Goal: Task Accomplishment & Management: Use online tool/utility

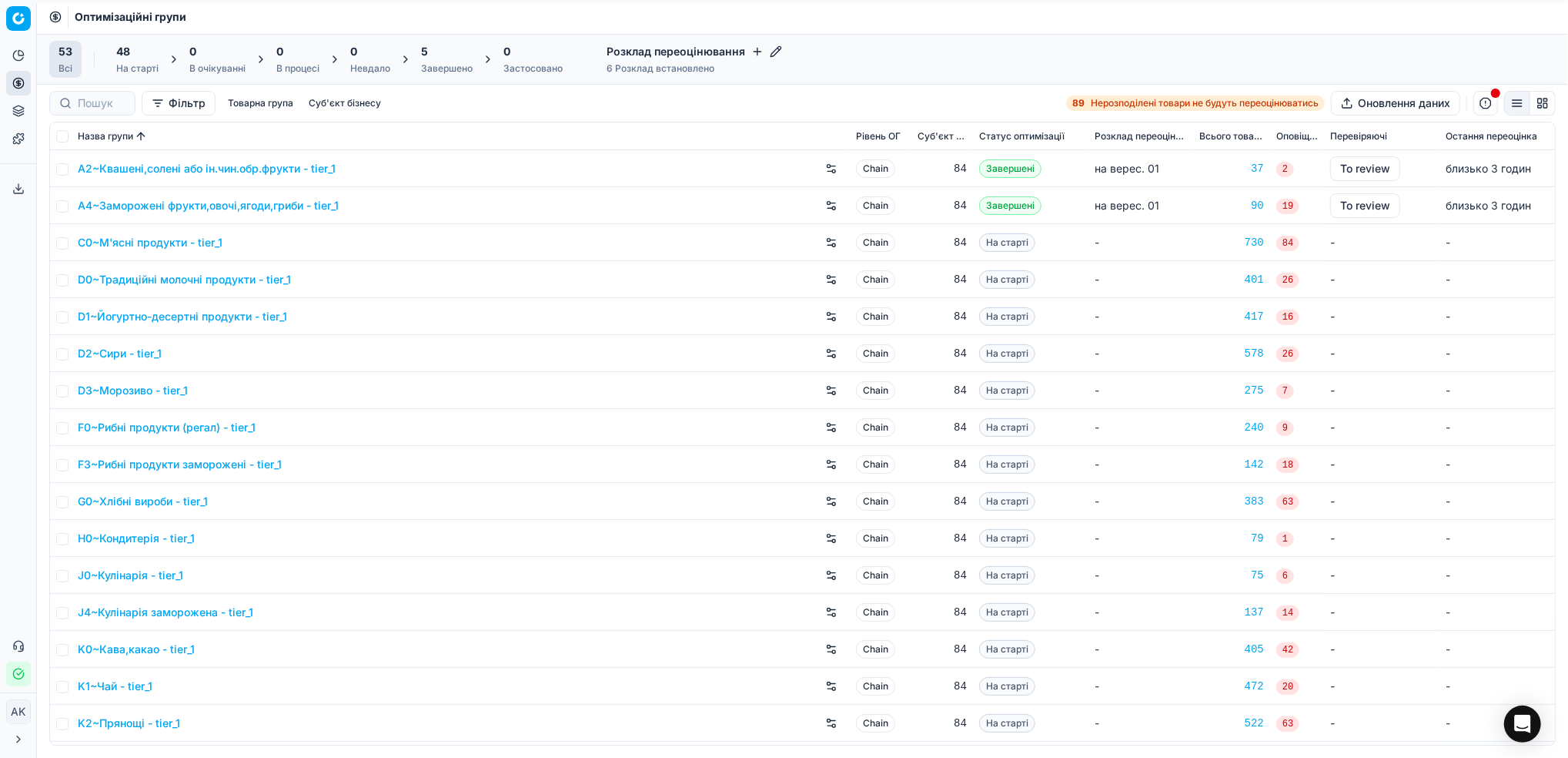
click at [449, 72] on div "Завершено" at bounding box center [447, 68] width 51 height 12
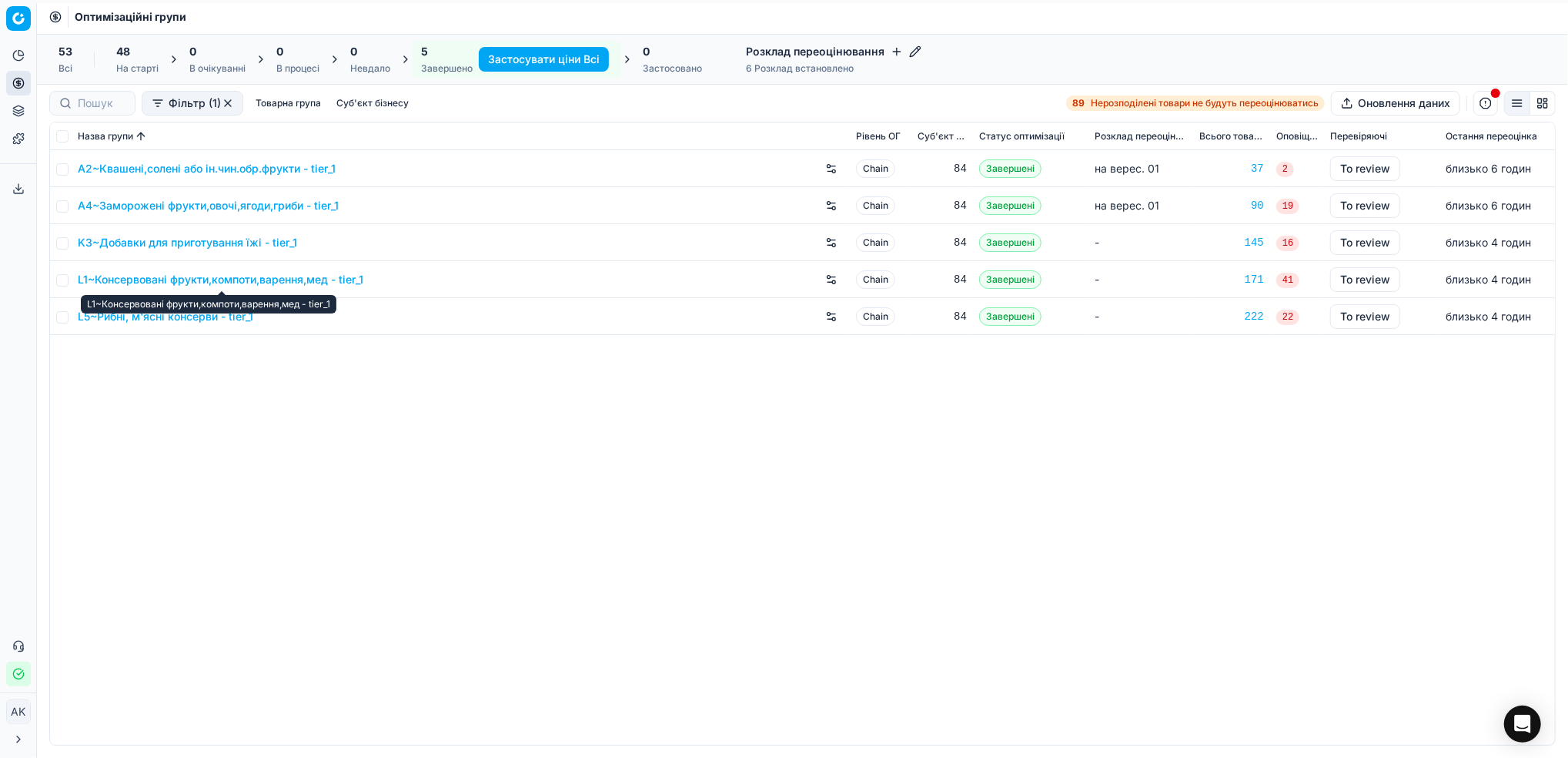
click at [160, 274] on link "L1~Консервовані фрукти,компоти,варення,мед - tier_1" at bounding box center [220, 279] width 286 height 15
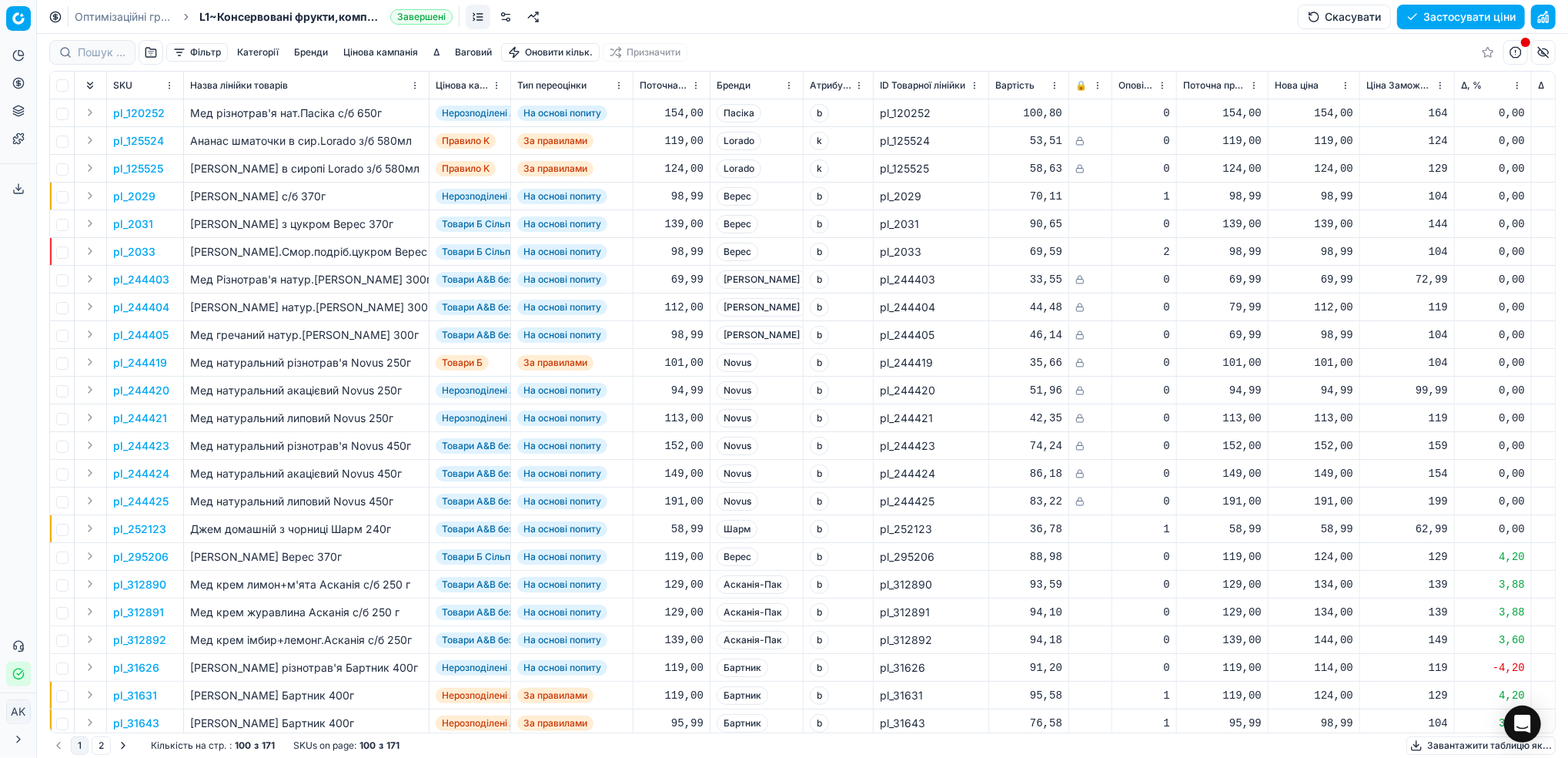
click at [1545, 14] on button "button" at bounding box center [1543, 17] width 25 height 25
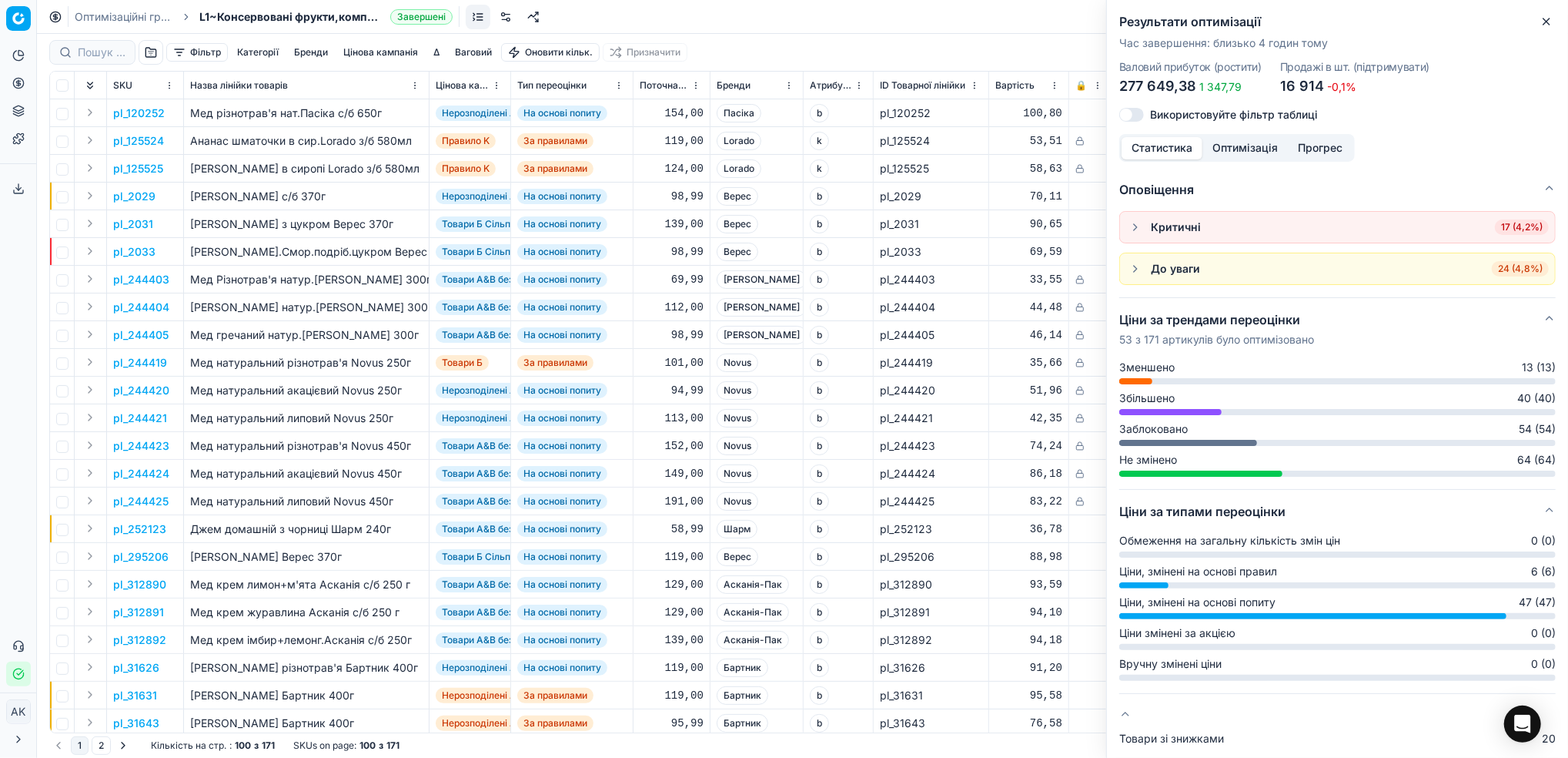
click at [1552, 17] on icon "button" at bounding box center [1546, 21] width 12 height 12
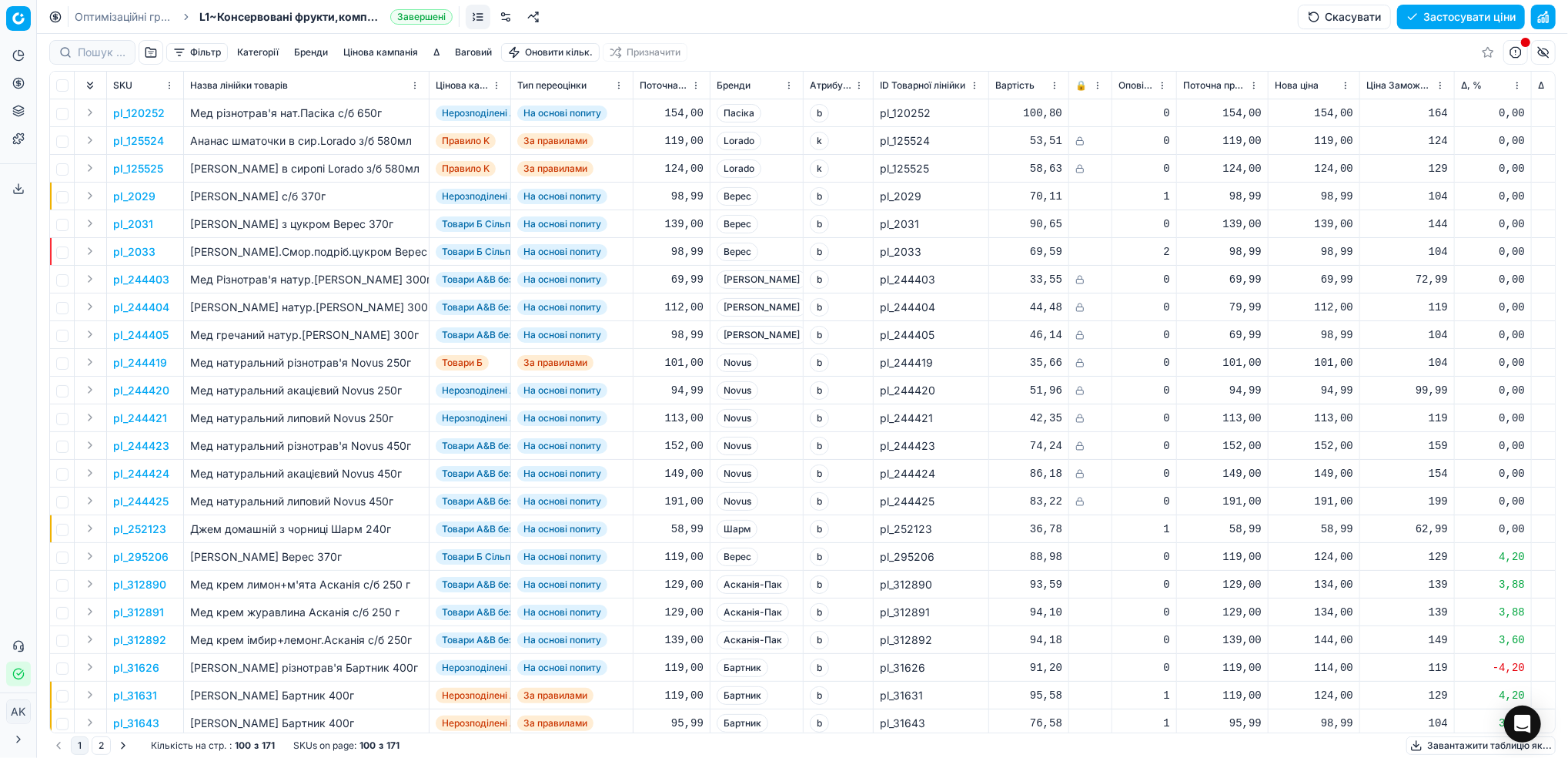
click at [391, 60] on button "Цінова кампанія" at bounding box center [381, 52] width 87 height 19
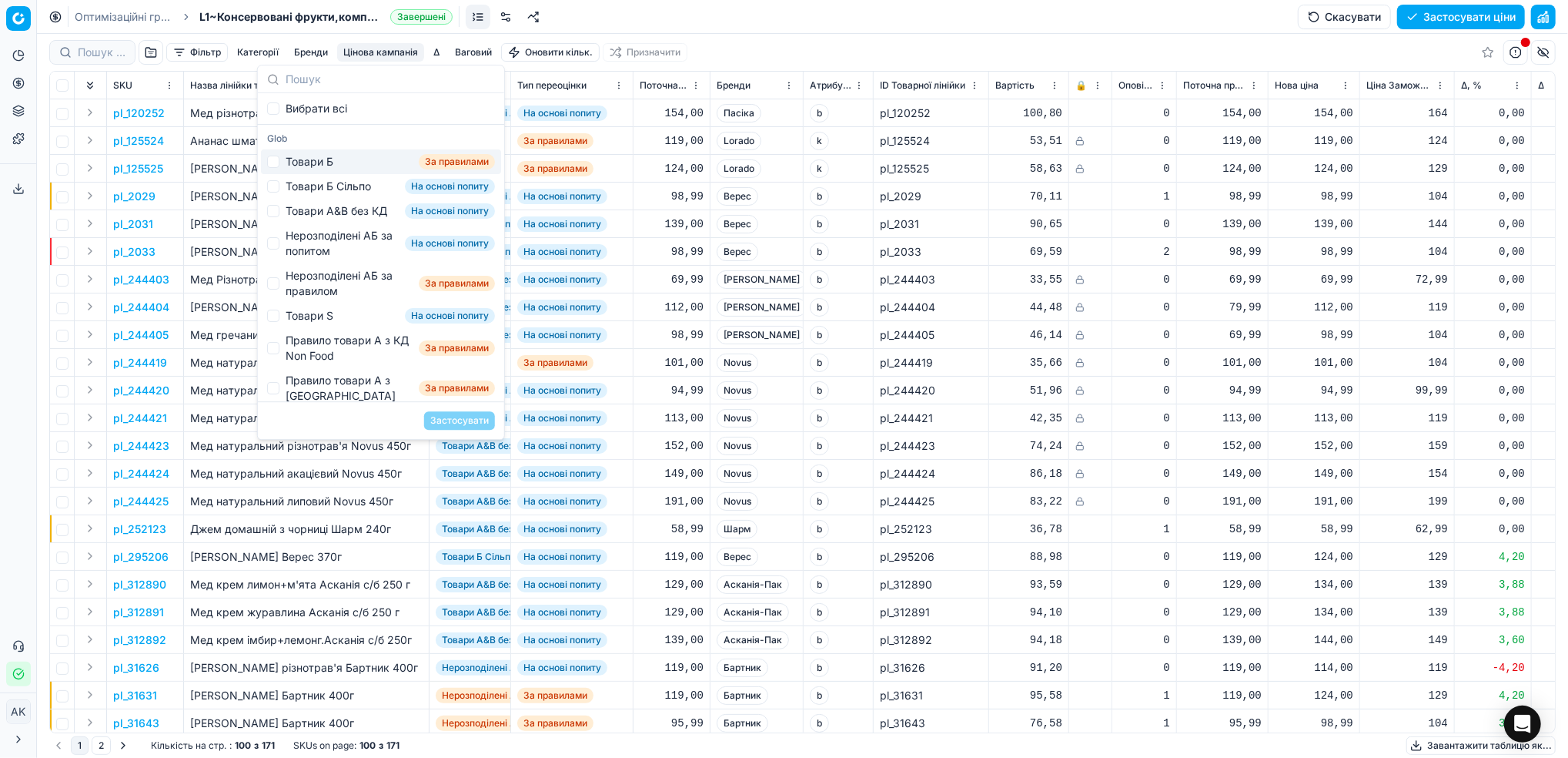
click at [280, 159] on div "Товари Б За правилами" at bounding box center [381, 162] width 241 height 25
checkbox input "true"
click at [467, 417] on button "Застосувати" at bounding box center [459, 420] width 71 height 19
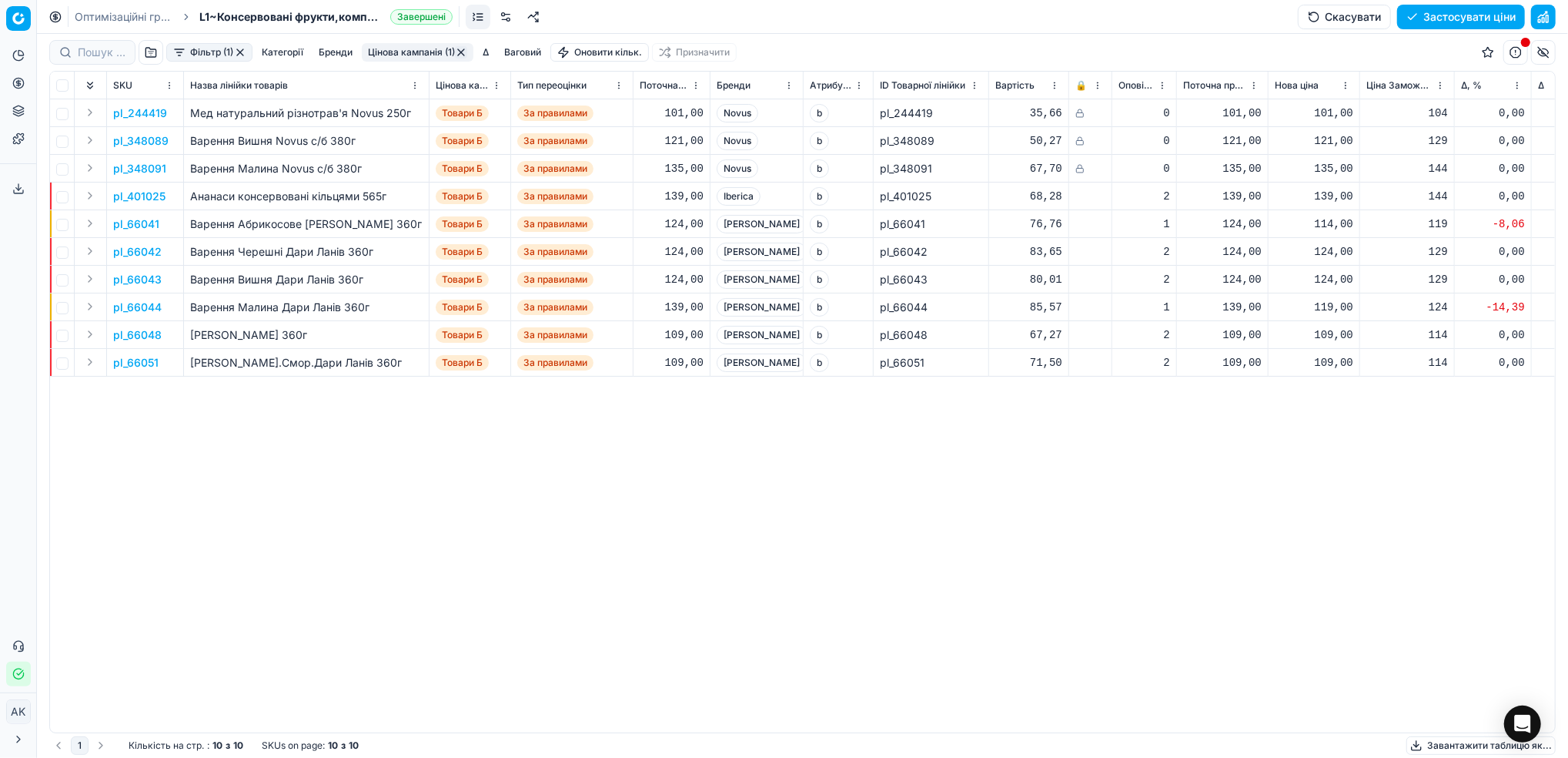
click at [188, 56] on button "Фільтр (1)" at bounding box center [209, 52] width 86 height 19
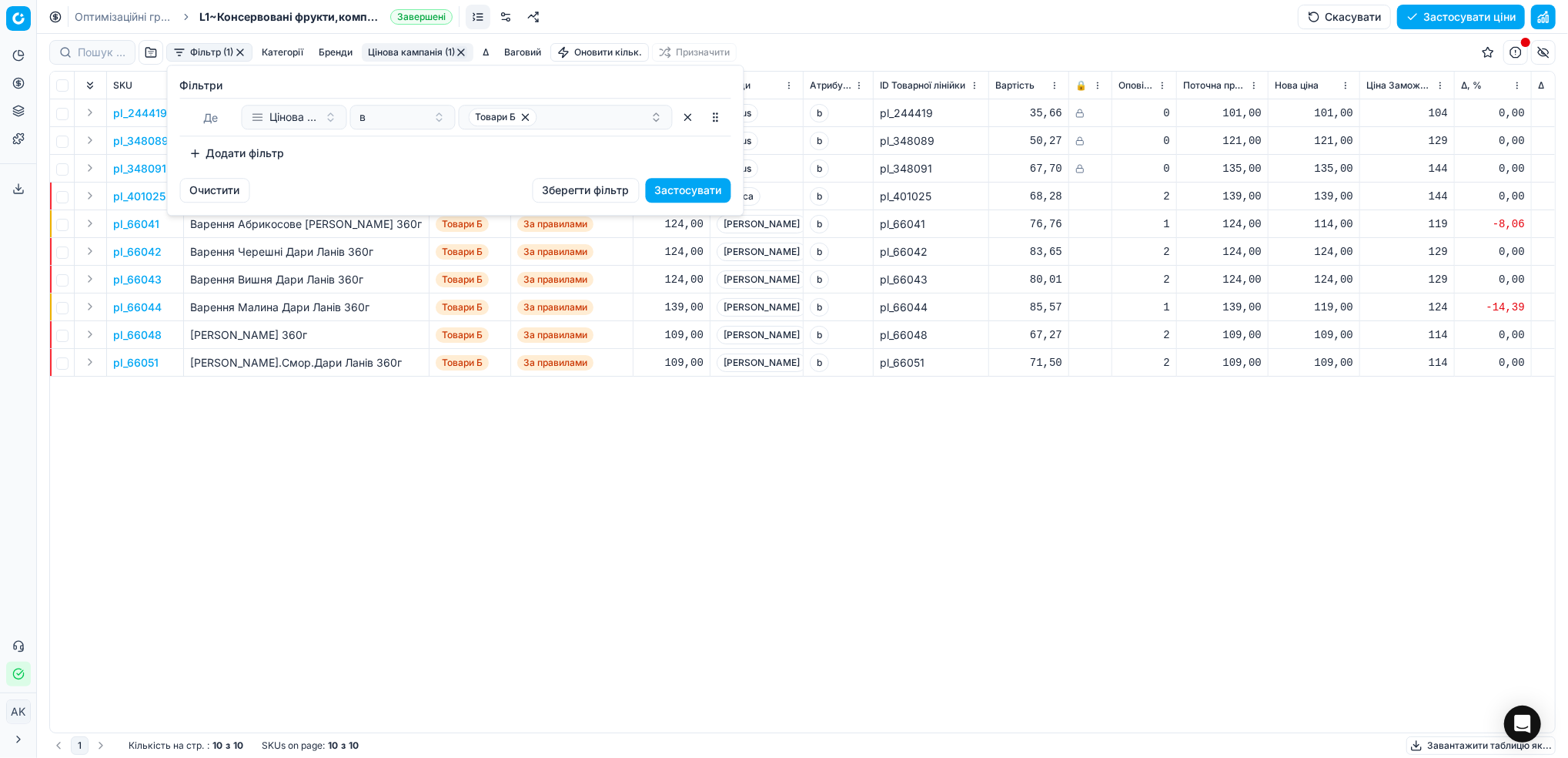
click at [254, 154] on button "Додати фільтр" at bounding box center [237, 153] width 114 height 25
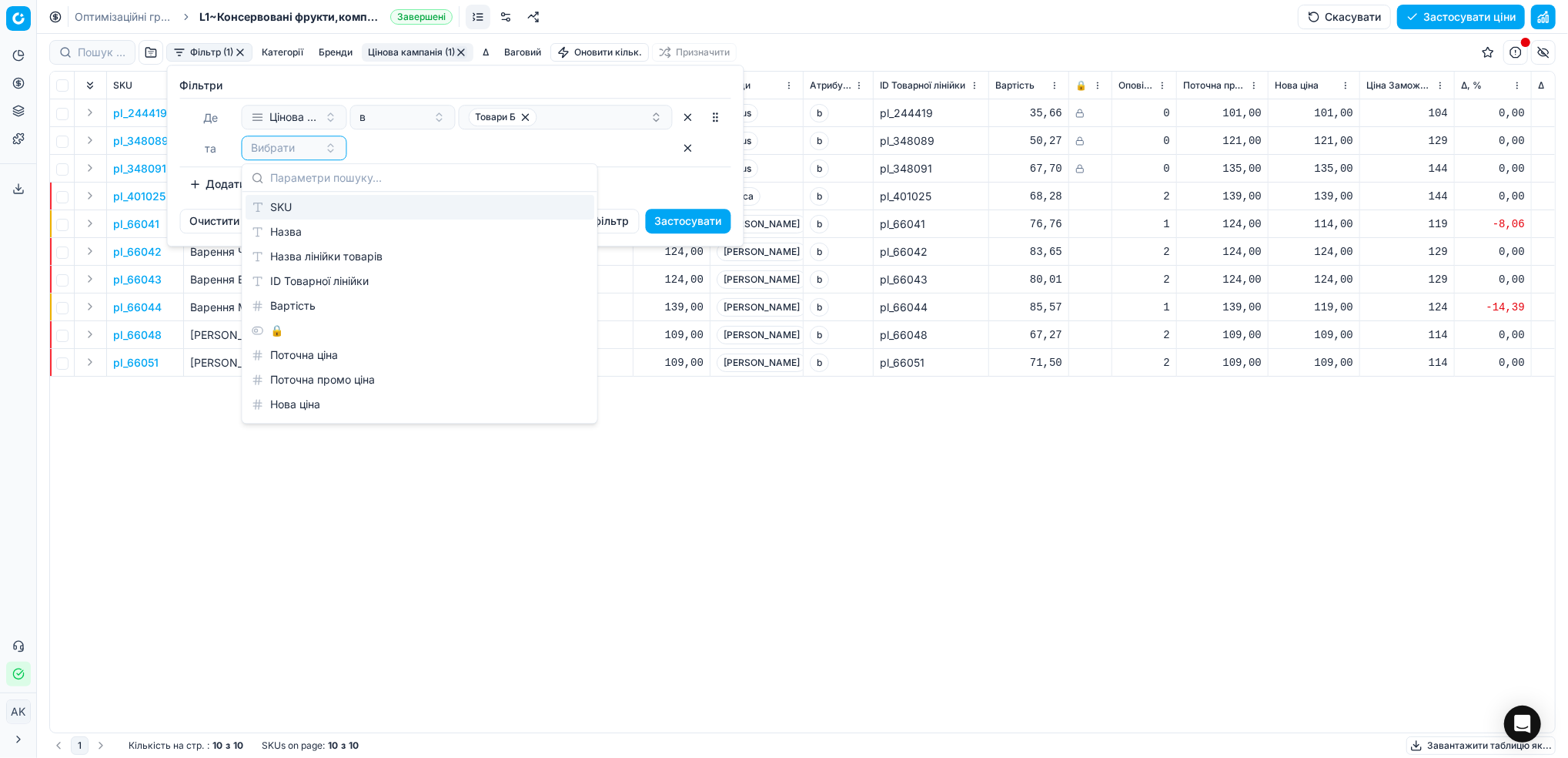
click at [277, 207] on div "SKU" at bounding box center [419, 207] width 348 height 25
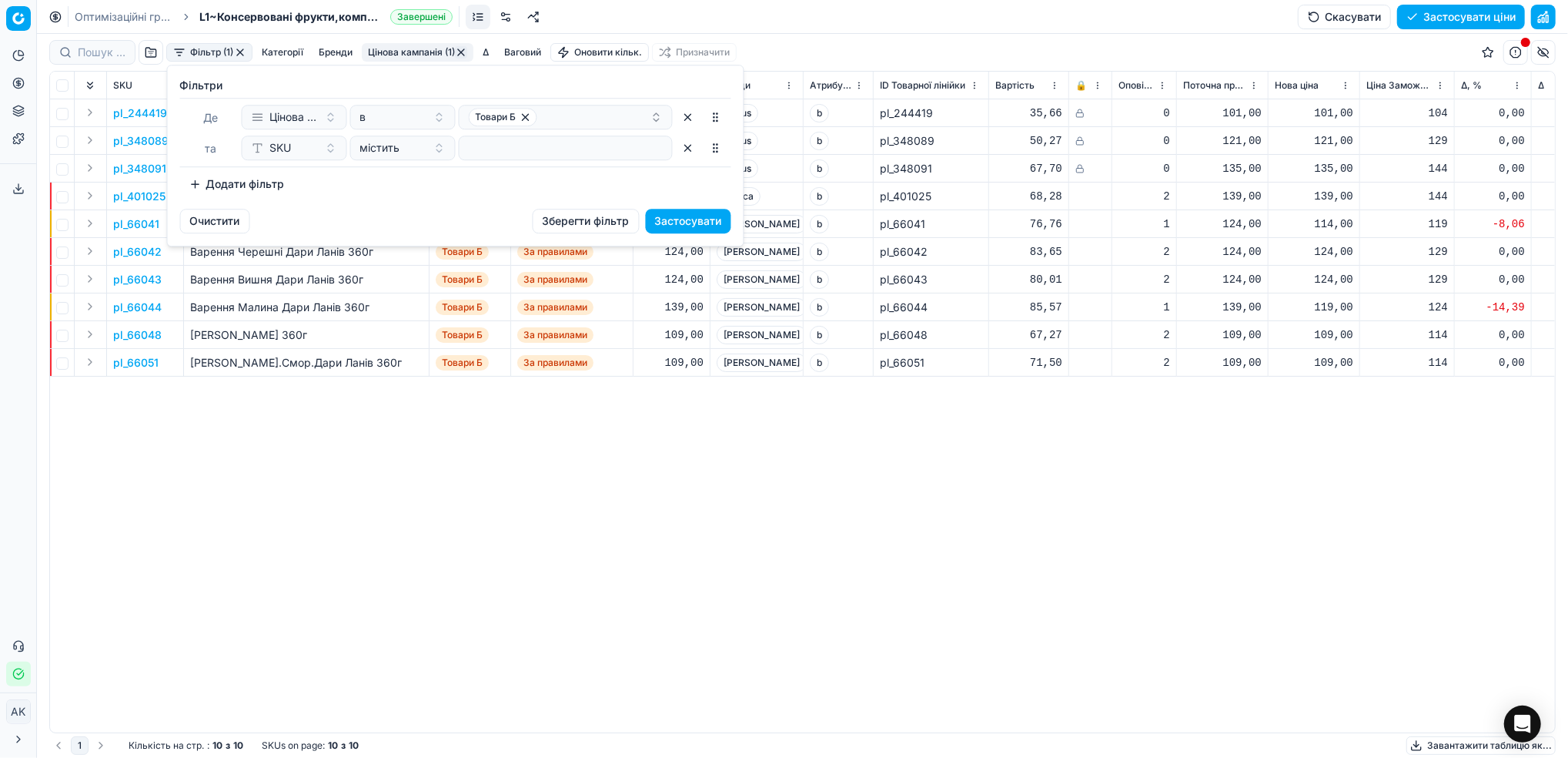
click at [684, 154] on button "button" at bounding box center [688, 147] width 25 height 25
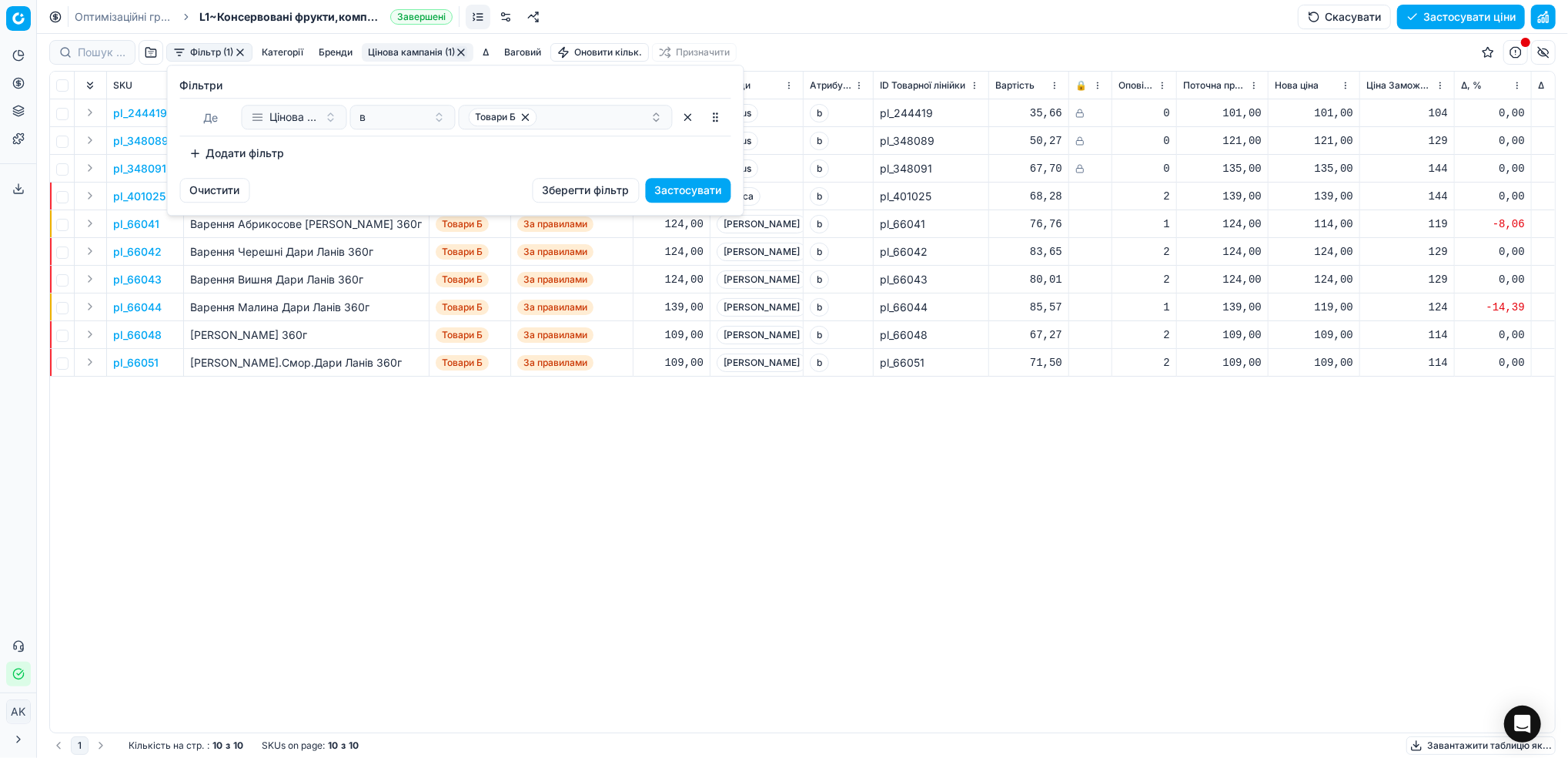
click at [240, 159] on button "Додати фільтр" at bounding box center [237, 153] width 114 height 25
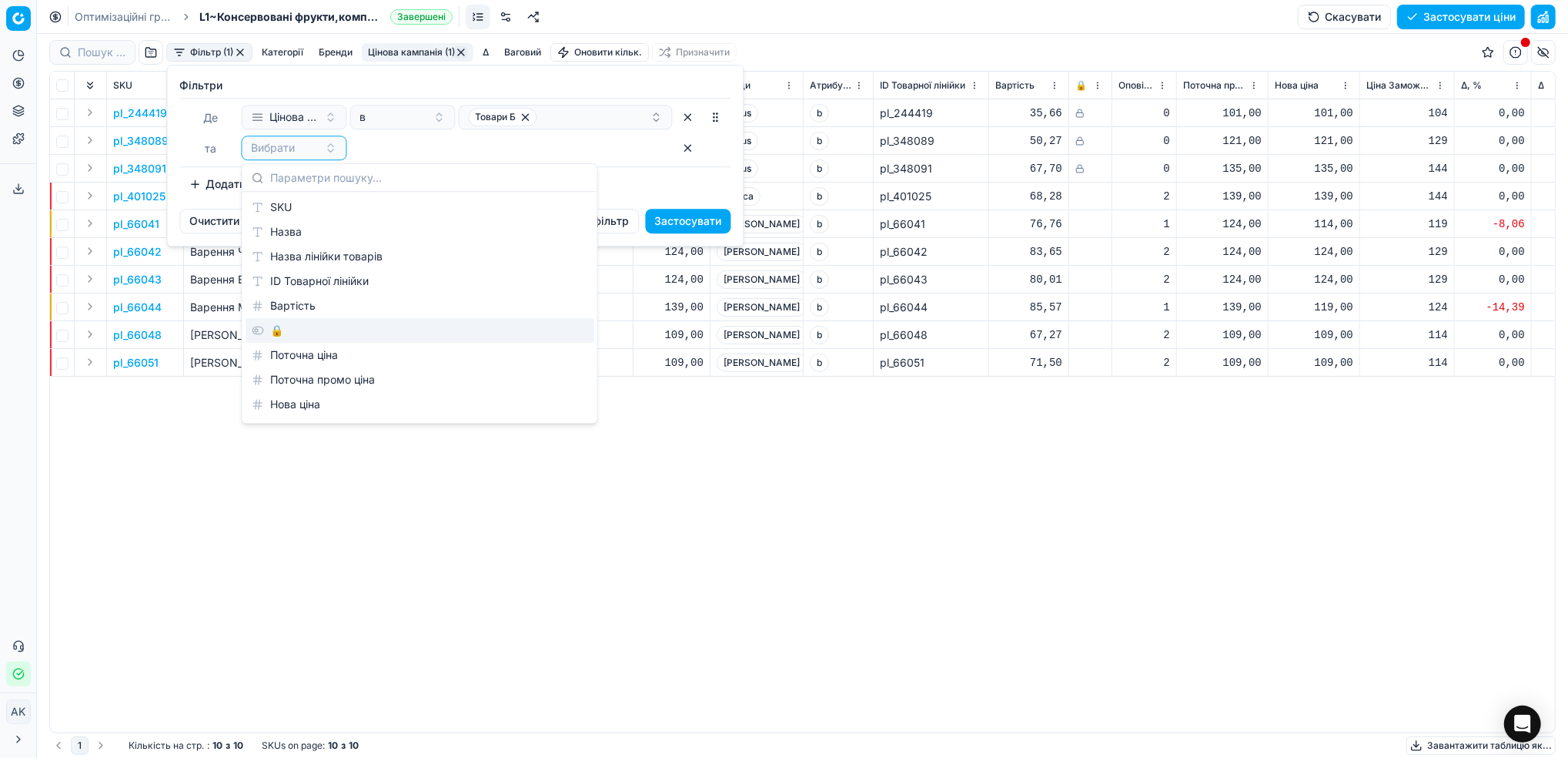
click at [289, 330] on div "🔒" at bounding box center [419, 330] width 348 height 25
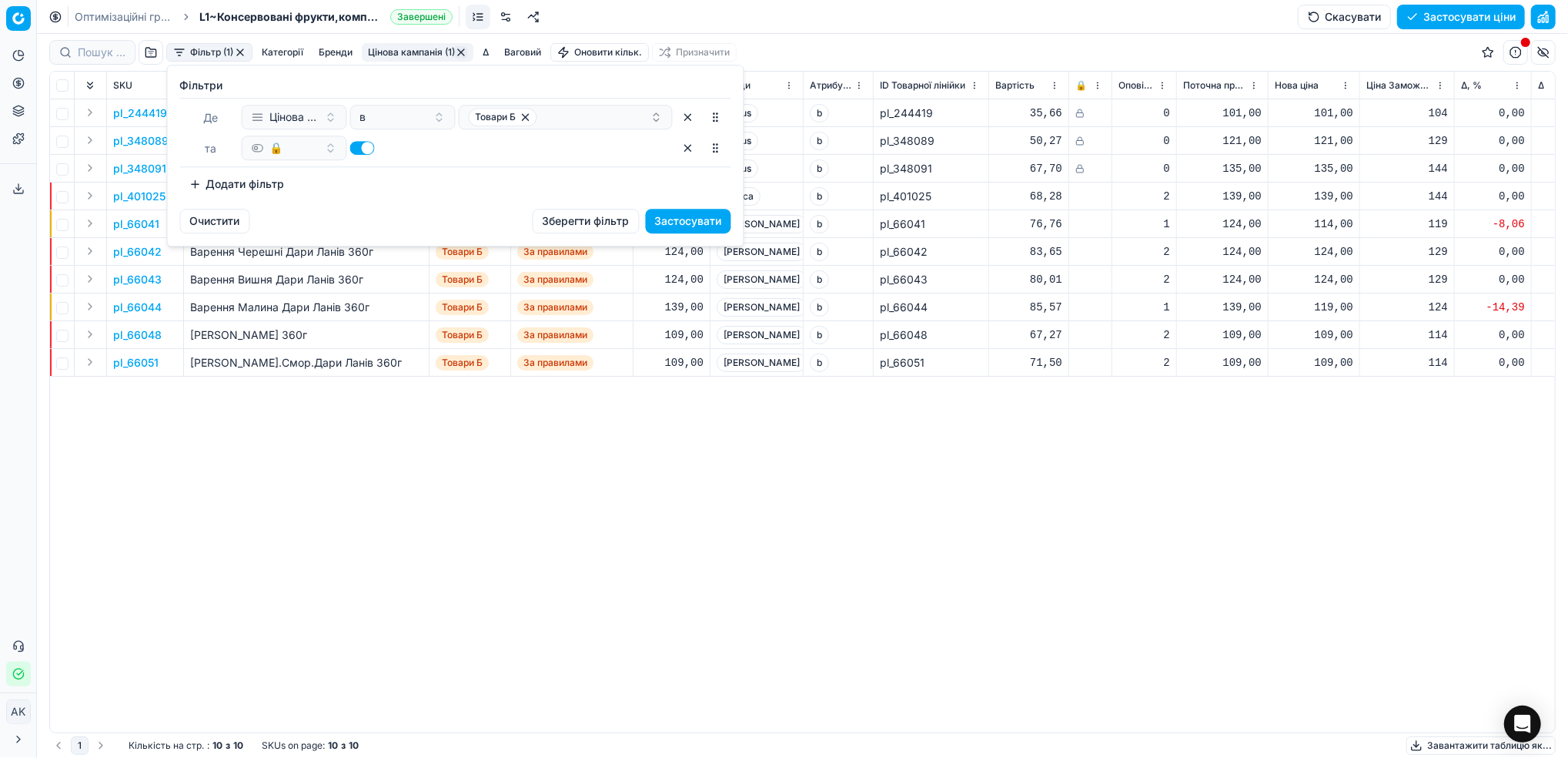
click at [364, 151] on button "button" at bounding box center [362, 147] width 25 height 14
checkbox input "false"
click at [695, 225] on button "Застосувати" at bounding box center [689, 220] width 85 height 25
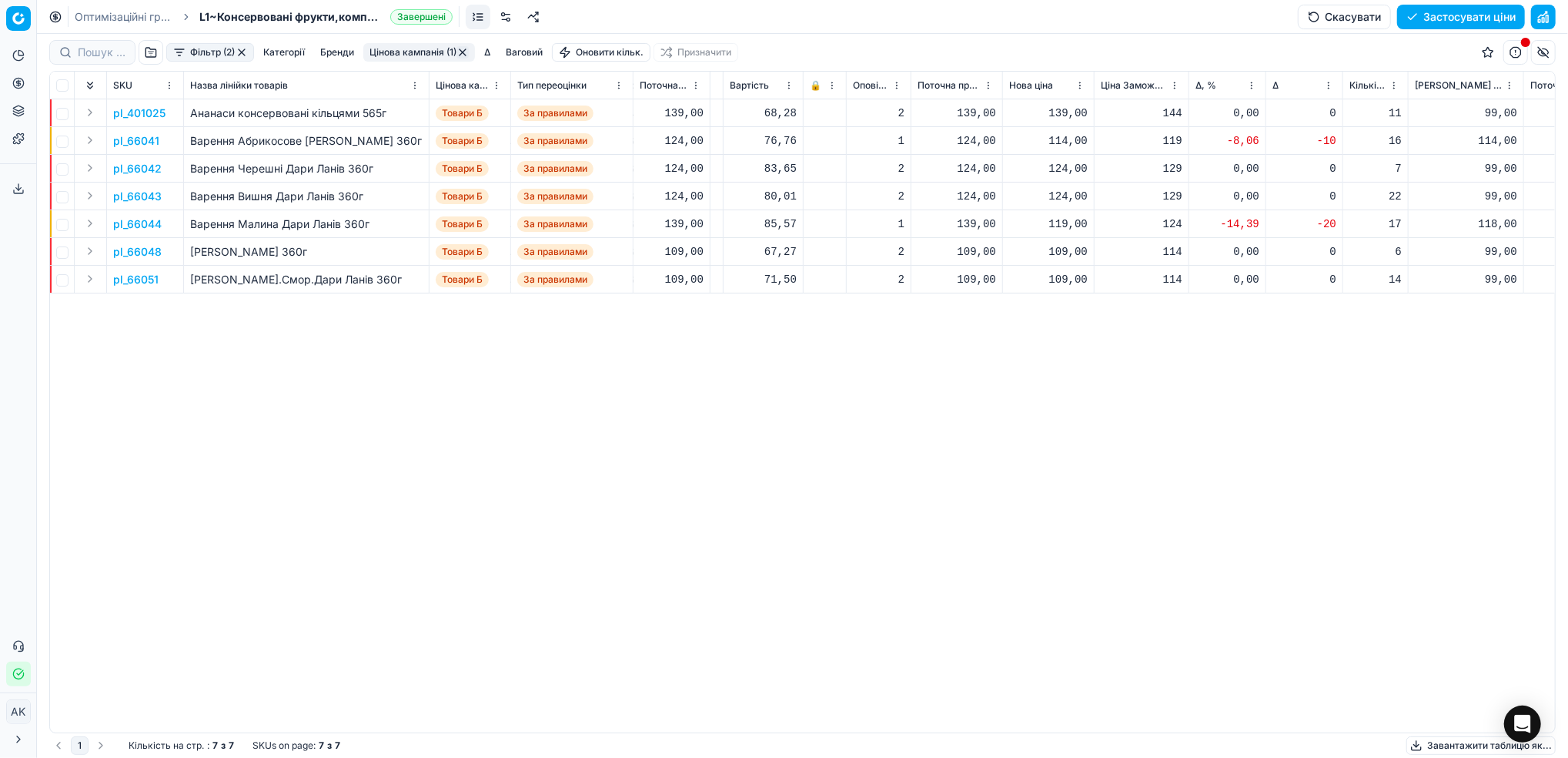
scroll to position [0, 298]
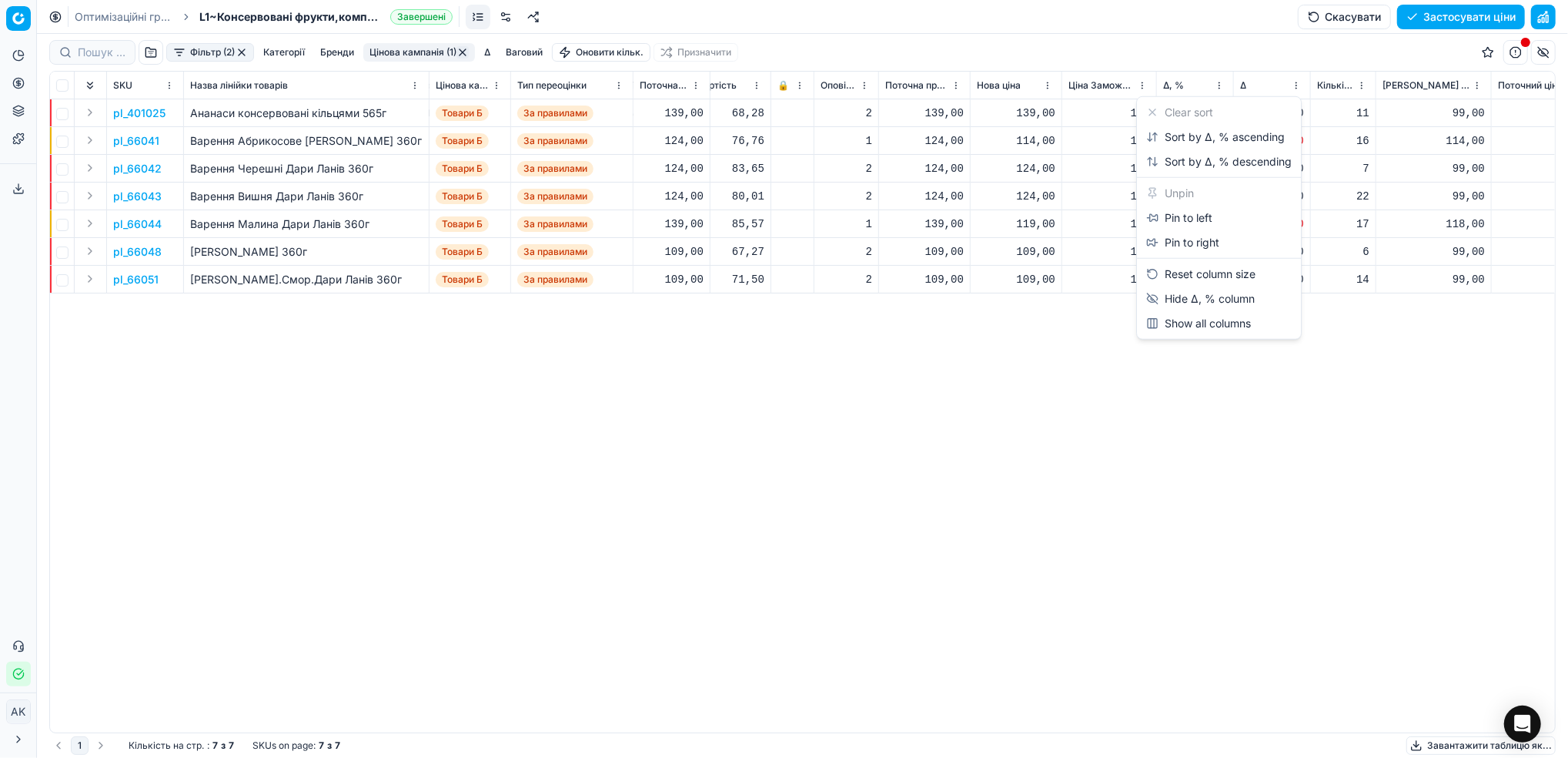
click at [1220, 89] on html "Pricing platform Аналітика Цінова оптимізація Асортимент продукції Шаблони Серв…" at bounding box center [784, 379] width 1568 height 758
click at [1223, 132] on div "Sort by Δ, % ascending" at bounding box center [1216, 137] width 138 height 15
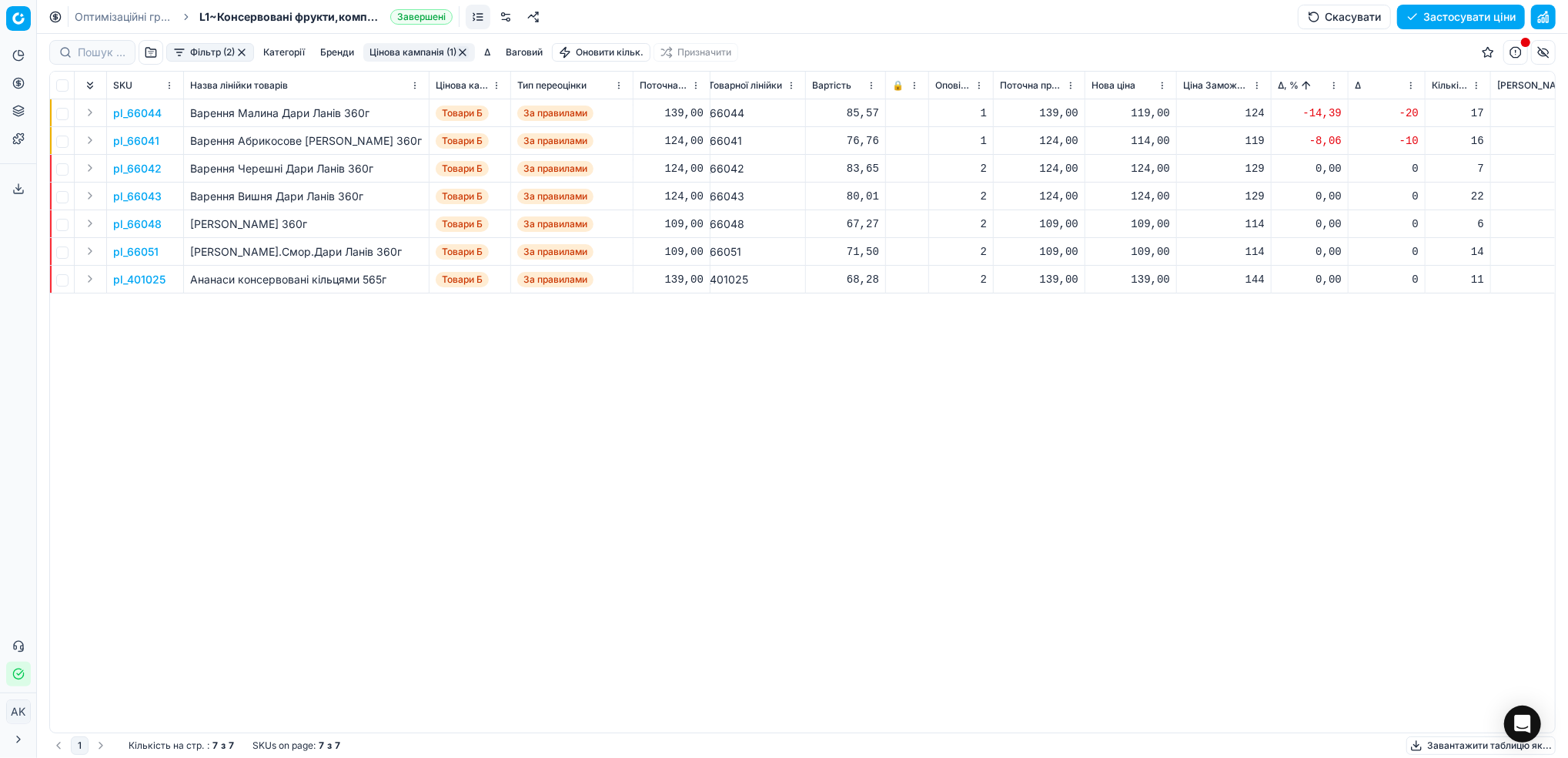
scroll to position [0, 107]
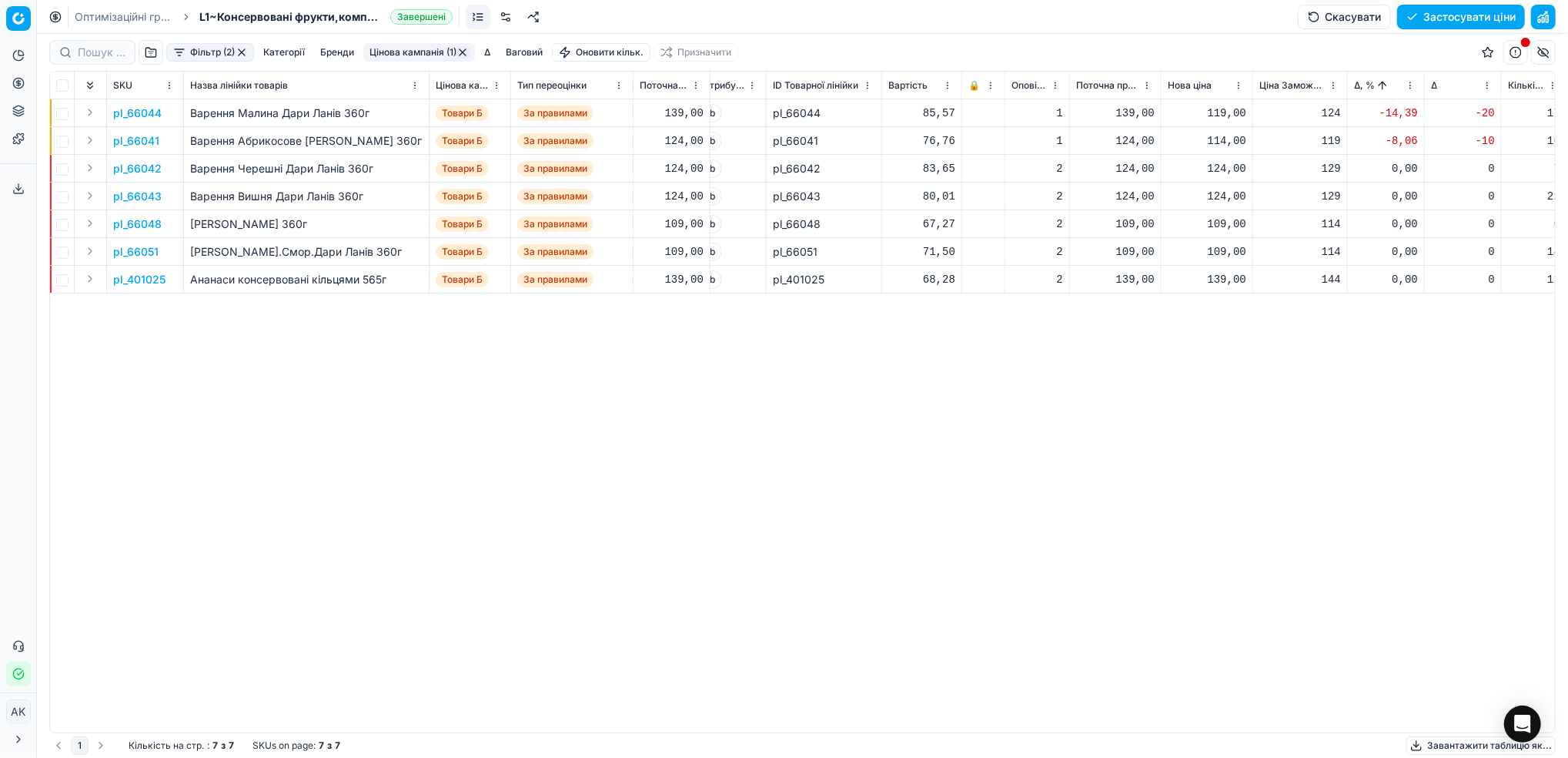
click at [142, 113] on p "pl_66044" at bounding box center [138, 113] width 48 height 15
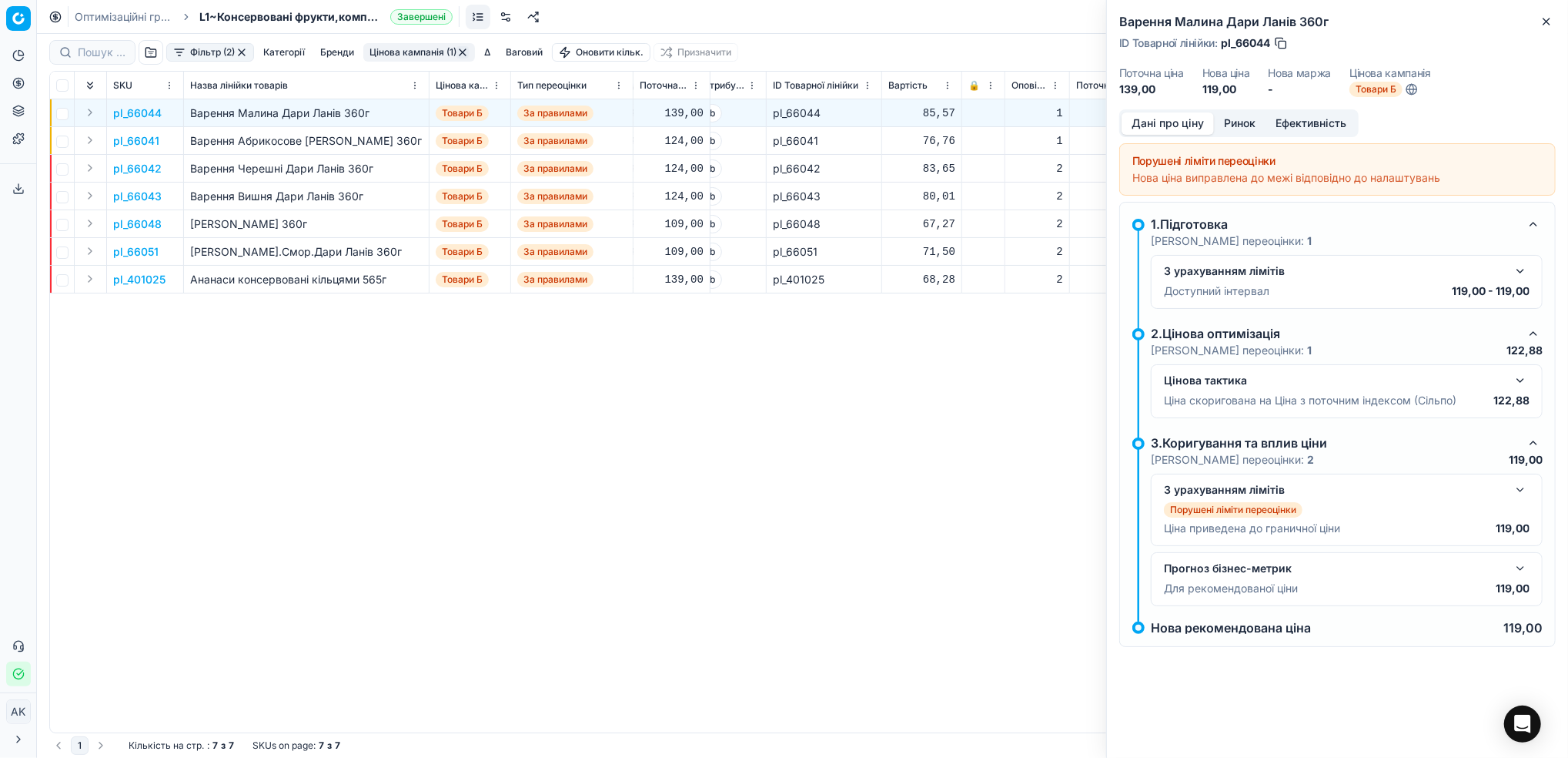
click at [1523, 273] on button "button" at bounding box center [1520, 270] width 19 height 19
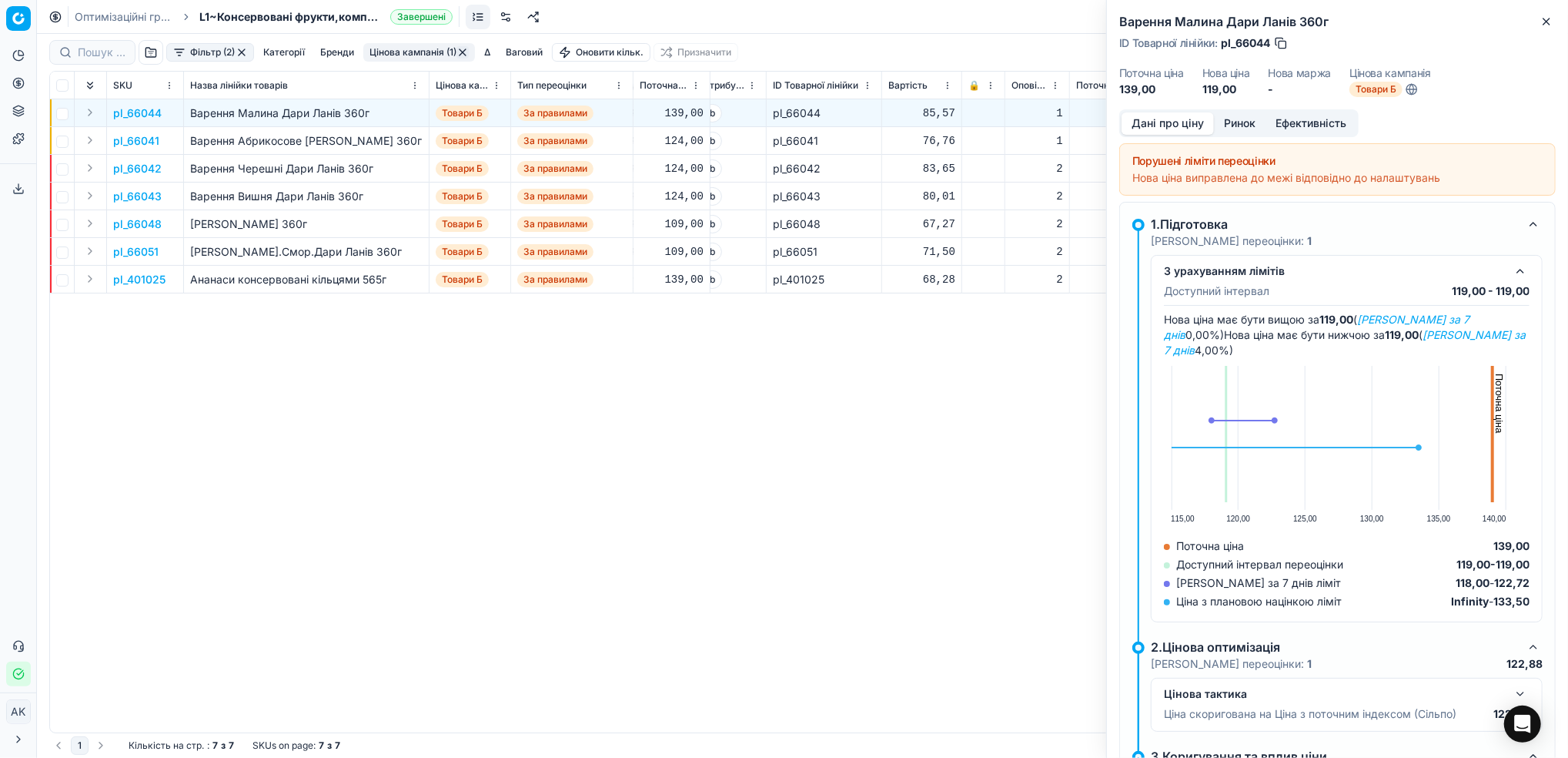
click at [1237, 126] on button "Ринок" at bounding box center [1240, 124] width 51 height 23
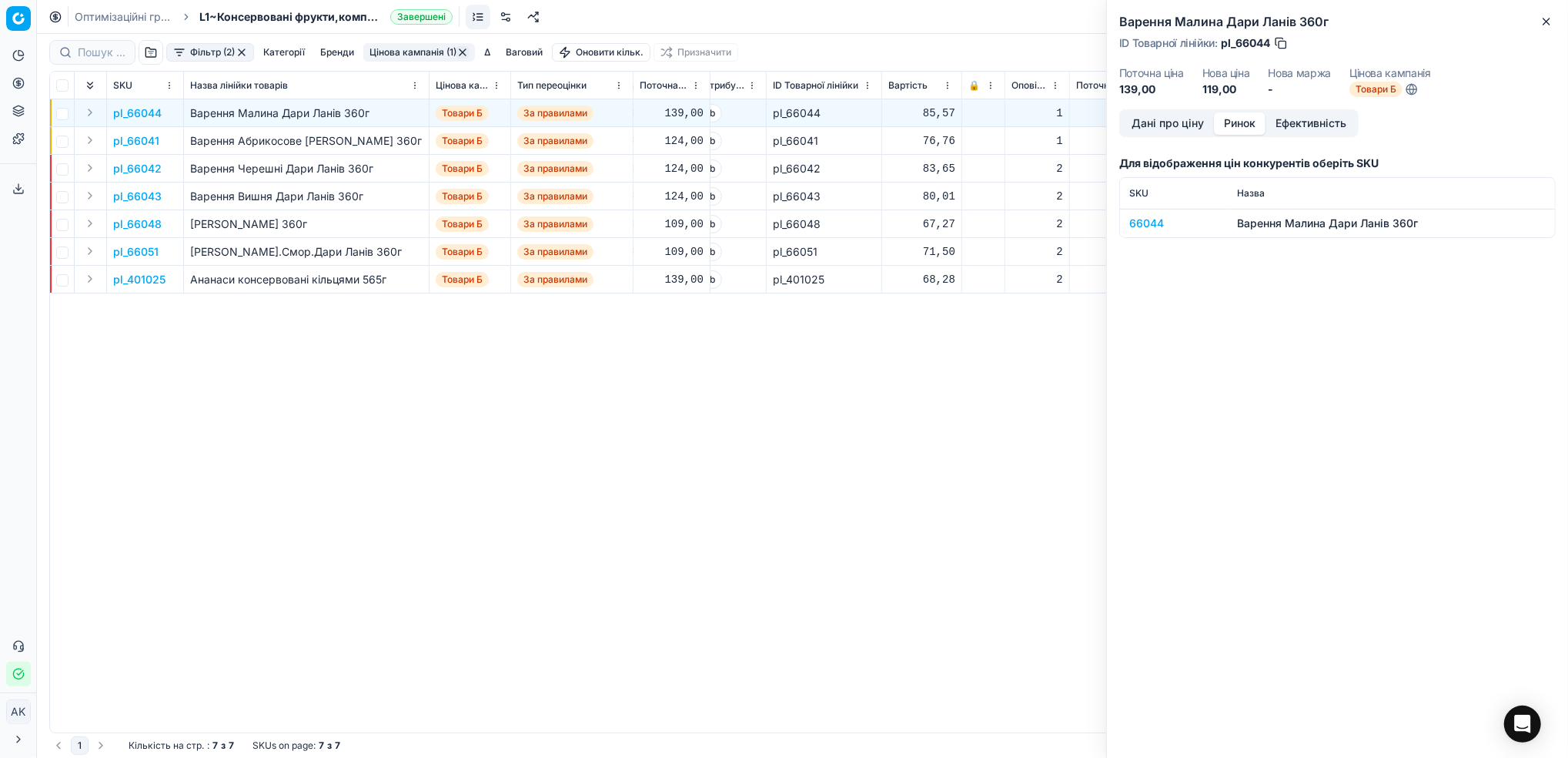
click at [1138, 223] on div "66044" at bounding box center [1174, 223] width 89 height 15
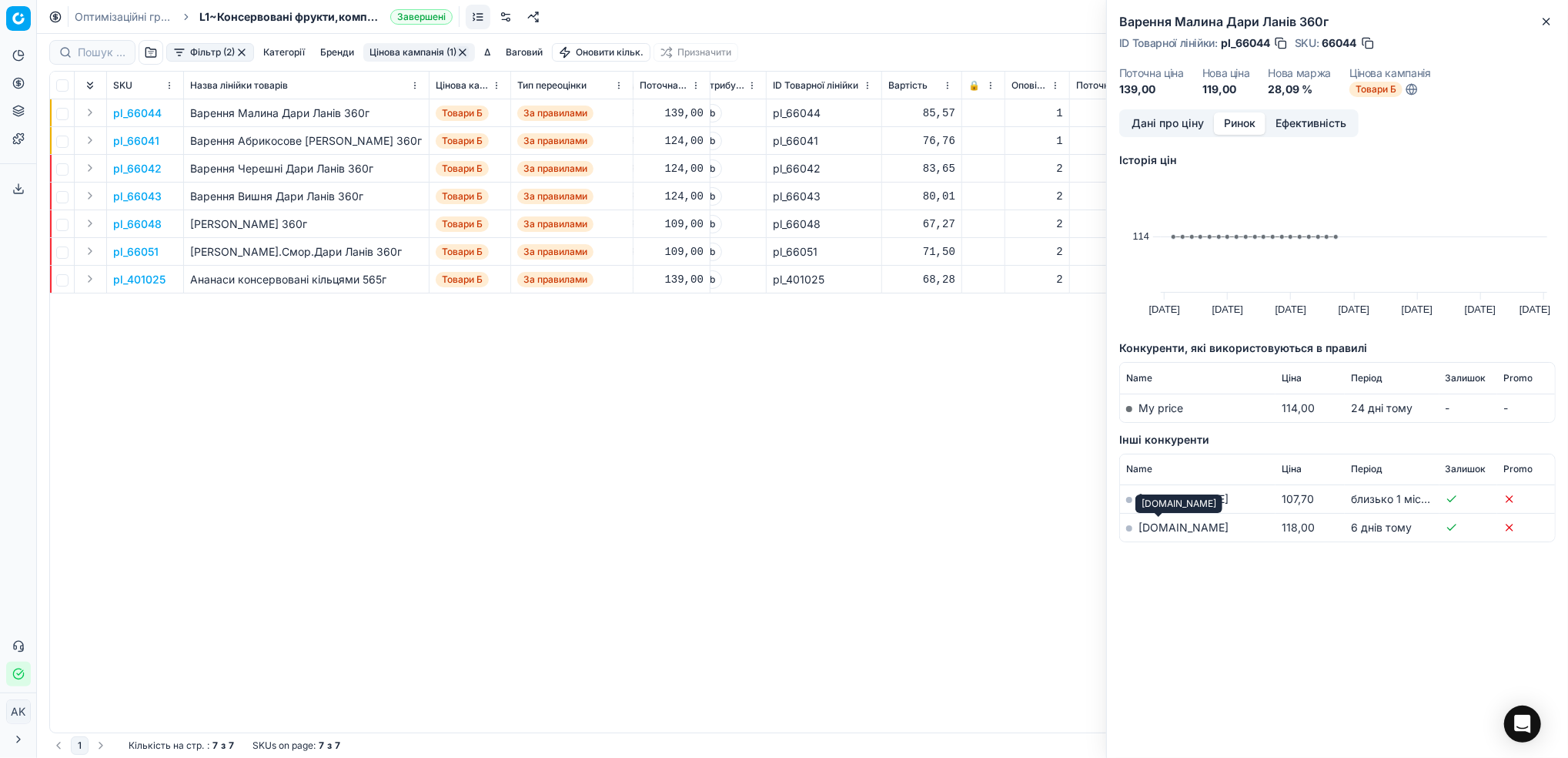
click at [1146, 526] on link "[DOMAIN_NAME]" at bounding box center [1183, 527] width 90 height 13
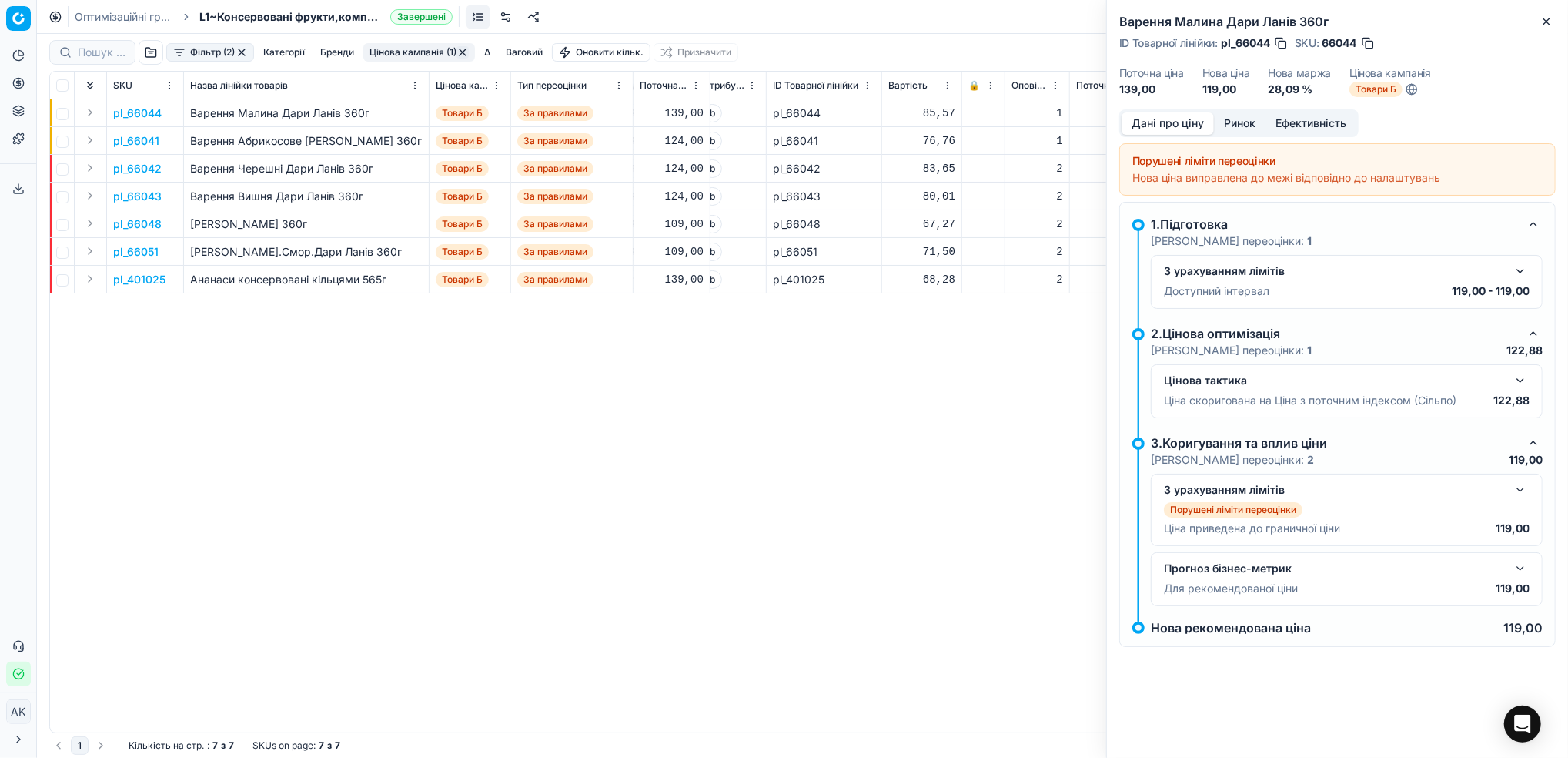
click at [1147, 126] on button "Дані про ціну" at bounding box center [1167, 124] width 93 height 23
click at [1554, 23] on button "Close" at bounding box center [1546, 21] width 19 height 19
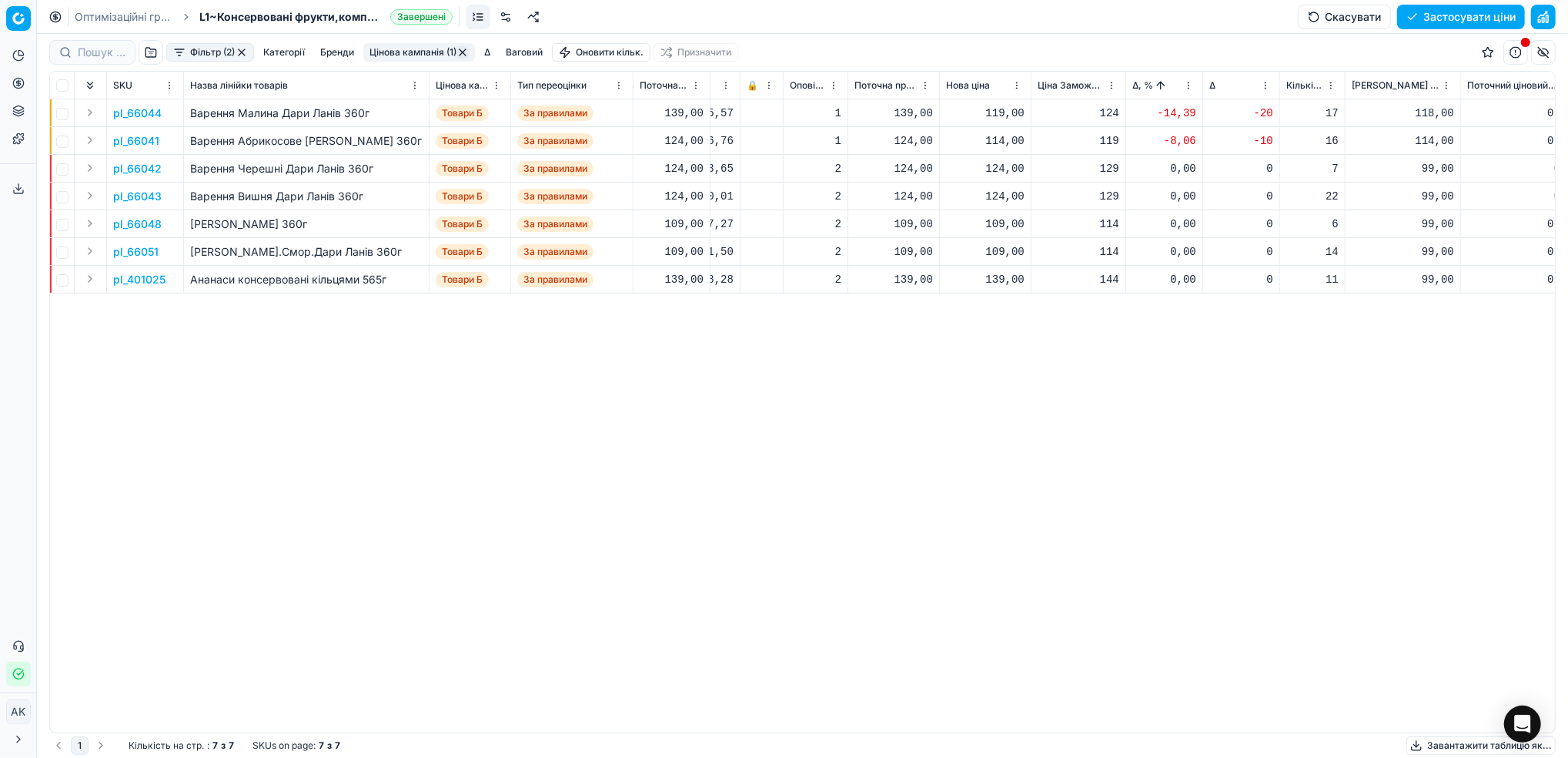
scroll to position [0, 323]
click at [1000, 119] on div "119,00" at bounding box center [992, 113] width 79 height 15
drag, startPoint x: 1015, startPoint y: 250, endPoint x: 1007, endPoint y: 250, distance: 8.0
click at [1007, 250] on input "119.00" at bounding box center [1046, 249] width 111 height 25
type input "144.00"
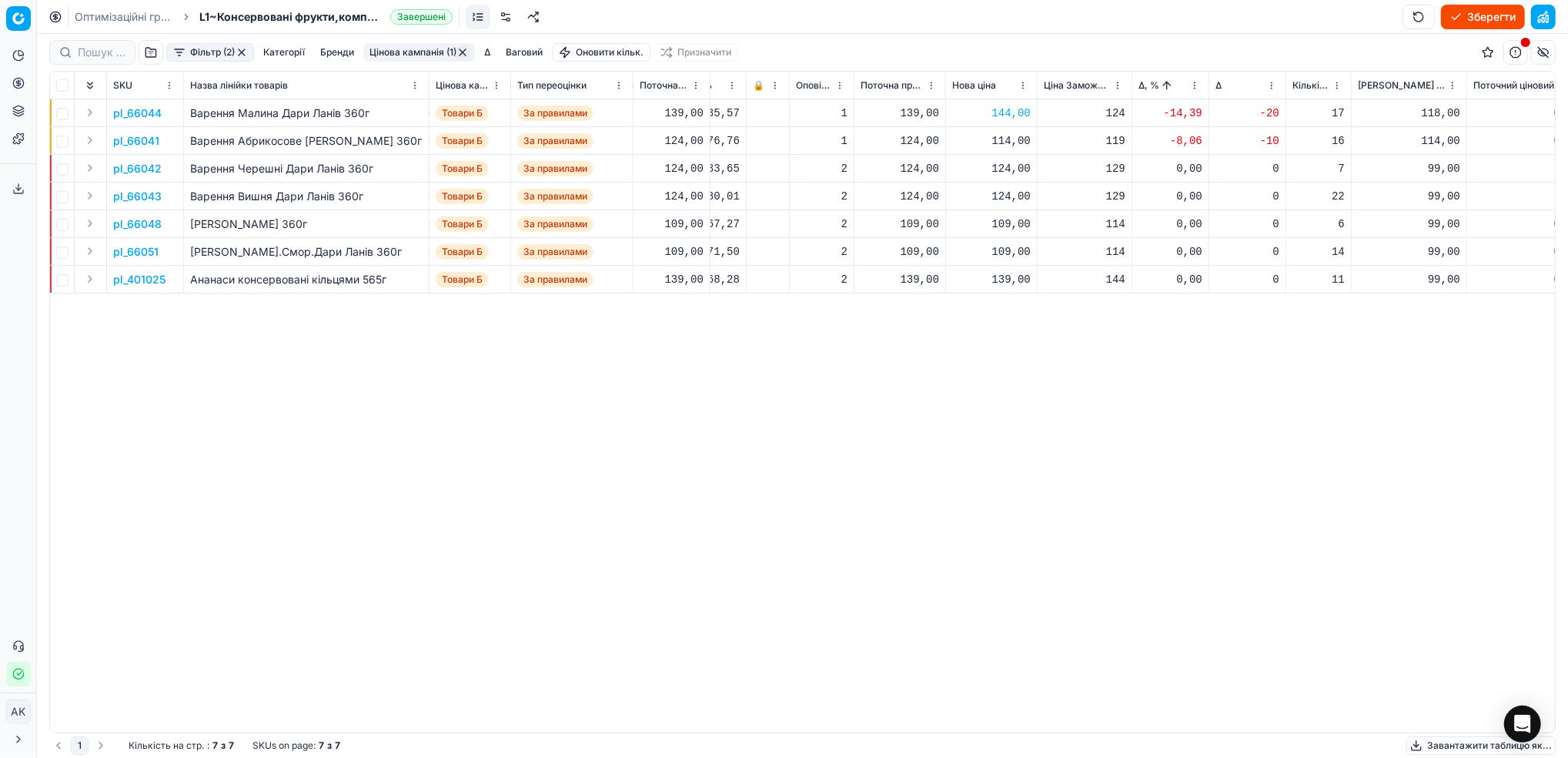
click at [140, 142] on p "pl_66041" at bounding box center [136, 141] width 46 height 15
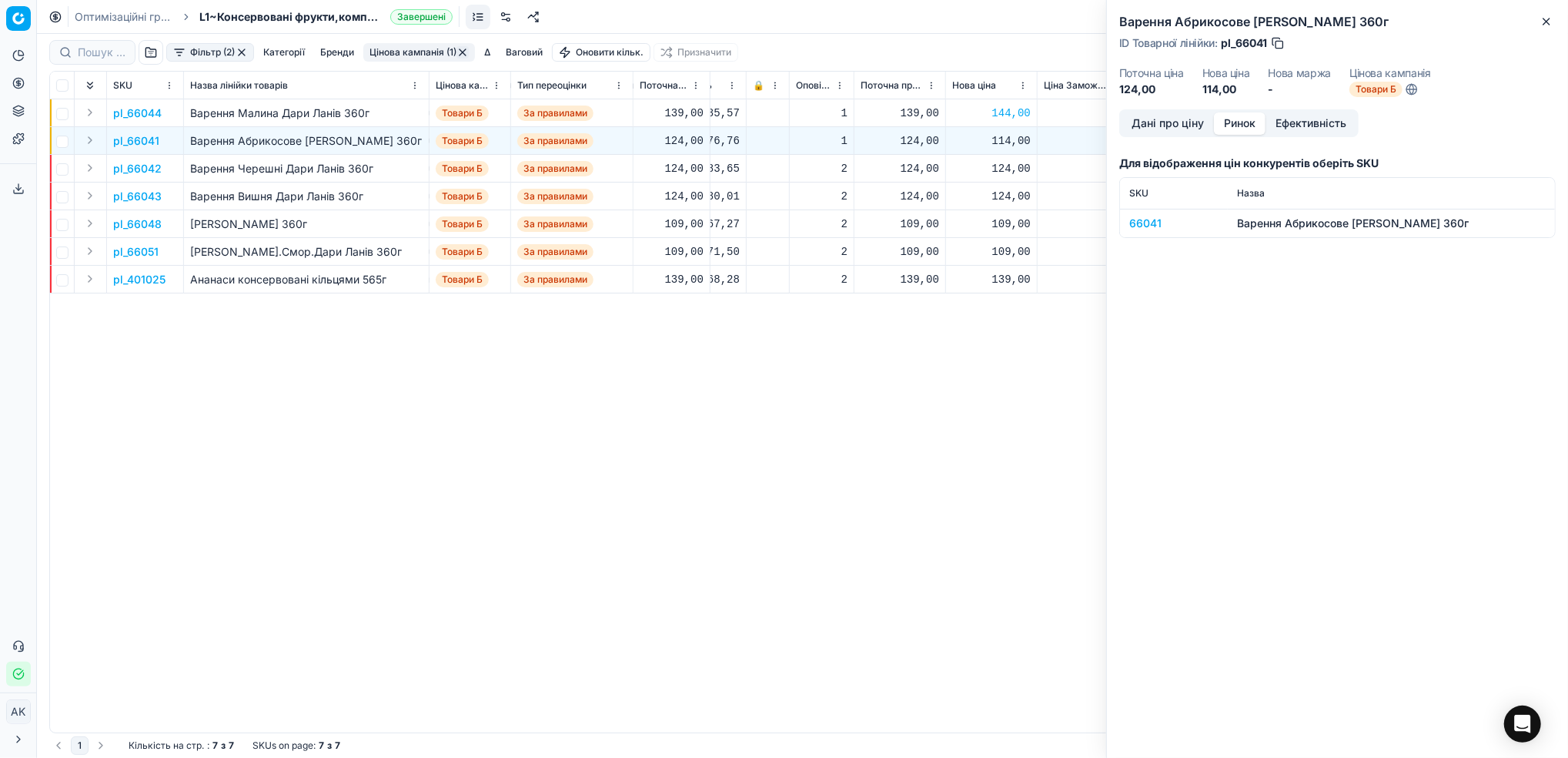
click at [1244, 126] on button "Ринок" at bounding box center [1240, 124] width 51 height 23
click at [1149, 226] on div "66041" at bounding box center [1174, 223] width 89 height 15
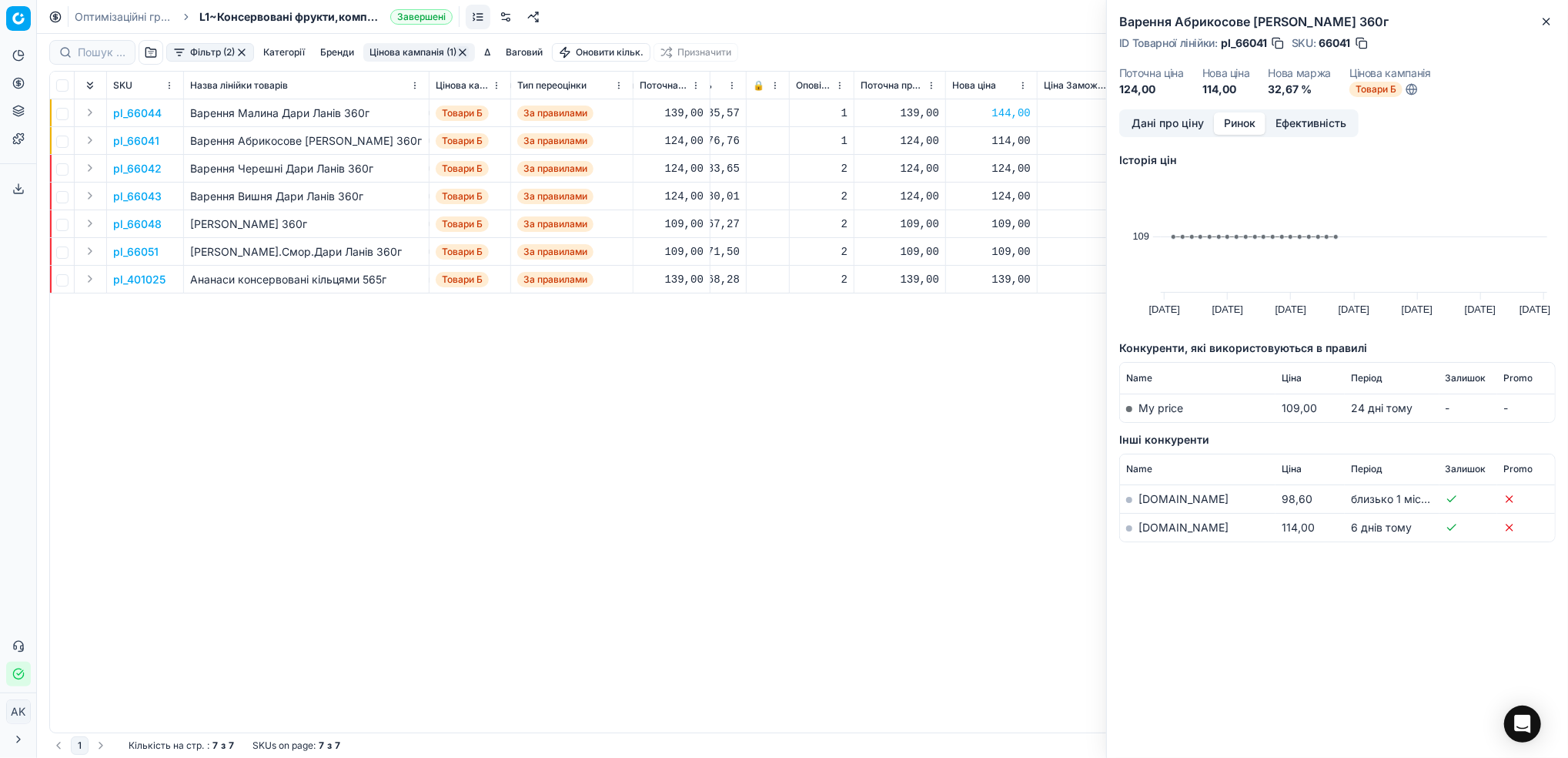
click at [1142, 529] on link "[DOMAIN_NAME]" at bounding box center [1183, 527] width 90 height 13
click at [1165, 120] on button "Дані про ціну" at bounding box center [1167, 124] width 93 height 23
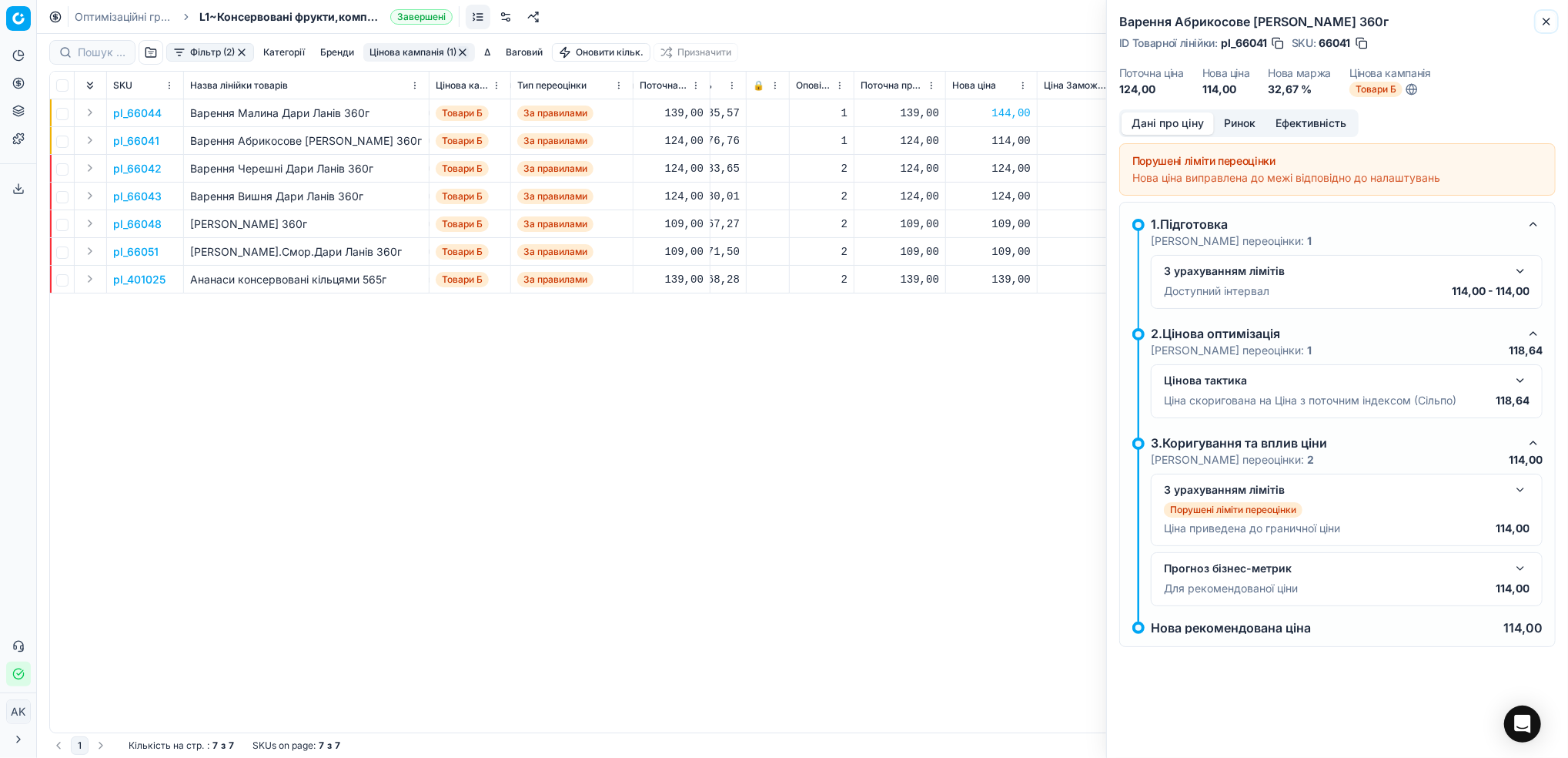
click at [1547, 17] on icon "button" at bounding box center [1546, 21] width 12 height 12
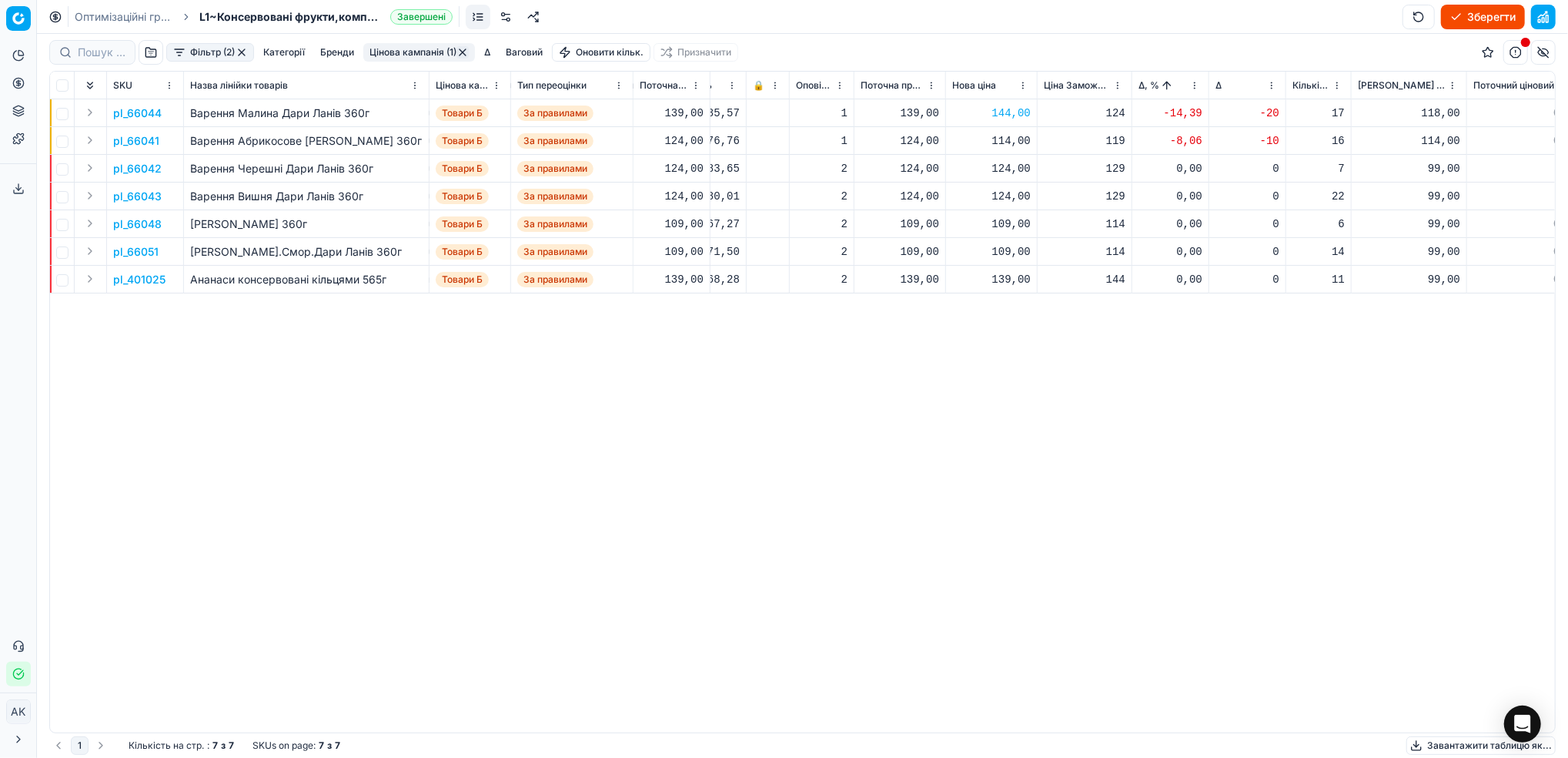
click at [994, 137] on div "114,00" at bounding box center [992, 141] width 79 height 15
drag, startPoint x: 1015, startPoint y: 275, endPoint x: 1006, endPoint y: 274, distance: 9.1
click at [1006, 274] on input "114.00" at bounding box center [1046, 276] width 111 height 25
type input "129.00"
click at [134, 138] on p "pl_66041" at bounding box center [136, 141] width 46 height 15
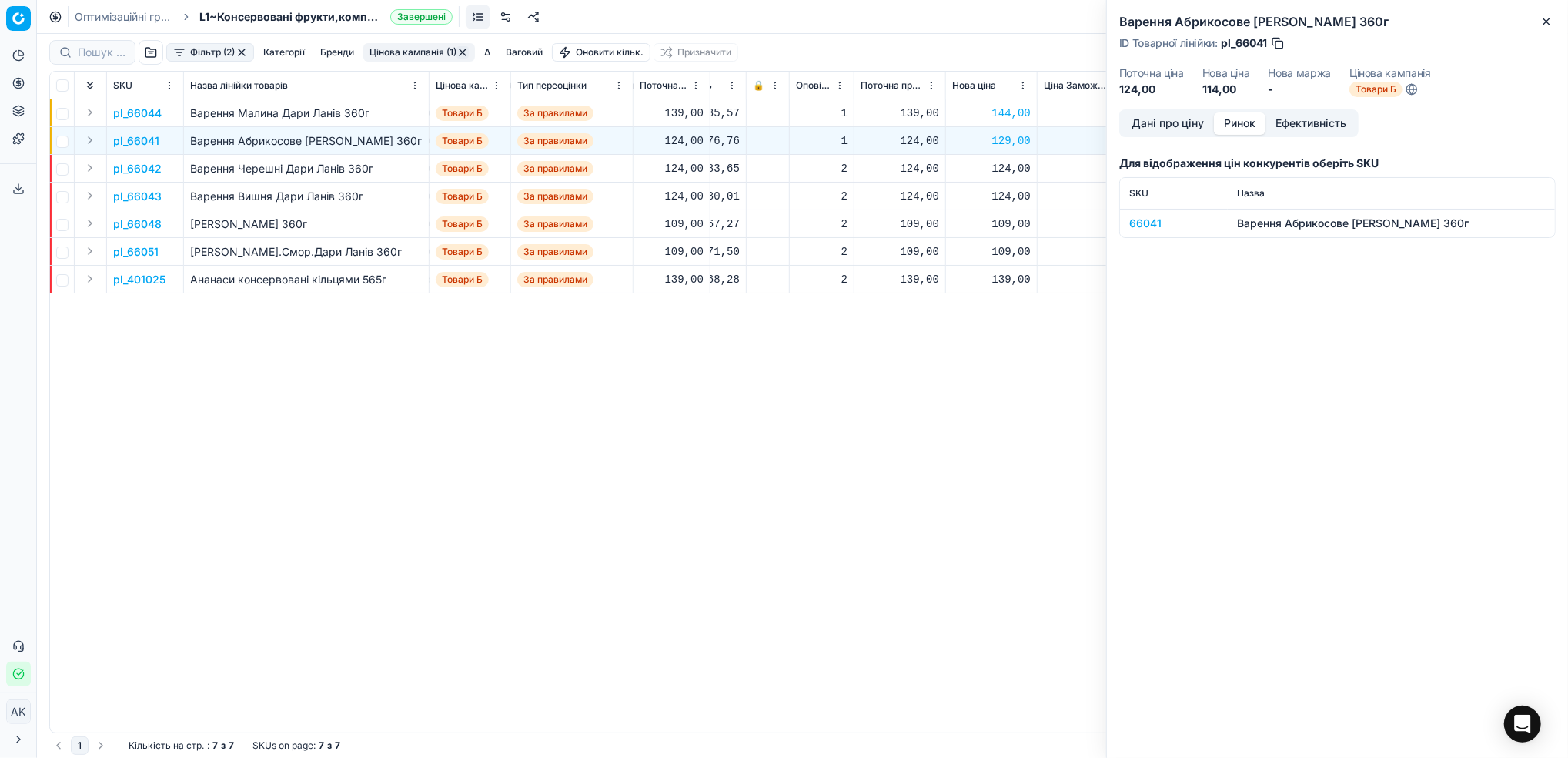
click at [1239, 130] on button "Ринок" at bounding box center [1240, 124] width 51 height 23
click at [1135, 226] on div "66041" at bounding box center [1174, 223] width 89 height 15
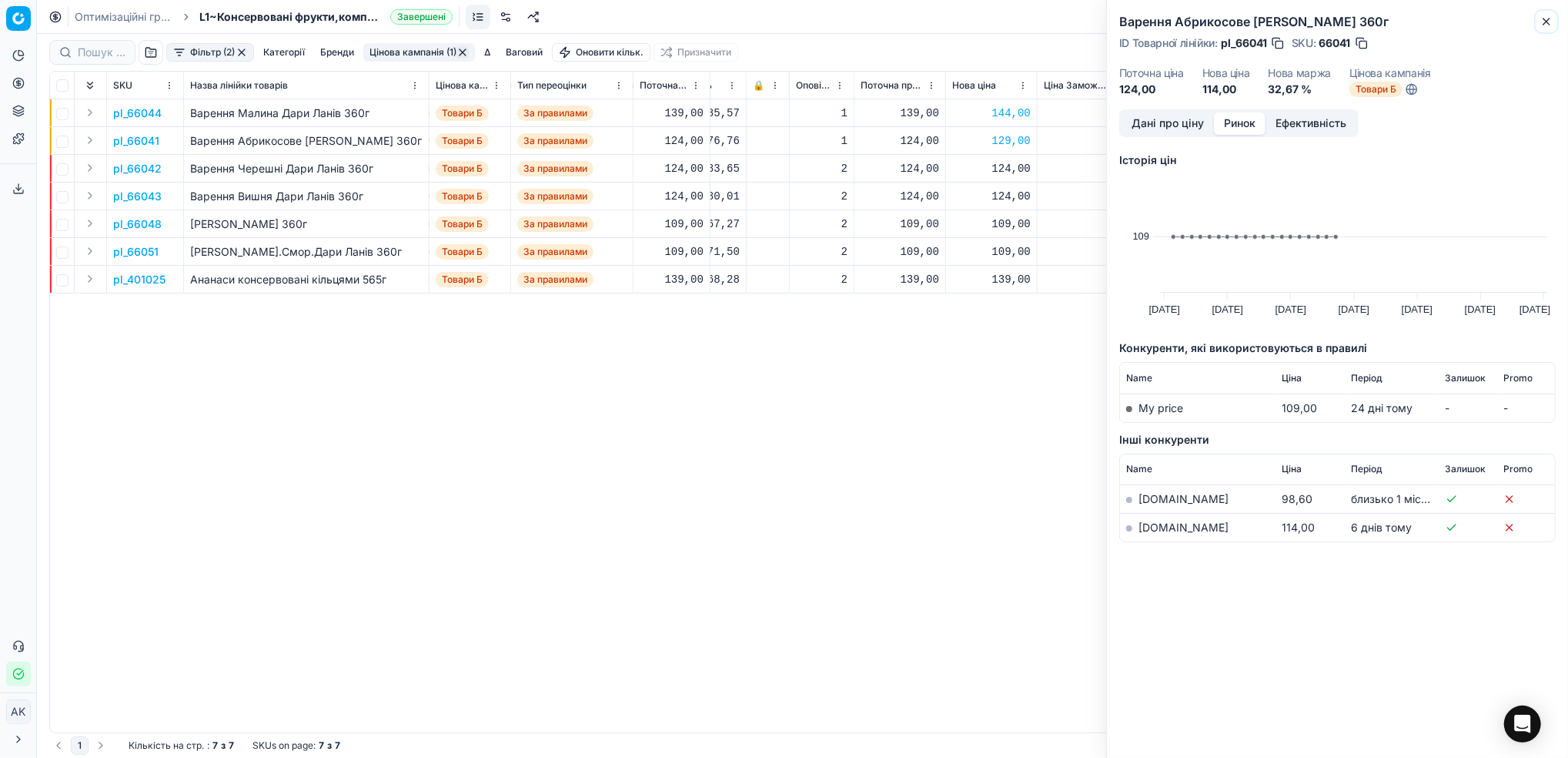
click at [1549, 19] on icon "button" at bounding box center [1546, 22] width 6 height 6
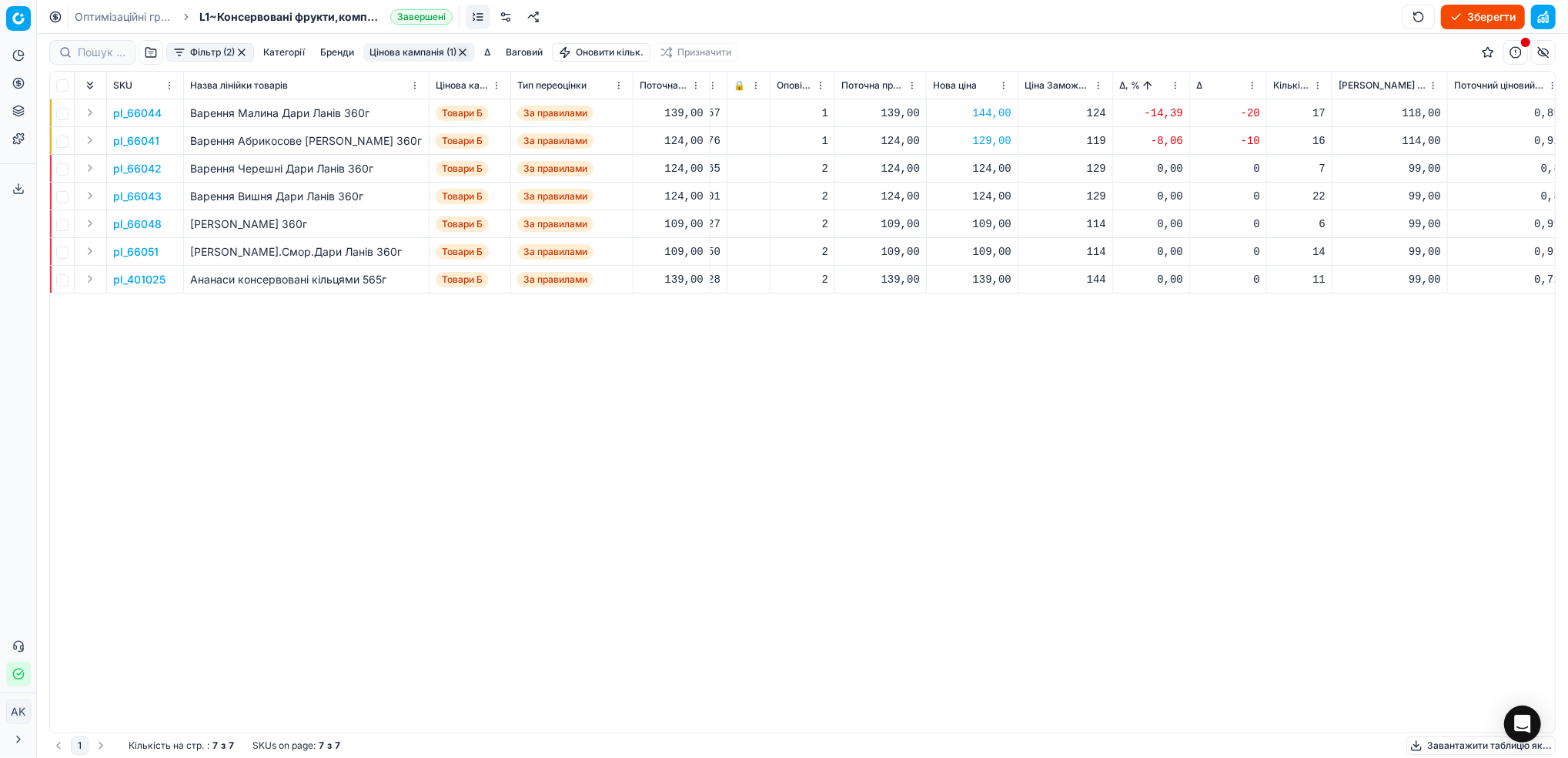
scroll to position [0, 348]
click at [127, 173] on p "pl_66042" at bounding box center [138, 168] width 48 height 15
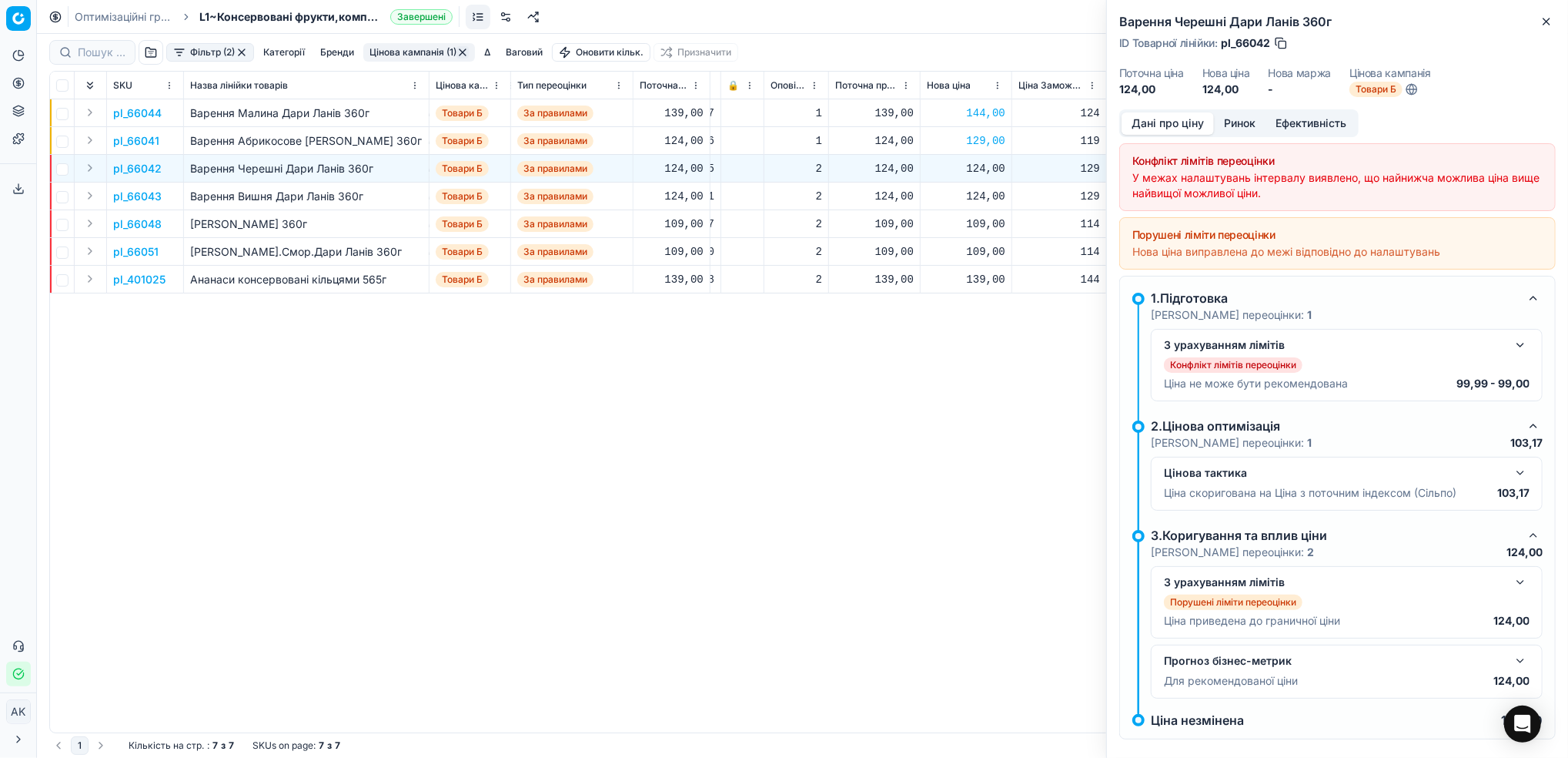
click at [1232, 128] on button "Ринок" at bounding box center [1240, 124] width 51 height 23
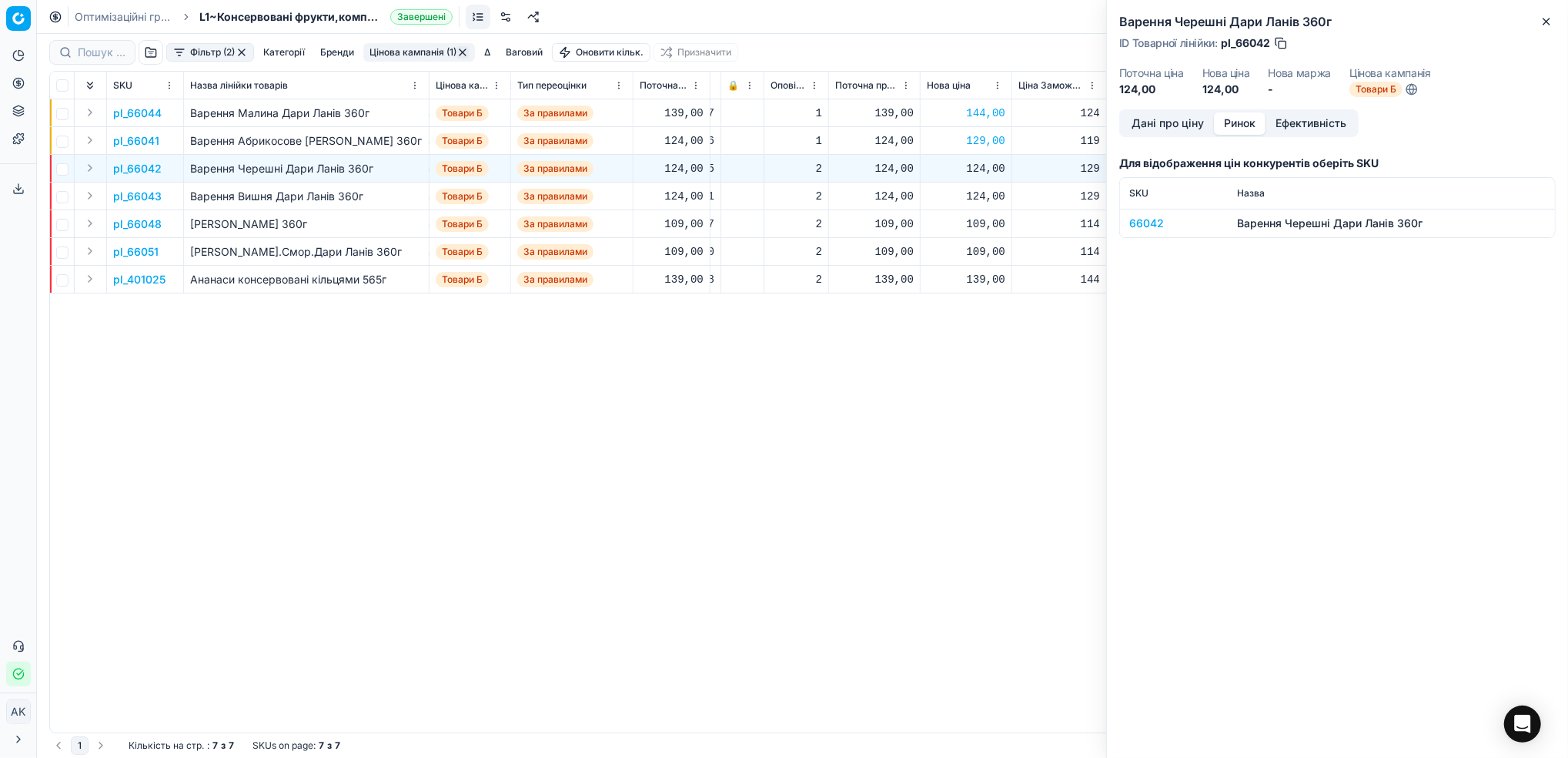
click at [1136, 222] on div "66042" at bounding box center [1174, 223] width 89 height 15
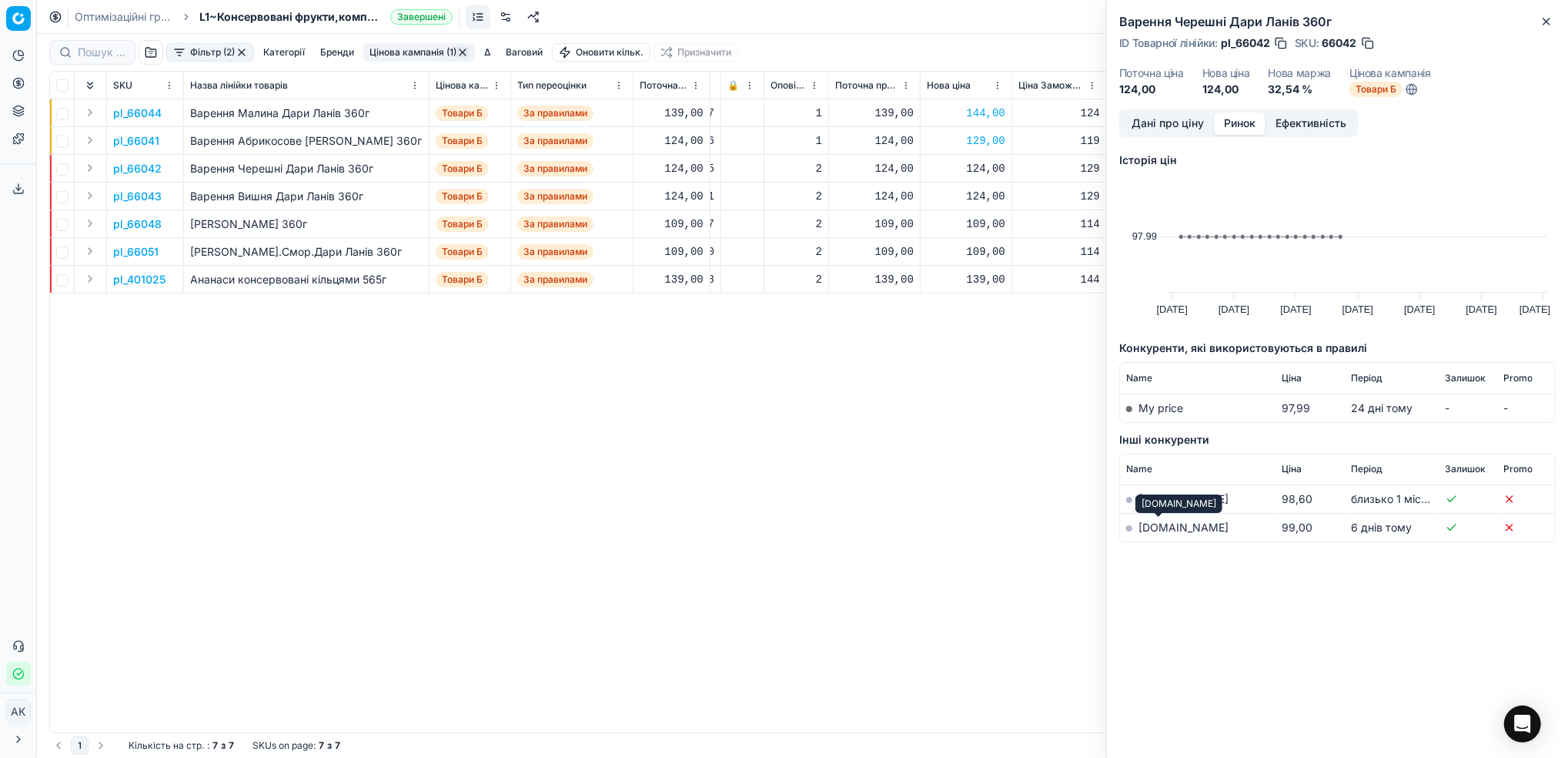
click at [1150, 525] on link "[DOMAIN_NAME]" at bounding box center [1183, 527] width 90 height 13
click at [1149, 116] on button "Дані про ціну" at bounding box center [1167, 124] width 93 height 23
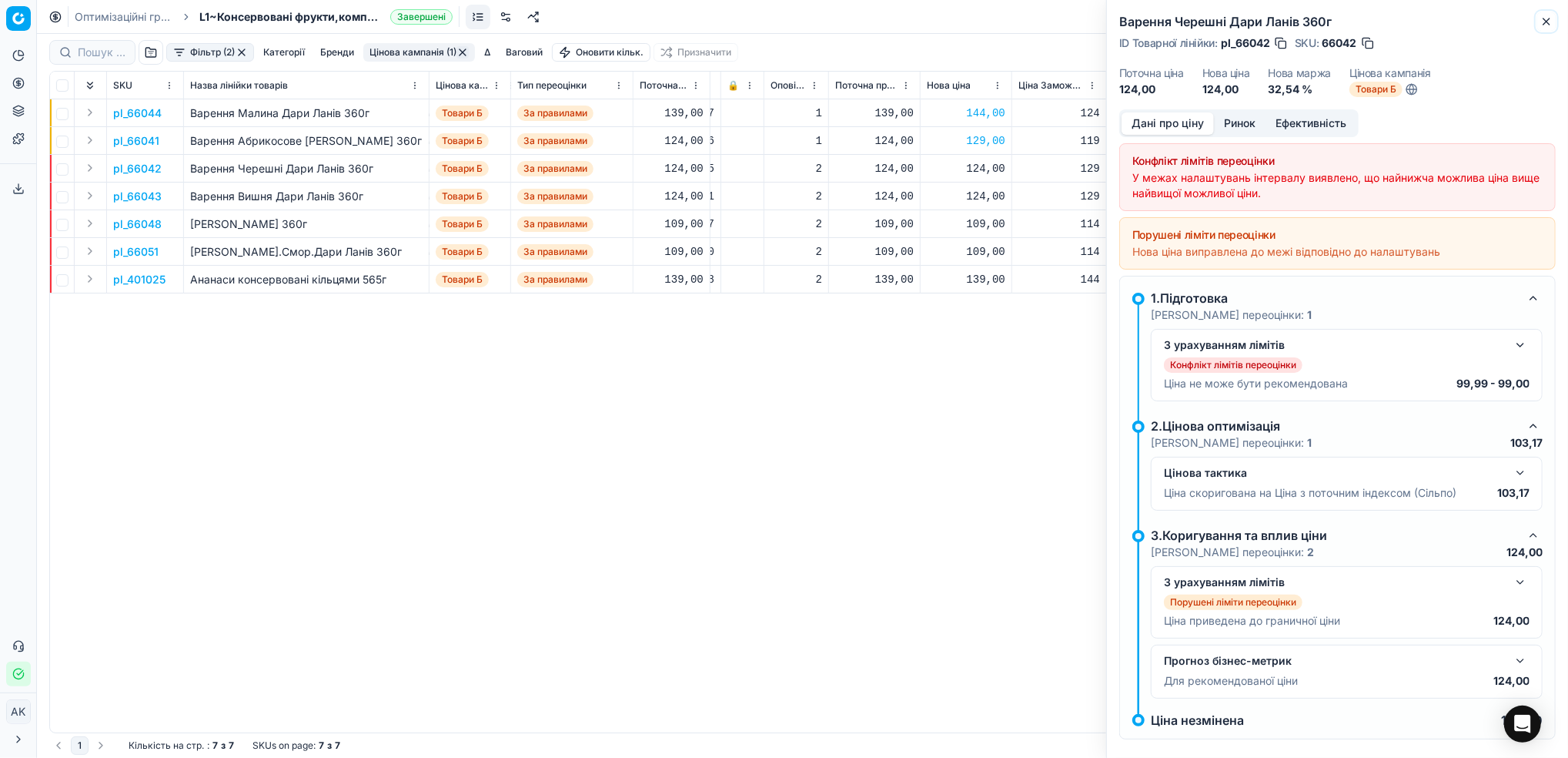
click at [1548, 13] on button "Close" at bounding box center [1546, 21] width 19 height 19
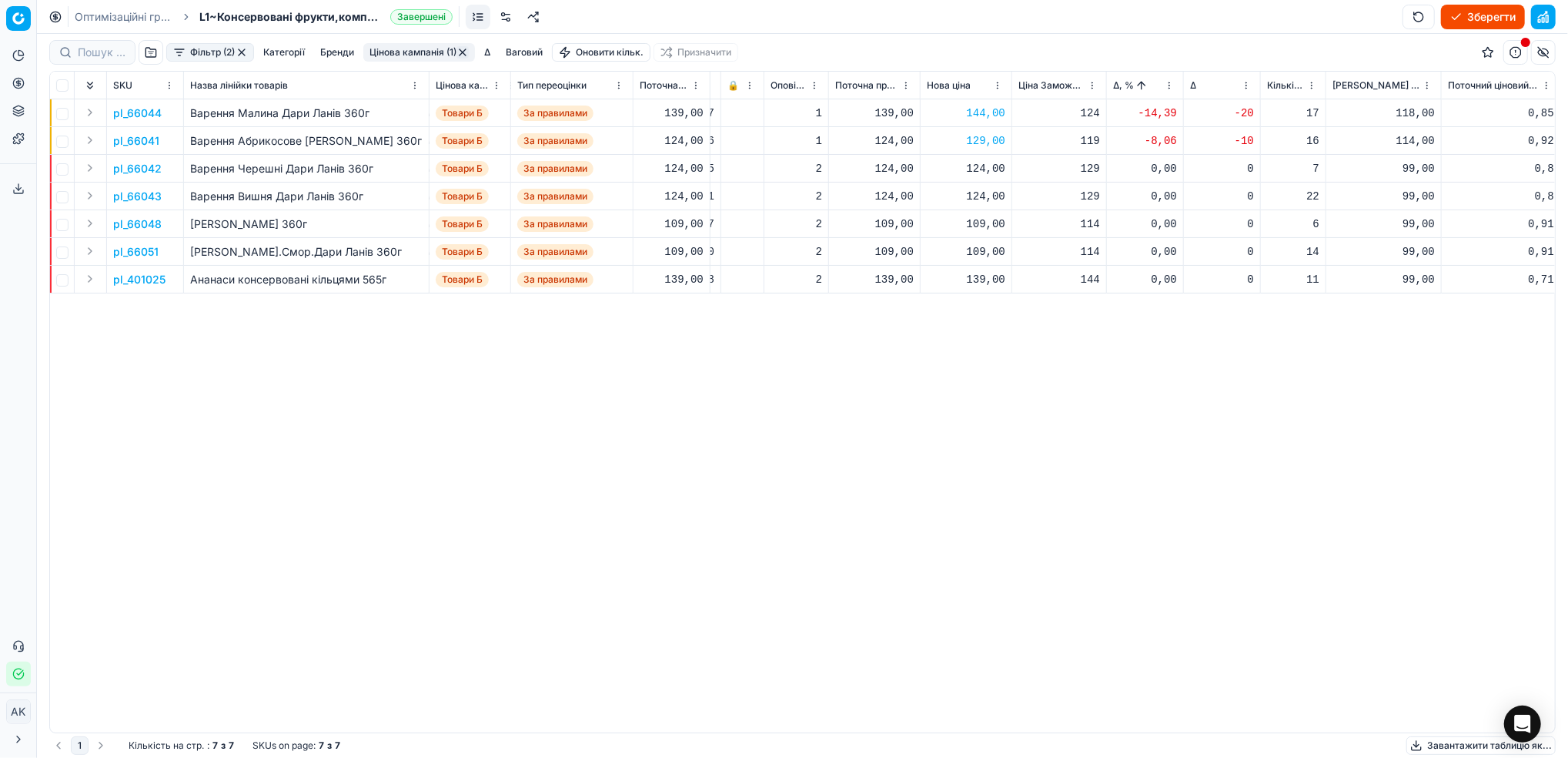
click at [141, 191] on p "pl_66043" at bounding box center [138, 196] width 48 height 15
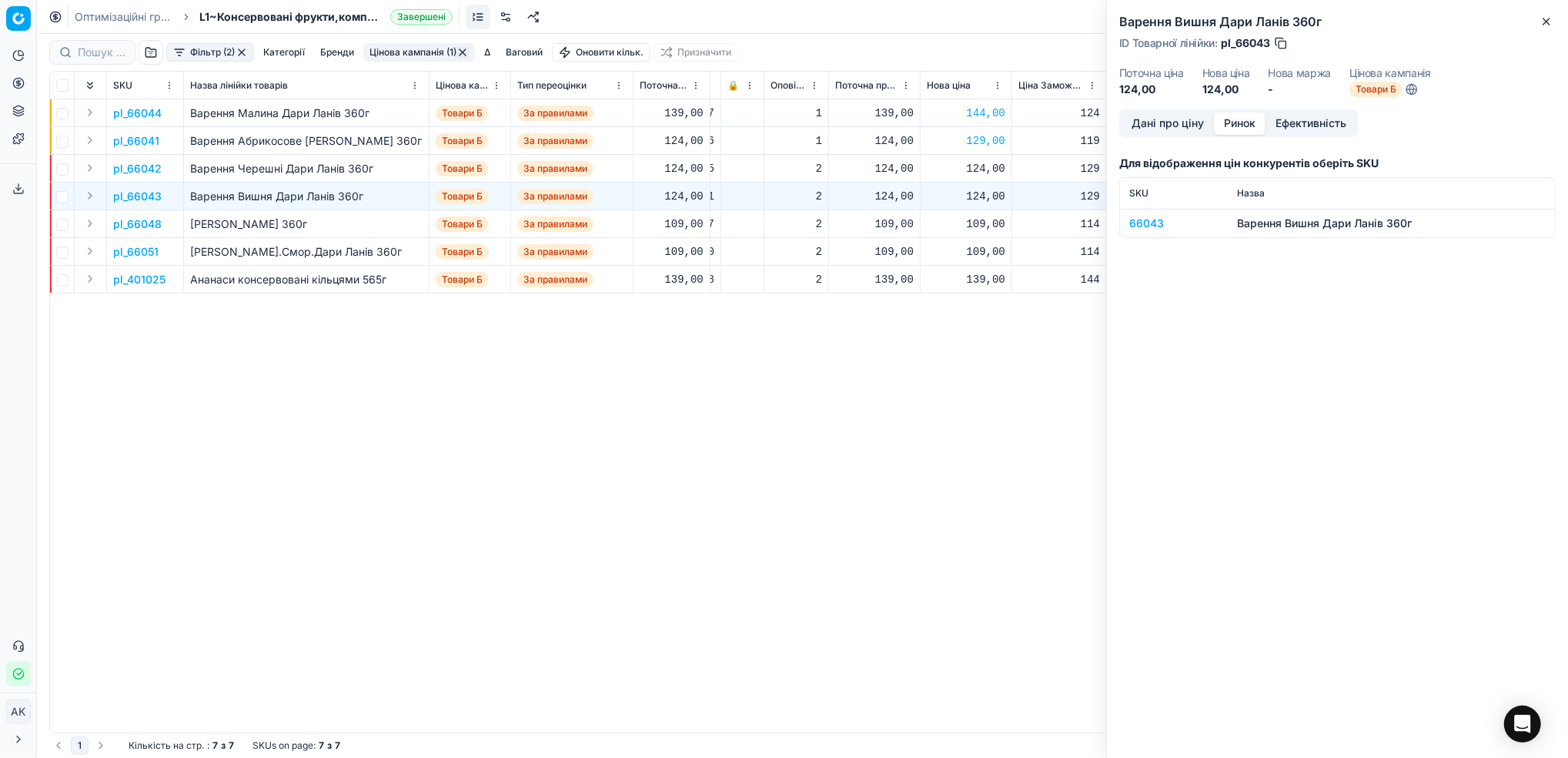
click at [1233, 124] on button "Ринок" at bounding box center [1240, 124] width 51 height 23
click at [1143, 220] on div "66043" at bounding box center [1174, 223] width 89 height 15
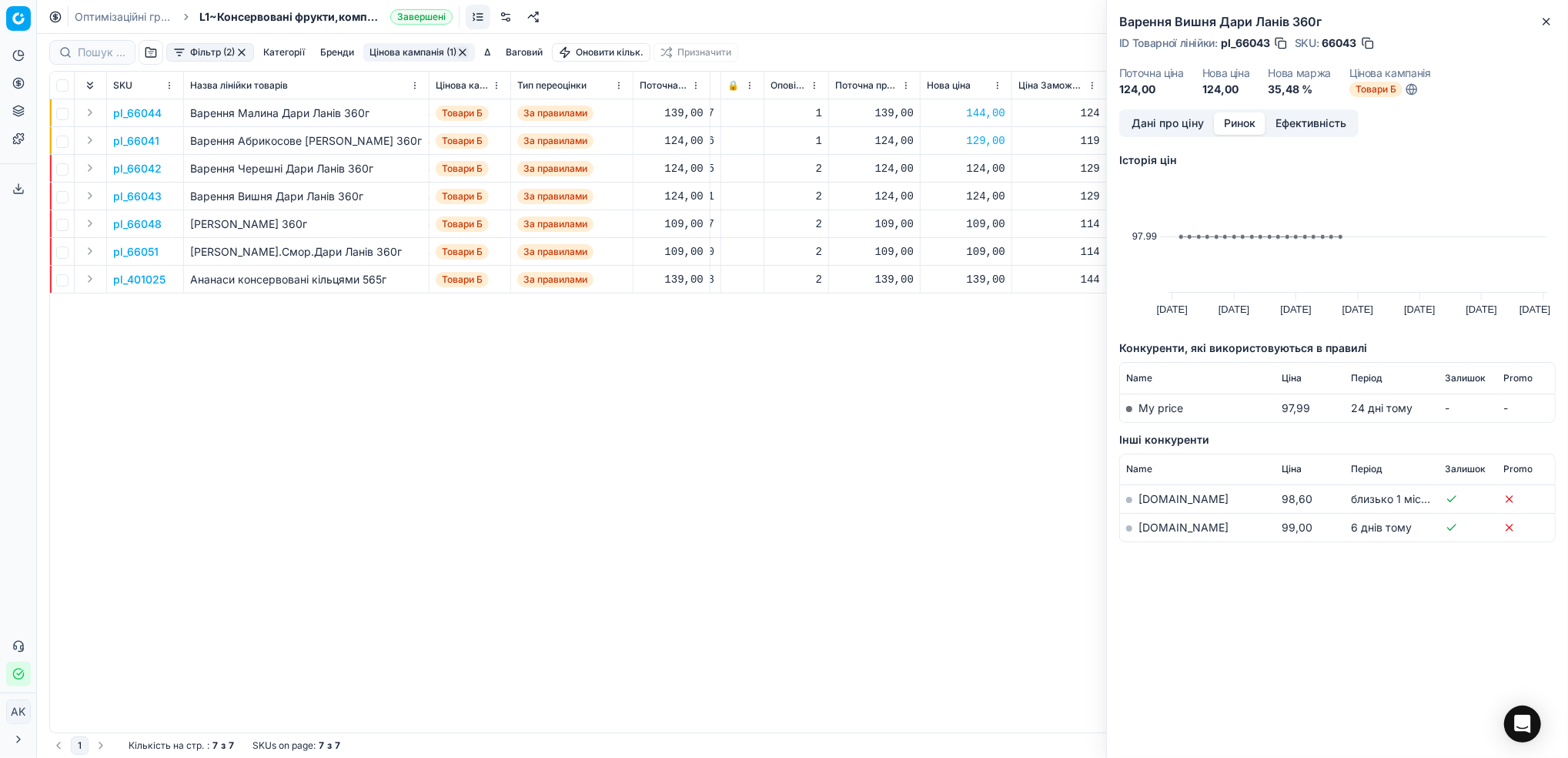
click at [1142, 527] on link "[DOMAIN_NAME]" at bounding box center [1183, 527] width 90 height 13
click at [1540, 24] on button "Close" at bounding box center [1546, 21] width 19 height 19
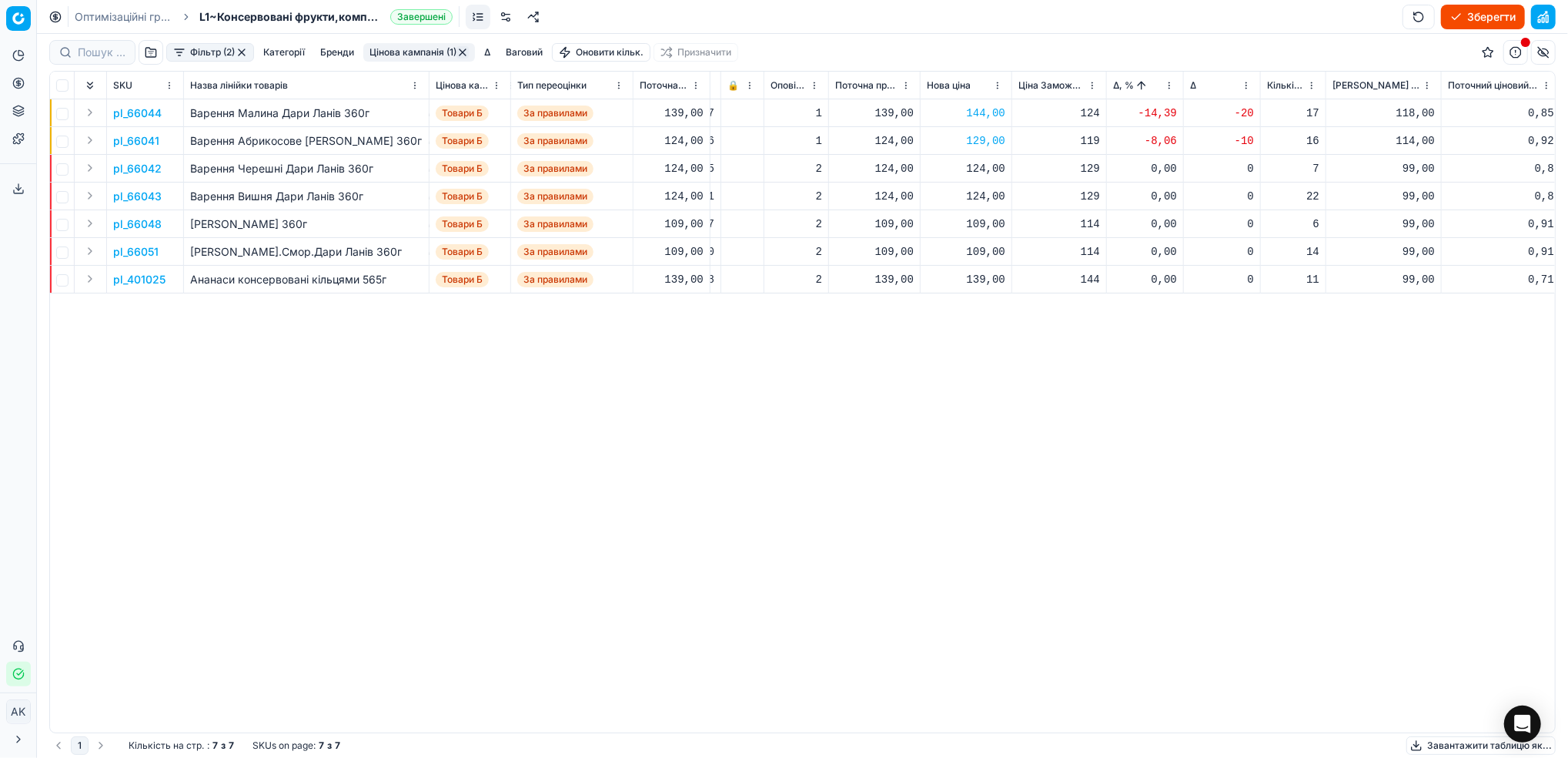
click at [124, 226] on p "pl_66048" at bounding box center [138, 224] width 48 height 15
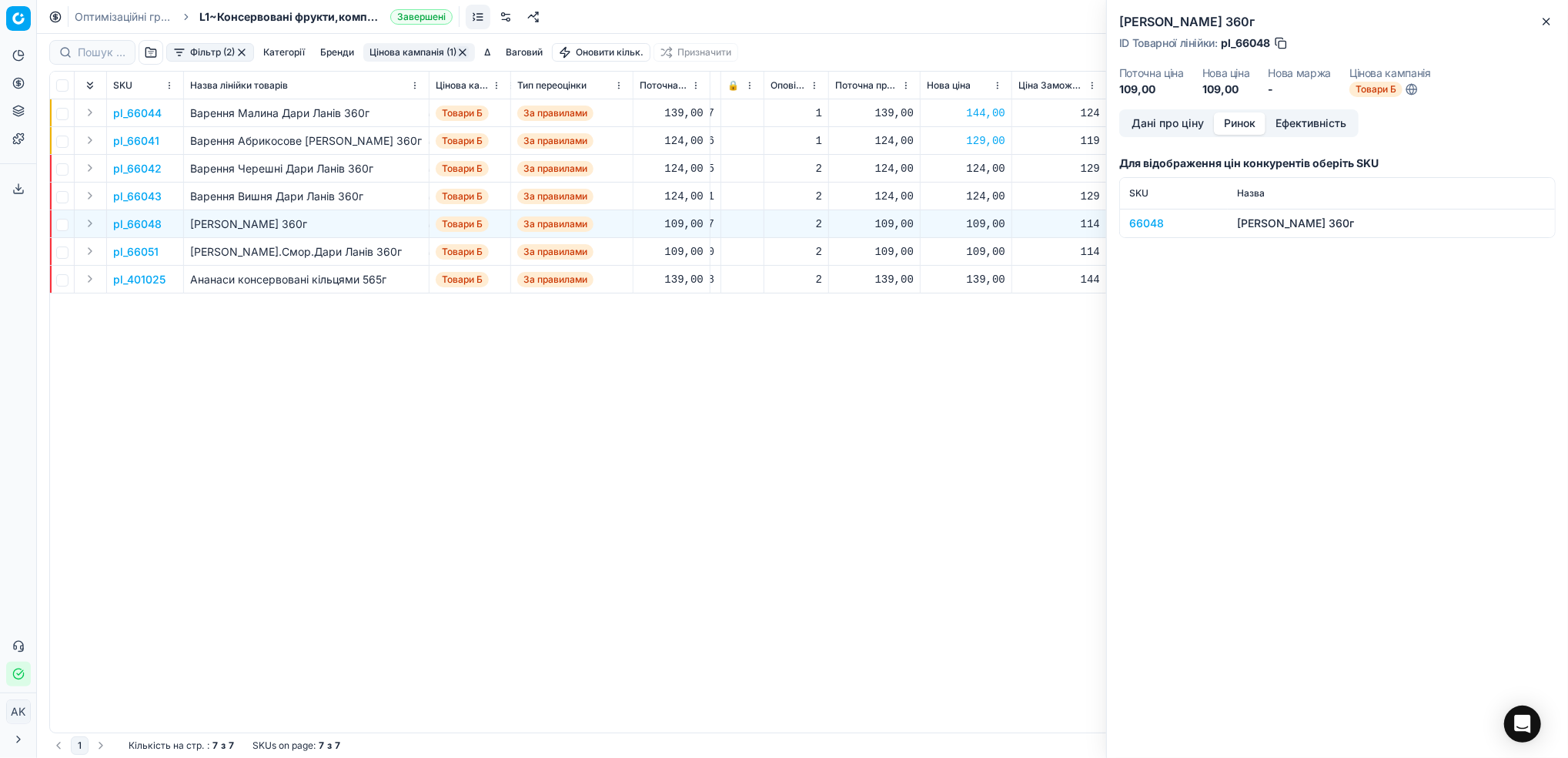
click at [1240, 119] on button "Ринок" at bounding box center [1240, 124] width 51 height 23
click at [1136, 222] on div "66048" at bounding box center [1174, 223] width 89 height 15
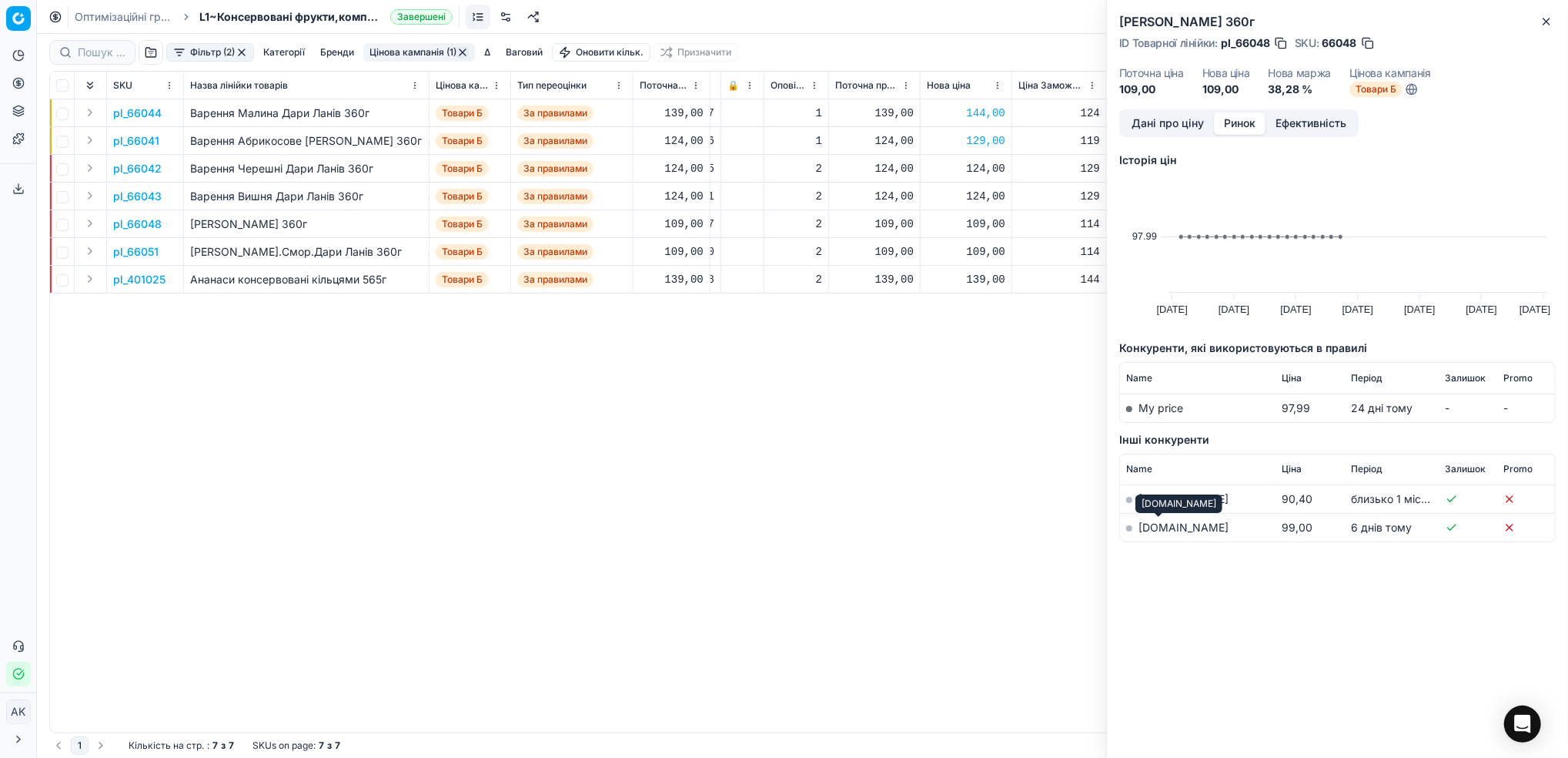
click at [1148, 529] on link "[DOMAIN_NAME]" at bounding box center [1183, 527] width 90 height 13
click at [1142, 122] on button "Дані про ціну" at bounding box center [1167, 124] width 93 height 23
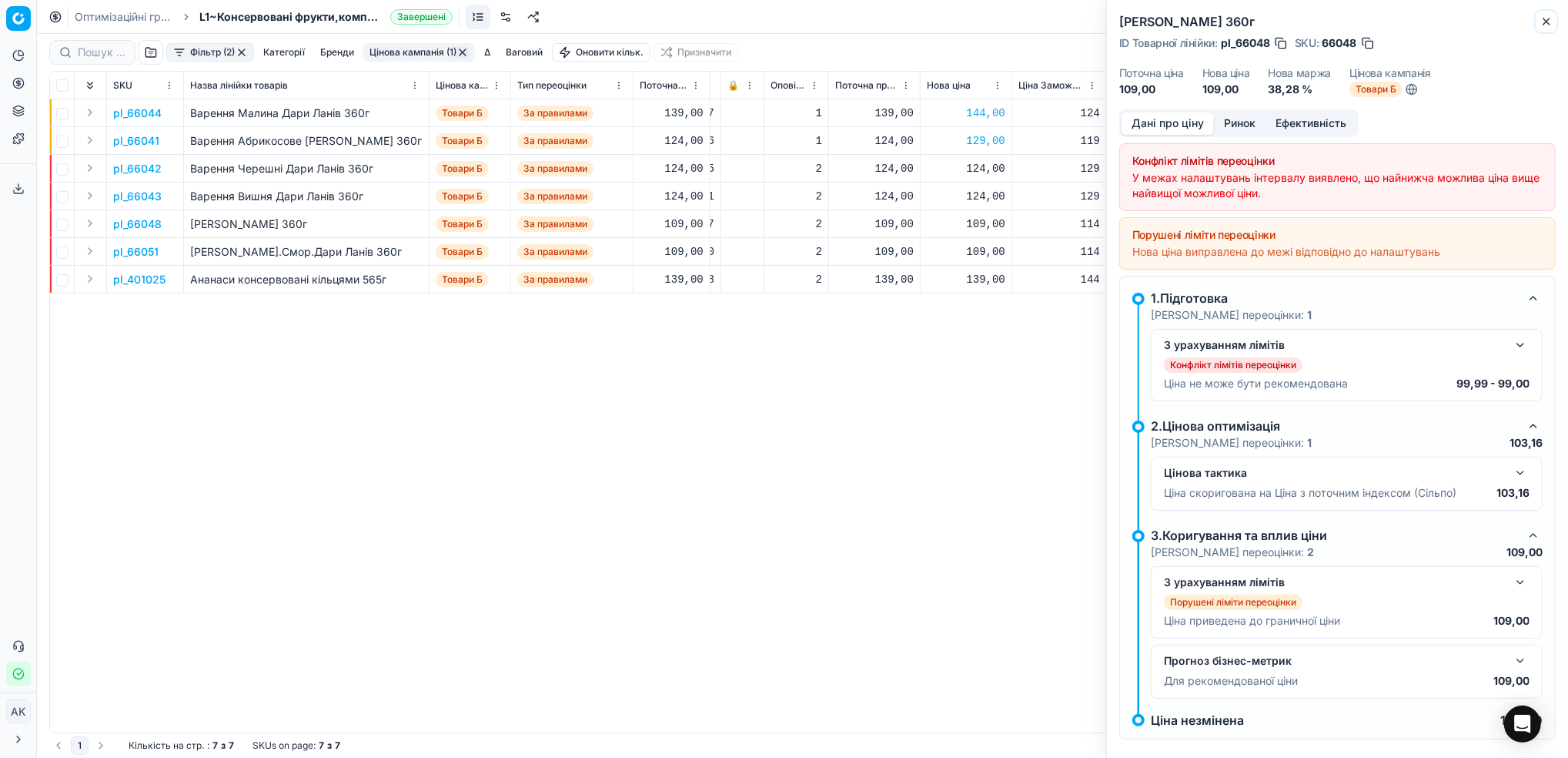
click at [1554, 23] on button "Close" at bounding box center [1546, 21] width 19 height 19
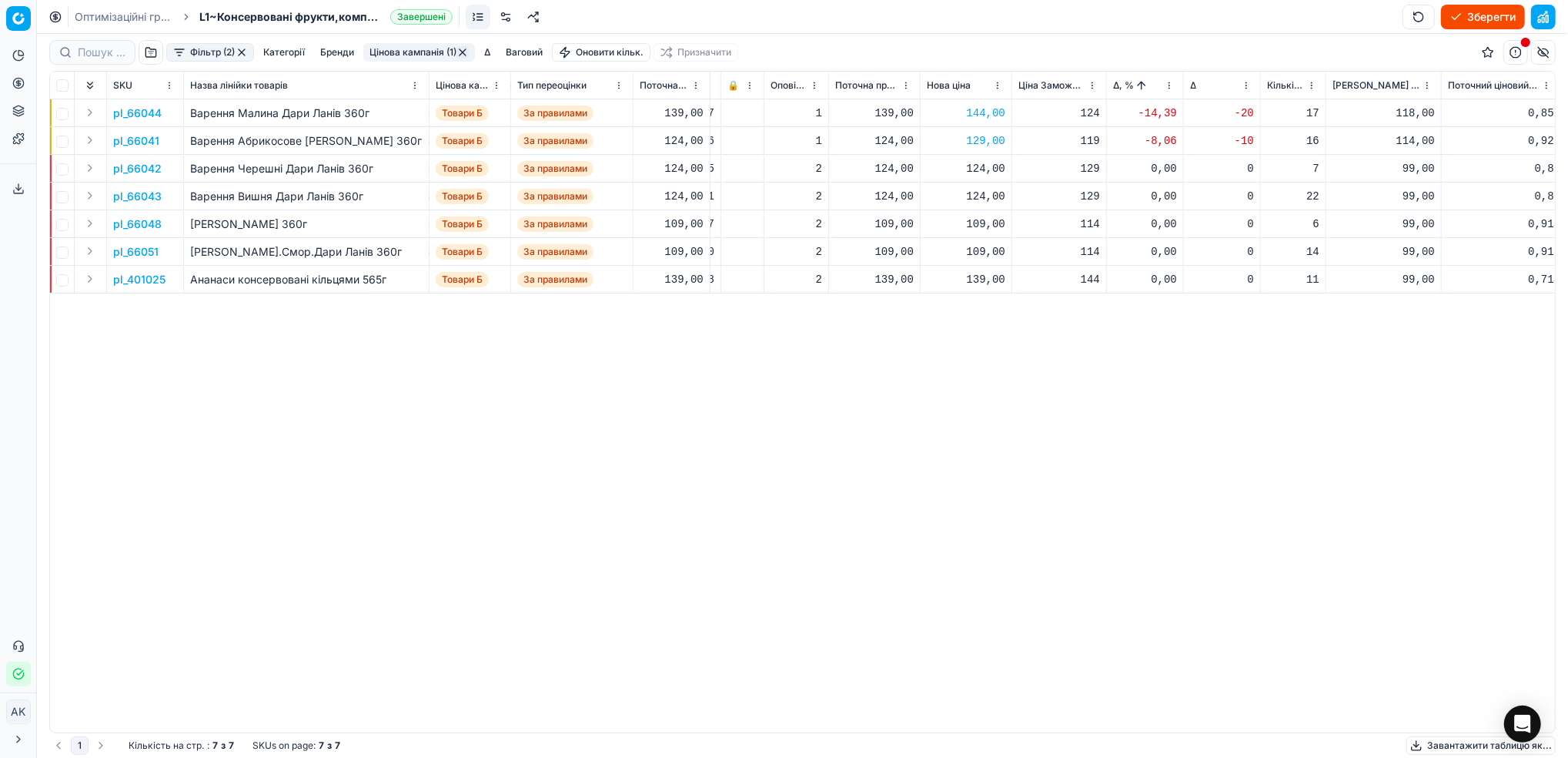
click at [983, 229] on div "109,00" at bounding box center [966, 224] width 79 height 15
drag, startPoint x: 990, startPoint y: 360, endPoint x: 982, endPoint y: 360, distance: 8.0
click at [982, 360] on input "109.00" at bounding box center [1021, 360] width 111 height 25
type input "114.00"
click at [134, 250] on p "pl_66051" at bounding box center [136, 251] width 45 height 15
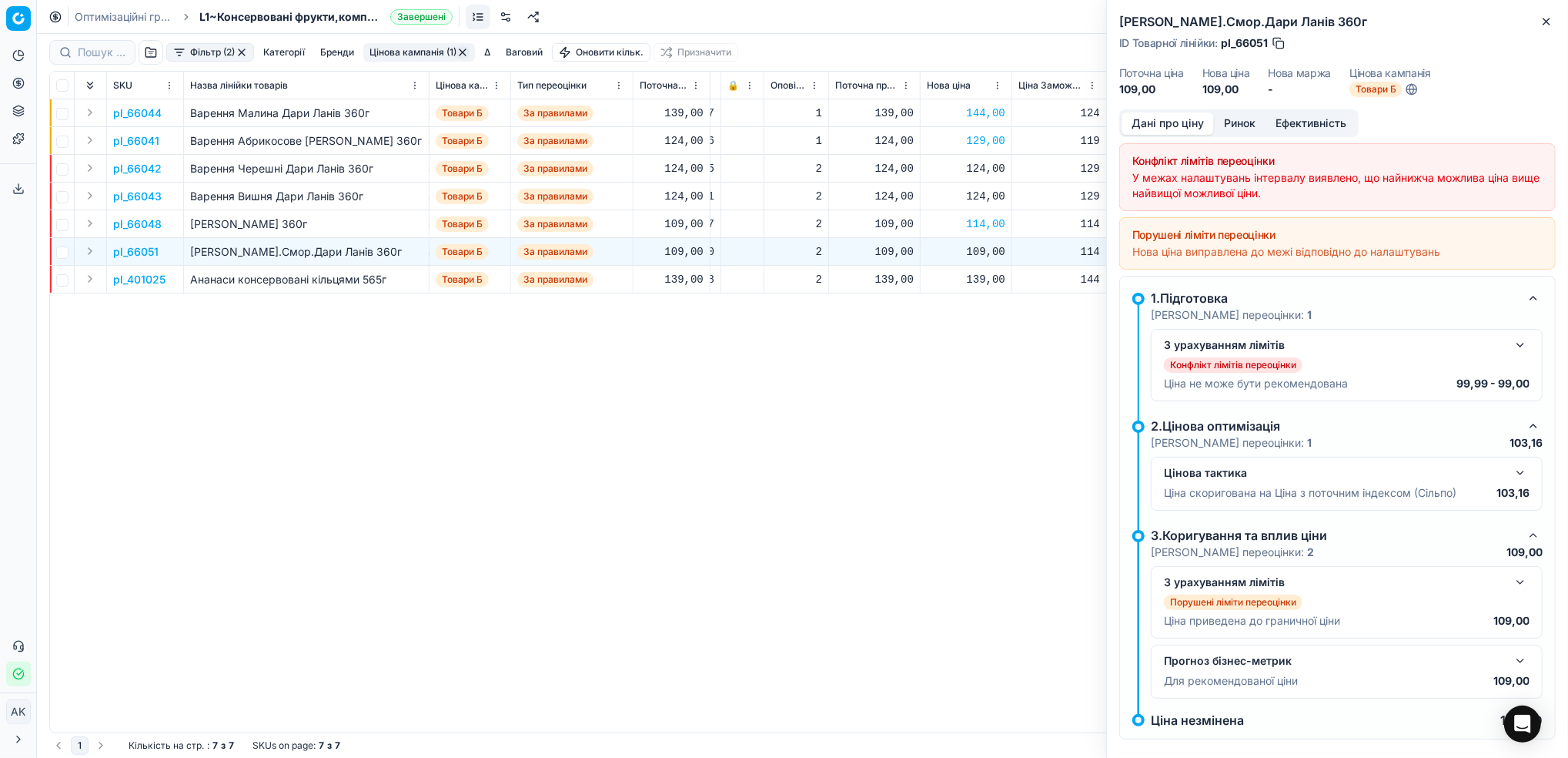
click at [1241, 131] on button "Ринок" at bounding box center [1240, 124] width 51 height 23
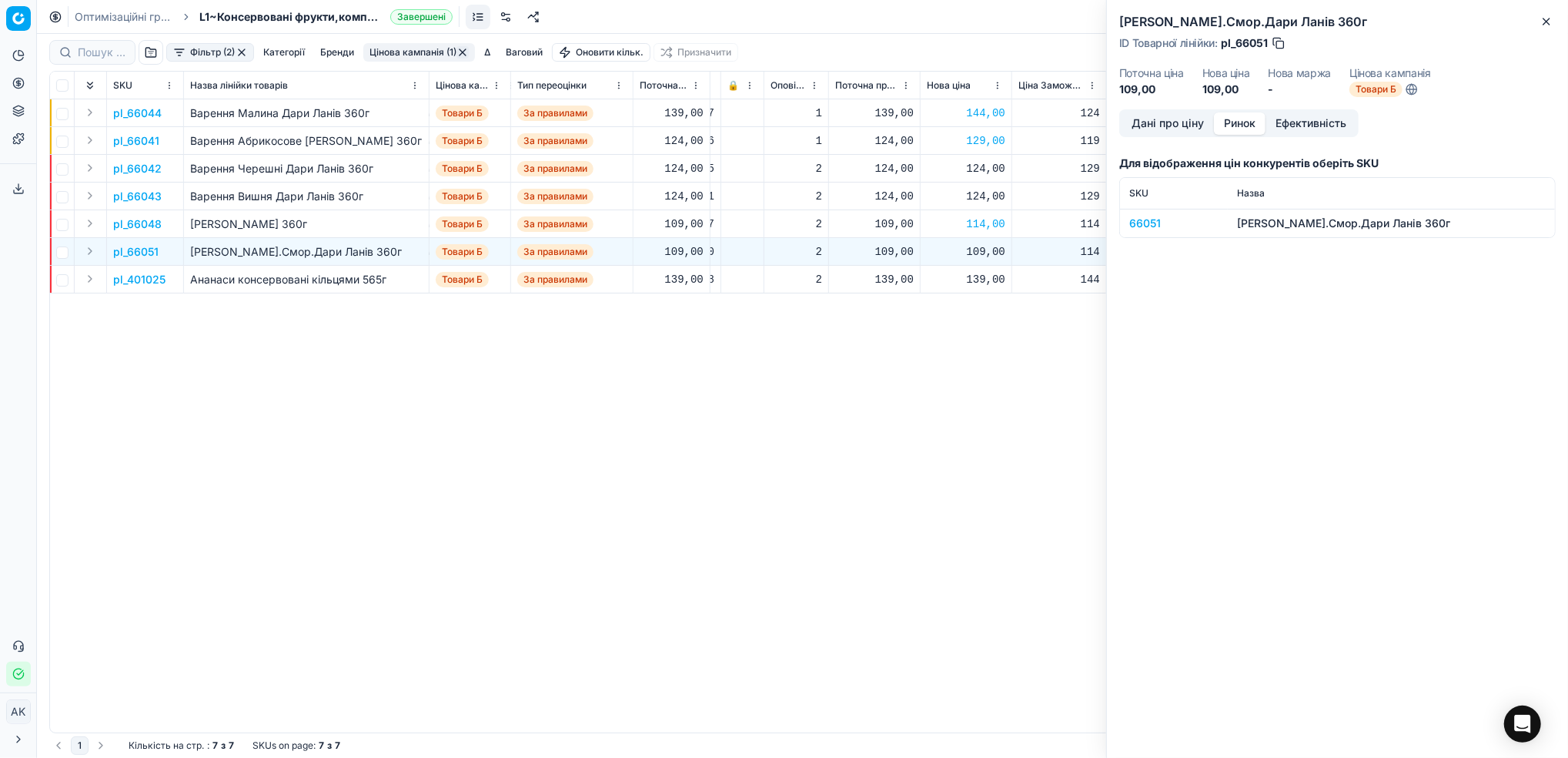
click at [1140, 218] on div "66051" at bounding box center [1174, 223] width 89 height 15
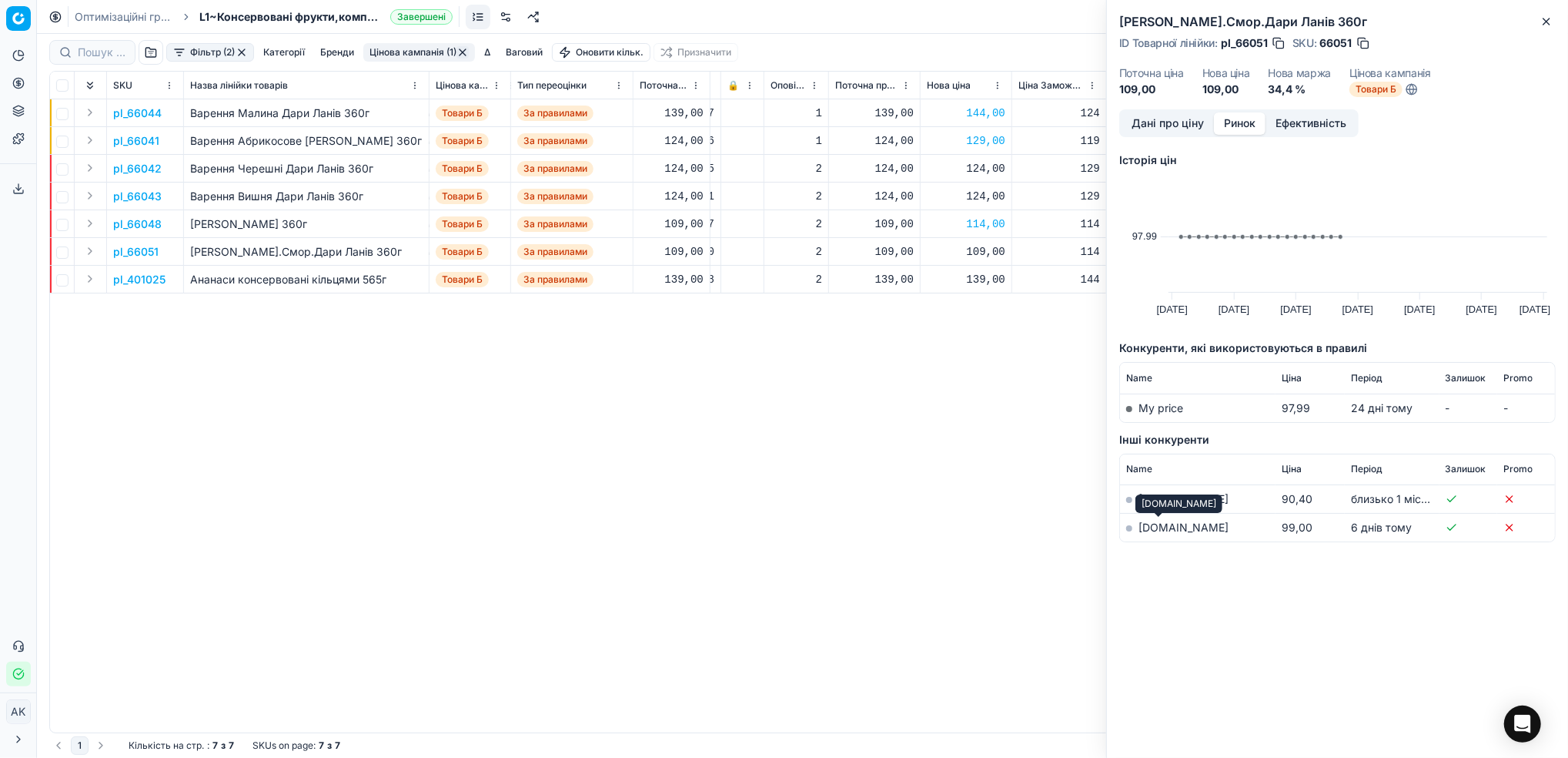
click at [1142, 529] on link "[DOMAIN_NAME]" at bounding box center [1183, 527] width 90 height 13
click at [1542, 22] on icon "button" at bounding box center [1546, 21] width 12 height 12
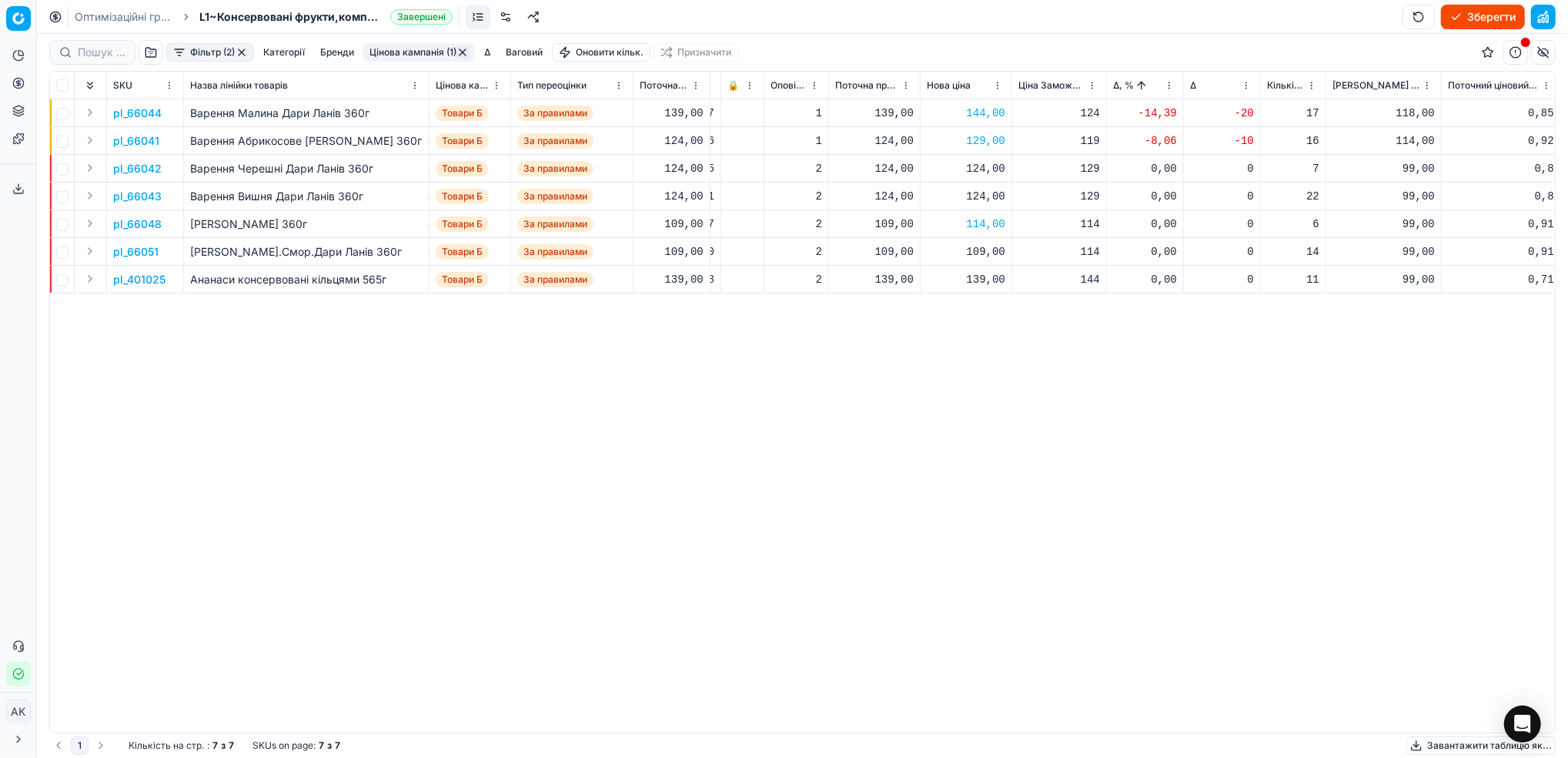
click at [978, 250] on div "109,00" at bounding box center [966, 251] width 79 height 15
drag, startPoint x: 990, startPoint y: 385, endPoint x: 982, endPoint y: 388, distance: 8.5
click at [982, 388] on input "109.00" at bounding box center [1021, 387] width 111 height 25
type input "114.00"
click at [130, 281] on p "pl_401025" at bounding box center [139, 279] width 52 height 15
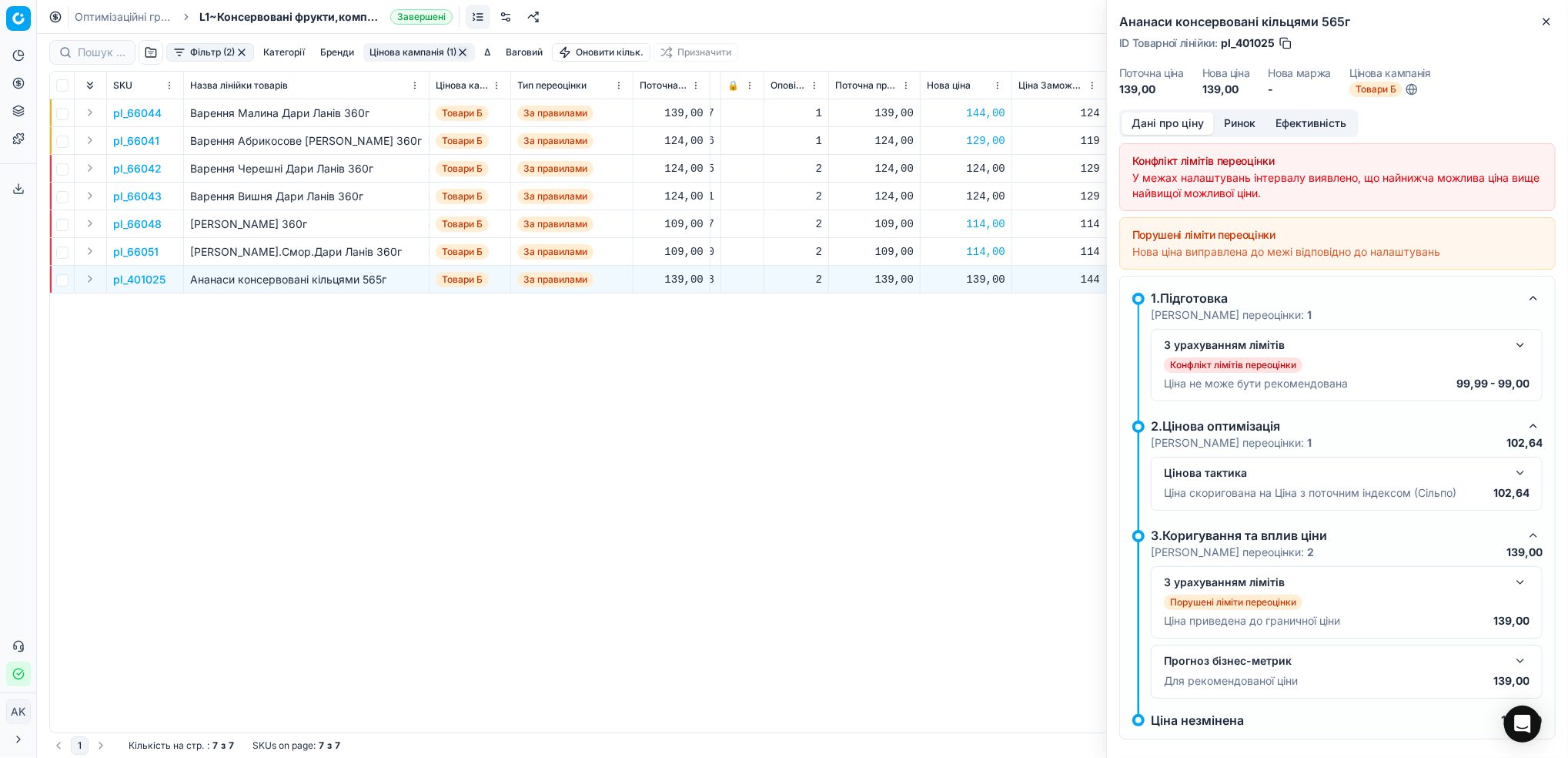
click at [1238, 122] on button "Ринок" at bounding box center [1240, 124] width 51 height 23
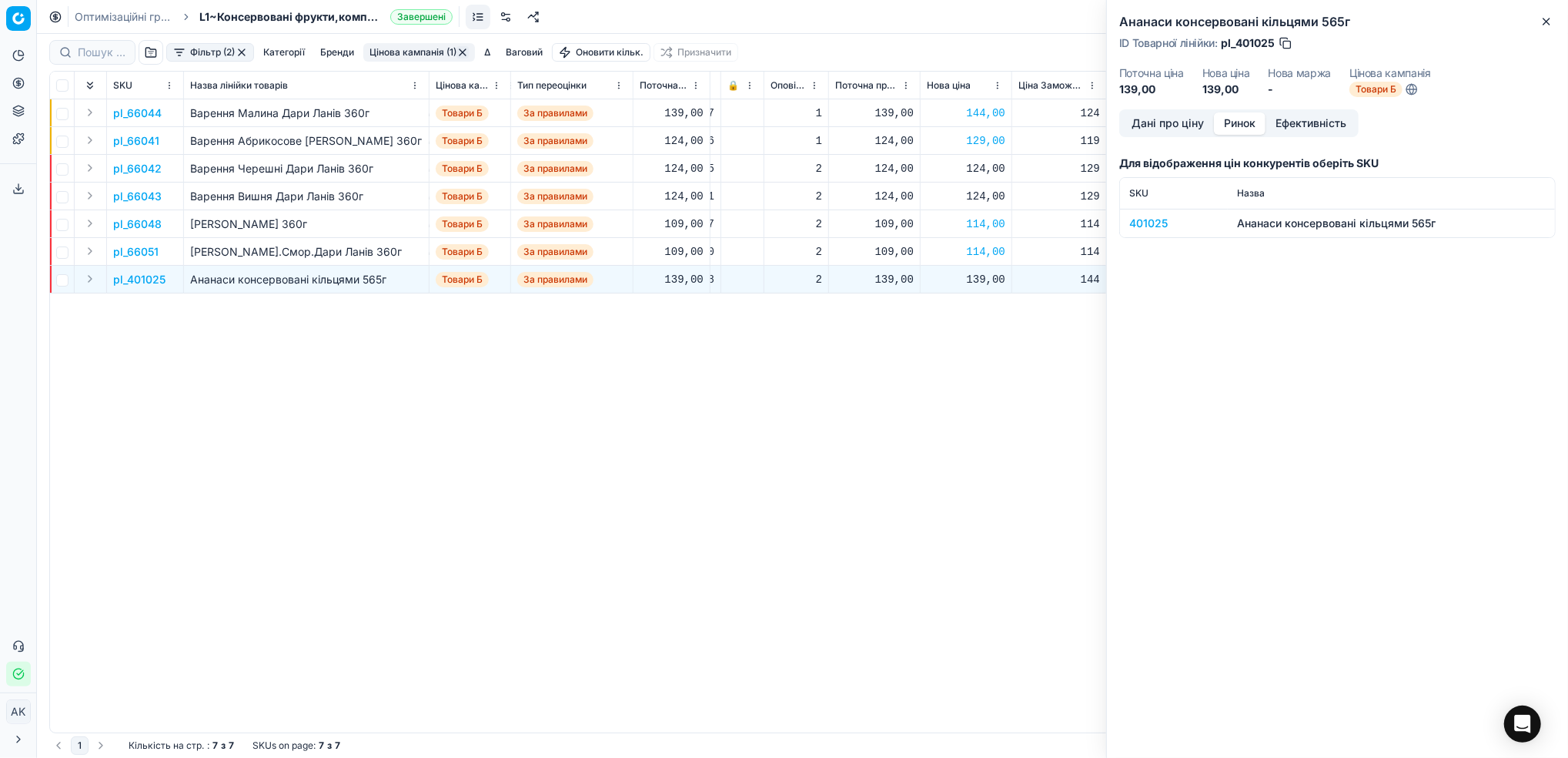
click at [1139, 220] on div "401025" at bounding box center [1174, 223] width 89 height 15
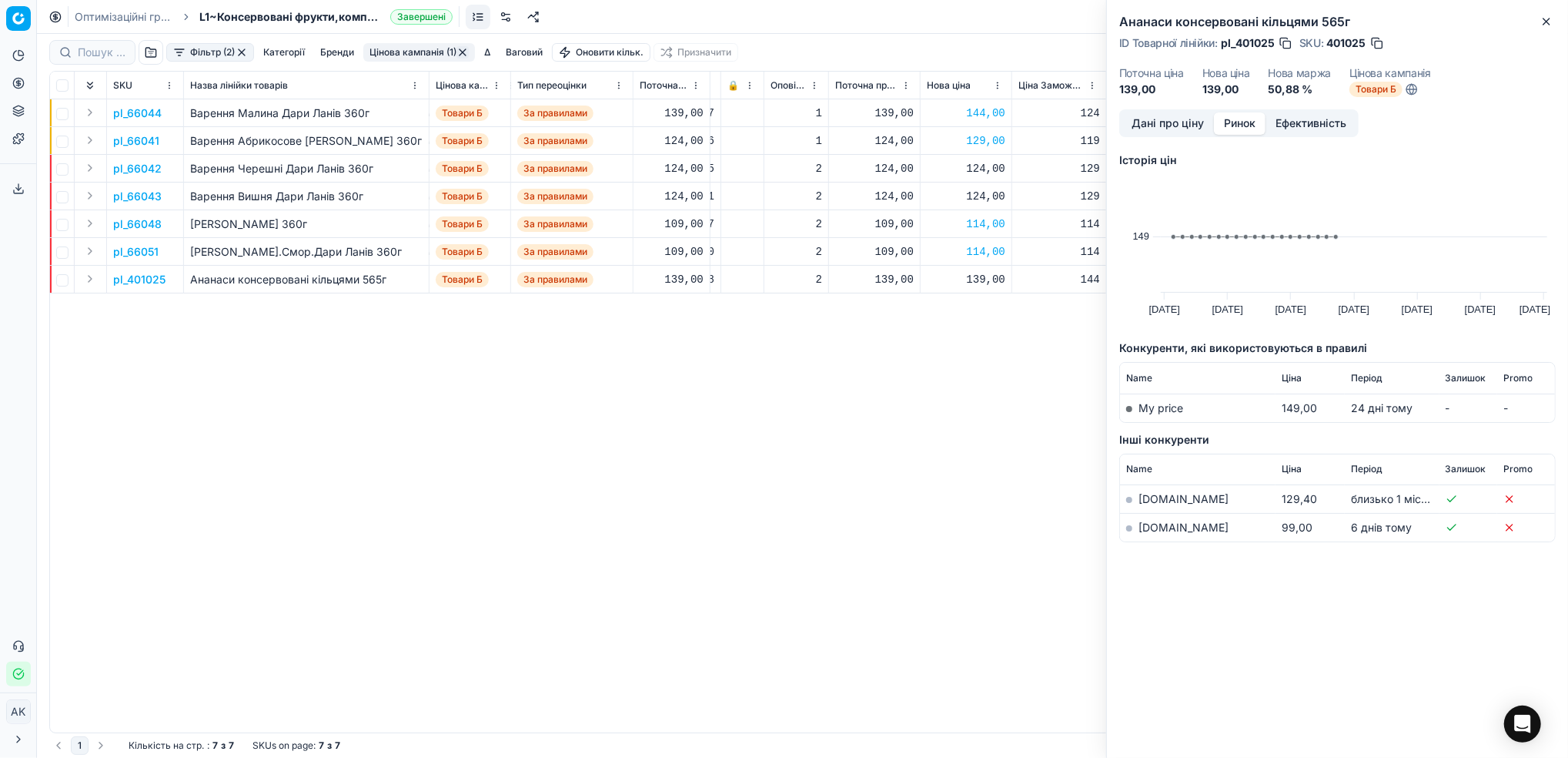
click at [1151, 526] on link "[DOMAIN_NAME]" at bounding box center [1183, 527] width 90 height 13
click at [1155, 126] on button "Дані про ціну" at bounding box center [1167, 124] width 93 height 23
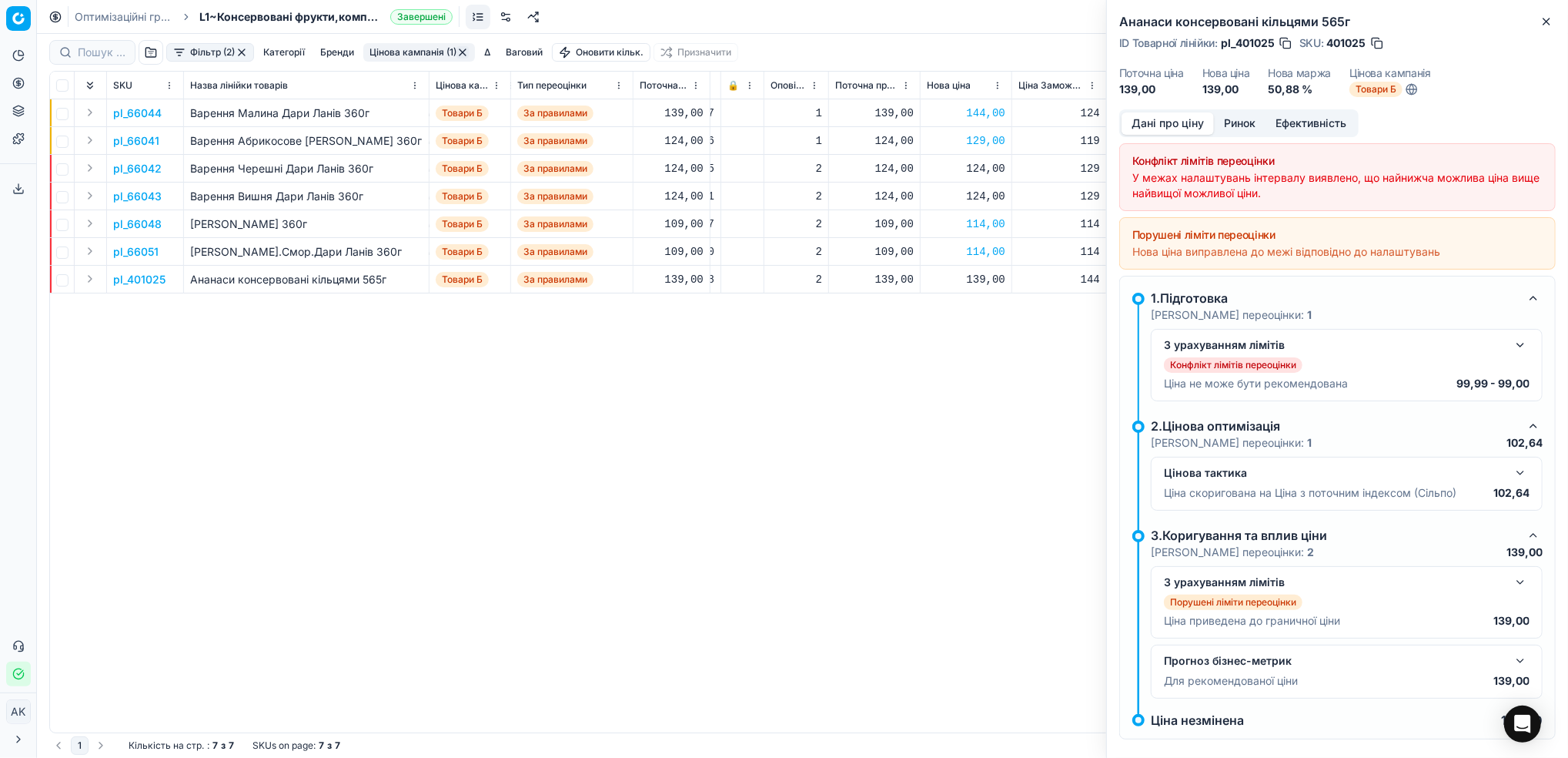
click at [1377, 44] on button "button" at bounding box center [1377, 43] width 15 height 15
click at [1545, 27] on button "Close" at bounding box center [1546, 21] width 19 height 19
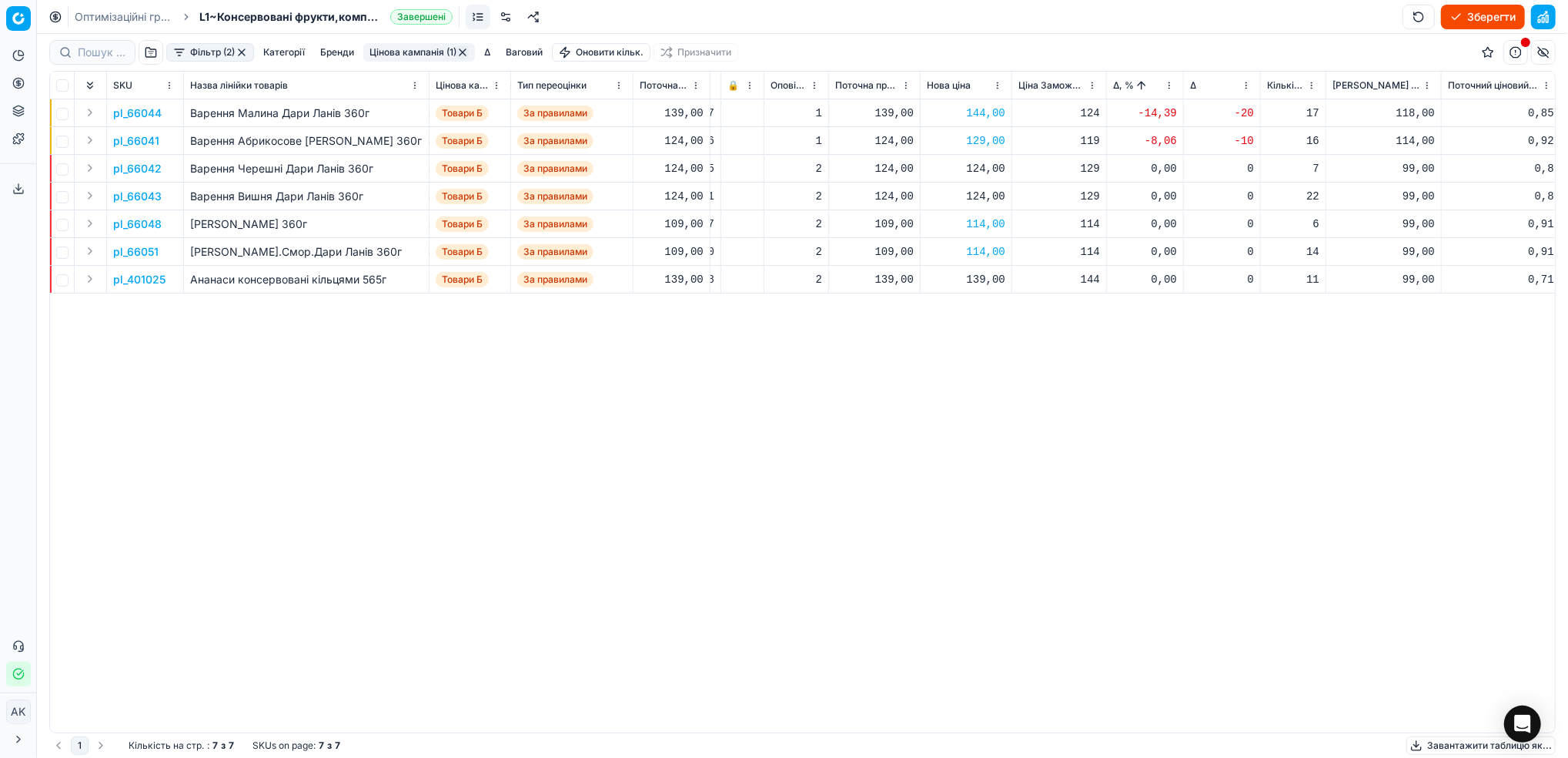
drag, startPoint x: 973, startPoint y: 280, endPoint x: 977, endPoint y: 295, distance: 15.5
click at [973, 281] on div "139,00" at bounding box center [966, 279] width 79 height 15
drag, startPoint x: 1008, startPoint y: 417, endPoint x: 943, endPoint y: 422, distance: 65.2
click at [943, 422] on dl "Поточна: 139,00 Оптимум: 139,00 Вручну: 139.00" at bounding box center [965, 383] width 222 height 100
type input "99.99"
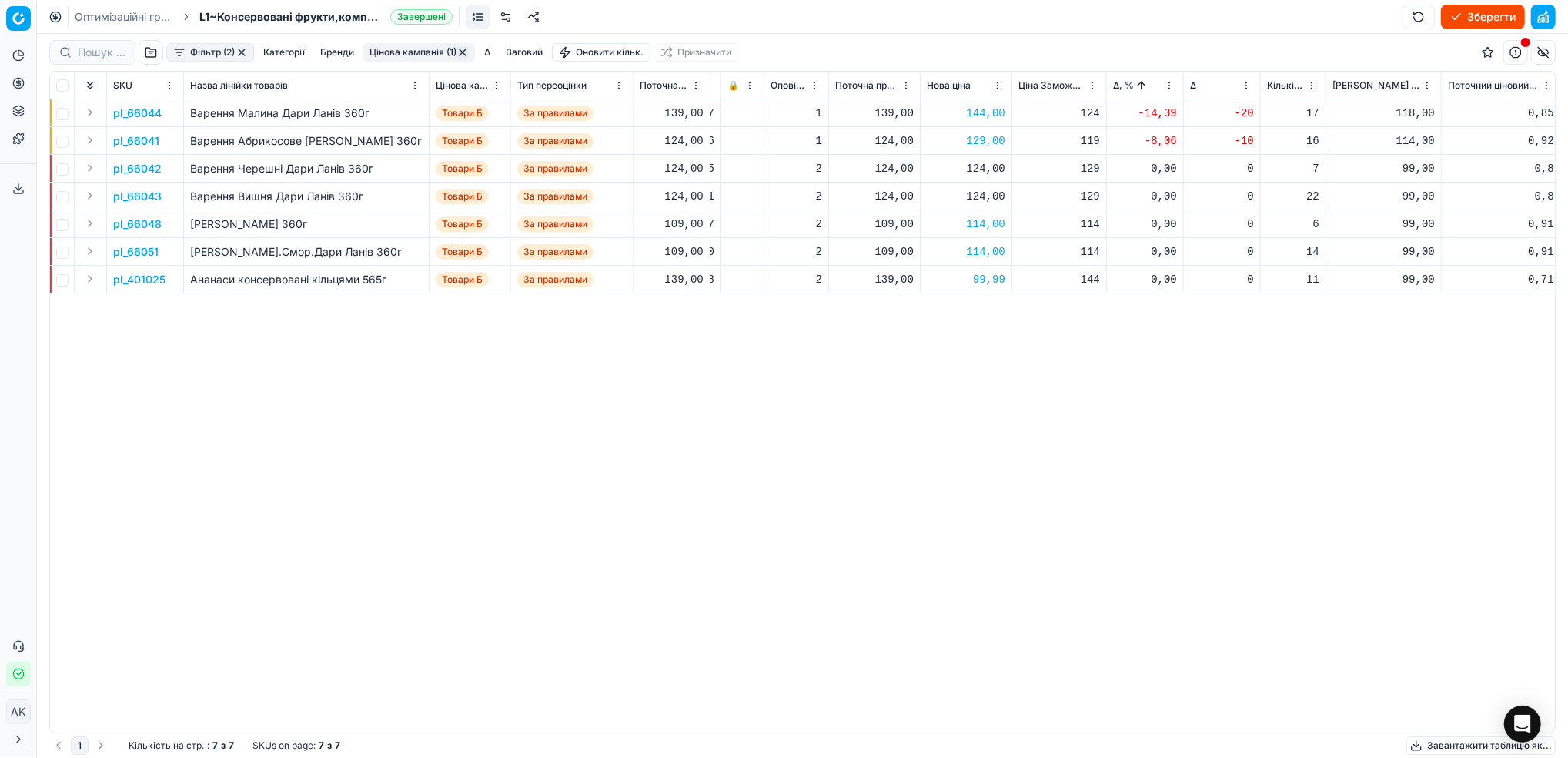
click at [401, 53] on button "Цінова кампанія (1)" at bounding box center [419, 52] width 112 height 19
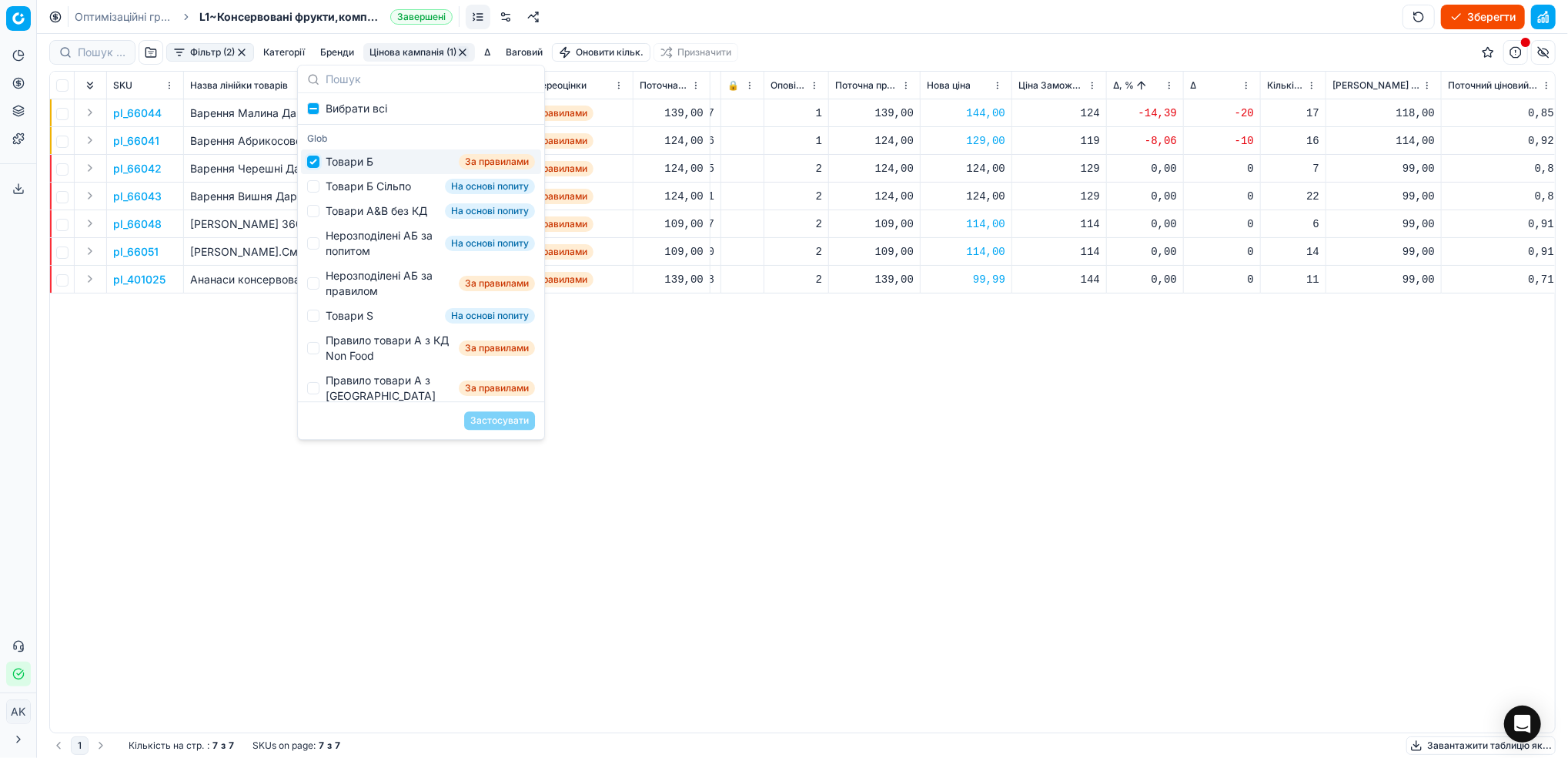
click at [316, 164] on input "Suggestions" at bounding box center [313, 161] width 12 height 12
checkbox input "false"
click at [323, 187] on div "Товари Б Сільпо На основі попиту" at bounding box center [421, 186] width 241 height 25
checkbox input "true"
click at [509, 423] on button "Застосувати" at bounding box center [500, 420] width 71 height 19
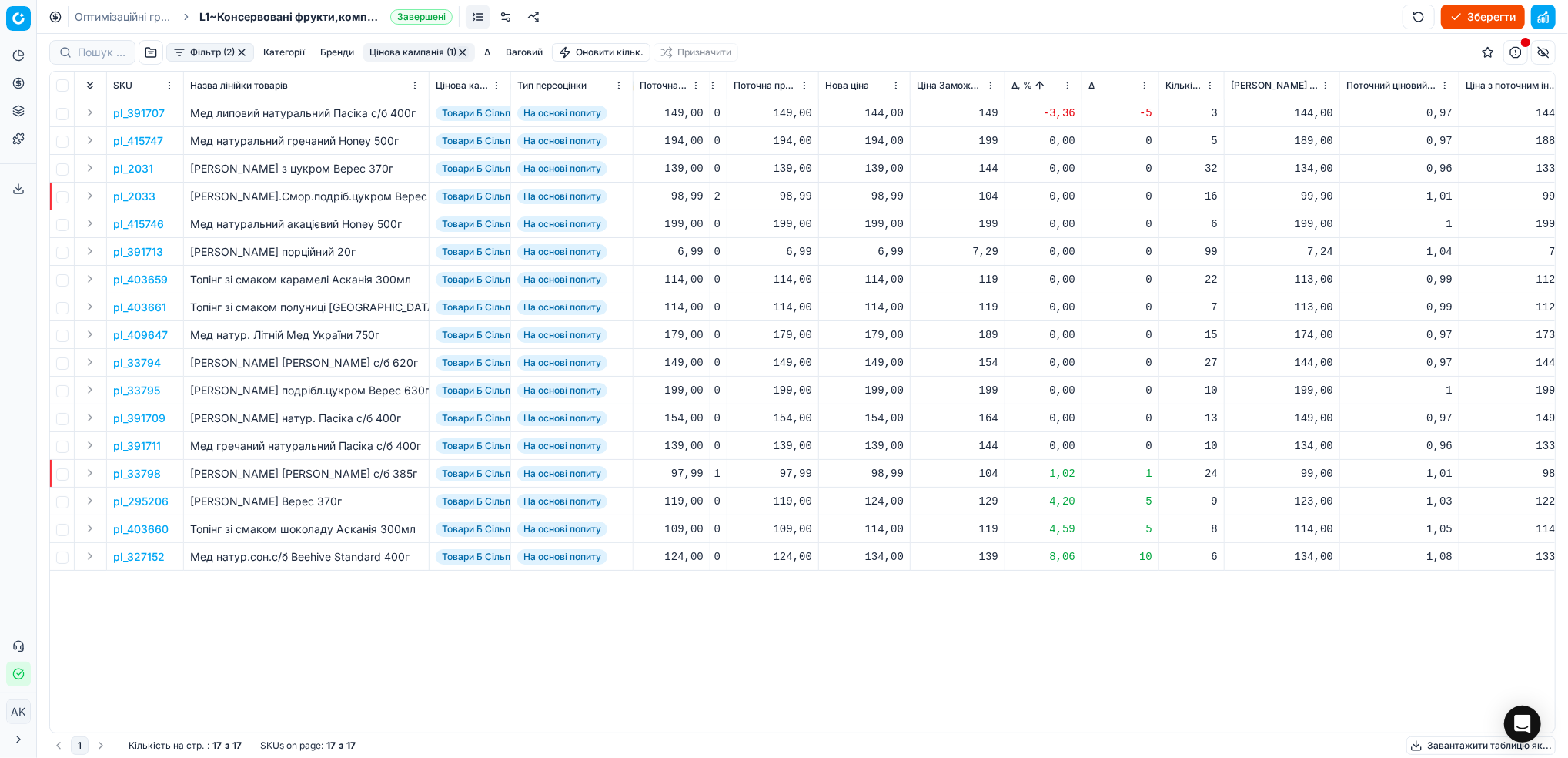
scroll to position [0, 462]
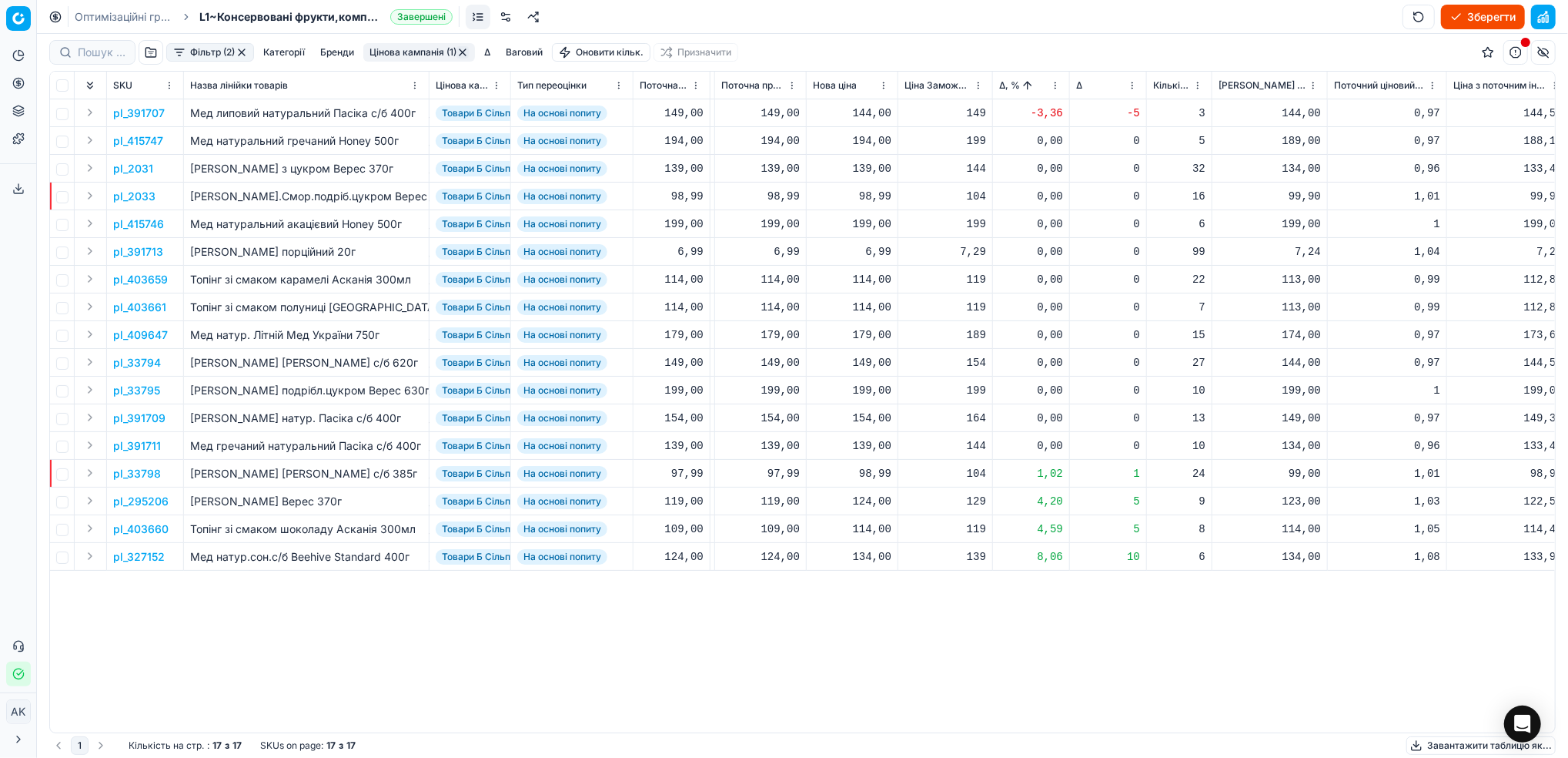
click at [142, 107] on p "pl_391707" at bounding box center [139, 113] width 51 height 15
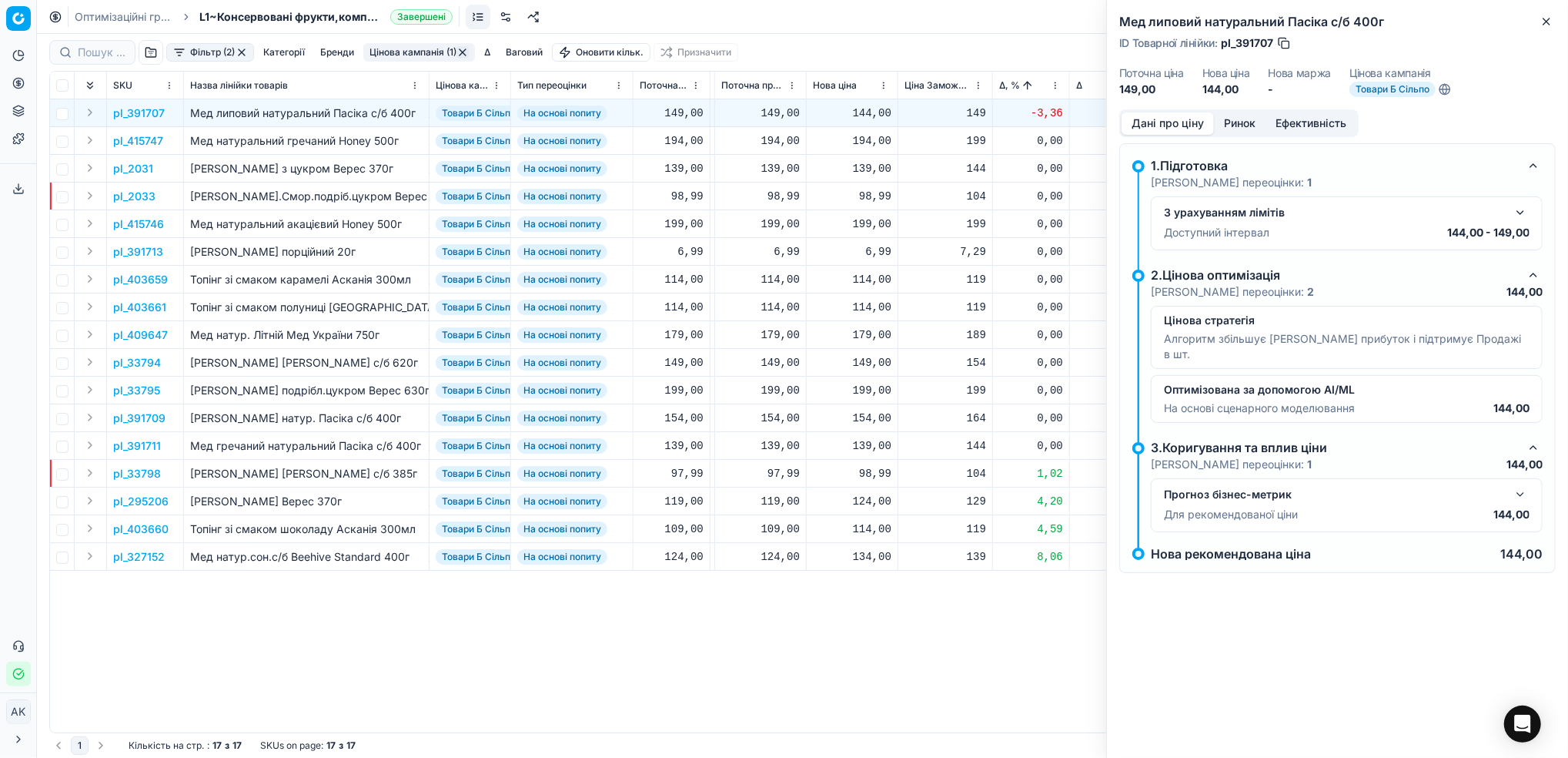
click at [1235, 125] on button "Ринок" at bounding box center [1240, 124] width 51 height 23
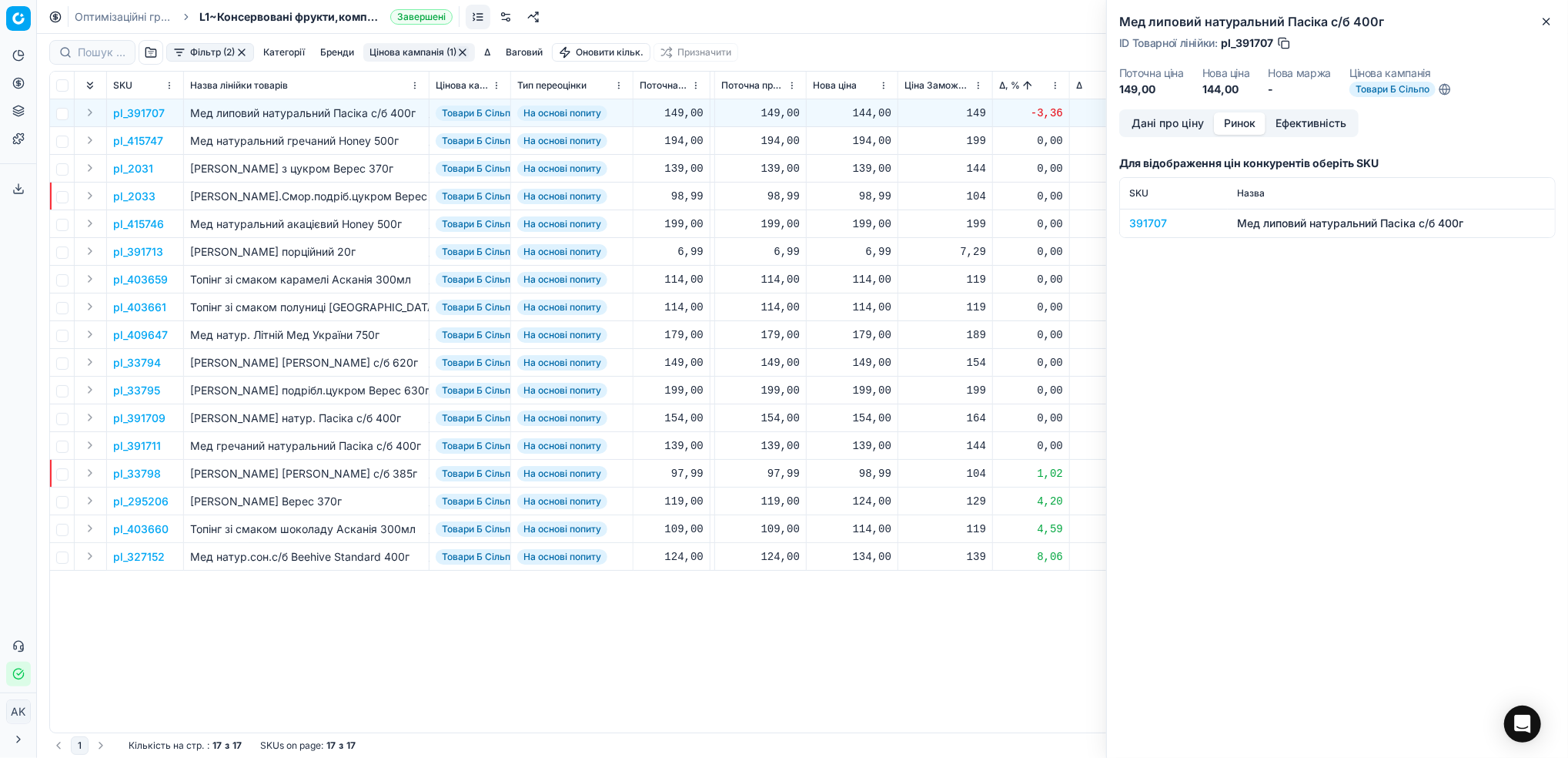
click at [1150, 216] on div "391707" at bounding box center [1174, 223] width 89 height 15
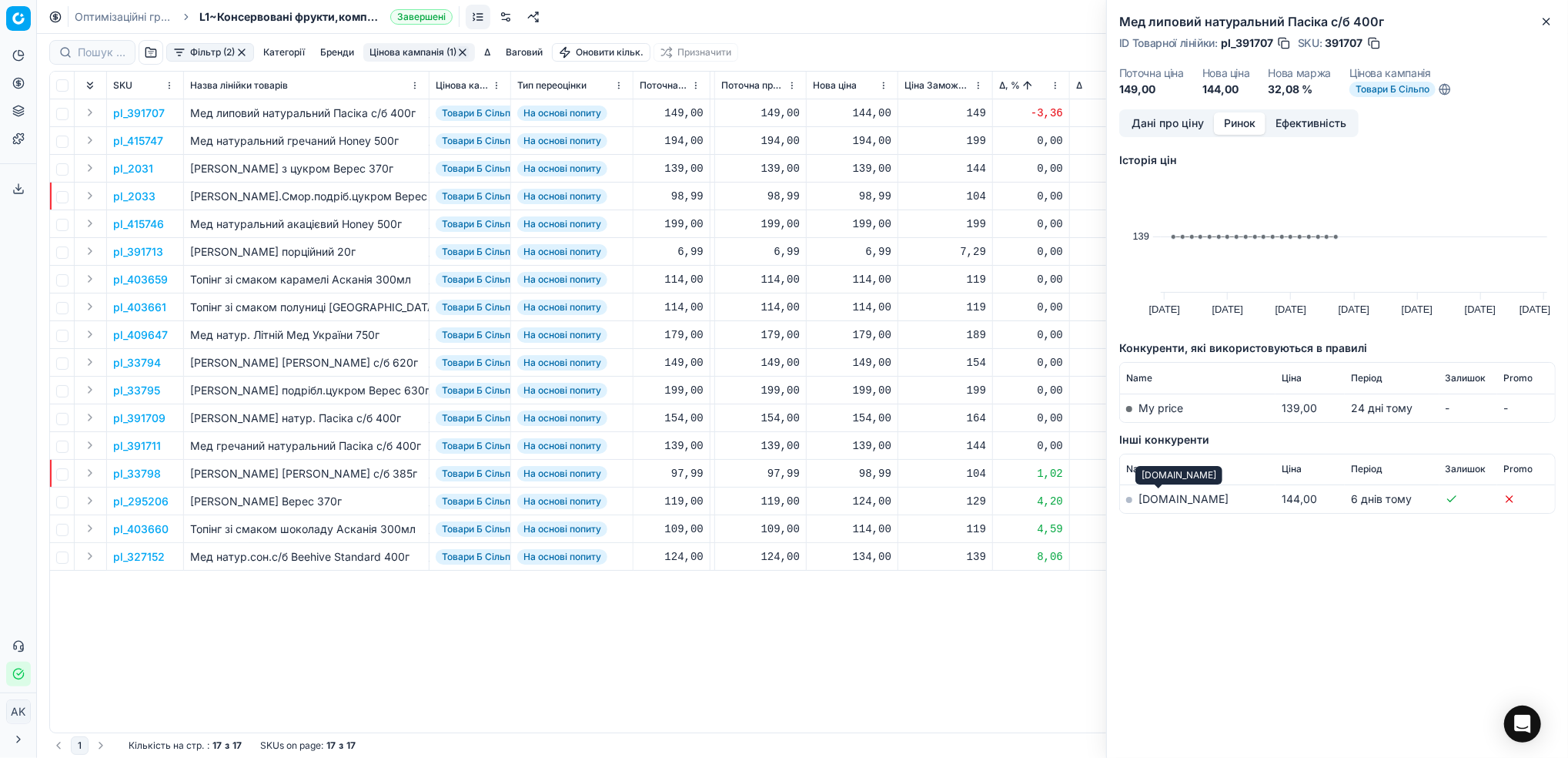
click at [1142, 500] on link "[DOMAIN_NAME]" at bounding box center [1183, 498] width 90 height 13
click at [1148, 120] on button "Дані про ціну" at bounding box center [1167, 124] width 93 height 23
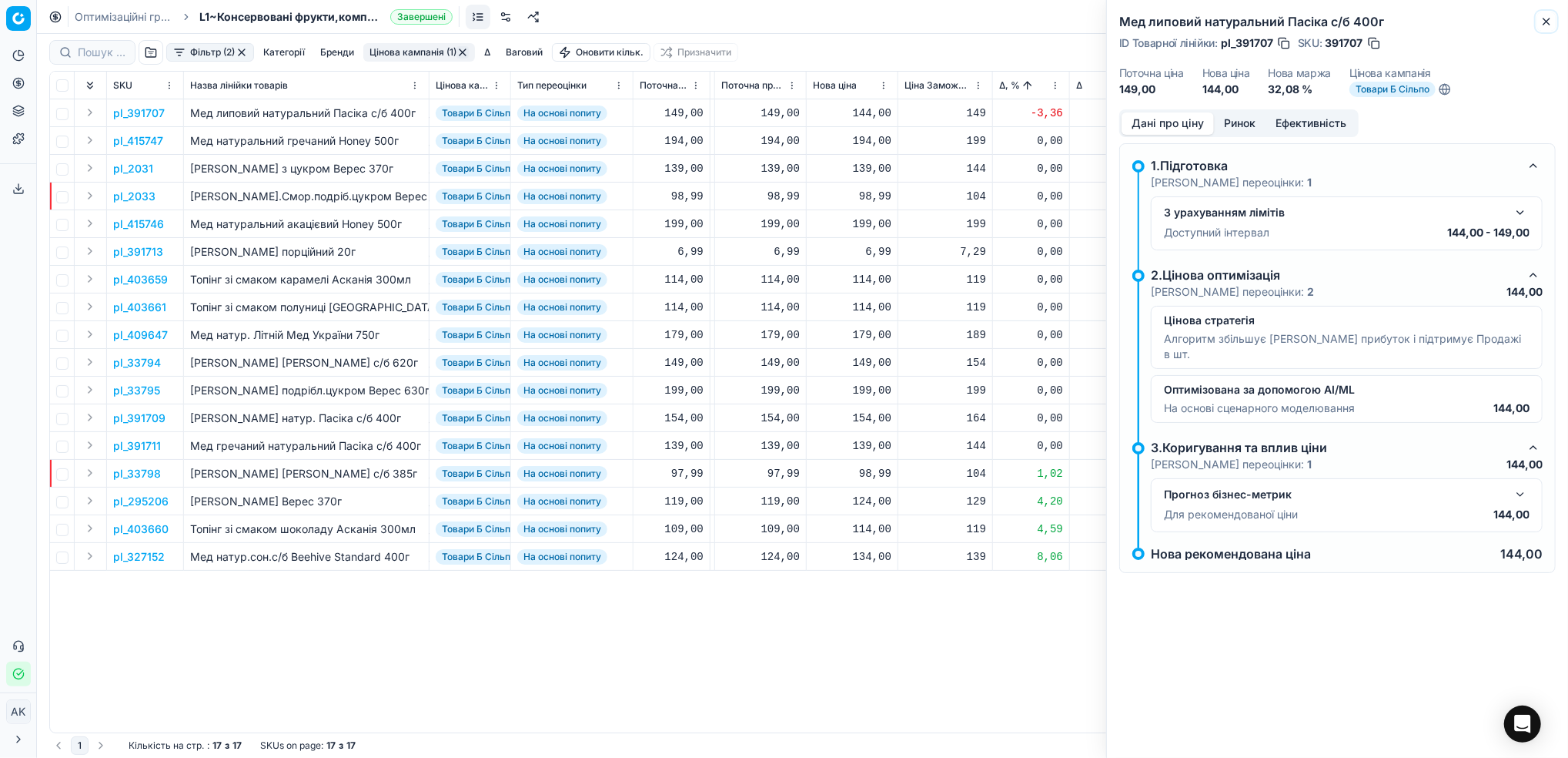
click at [1545, 14] on button "Close" at bounding box center [1546, 21] width 19 height 19
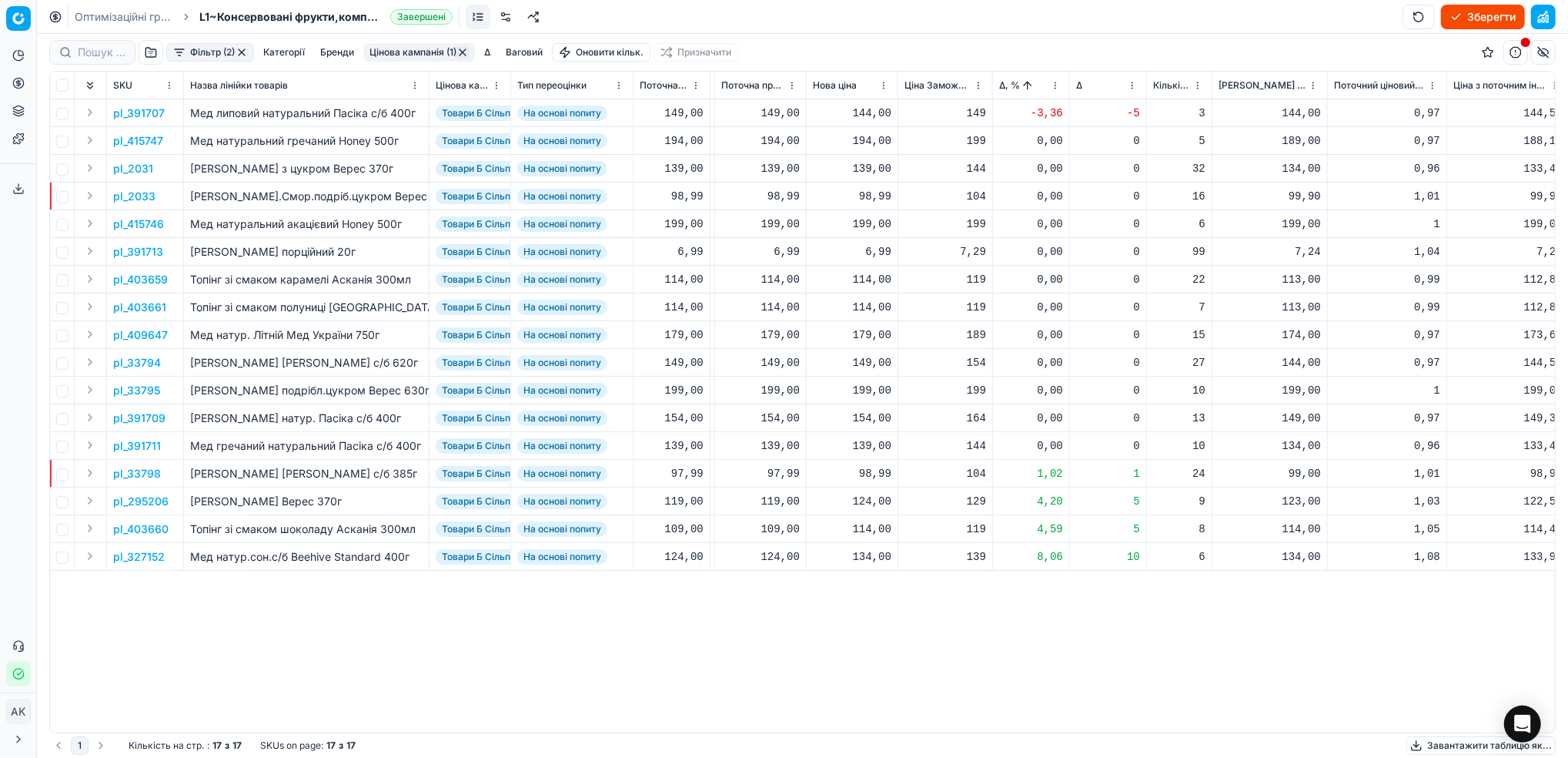
click at [853, 116] on div "144,00" at bounding box center [852, 113] width 79 height 15
click at [876, 249] on input "144.00" at bounding box center [907, 249] width 111 height 25
type input "154.00"
click at [1054, 84] on html "Pricing platform Аналітика Цінова оптимізація Асортимент продукції Шаблони Серв…" at bounding box center [784, 379] width 1568 height 758
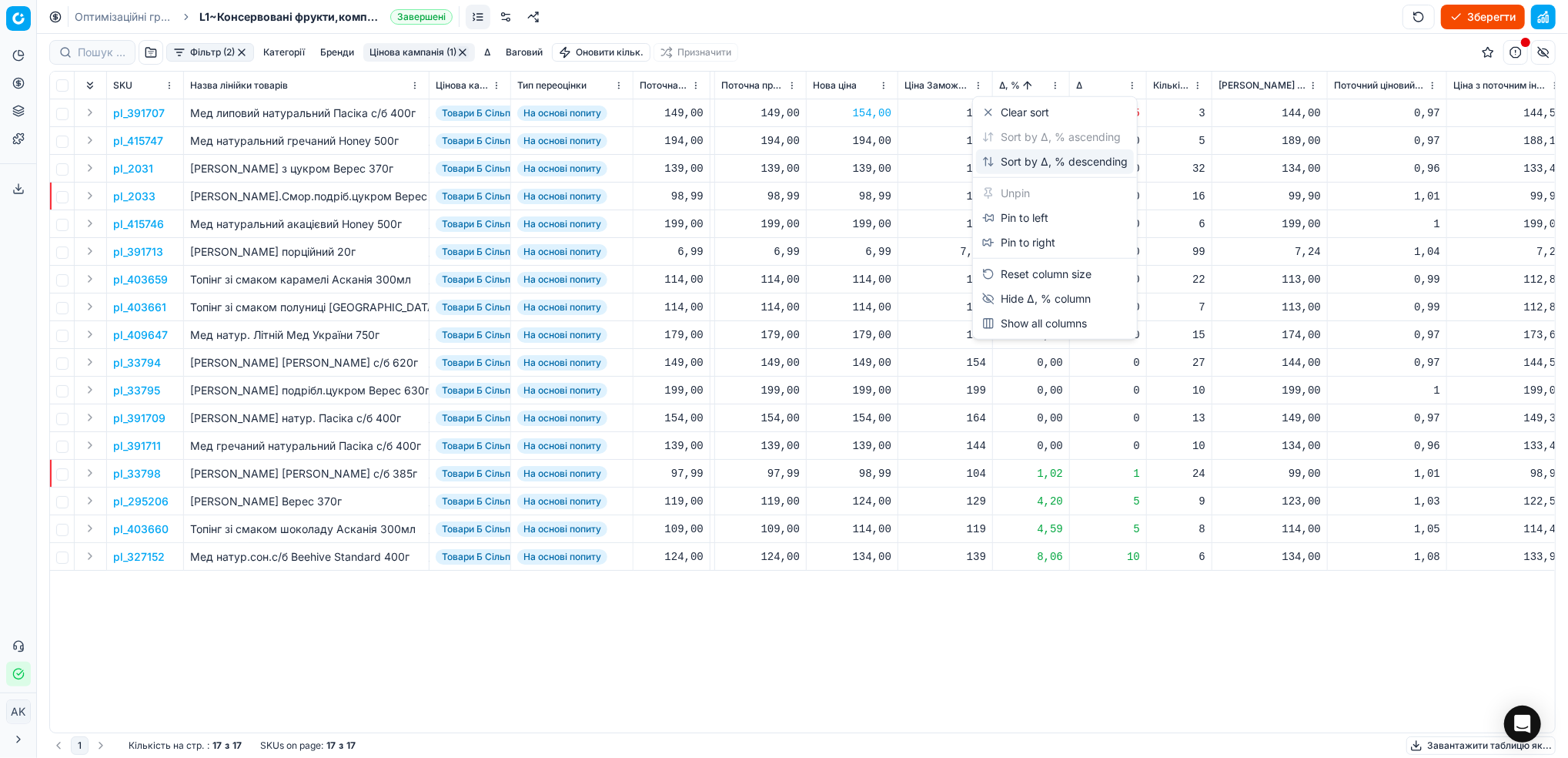
click at [1008, 159] on div "Sort by Δ, % descending" at bounding box center [1055, 161] width 146 height 15
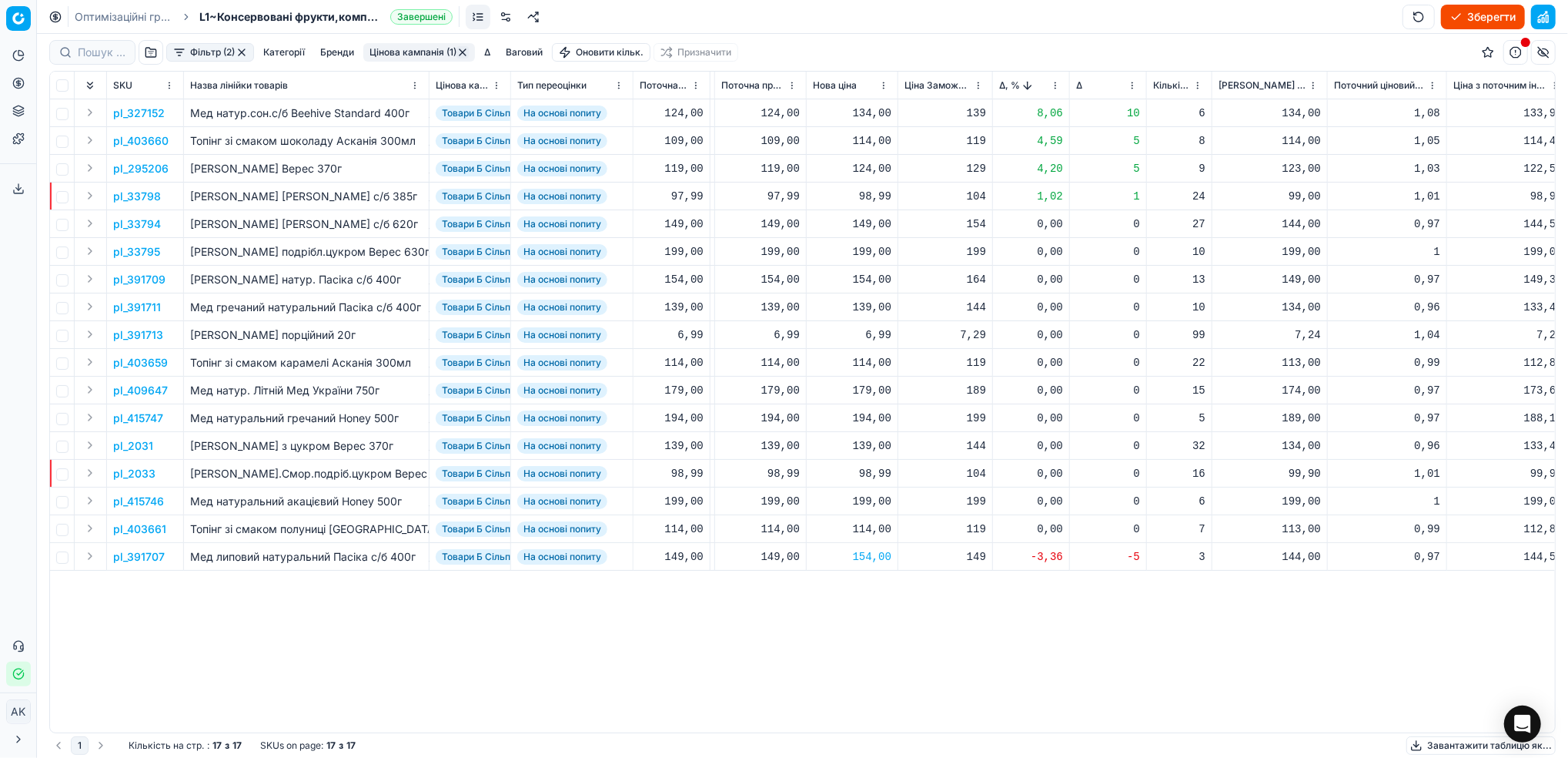
click at [124, 109] on p "pl_327152" at bounding box center [139, 113] width 51 height 15
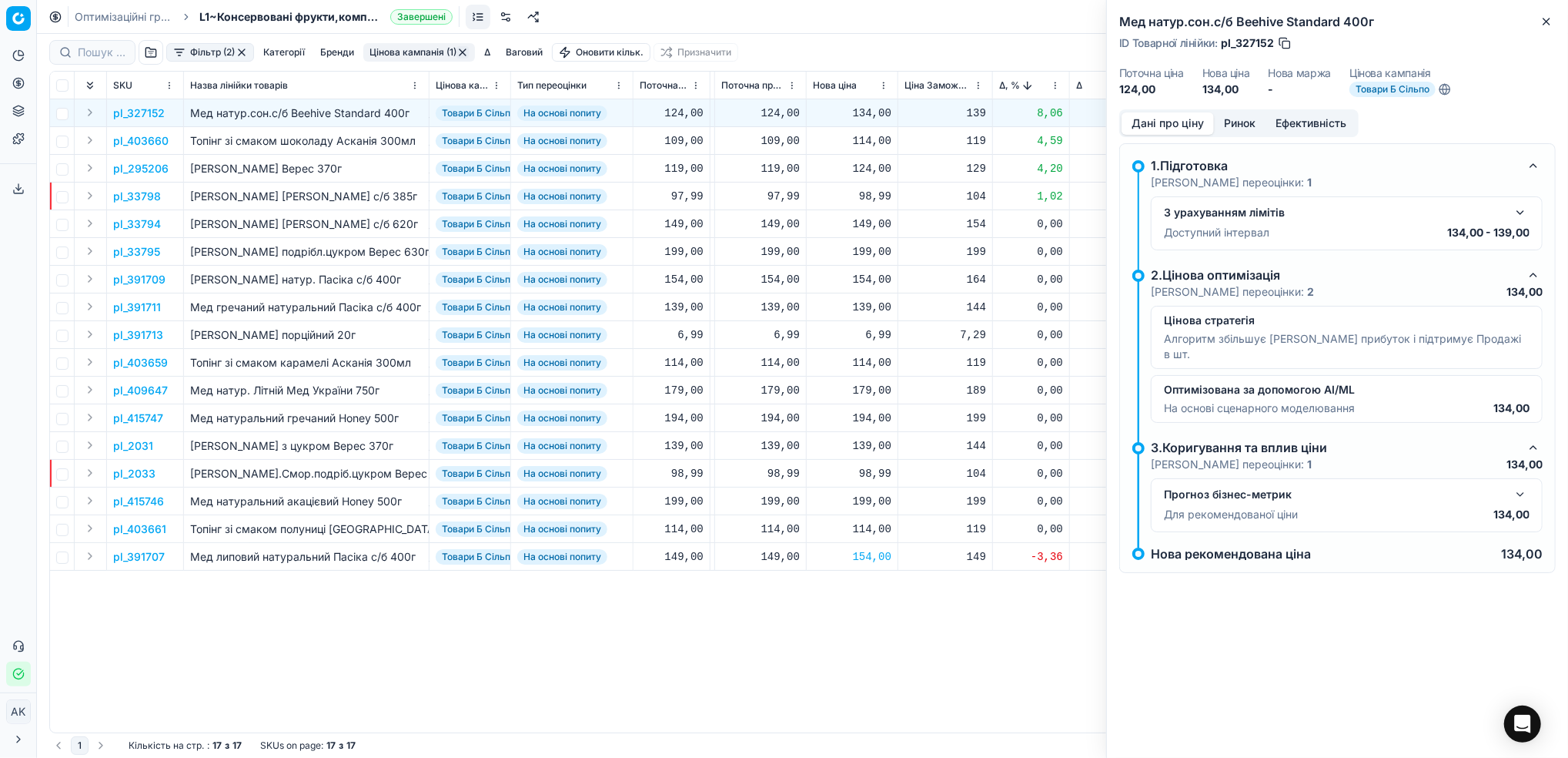
click at [1239, 121] on button "Ринок" at bounding box center [1240, 124] width 51 height 23
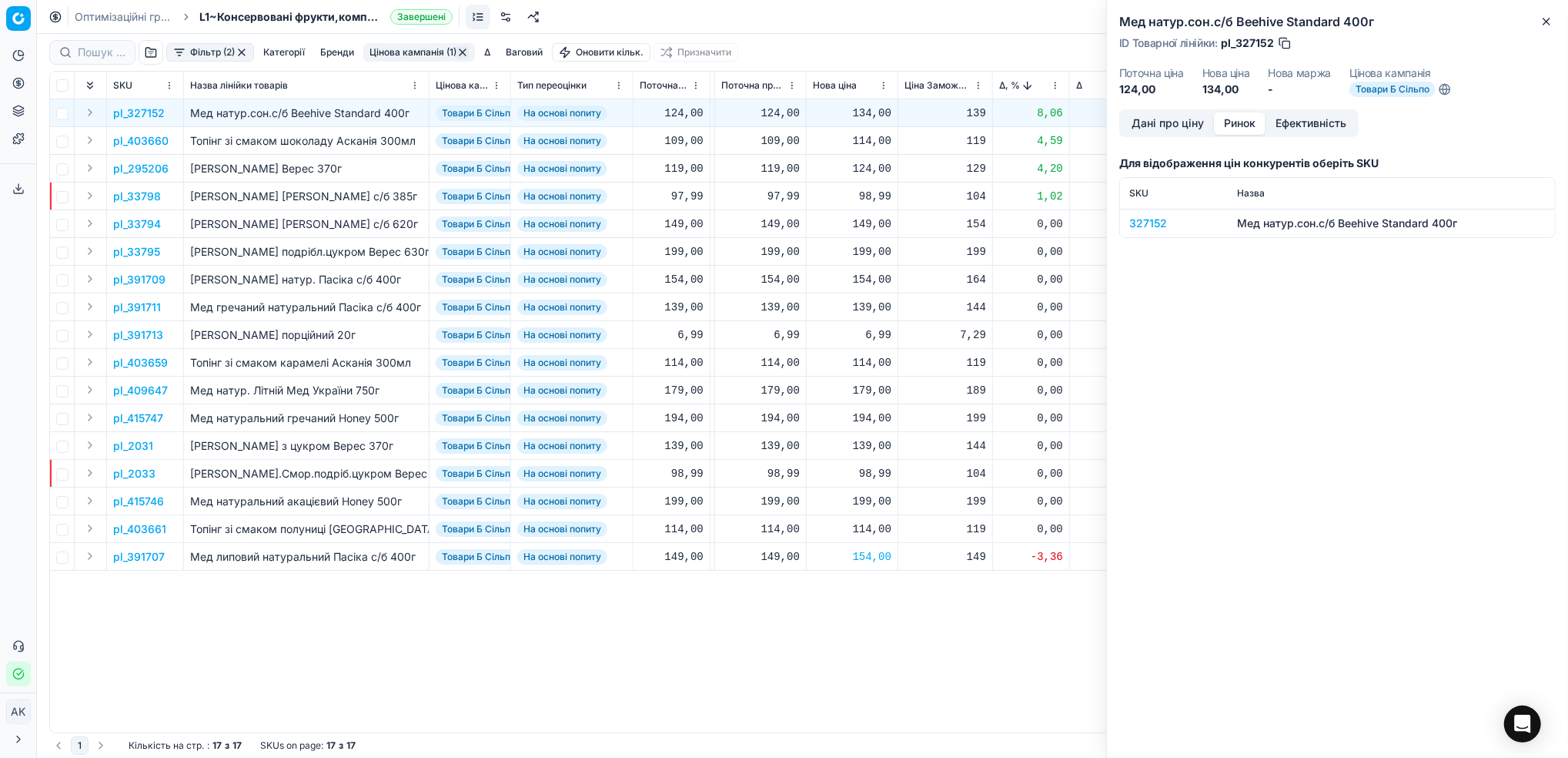
click at [1137, 223] on div "327152" at bounding box center [1174, 223] width 89 height 15
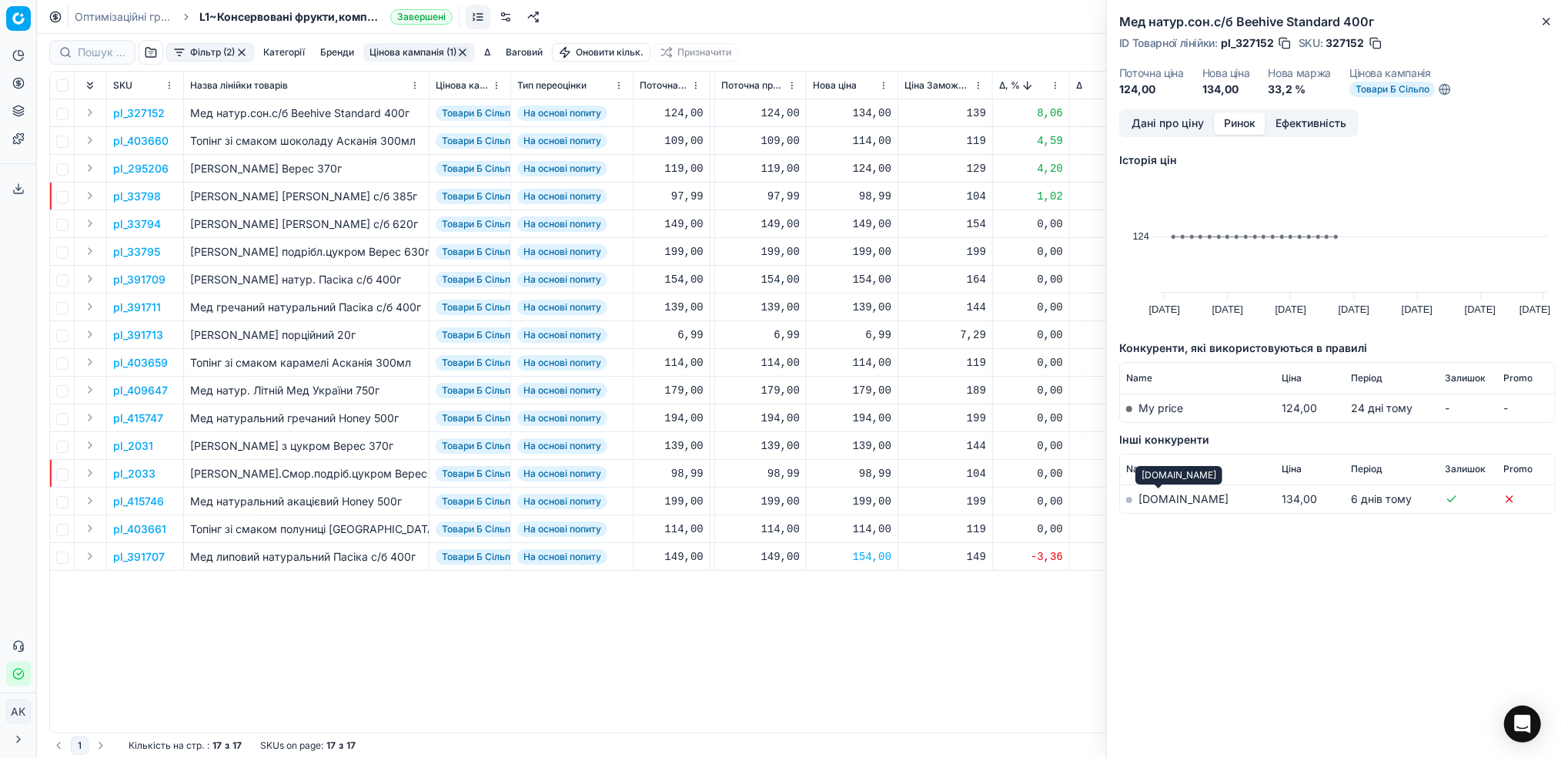
click at [1155, 503] on link "[DOMAIN_NAME]" at bounding box center [1183, 498] width 90 height 13
click at [133, 143] on p "pl_403660" at bounding box center [141, 141] width 56 height 15
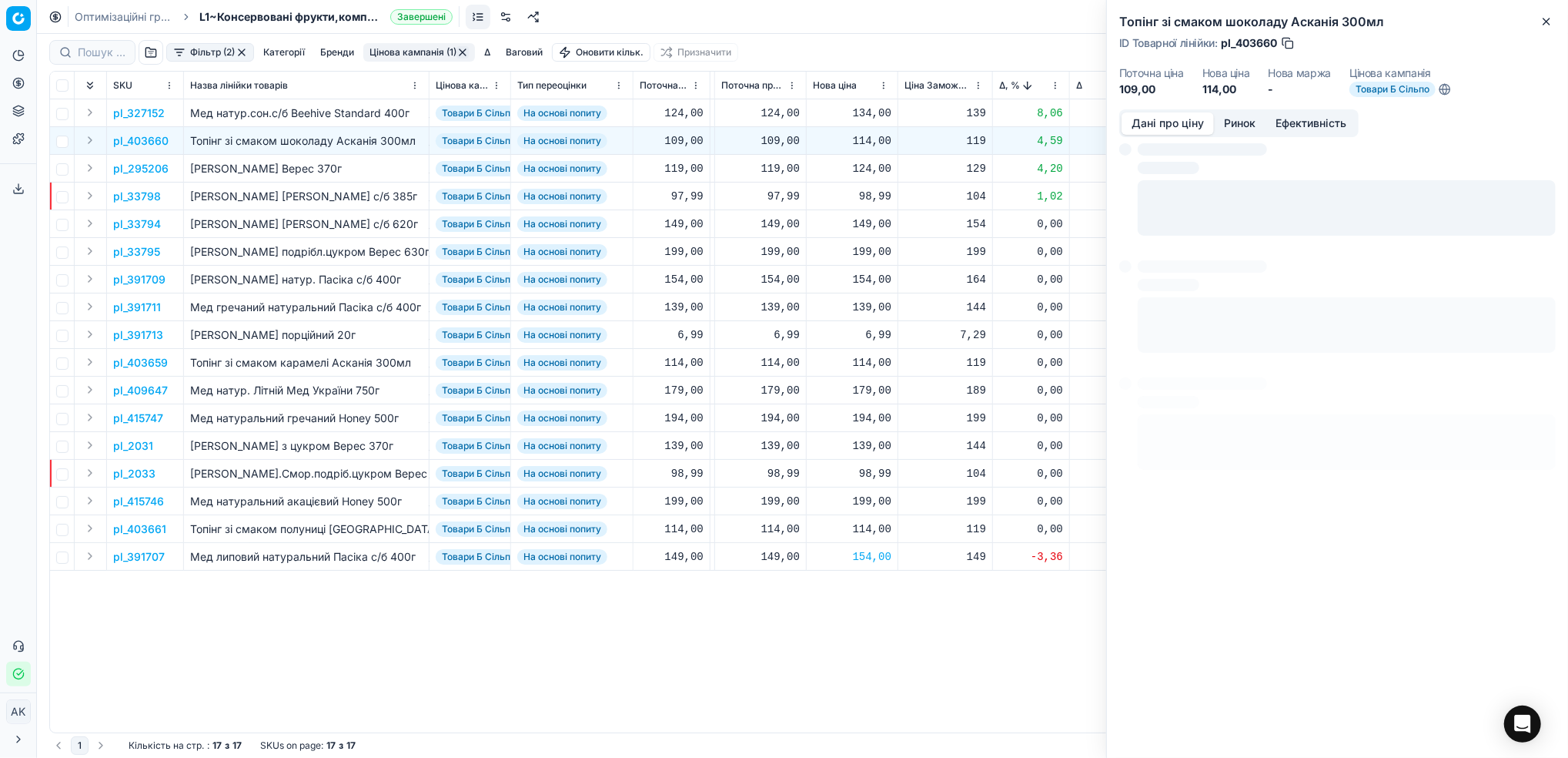
click at [1150, 120] on button "Дані про ціну" at bounding box center [1167, 124] width 93 height 23
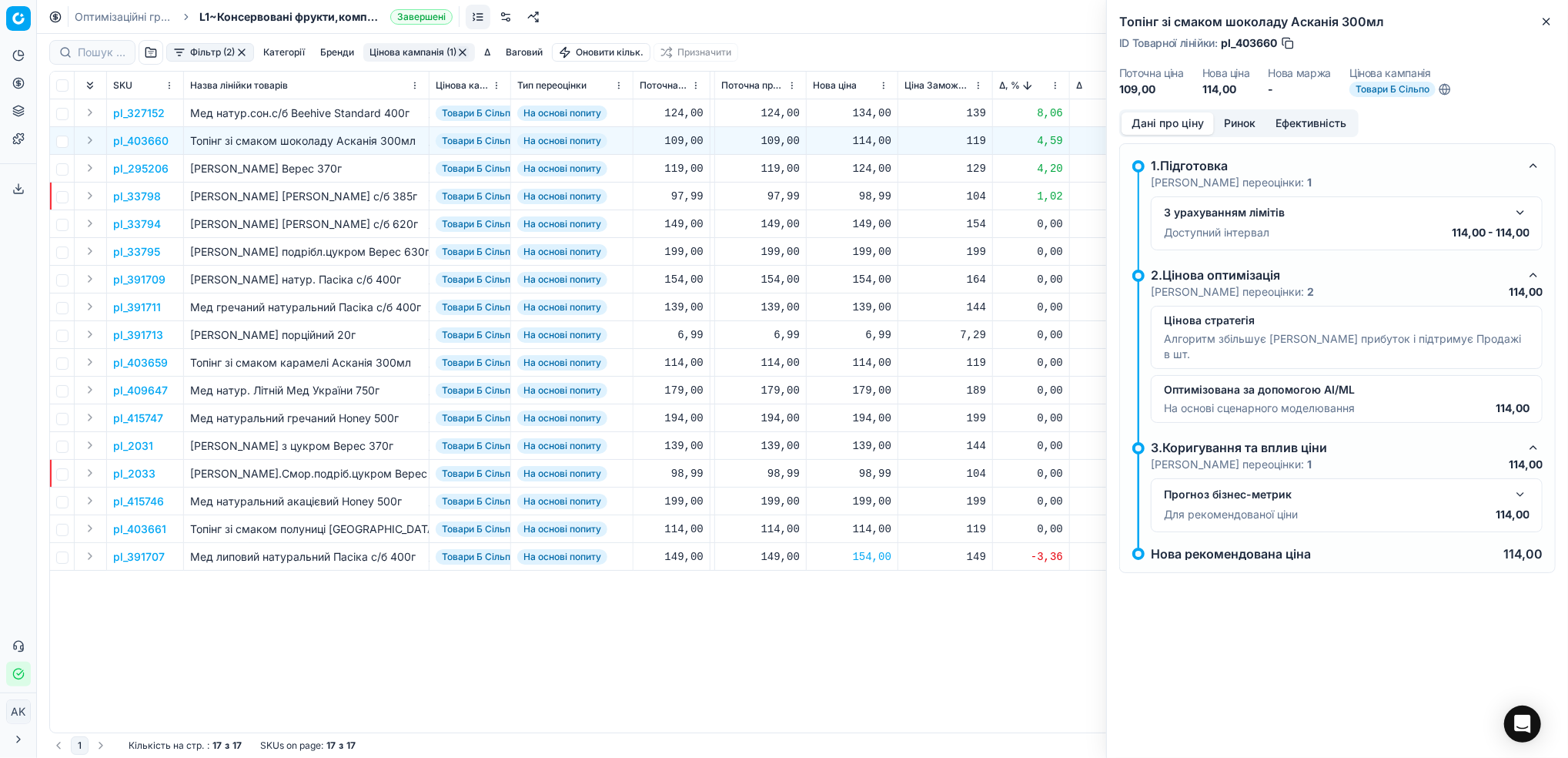
click at [1236, 126] on button "Ринок" at bounding box center [1240, 124] width 51 height 23
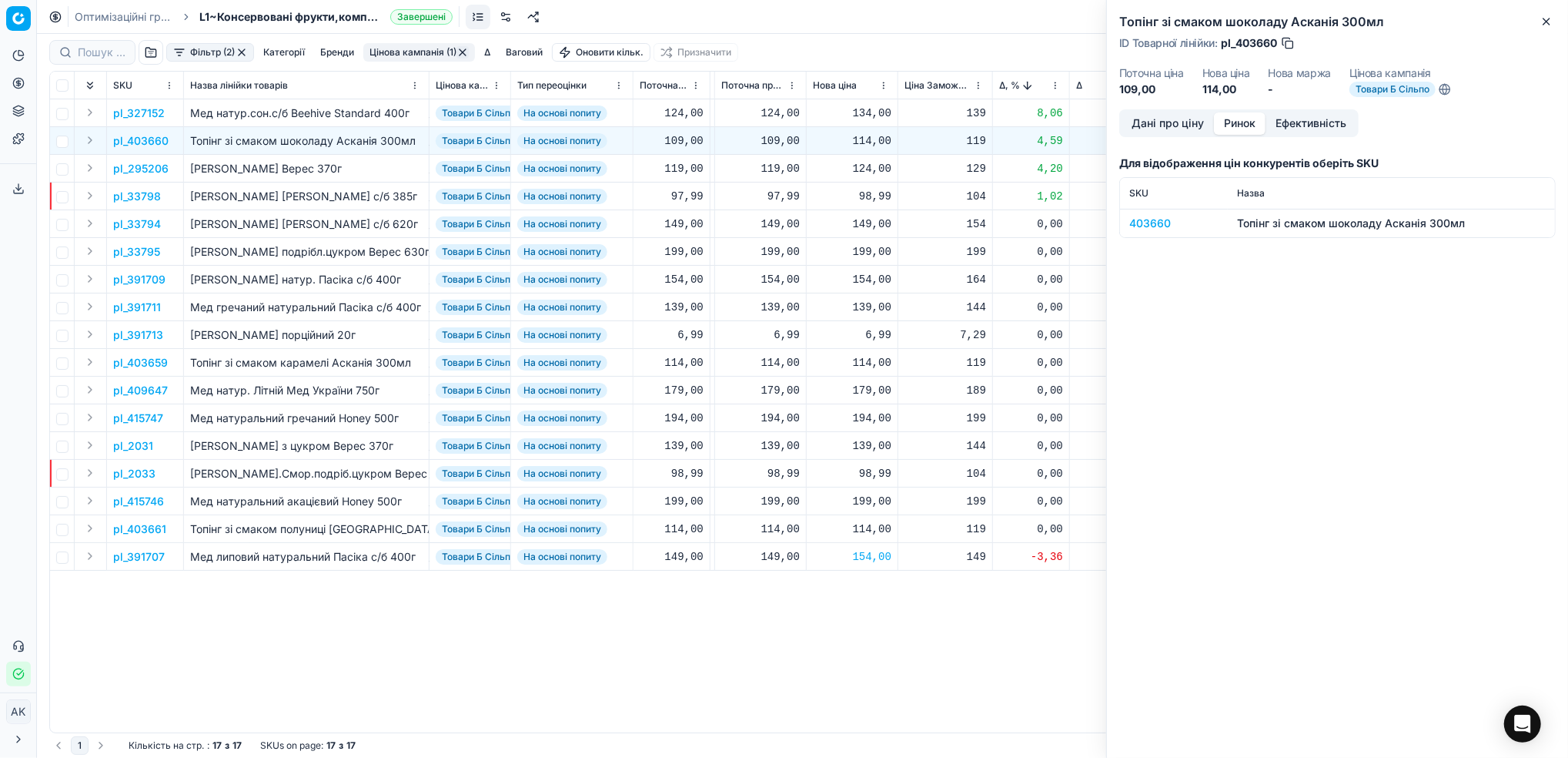
click at [1143, 223] on div "403660" at bounding box center [1174, 223] width 89 height 15
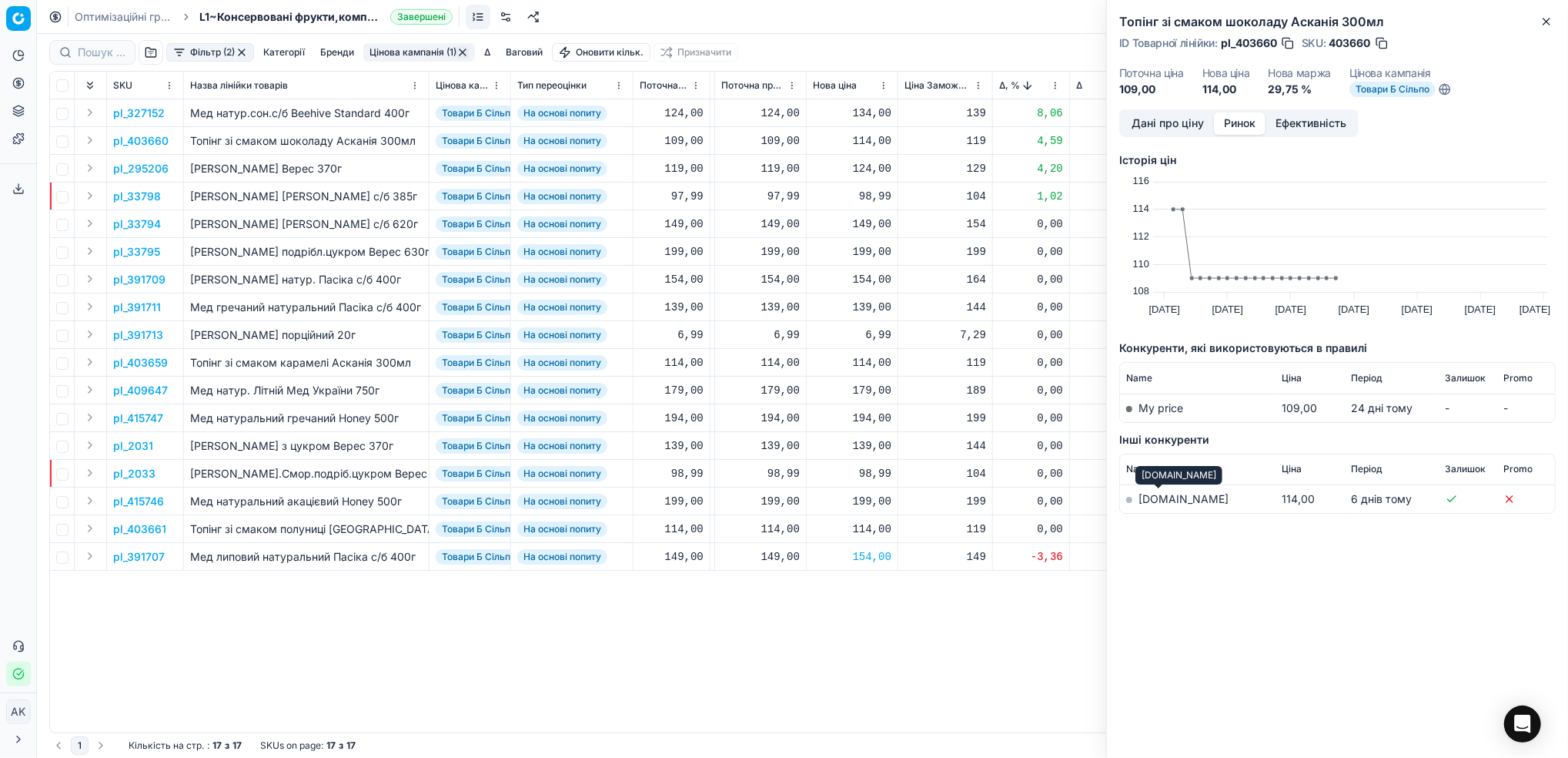
click at [1154, 499] on link "[DOMAIN_NAME]" at bounding box center [1183, 498] width 90 height 13
click at [126, 171] on p "pl_295206" at bounding box center [141, 168] width 56 height 15
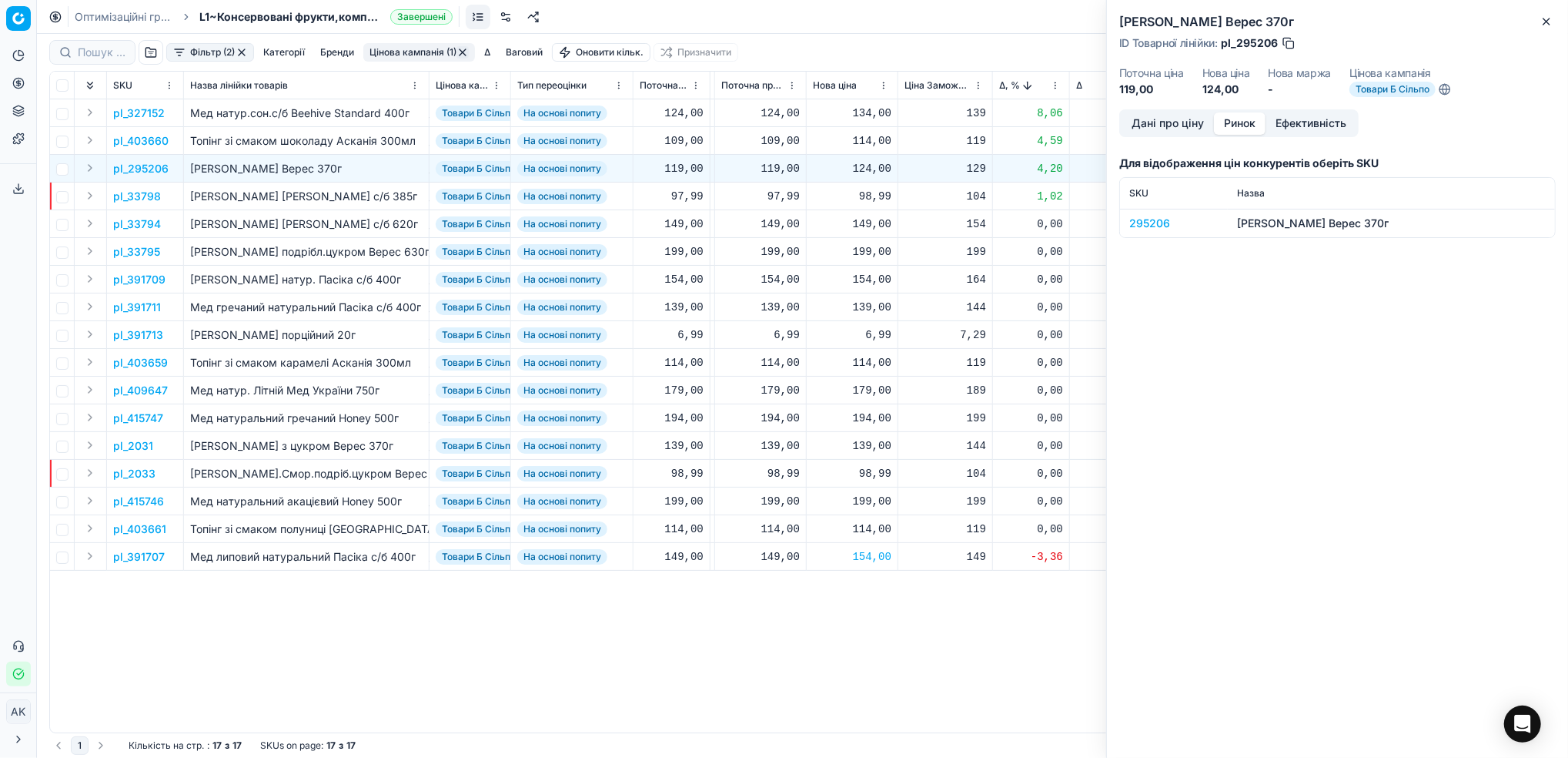
click at [1148, 226] on div "295206" at bounding box center [1174, 223] width 89 height 15
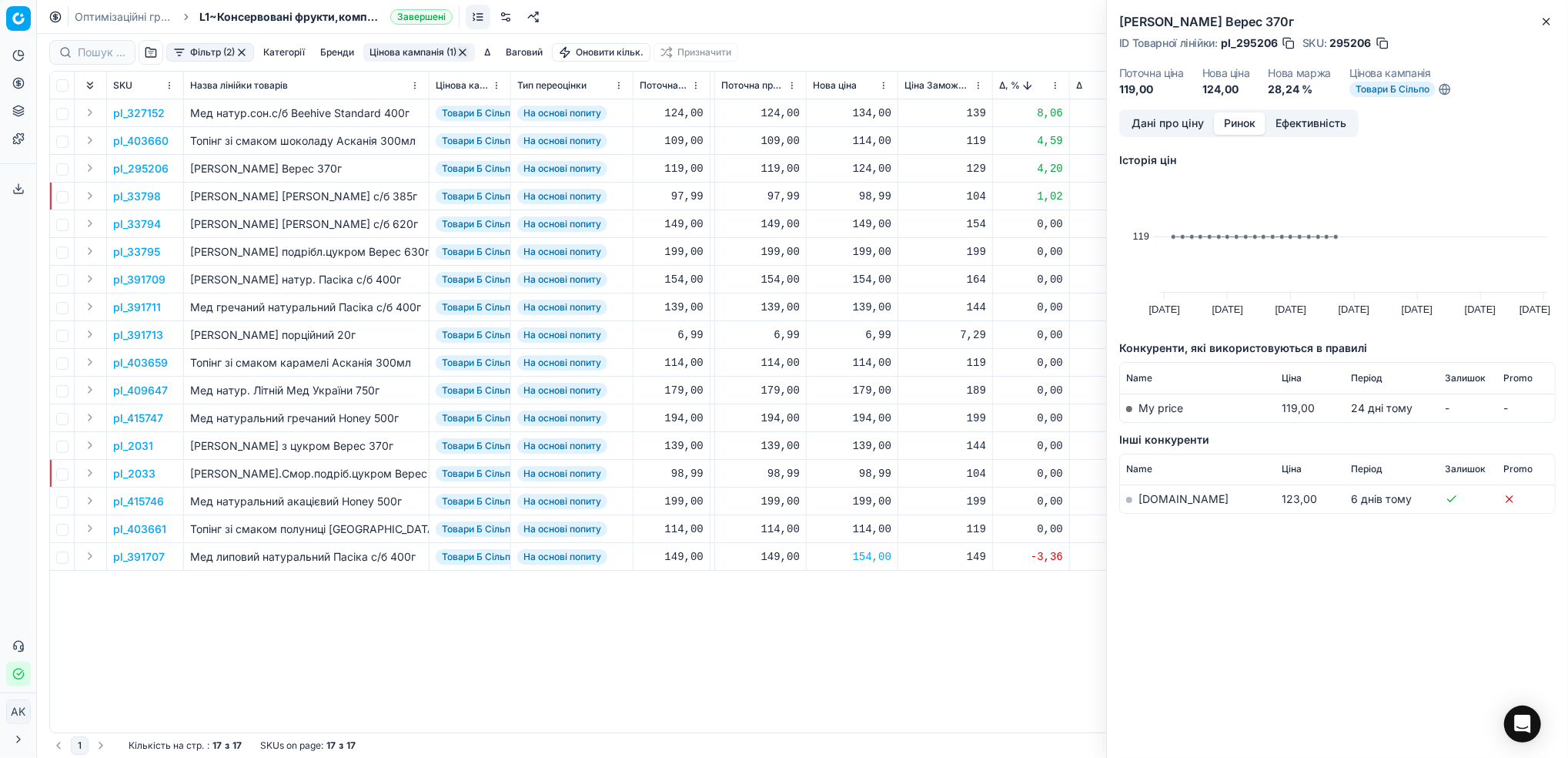
click at [1150, 501] on link "[DOMAIN_NAME]" at bounding box center [1183, 498] width 90 height 13
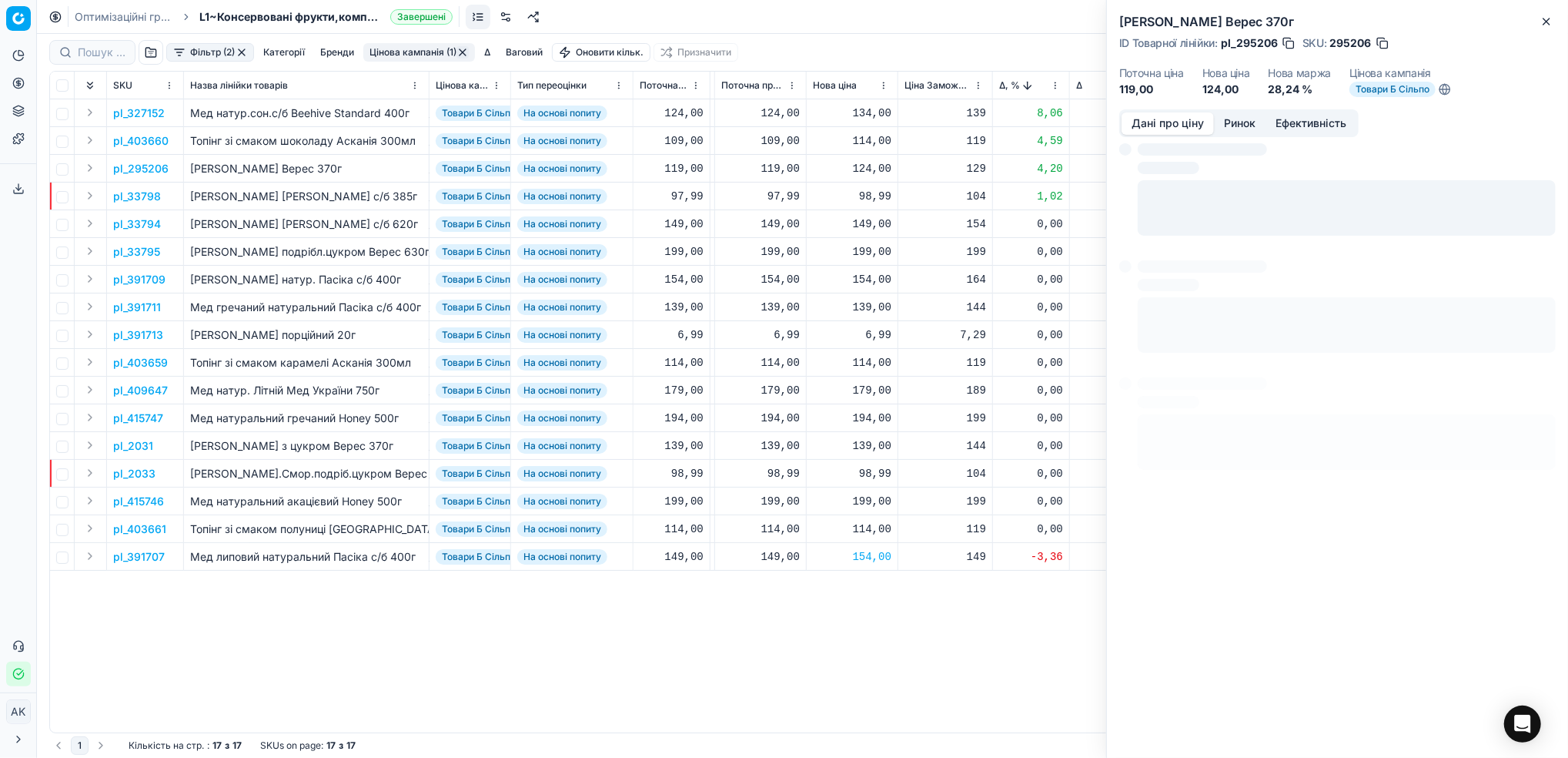
click at [1168, 126] on button "Дані про ціну" at bounding box center [1167, 124] width 93 height 23
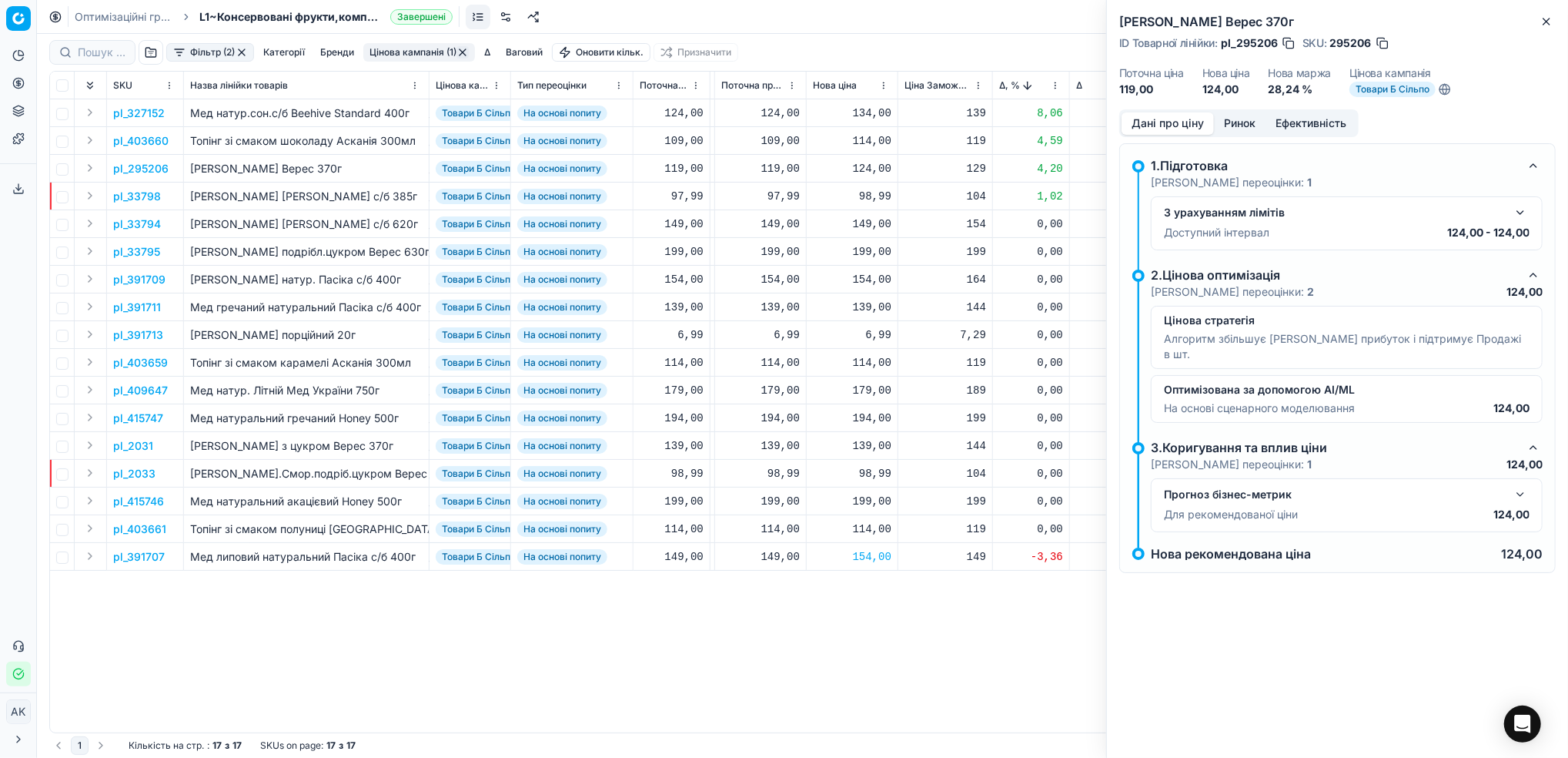
click at [134, 197] on p "pl_33798" at bounding box center [137, 196] width 47 height 15
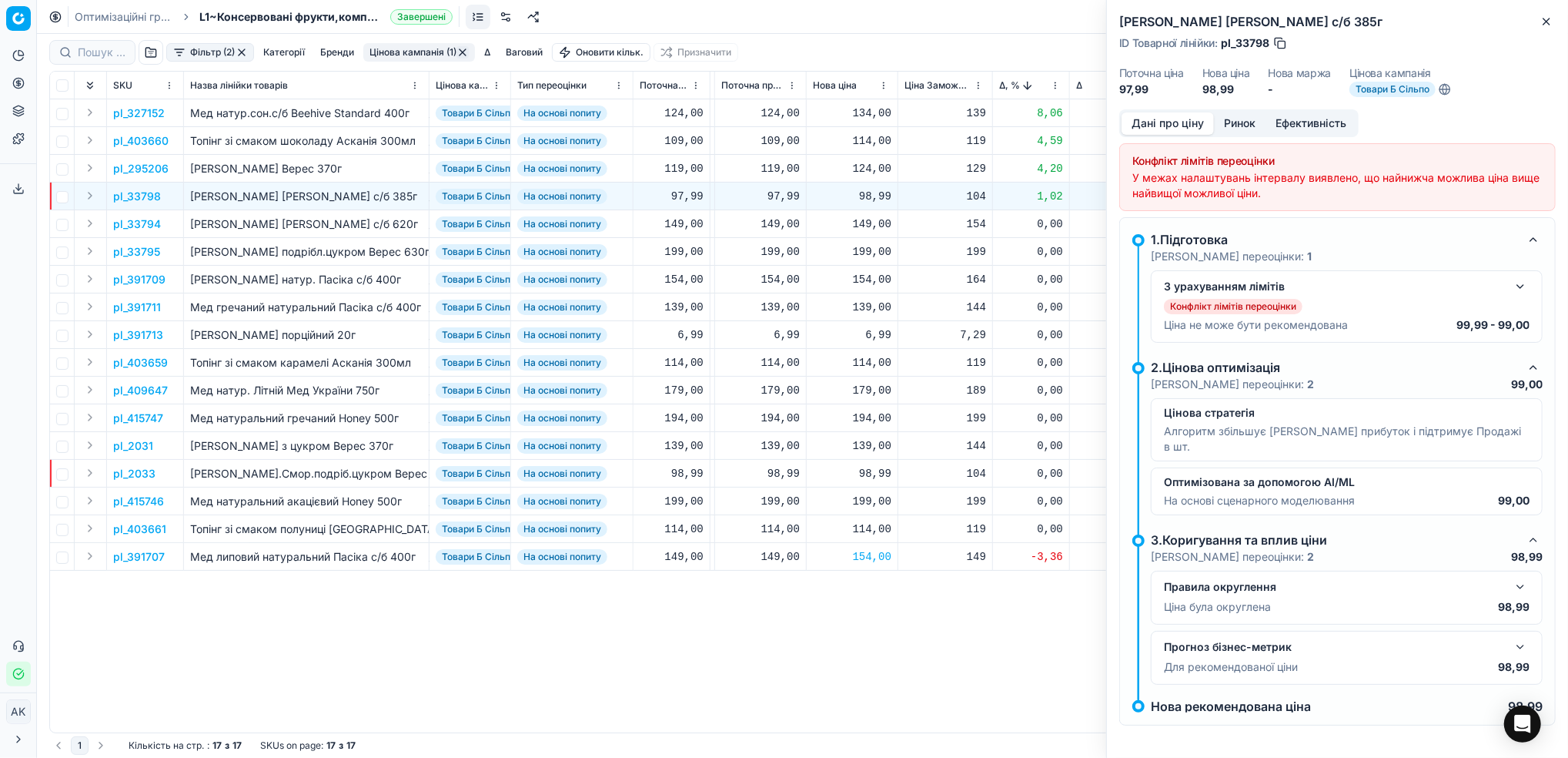
click at [1241, 133] on button "Ринок" at bounding box center [1240, 124] width 51 height 23
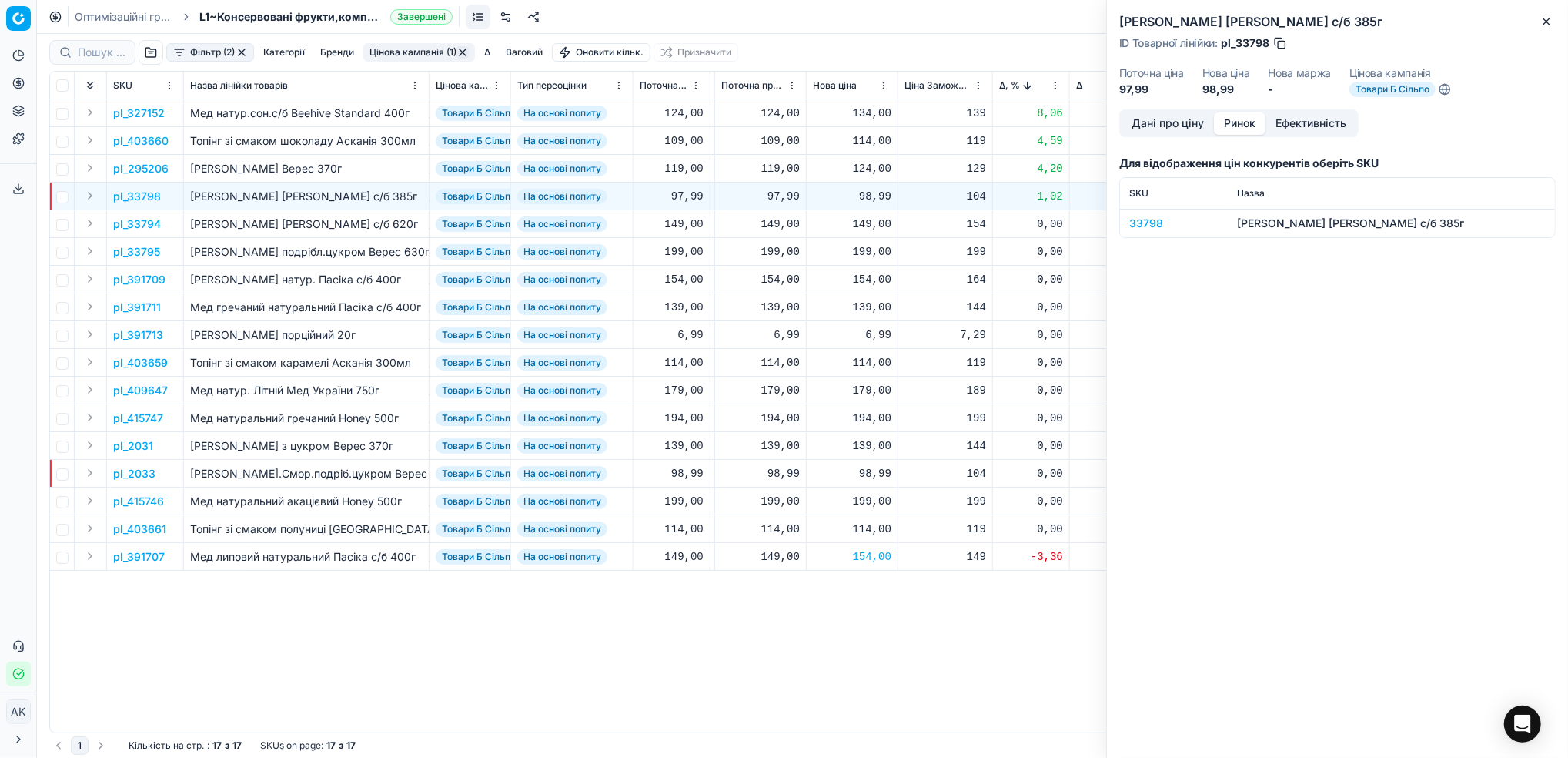
click at [1154, 220] on div "33798" at bounding box center [1174, 223] width 89 height 15
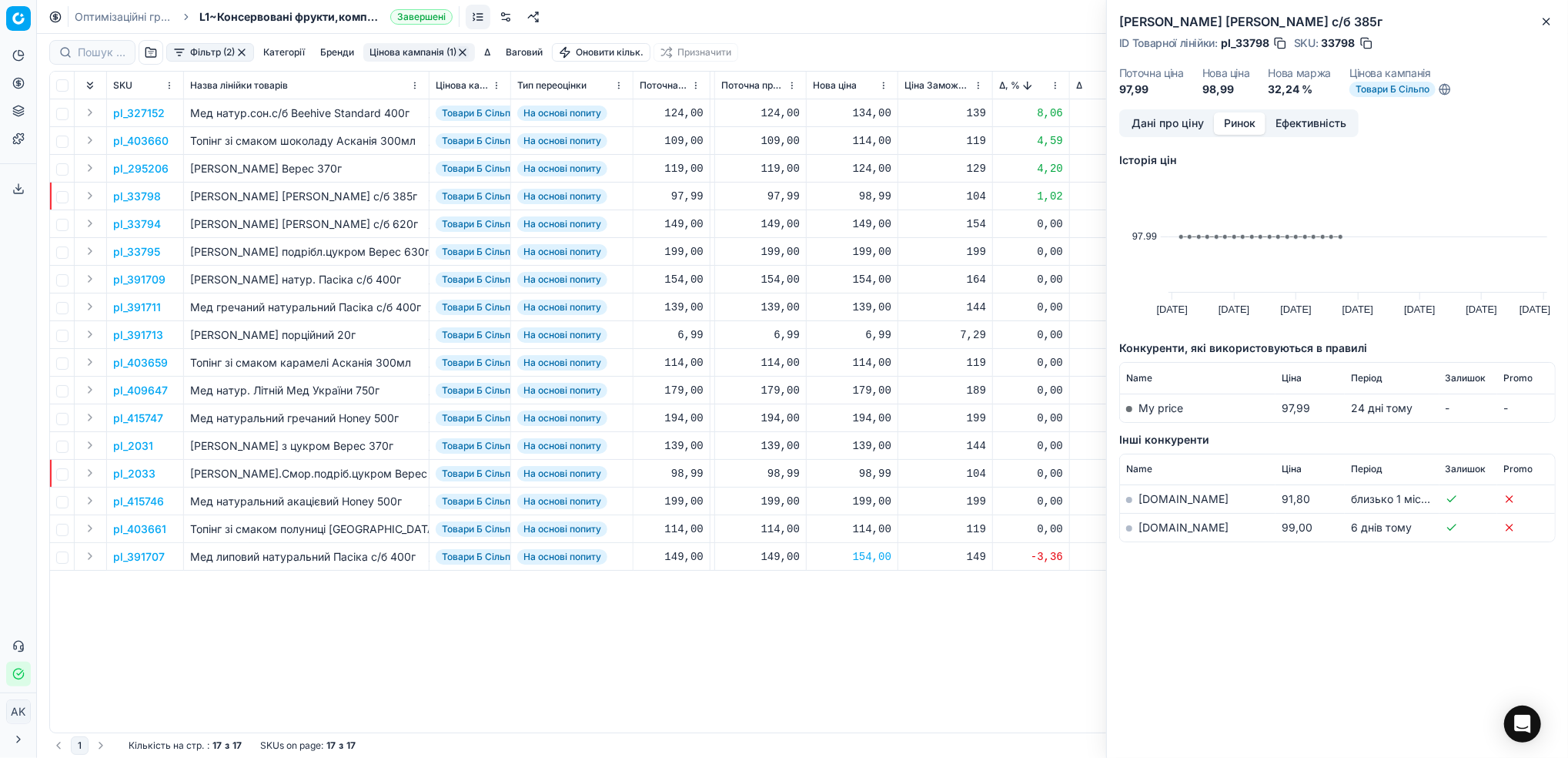
click at [1155, 533] on td "[DOMAIN_NAME]" at bounding box center [1197, 527] width 155 height 28
click at [1152, 528] on link "[DOMAIN_NAME]" at bounding box center [1183, 527] width 90 height 13
click at [1153, 114] on button "Дані про ціну" at bounding box center [1167, 124] width 93 height 23
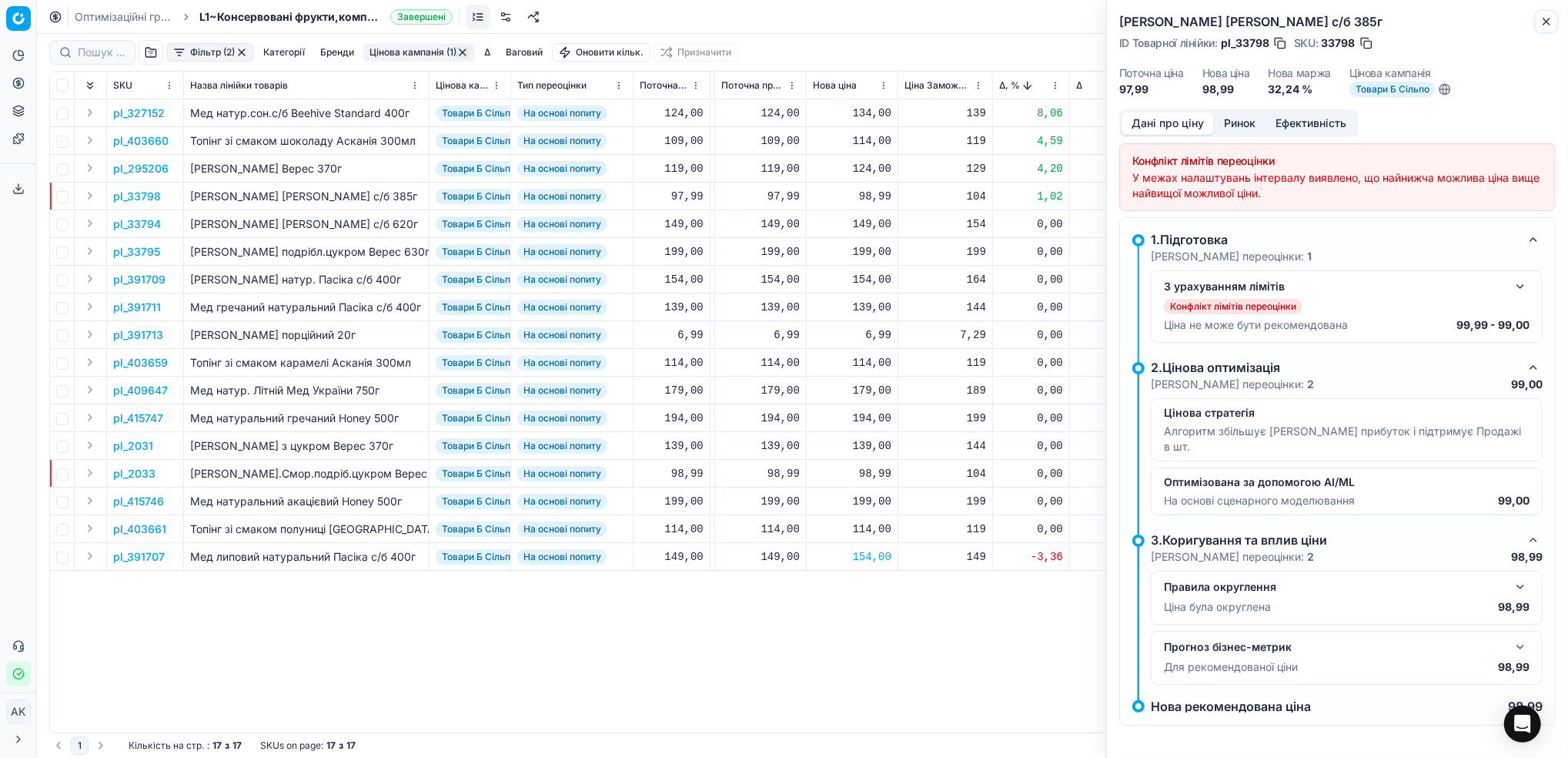
click at [1549, 21] on icon "button" at bounding box center [1546, 21] width 12 height 12
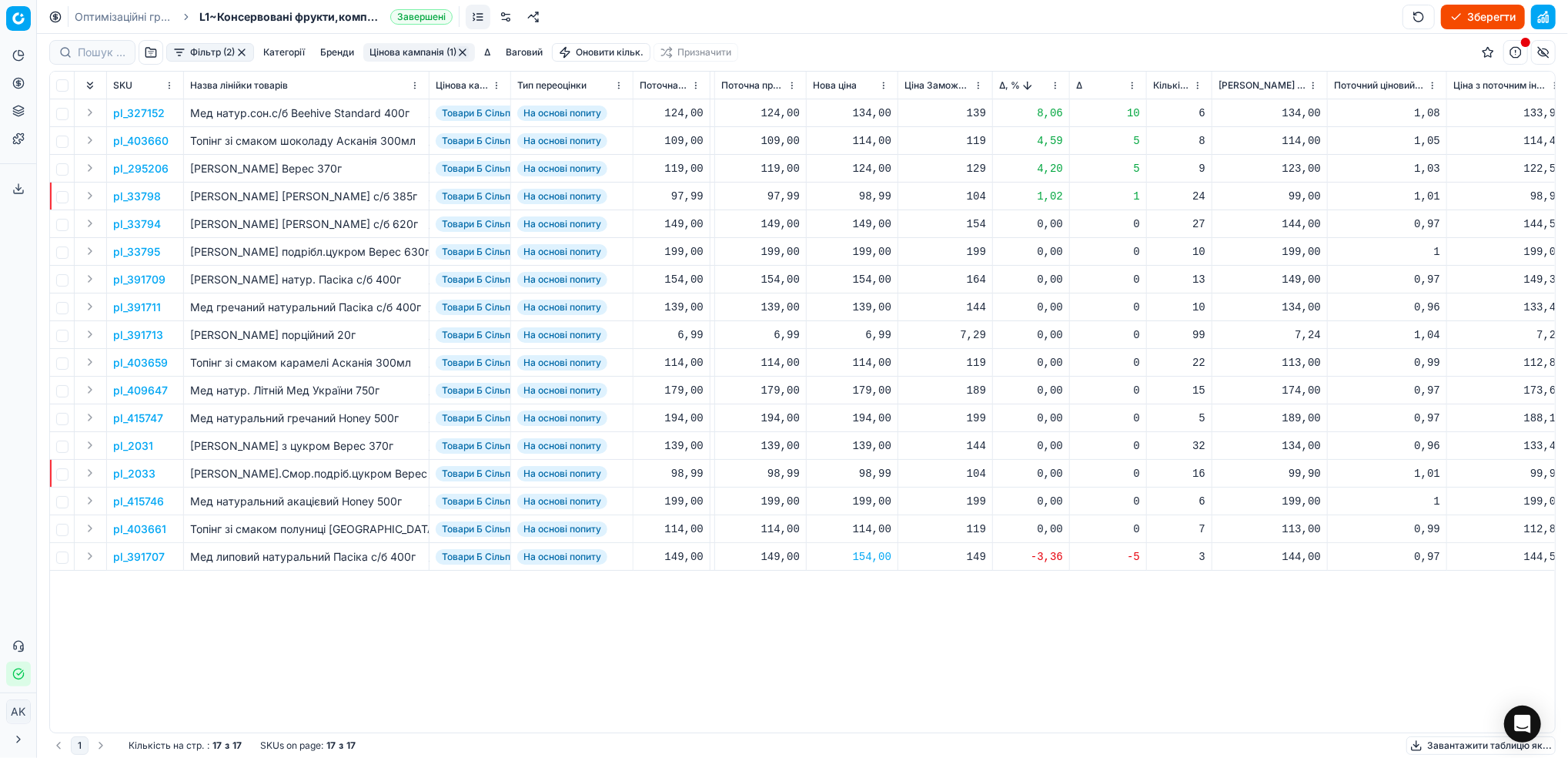
click at [864, 197] on div "98,99" at bounding box center [852, 196] width 79 height 15
click at [870, 328] on input "98.99" at bounding box center [907, 332] width 111 height 25
type input "99.99"
click at [398, 47] on button "Цінова кампанія (1)" at bounding box center [419, 52] width 112 height 19
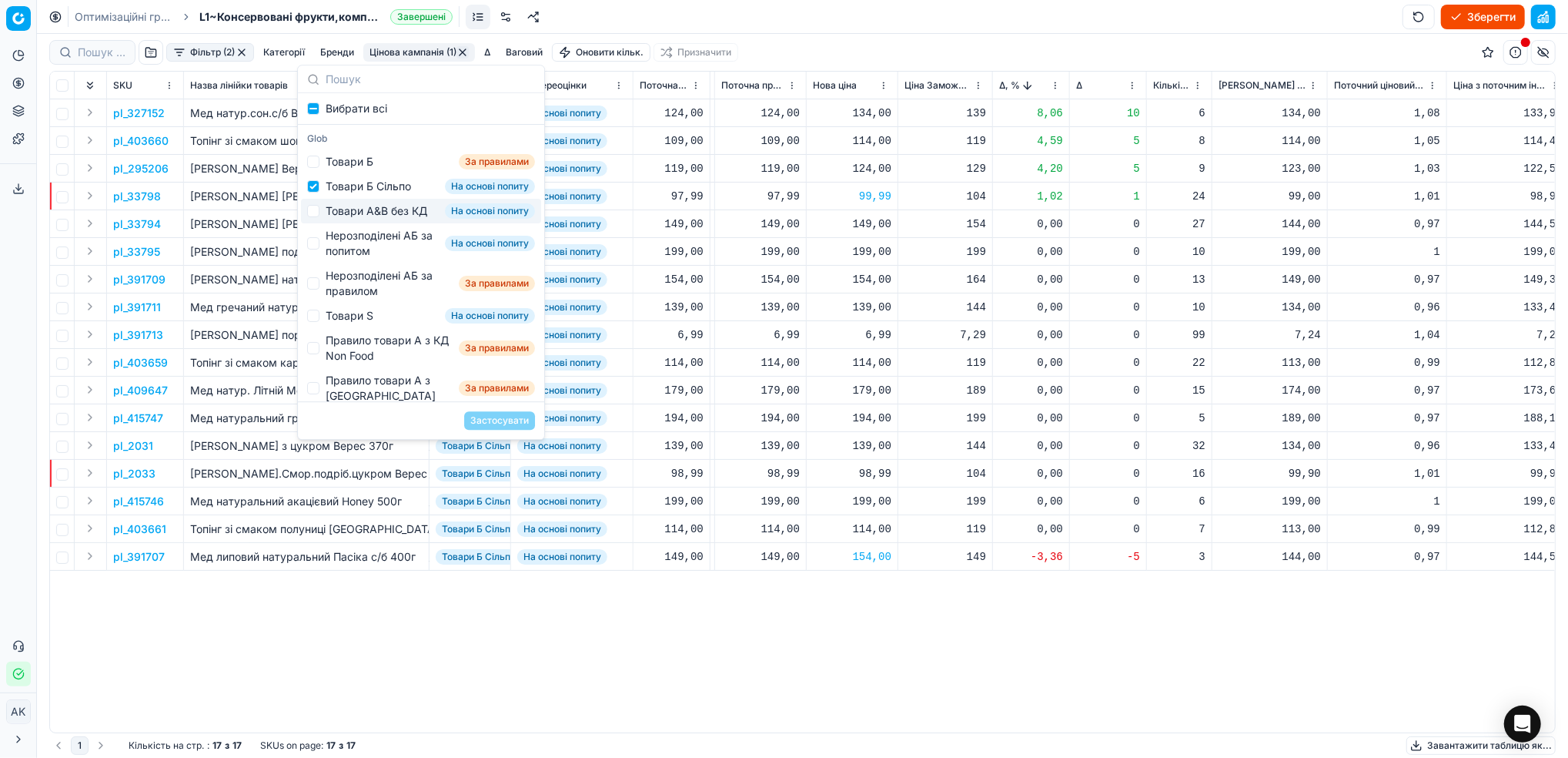
click at [312, 193] on div "Товари Б Сільпо На основі попиту" at bounding box center [421, 186] width 241 height 25
checkbox input "false"
click at [318, 217] on input "Suggestions" at bounding box center [313, 211] width 12 height 12
checkbox input "true"
click at [508, 419] on button "Застосувати" at bounding box center [500, 420] width 71 height 19
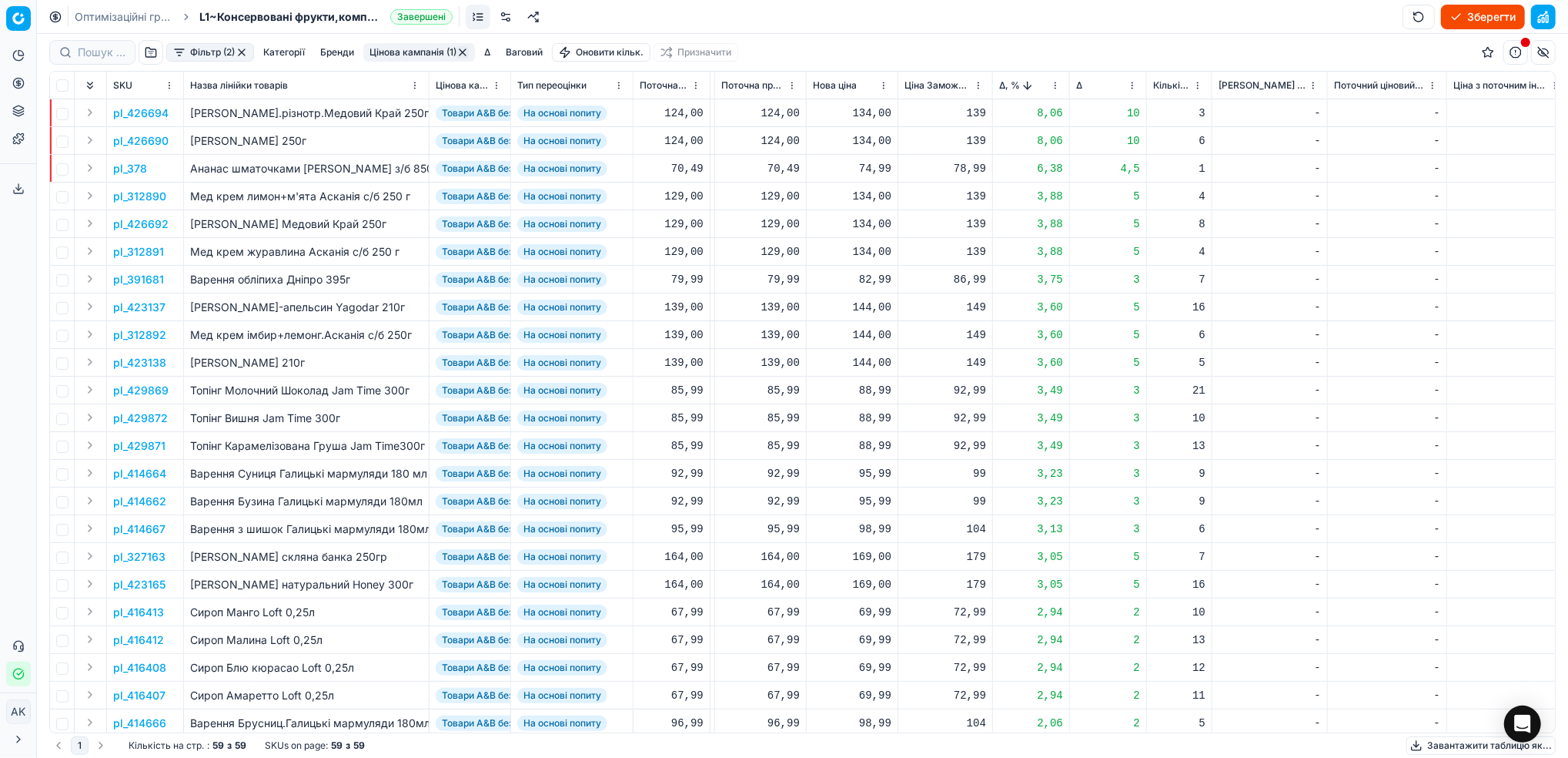
click at [145, 110] on p "pl_426694" at bounding box center [141, 113] width 56 height 15
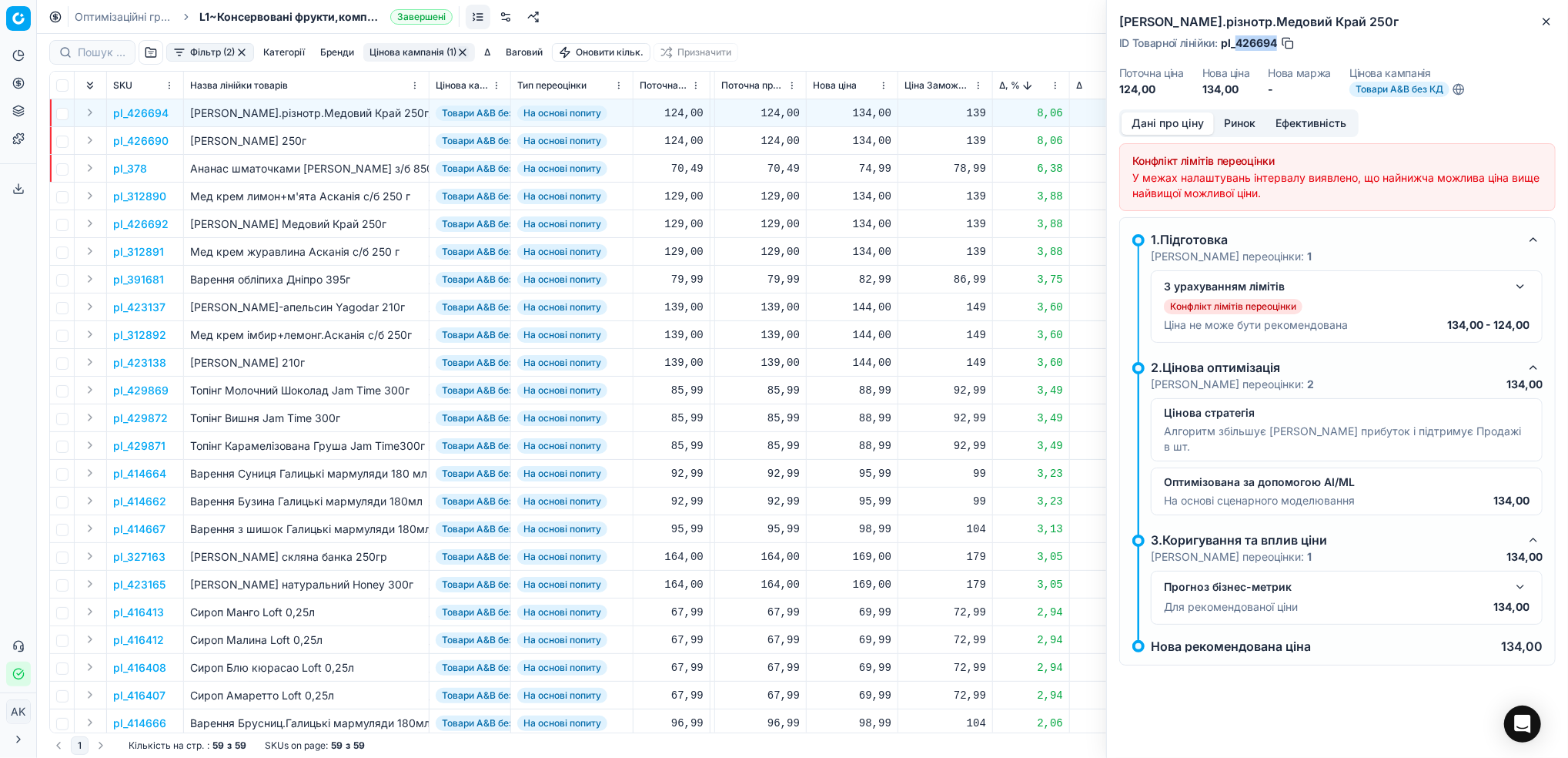
drag, startPoint x: 1278, startPoint y: 43, endPoint x: 1238, endPoint y: 43, distance: 40.0
click at [1238, 43] on div "ID Товарної лінійки : pl_426694" at bounding box center [1207, 43] width 176 height 15
copy span "426694"
click at [1548, 15] on icon "button" at bounding box center [1546, 21] width 12 height 12
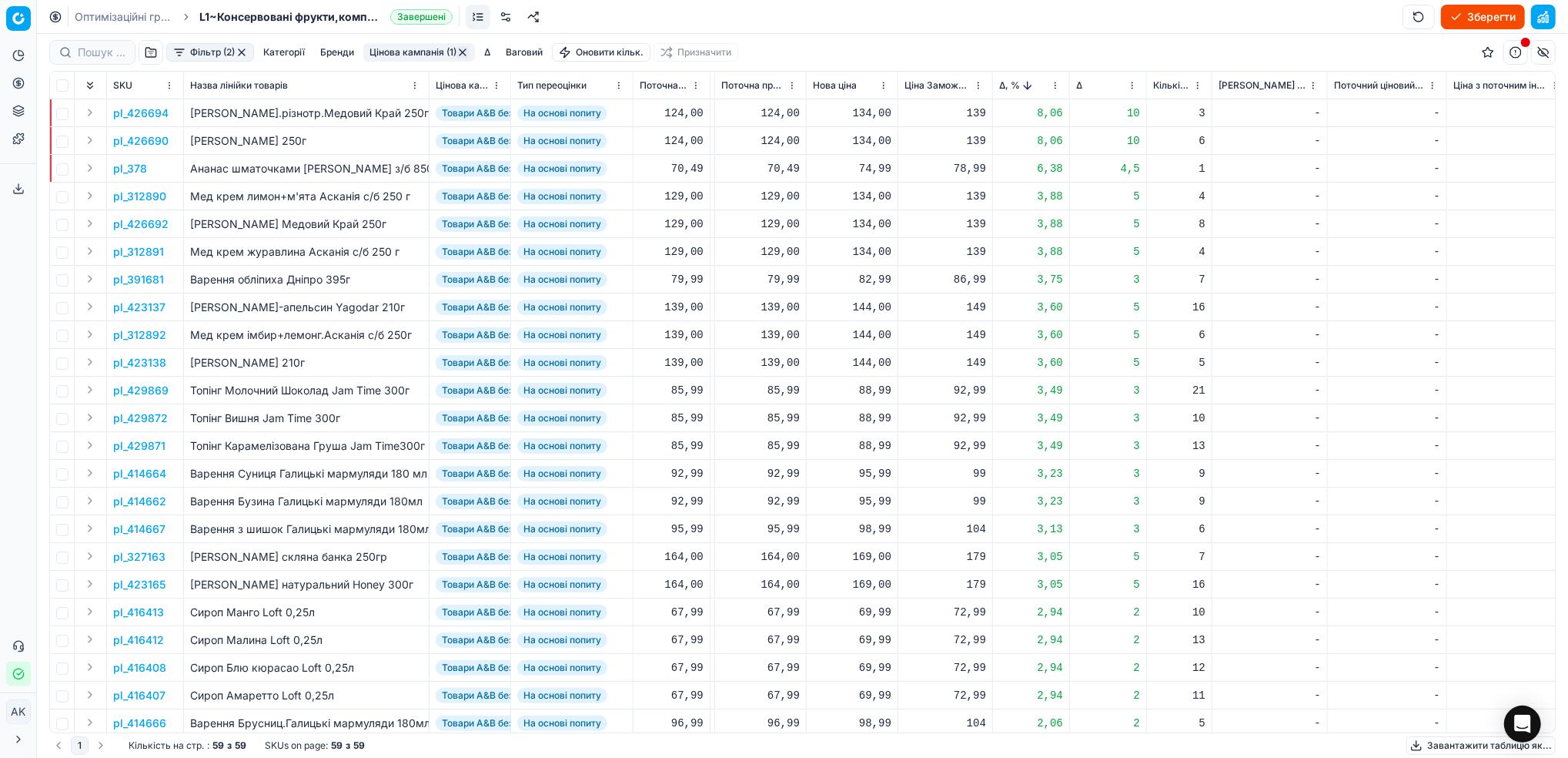
click at [130, 175] on p "pl_378" at bounding box center [130, 168] width 34 height 15
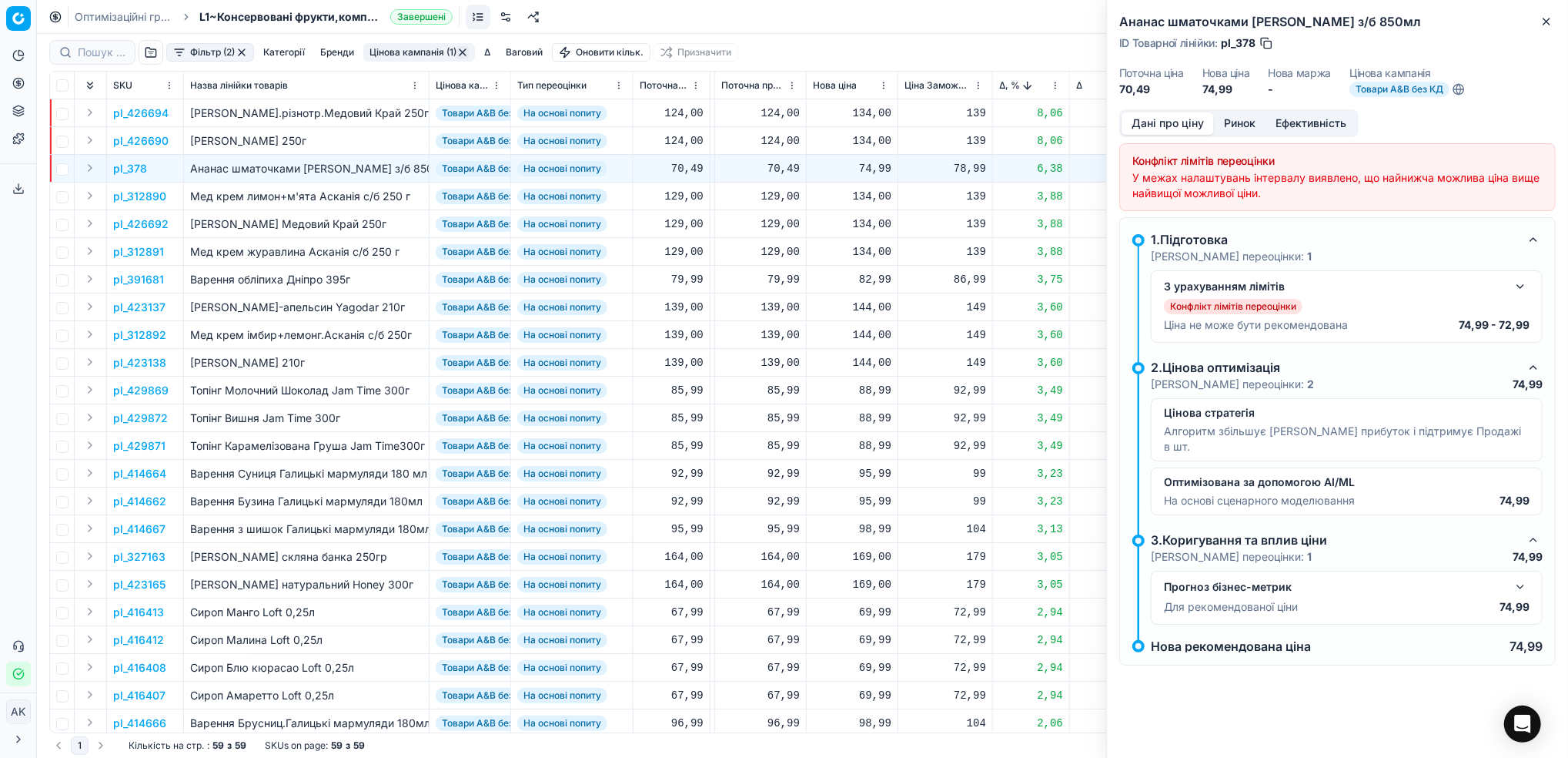
click at [1265, 45] on button "button" at bounding box center [1266, 43] width 15 height 15
click at [1552, 21] on icon "button" at bounding box center [1546, 21] width 12 height 12
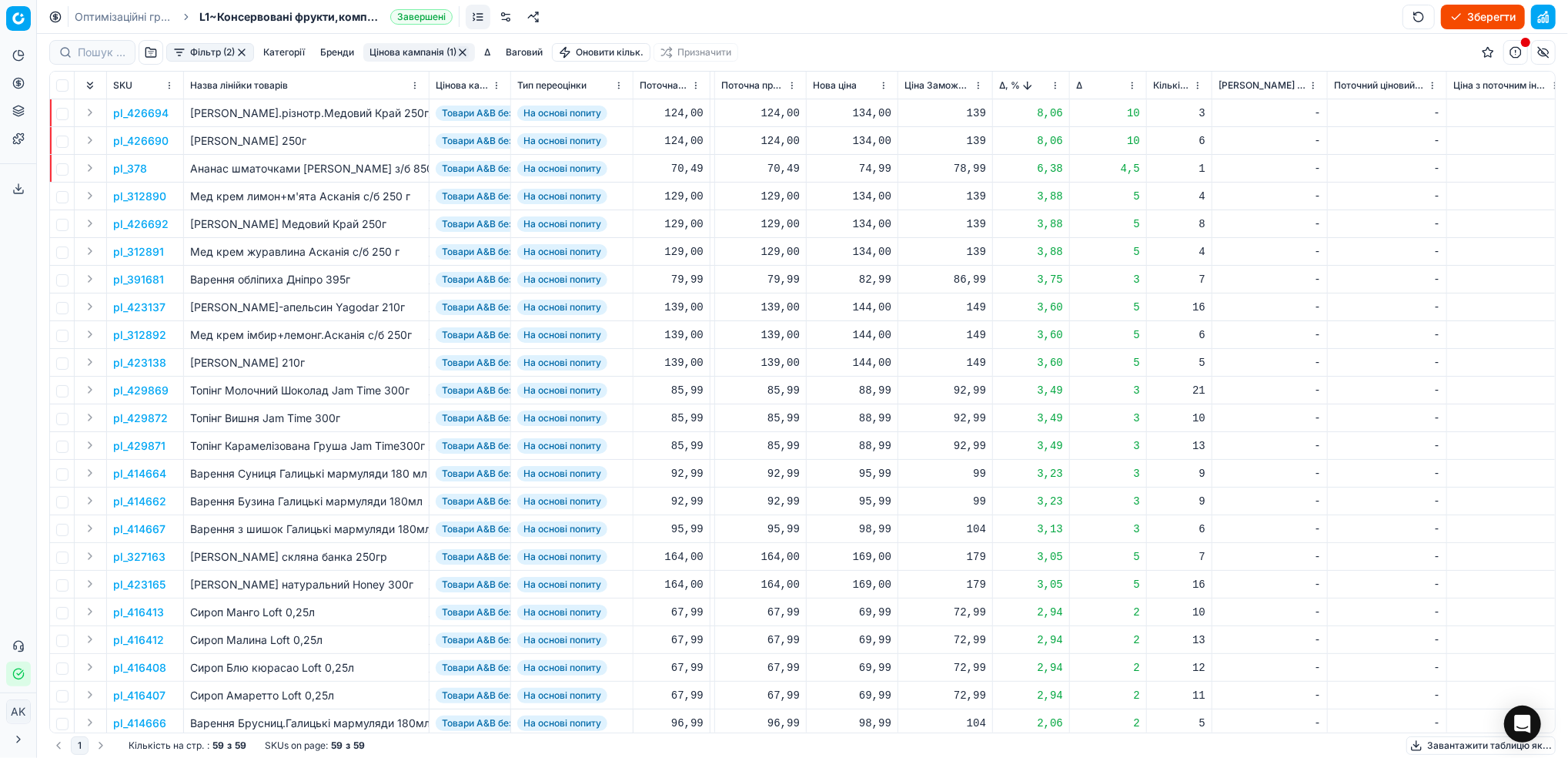
click at [868, 169] on div "74,99" at bounding box center [852, 168] width 79 height 15
click at [868, 305] on input "74.99" at bounding box center [907, 304] width 111 height 25
click at [879, 304] on input "70.99" at bounding box center [907, 304] width 111 height 25
type input "70.49"
click at [141, 199] on p "pl_312890" at bounding box center [140, 196] width 53 height 15
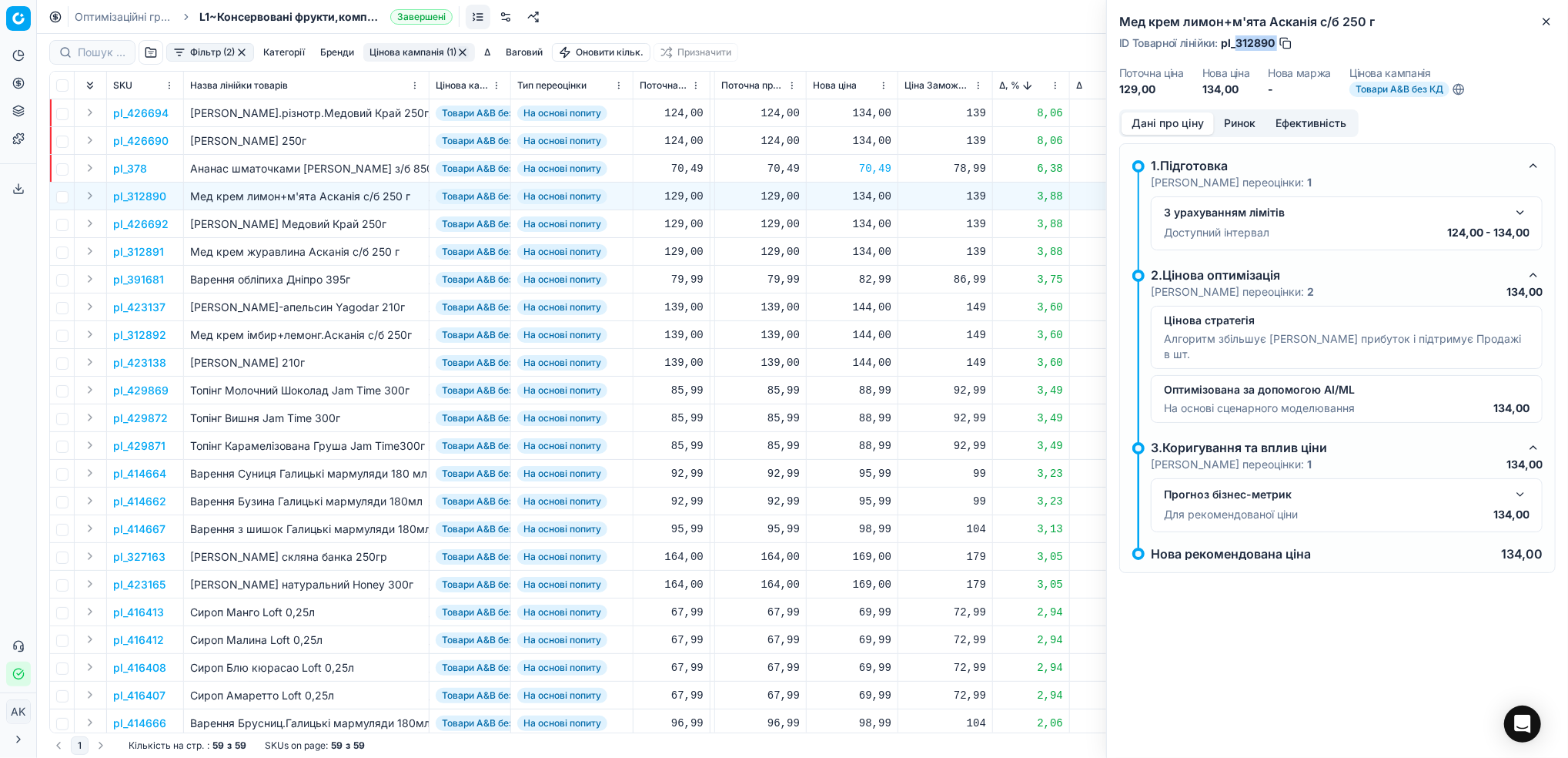
drag, startPoint x: 1277, startPoint y: 42, endPoint x: 1239, endPoint y: 42, distance: 38.0
click at [1239, 42] on div "ID Товарної лінійки : pl_312890" at bounding box center [1206, 43] width 174 height 15
copy div "312890"
click at [1529, 17] on h2 "Мед крем лимон+м'ята Асканія с/б 250 г" at bounding box center [1337, 21] width 437 height 19
click at [1545, 19] on icon "button" at bounding box center [1546, 21] width 12 height 12
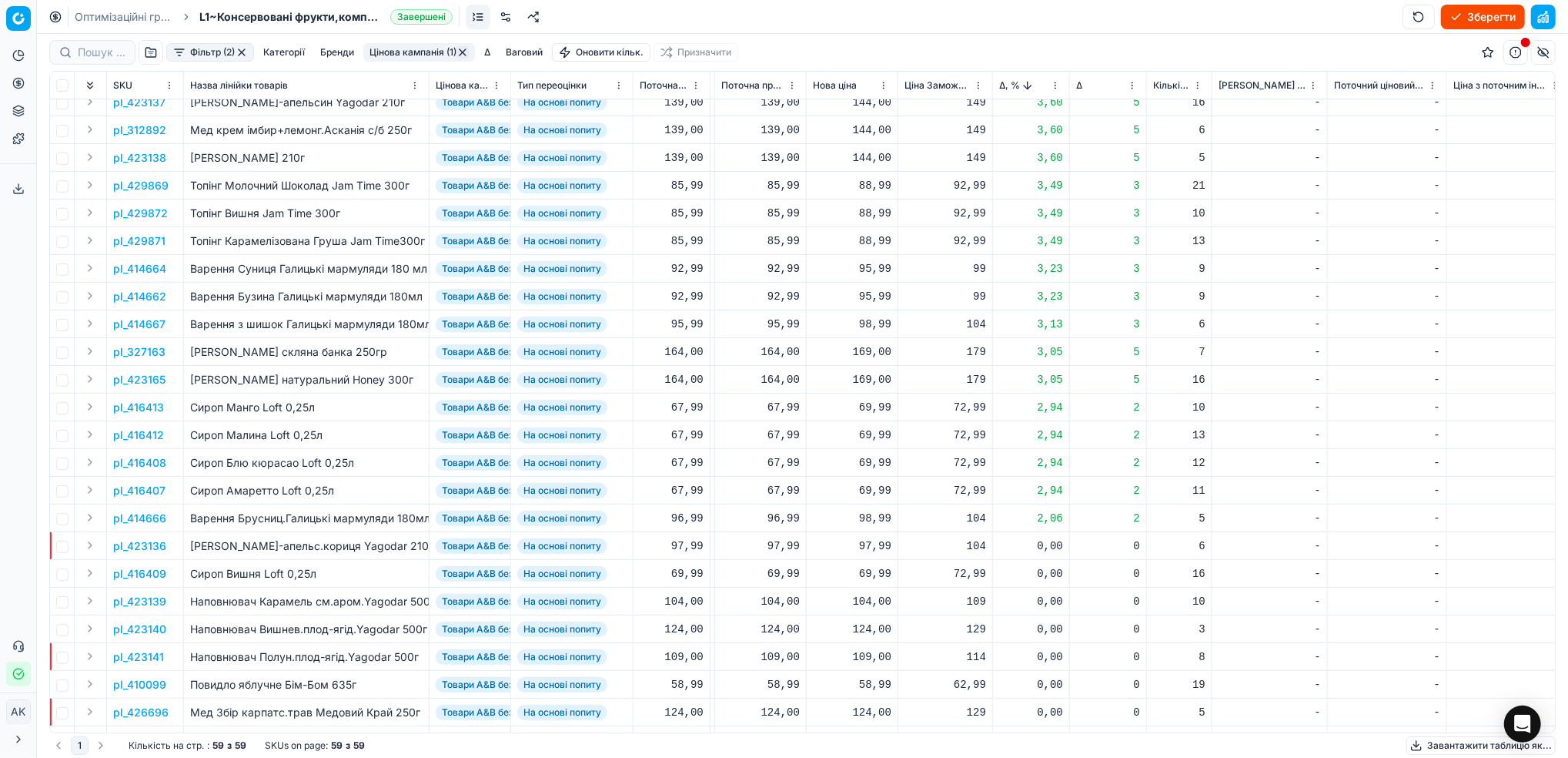
scroll to position [308, 462]
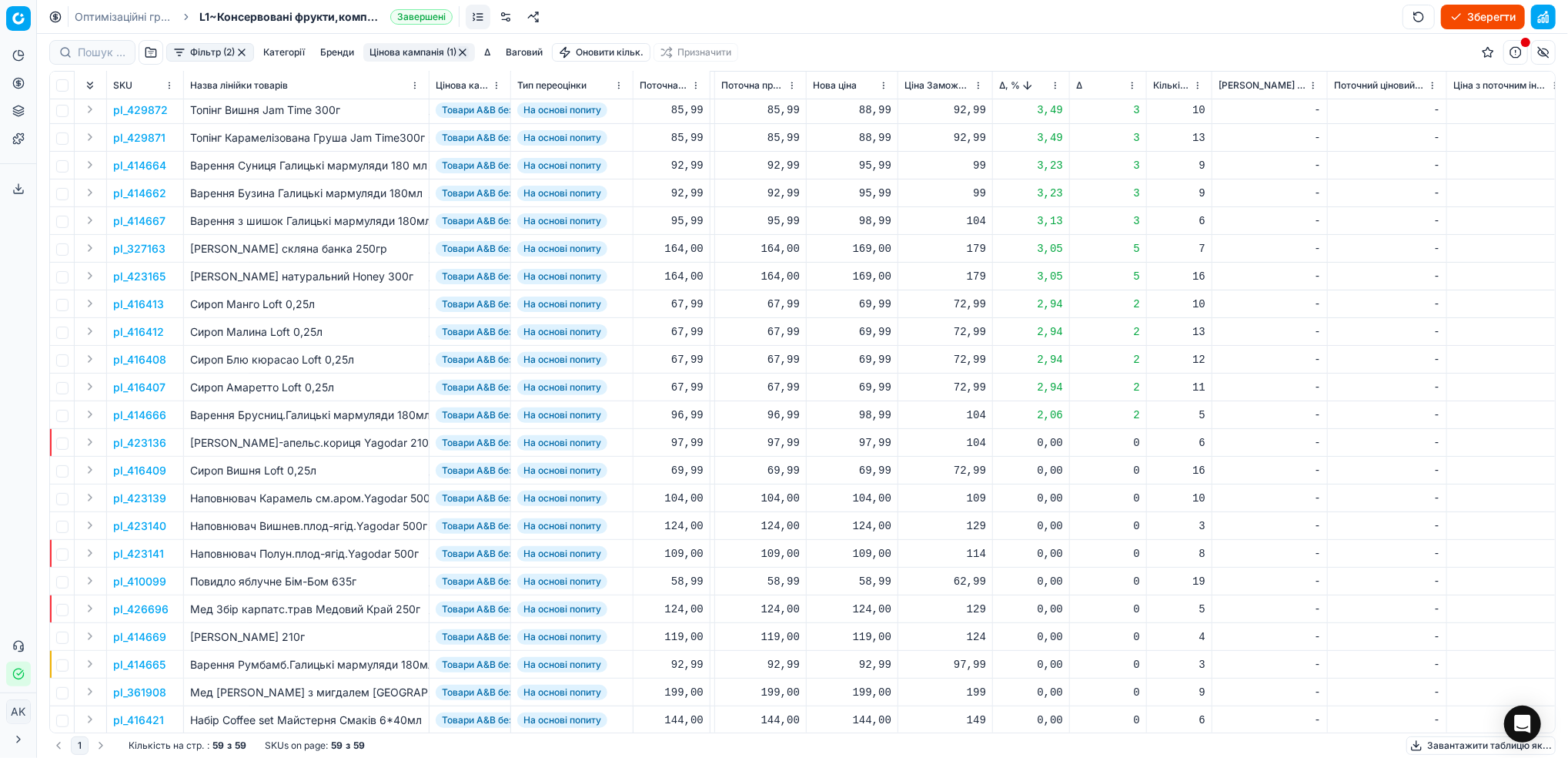
click at [1056, 83] on html "Pricing platform Аналітика Цінова оптимізація Асортимент продукції Шаблони Серв…" at bounding box center [784, 379] width 1568 height 758
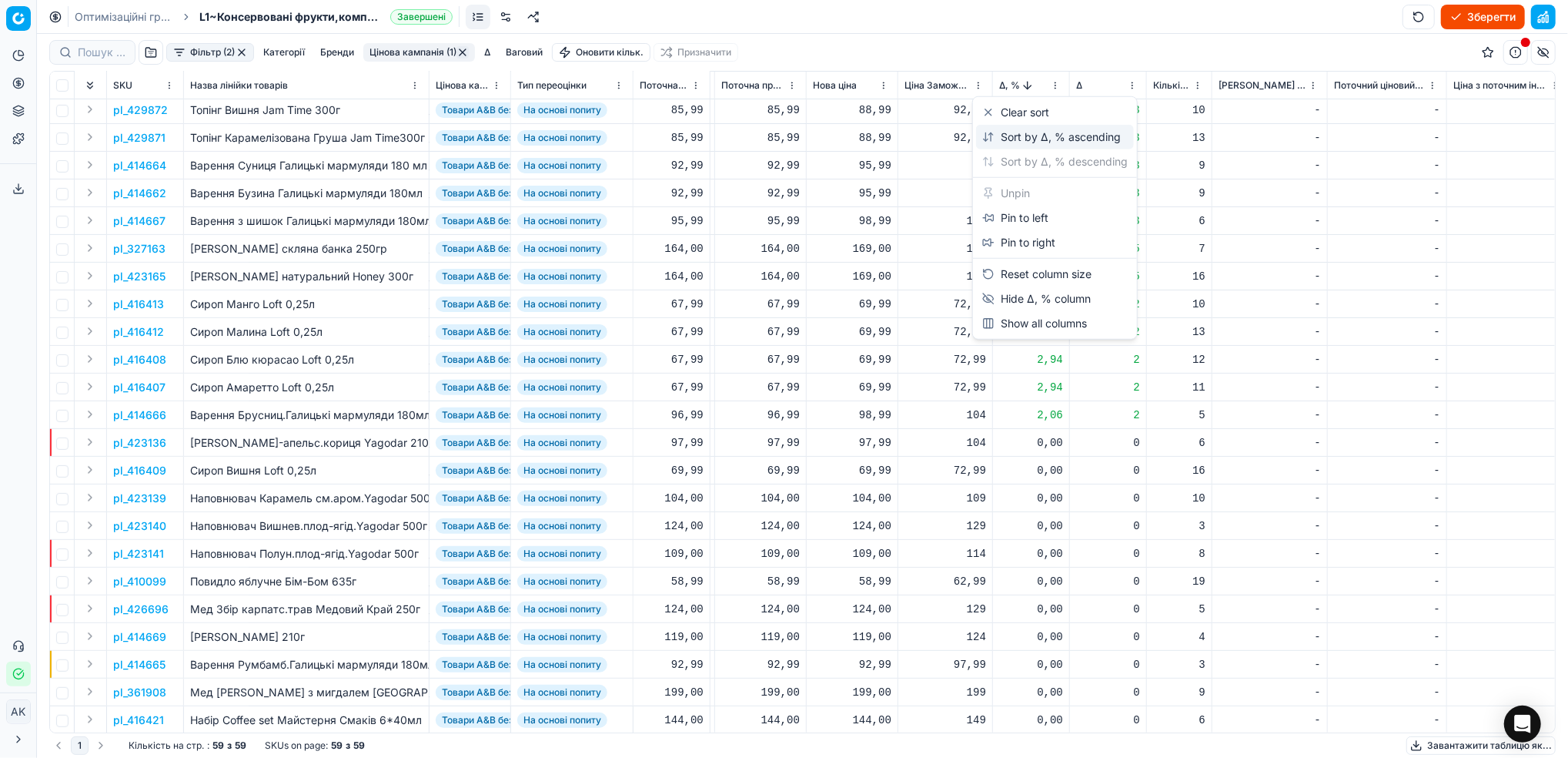
click at [1048, 142] on div "Sort by Δ, % ascending" at bounding box center [1052, 137] width 138 height 15
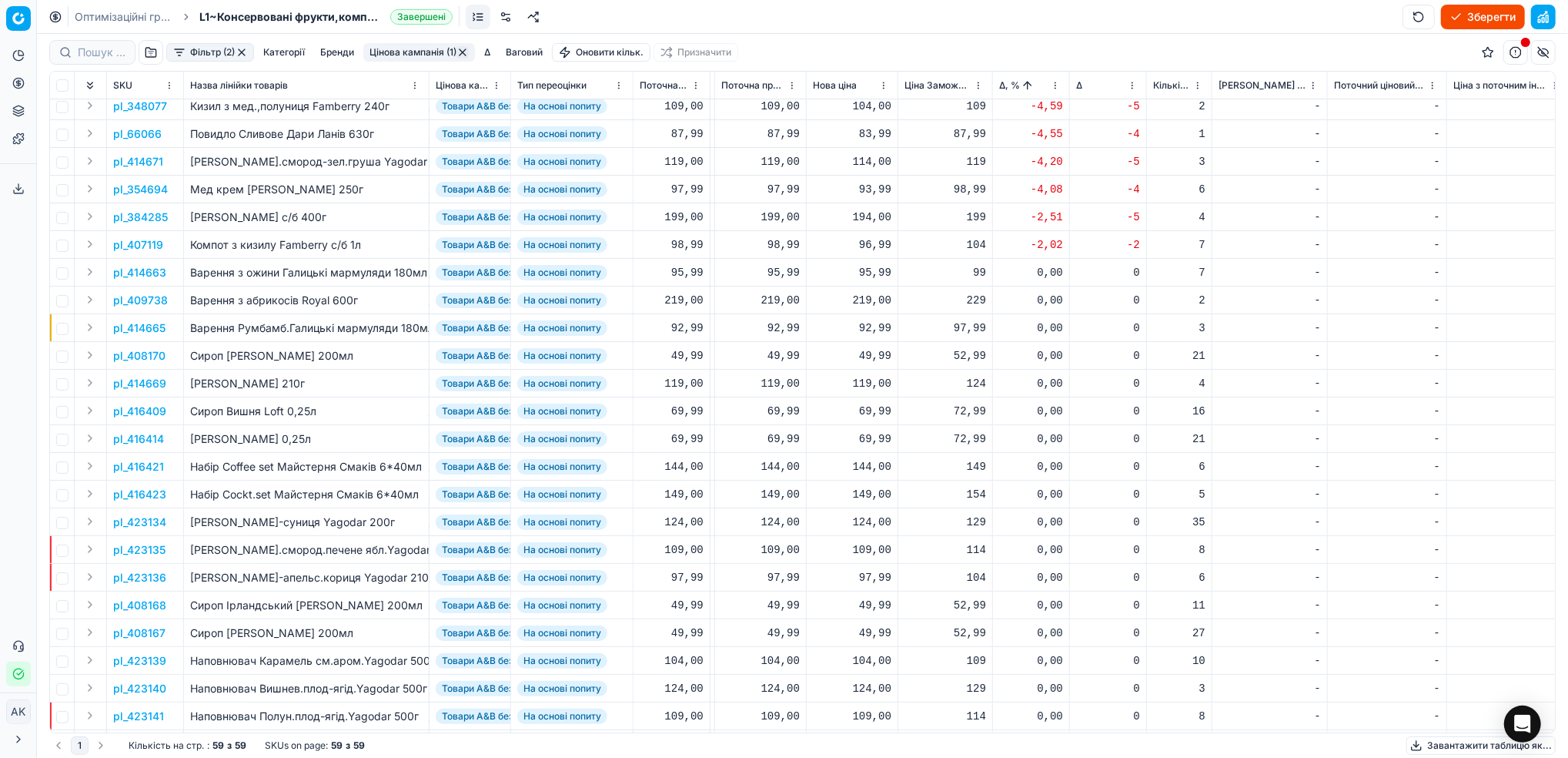
scroll to position [0, 462]
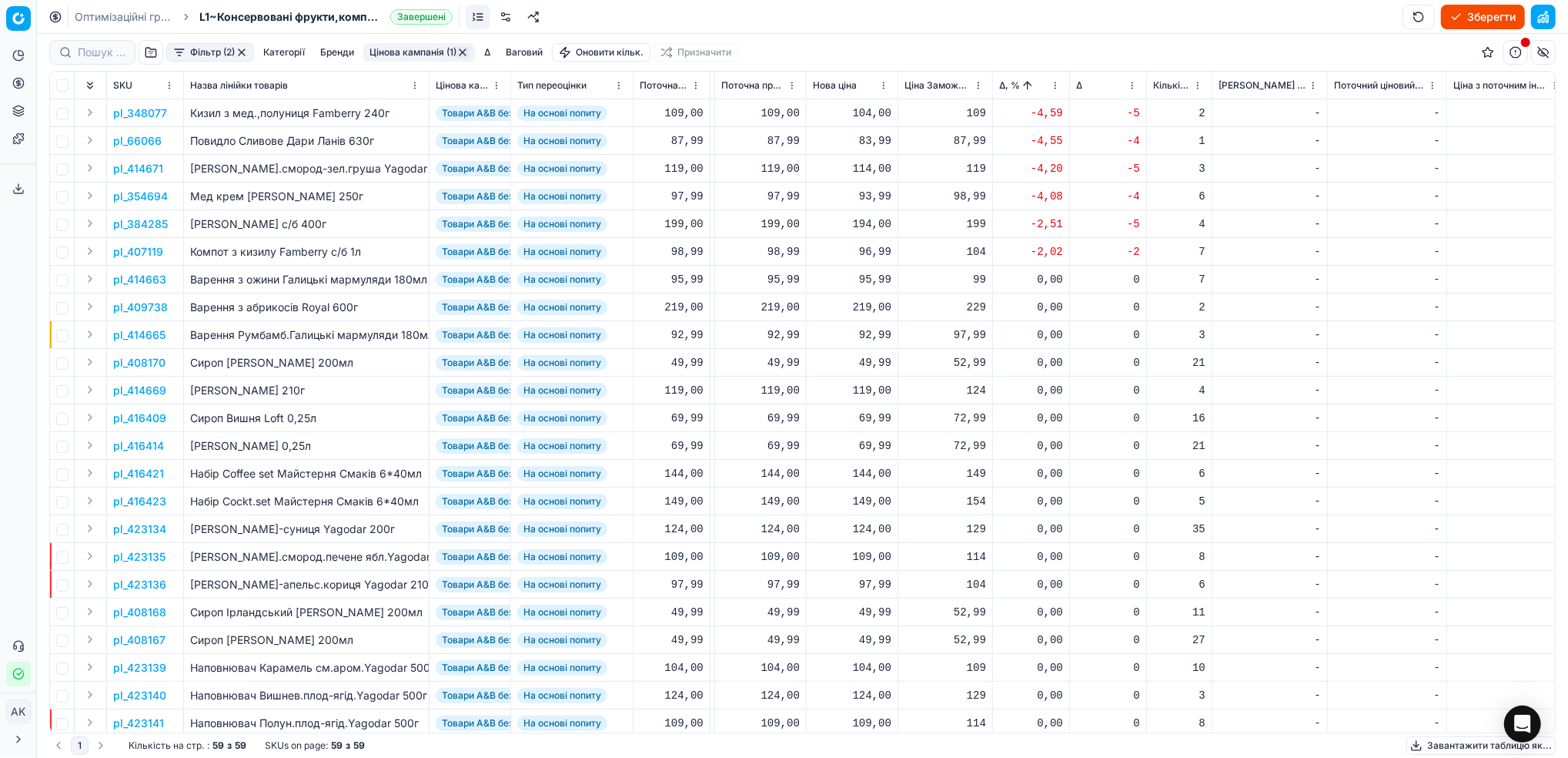
click at [130, 108] on p "pl_348077" at bounding box center [140, 113] width 54 height 15
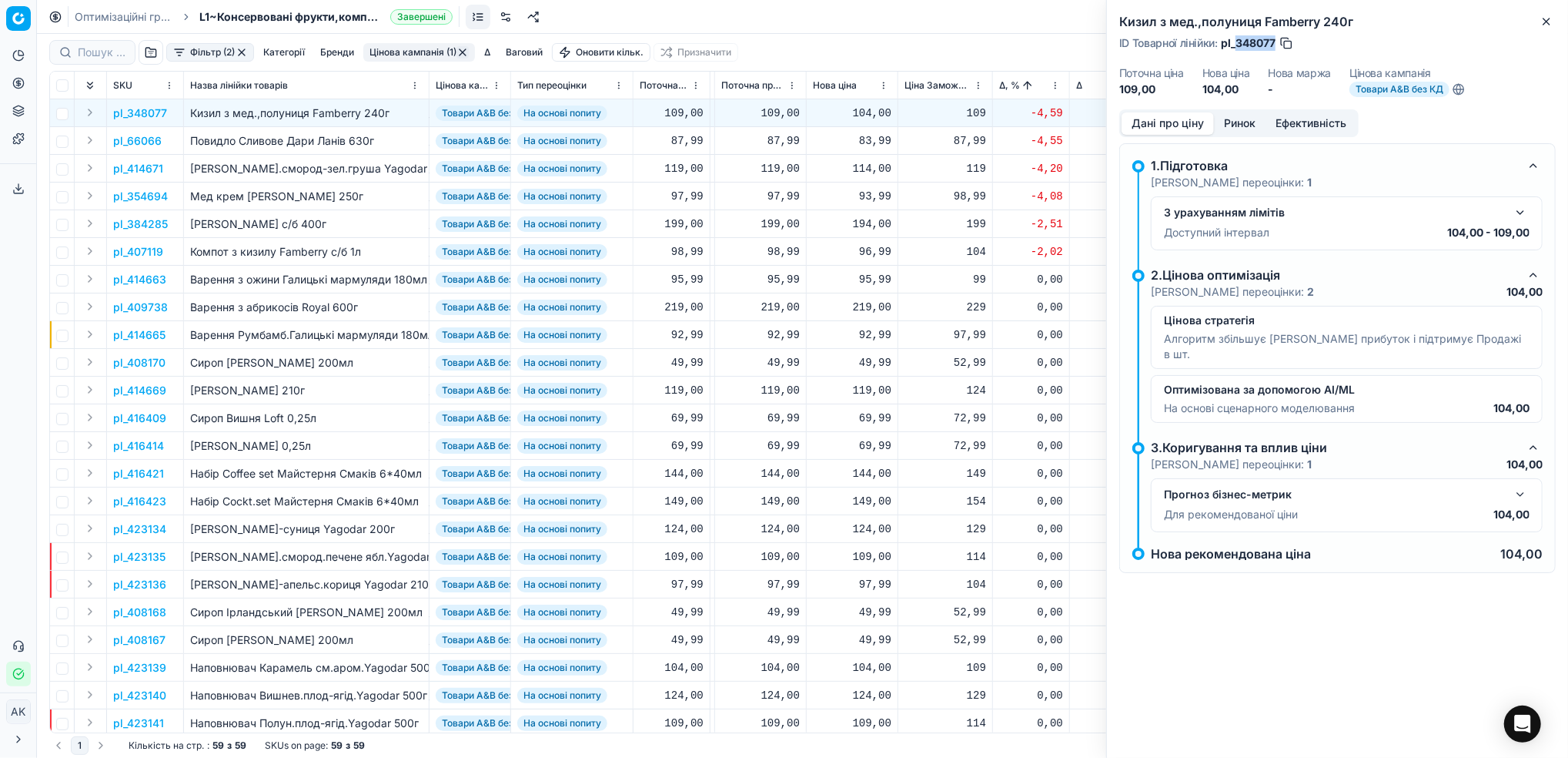
drag, startPoint x: 1275, startPoint y: 41, endPoint x: 1237, endPoint y: 41, distance: 38.0
click at [1237, 41] on span "pl_348077" at bounding box center [1249, 43] width 55 height 15
copy span "348077"
click at [1545, 24] on icon "button" at bounding box center [1546, 21] width 12 height 12
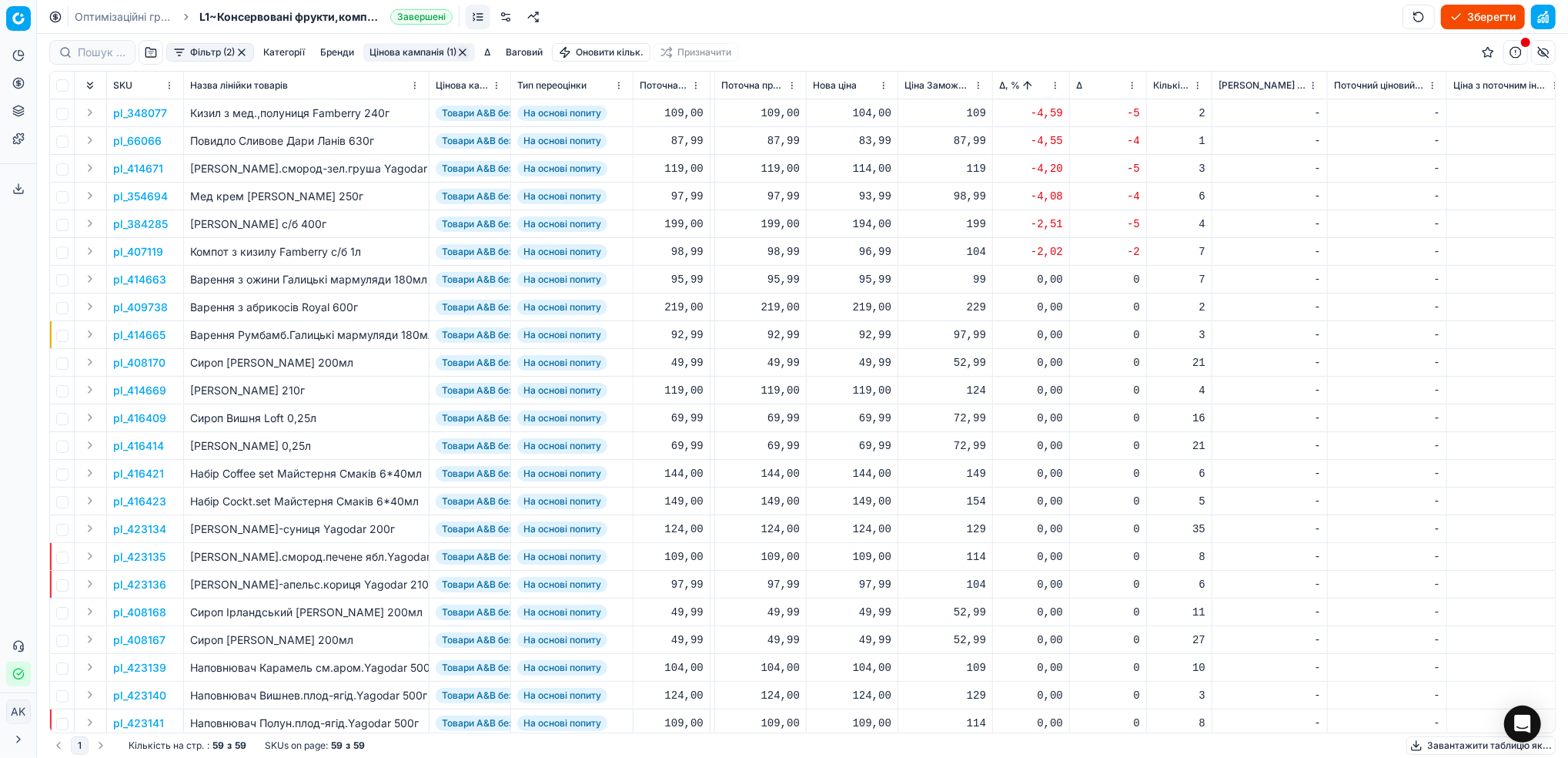
click at [868, 111] on div "104,00" at bounding box center [852, 113] width 79 height 15
click at [871, 248] on input "104.00" at bounding box center [907, 249] width 111 height 25
type input "109.00"
click at [144, 142] on p "pl_66066" at bounding box center [138, 141] width 48 height 15
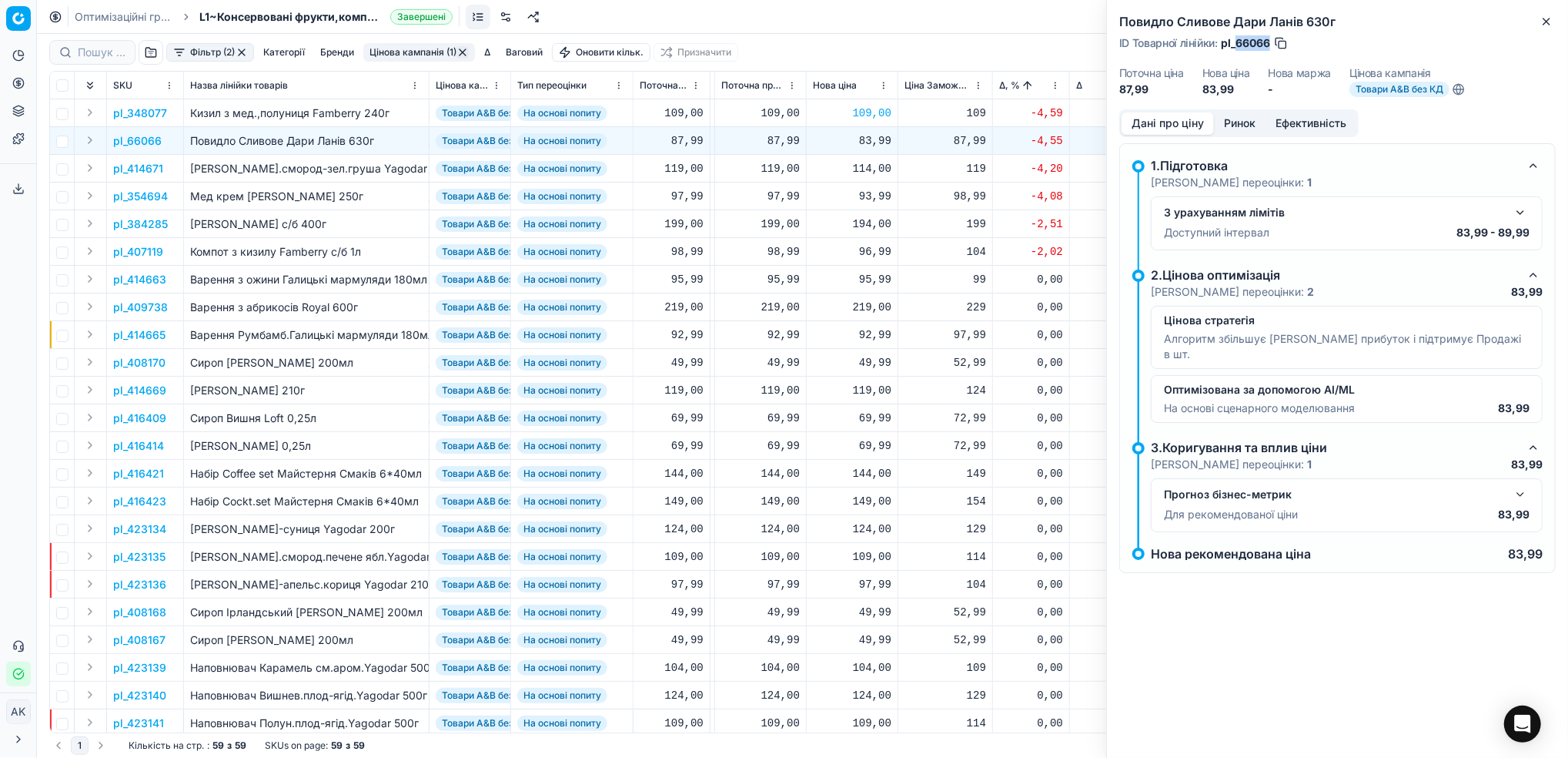
drag, startPoint x: 1272, startPoint y: 39, endPoint x: 1238, endPoint y: 39, distance: 34.0
click at [1238, 39] on div "ID Товарної лінійки : pl_66066" at bounding box center [1204, 43] width 170 height 15
copy span "66066"
click at [875, 139] on div "83,99" at bounding box center [852, 141] width 79 height 15
click at [869, 278] on input "83.99" at bounding box center [907, 276] width 111 height 25
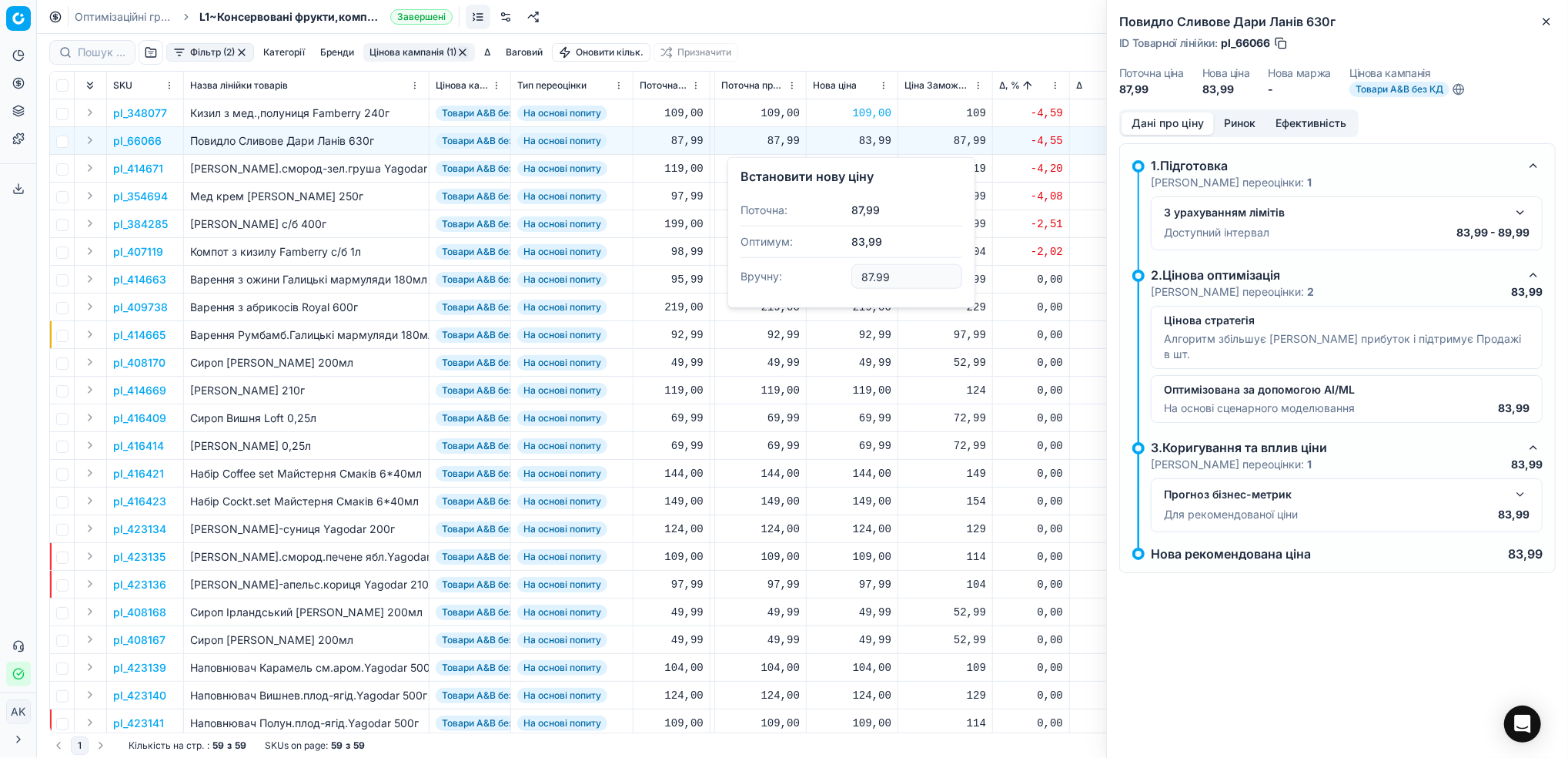
type input "87.99"
click at [146, 170] on p "pl_414671" at bounding box center [138, 168] width 50 height 15
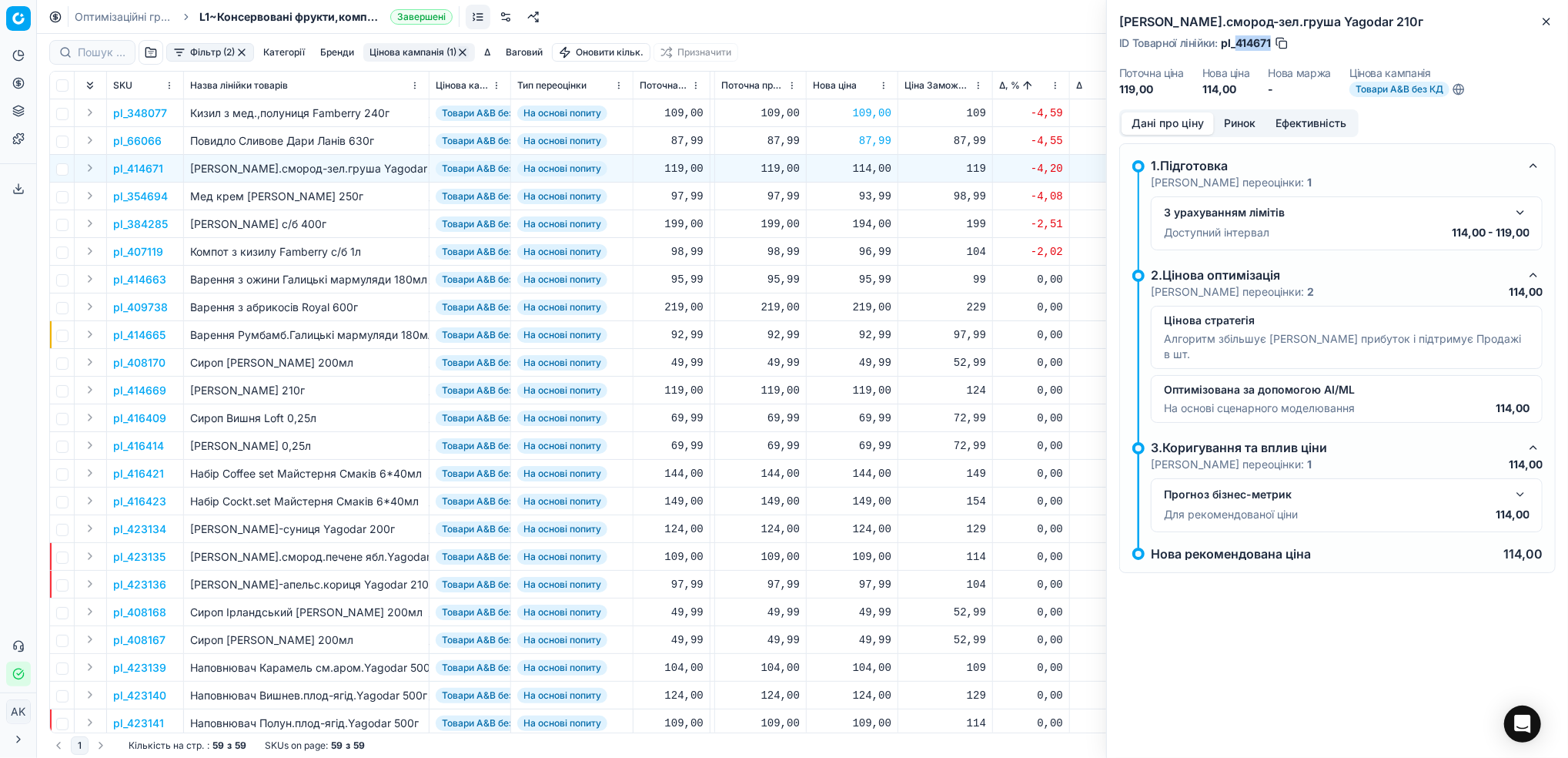
drag, startPoint x: 1272, startPoint y: 39, endPoint x: 1239, endPoint y: 41, distance: 33.1
click at [1239, 41] on span "pl_414671" at bounding box center [1246, 43] width 50 height 15
copy span "414671"
click at [135, 196] on p "pl_354694" at bounding box center [141, 196] width 55 height 15
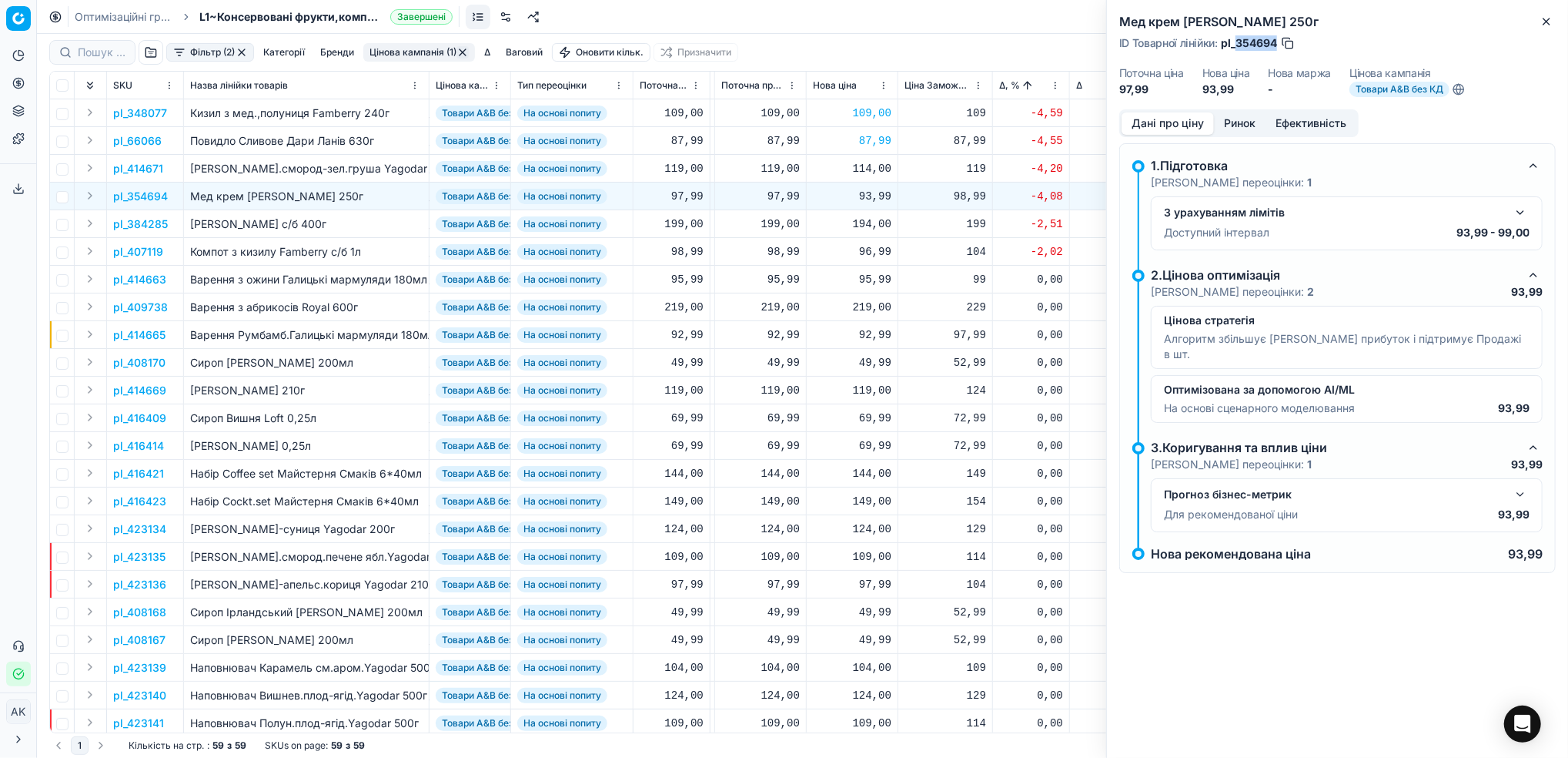
drag, startPoint x: 1276, startPoint y: 42, endPoint x: 1239, endPoint y: 53, distance: 38.6
click at [1239, 53] on div "Мед крем лимон Beehive 250г ID Товарної лінійки : pl_354694 Поточна ціна 97,99 …" at bounding box center [1337, 55] width 461 height 109
copy span "354694"
click at [864, 195] on div "93,99" at bounding box center [852, 196] width 79 height 15
drag, startPoint x: 875, startPoint y: 331, endPoint x: 868, endPoint y: 335, distance: 8.1
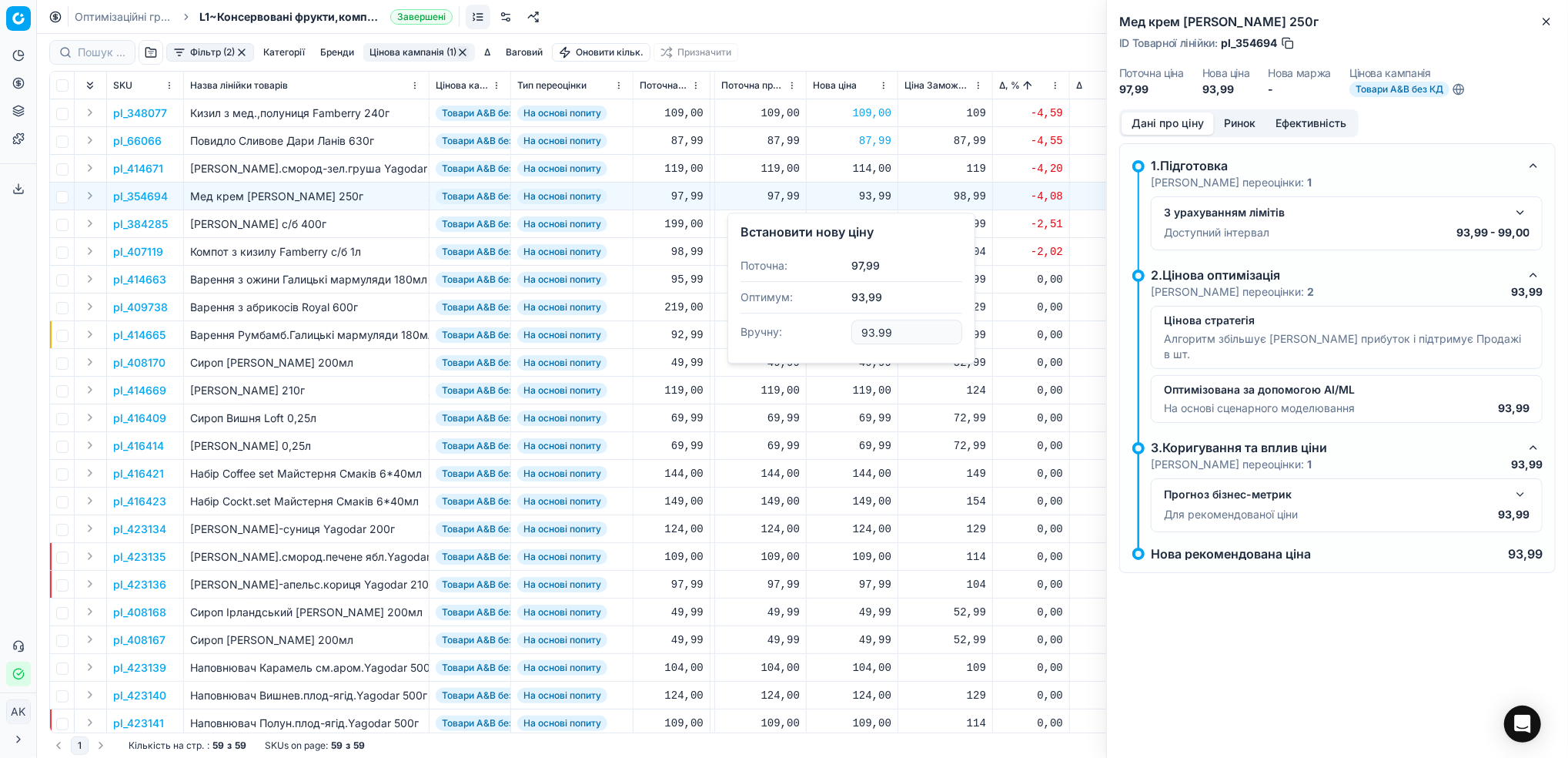
click at [868, 335] on input "93.99" at bounding box center [907, 332] width 111 height 25
type input "97.99"
click at [141, 225] on p "pl_384285" at bounding box center [141, 224] width 55 height 15
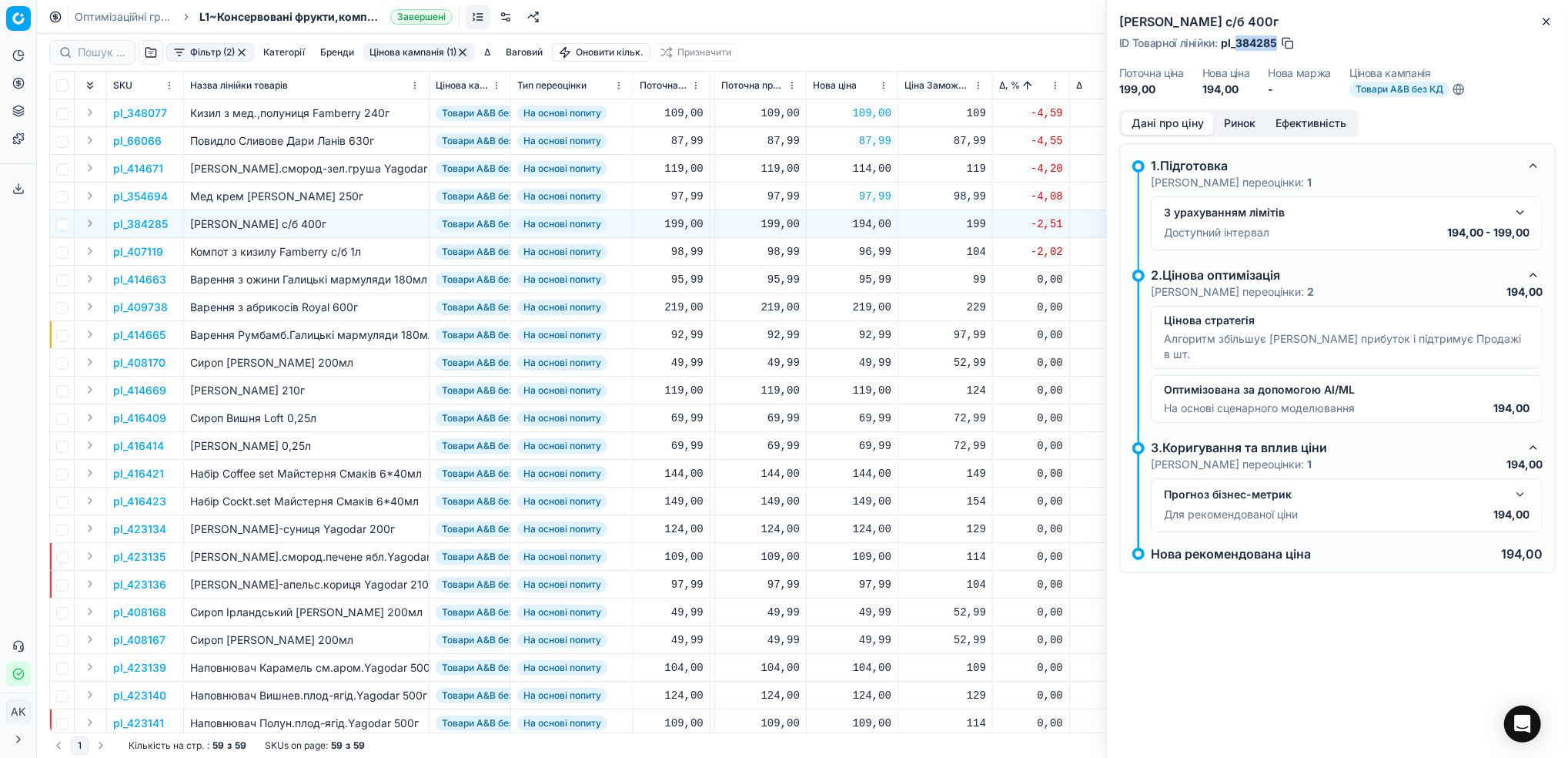
drag, startPoint x: 1274, startPoint y: 42, endPoint x: 1237, endPoint y: 44, distance: 37.1
click at [1237, 44] on span "pl_384285" at bounding box center [1249, 43] width 56 height 15
copy span "384285"
click at [132, 256] on p "pl_407119" at bounding box center [138, 251] width 50 height 15
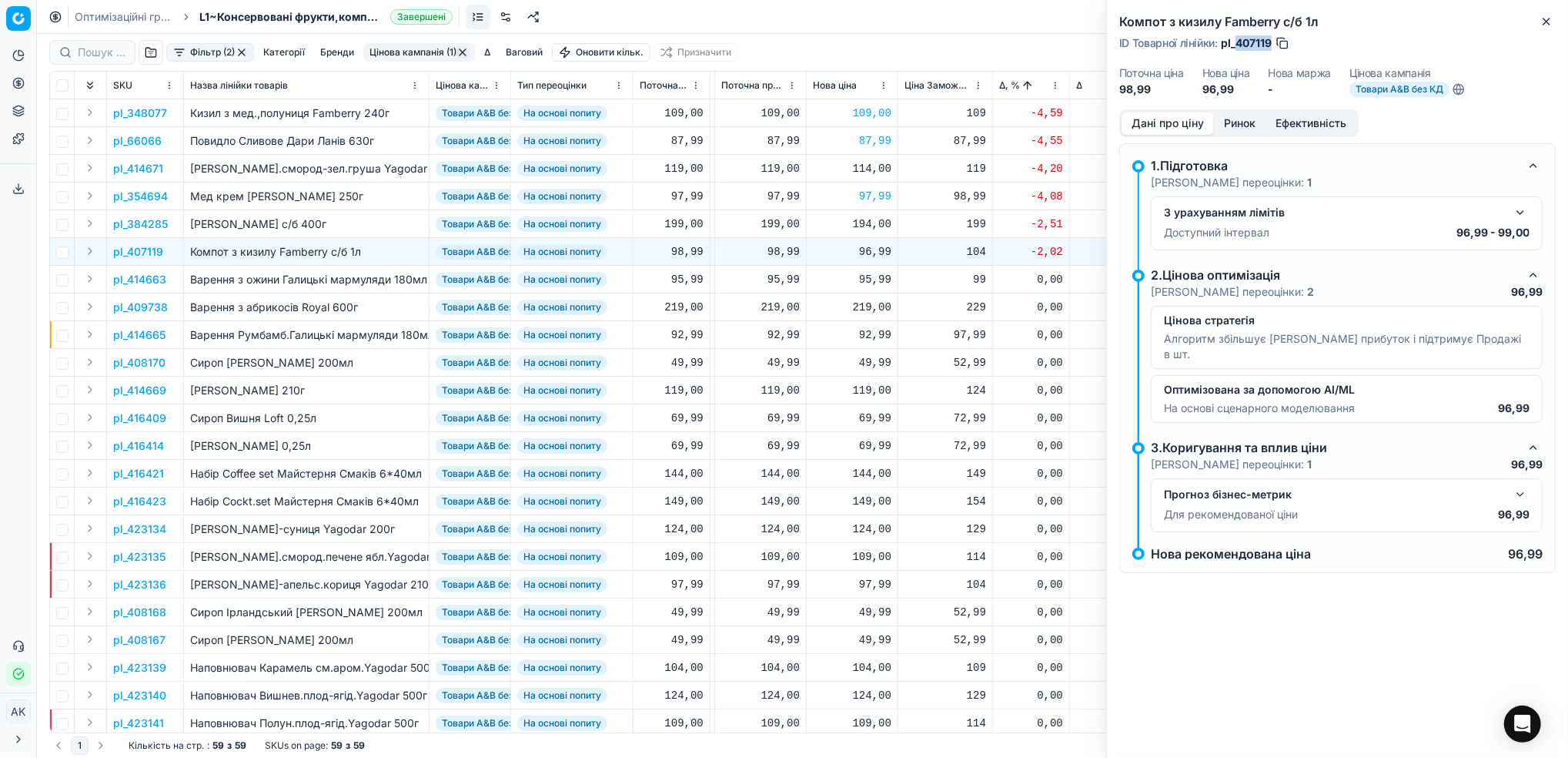
drag, startPoint x: 1272, startPoint y: 44, endPoint x: 1237, endPoint y: 46, distance: 35.1
click at [1237, 46] on span "pl_407119" at bounding box center [1246, 43] width 51 height 15
copy span "407119"
click at [873, 253] on div "96,99" at bounding box center [852, 251] width 79 height 15
click at [868, 389] on input "96.99" at bounding box center [907, 387] width 111 height 25
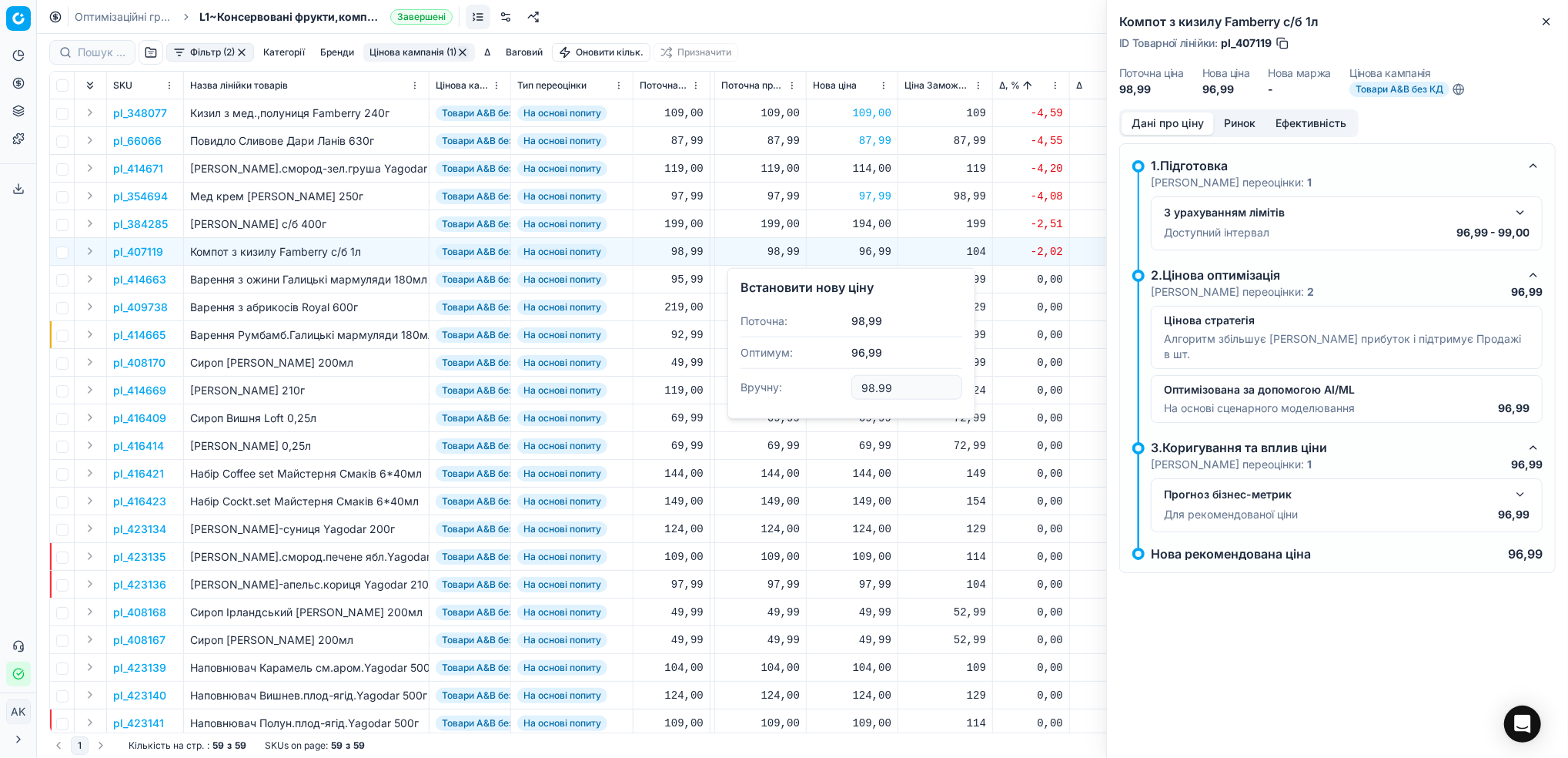
type input "98.99"
click at [1546, 20] on icon "button" at bounding box center [1546, 21] width 12 height 12
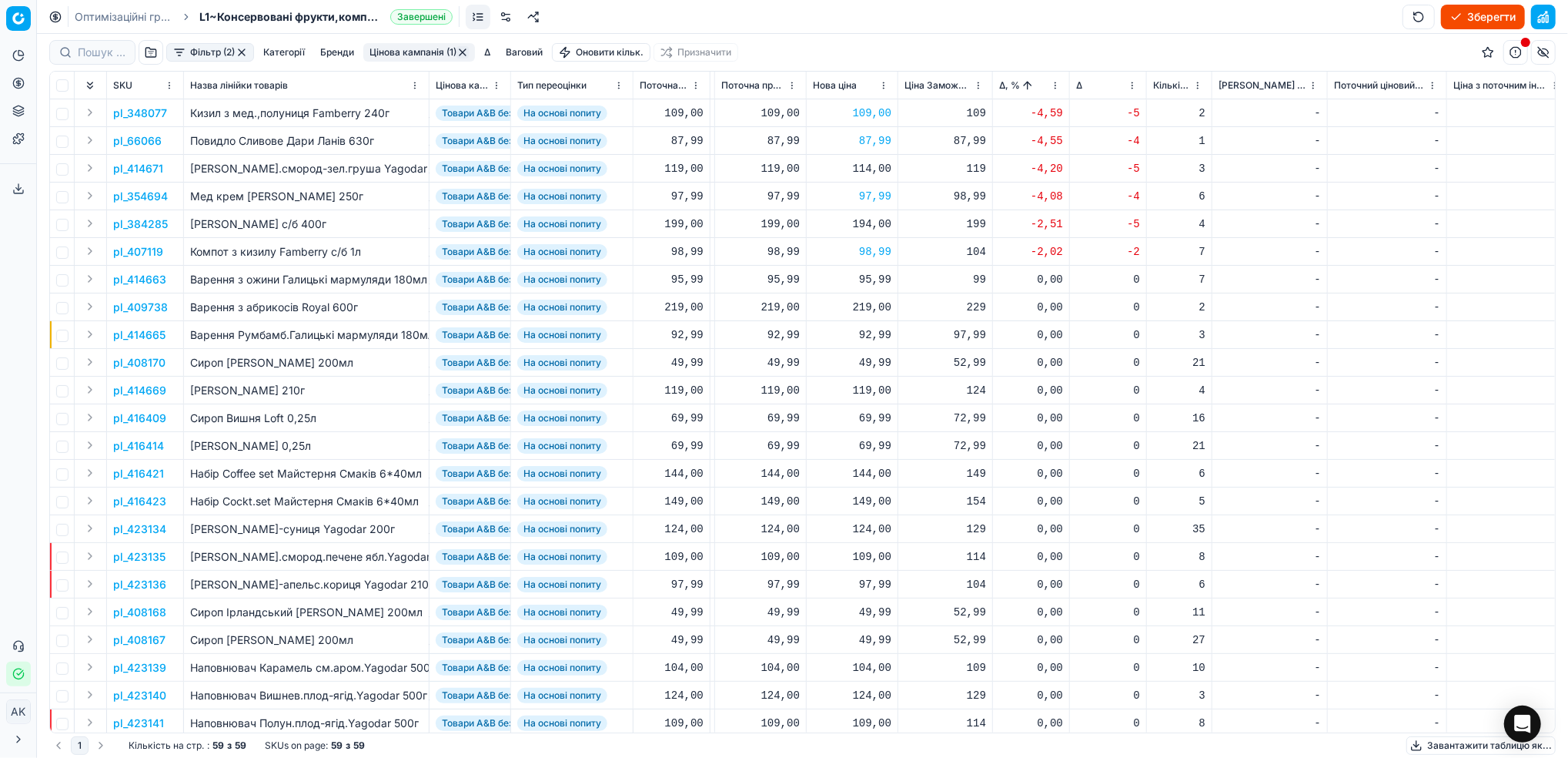
click at [396, 52] on button "Цінова кампанія (1)" at bounding box center [419, 52] width 112 height 19
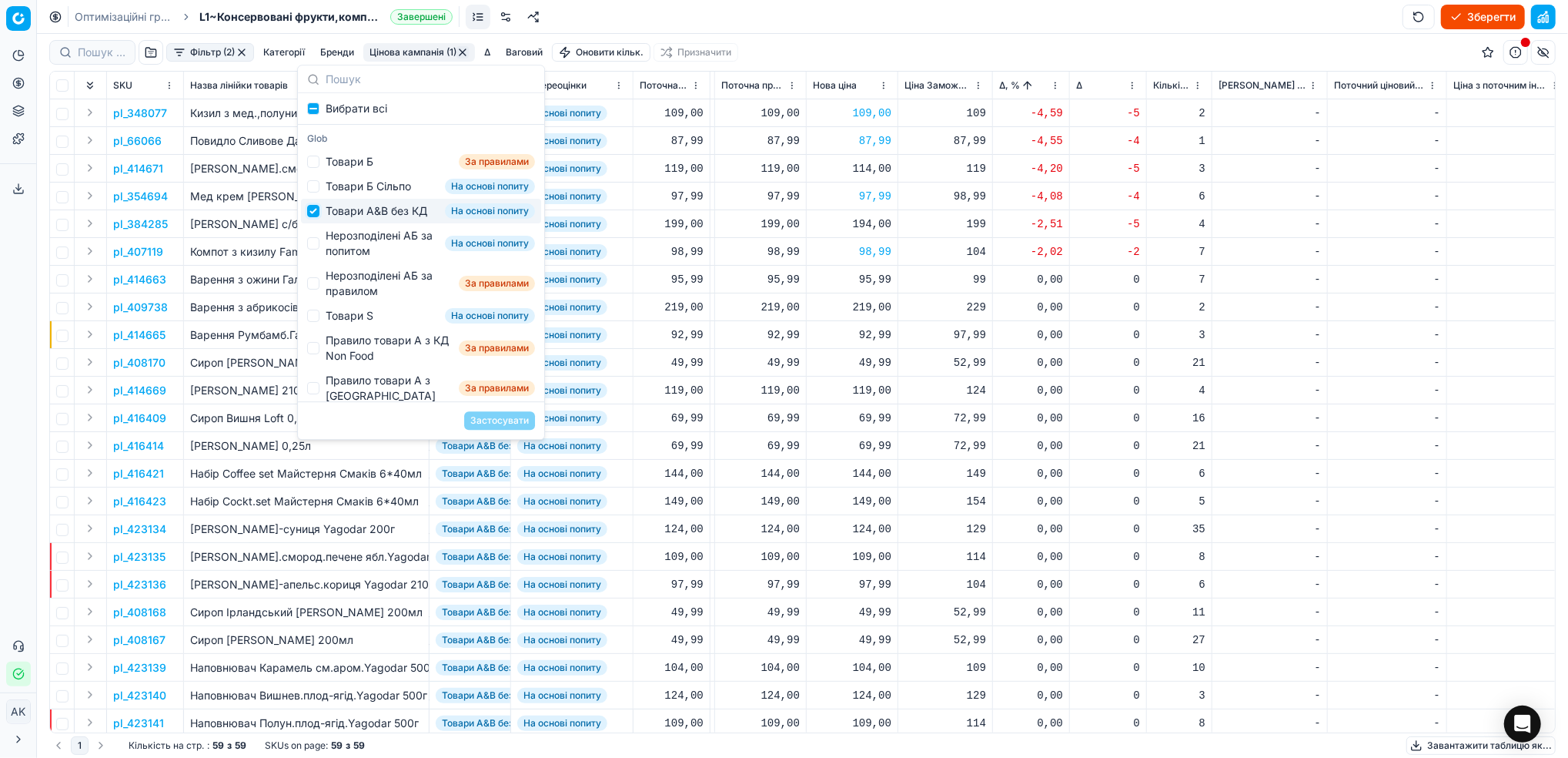
click at [314, 217] on input "Suggestions" at bounding box center [313, 211] width 12 height 12
checkbox input "false"
click at [310, 263] on div "Нерозподілені АБ за попитом На основі попиту" at bounding box center [421, 243] width 241 height 40
checkbox input "true"
click at [499, 426] on button "Застосувати" at bounding box center [500, 420] width 71 height 19
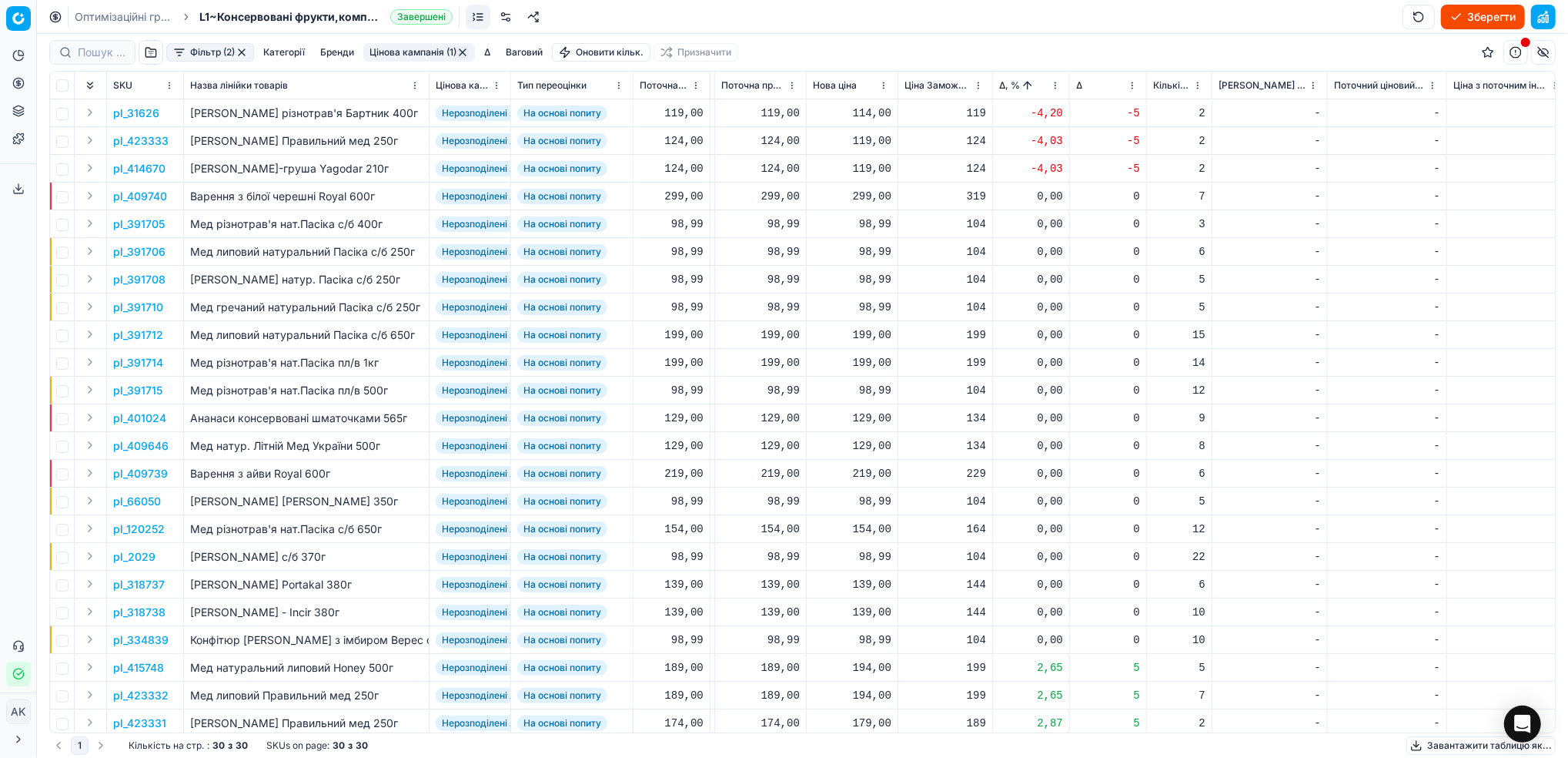
drag, startPoint x: 800, startPoint y: 415, endPoint x: 162, endPoint y: 149, distance: 691.2
click at [137, 111] on p "pl_31626" at bounding box center [136, 113] width 46 height 15
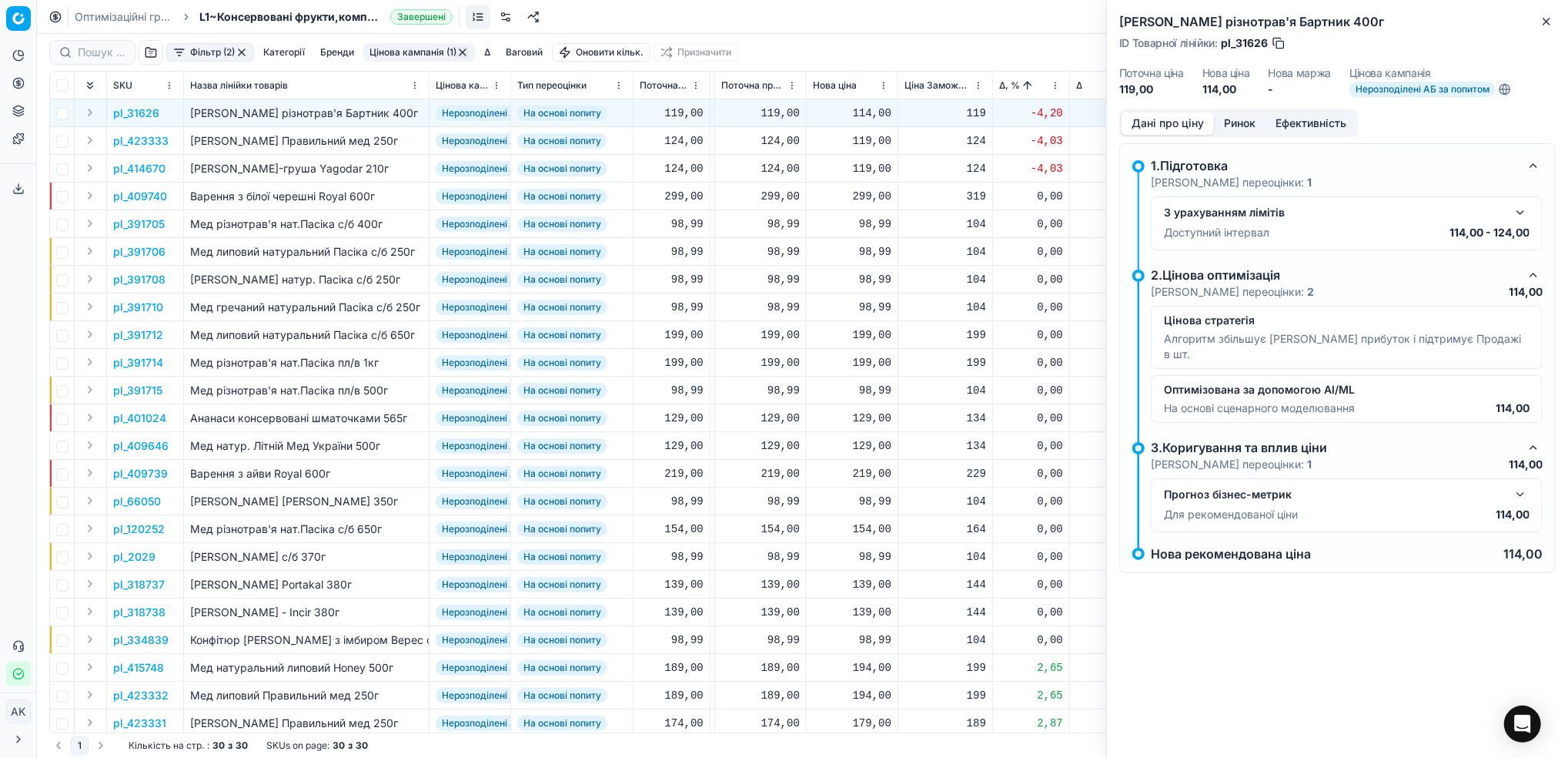
drag, startPoint x: 137, startPoint y: 111, endPoint x: 829, endPoint y: 45, distance: 695.1
click at [829, 45] on div "Фільтр (2) Категорії [PERSON_NAME] кампанія (1) Δ Ваговий Оновити кільк. Призна…" at bounding box center [802, 52] width 1507 height 37
drag, startPoint x: 1269, startPoint y: 40, endPoint x: 1237, endPoint y: 39, distance: 32.0
click at [1237, 39] on div "ID Товарної лінійки : pl_31626" at bounding box center [1203, 43] width 167 height 15
copy span "31626"
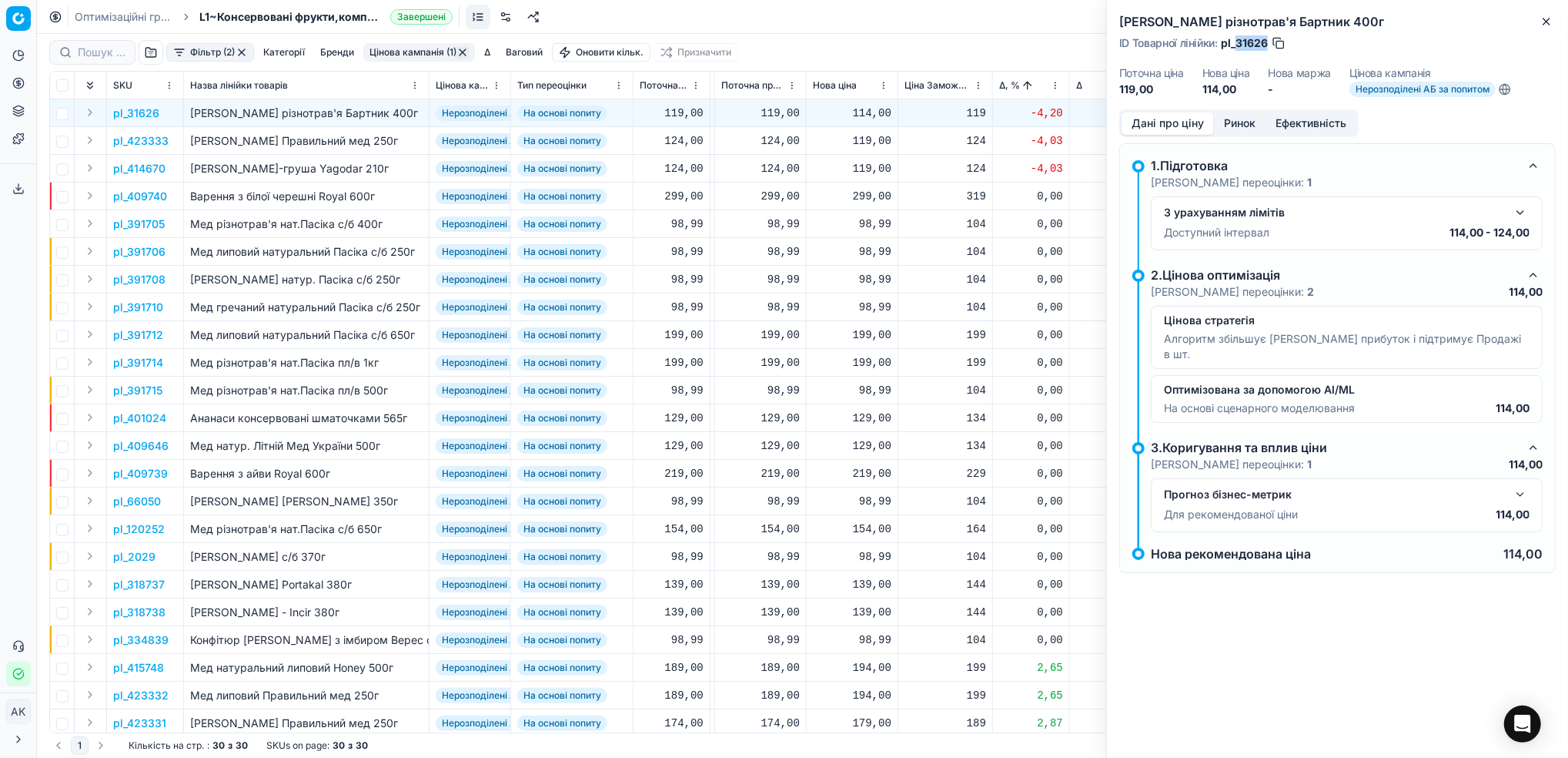
click at [128, 136] on p "pl_423333" at bounding box center [141, 141] width 56 height 15
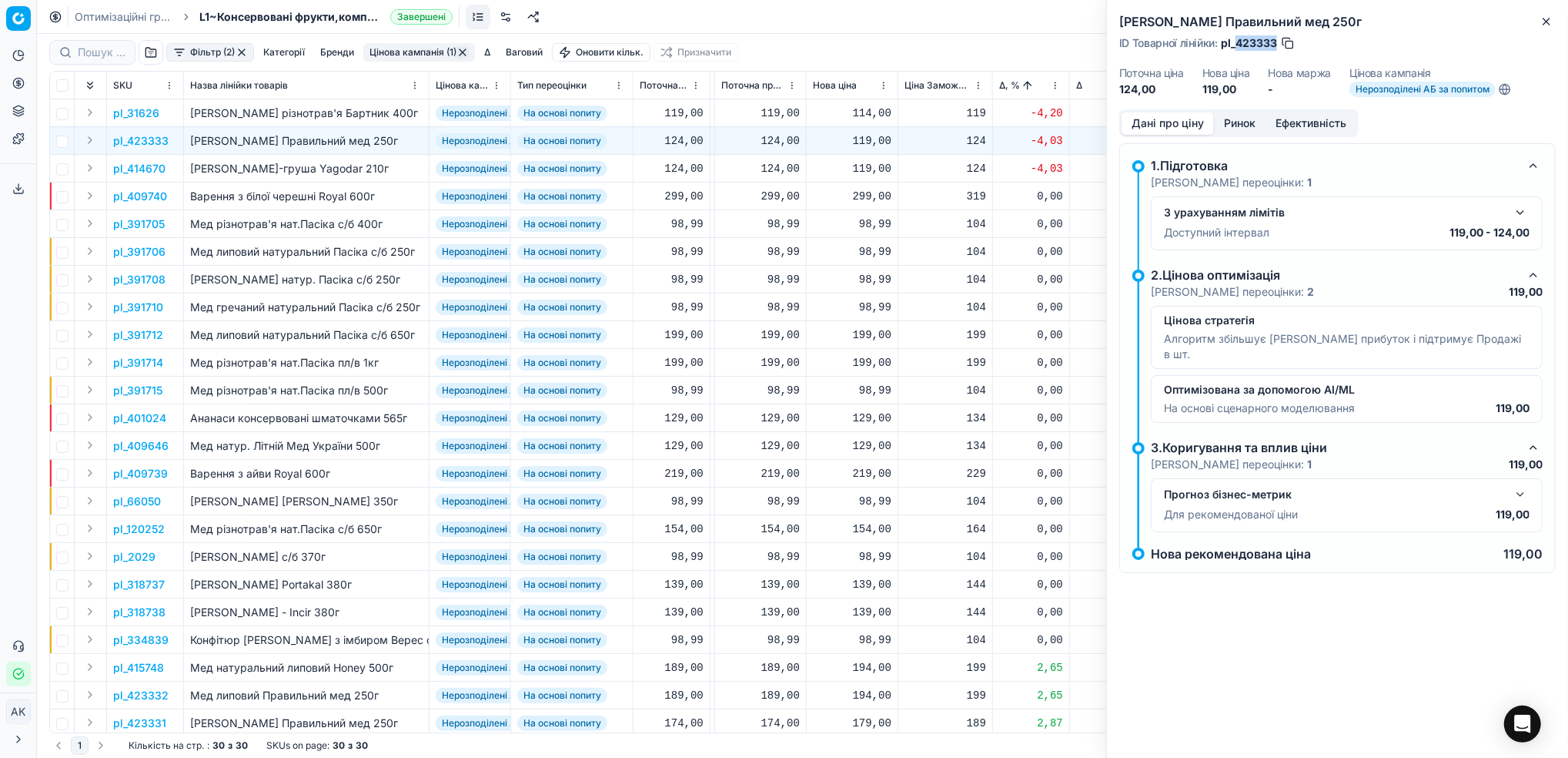
drag, startPoint x: 1277, startPoint y: 43, endPoint x: 1238, endPoint y: 43, distance: 39.0
click at [1238, 43] on span "pl_423333" at bounding box center [1249, 43] width 56 height 15
copy span "423333"
click at [131, 169] on p "pl_414670" at bounding box center [139, 168] width 52 height 15
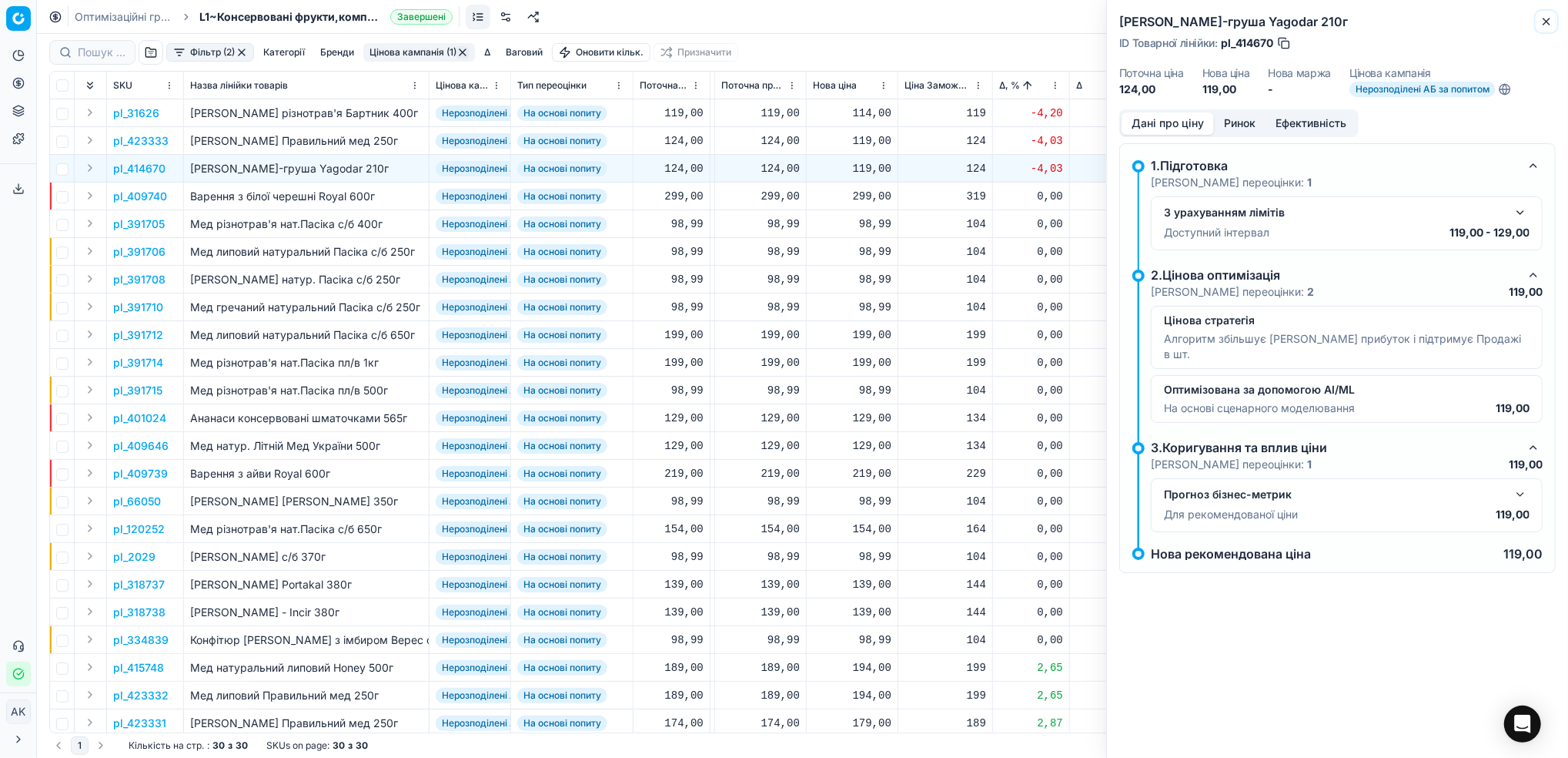
click at [1545, 23] on icon "button" at bounding box center [1546, 22] width 6 height 6
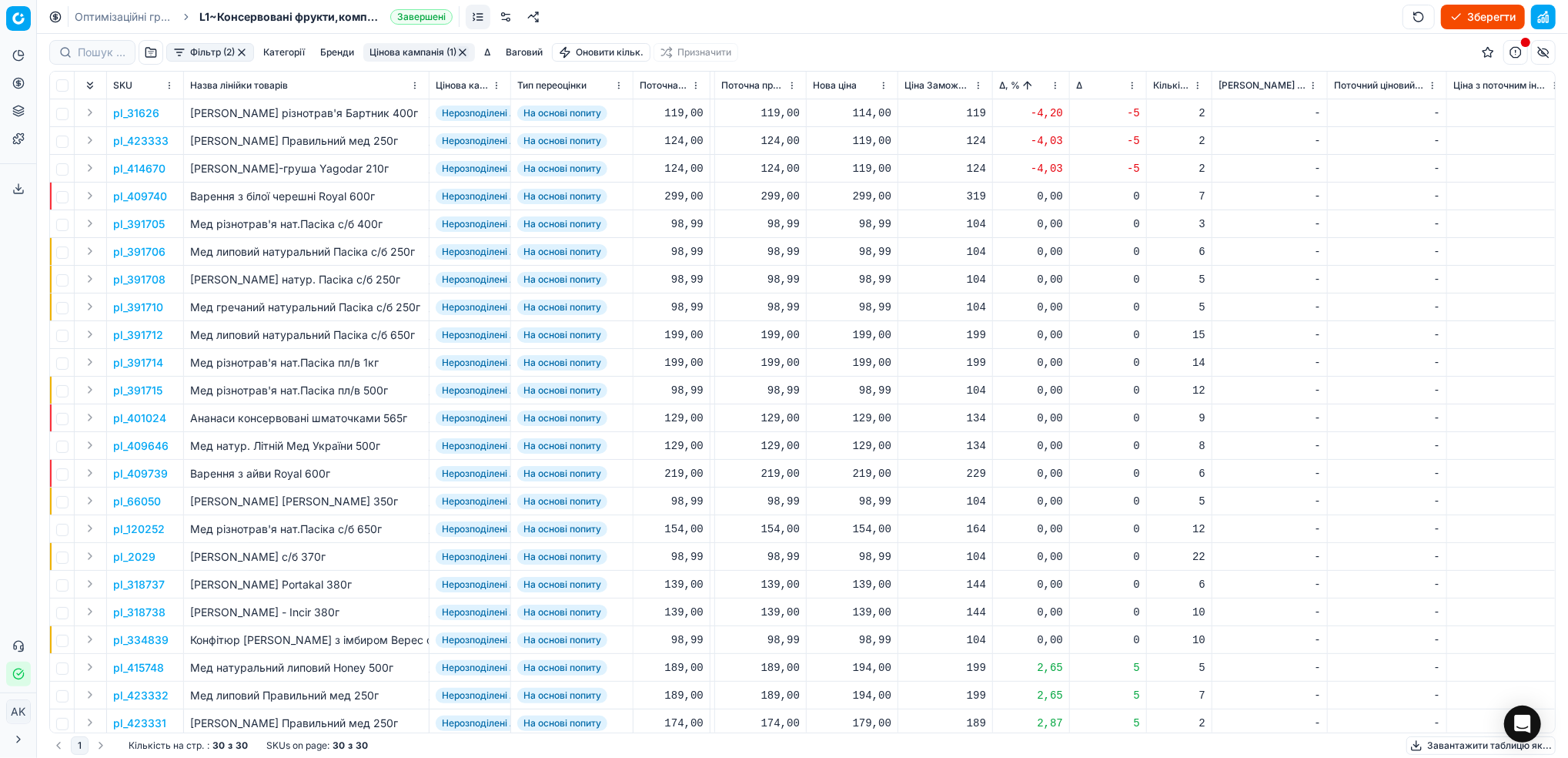
click at [126, 168] on p "pl_414670" at bounding box center [139, 168] width 52 height 15
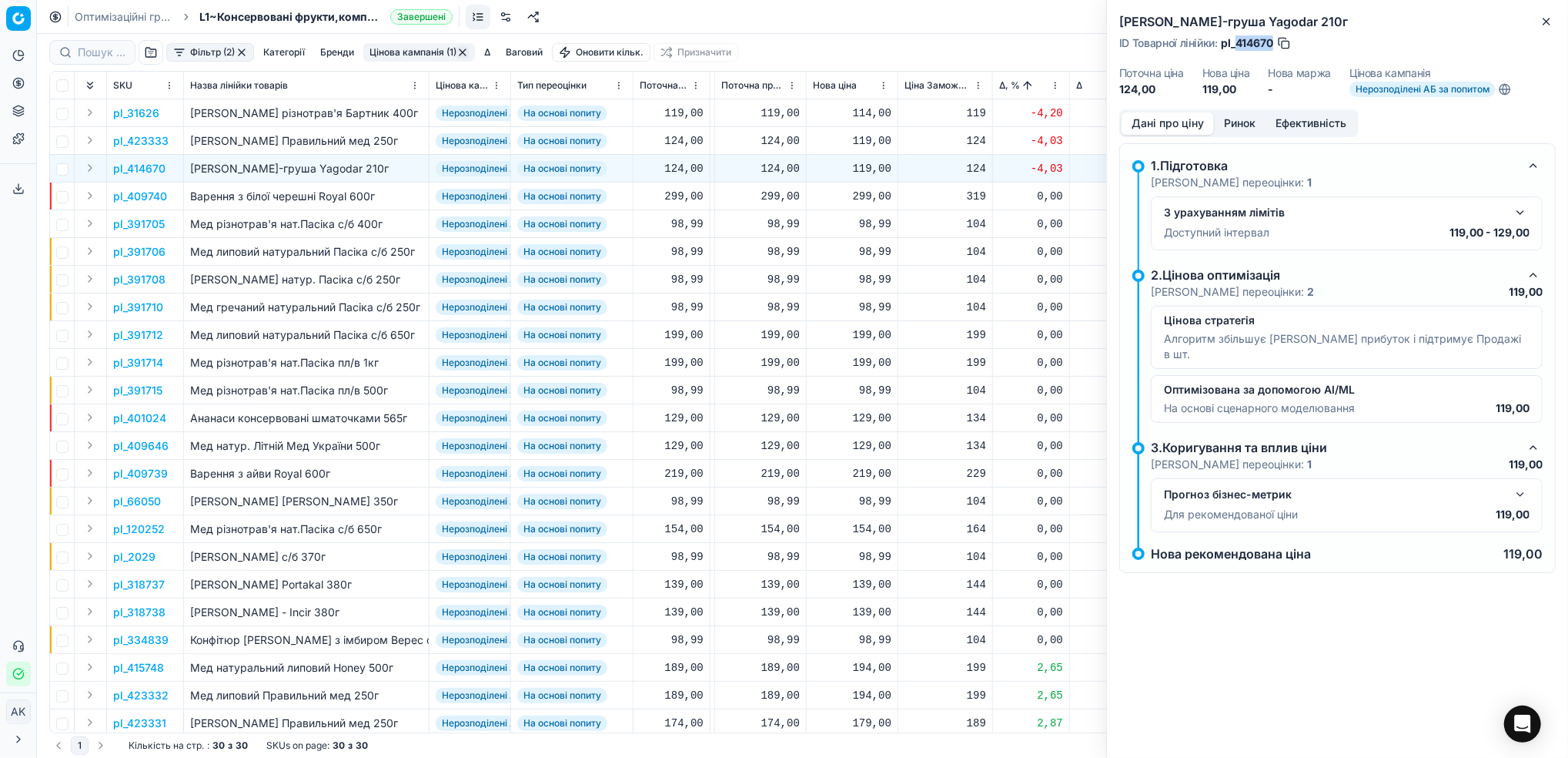
drag, startPoint x: 1274, startPoint y: 44, endPoint x: 1239, endPoint y: 42, distance: 35.1
click at [1239, 42] on span "pl_414670" at bounding box center [1247, 43] width 52 height 15
click at [1544, 27] on icon "button" at bounding box center [1546, 21] width 12 height 12
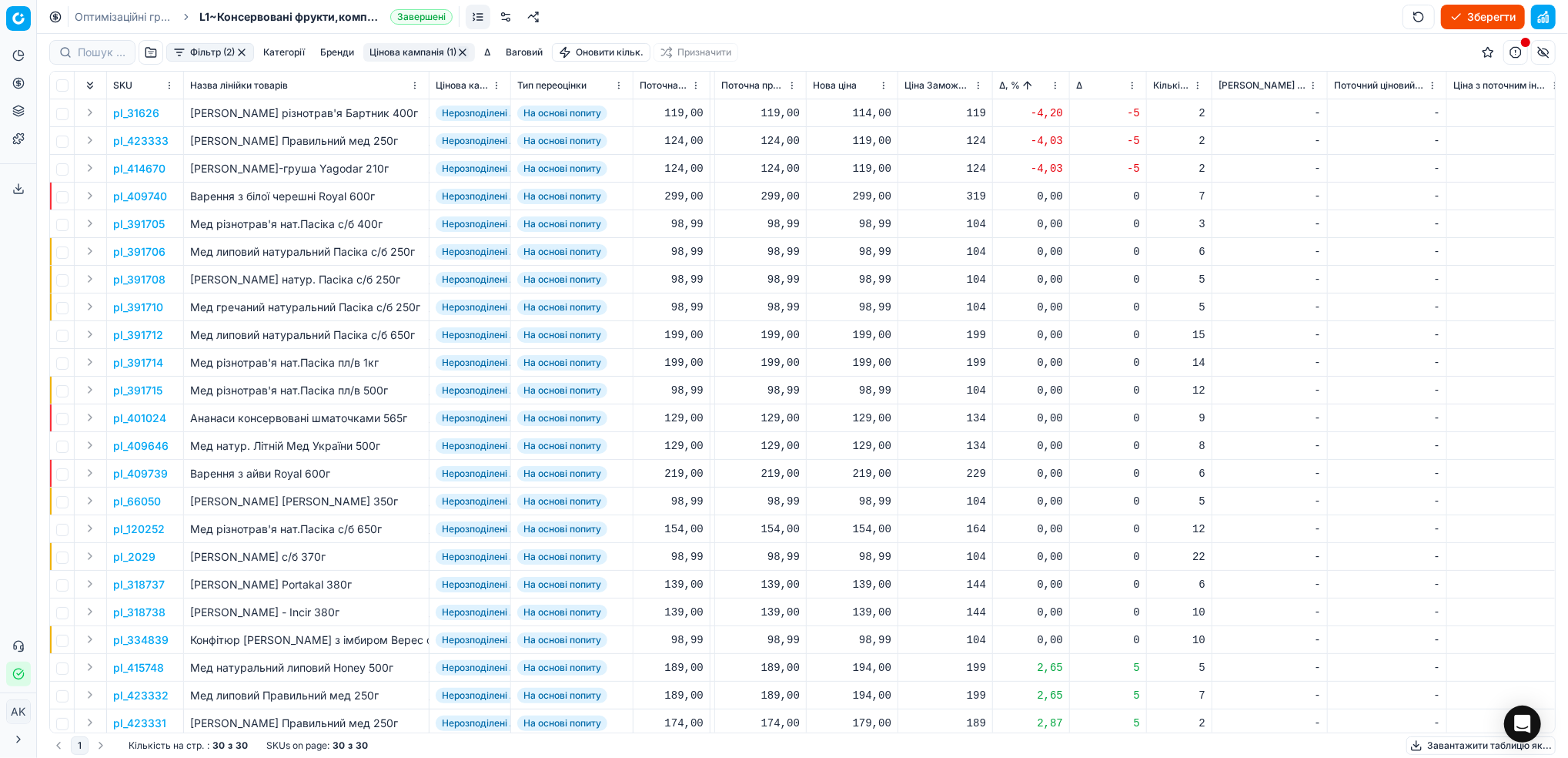
click at [1051, 84] on html "Pricing platform Аналітика Цінова оптимізація Асортимент продукції Шаблони Серв…" at bounding box center [784, 379] width 1568 height 758
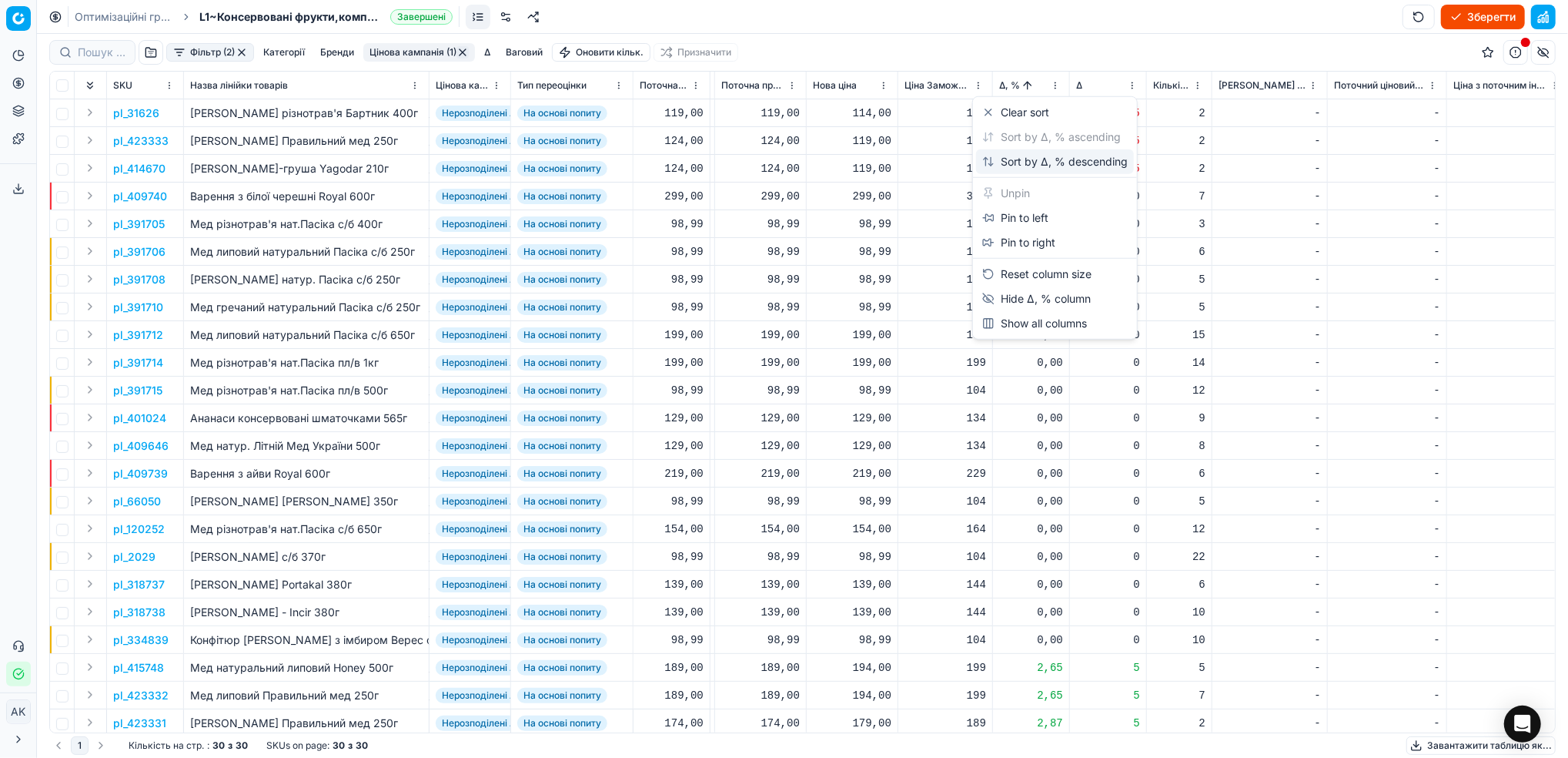
click at [1015, 154] on div "Sort by Δ, % descending" at bounding box center [1055, 161] width 146 height 15
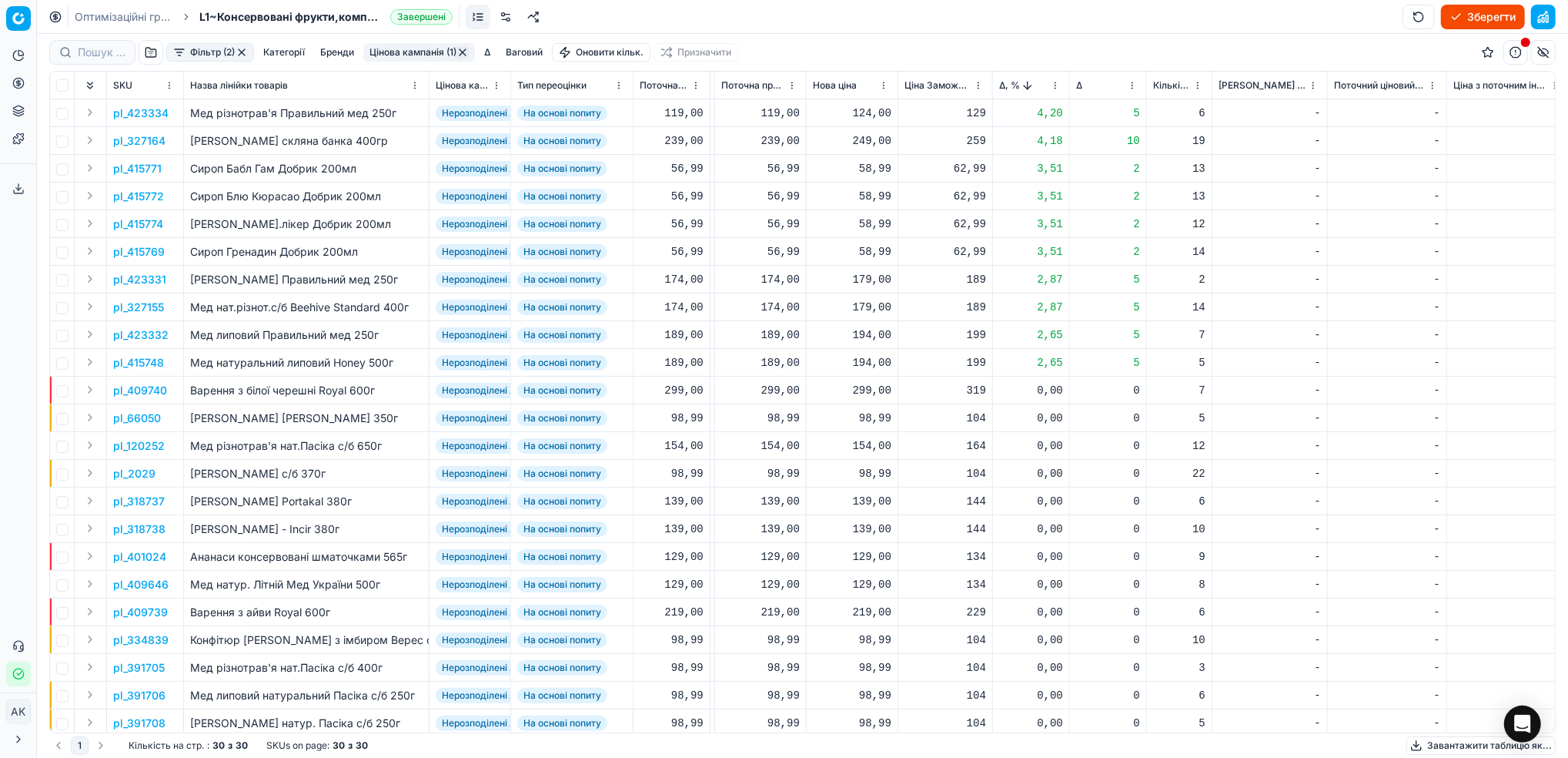
click at [134, 282] on p "pl_423331" at bounding box center [140, 279] width 53 height 15
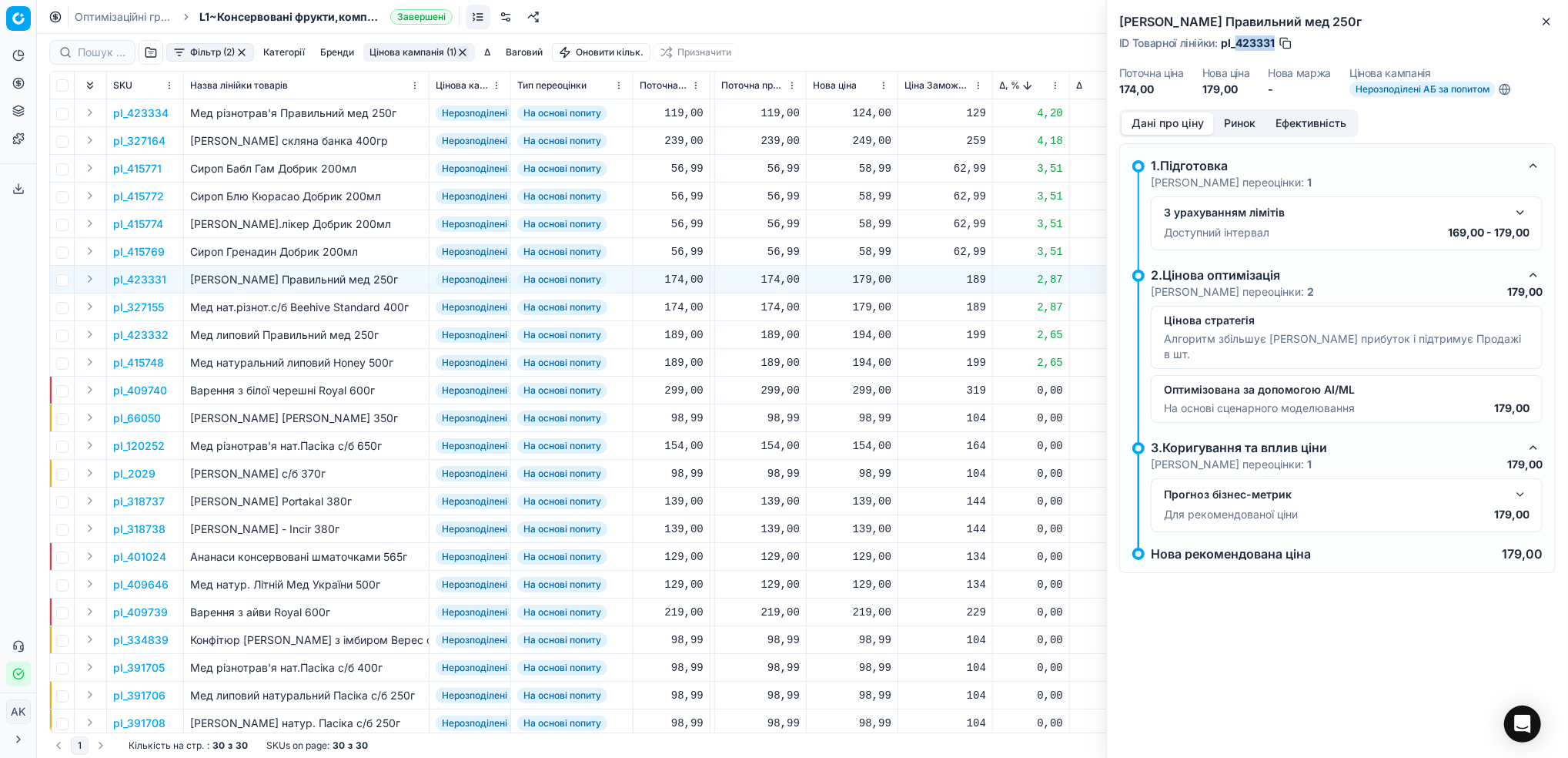
drag, startPoint x: 1274, startPoint y: 44, endPoint x: 1239, endPoint y: 43, distance: 35.0
click at [1239, 43] on span "pl_423331" at bounding box center [1248, 43] width 54 height 15
click at [1548, 24] on icon "button" at bounding box center [1546, 21] width 12 height 12
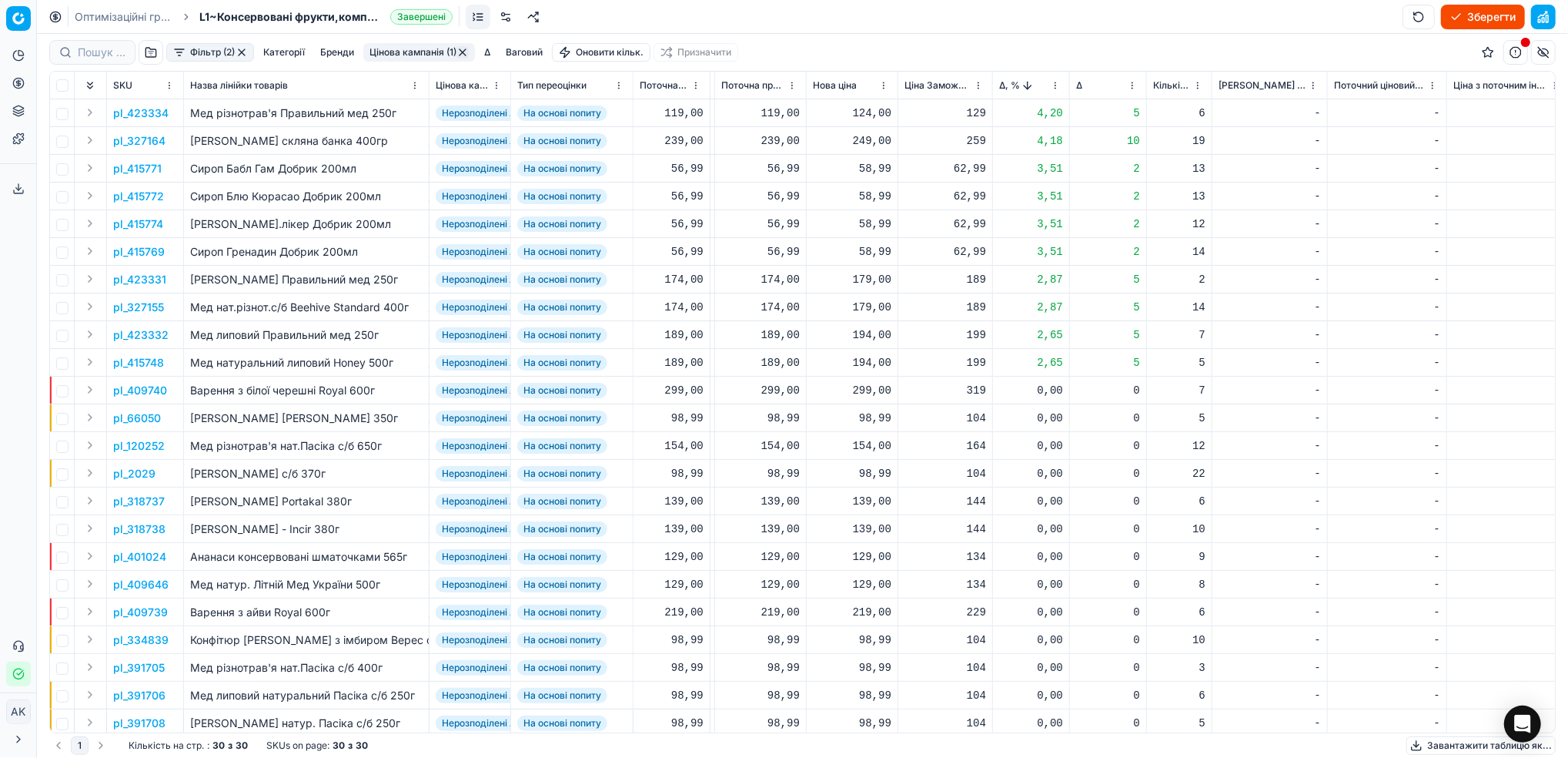
click at [149, 139] on p "pl_327164" at bounding box center [139, 141] width 52 height 15
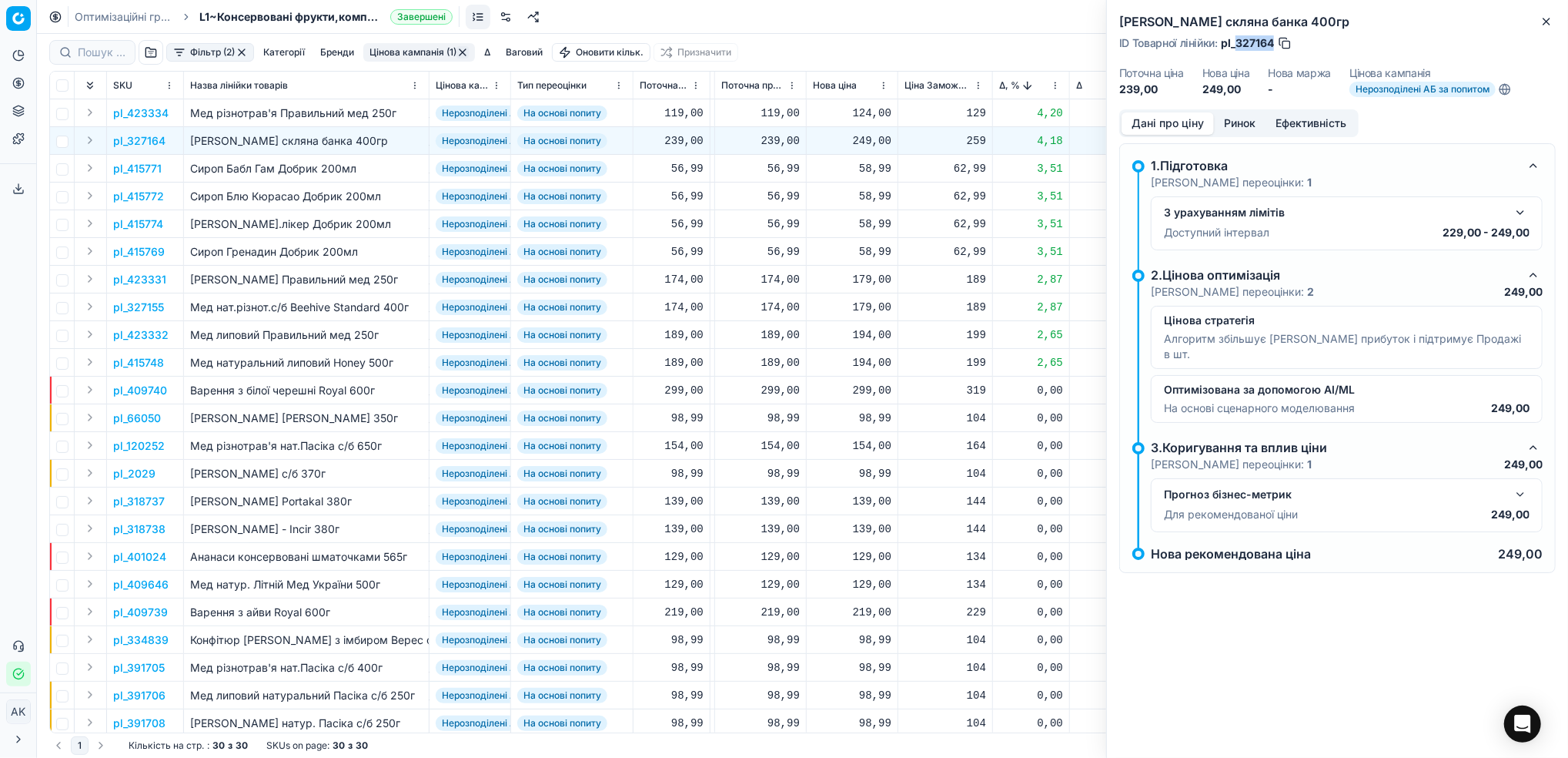
drag, startPoint x: 1274, startPoint y: 41, endPoint x: 1238, endPoint y: 42, distance: 36.0
click at [1238, 42] on span "pl_327164" at bounding box center [1248, 43] width 53 height 15
click at [1543, 17] on icon "button" at bounding box center [1546, 21] width 12 height 12
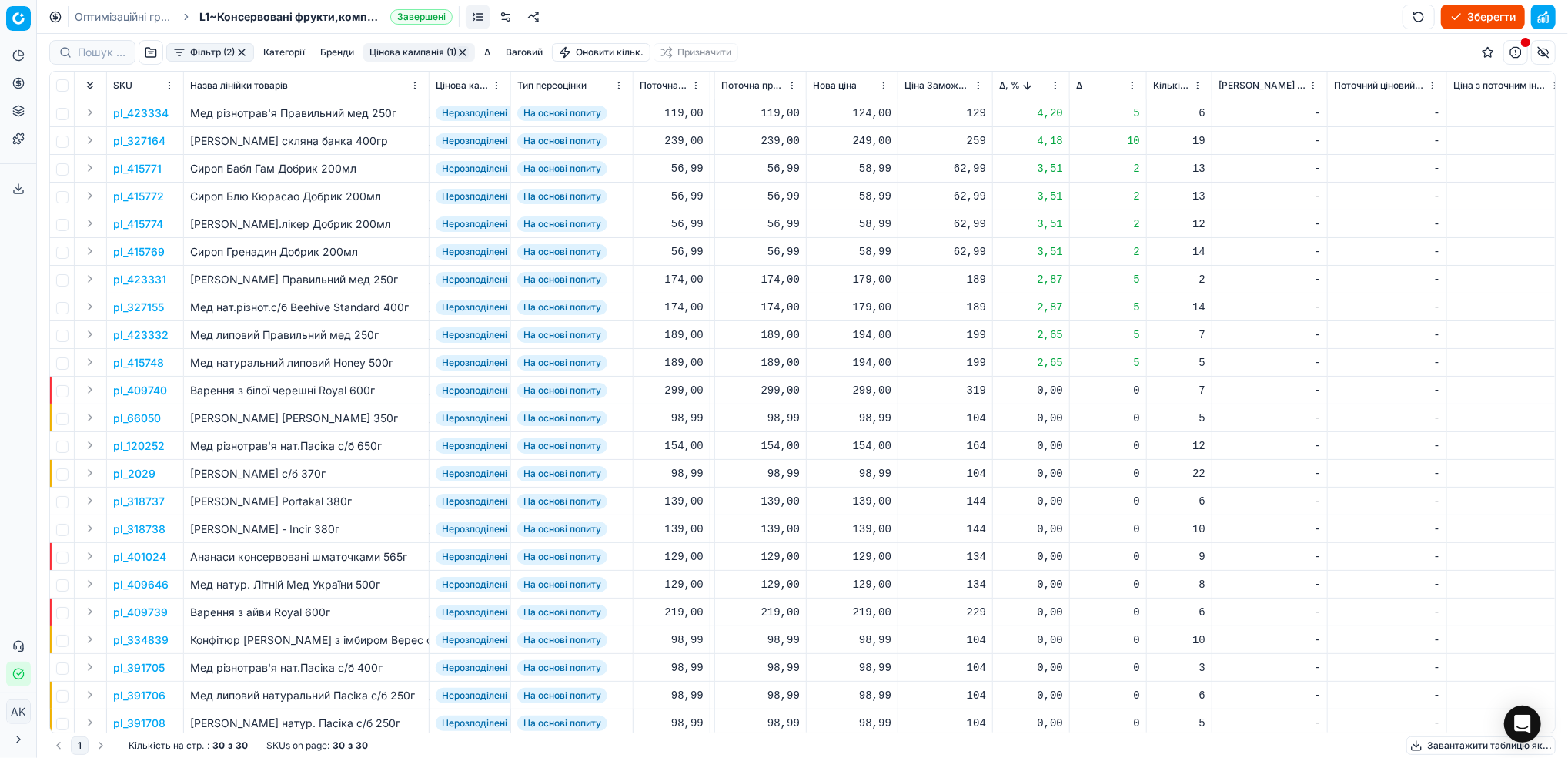
click at [421, 52] on button "Цінова кампанія (1)" at bounding box center [419, 52] width 112 height 19
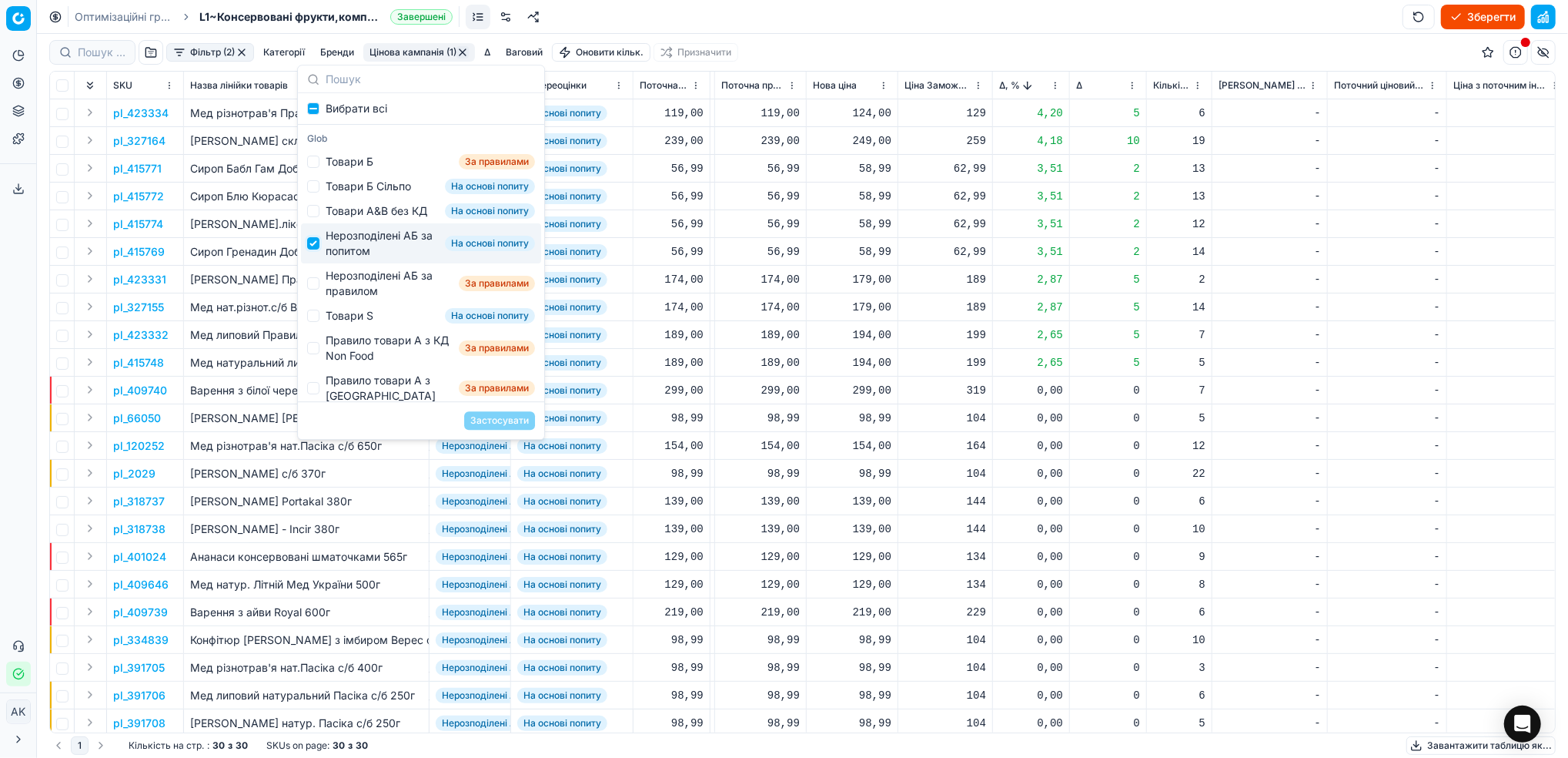
click at [315, 249] on input "Suggestions" at bounding box center [313, 243] width 12 height 12
checkbox input "false"
click at [322, 302] on div "Нерозподілені АБ за правилом За правилами" at bounding box center [421, 283] width 241 height 40
checkbox input "true"
click at [506, 418] on button "Застосувати" at bounding box center [500, 420] width 71 height 19
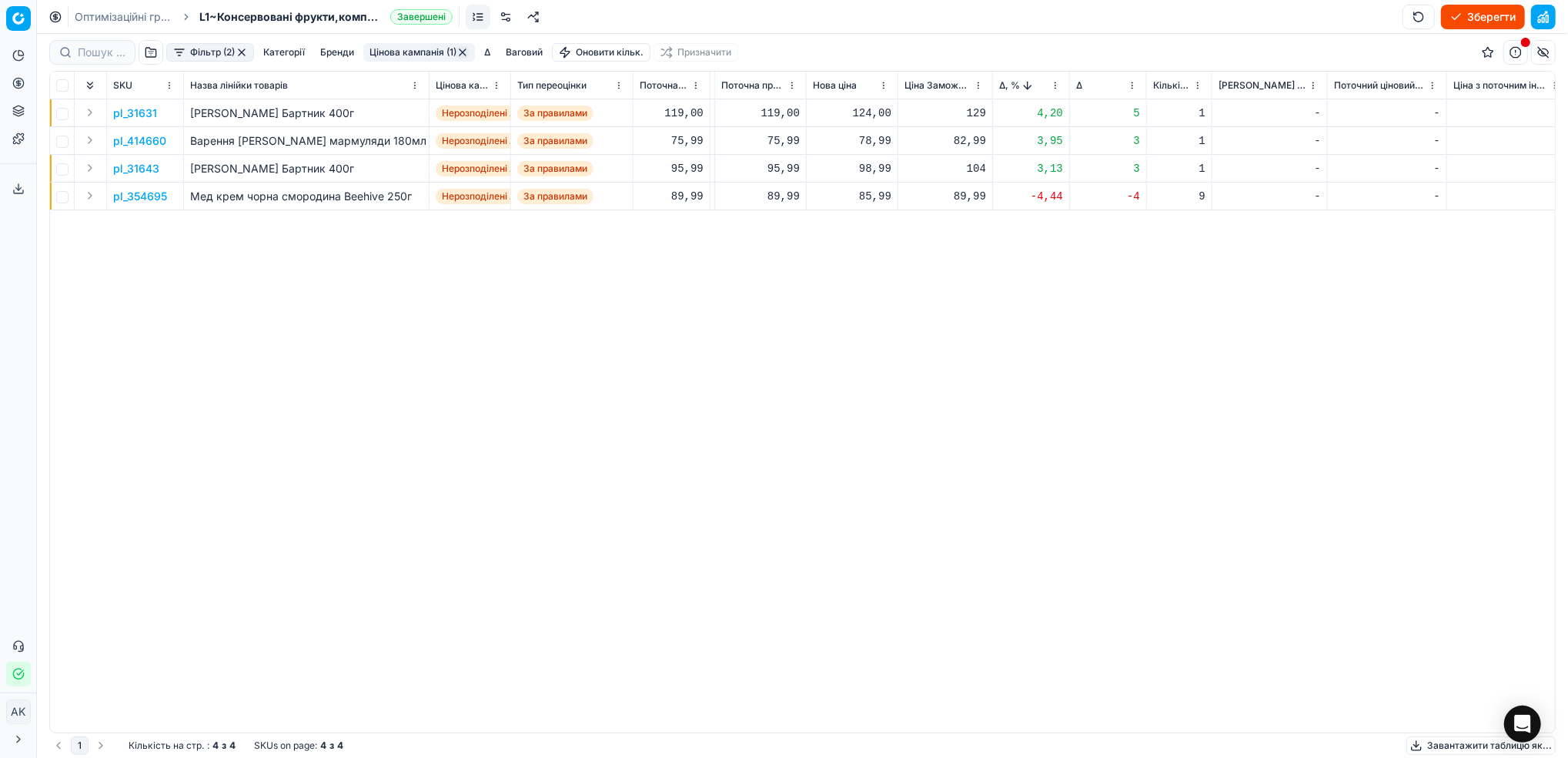
click at [143, 110] on p "pl_31631" at bounding box center [135, 113] width 44 height 15
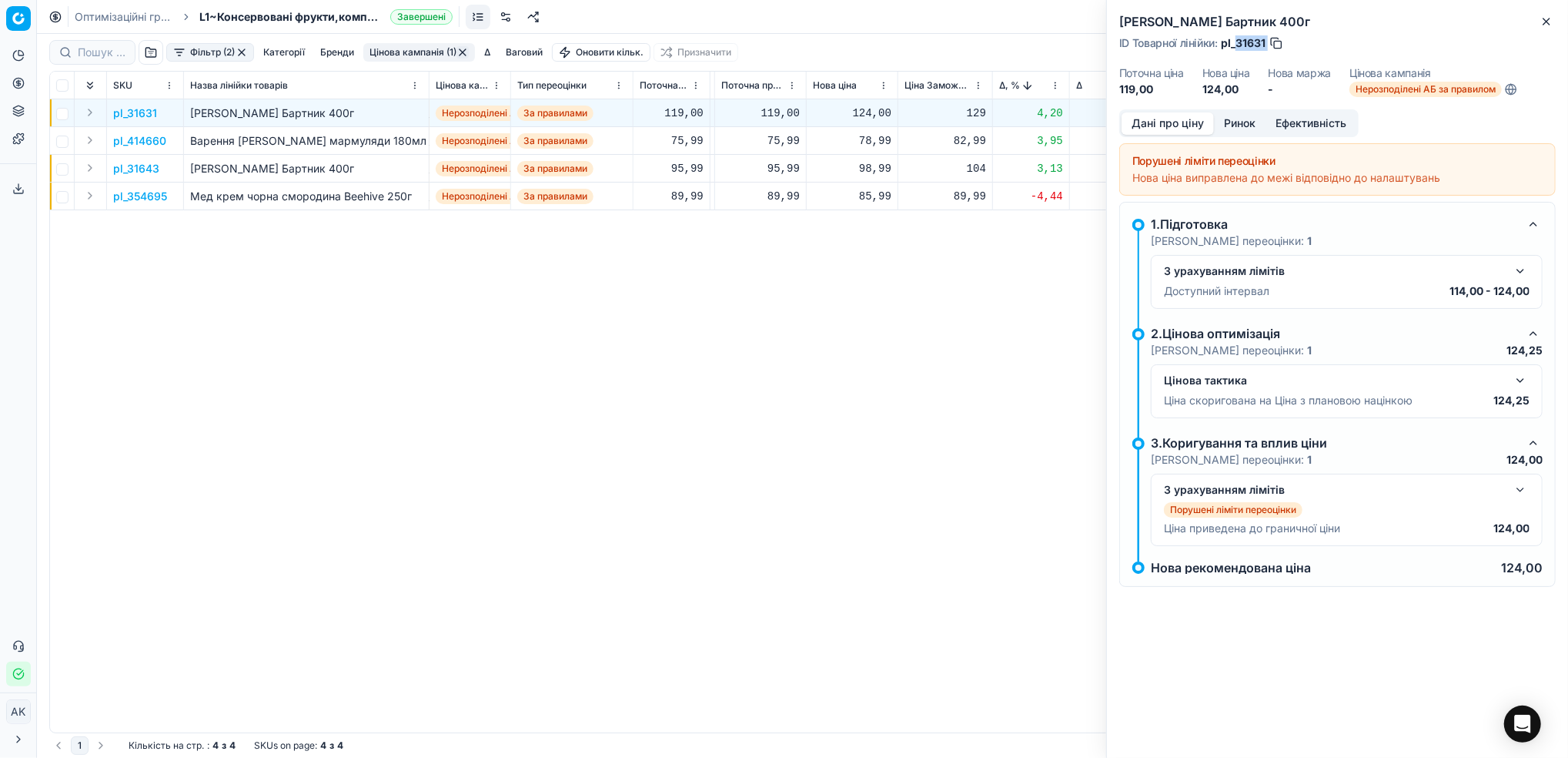
drag, startPoint x: 1267, startPoint y: 40, endPoint x: 1238, endPoint y: 41, distance: 29.0
click at [1238, 41] on div "ID Товарної лінійки : pl_31631" at bounding box center [1201, 43] width 165 height 15
click at [1545, 23] on icon "button" at bounding box center [1546, 22] width 6 height 6
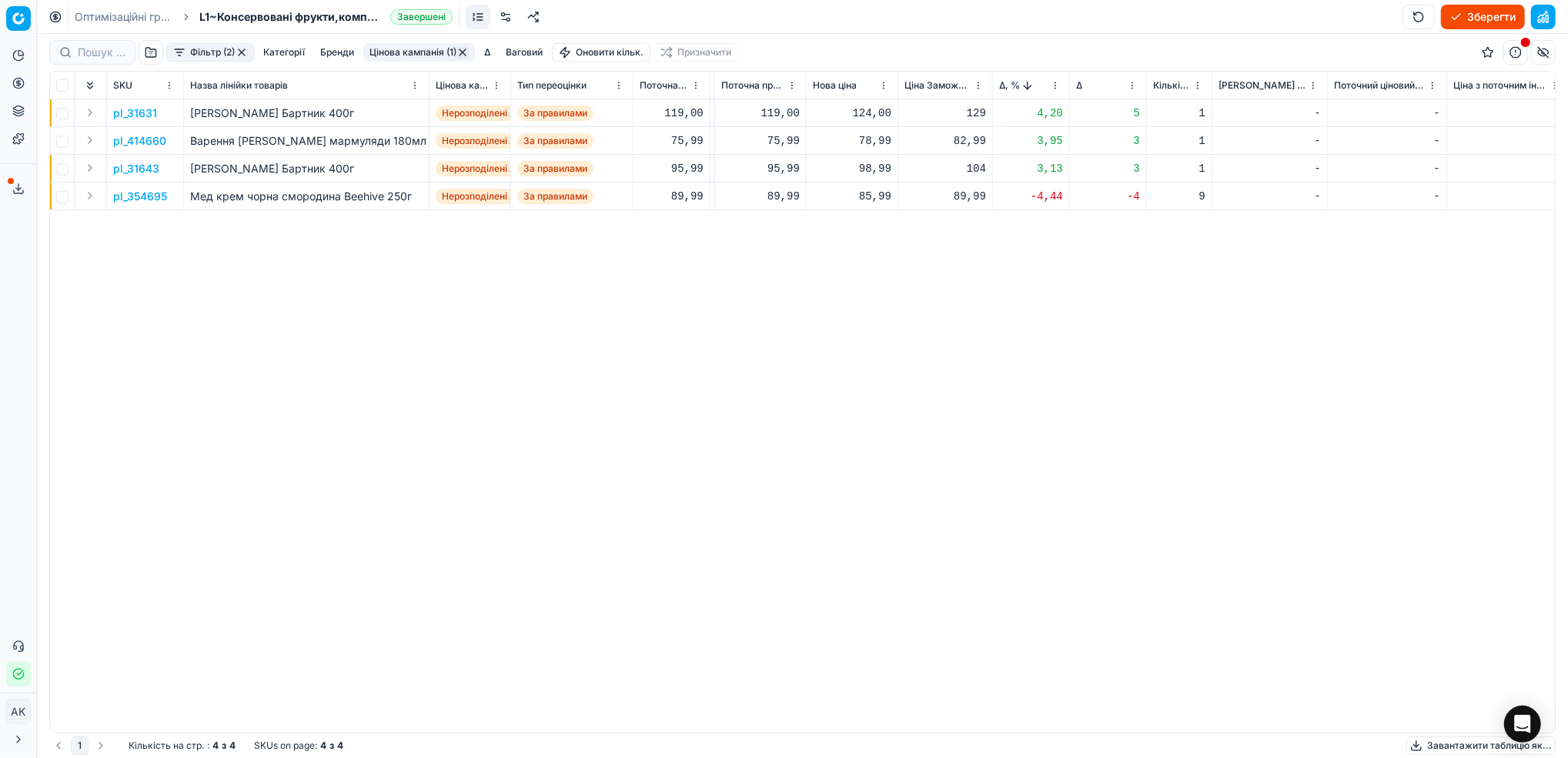
click at [853, 113] on div "124,00" at bounding box center [852, 113] width 79 height 15
drag, startPoint x: 877, startPoint y: 249, endPoint x: 866, endPoint y: 248, distance: 11.0
click at [866, 248] on input "124.00" at bounding box center [907, 249] width 111 height 25
type input "119.00"
click at [144, 137] on p "pl_414660" at bounding box center [140, 141] width 53 height 15
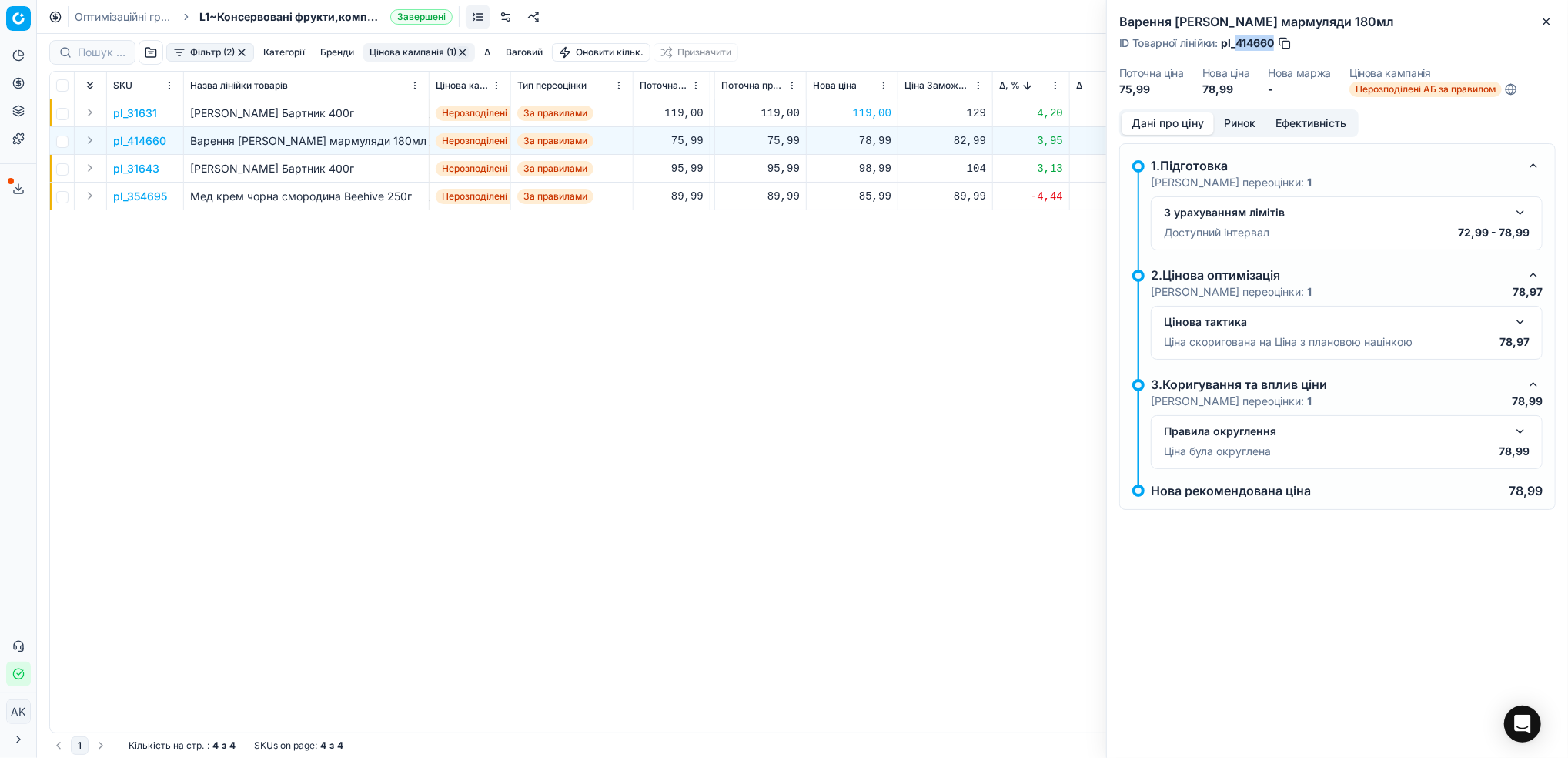
drag, startPoint x: 1275, startPoint y: 38, endPoint x: 1238, endPoint y: 39, distance: 37.0
click at [1238, 39] on span "pl_414660" at bounding box center [1248, 43] width 53 height 15
click at [866, 142] on div "78,99" at bounding box center [852, 141] width 79 height 15
click at [870, 276] on input "78.99" at bounding box center [907, 276] width 111 height 25
type input "75.99"
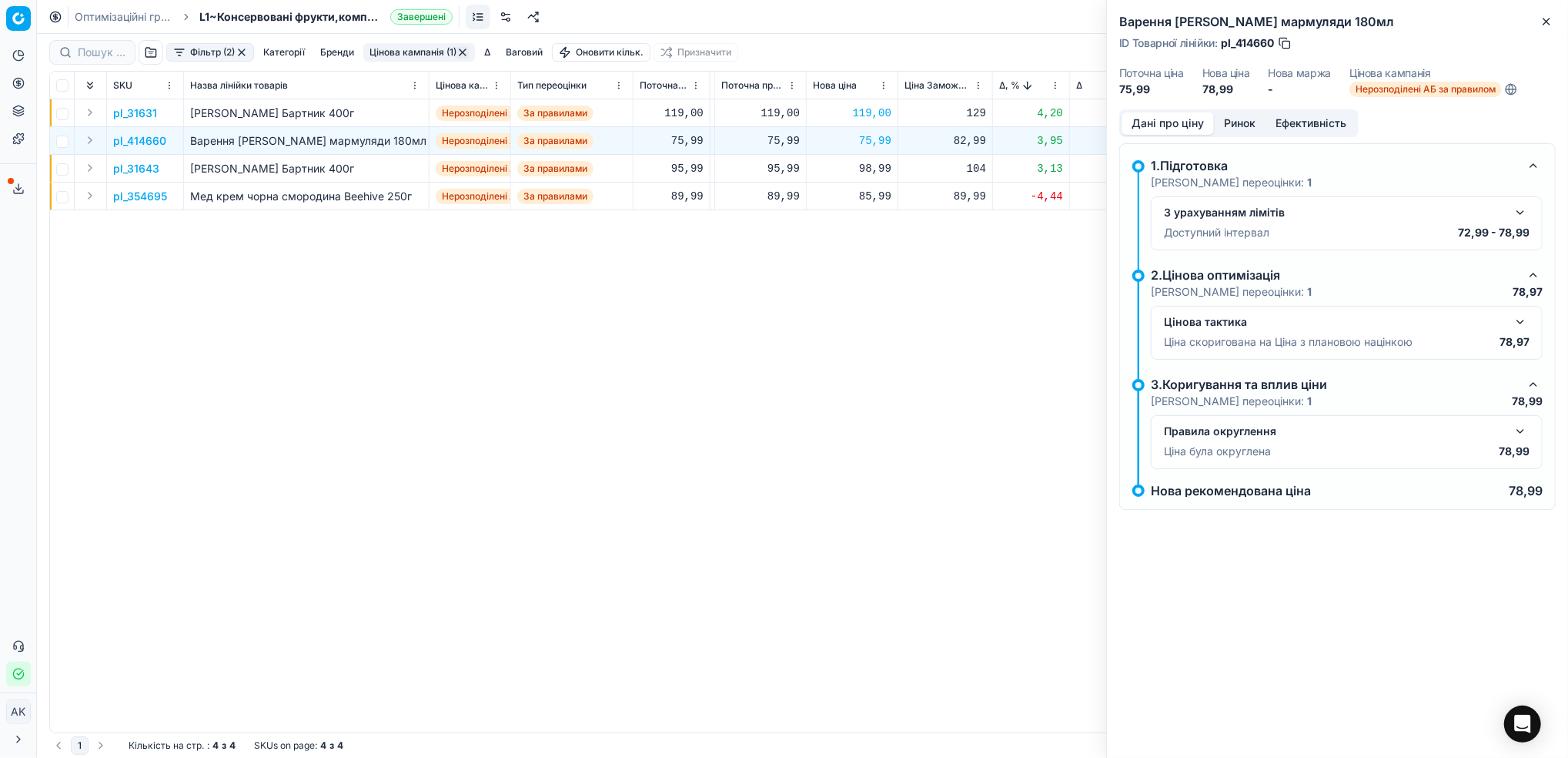
click at [131, 167] on p "pl_31643" at bounding box center [136, 168] width 46 height 15
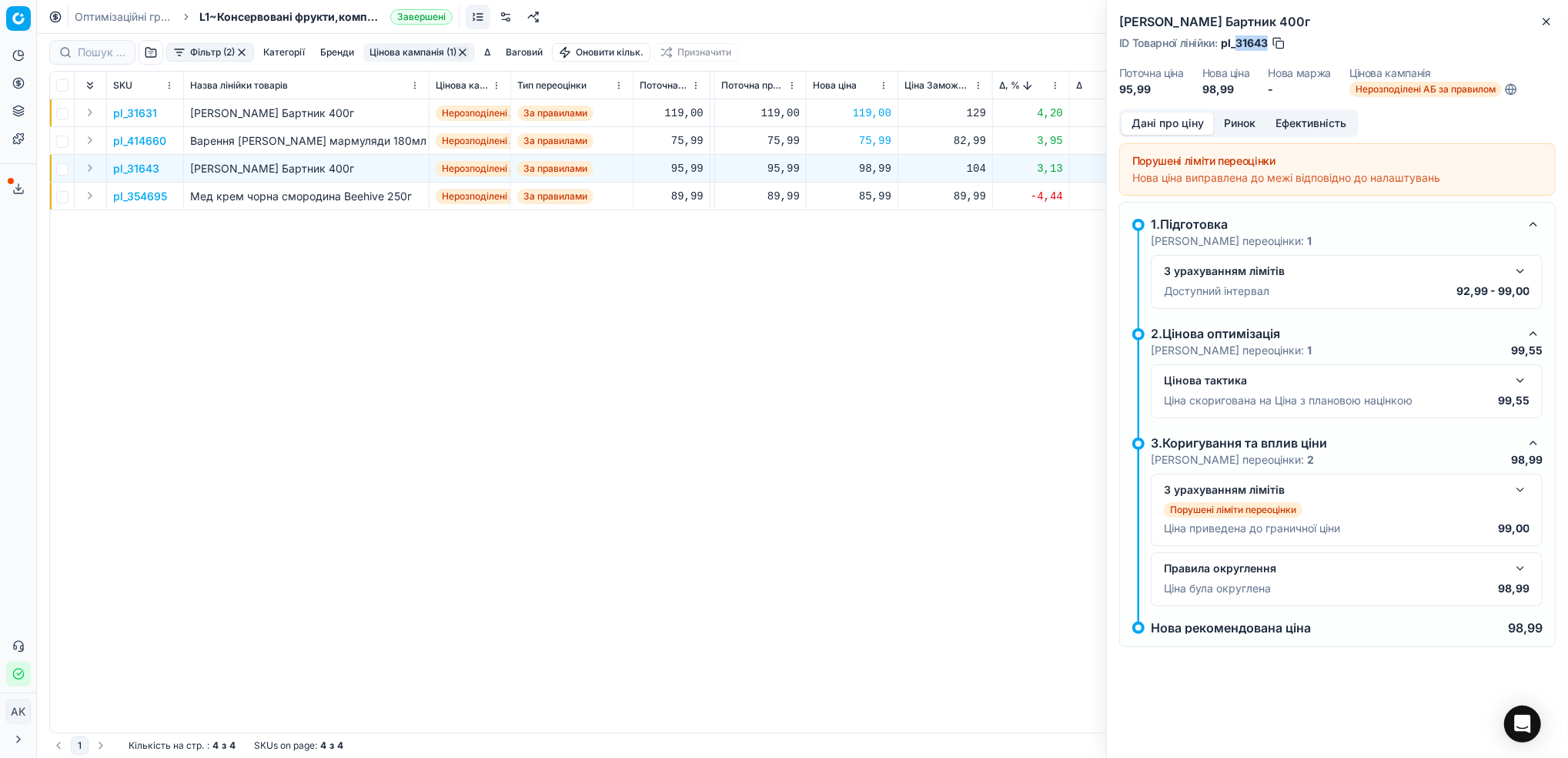
drag, startPoint x: 1269, startPoint y: 39, endPoint x: 1238, endPoint y: 39, distance: 31.0
click at [1238, 39] on span "pl_31643" at bounding box center [1245, 43] width 47 height 15
drag, startPoint x: 872, startPoint y: 171, endPoint x: 867, endPoint y: 183, distance: 13.0
click at [872, 171] on div "98,99" at bounding box center [852, 168] width 79 height 15
click at [870, 307] on input "98.99" at bounding box center [907, 304] width 111 height 25
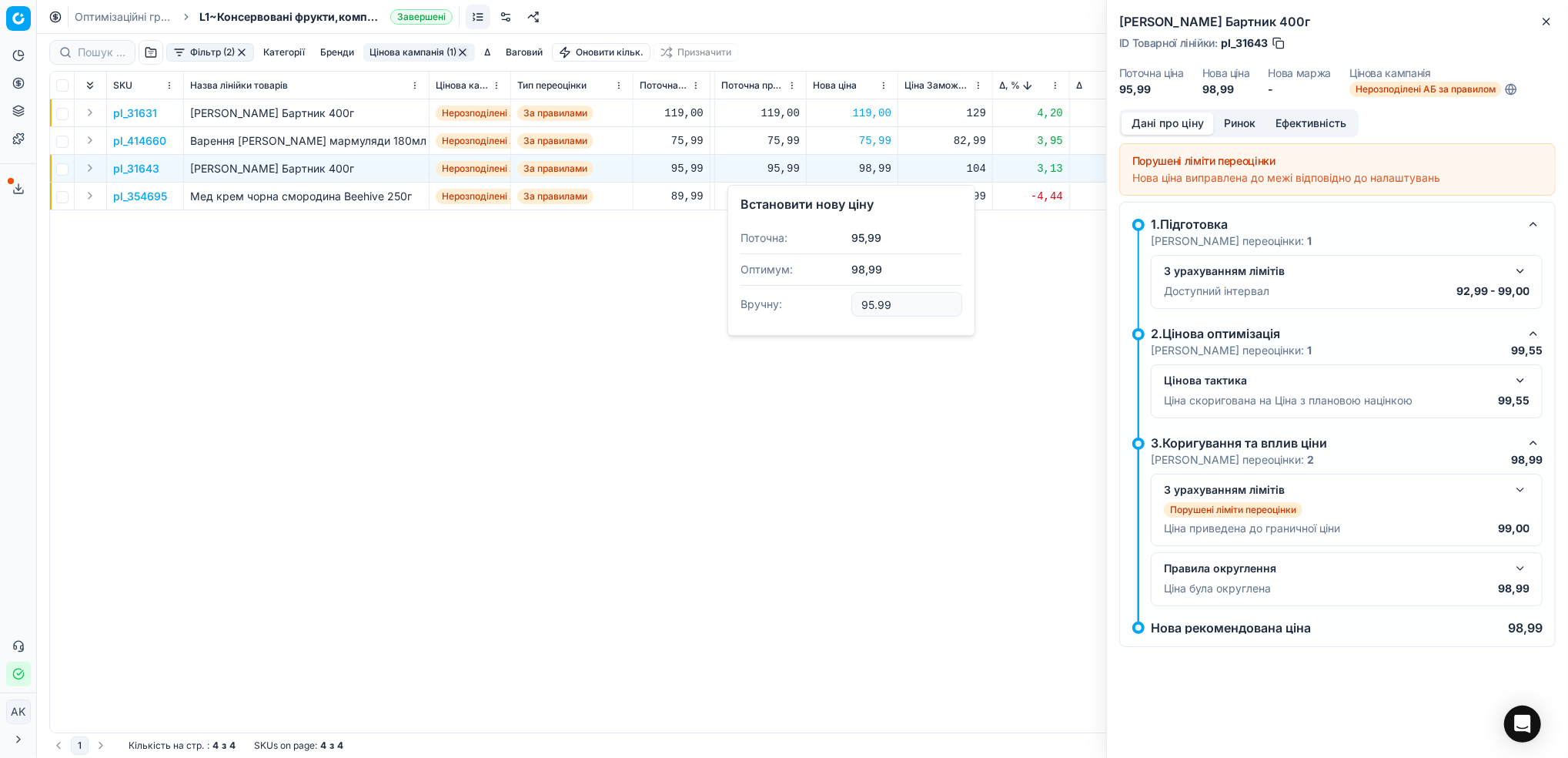
type input "95.99"
click at [149, 200] on p "pl_354695" at bounding box center [140, 196] width 54 height 15
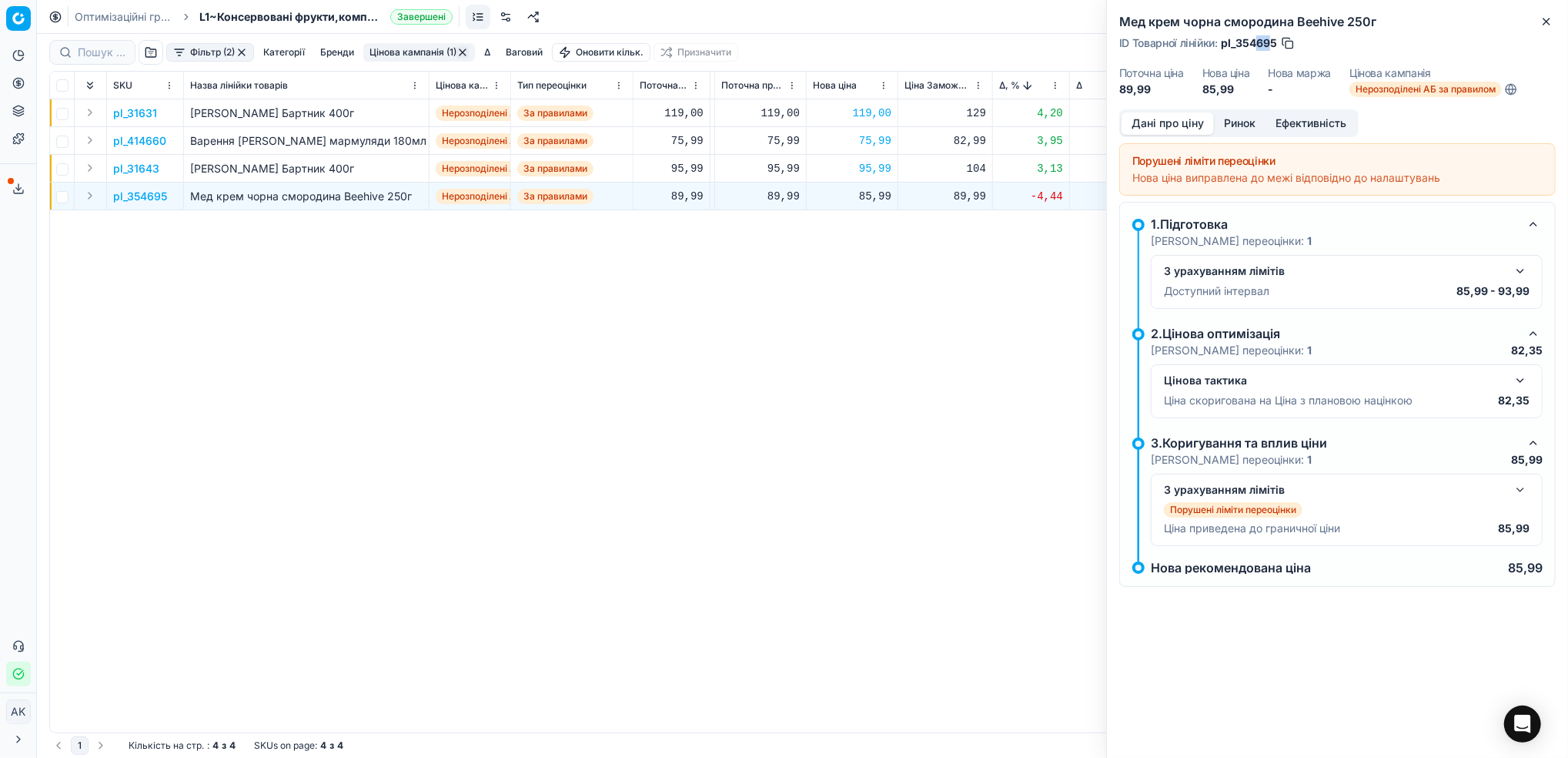
drag, startPoint x: 1273, startPoint y: 40, endPoint x: 1254, endPoint y: 39, distance: 19.0
click at [1254, 39] on span "pl_354695" at bounding box center [1249, 43] width 56 height 15
click at [1261, 42] on span "pl_354695" at bounding box center [1249, 43] width 56 height 15
drag, startPoint x: 1275, startPoint y: 43, endPoint x: 1237, endPoint y: 41, distance: 38.1
click at [1237, 41] on span "pl_354695" at bounding box center [1249, 43] width 56 height 15
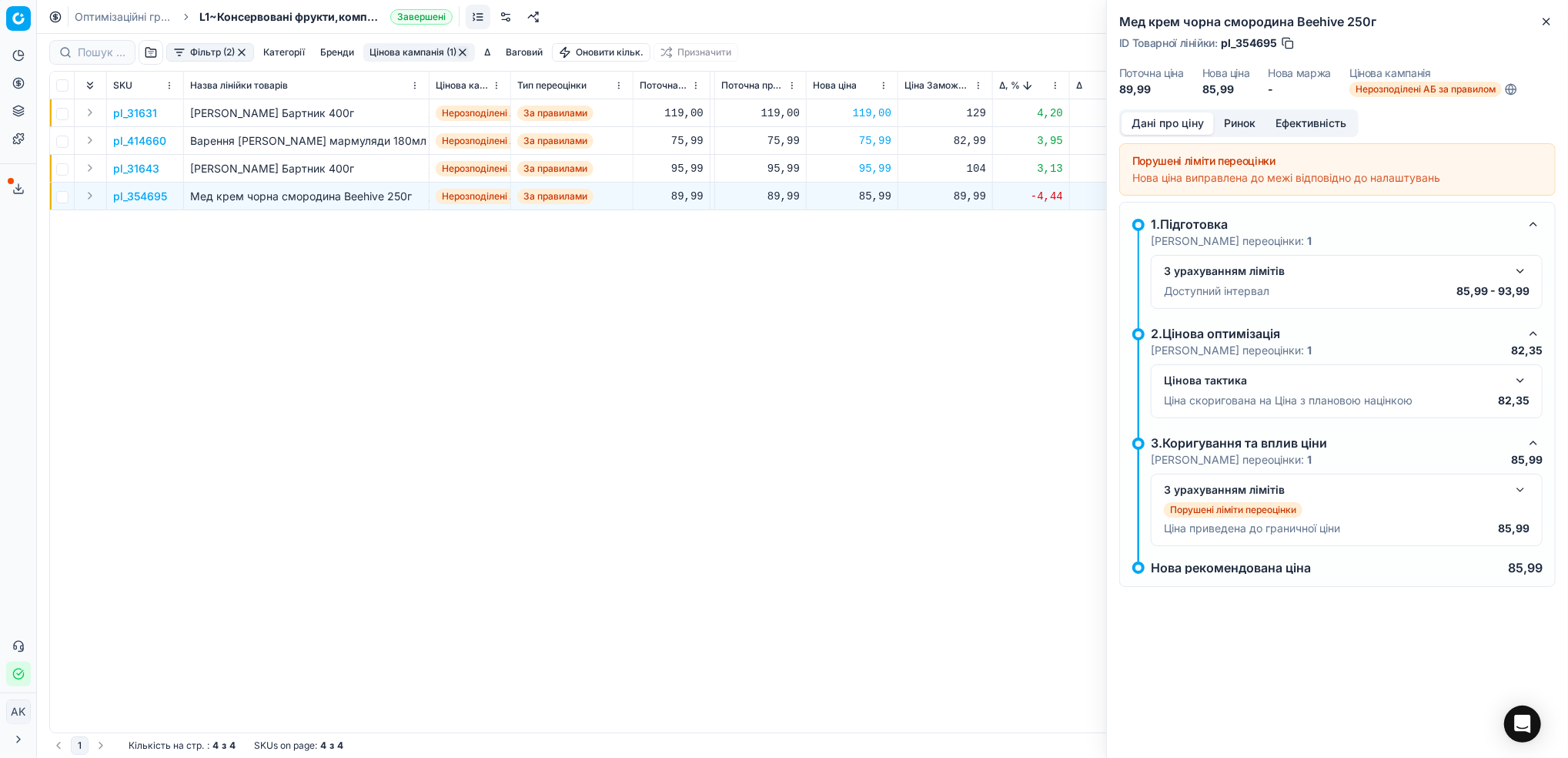
drag, startPoint x: 865, startPoint y: 193, endPoint x: 869, endPoint y: 200, distance: 8.1
click at [866, 193] on div "85,99" at bounding box center [852, 196] width 79 height 15
click at [870, 333] on input "85.99" at bounding box center [907, 332] width 111 height 25
type input "89.99"
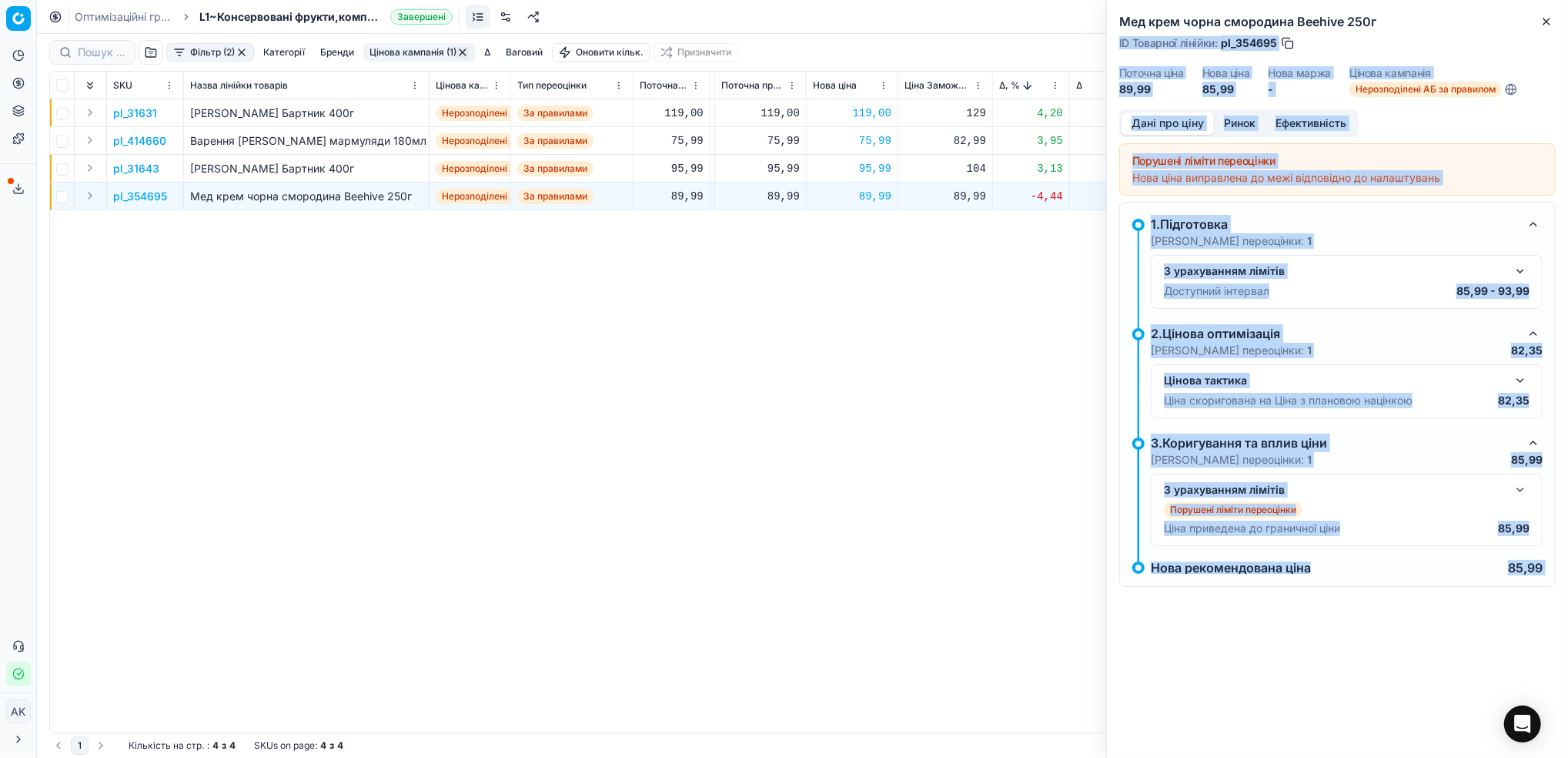
click at [1552, 19] on div "Мед крем чорна смородина Beehive 250г ID Товарної лінійки : pl_354695 Поточна ц…" at bounding box center [1337, 379] width 462 height 758
click at [1546, 25] on icon "button" at bounding box center [1546, 21] width 12 height 12
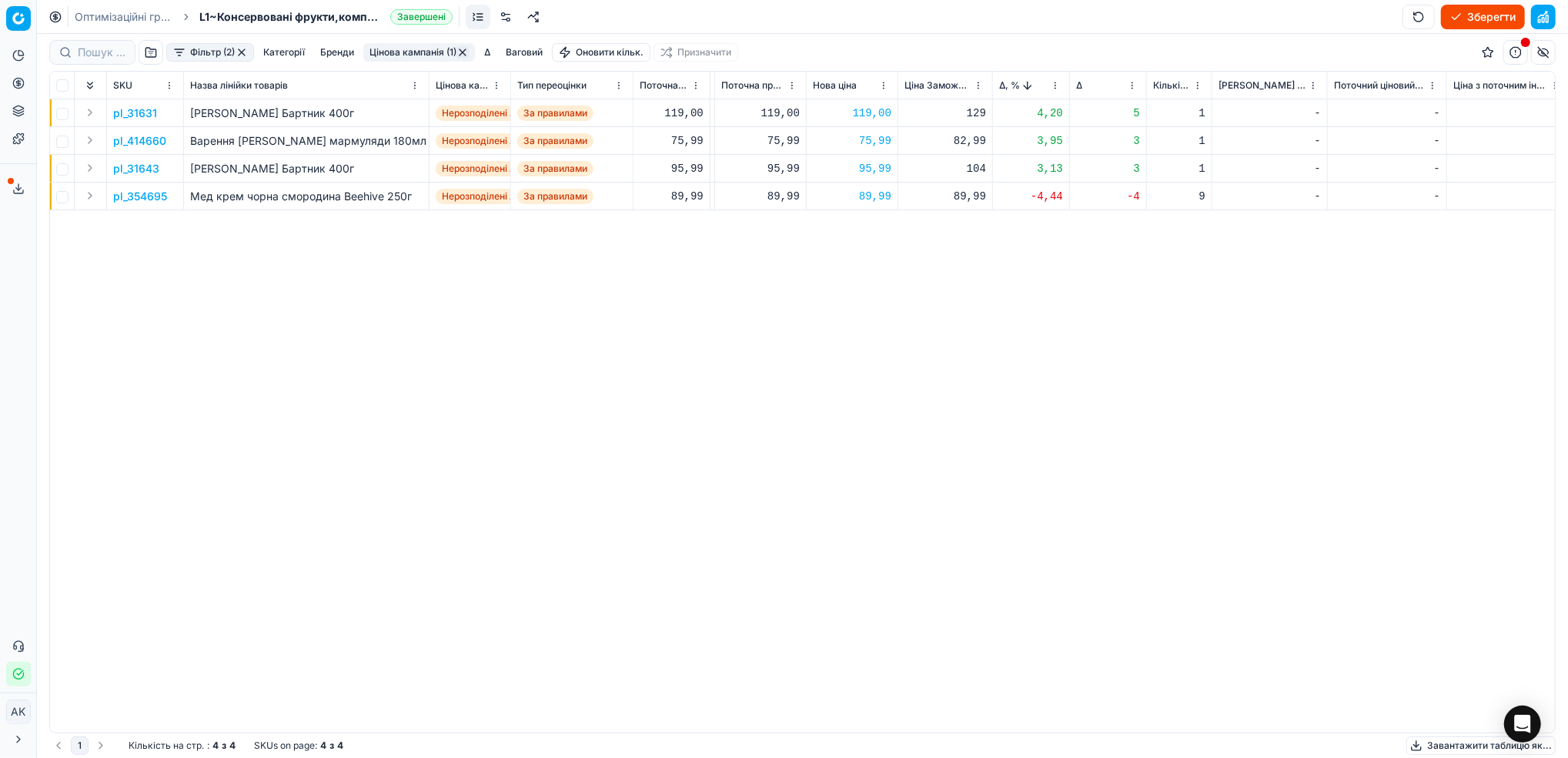
drag, startPoint x: 777, startPoint y: 297, endPoint x: 782, endPoint y: 312, distance: 15.8
click at [778, 307] on div "pl_31631 Мед Травневий Бартник 400г Нерозподілені АБ за правилом За правилами 1…" at bounding box center [340, 415] width 1505 height 633
click at [1459, 19] on button "Зберегти" at bounding box center [1483, 17] width 84 height 25
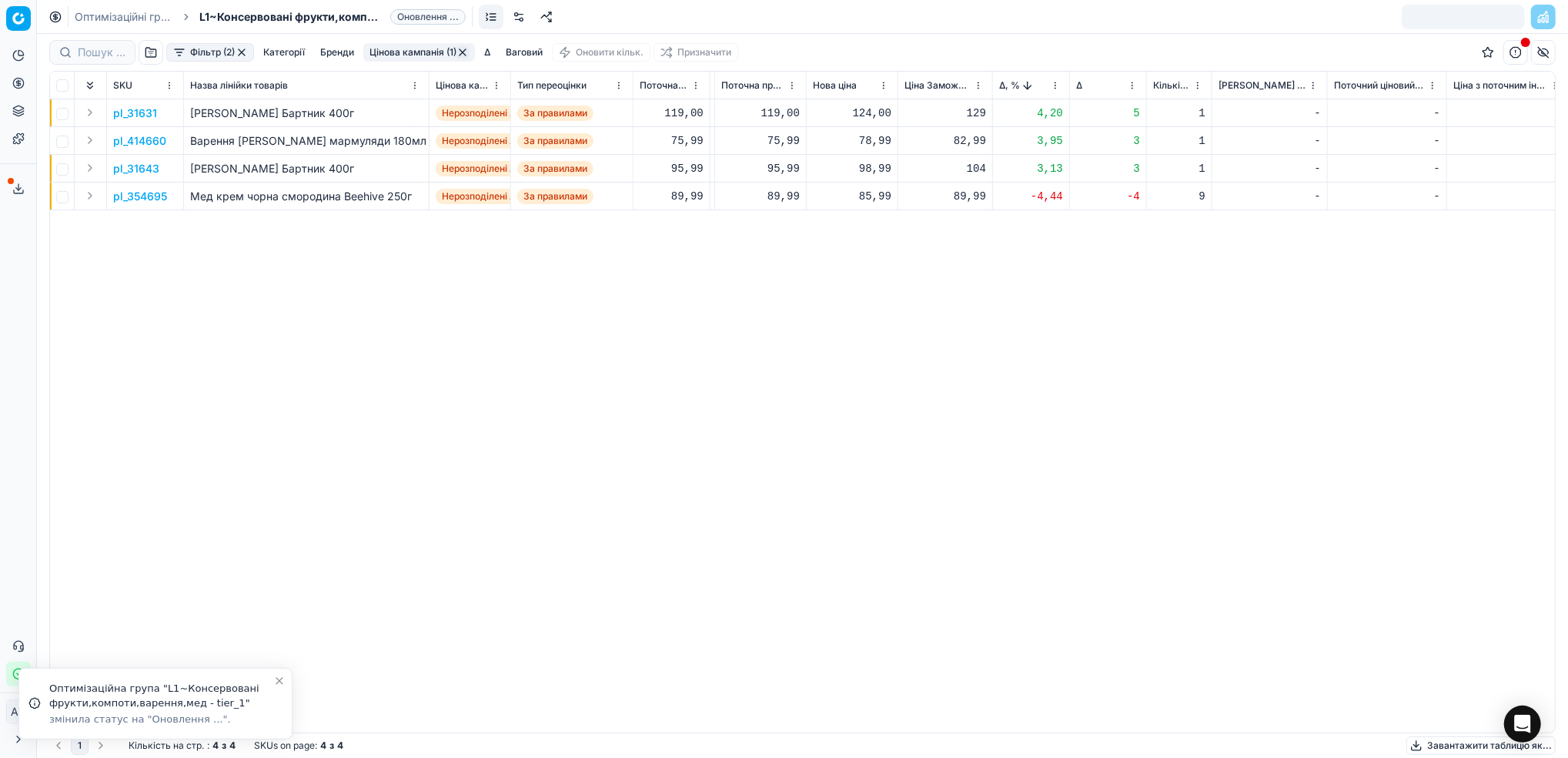
drag, startPoint x: 128, startPoint y: 13, endPoint x: 226, endPoint y: 51, distance: 105.1
click at [128, 11] on link "Оптимізаційні групи" at bounding box center [124, 16] width 98 height 15
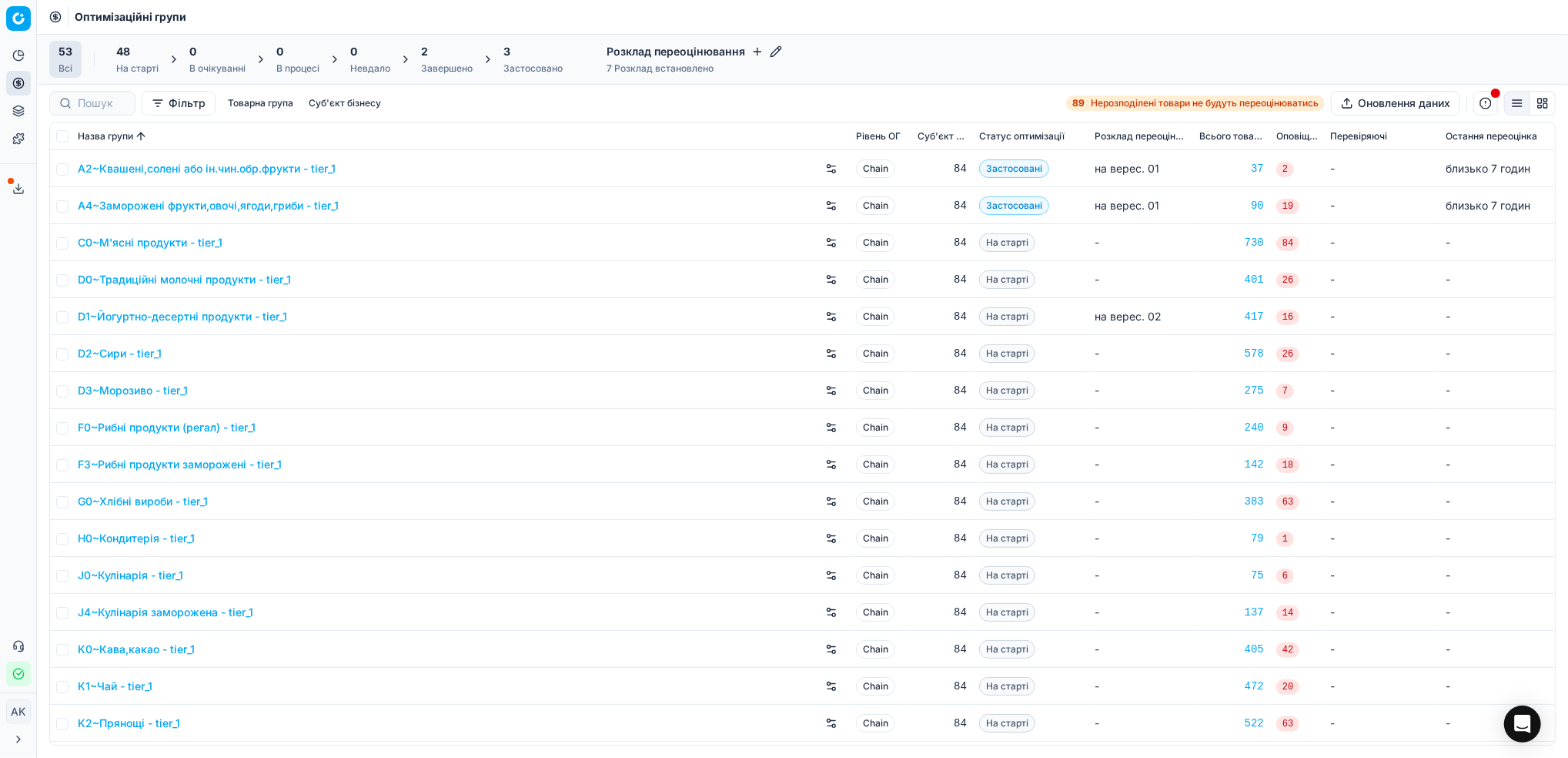
click at [433, 80] on div "53 Всі 48 На старті 0 В очікуванні 0 В процесі 0 Невдало 2 Завершено 3 Застосов…" at bounding box center [802, 59] width 1531 height 51
click at [451, 64] on div "Завершено" at bounding box center [447, 68] width 51 height 12
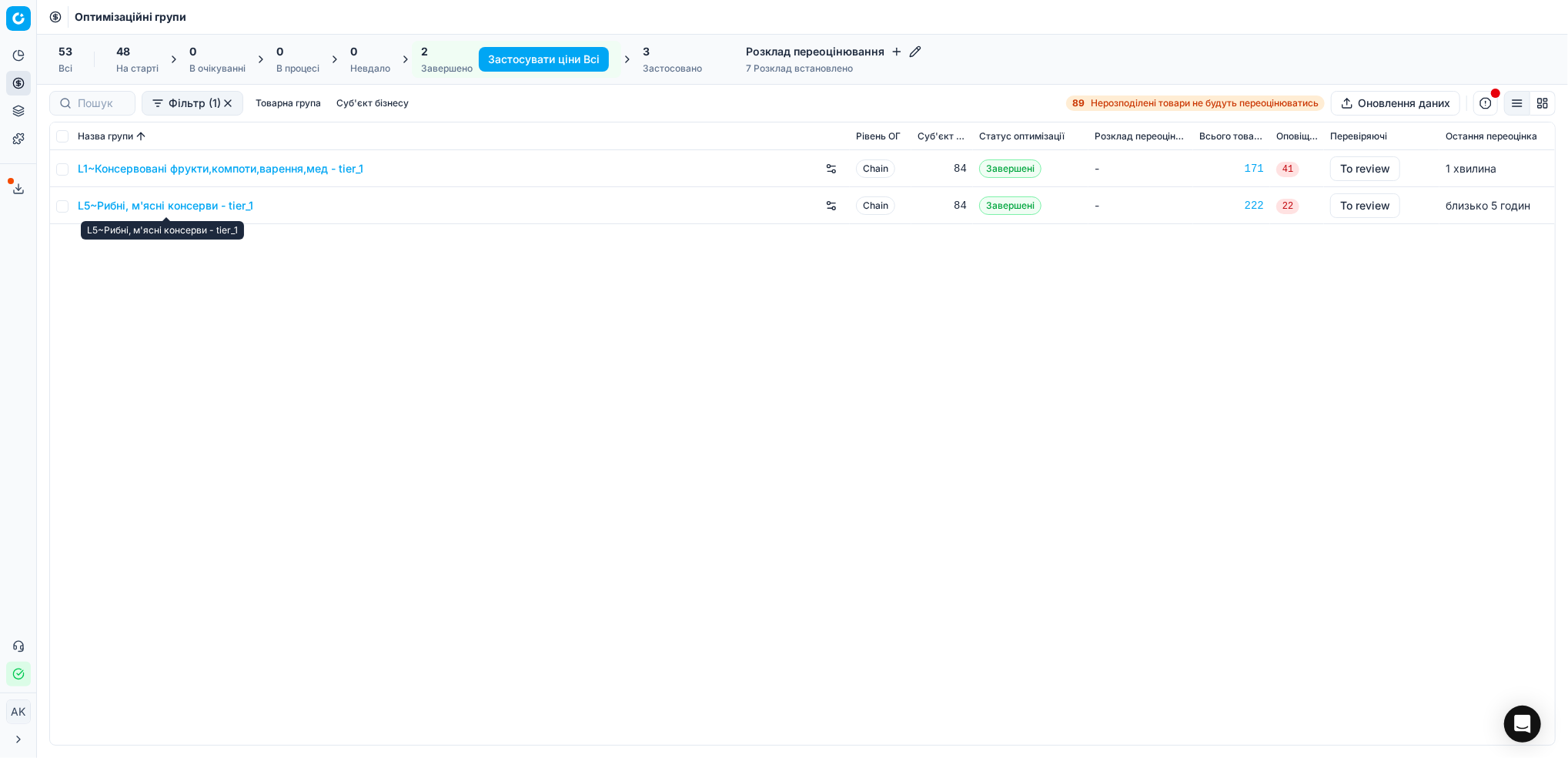
click at [152, 206] on link "L5~Рибні, м'ясні консерви - tier_1" at bounding box center [166, 205] width 175 height 15
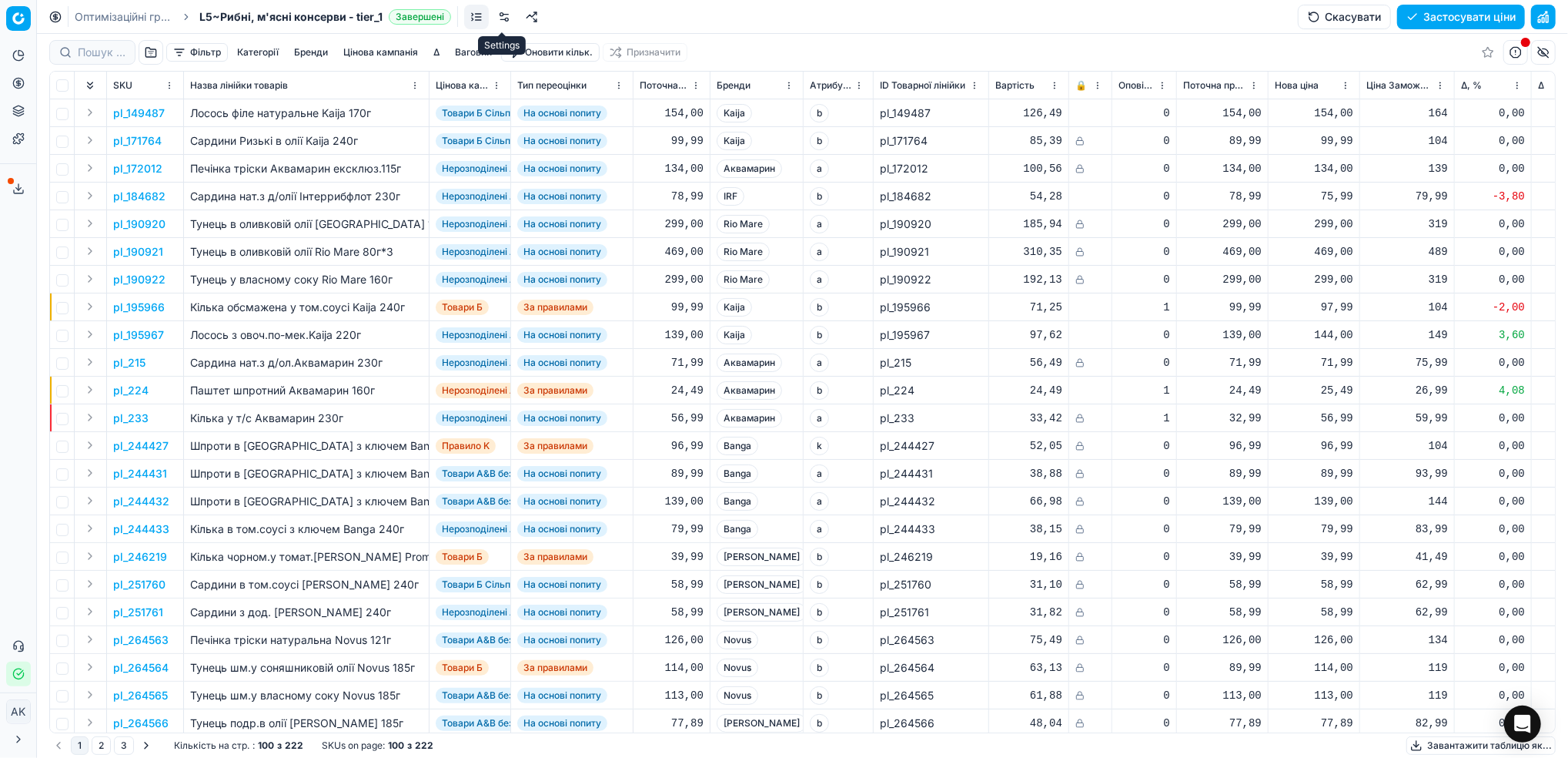
click at [505, 13] on link at bounding box center [504, 17] width 25 height 25
click at [1546, 16] on button "button" at bounding box center [1543, 17] width 25 height 25
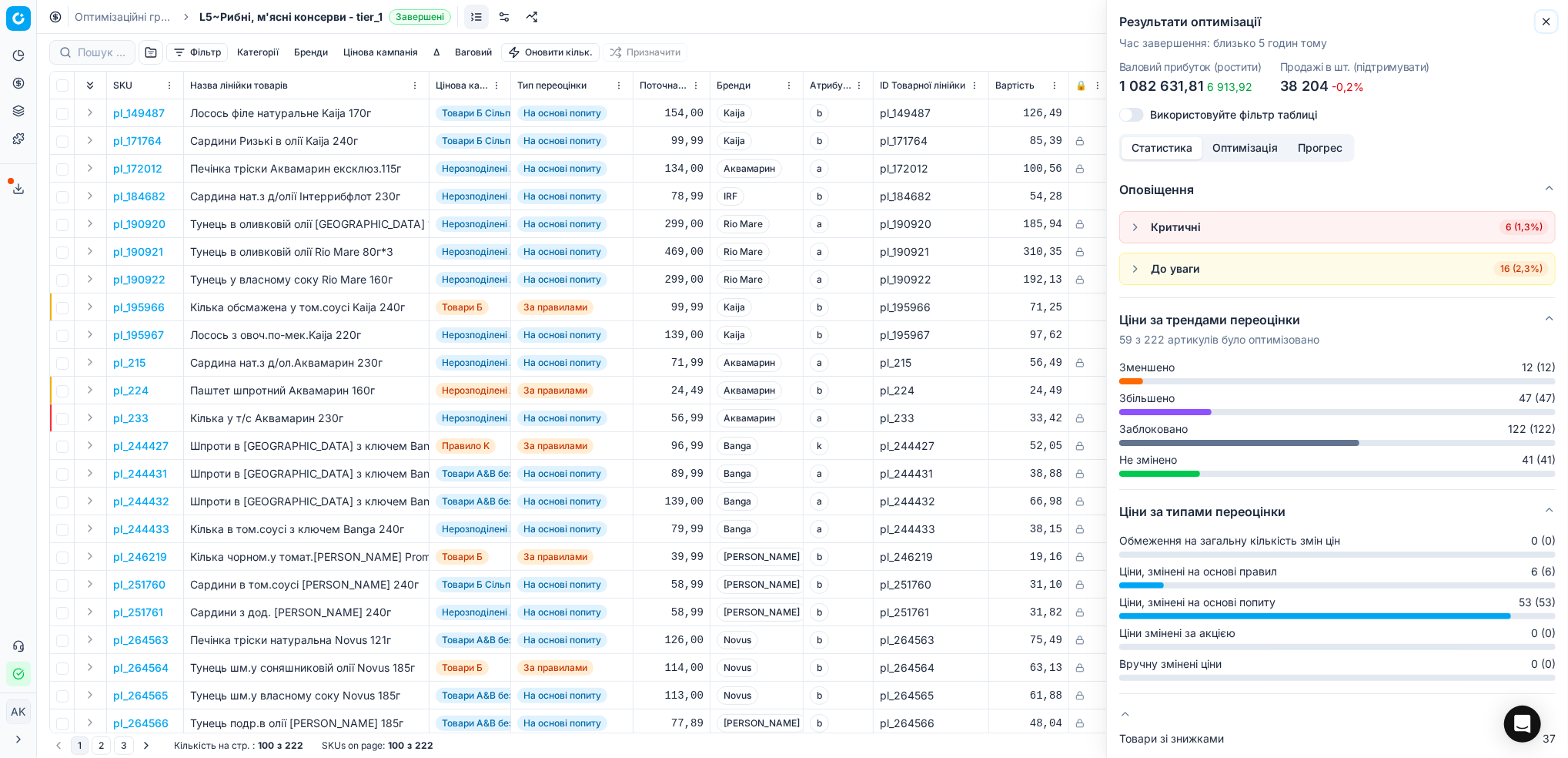
click at [1541, 20] on icon "button" at bounding box center [1546, 21] width 12 height 12
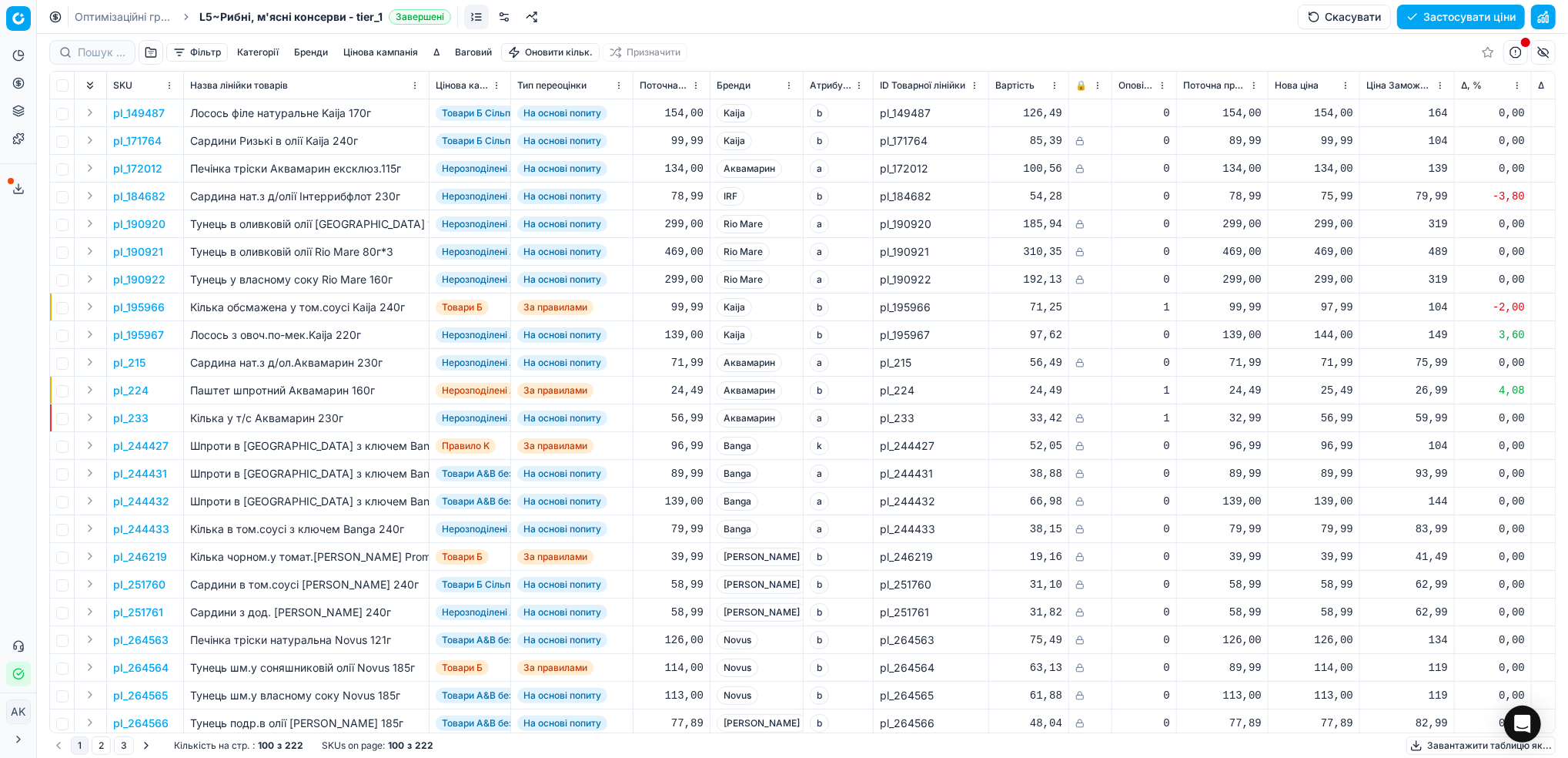
click at [362, 50] on button "Цінова кампанія" at bounding box center [381, 52] width 87 height 19
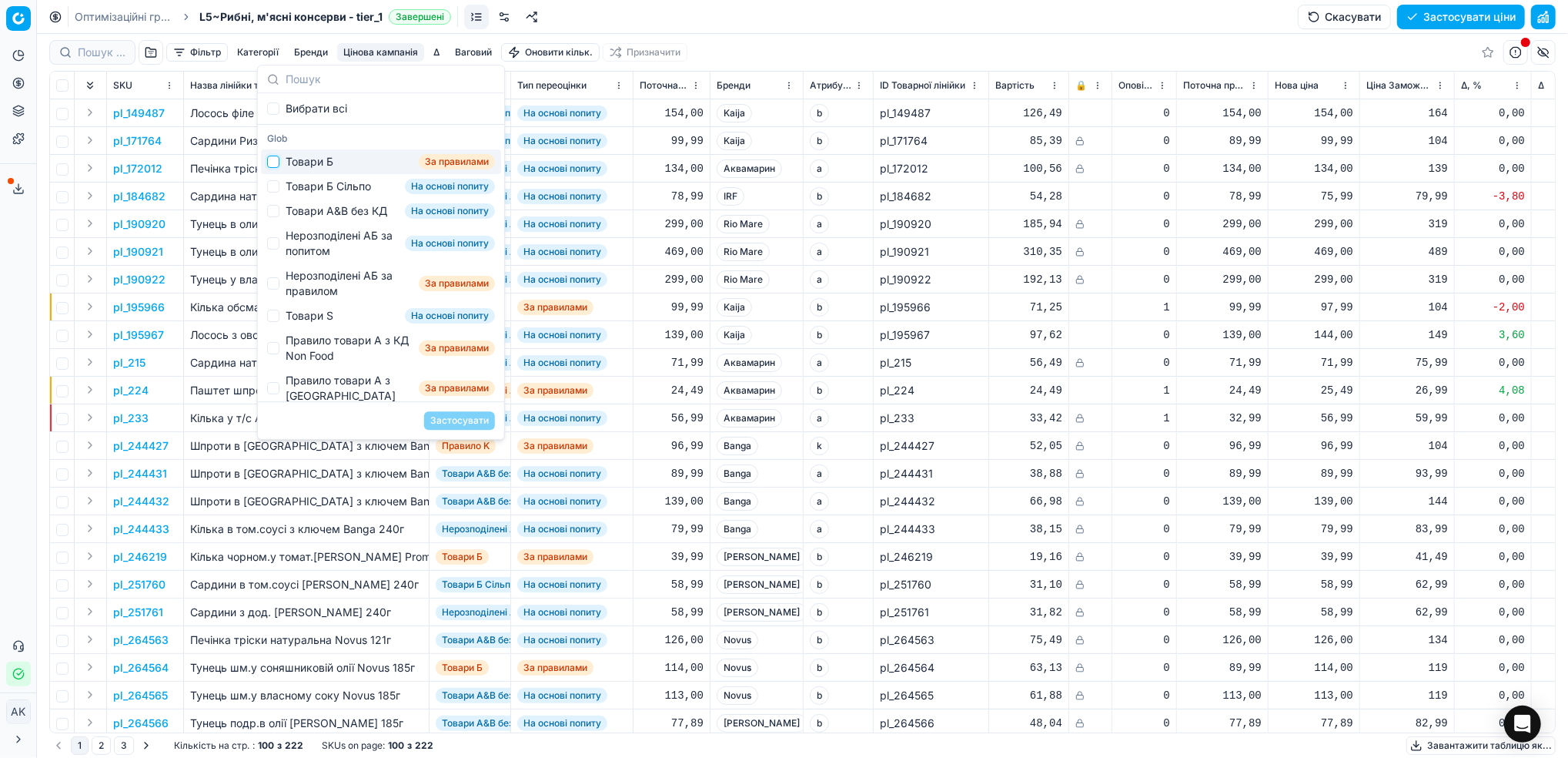
click at [275, 163] on input "Suggestions" at bounding box center [273, 161] width 12 height 12
checkbox input "true"
click at [475, 422] on button "Застосувати" at bounding box center [459, 420] width 71 height 19
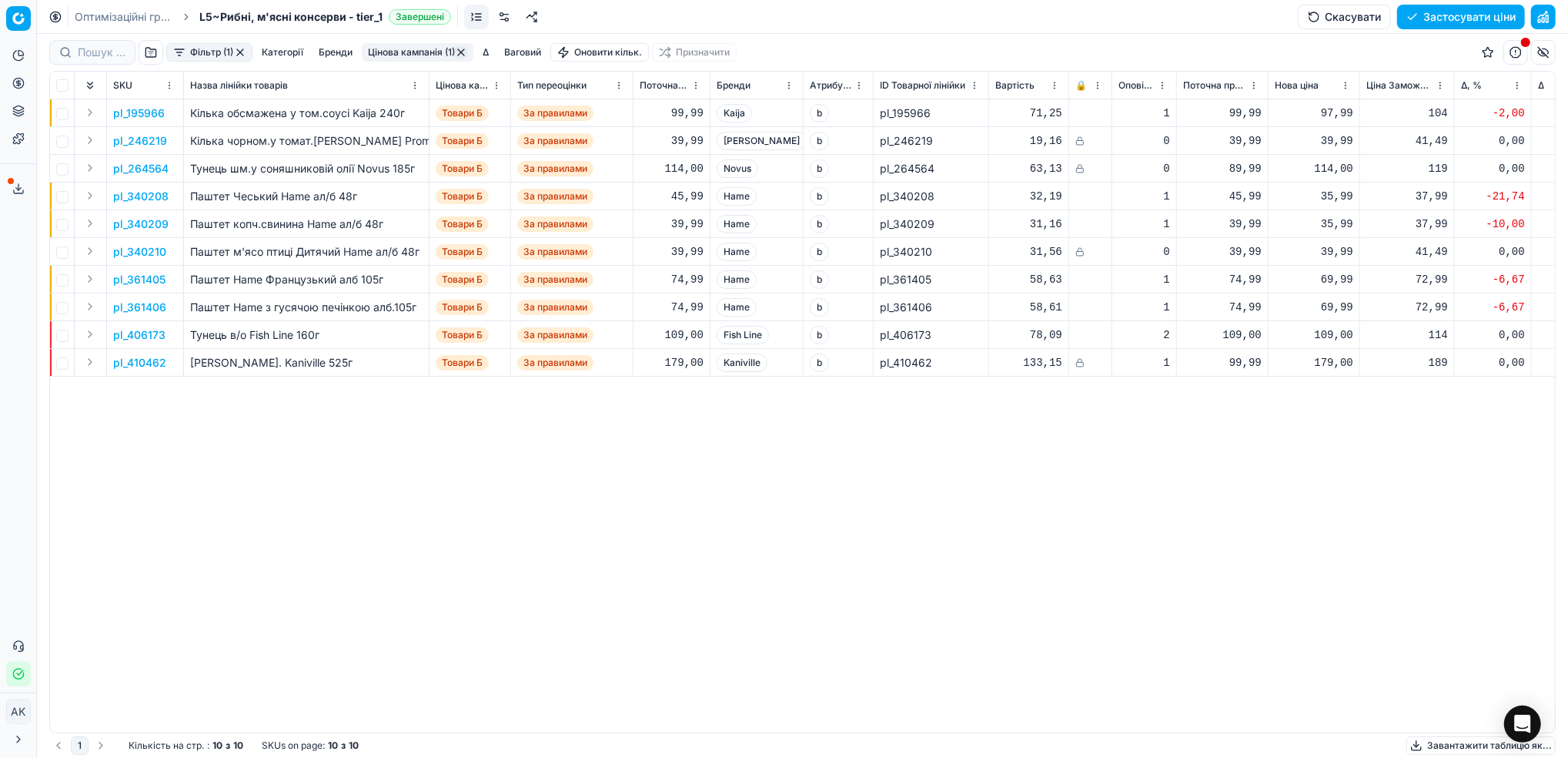
click at [189, 53] on button "Фільтр (1)" at bounding box center [209, 52] width 86 height 19
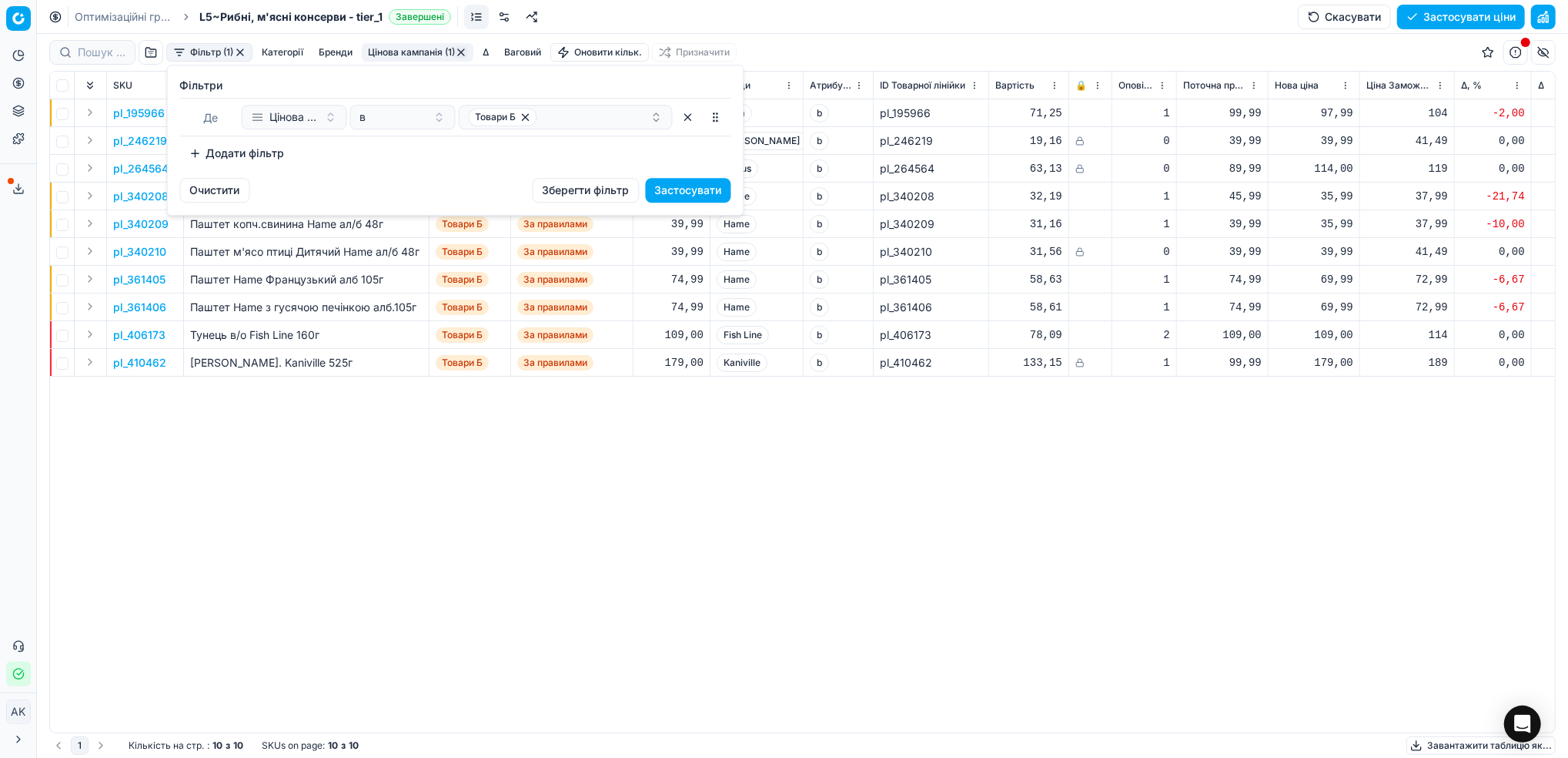
drag, startPoint x: 224, startPoint y: 152, endPoint x: 234, endPoint y: 162, distance: 14.1
click at [224, 151] on button "Додати фільтр" at bounding box center [237, 153] width 114 height 25
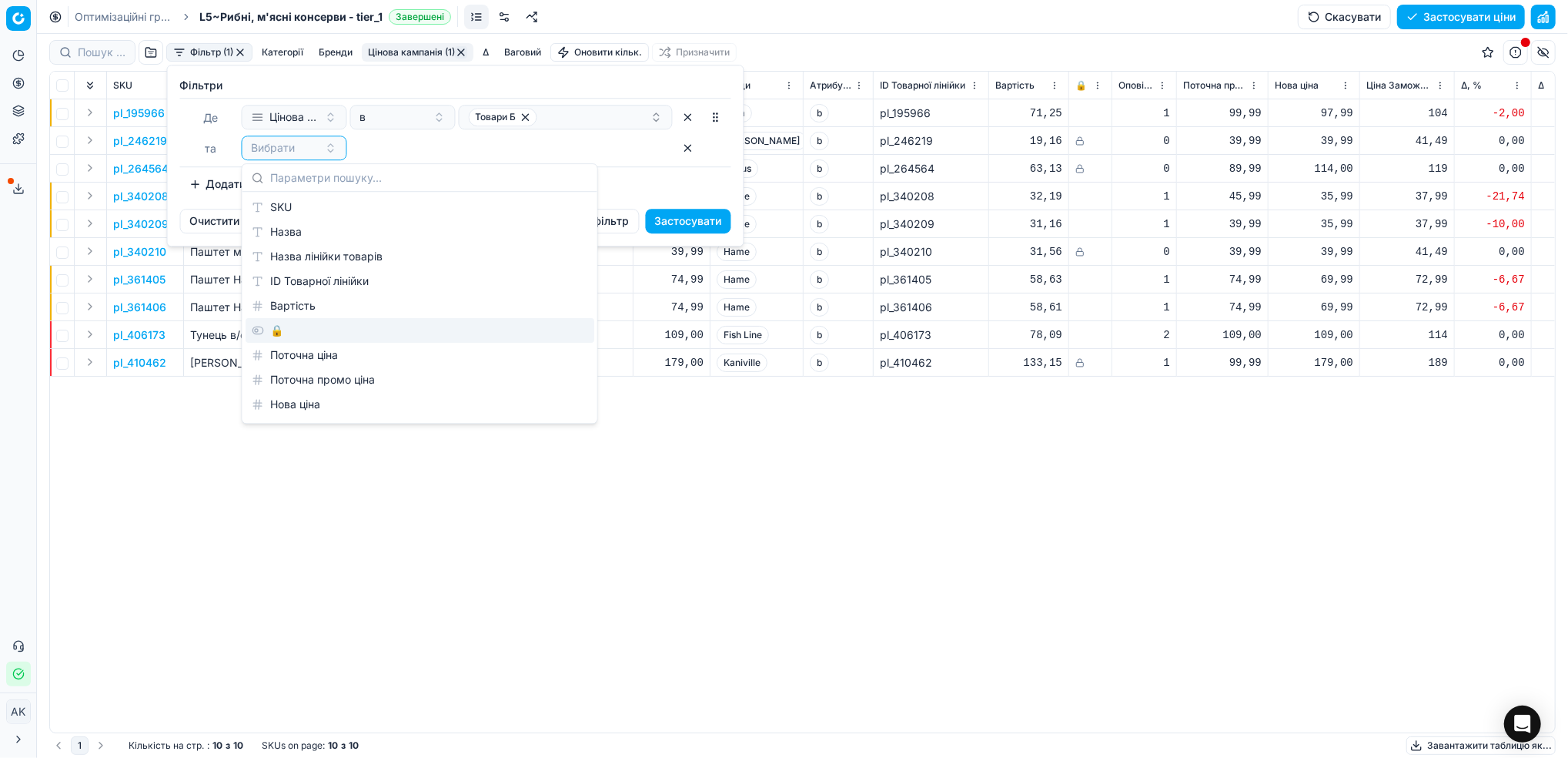
click at [270, 336] on div "🔒" at bounding box center [419, 330] width 348 height 25
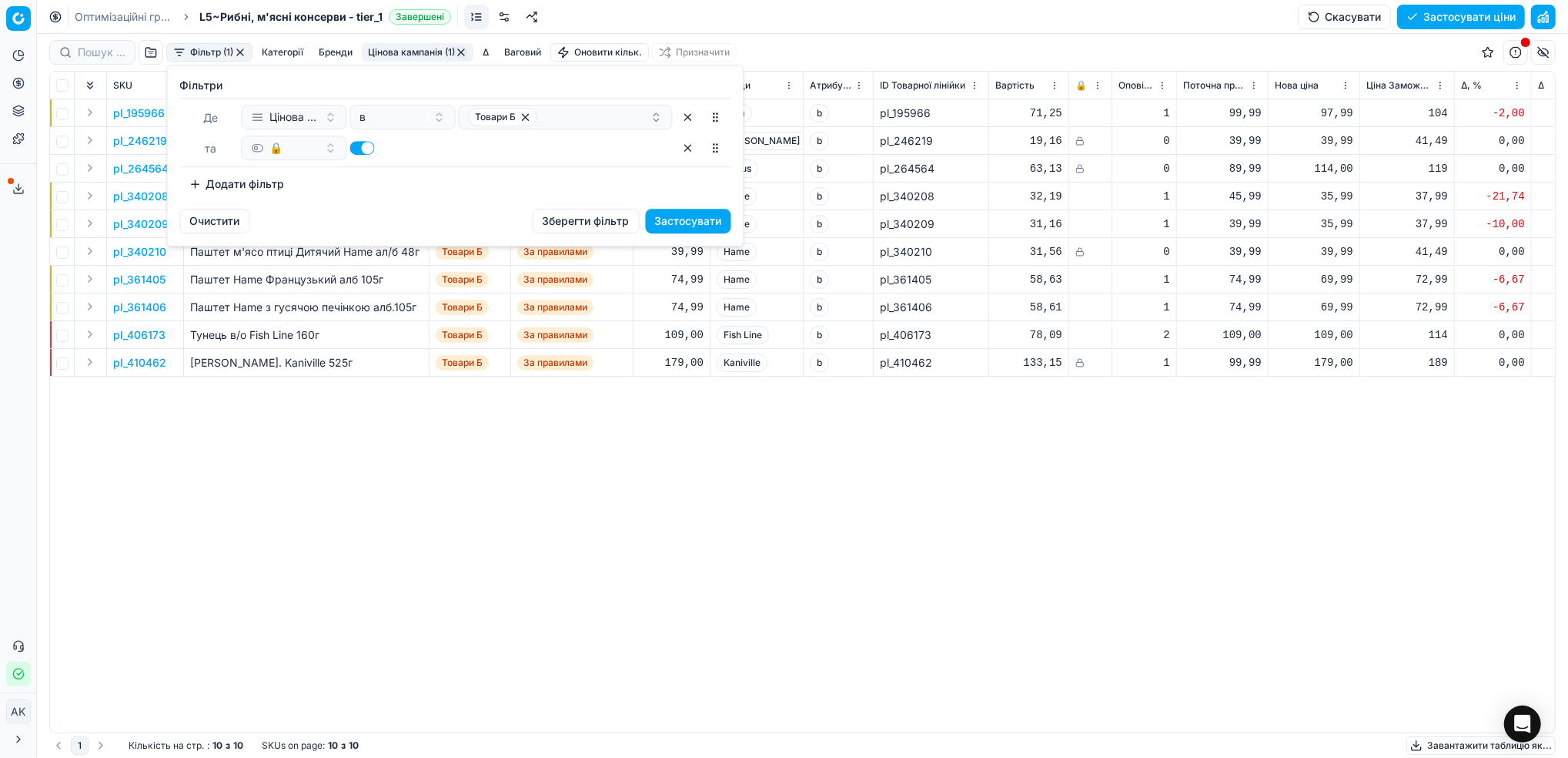
click at [363, 154] on button "button" at bounding box center [362, 147] width 25 height 14
checkbox input "false"
click at [687, 224] on button "Застосувати" at bounding box center [689, 220] width 85 height 25
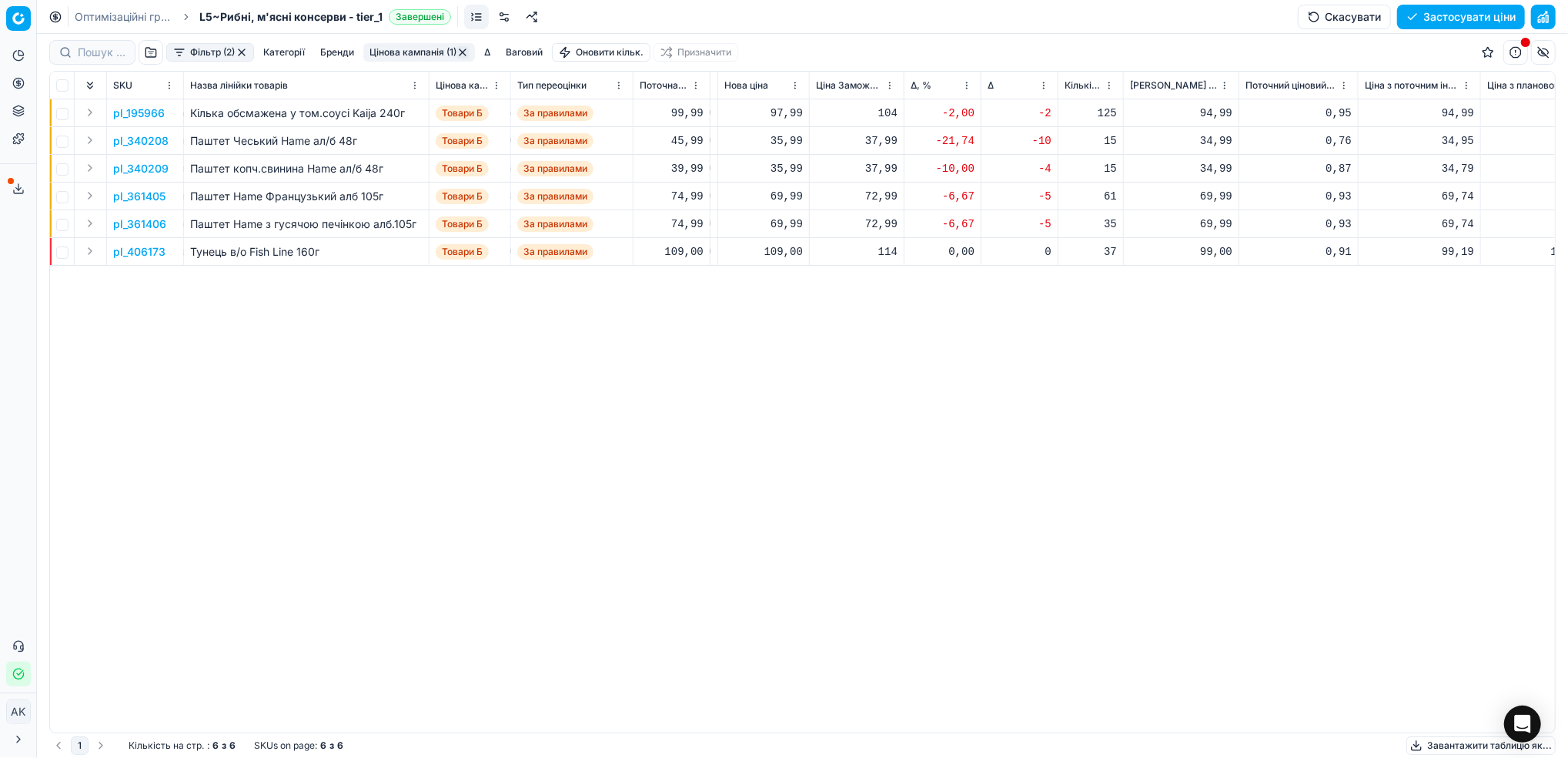
scroll to position [0, 558]
click at [138, 112] on p "pl_195966" at bounding box center [139, 113] width 51 height 15
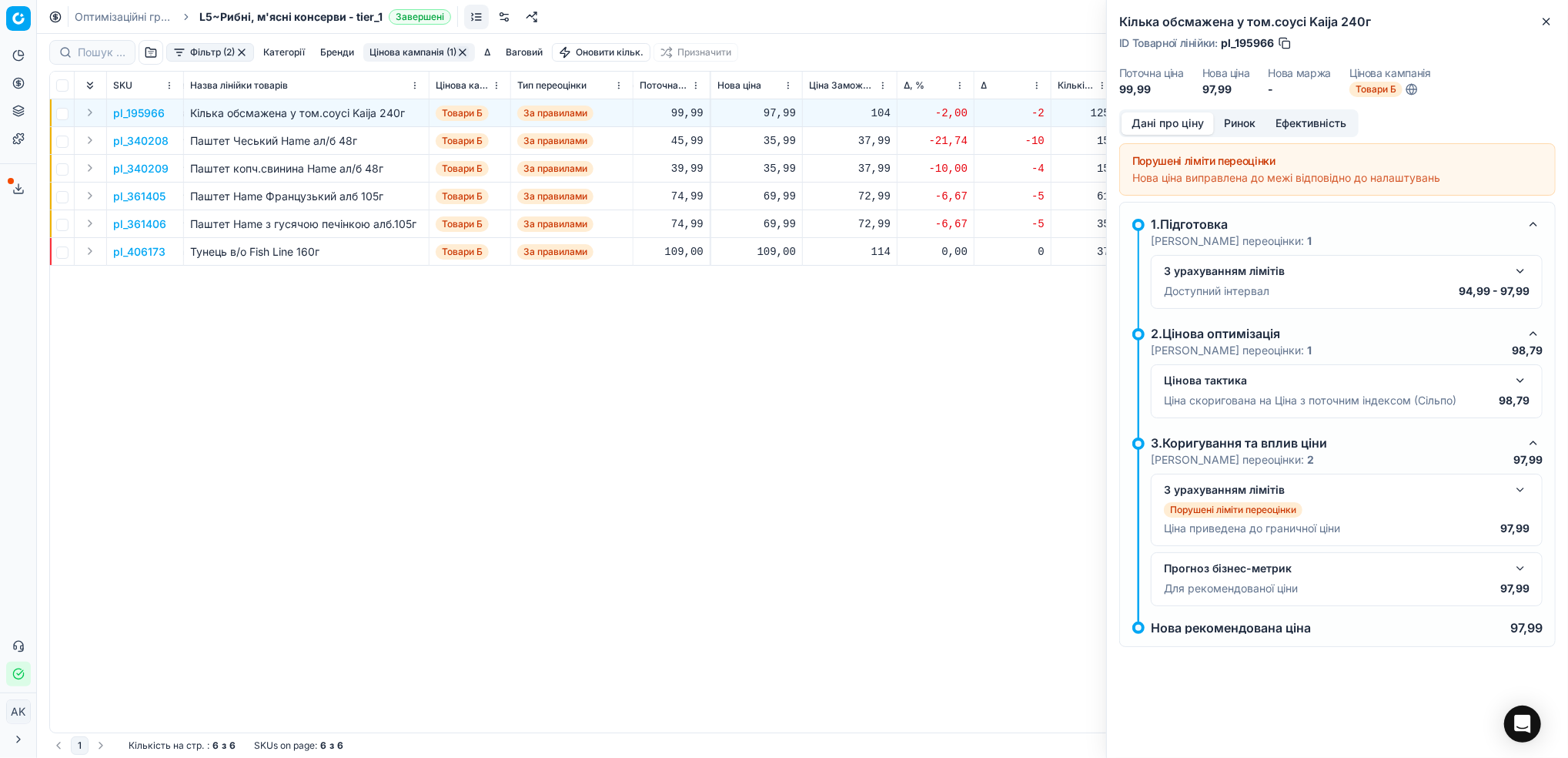
click at [1232, 120] on button "Ринок" at bounding box center [1240, 124] width 51 height 23
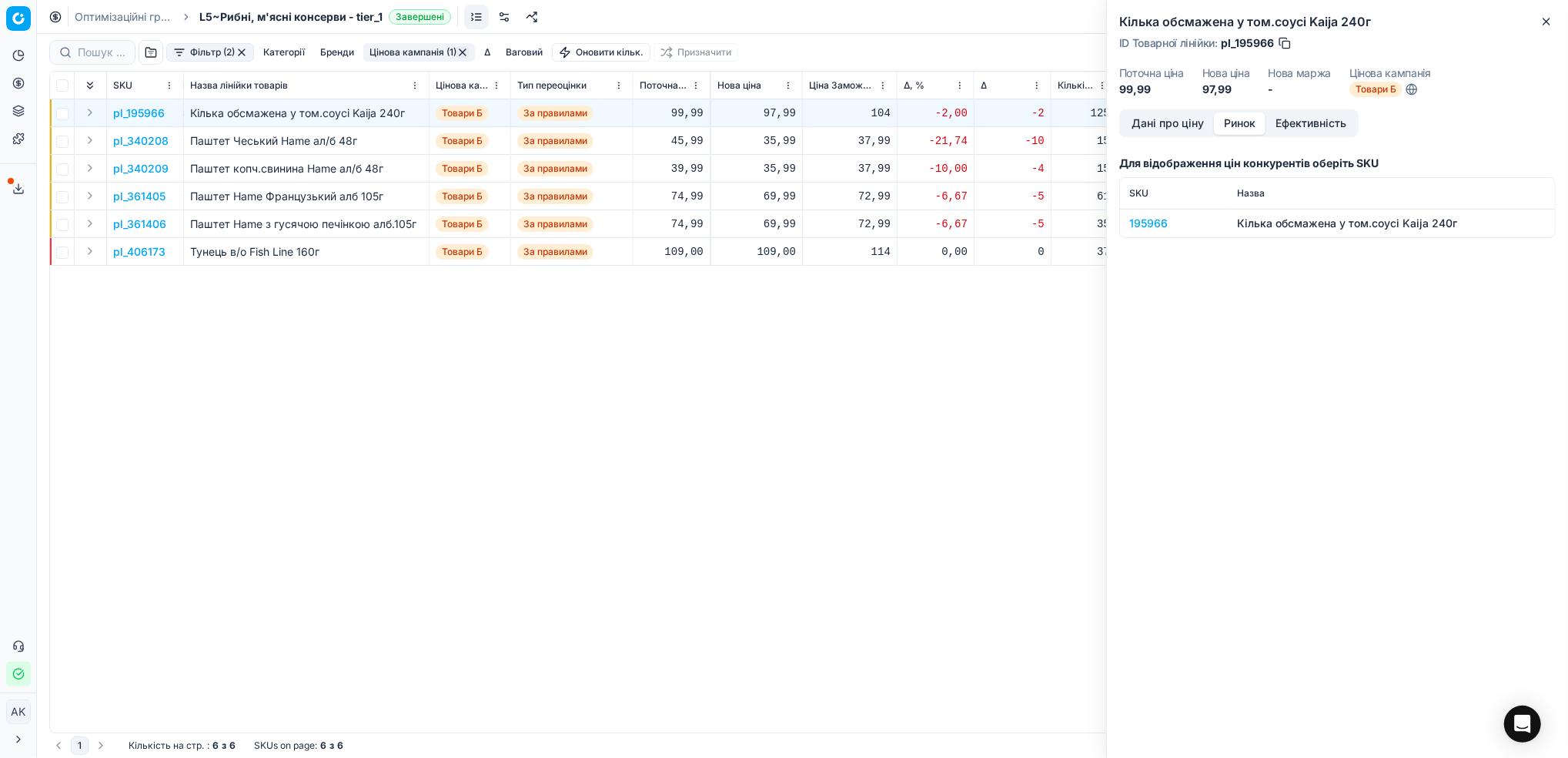
click at [1151, 224] on div "195966" at bounding box center [1174, 223] width 89 height 15
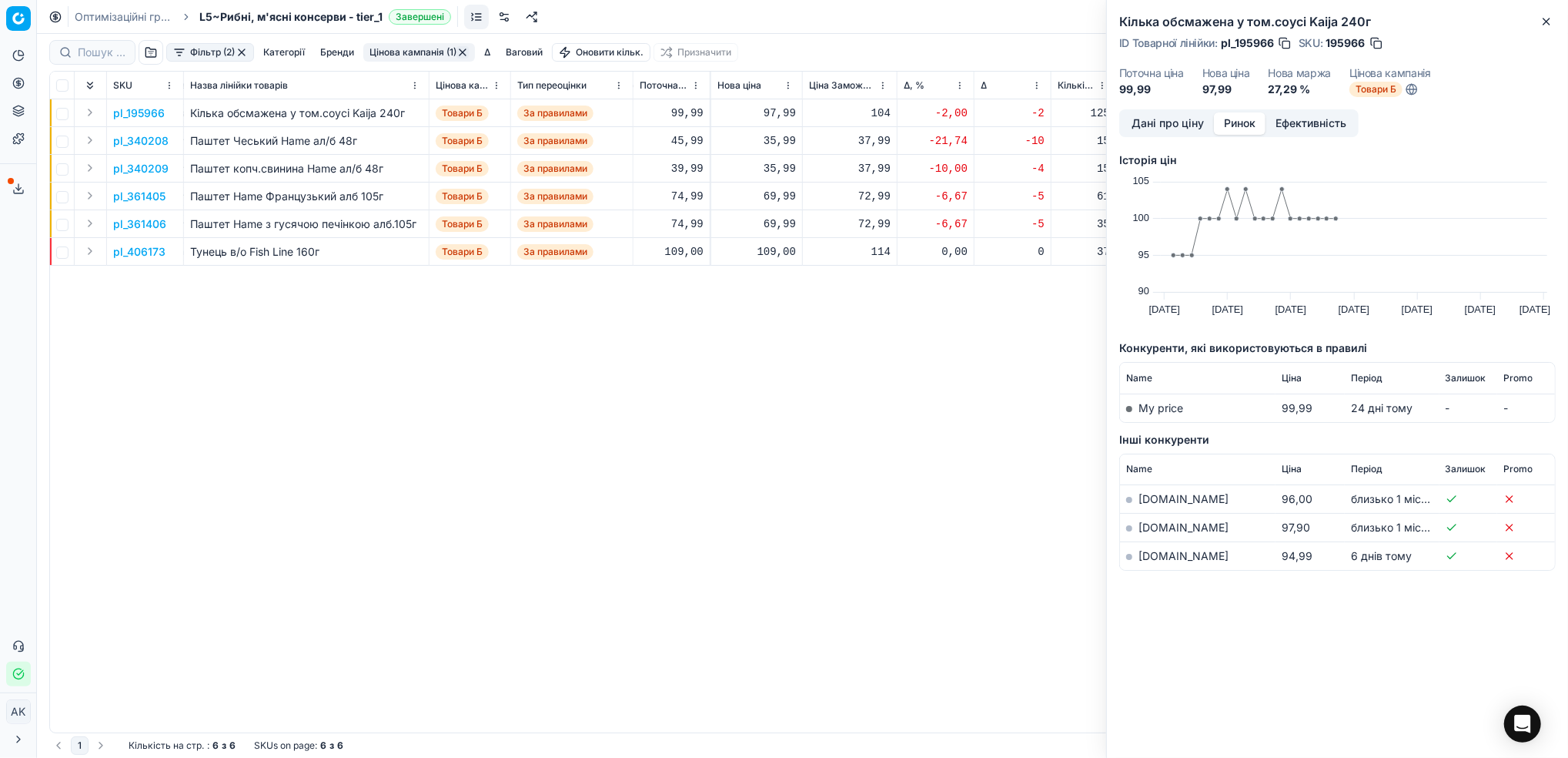
click at [1154, 562] on link "[DOMAIN_NAME]" at bounding box center [1183, 555] width 90 height 13
click at [1140, 126] on button "Дані про ціну" at bounding box center [1167, 124] width 93 height 23
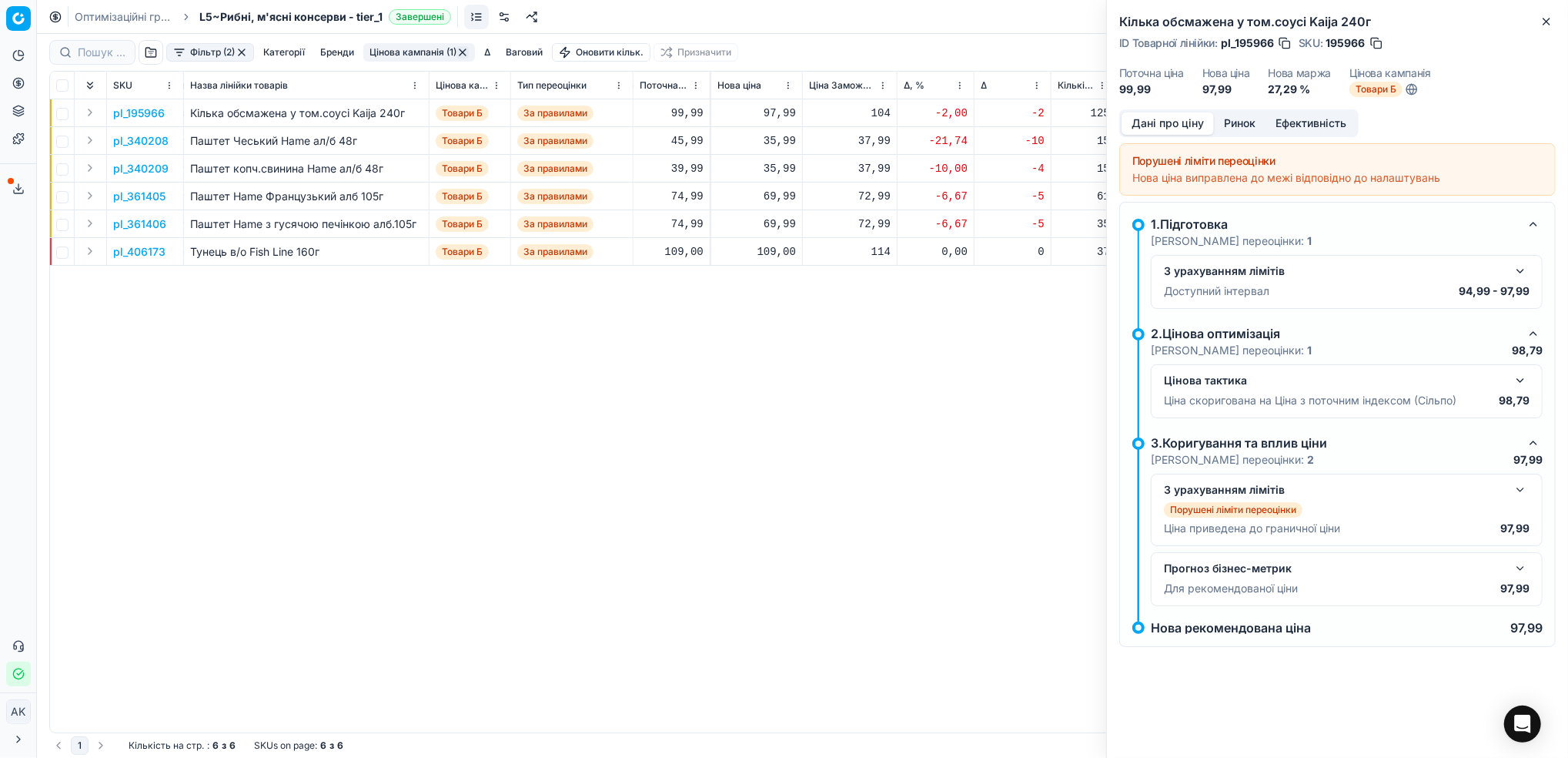
click at [1513, 274] on button "button" at bounding box center [1520, 270] width 19 height 19
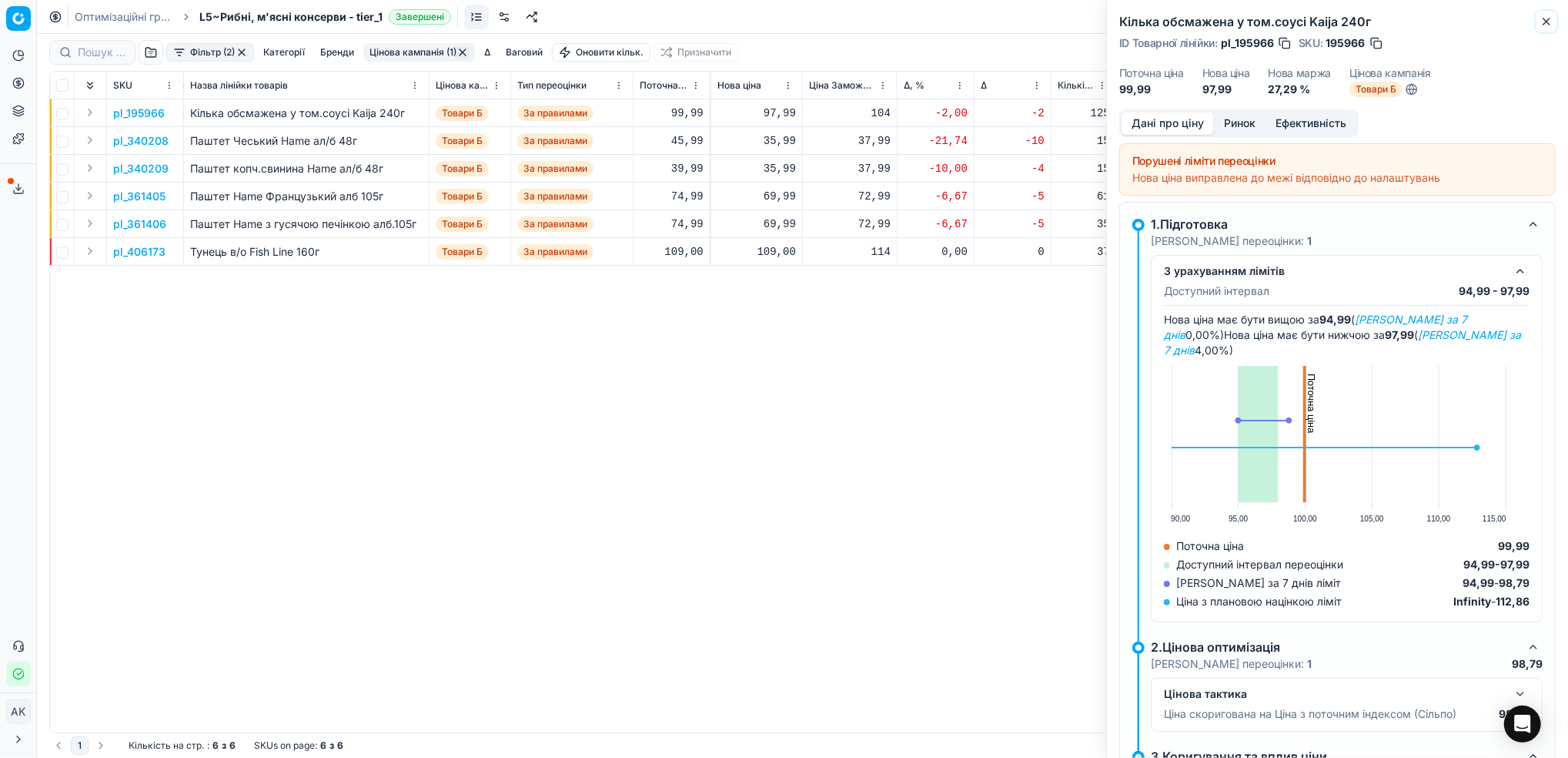
click at [1544, 20] on icon "button" at bounding box center [1546, 21] width 12 height 12
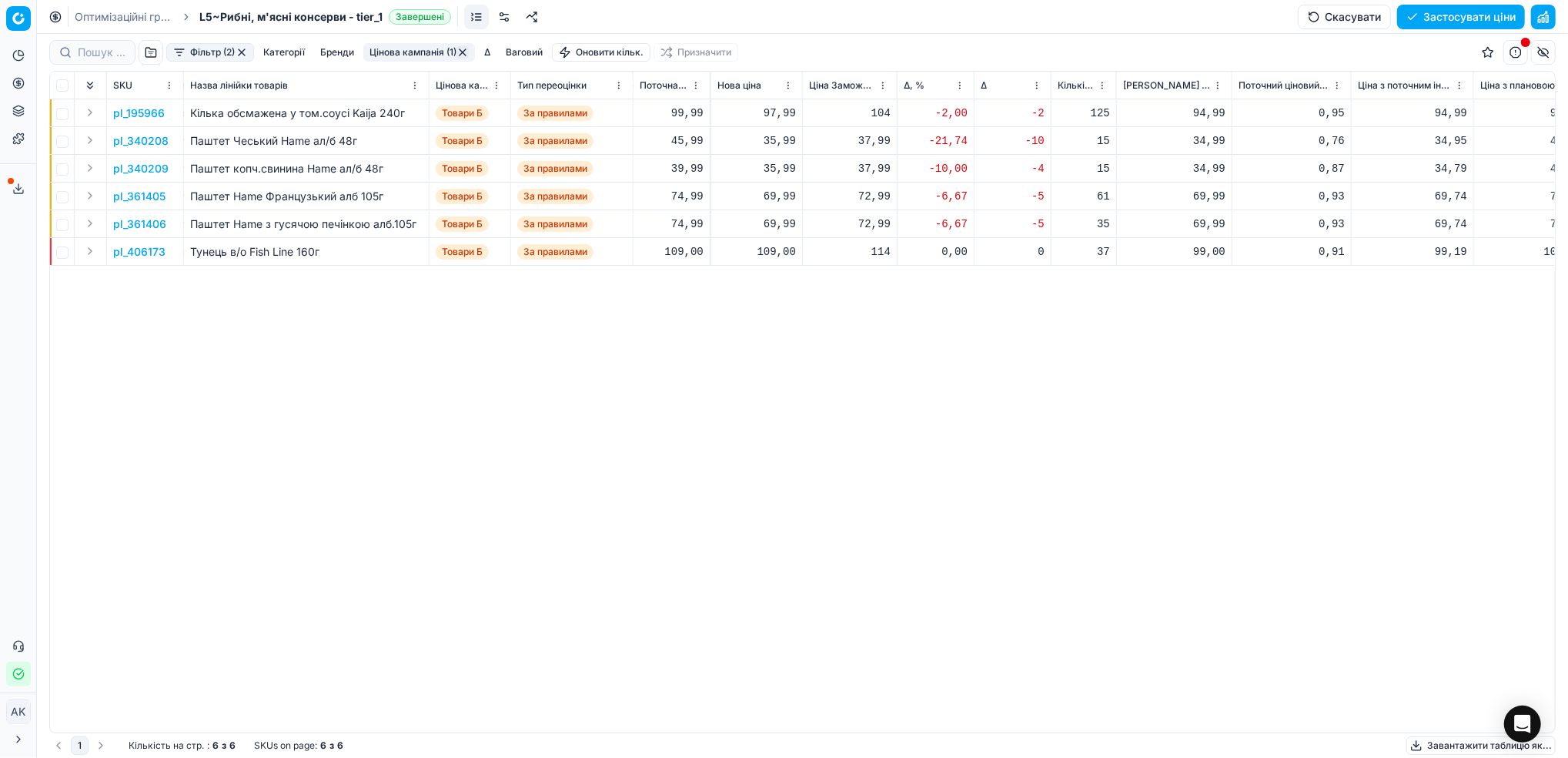
click at [138, 136] on p "pl_340208" at bounding box center [141, 141] width 56 height 15
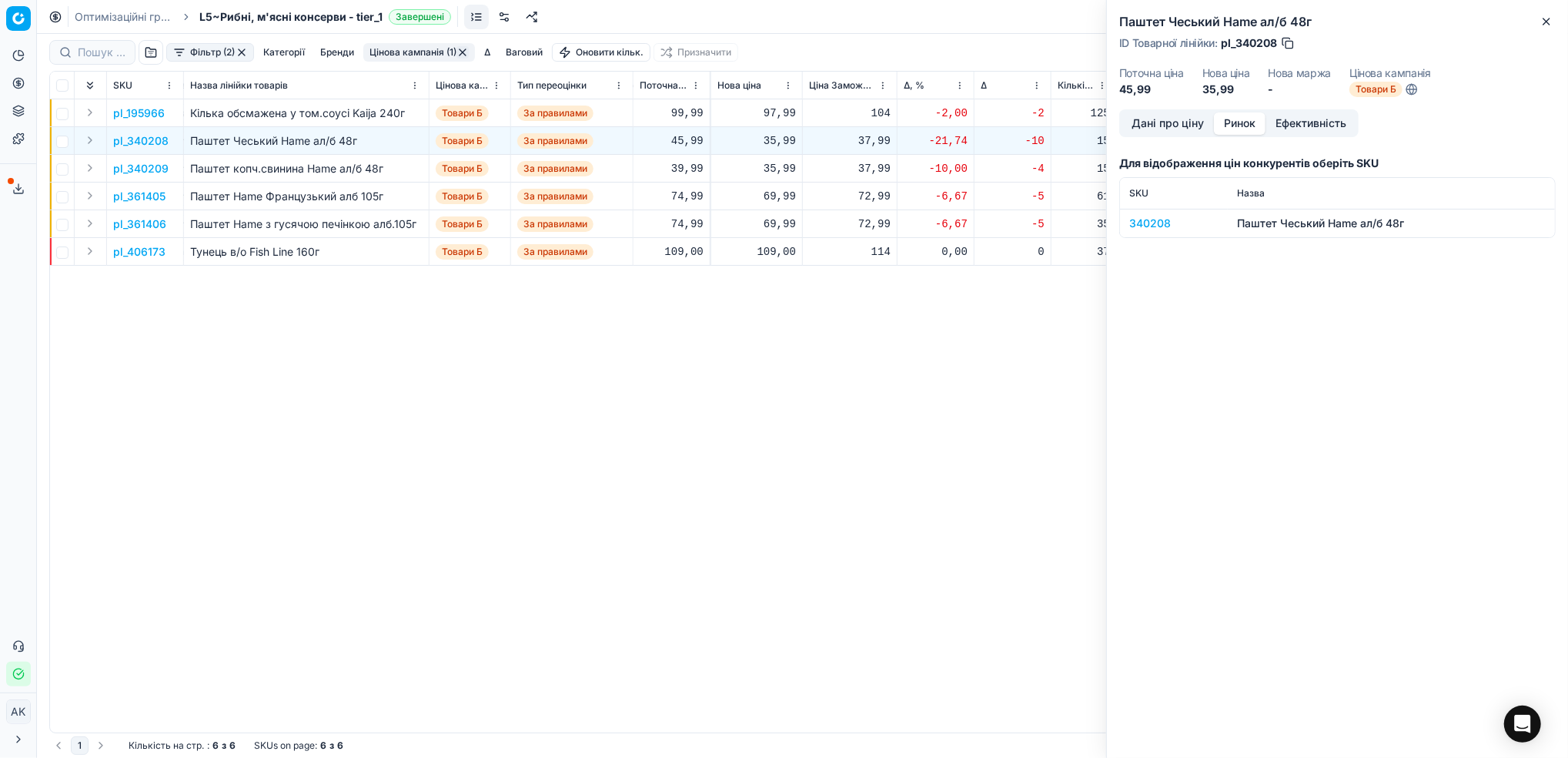
click at [1235, 123] on button "Ринок" at bounding box center [1240, 124] width 51 height 23
click at [1147, 221] on div "340208" at bounding box center [1174, 223] width 89 height 15
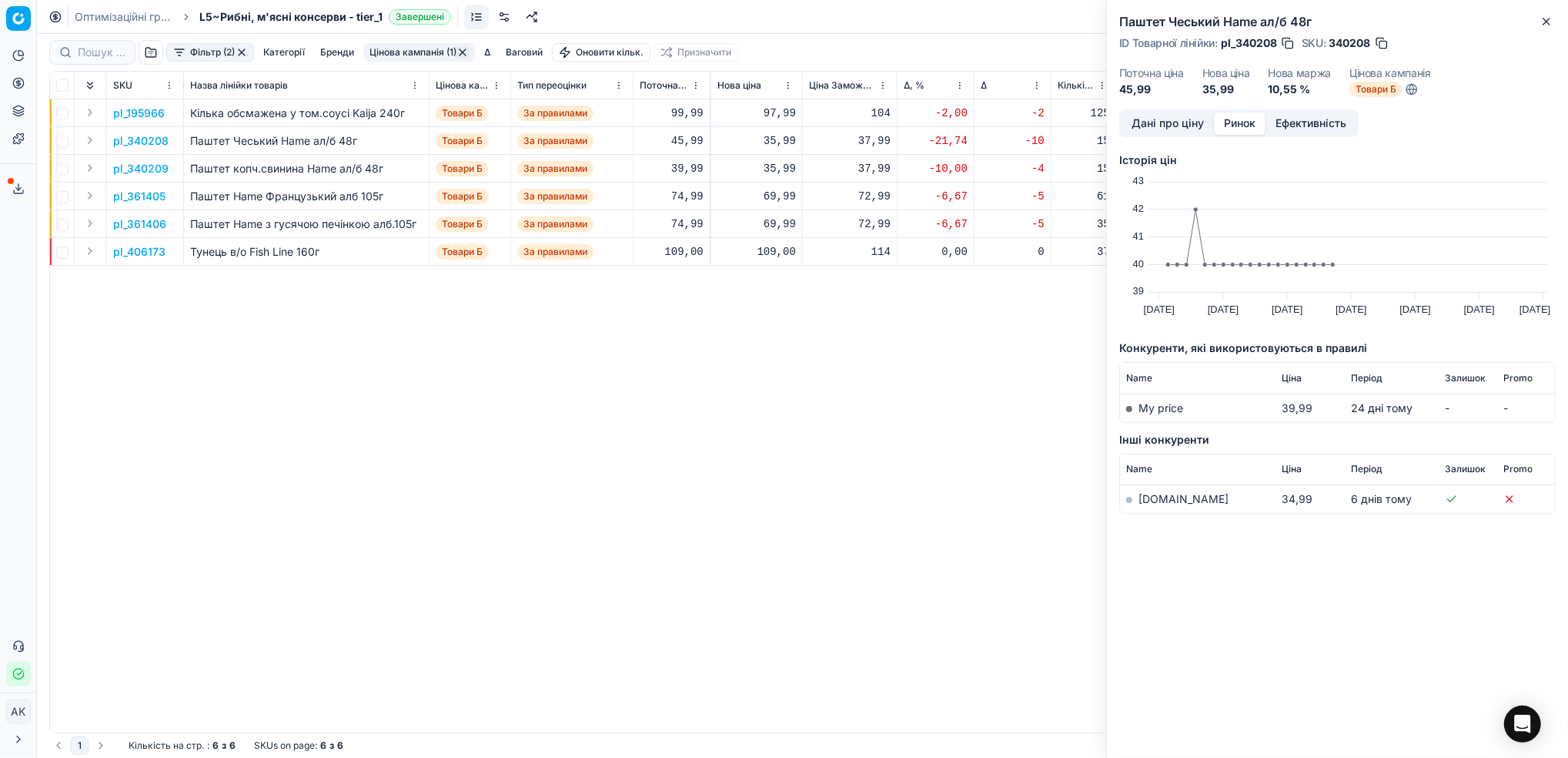
click at [1150, 499] on link "[DOMAIN_NAME]" at bounding box center [1183, 498] width 90 height 13
click at [1545, 25] on icon "button" at bounding box center [1546, 21] width 12 height 12
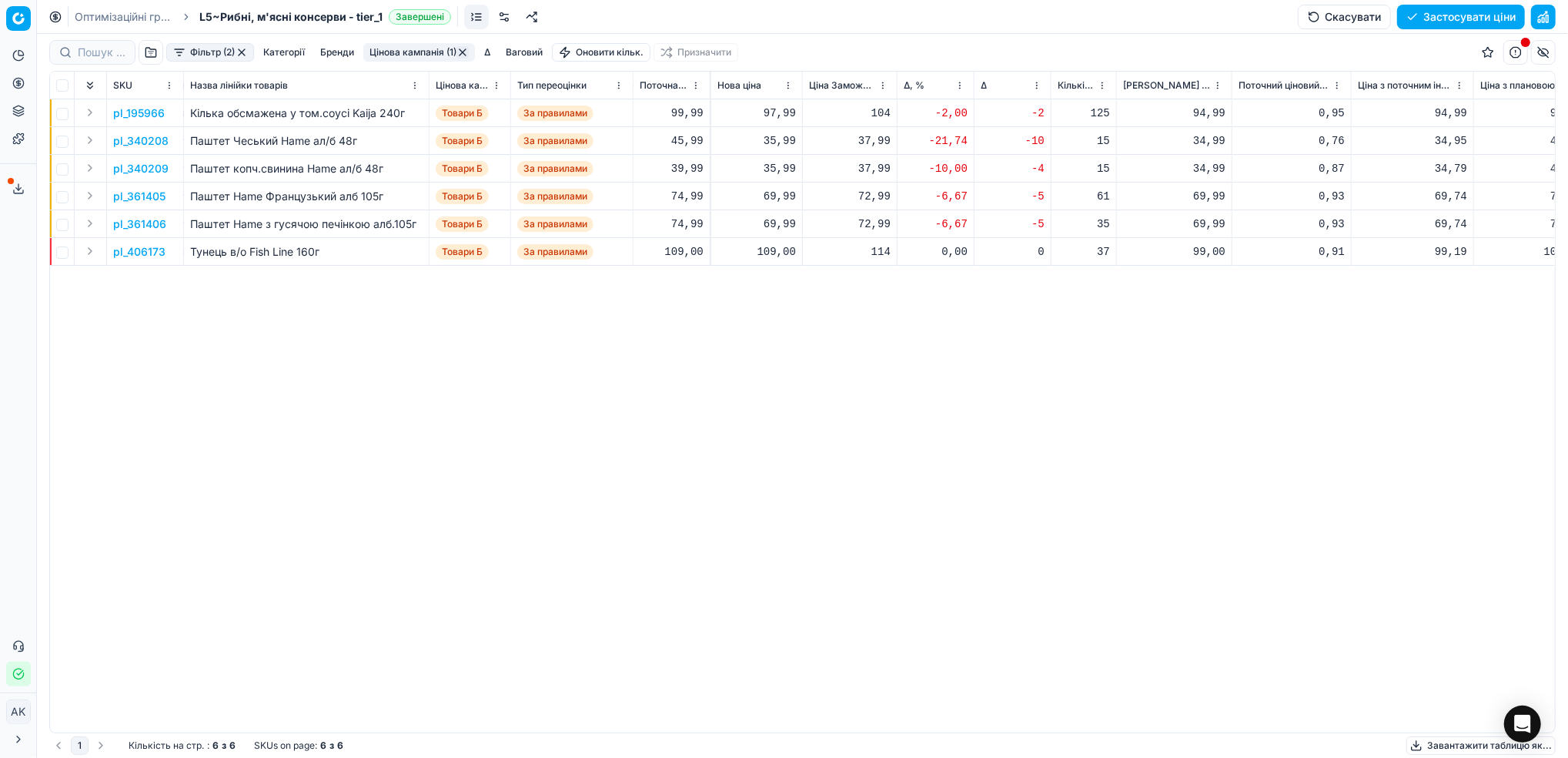
scroll to position [0, 525]
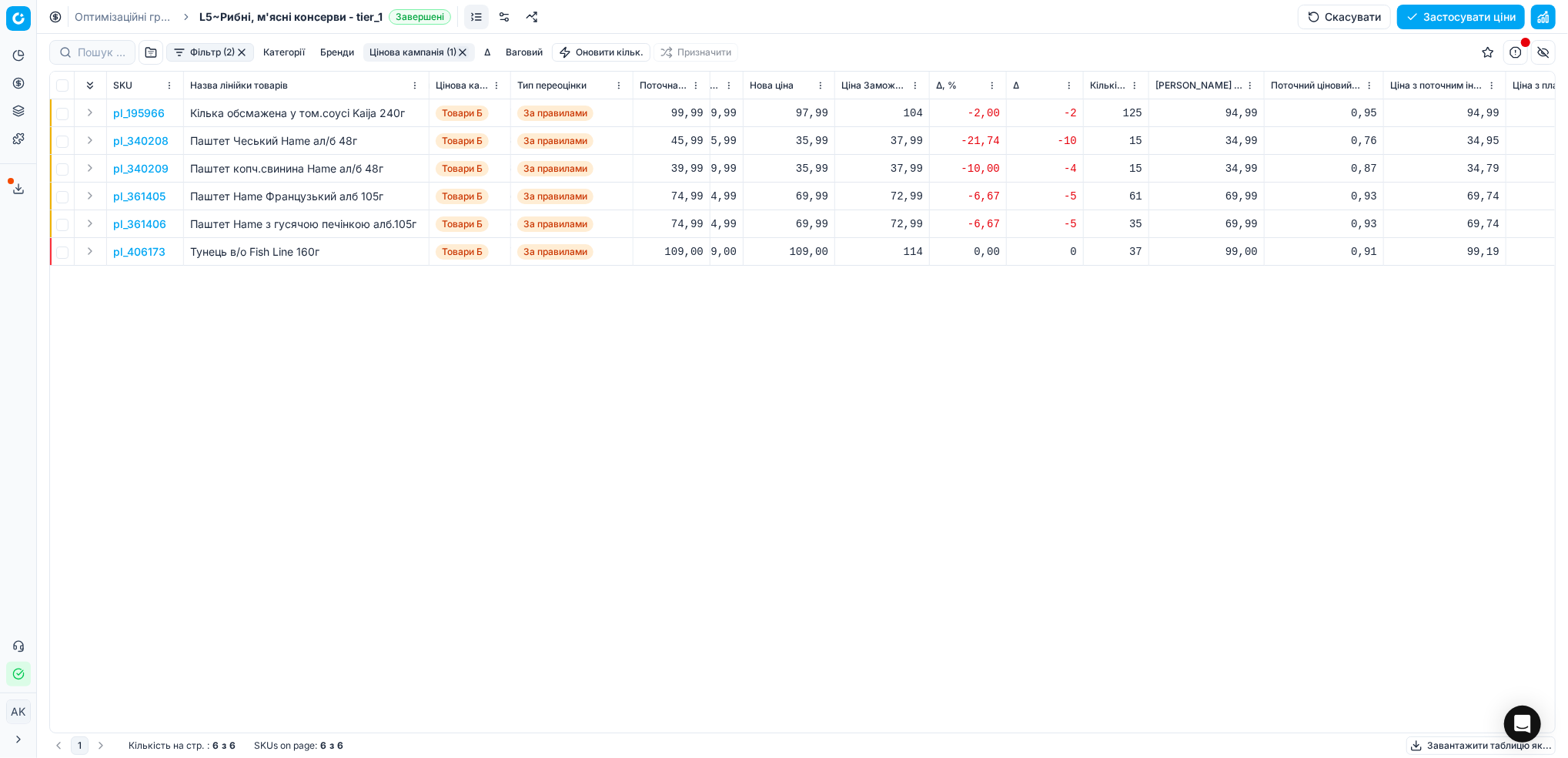
click at [803, 134] on div "35,99" at bounding box center [789, 141] width 79 height 15
click at [801, 279] on input "35.99" at bounding box center [844, 276] width 111 height 25
type input "45.99"
click at [794, 158] on div "35,99" at bounding box center [789, 167] width 79 height 27
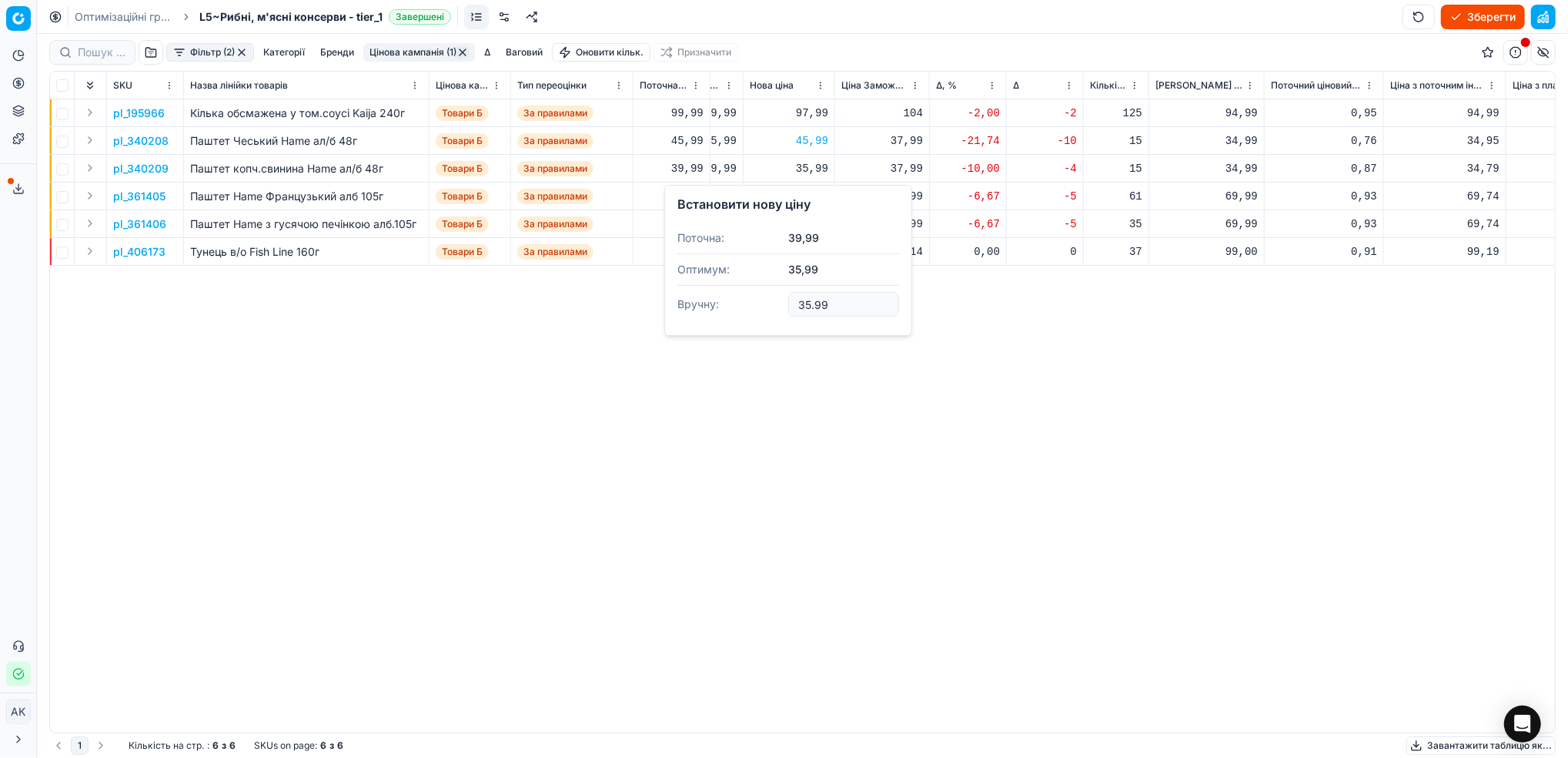
click at [805, 304] on input "35.99" at bounding box center [844, 304] width 111 height 25
type input "39.99"
click at [146, 199] on p "pl_361405" at bounding box center [139, 196] width 52 height 15
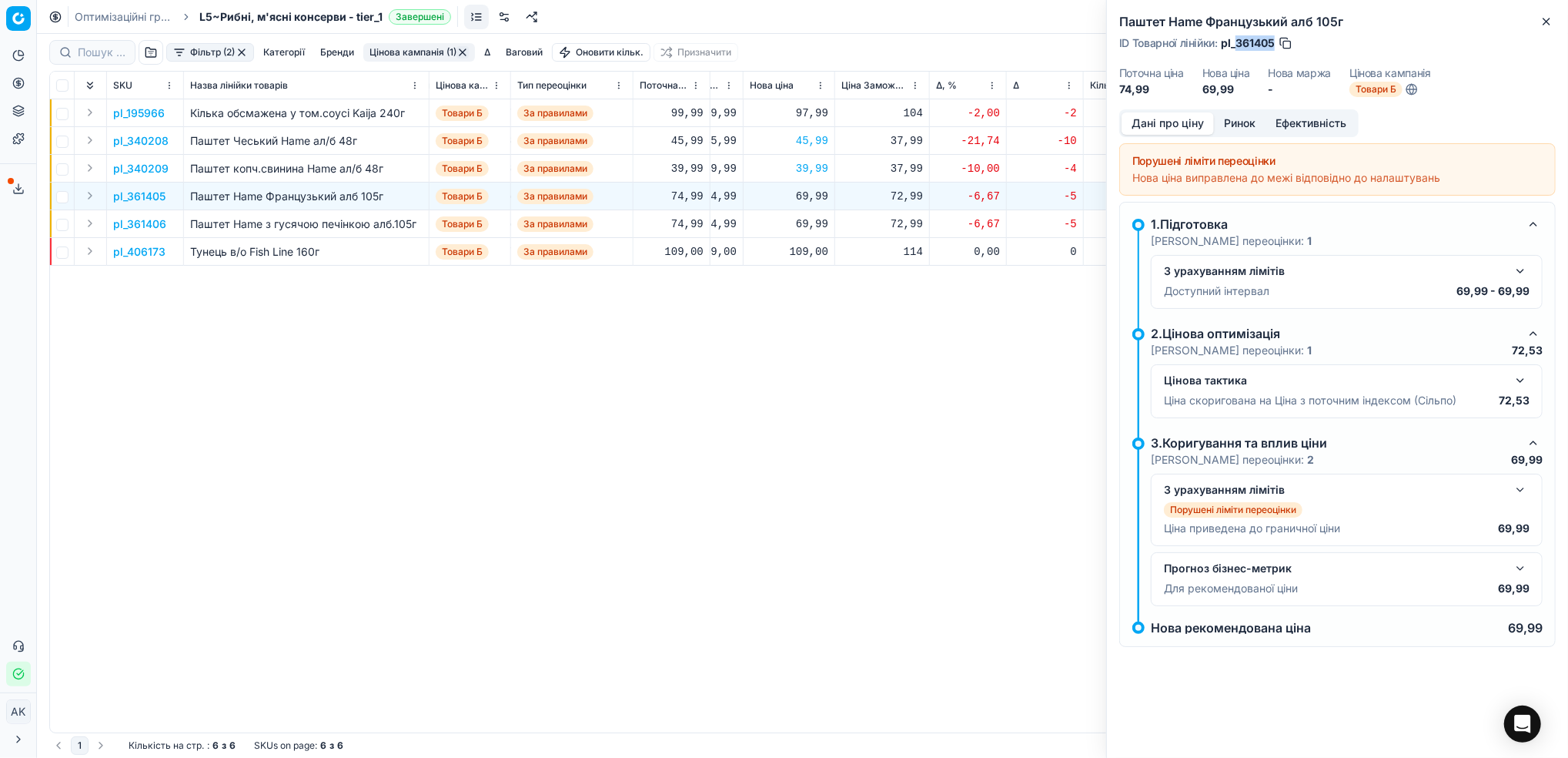
drag, startPoint x: 1274, startPoint y: 46, endPoint x: 1239, endPoint y: 37, distance: 36.1
click at [1239, 37] on span "pl_361405" at bounding box center [1248, 43] width 54 height 15
click at [1547, 26] on icon "button" at bounding box center [1546, 21] width 12 height 12
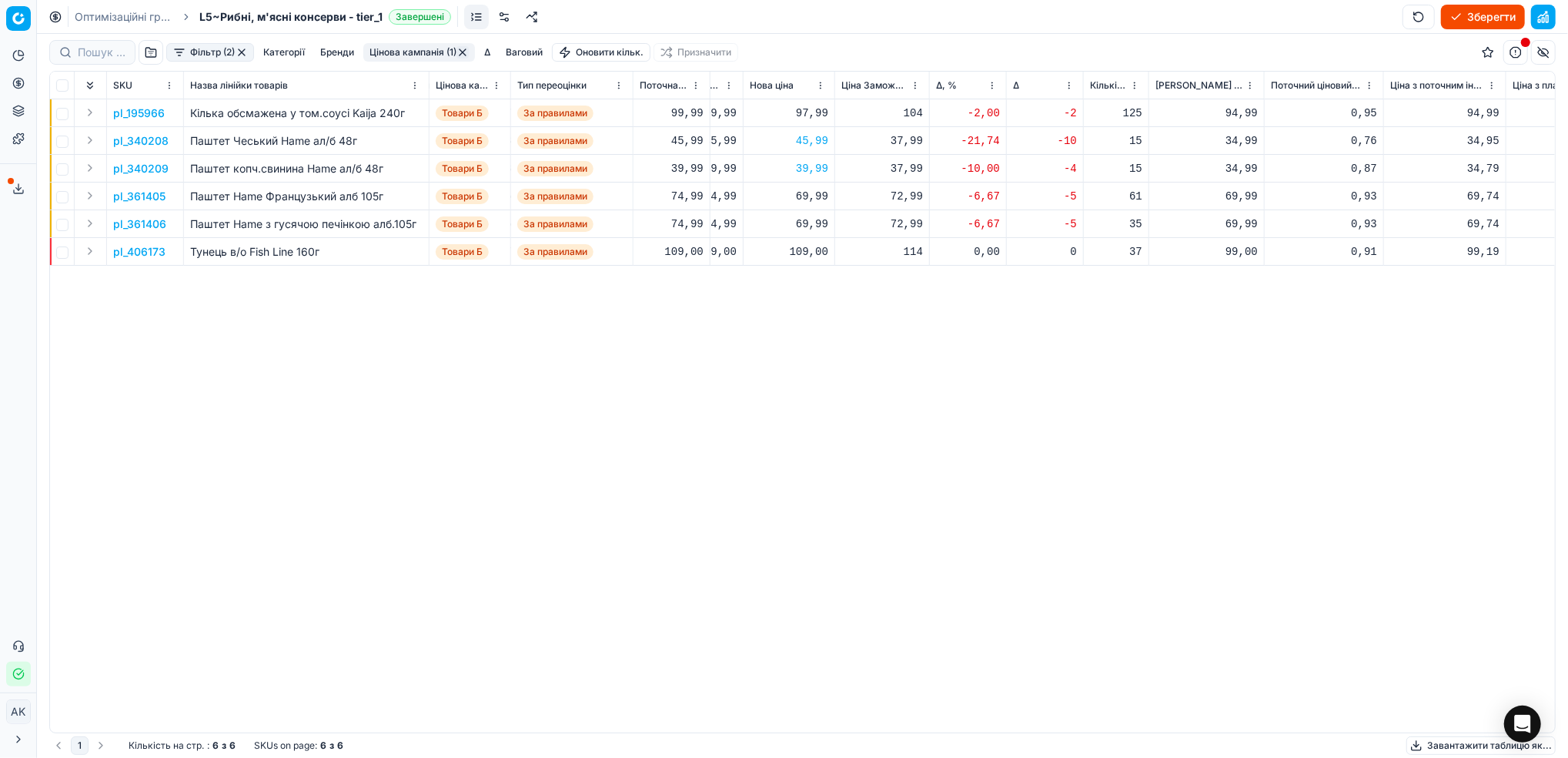
click at [136, 200] on p "pl_361405" at bounding box center [139, 196] width 52 height 15
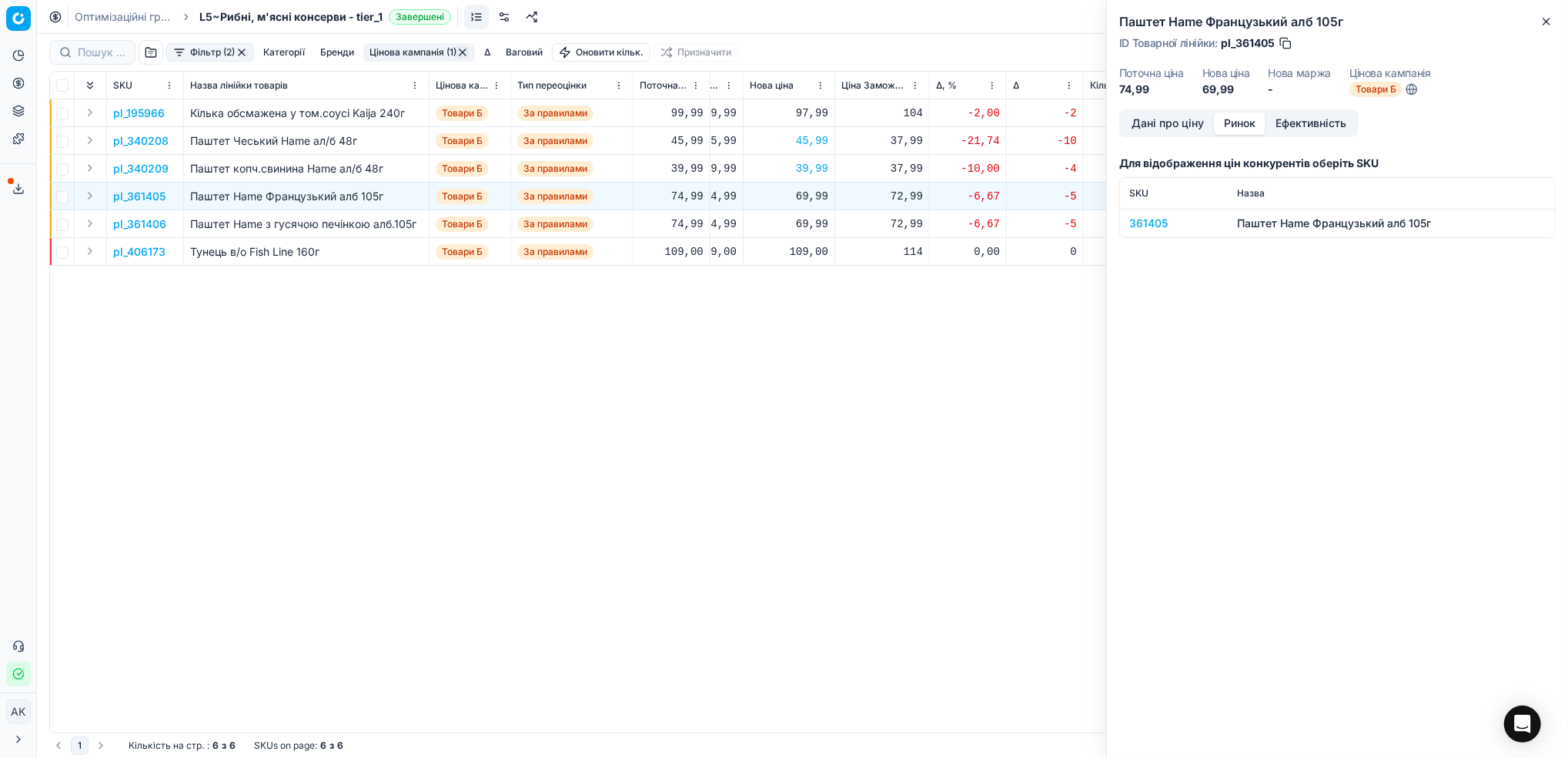
click at [1236, 121] on button "Ринок" at bounding box center [1240, 124] width 51 height 23
click at [1155, 221] on div "361405" at bounding box center [1174, 223] width 89 height 15
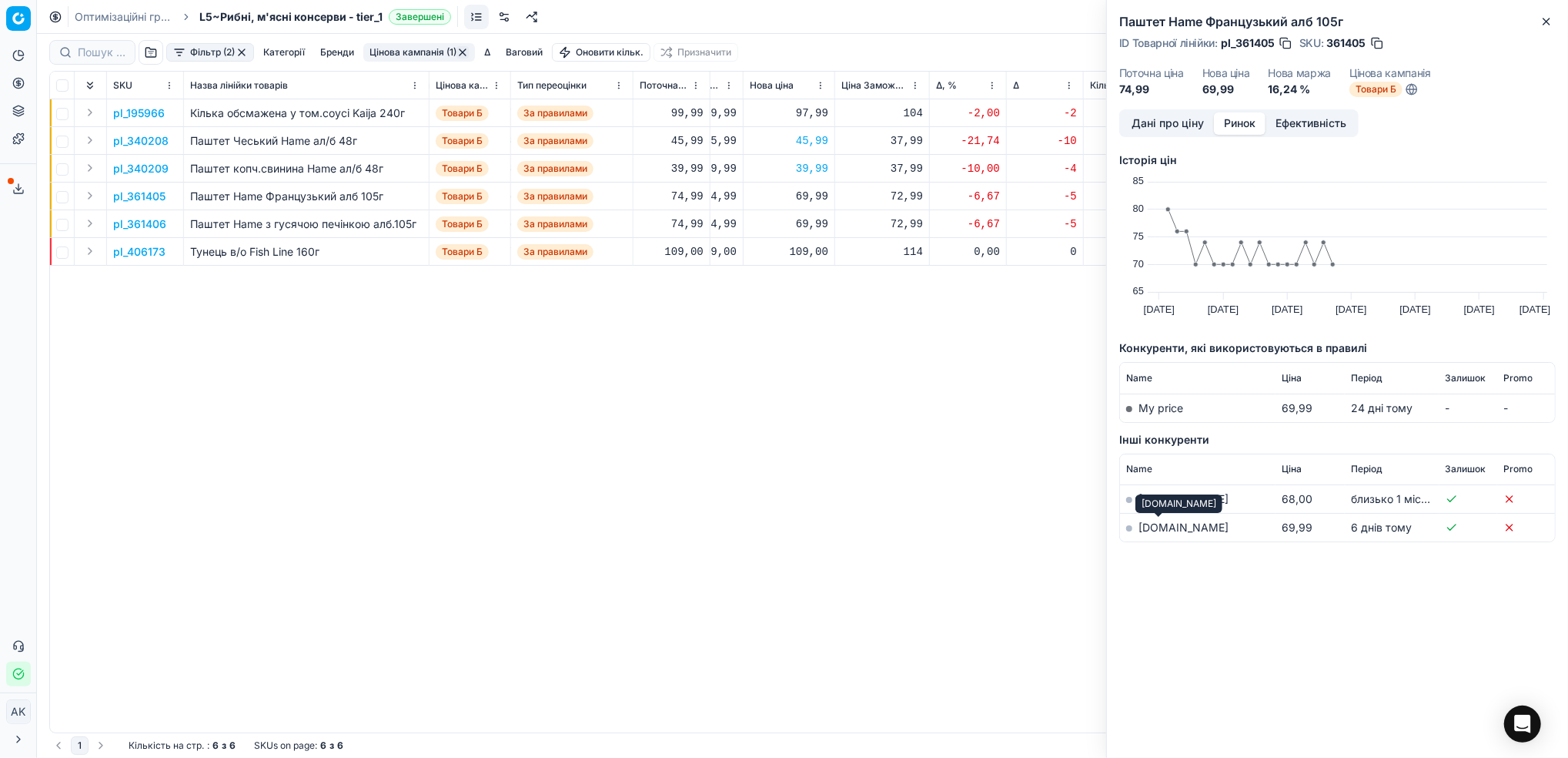
click at [1154, 527] on link "[DOMAIN_NAME]" at bounding box center [1183, 527] width 90 height 13
click at [1554, 16] on button "Close" at bounding box center [1546, 21] width 19 height 19
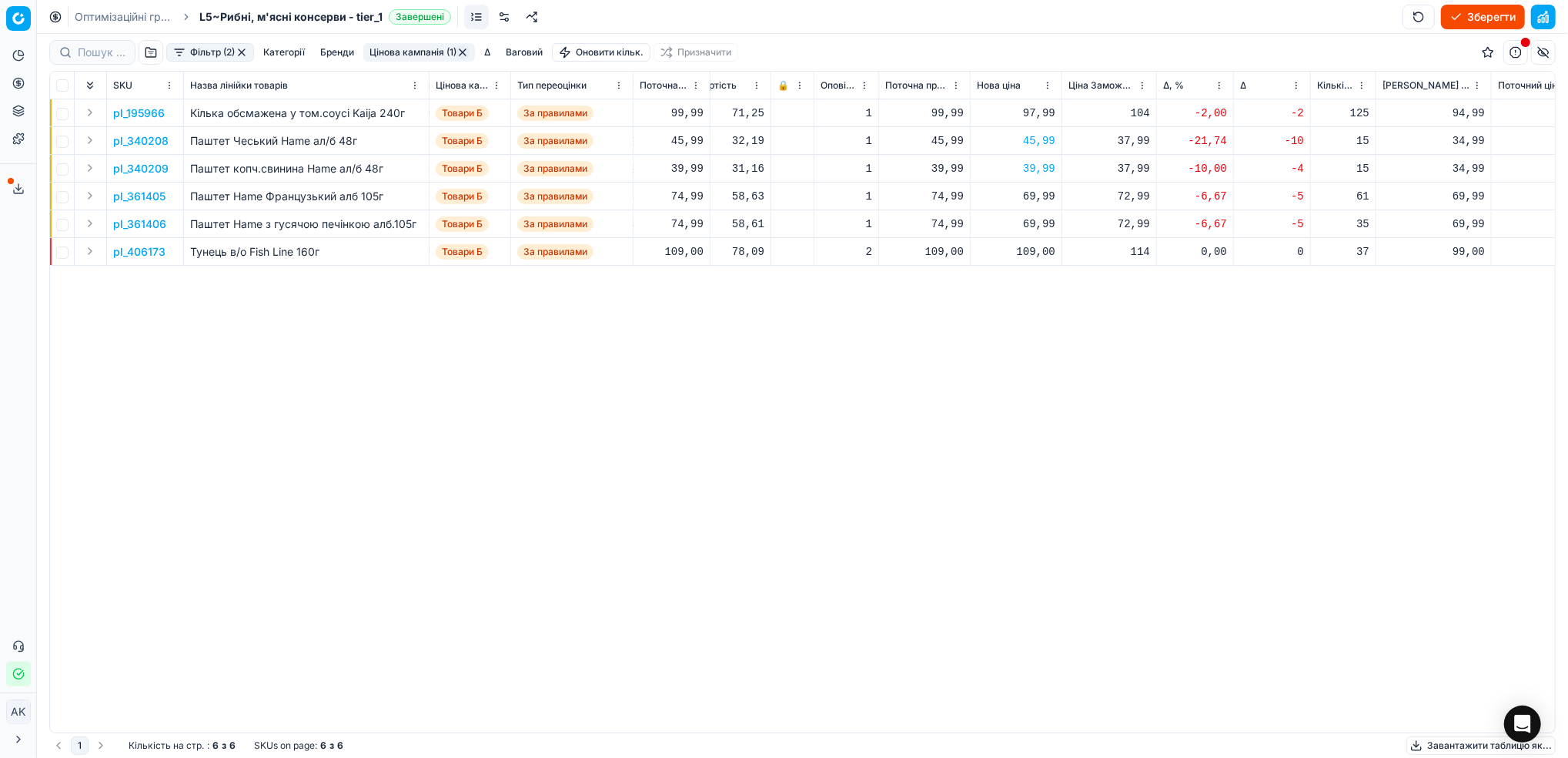
scroll to position [0, 285]
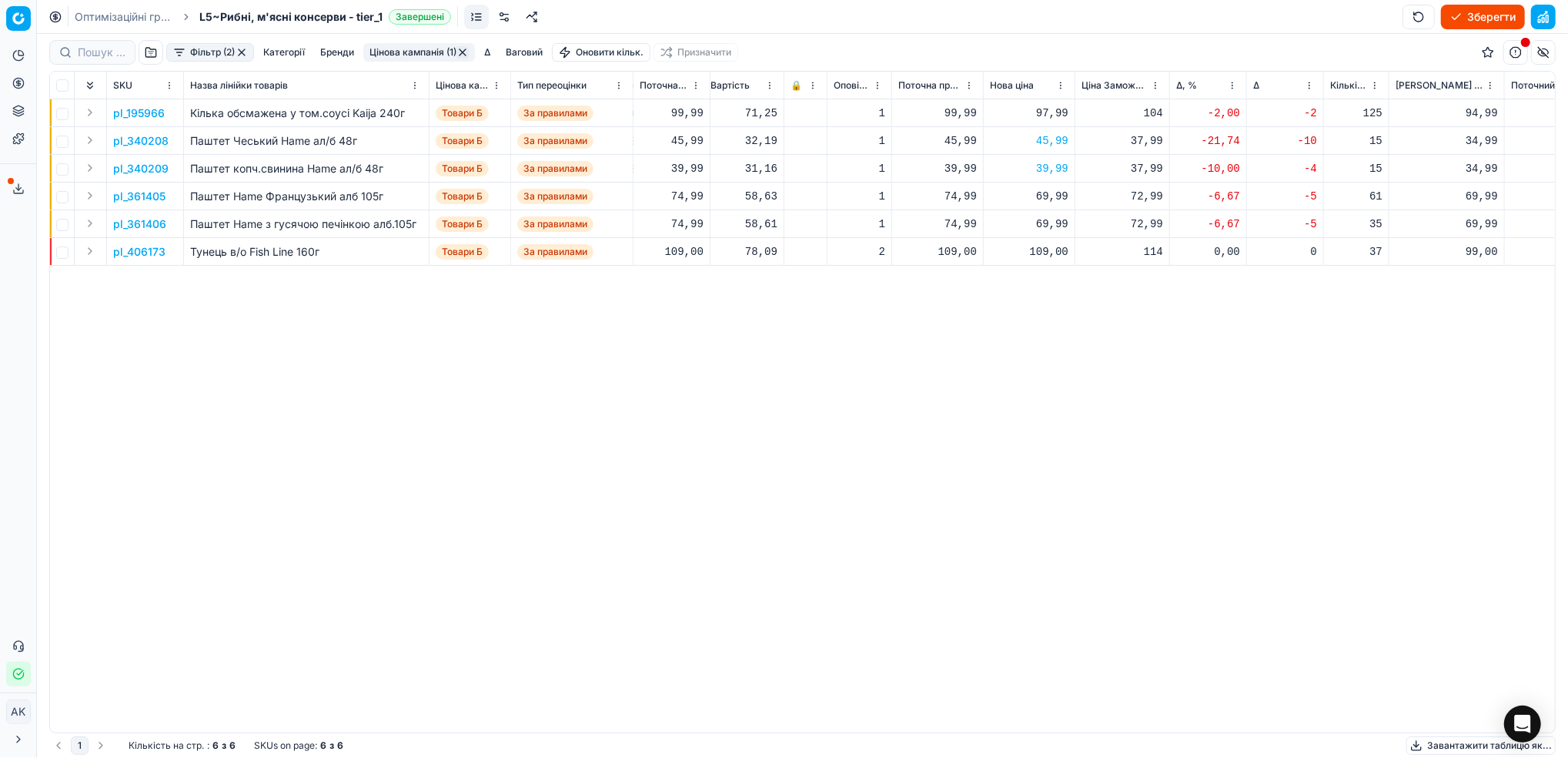
drag, startPoint x: 433, startPoint y: 49, endPoint x: 433, endPoint y: 60, distance: 11.0
click at [433, 48] on button "Цінова кампанія (1)" at bounding box center [419, 52] width 112 height 19
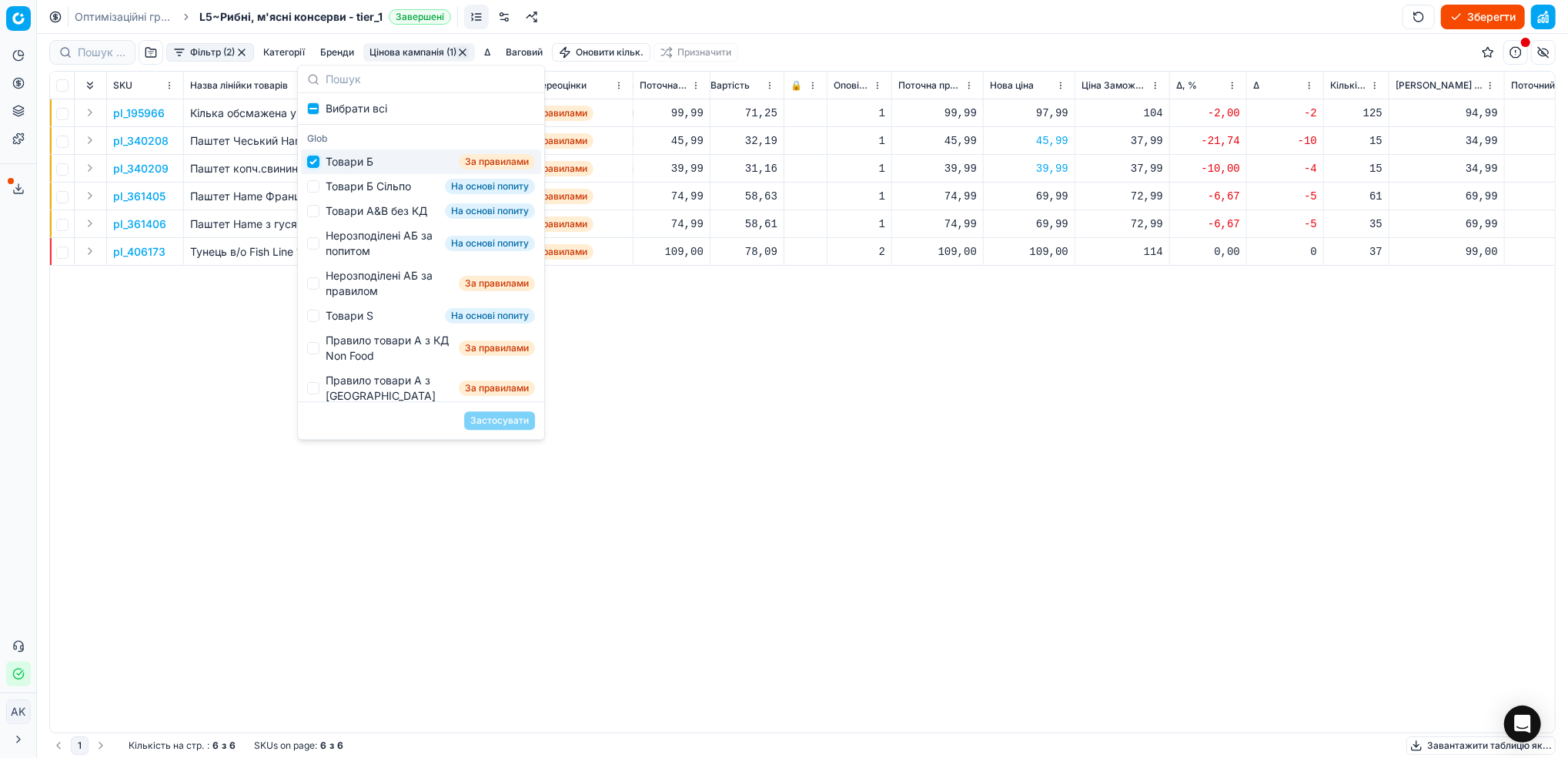
click at [315, 163] on input "Suggestions" at bounding box center [313, 161] width 12 height 12
checkbox input "false"
click at [322, 195] on div "Товари Б Сільпо На основі попиту" at bounding box center [421, 186] width 241 height 25
checkbox input "true"
click at [492, 428] on button "Застосувати" at bounding box center [500, 420] width 71 height 19
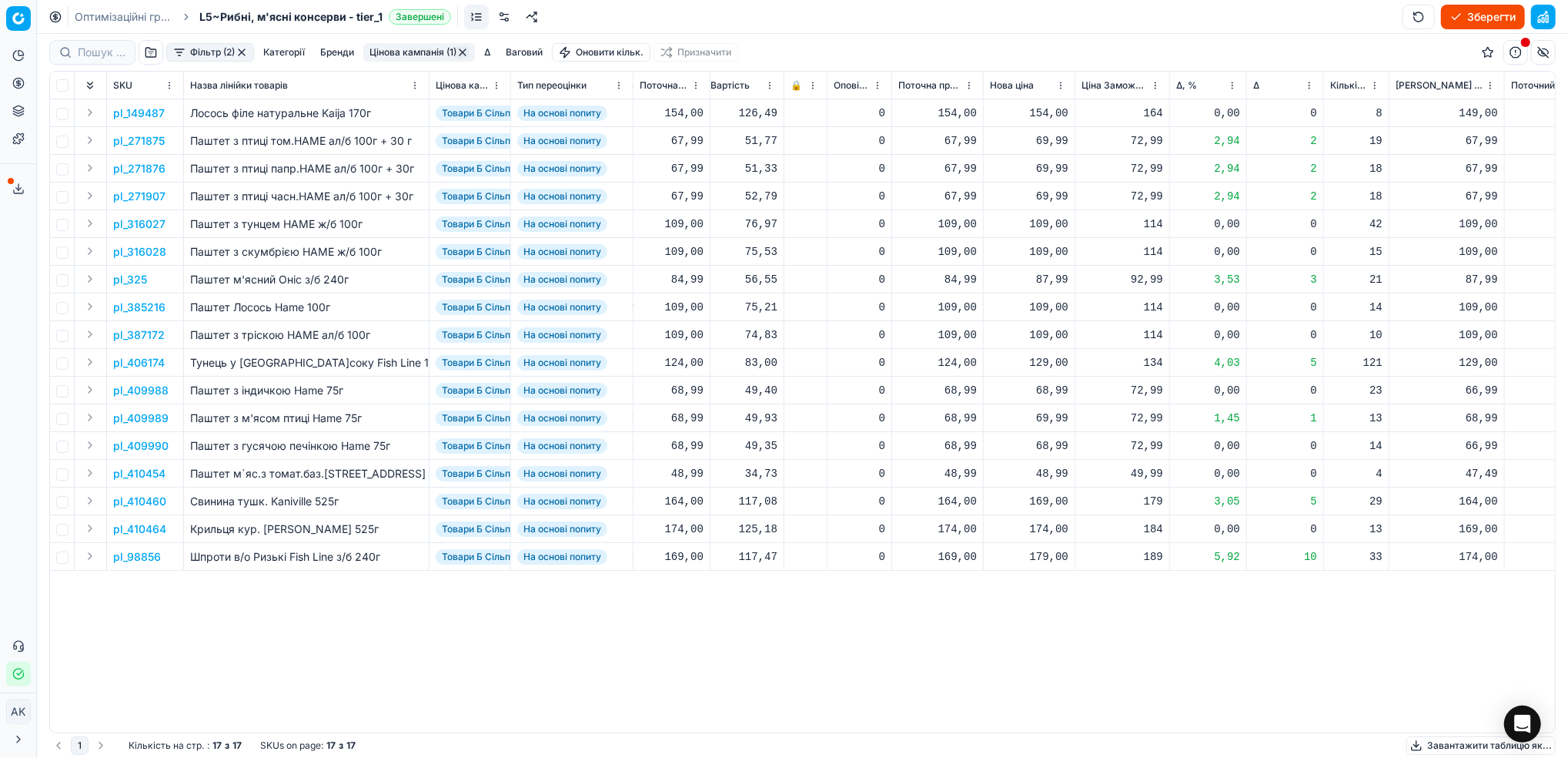
click at [1229, 83] on html "Pricing platform Аналітика Цінова оптимізація Асортимент продукції Шаблони Серв…" at bounding box center [784, 379] width 1568 height 758
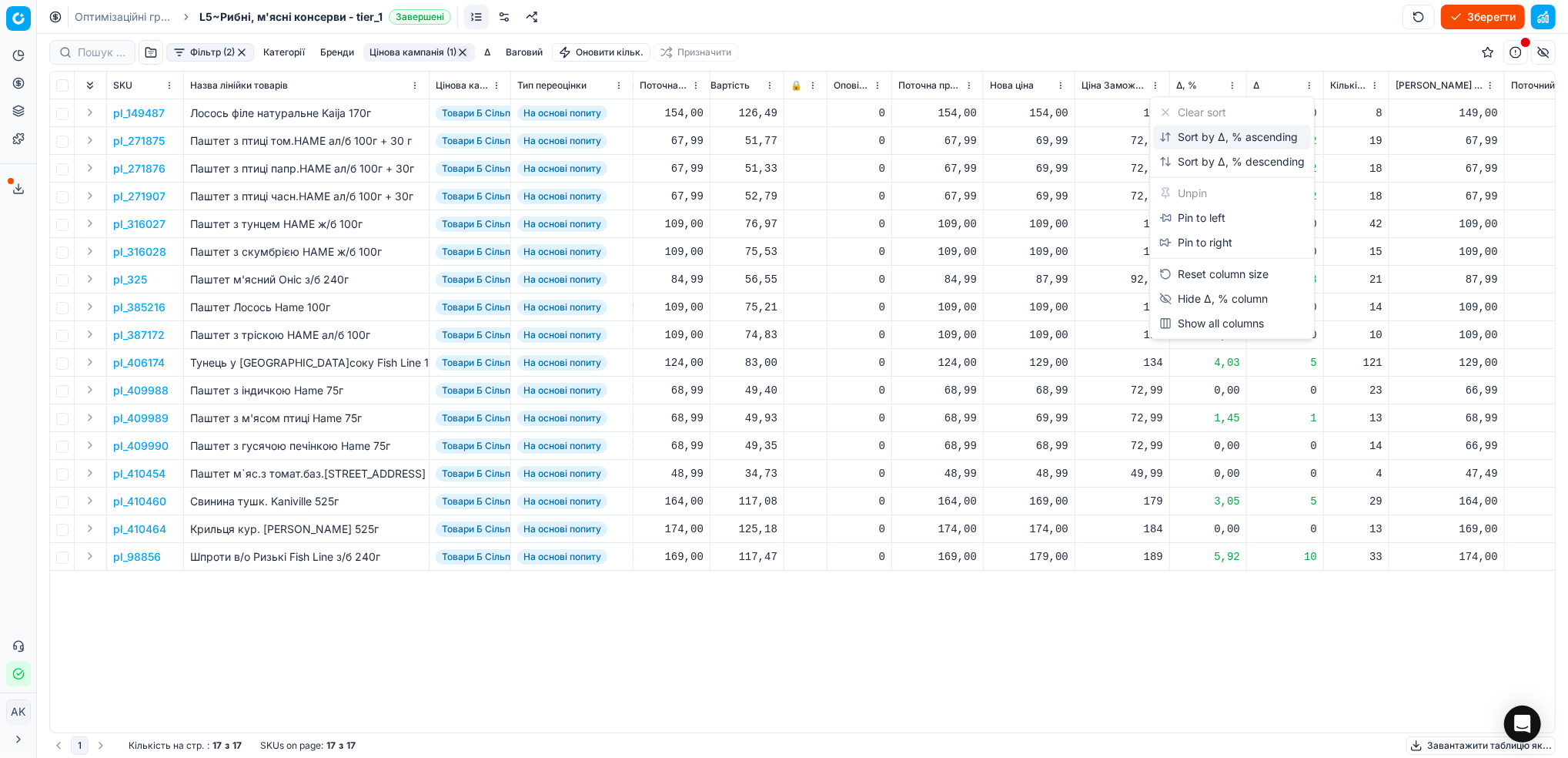
click at [1190, 142] on div "Sort by Δ, % ascending" at bounding box center [1228, 137] width 138 height 15
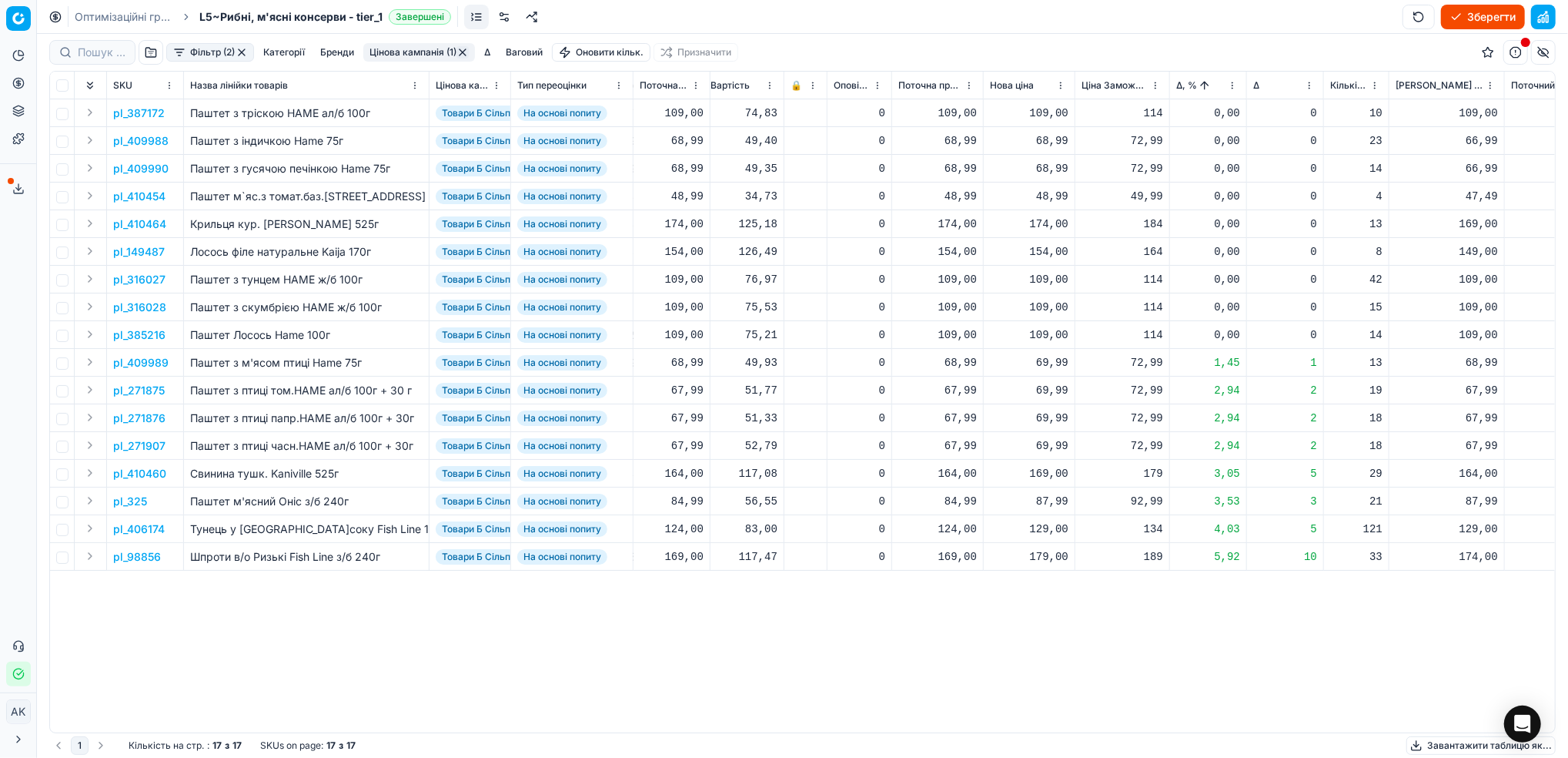
click at [1233, 85] on html "Pricing platform Аналітика Цінова оптимізація Асортимент продукції Шаблони Серв…" at bounding box center [784, 379] width 1568 height 758
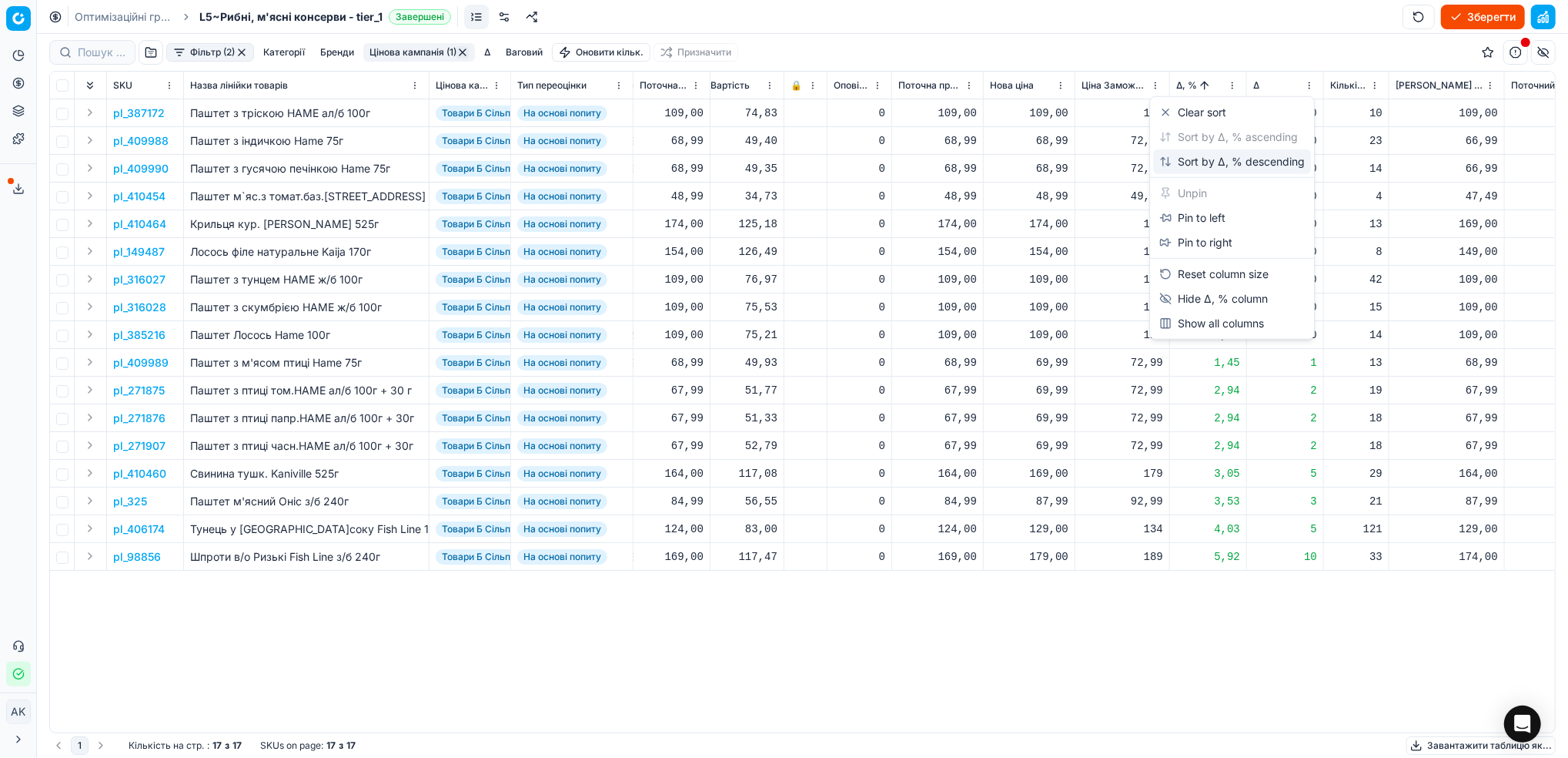
click at [1184, 162] on div "Sort by Δ, % descending" at bounding box center [1232, 161] width 146 height 15
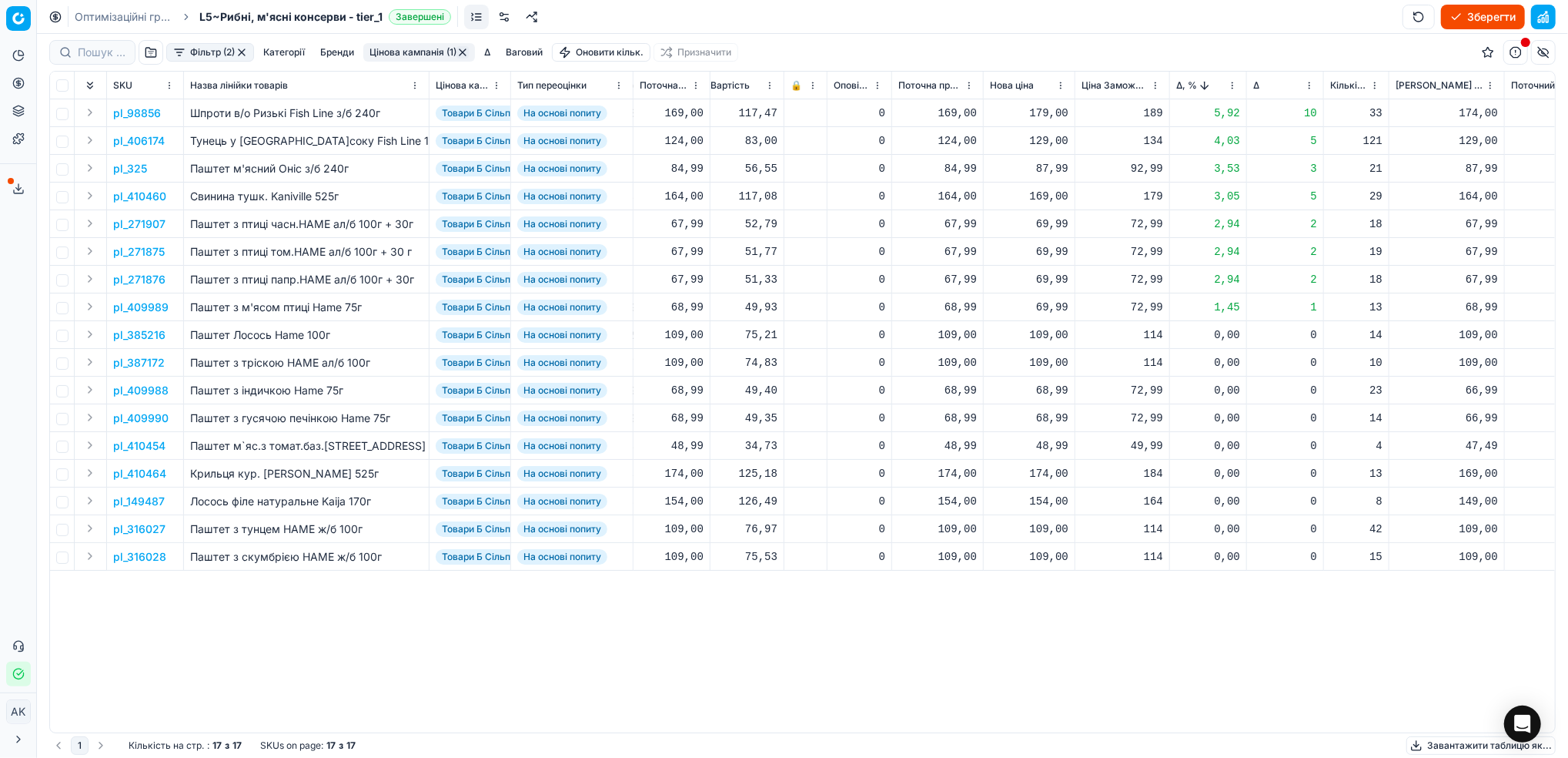
click at [131, 110] on p "pl_98856" at bounding box center [137, 113] width 47 height 15
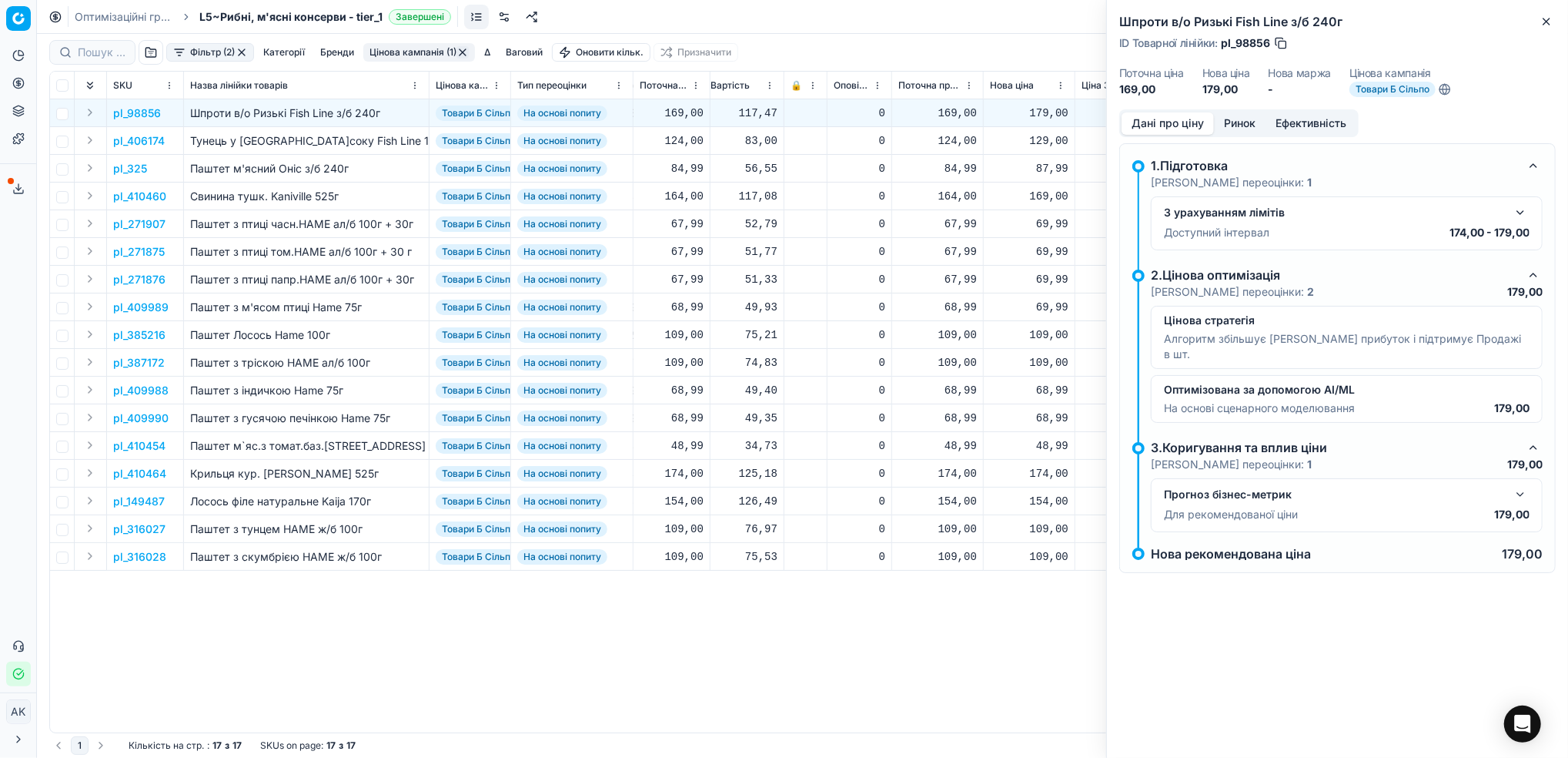
click at [1248, 117] on button "Ринок" at bounding box center [1240, 124] width 51 height 23
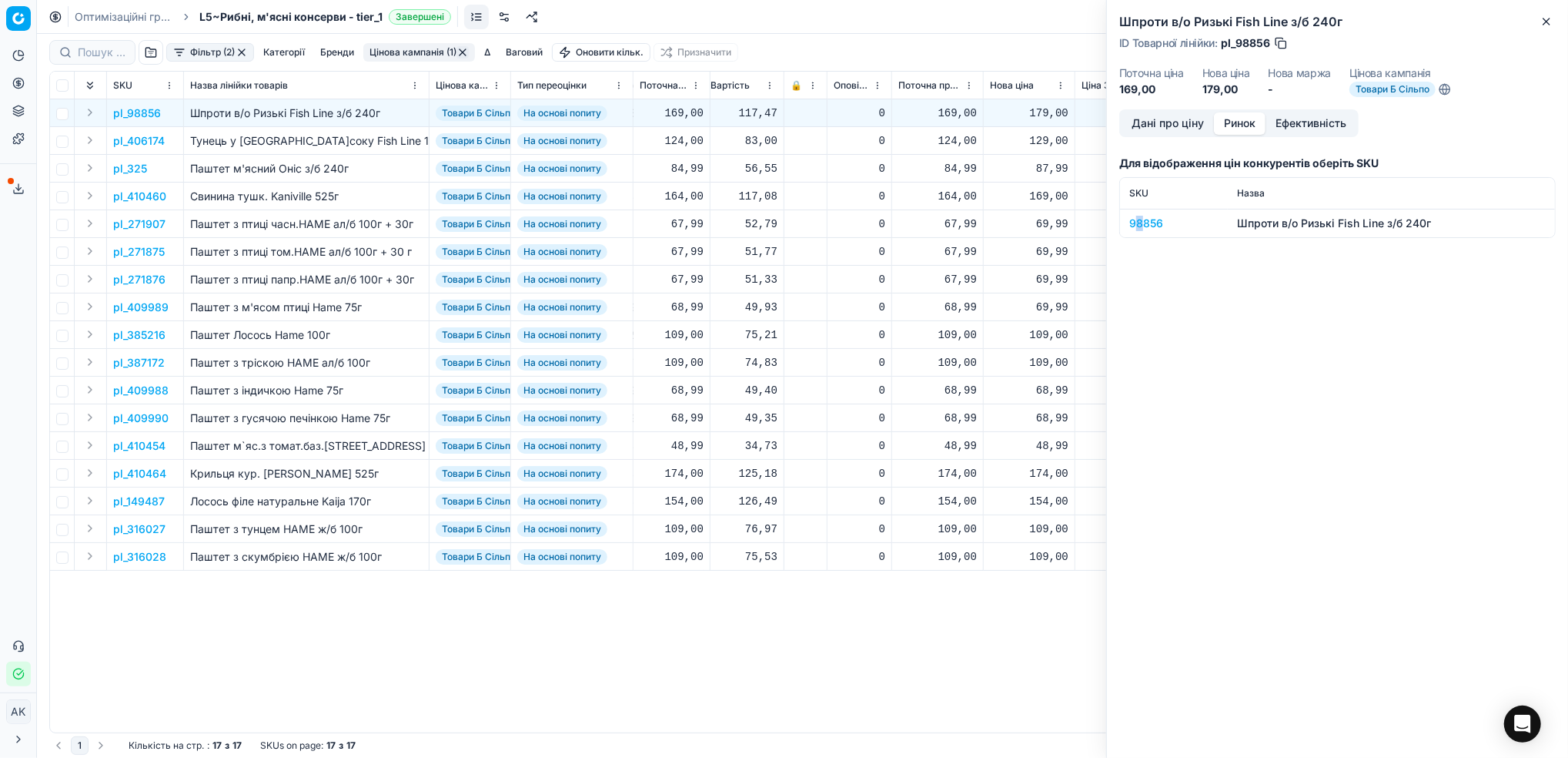
click at [1140, 220] on div "98856" at bounding box center [1174, 223] width 89 height 15
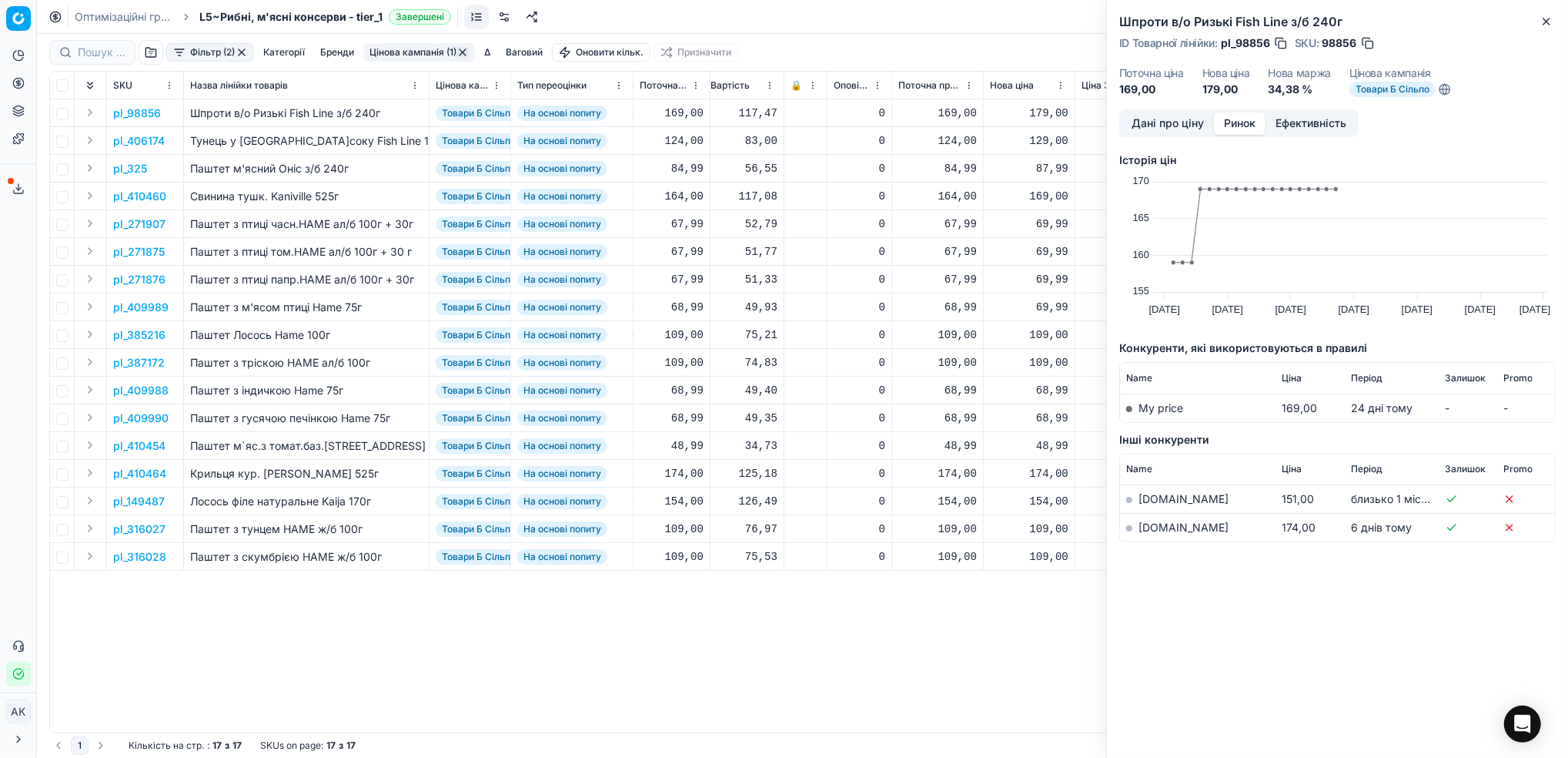
click at [1148, 526] on link "[DOMAIN_NAME]" at bounding box center [1183, 527] width 90 height 13
click at [1150, 124] on button "Дані про ціну" at bounding box center [1167, 124] width 93 height 23
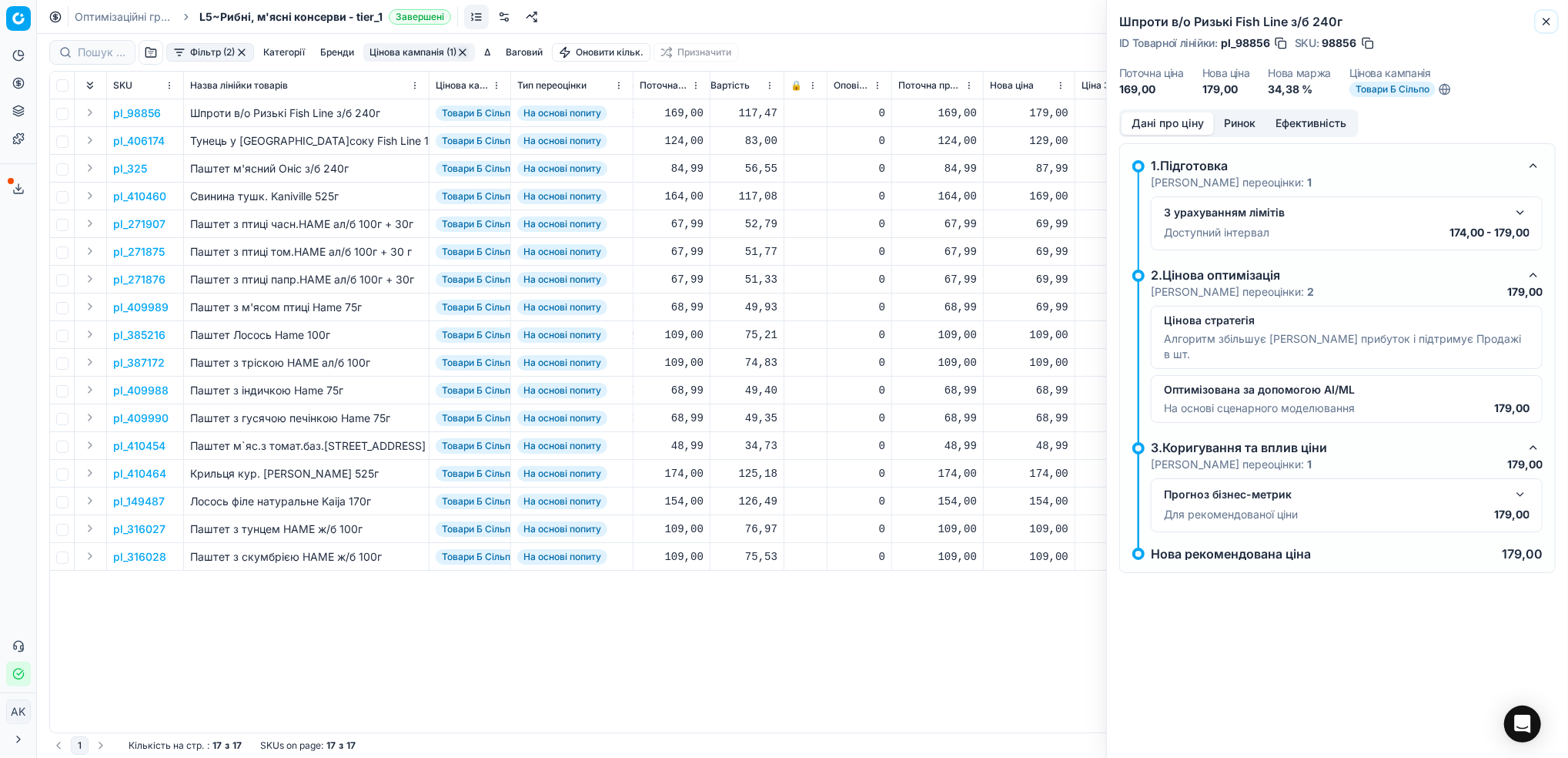
click at [1544, 19] on icon "button" at bounding box center [1546, 22] width 6 height 6
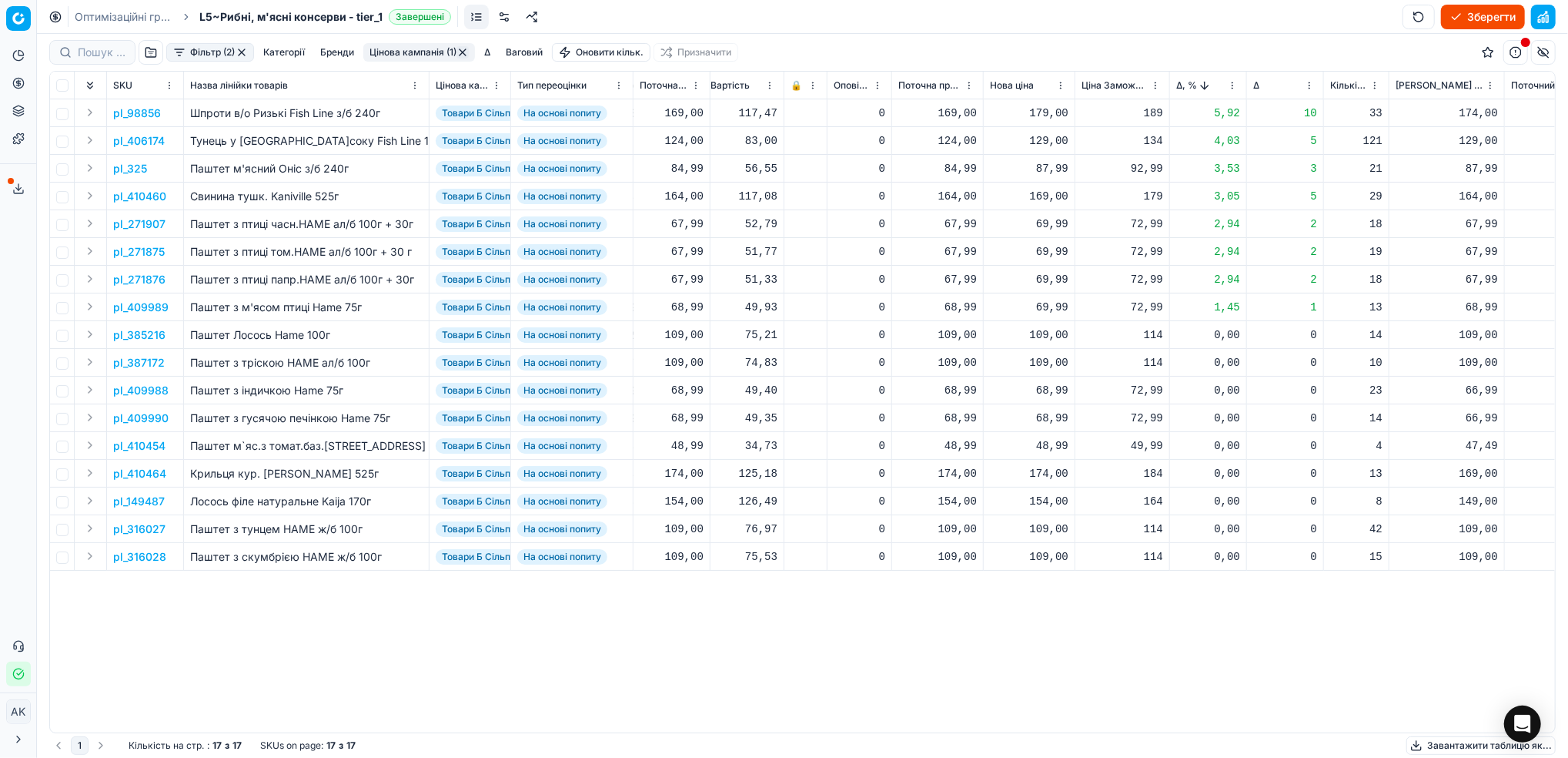
click at [125, 168] on p "pl_325" at bounding box center [130, 168] width 34 height 15
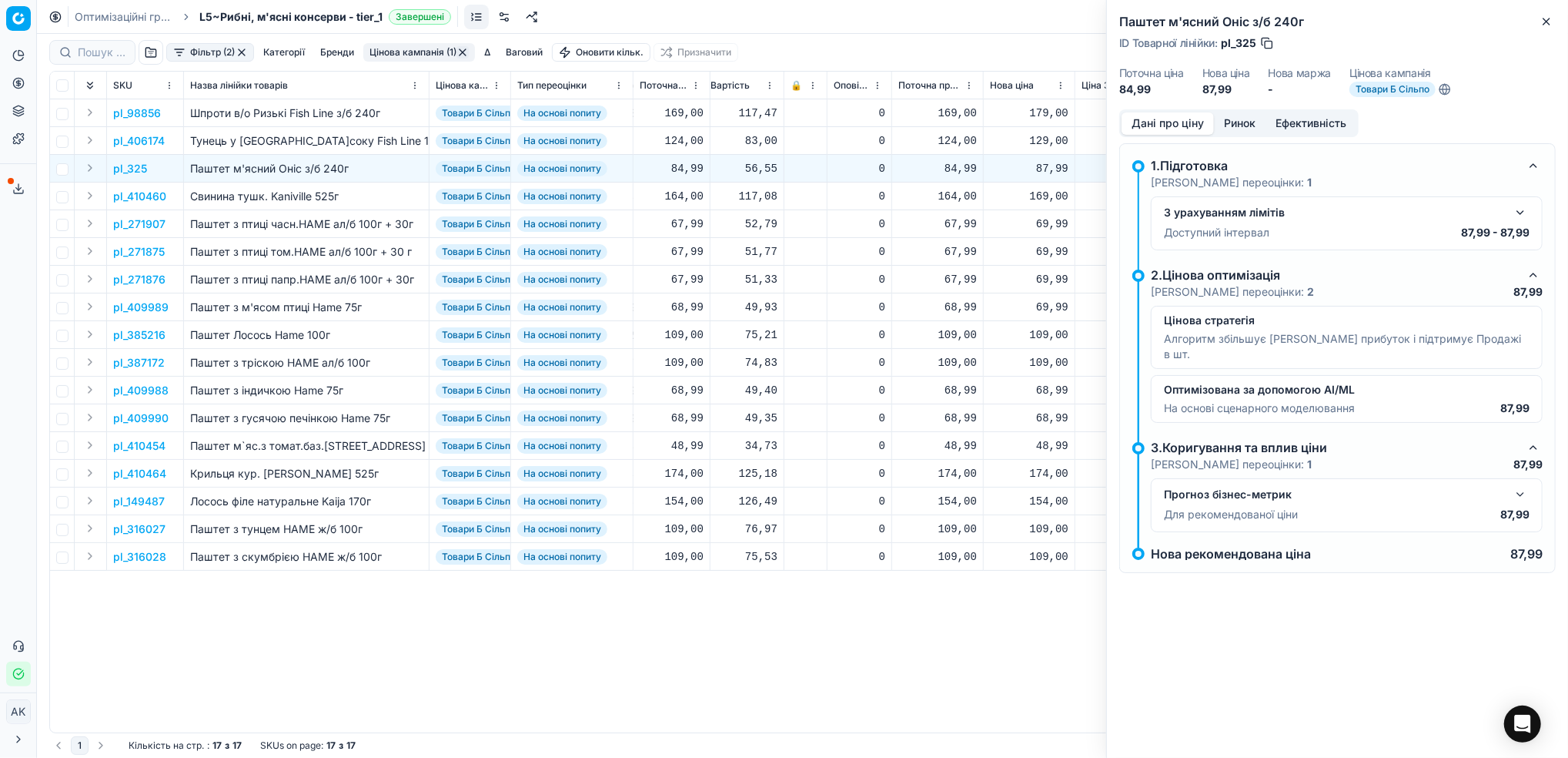
click at [1230, 124] on button "Ринок" at bounding box center [1240, 124] width 51 height 23
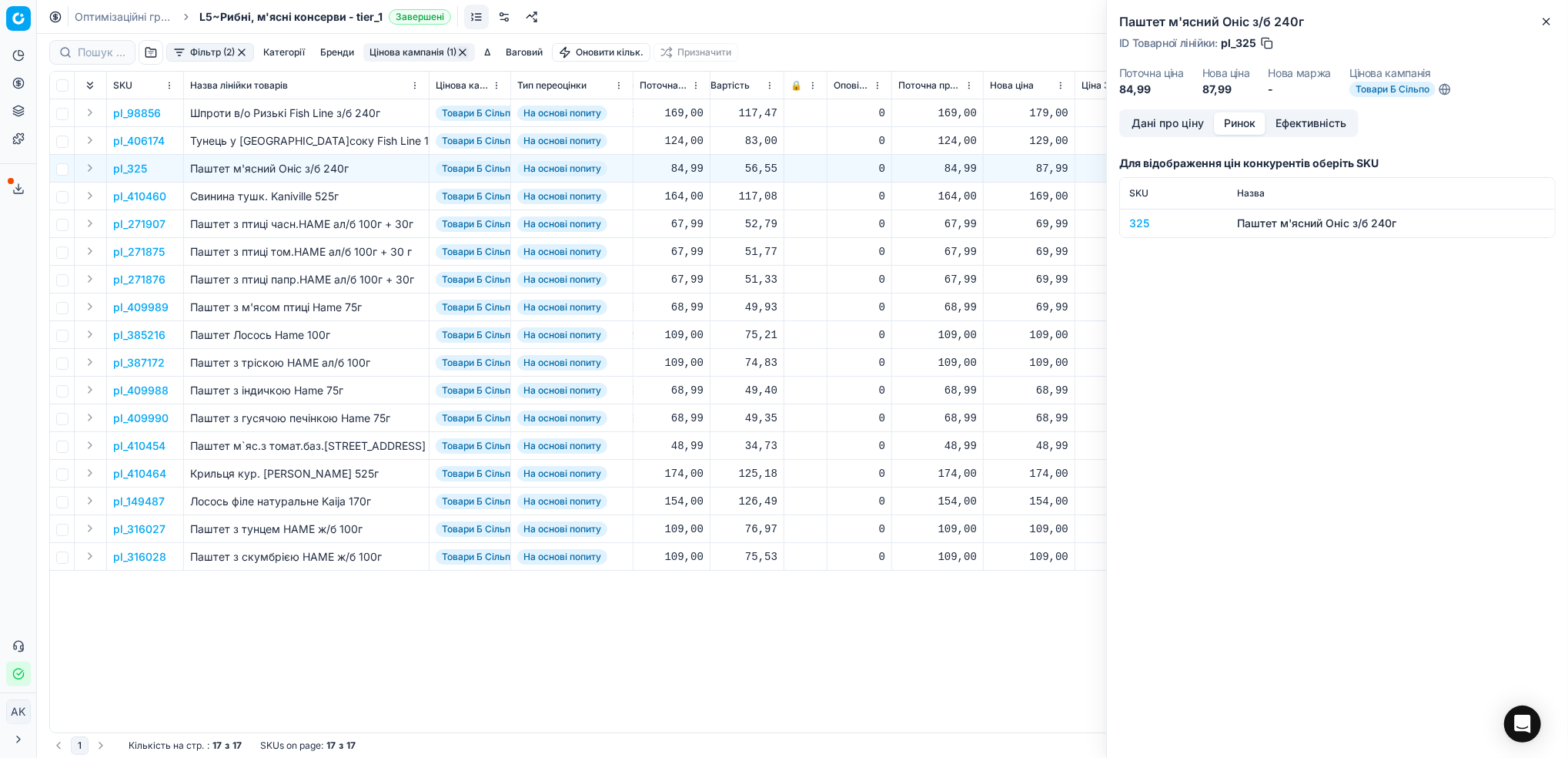
click at [1146, 220] on div "325" at bounding box center [1174, 223] width 89 height 15
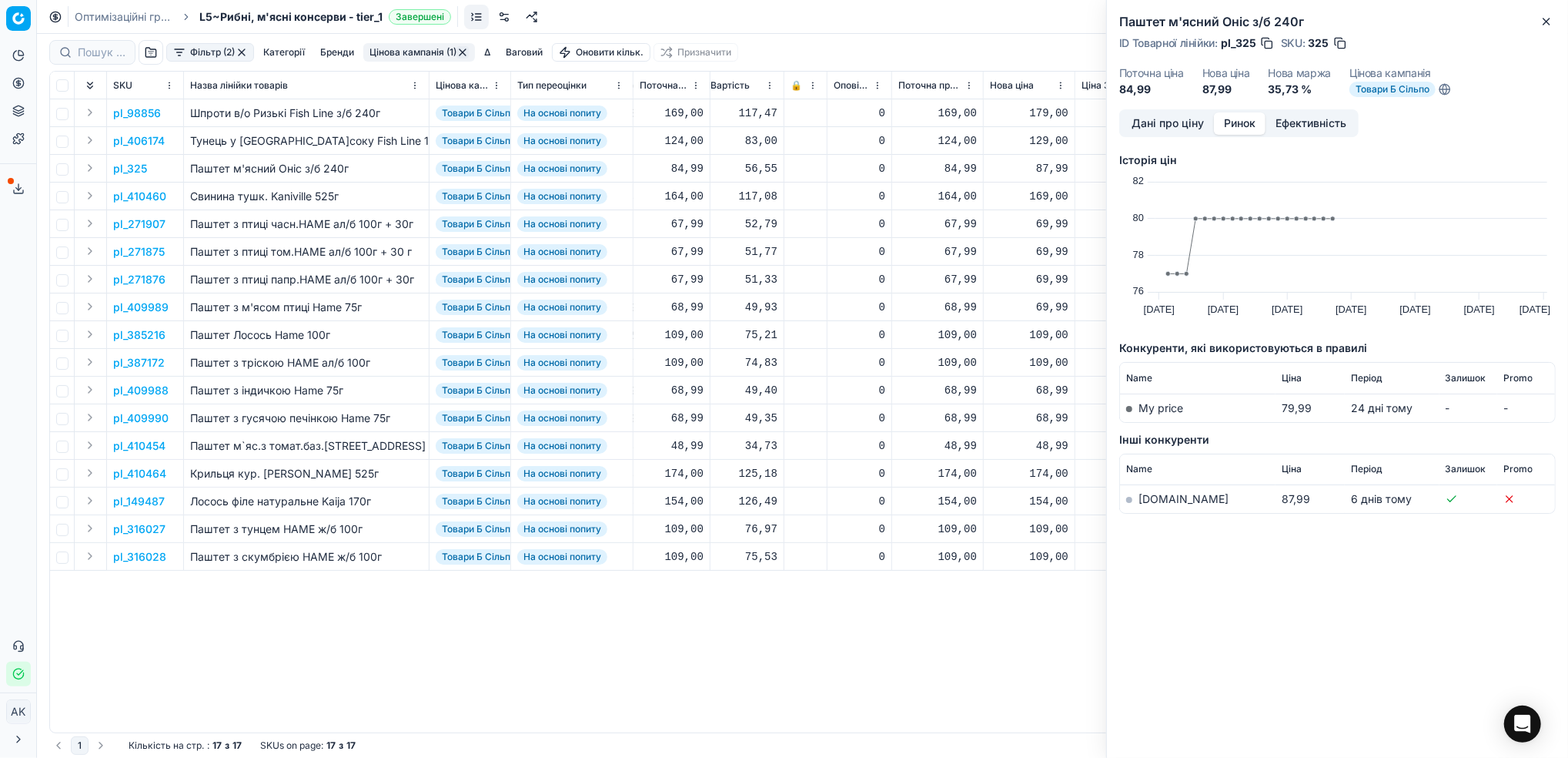
click at [1152, 504] on link "[DOMAIN_NAME]" at bounding box center [1183, 498] width 90 height 13
click at [1146, 119] on button "Дані про ціну" at bounding box center [1167, 124] width 93 height 23
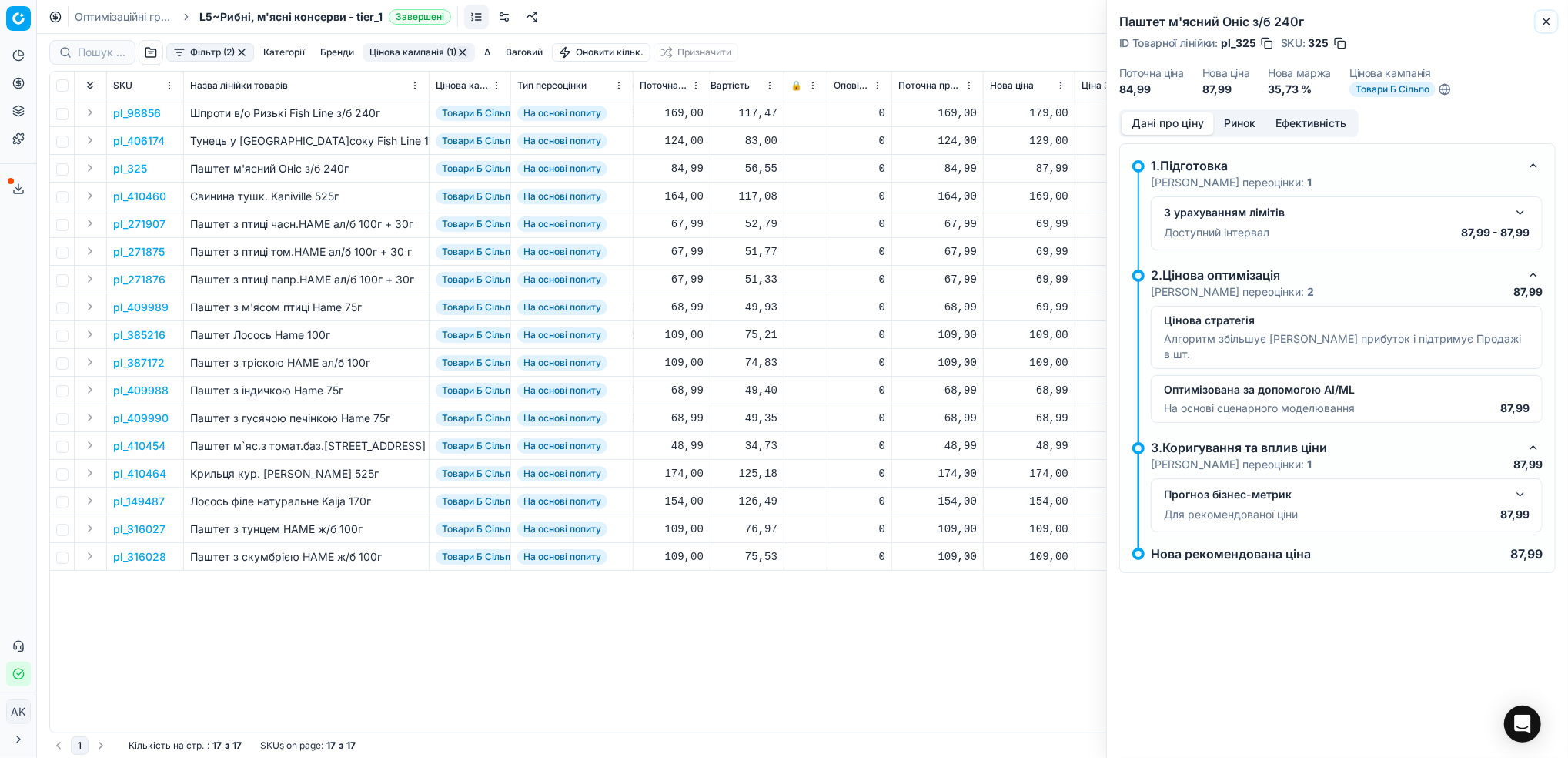
click at [1553, 17] on icon "button" at bounding box center [1546, 21] width 12 height 12
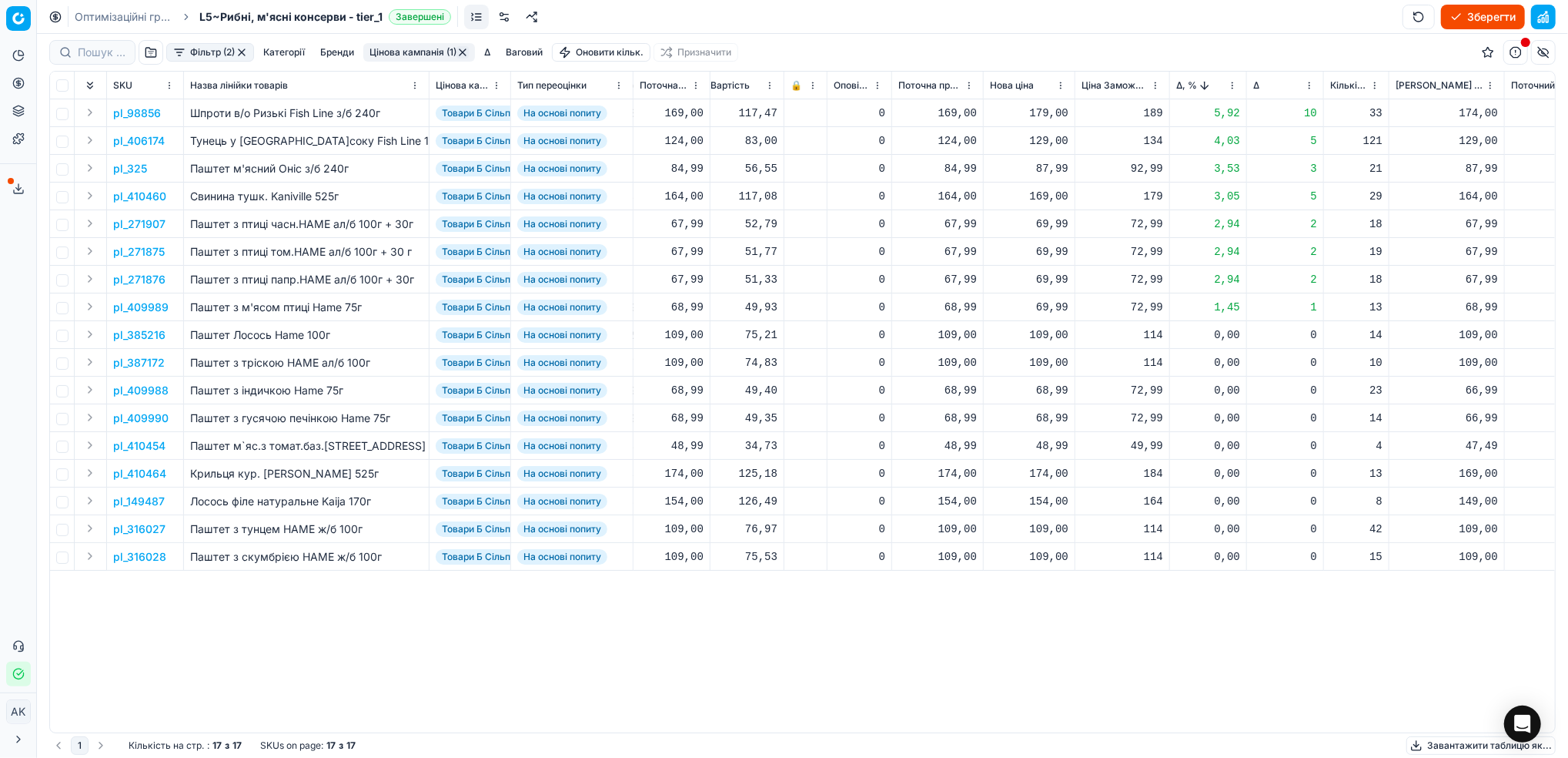
click at [406, 47] on button "Цінова кампанія (1)" at bounding box center [419, 52] width 112 height 19
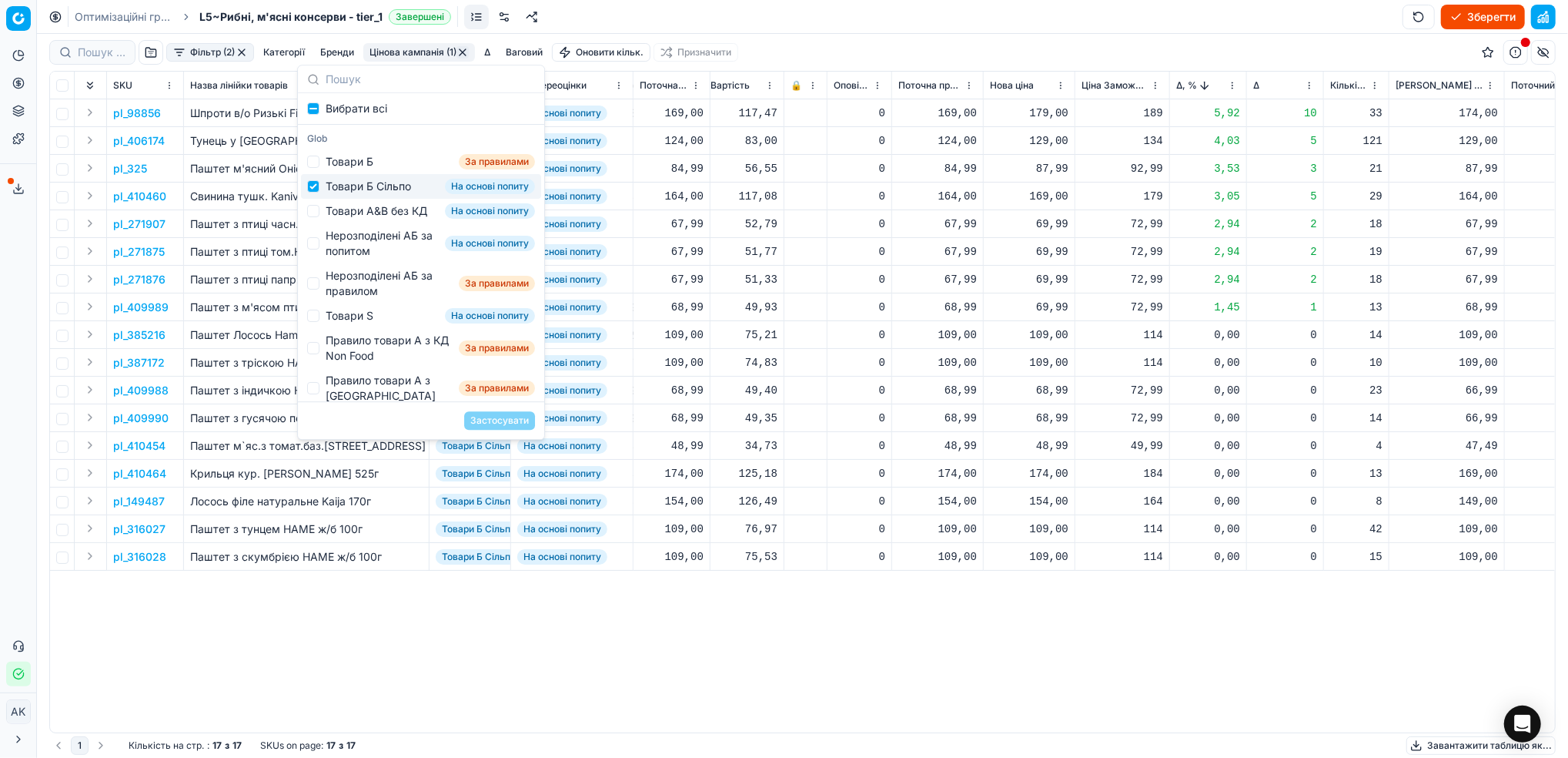
click at [316, 193] on div "Товари Б Сільпо На основі попиту" at bounding box center [421, 186] width 241 height 25
checkbox input "false"
click at [319, 209] on div "Товари А&B без КД На основі попиту" at bounding box center [421, 211] width 241 height 25
checkbox input "true"
click at [496, 420] on button "Застосувати" at bounding box center [500, 420] width 71 height 19
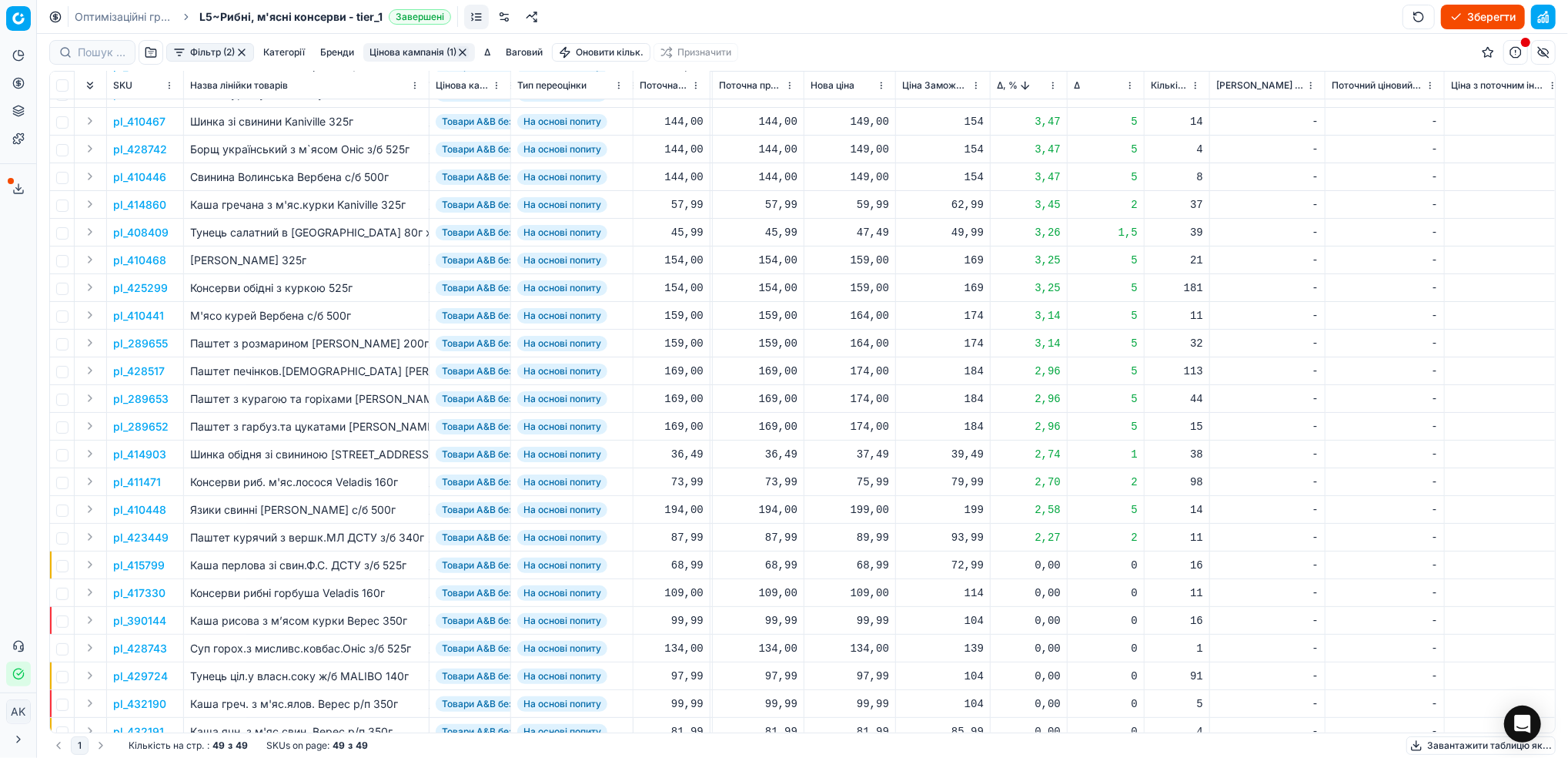
scroll to position [0, 464]
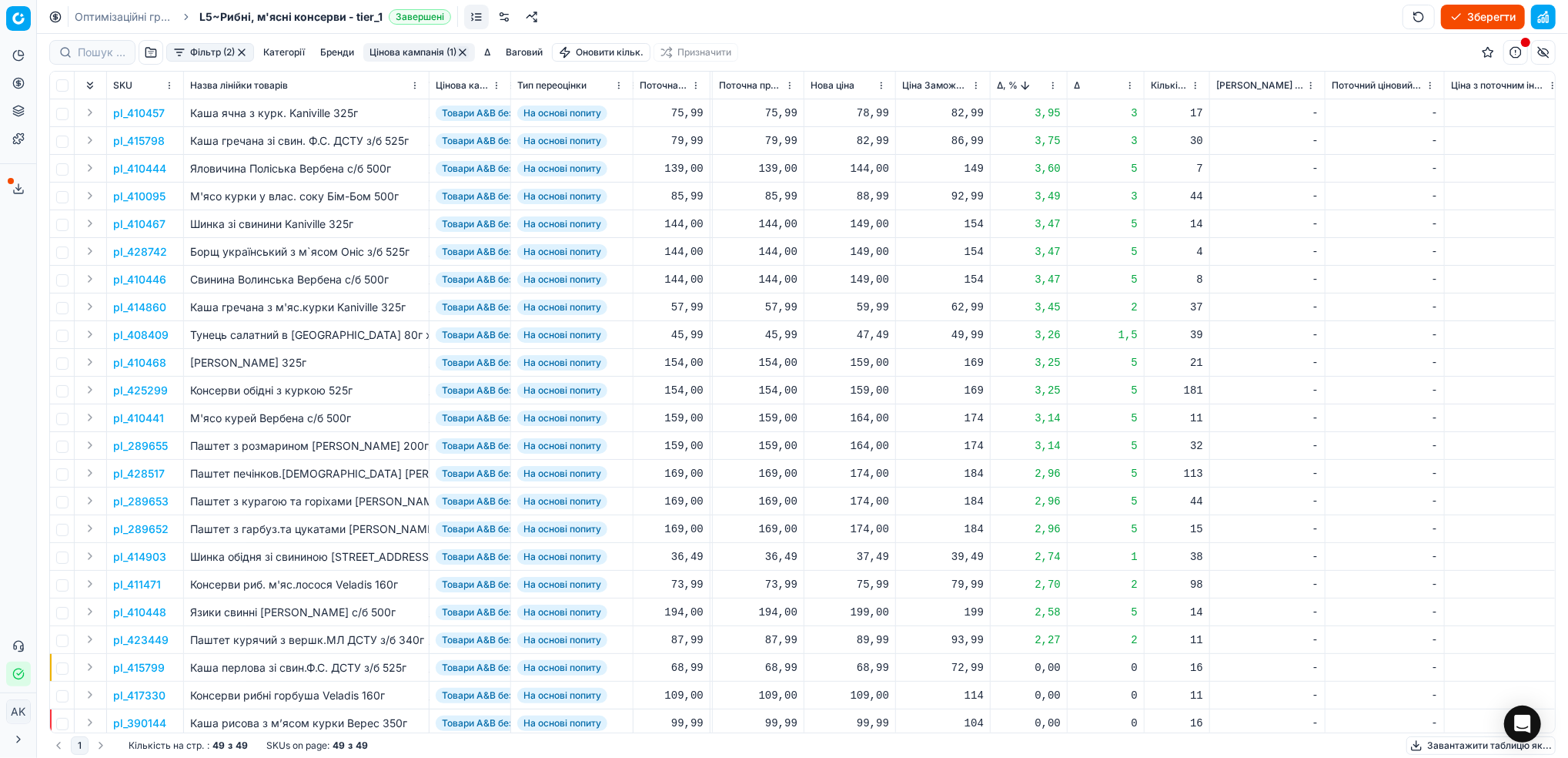
click at [137, 248] on p "pl_428742" at bounding box center [140, 251] width 54 height 15
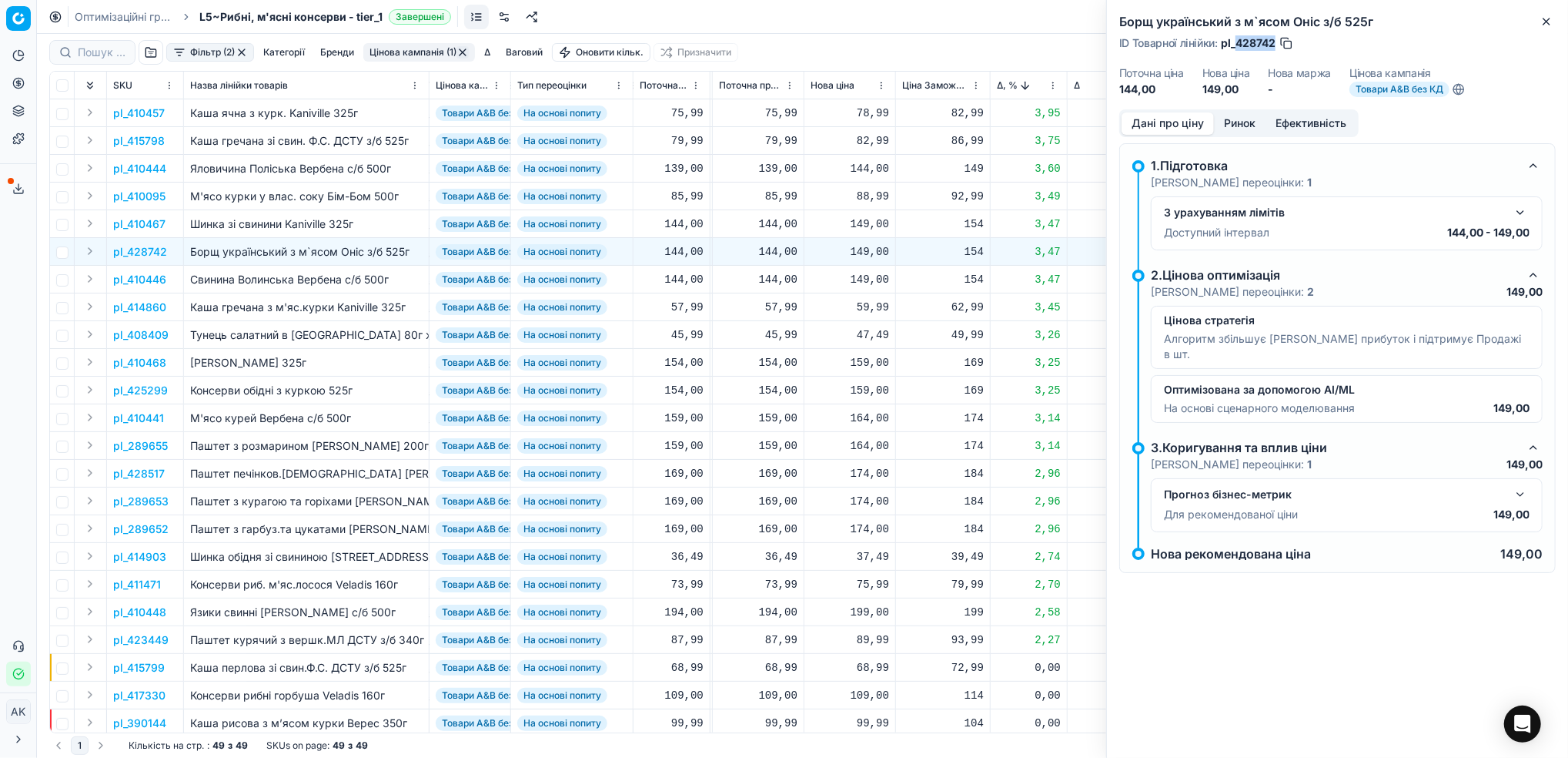
drag, startPoint x: 1275, startPoint y: 44, endPoint x: 1237, endPoint y: 44, distance: 38.0
click at [1237, 44] on span "pl_428742" at bounding box center [1249, 43] width 55 height 15
click at [1544, 21] on icon "button" at bounding box center [1546, 21] width 12 height 12
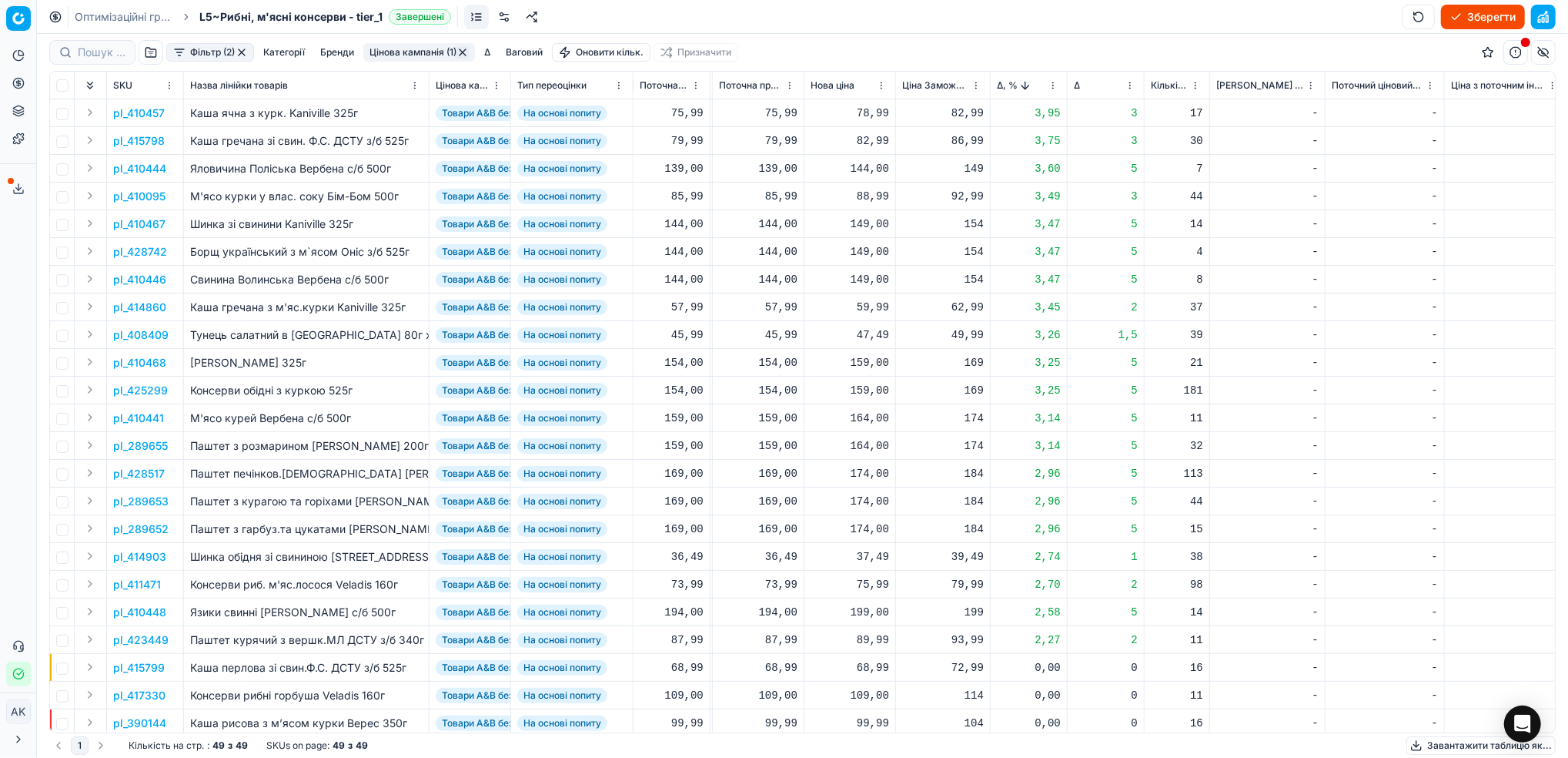
click at [1055, 82] on html "Pricing platform Аналітика Цінова оптимізація Асортимент продукції Шаблони Серв…" at bounding box center [784, 379] width 1568 height 758
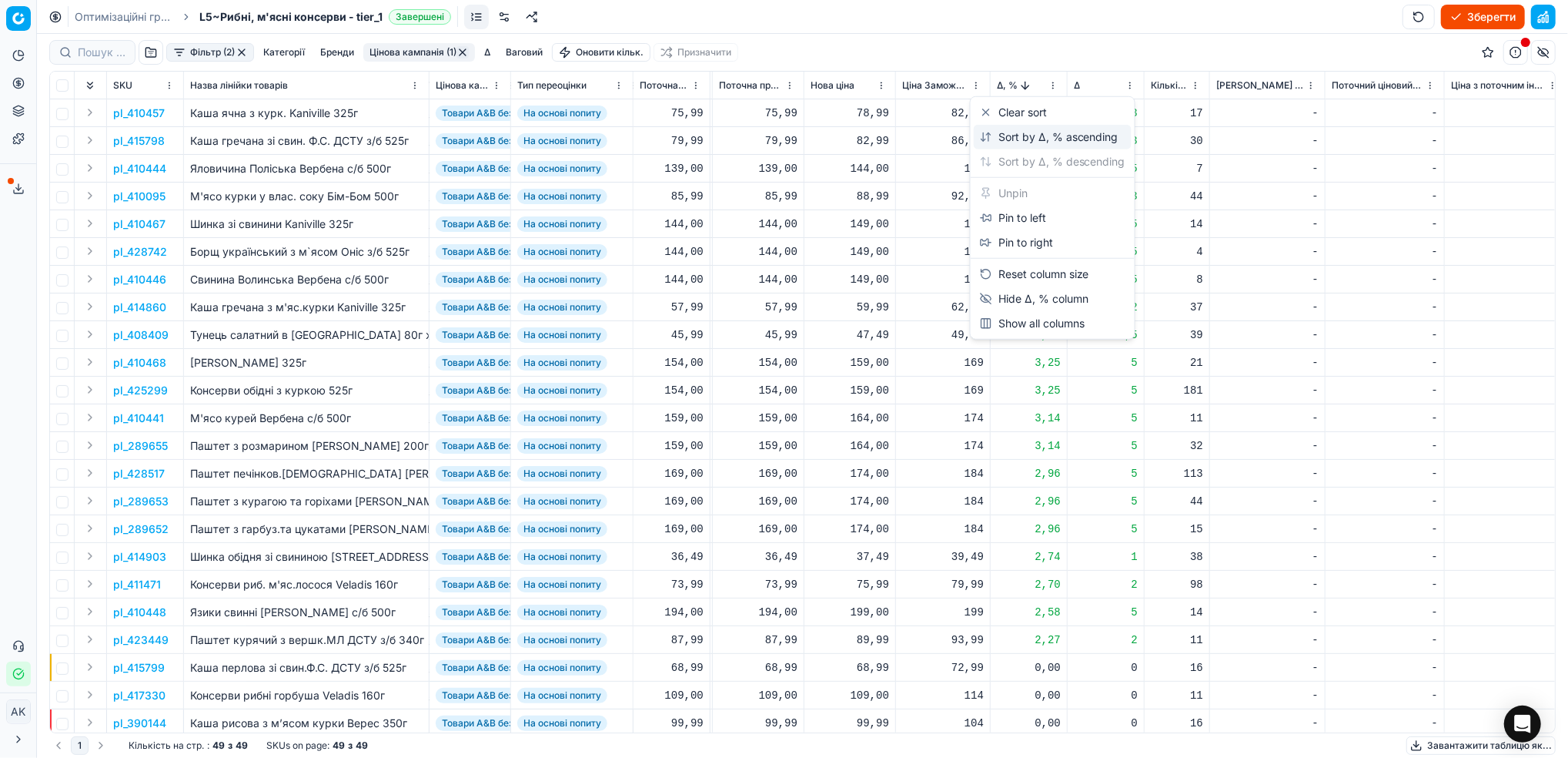
click at [1003, 134] on div "Sort by Δ, % ascending" at bounding box center [1049, 137] width 138 height 15
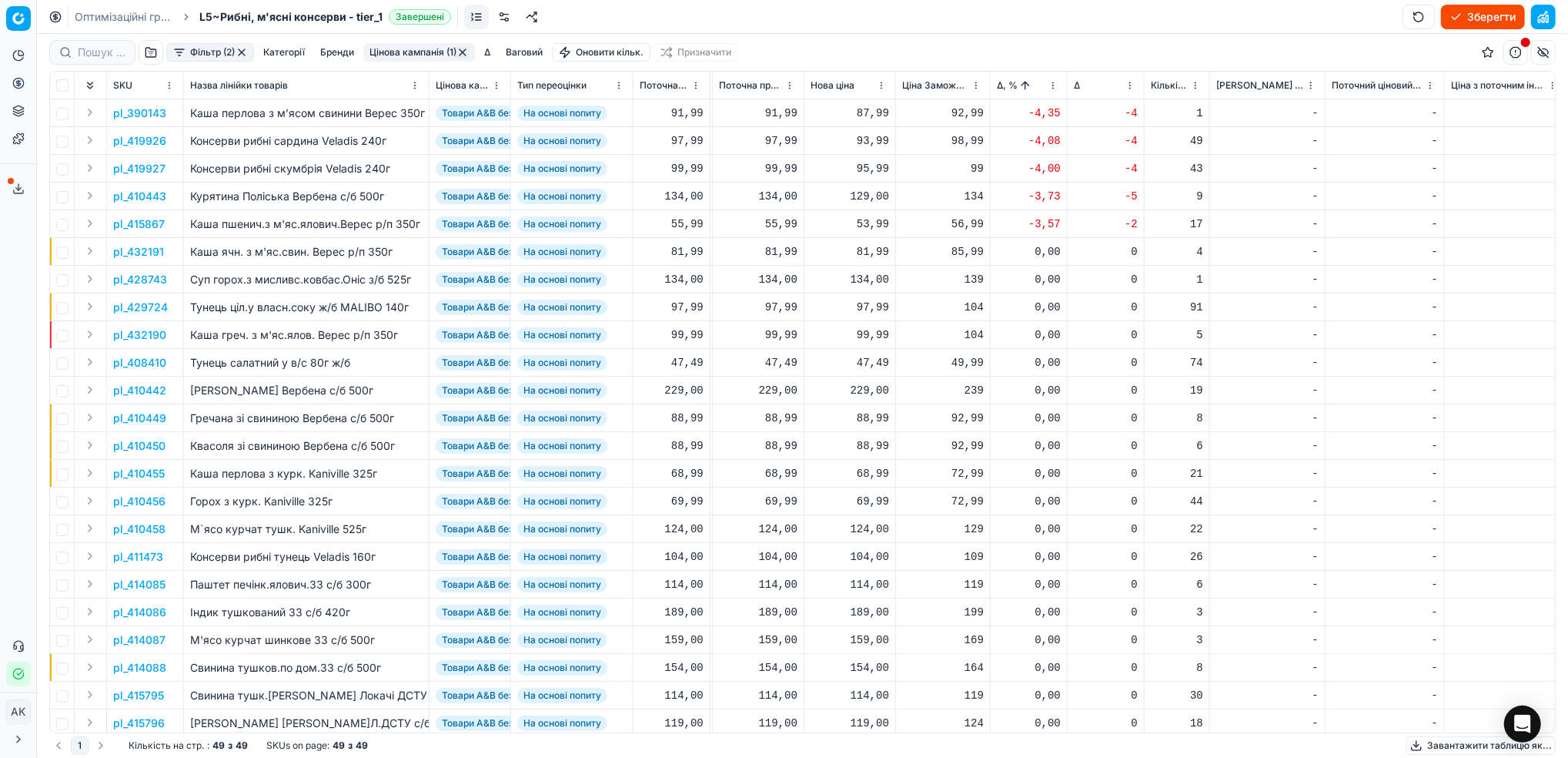
click at [136, 108] on p "pl_390143" at bounding box center [140, 113] width 53 height 15
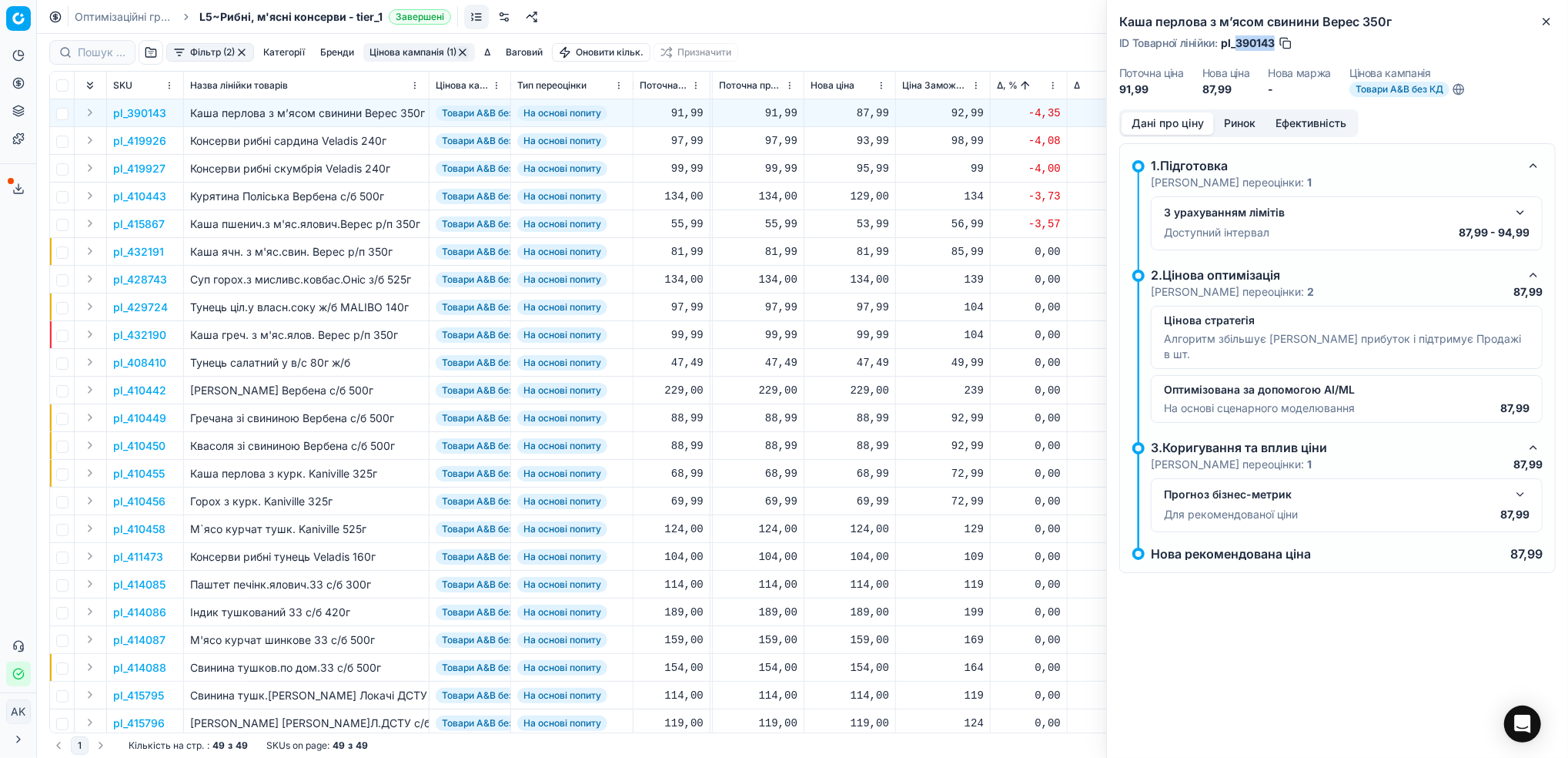
drag, startPoint x: 1275, startPoint y: 45, endPoint x: 1238, endPoint y: 45, distance: 37.0
click at [1238, 45] on span "pl_390143" at bounding box center [1248, 43] width 54 height 15
click at [862, 116] on div "87,99" at bounding box center [850, 113] width 79 height 15
drag, startPoint x: 870, startPoint y: 249, endPoint x: 855, endPoint y: 250, distance: 15.0
click at [855, 250] on input "87.99" at bounding box center [904, 249] width 111 height 25
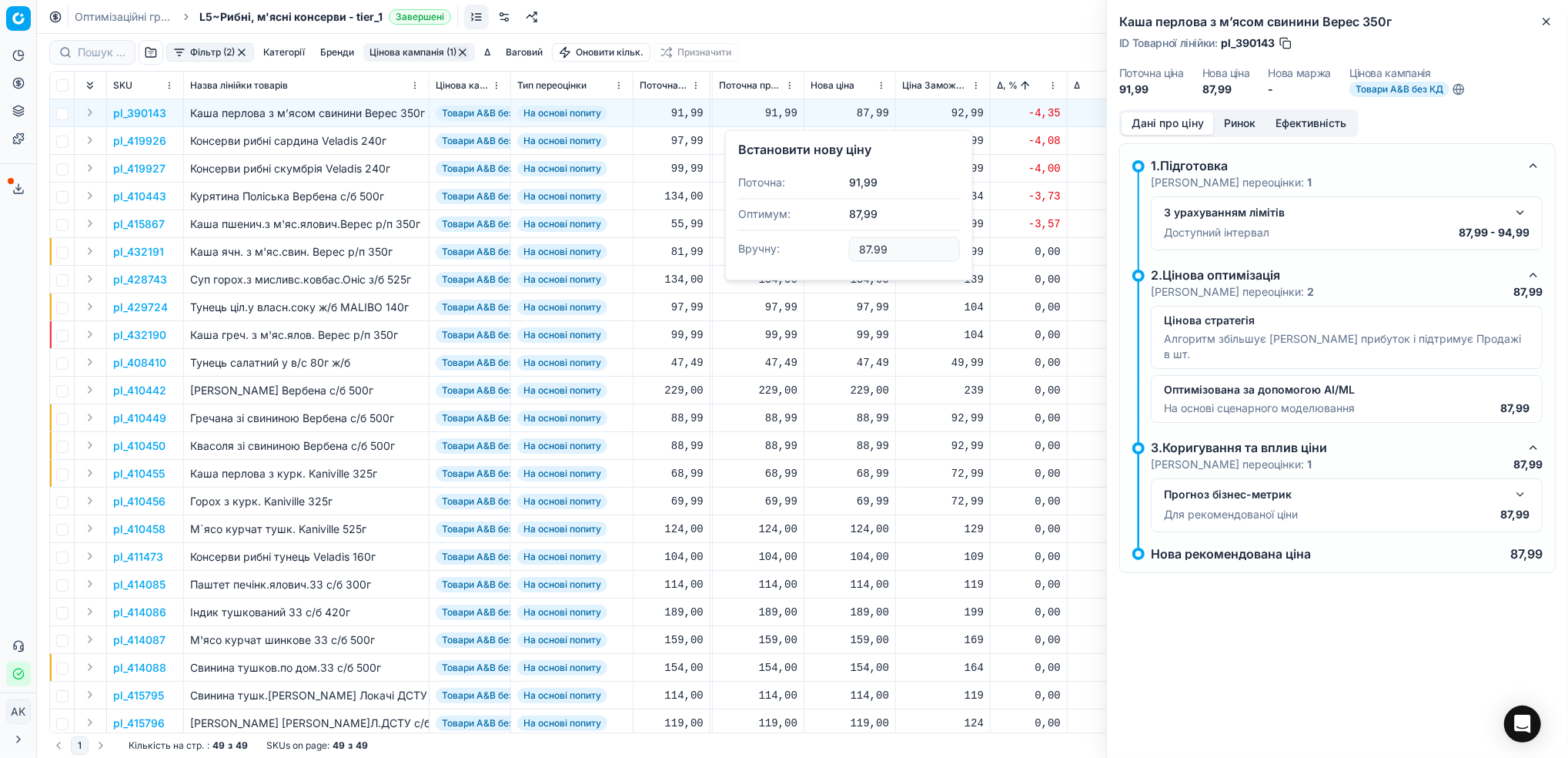
click at [865, 250] on input "87.99" at bounding box center [904, 249] width 111 height 25
click at [868, 250] on input "87.99" at bounding box center [904, 249] width 111 height 25
drag, startPoint x: 870, startPoint y: 250, endPoint x: 856, endPoint y: 248, distance: 14.1
click at [856, 248] on input "87.99" at bounding box center [904, 249] width 111 height 25
type input "91.99"
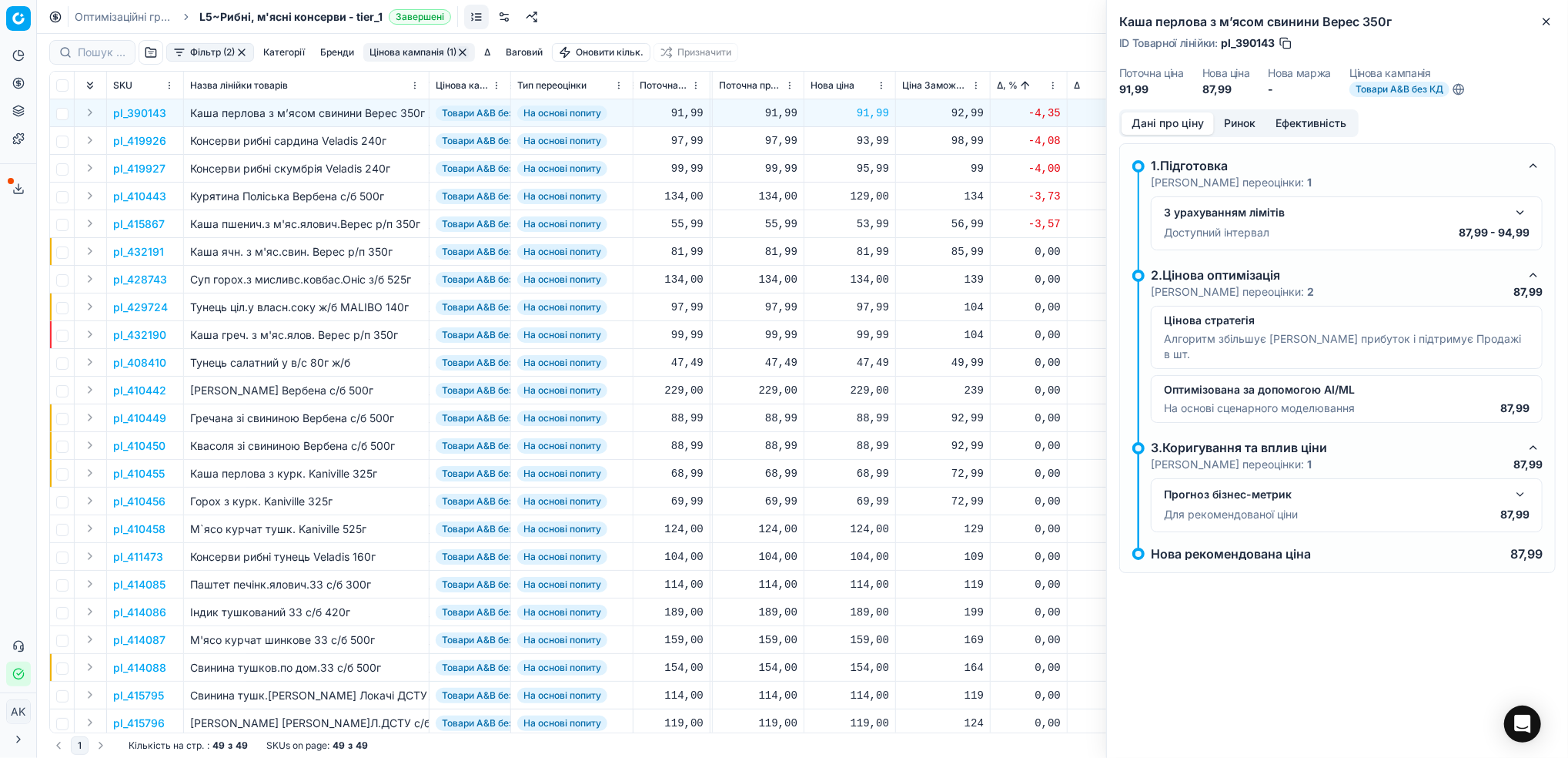
click at [150, 136] on p "pl_419926" at bounding box center [140, 141] width 53 height 15
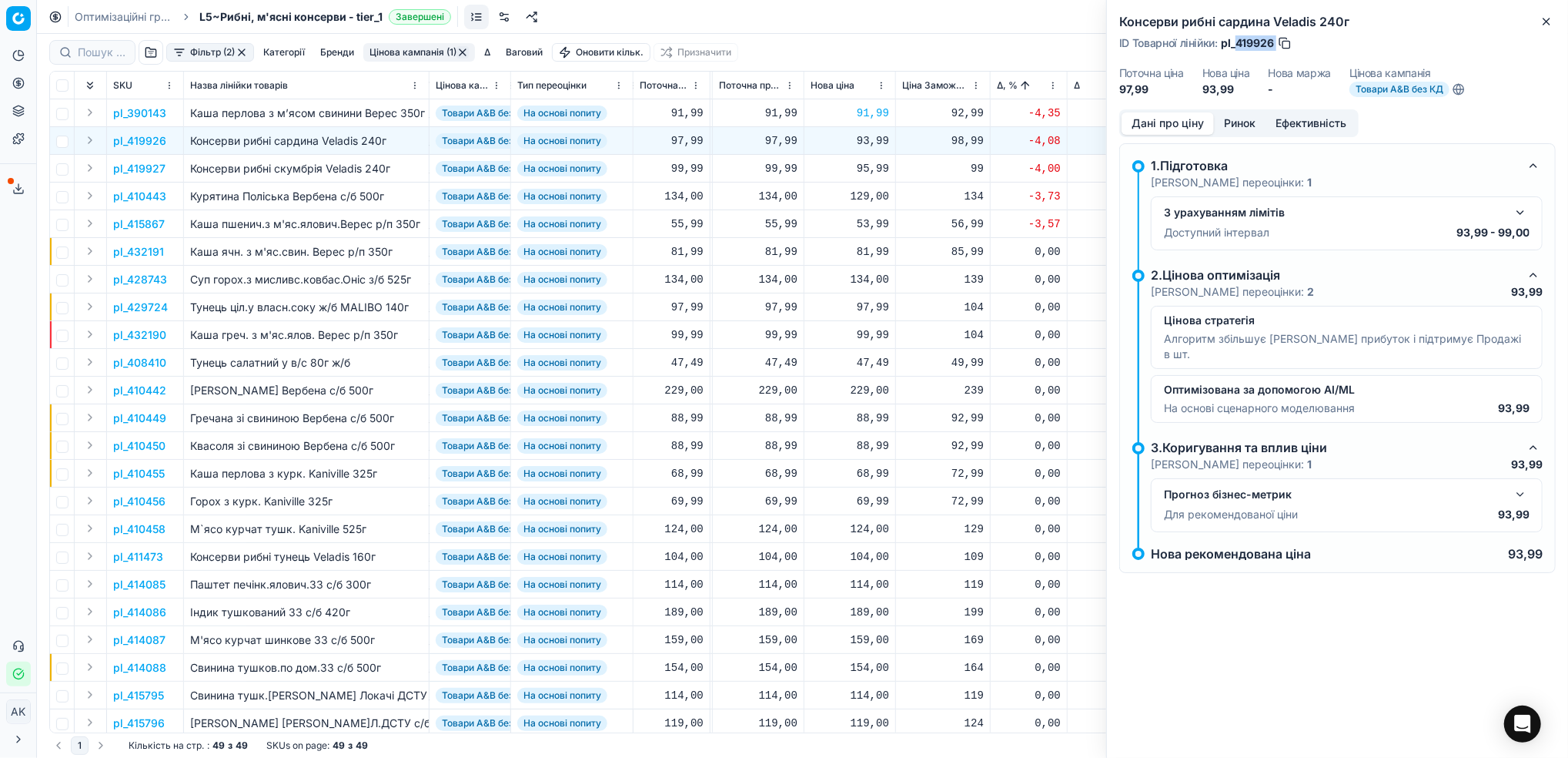
drag, startPoint x: 1276, startPoint y: 40, endPoint x: 1240, endPoint y: 42, distance: 36.1
click at [1239, 42] on div "ID Товарної лінійки : pl_419926" at bounding box center [1205, 43] width 173 height 15
click at [137, 170] on p "pl_419927" at bounding box center [139, 168] width 52 height 15
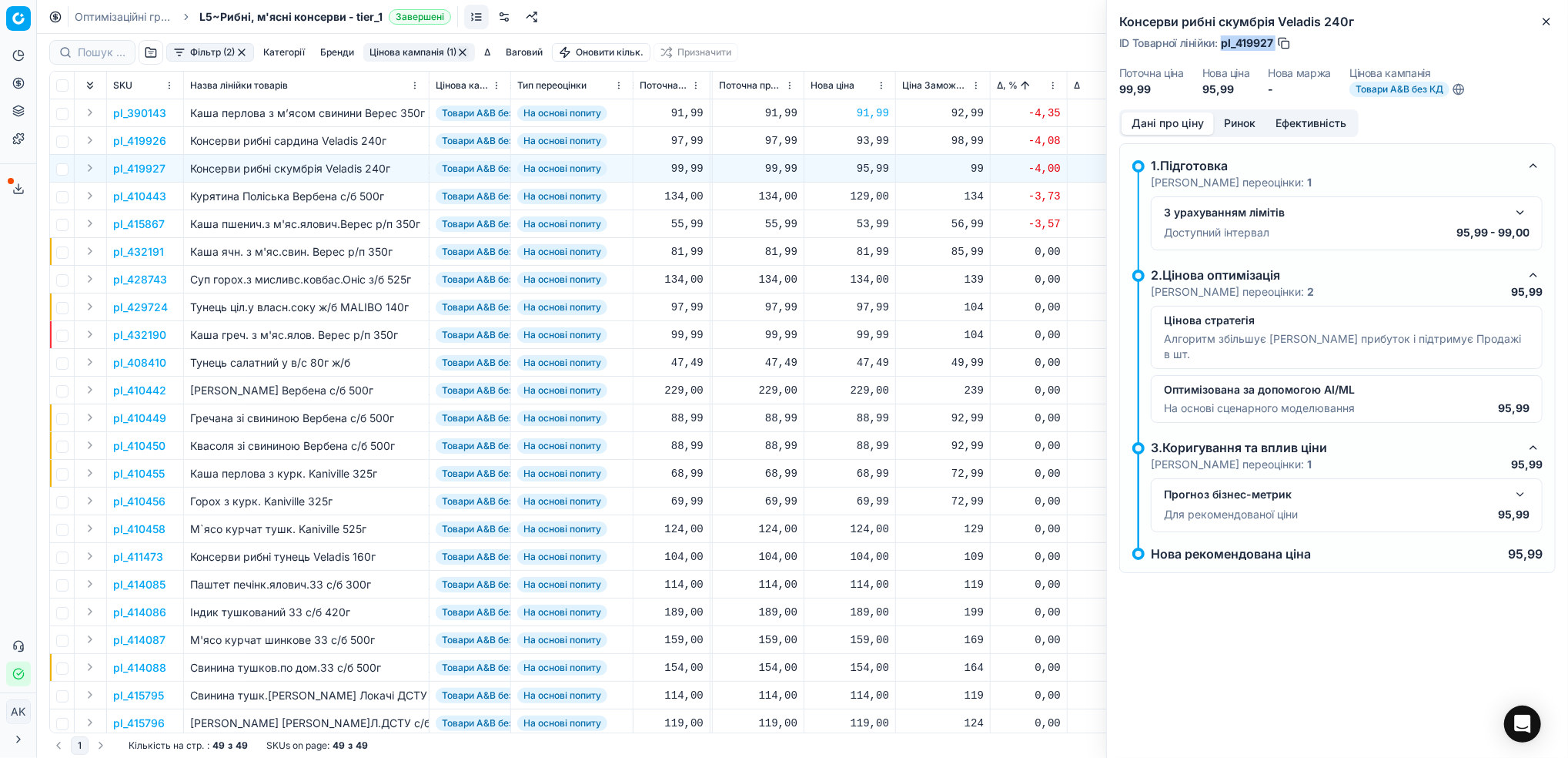
click at [1258, 39] on span "pl_419927" at bounding box center [1247, 43] width 52 height 15
drag, startPoint x: 1275, startPoint y: 41, endPoint x: 1237, endPoint y: 39, distance: 38.1
click at [1237, 39] on div "ID Товарної лінійки : pl_419927" at bounding box center [1205, 43] width 172 height 15
click at [1548, 20] on icon "button" at bounding box center [1546, 22] width 6 height 6
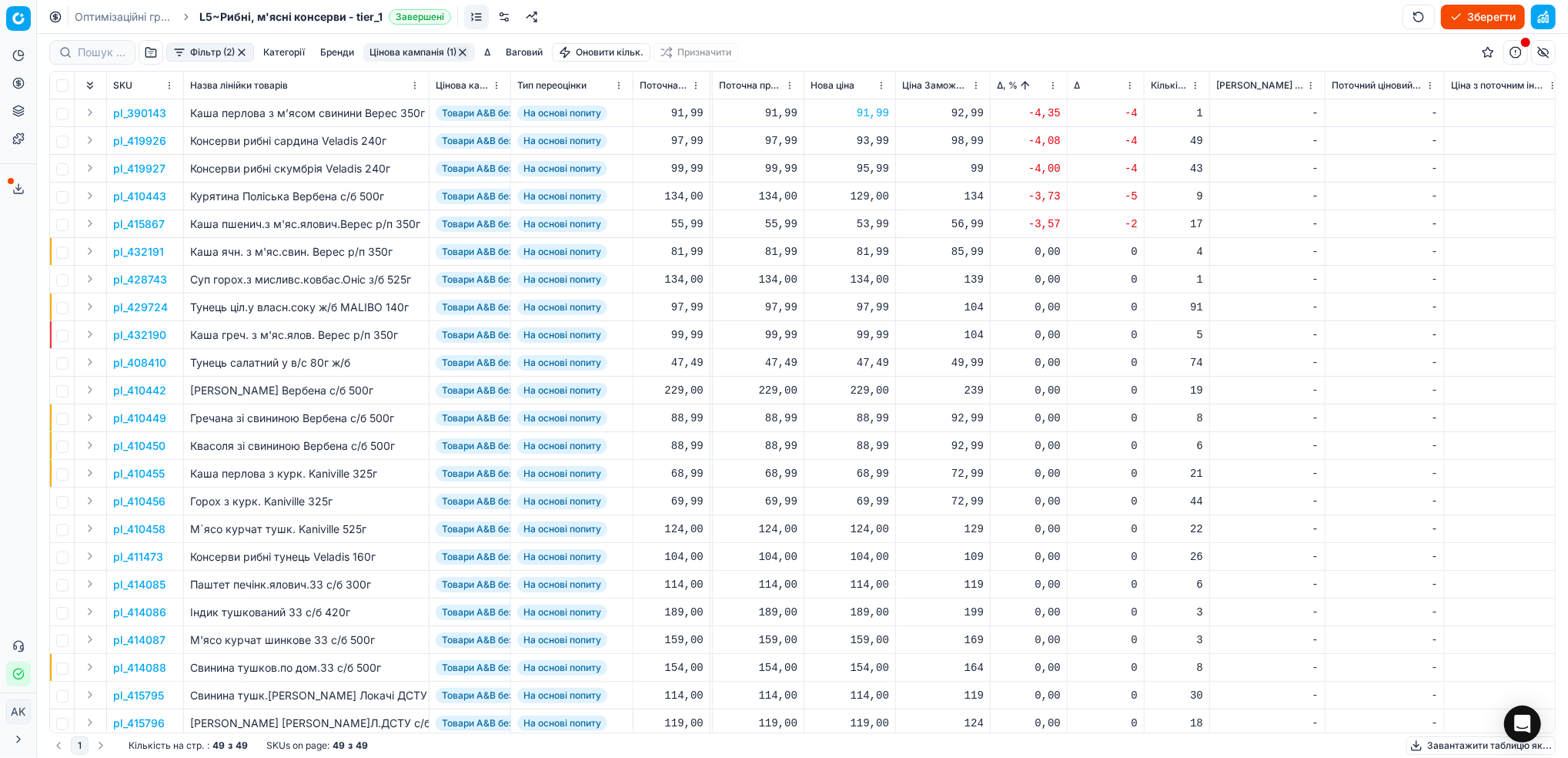
click at [136, 225] on p "pl_415867" at bounding box center [139, 224] width 51 height 15
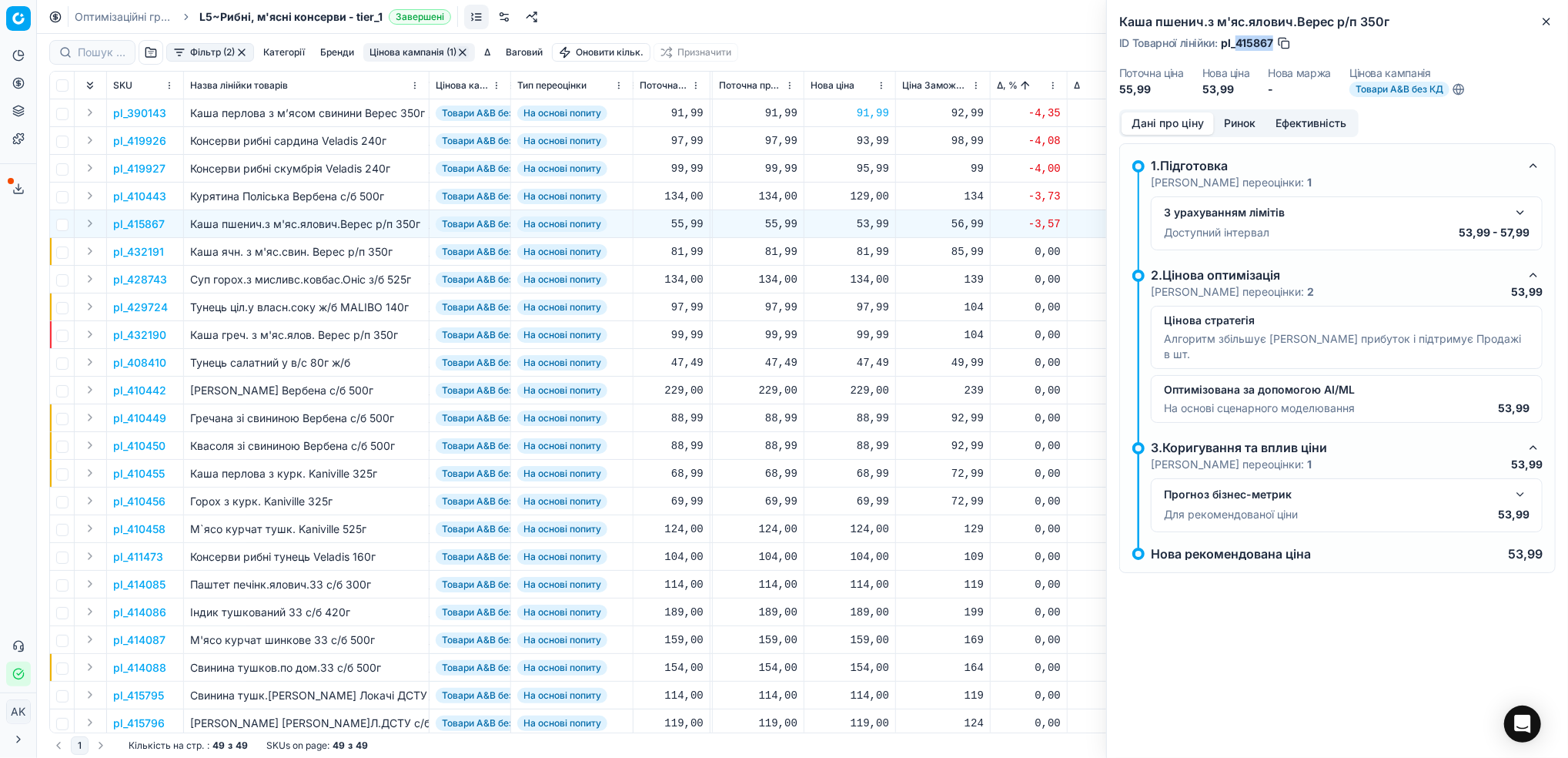
drag, startPoint x: 1274, startPoint y: 44, endPoint x: 1239, endPoint y: 40, distance: 35.2
click at [1239, 40] on div "ID Товарної лінійки : pl_415867" at bounding box center [1205, 43] width 172 height 15
click at [868, 222] on div "53,99" at bounding box center [850, 224] width 79 height 15
click at [865, 359] on input "53.99" at bounding box center [904, 360] width 111 height 25
type input "55.99"
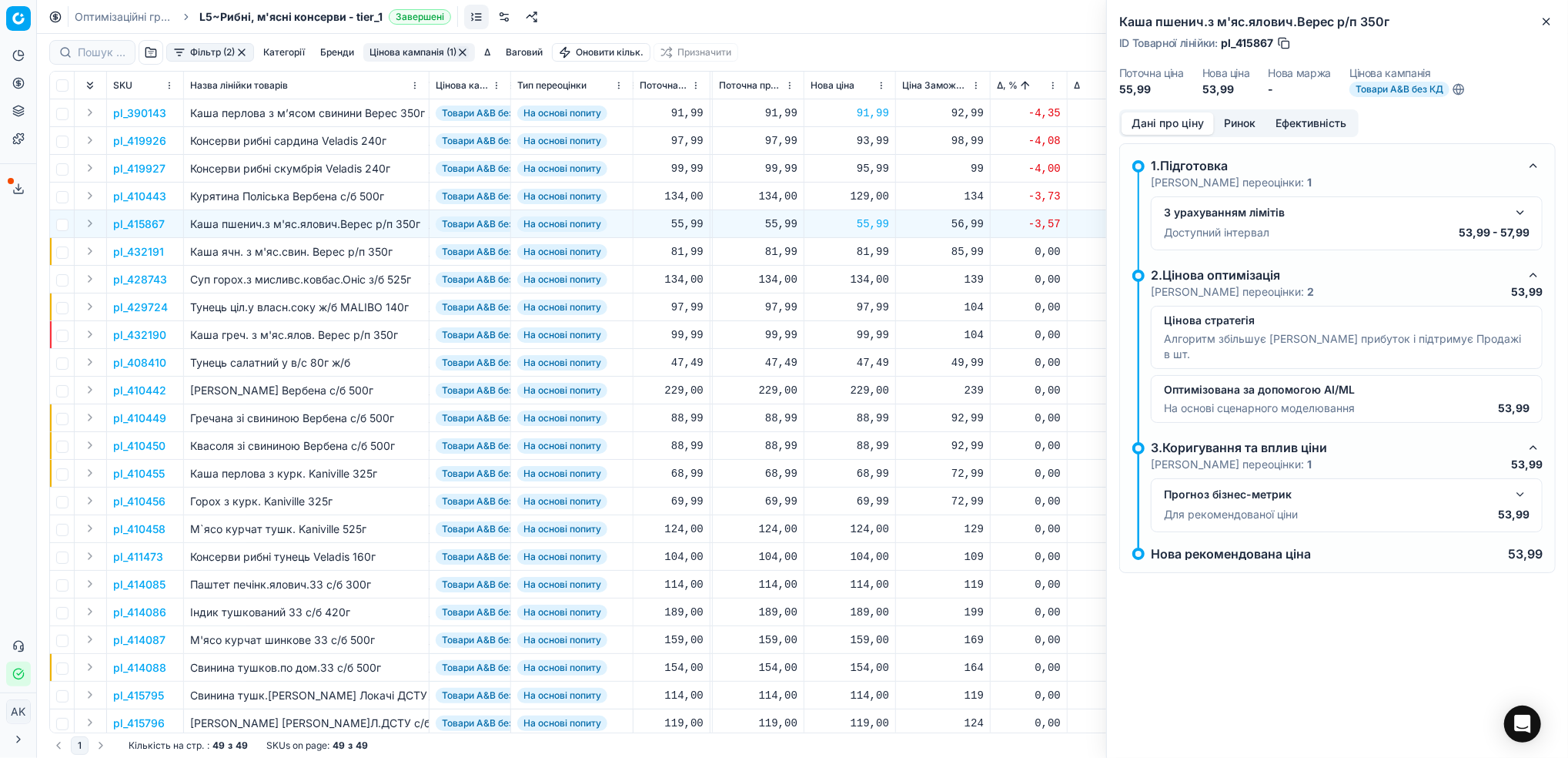
click at [150, 192] on p "pl_410443" at bounding box center [140, 196] width 53 height 15
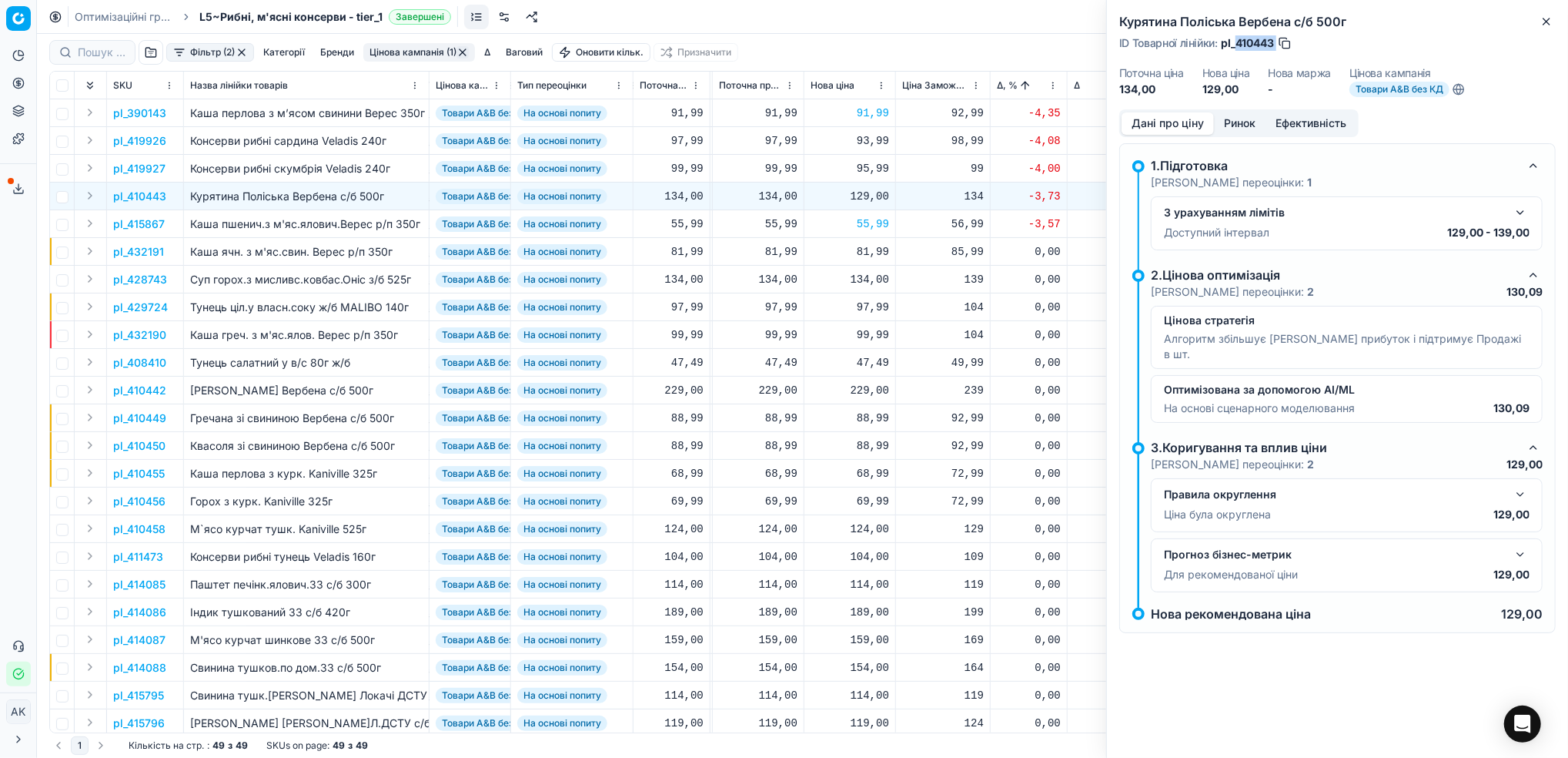
drag, startPoint x: 1277, startPoint y: 46, endPoint x: 1238, endPoint y: 47, distance: 39.0
click at [1238, 47] on div "ID Товарної лінійки : pl_410443" at bounding box center [1205, 43] width 173 height 15
click at [1547, 27] on icon "button" at bounding box center [1546, 21] width 12 height 12
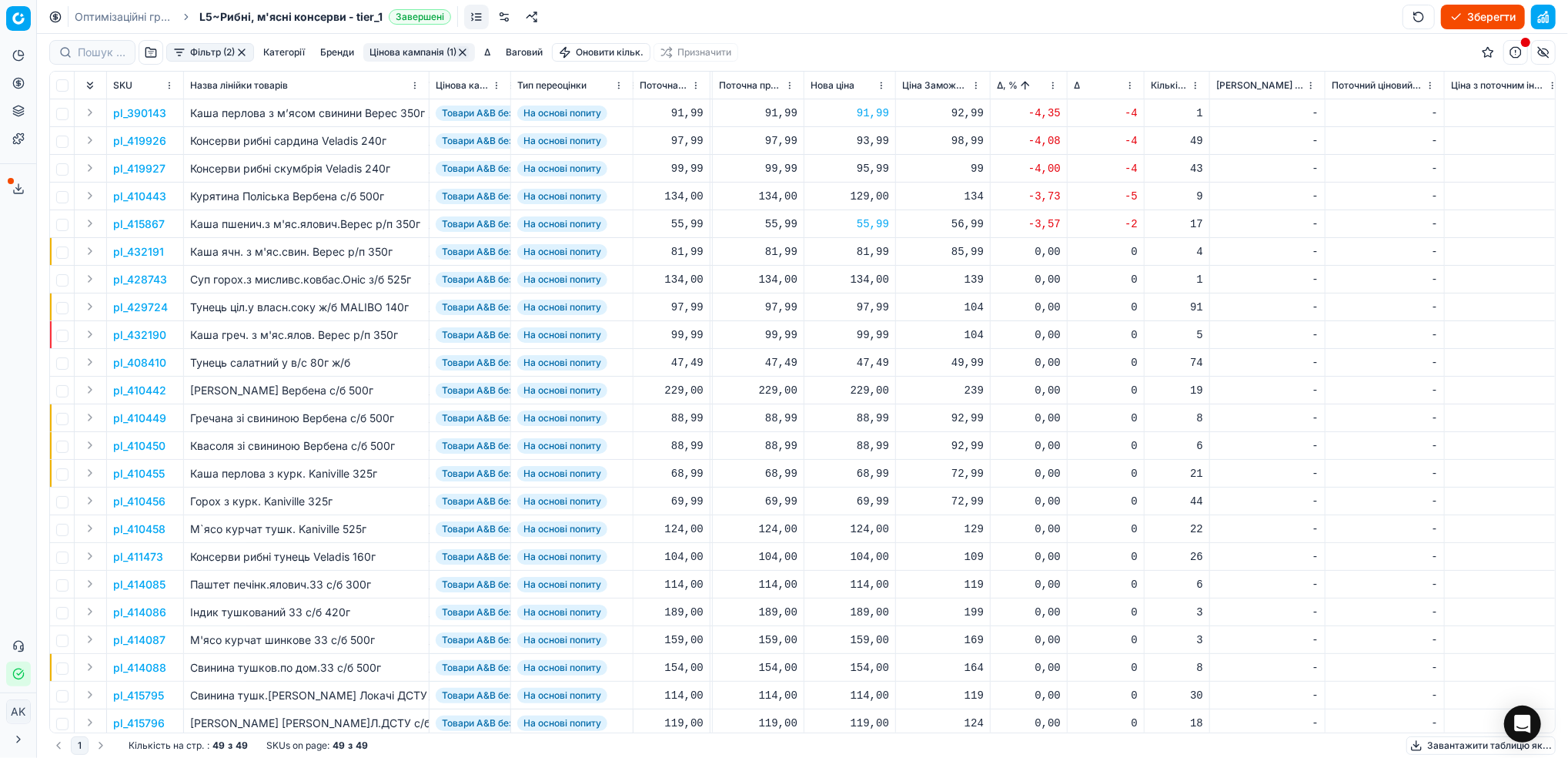
click at [403, 60] on button "Цінова кампанія (1)" at bounding box center [419, 52] width 112 height 19
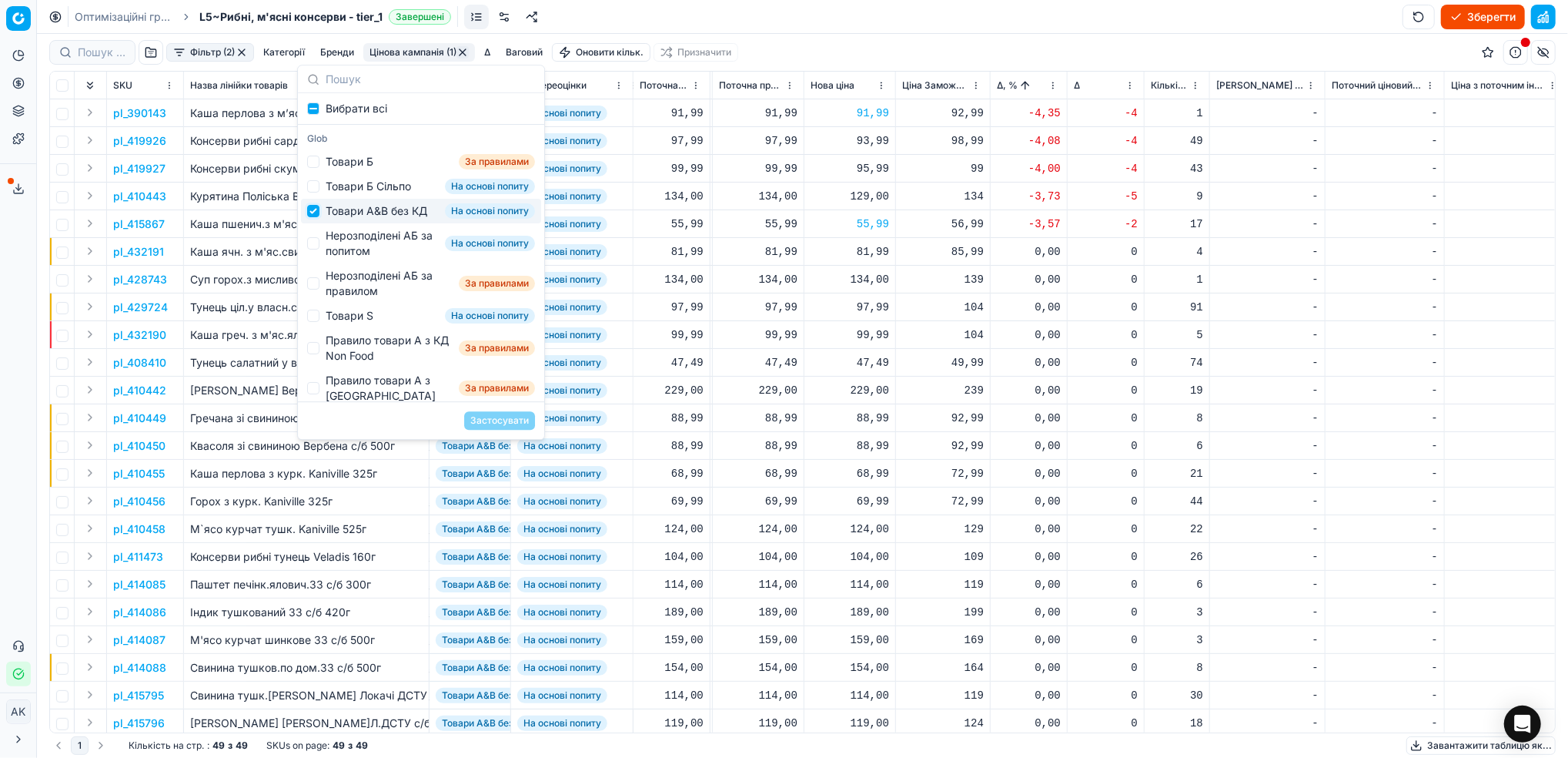
click at [314, 217] on input "Suggestions" at bounding box center [313, 211] width 12 height 12
checkbox input "false"
click at [322, 261] on div "Нерозподілені АБ за попитом На основі попиту" at bounding box center [421, 243] width 241 height 40
checkbox input "true"
click at [512, 422] on button "Застосувати" at bounding box center [500, 420] width 71 height 19
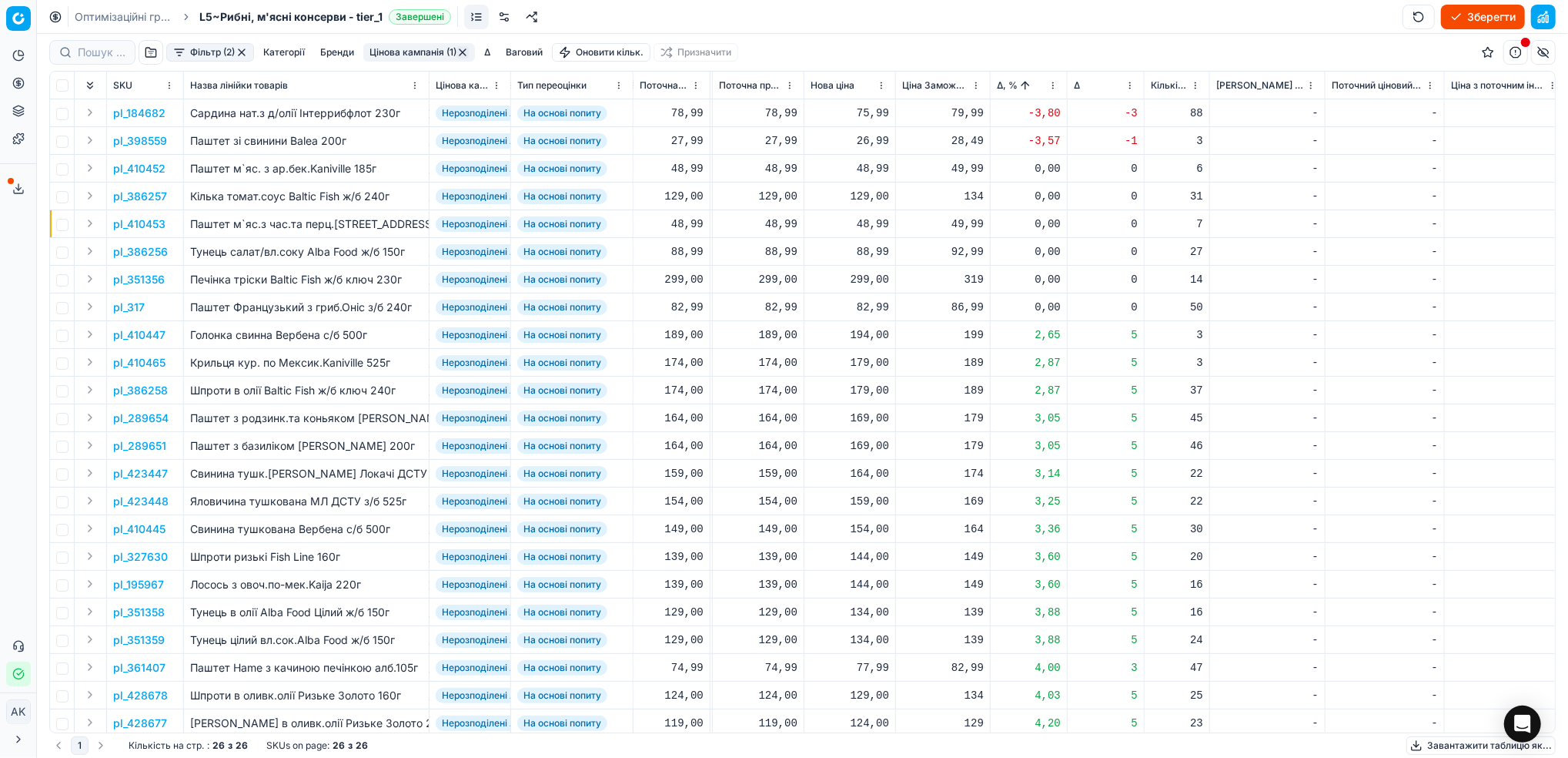
click at [134, 107] on p "pl_184682" at bounding box center [139, 113] width 52 height 15
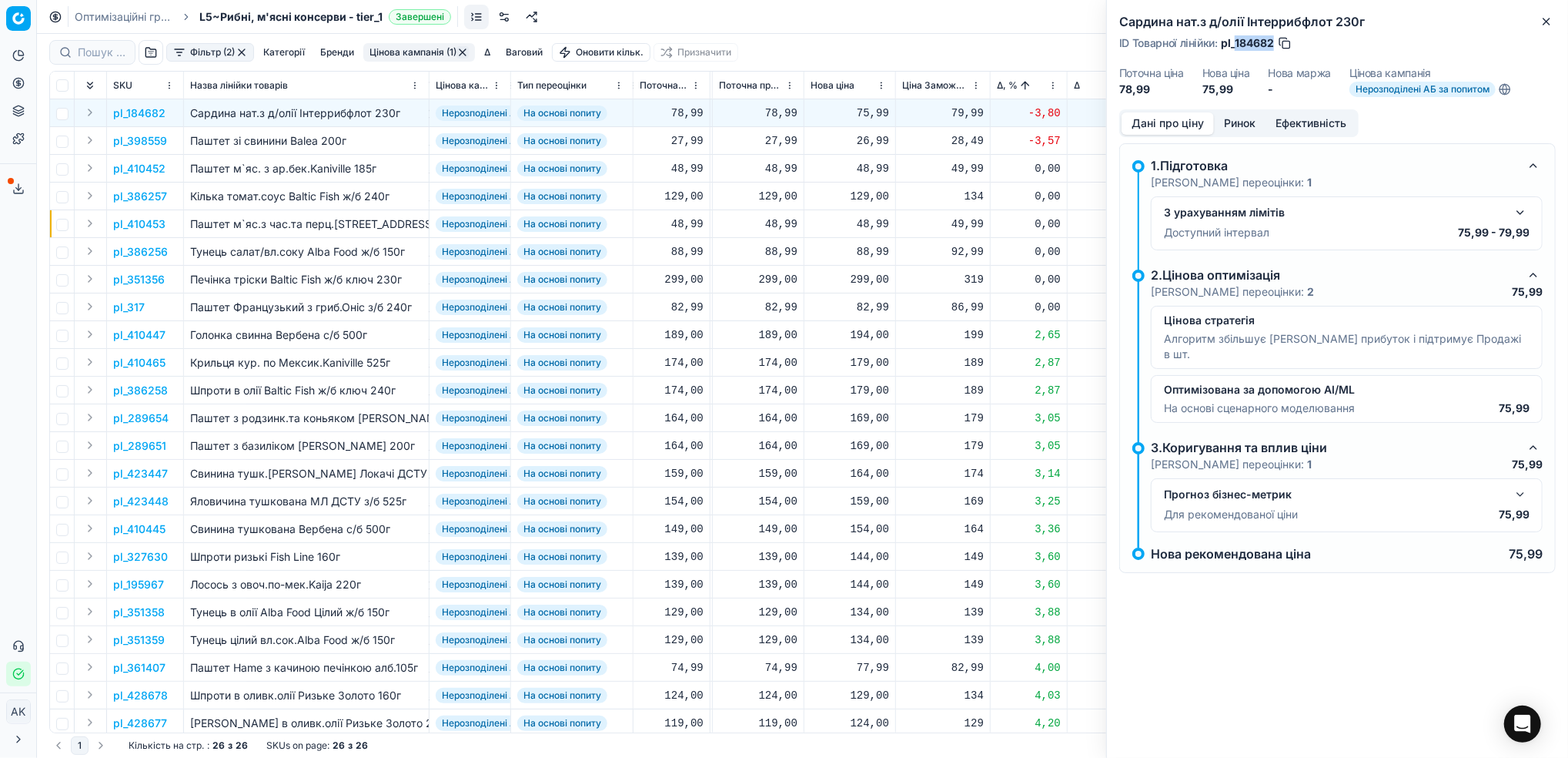
drag, startPoint x: 1275, startPoint y: 42, endPoint x: 1237, endPoint y: 42, distance: 38.0
click at [1237, 42] on div "ID Товарної лінійки : pl_184682" at bounding box center [1205, 43] width 173 height 15
click at [1538, 28] on button "Close" at bounding box center [1546, 21] width 19 height 19
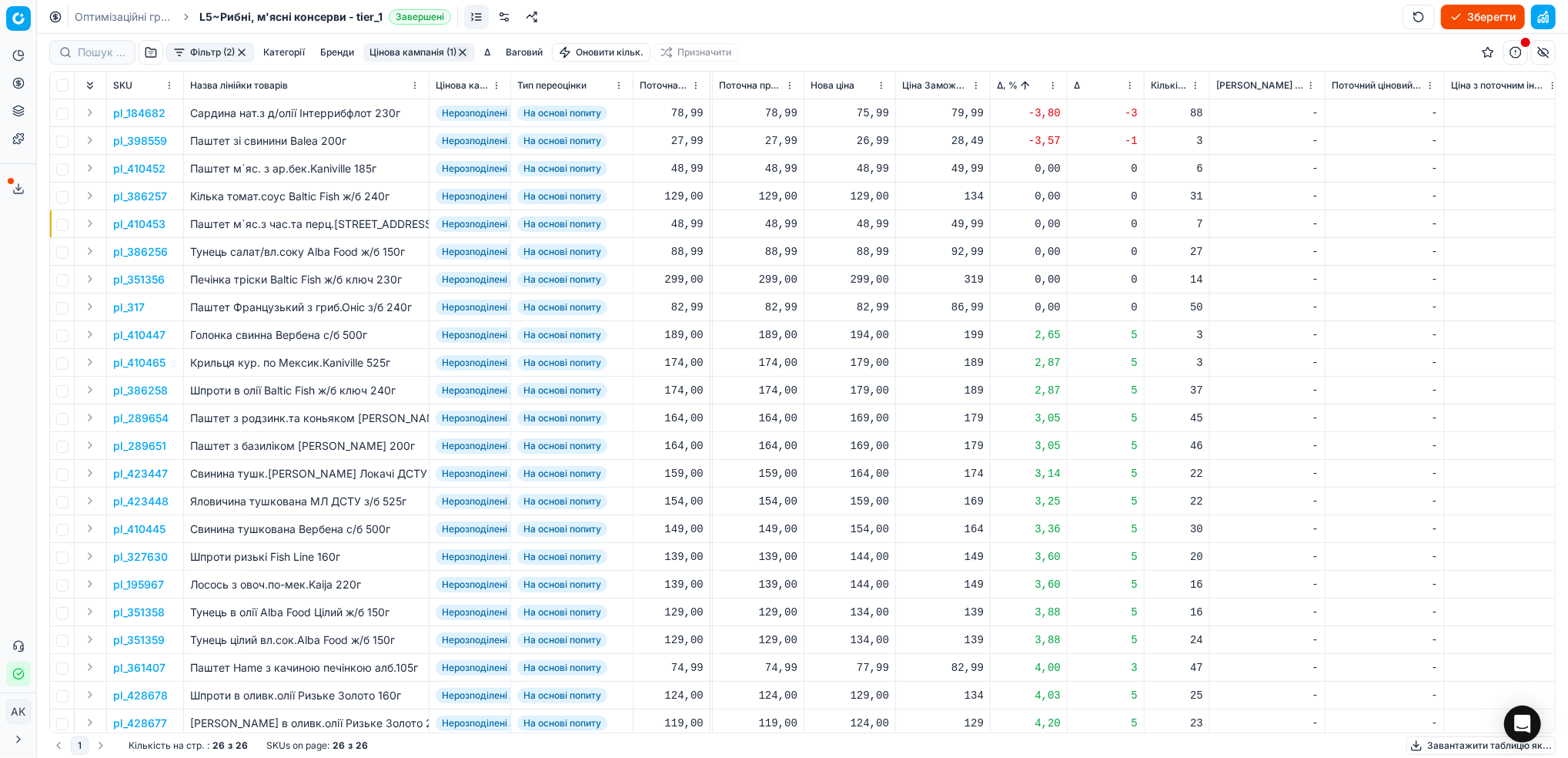
click at [145, 144] on p "pl_398559" at bounding box center [140, 141] width 54 height 15
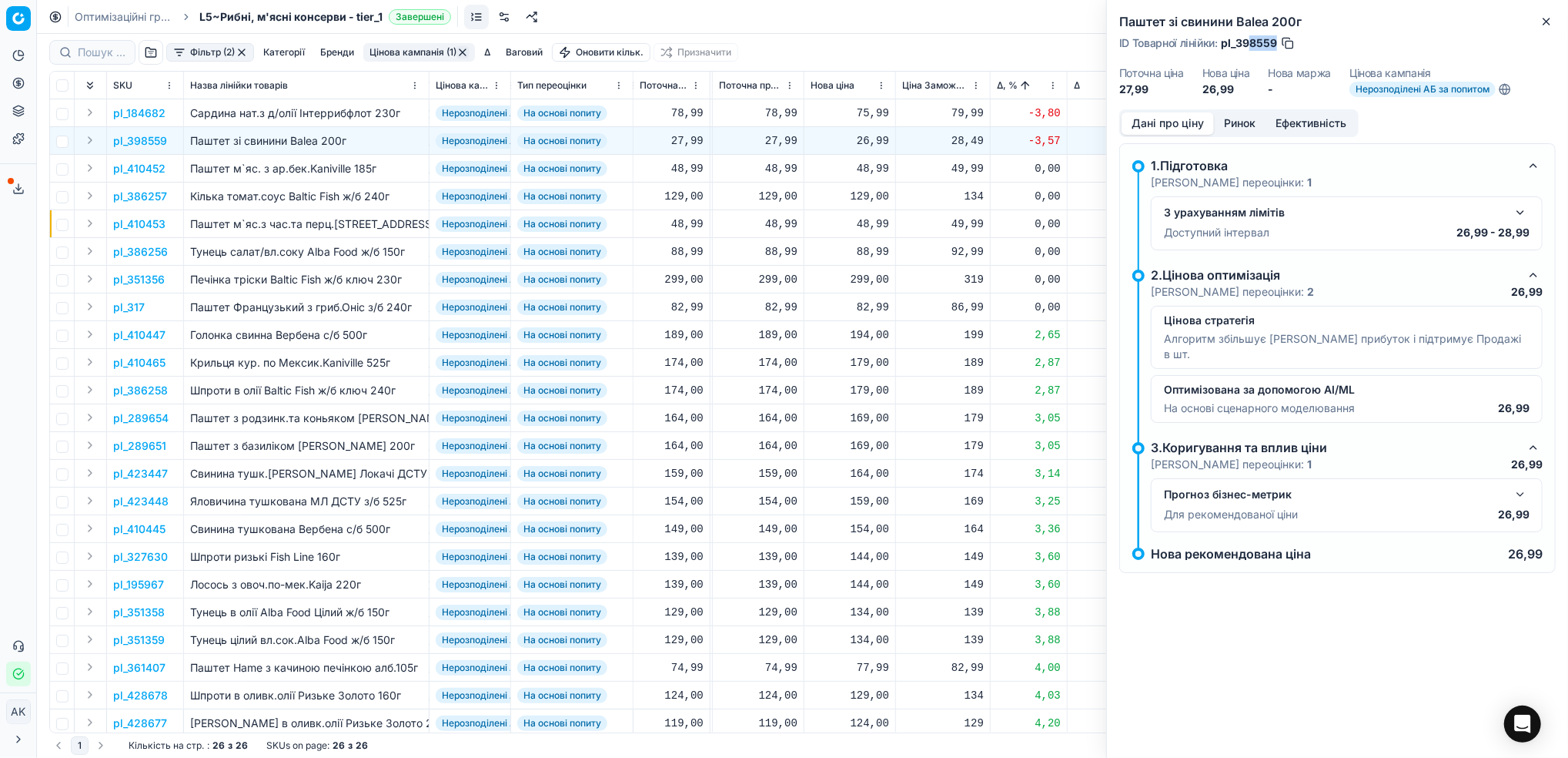
drag, startPoint x: 1276, startPoint y: 40, endPoint x: 1246, endPoint y: 49, distance: 31.3
click at [1246, 49] on div "ID Товарної лінійки : pl_398559" at bounding box center [1207, 43] width 176 height 15
click at [1246, 49] on span "pl_398559" at bounding box center [1249, 43] width 56 height 15
drag, startPoint x: 1276, startPoint y: 44, endPoint x: 1237, endPoint y: 46, distance: 39.1
click at [1237, 46] on div "ID Товарної лінійки : pl_398559" at bounding box center [1207, 43] width 176 height 15
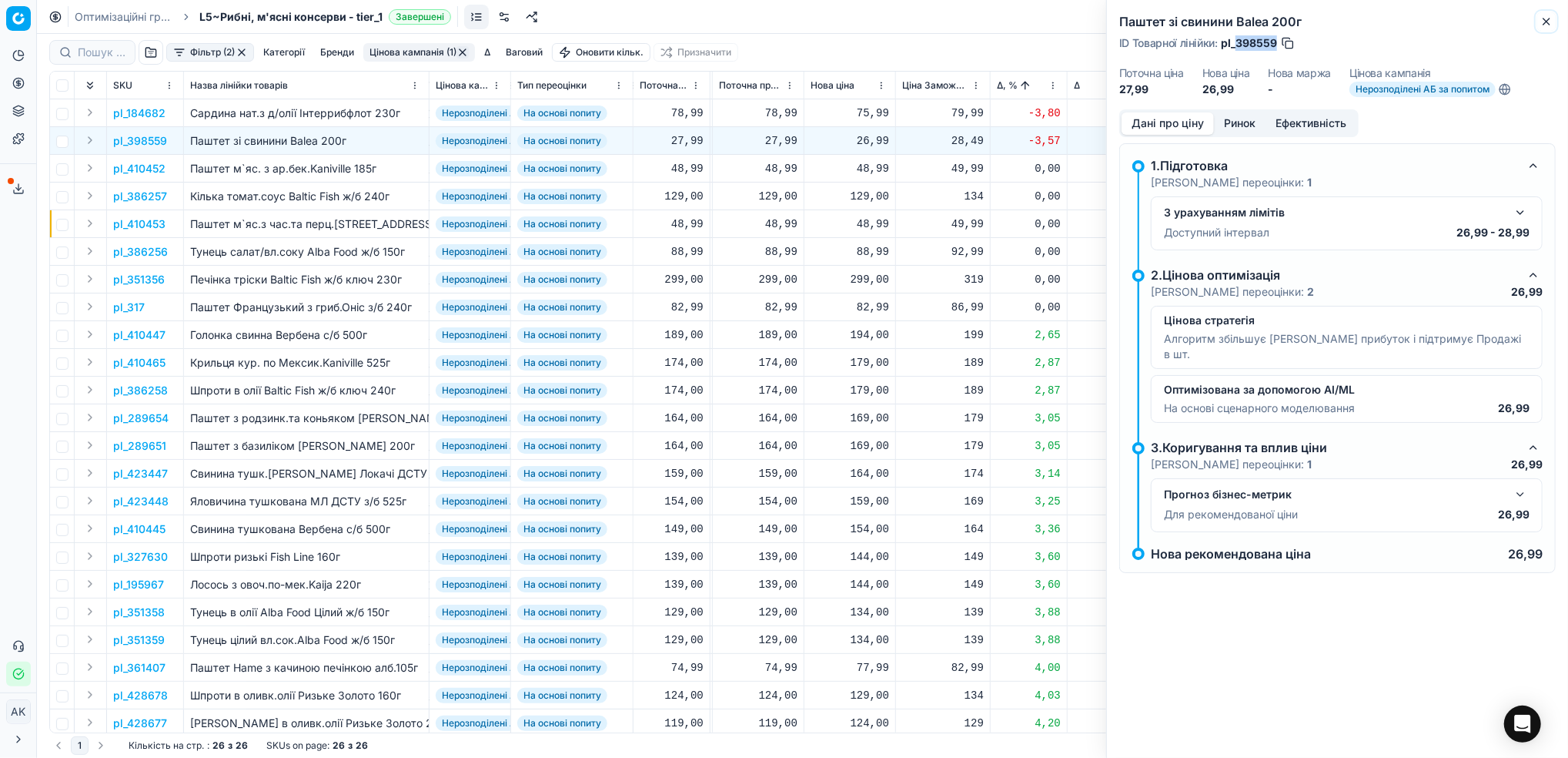
click at [1540, 25] on button "Close" at bounding box center [1546, 21] width 19 height 19
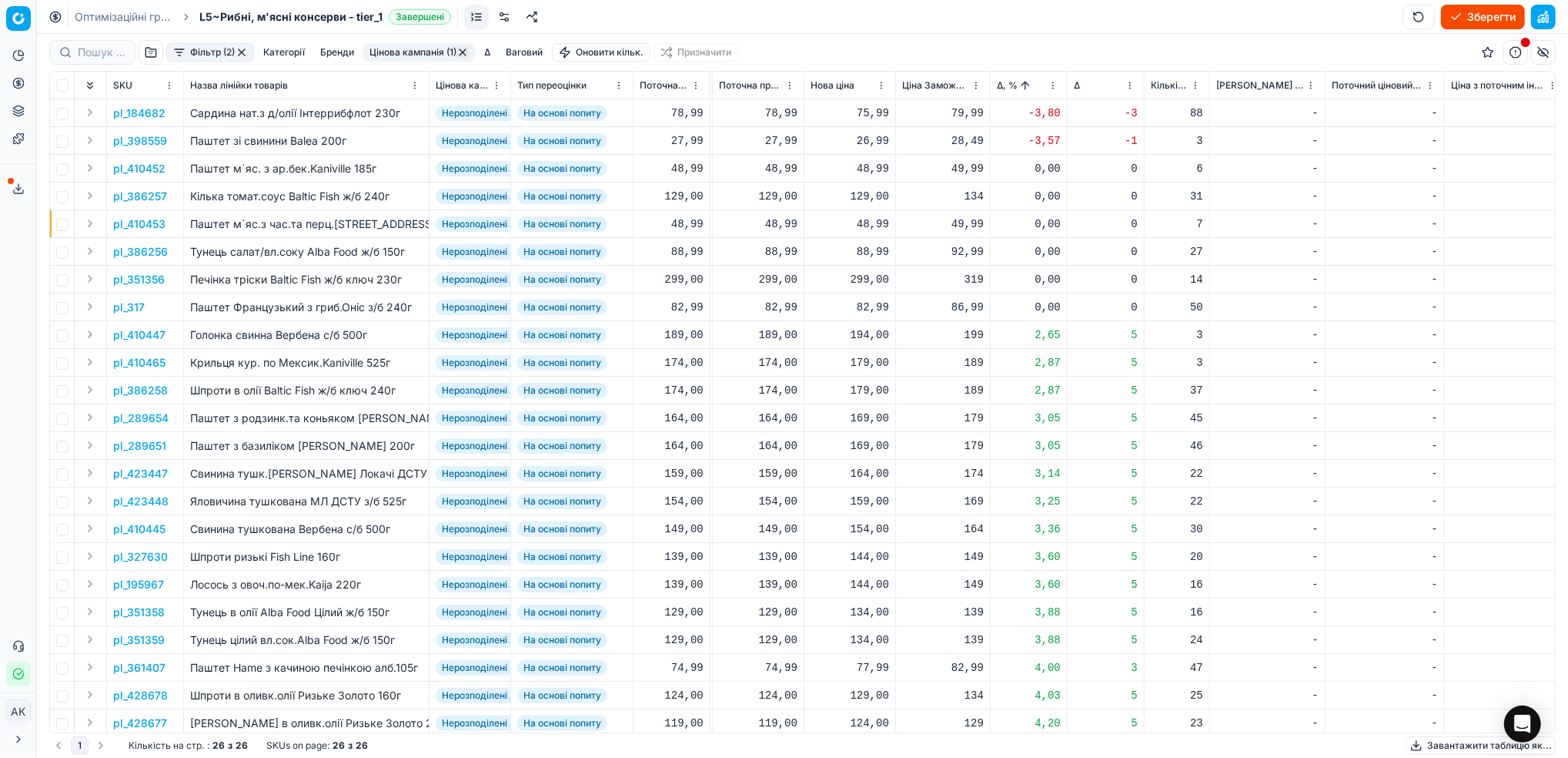
click at [1055, 87] on html "Pricing platform Аналітика Цінова оптимізація Асортимент продукції Шаблони Серв…" at bounding box center [784, 379] width 1568 height 758
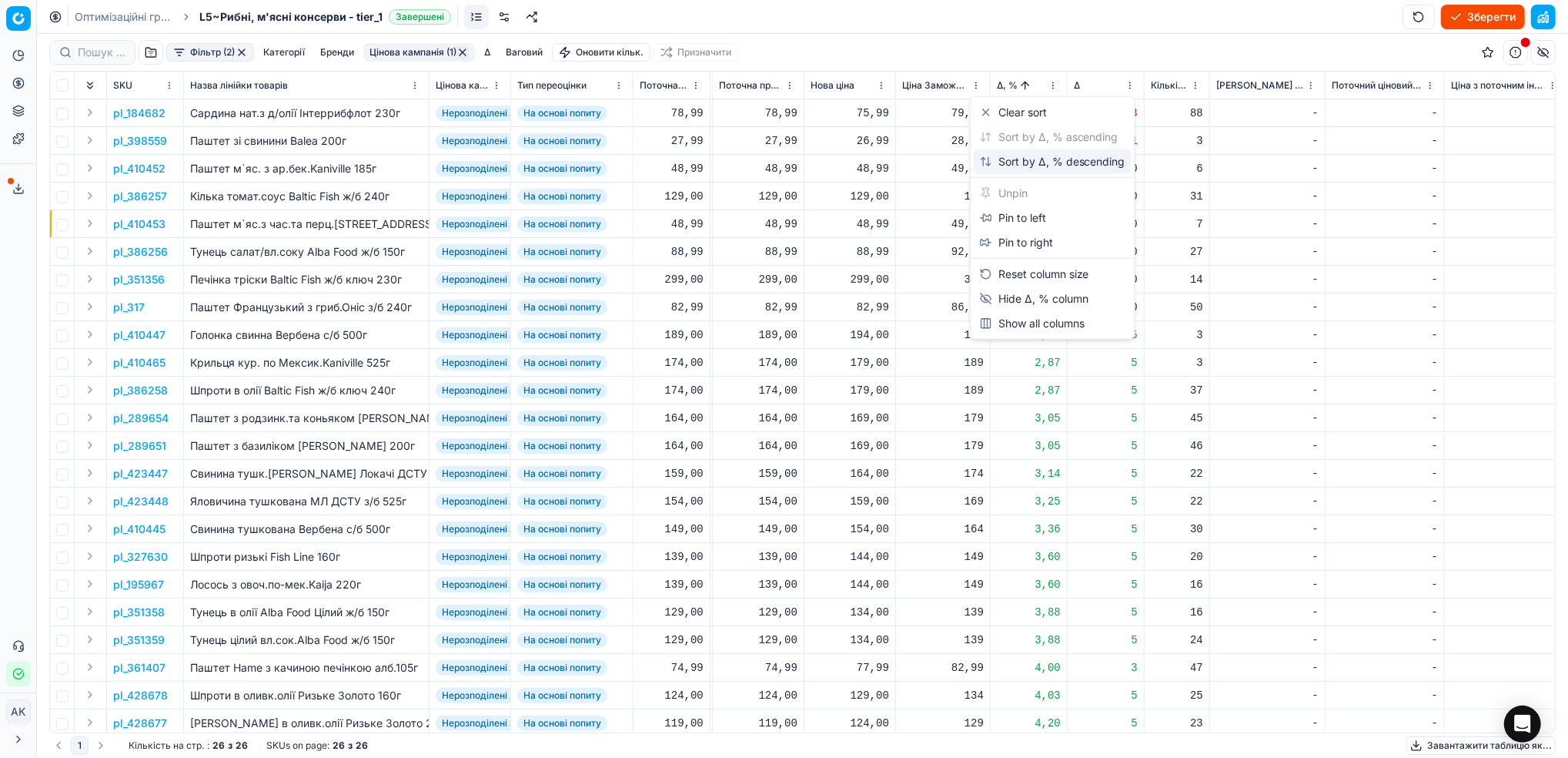
click at [1011, 160] on div "Sort by Δ, % descending" at bounding box center [1052, 161] width 146 height 15
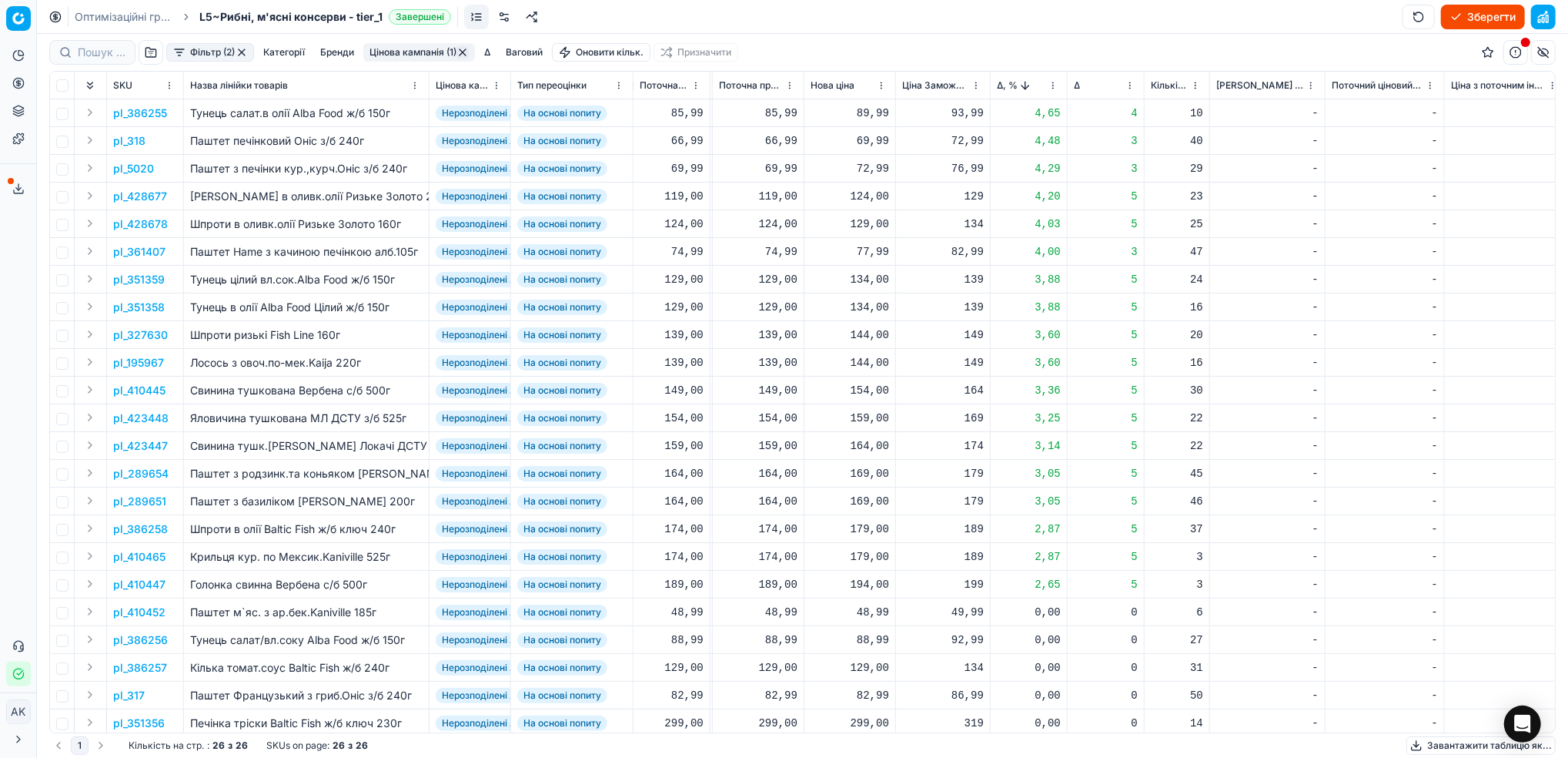
click at [151, 109] on p "pl_386255" at bounding box center [140, 113] width 54 height 15
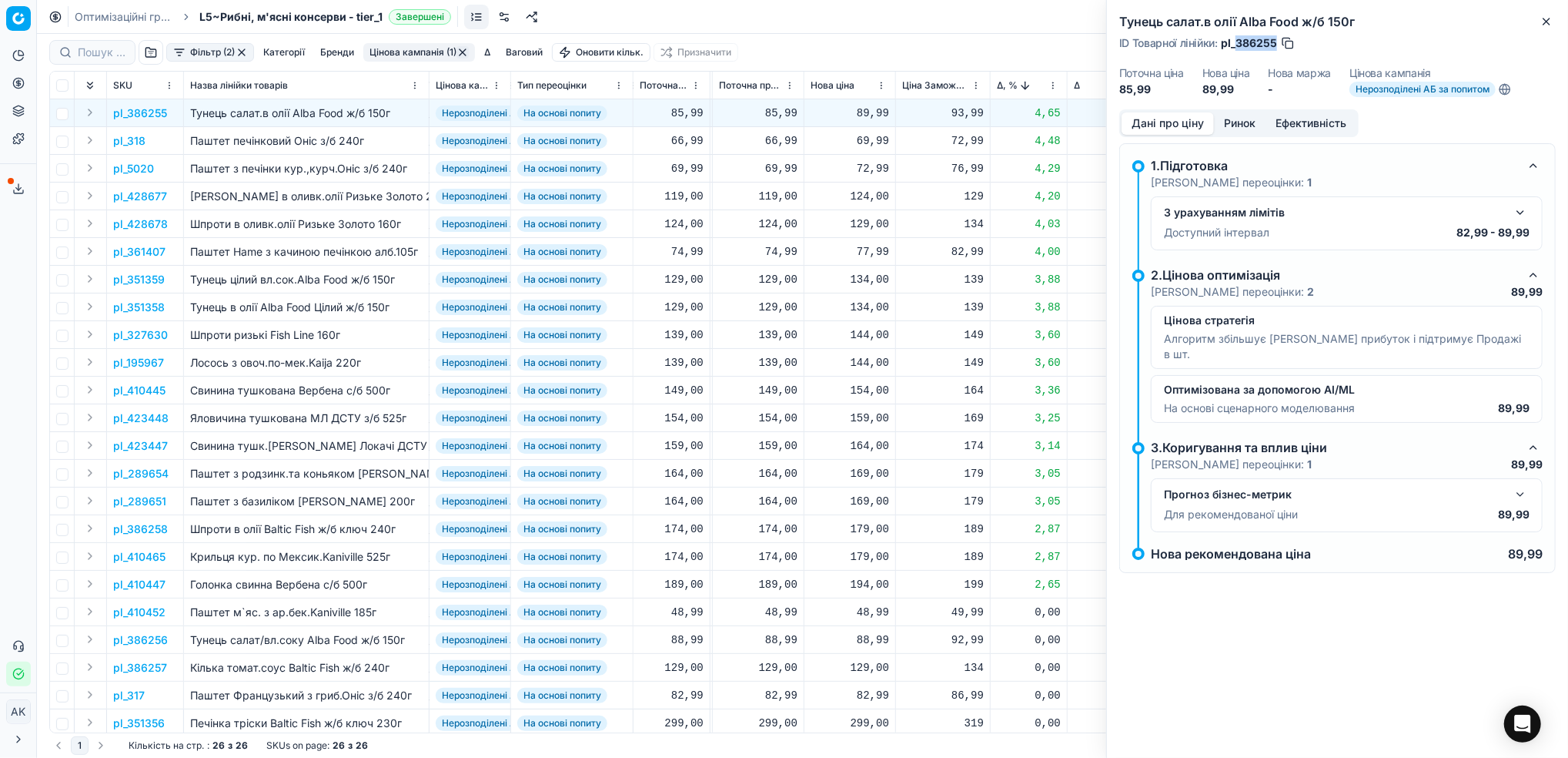
drag, startPoint x: 1276, startPoint y: 43, endPoint x: 1237, endPoint y: 46, distance: 39.1
click at [1237, 46] on span "pl_386255" at bounding box center [1249, 43] width 56 height 15
click at [1546, 21] on icon "button" at bounding box center [1546, 22] width 6 height 6
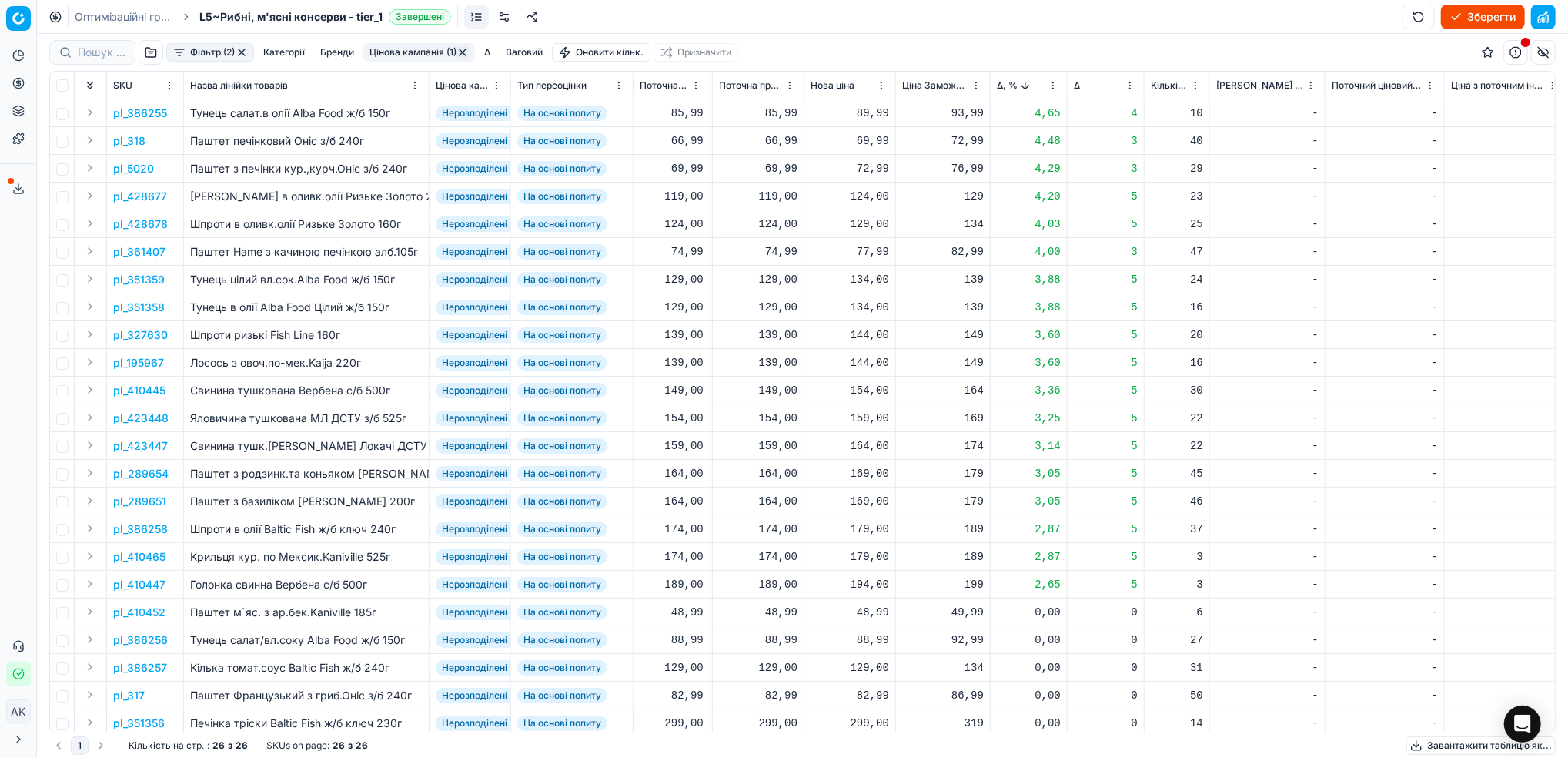
click at [404, 57] on button "Цінова кампанія (1)" at bounding box center [419, 52] width 112 height 19
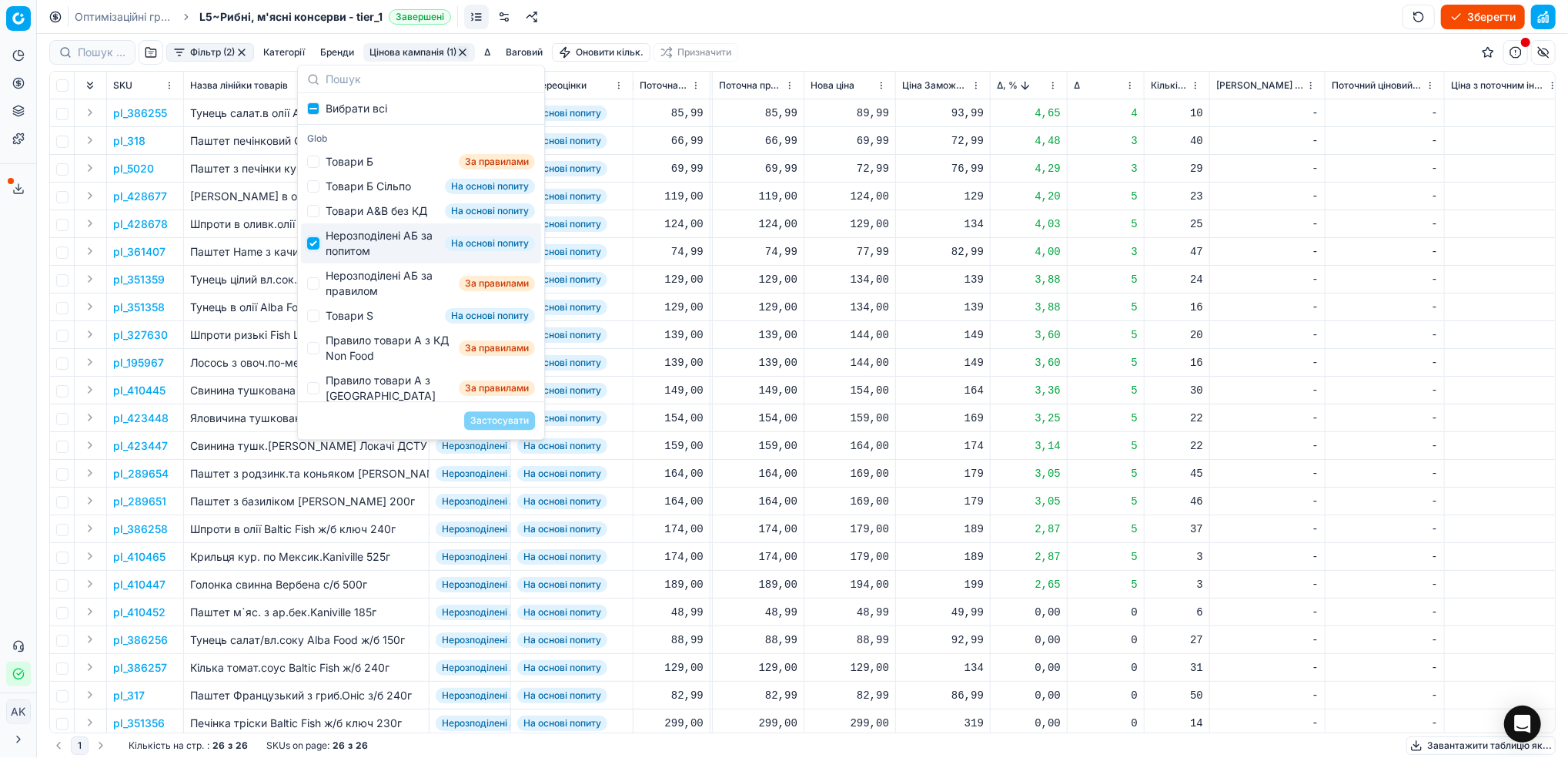
click at [315, 249] on input "Suggestions" at bounding box center [313, 243] width 12 height 12
checkbox input "false"
click at [318, 290] on input "Suggestions" at bounding box center [313, 282] width 12 height 12
checkbox input "true"
click at [511, 422] on button "Застосувати" at bounding box center [500, 420] width 71 height 19
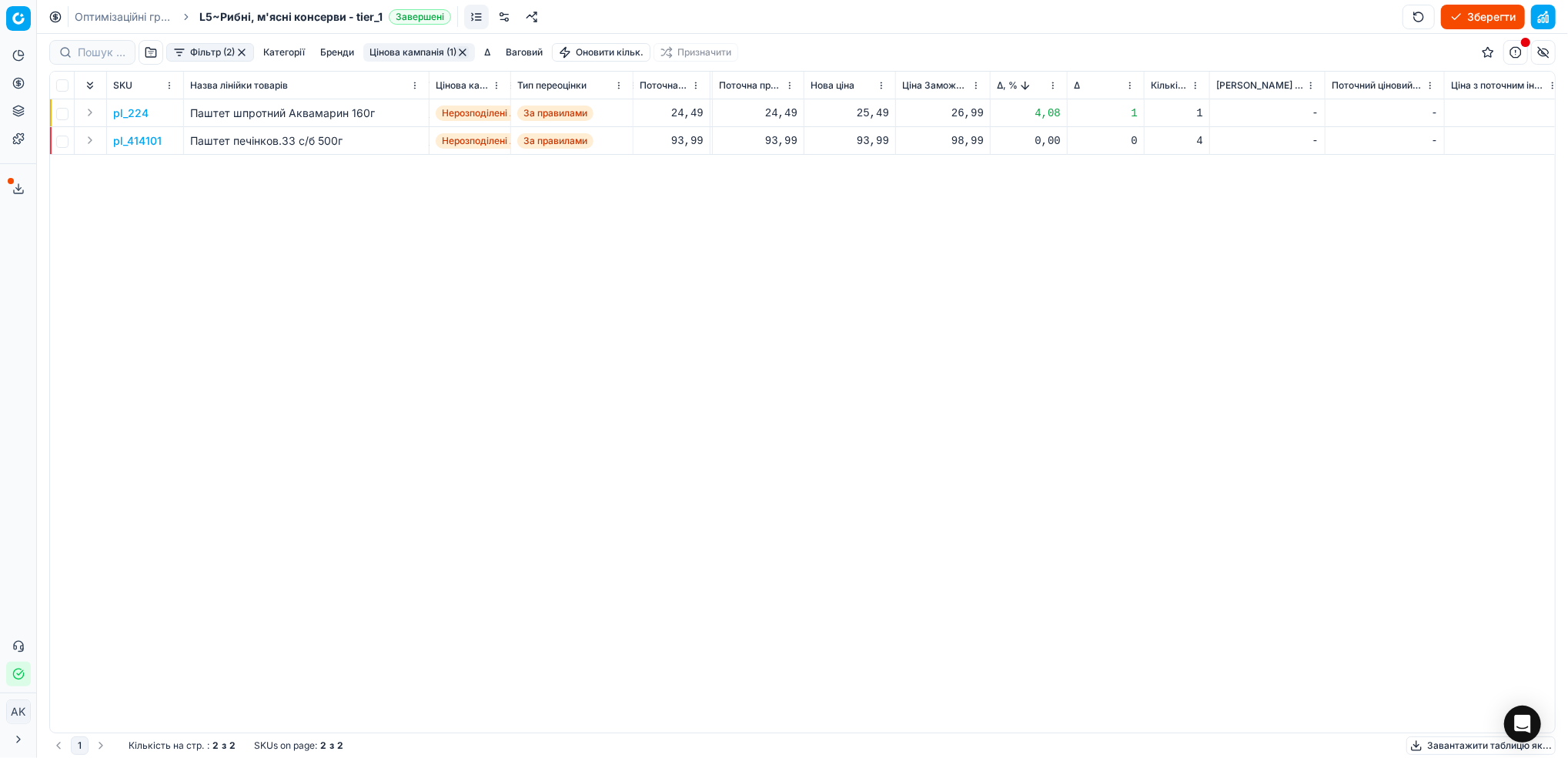
click at [138, 111] on p "pl_224" at bounding box center [131, 113] width 35 height 15
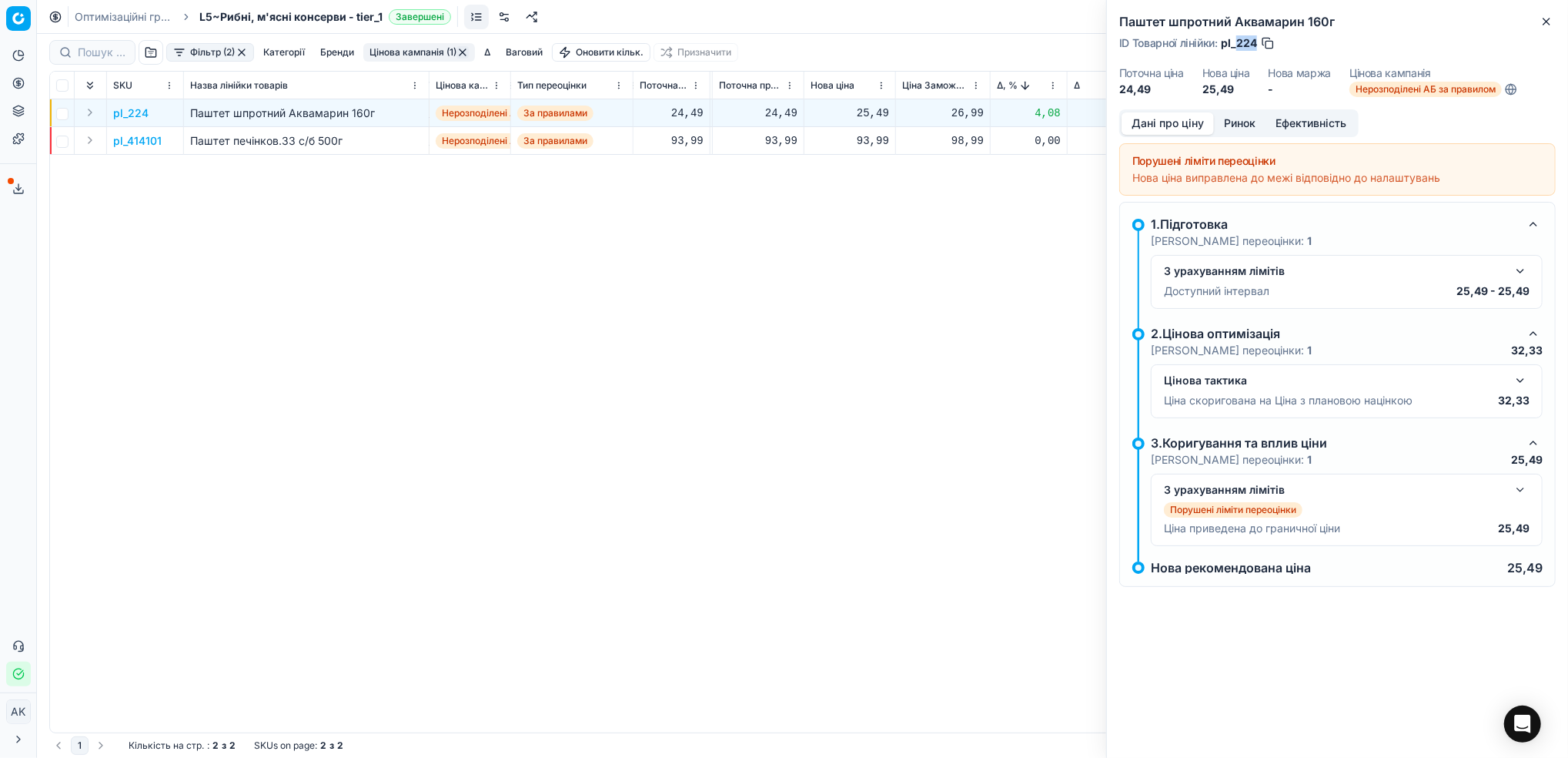
drag, startPoint x: 1257, startPoint y: 44, endPoint x: 1237, endPoint y: 44, distance: 20.0
click at [1237, 44] on div "ID Товарної лінійки : pl_224" at bounding box center [1197, 43] width 156 height 15
click at [1543, 22] on icon "button" at bounding box center [1546, 21] width 12 height 12
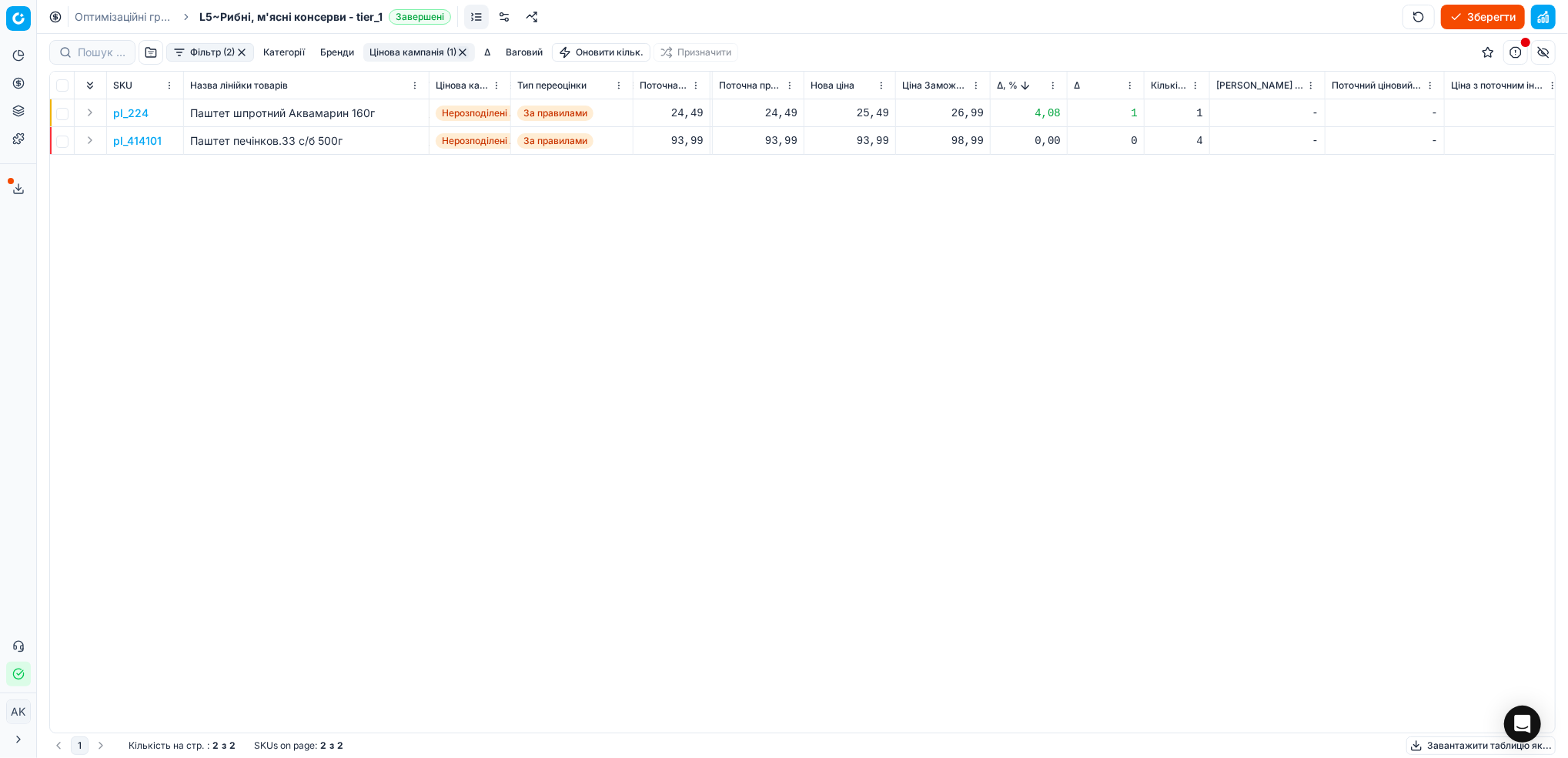
click at [867, 117] on div "25,49" at bounding box center [850, 113] width 79 height 15
click at [867, 248] on input "25.49" at bounding box center [904, 249] width 111 height 25
type input "24.49"
click at [461, 54] on button "button" at bounding box center [462, 51] width 12 height 12
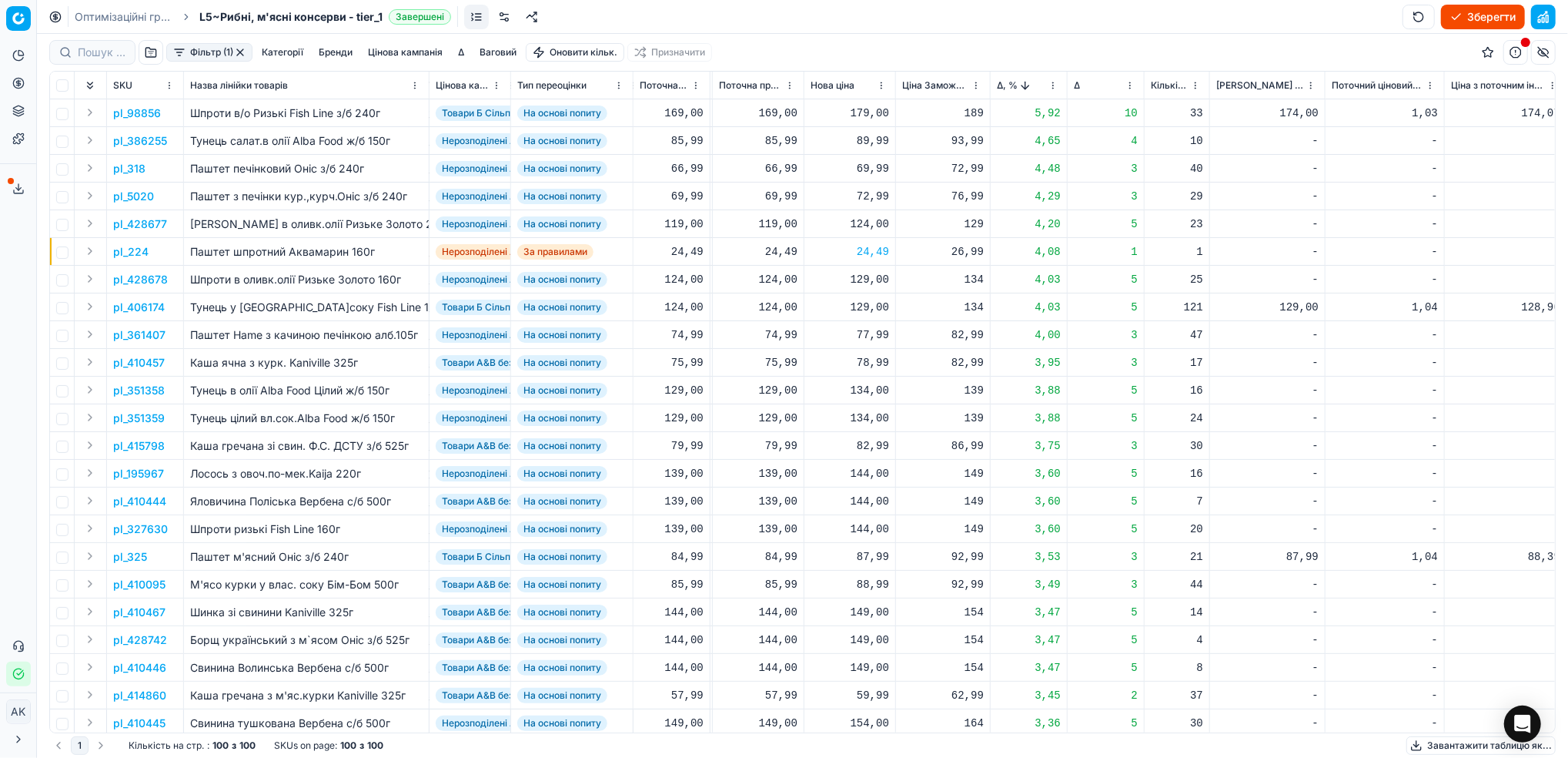
click at [1471, 17] on button "Зберегти" at bounding box center [1483, 17] width 84 height 25
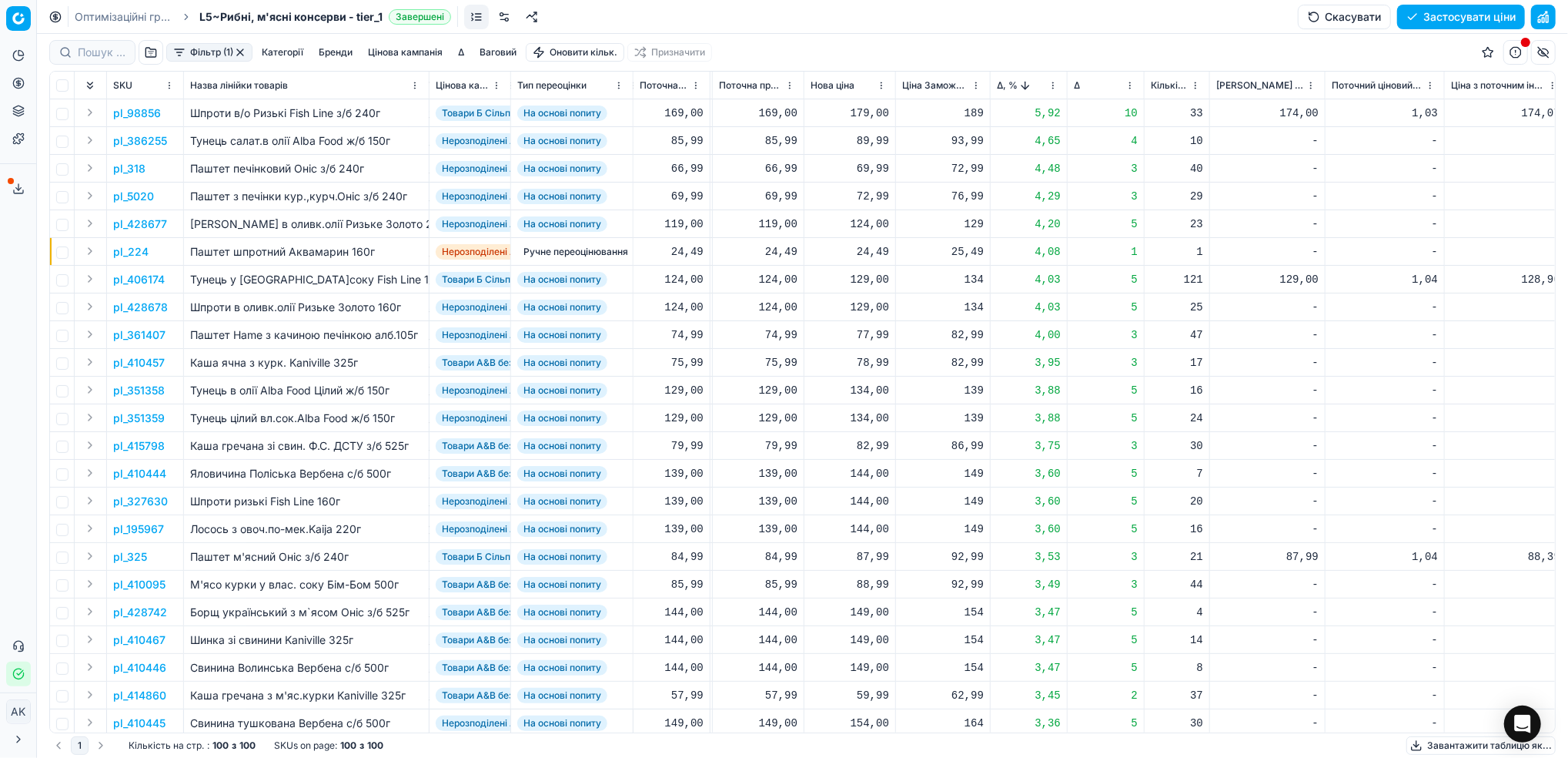
click at [102, 23] on link "Оптимізаційні групи" at bounding box center [124, 16] width 98 height 15
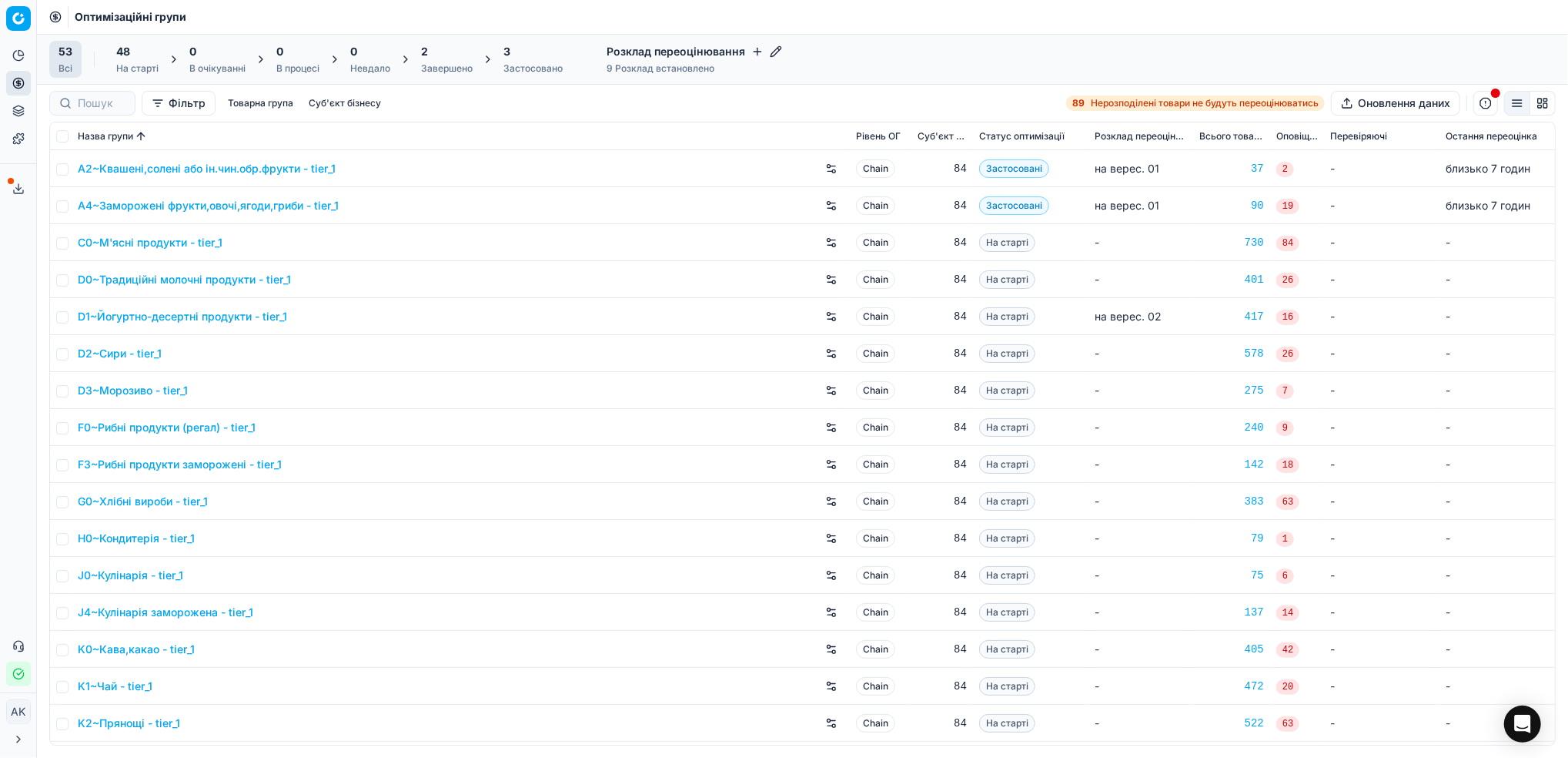
click at [21, 191] on icon at bounding box center [18, 188] width 12 height 12
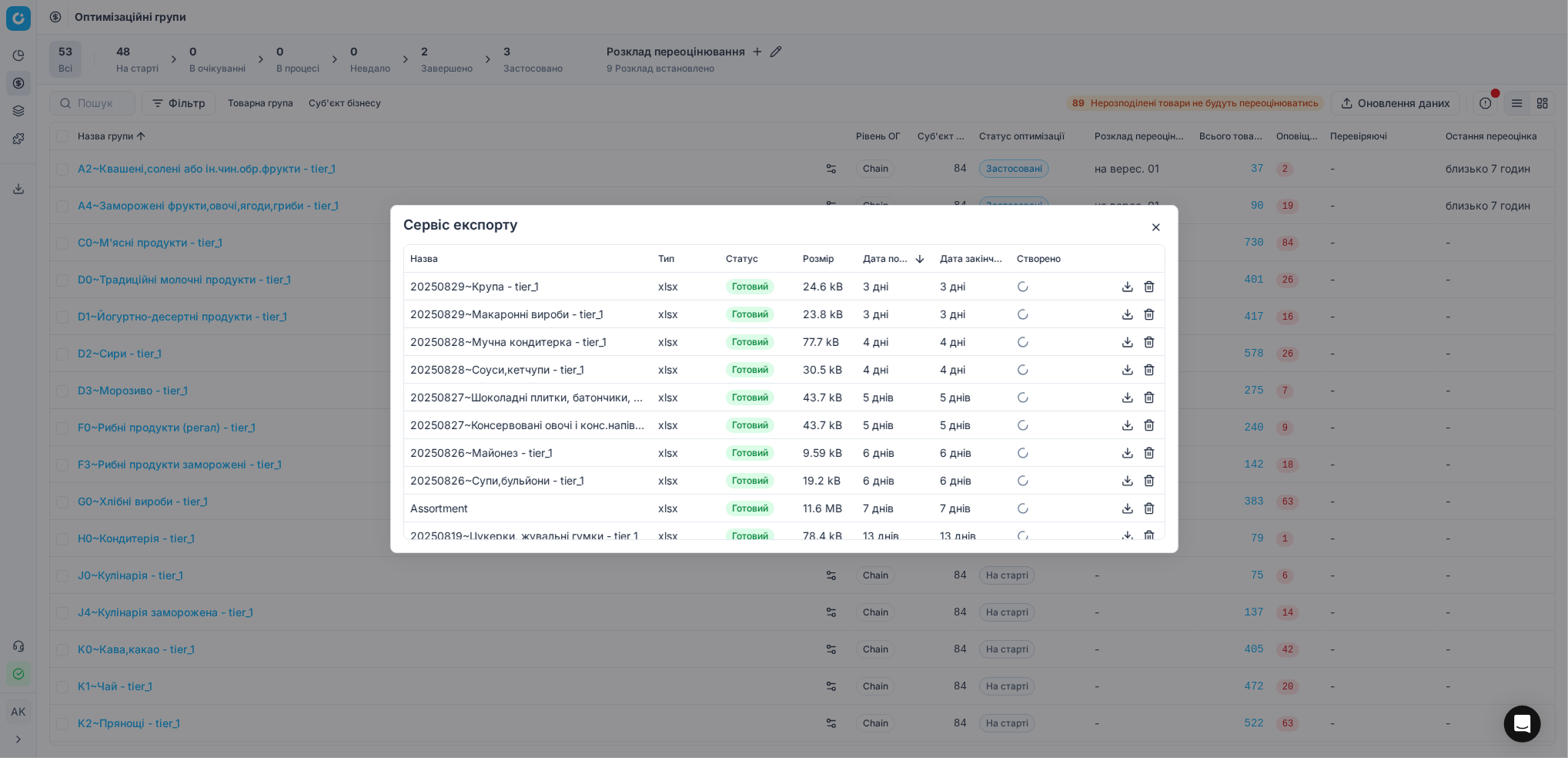
click at [1154, 233] on button "button" at bounding box center [1156, 227] width 19 height 19
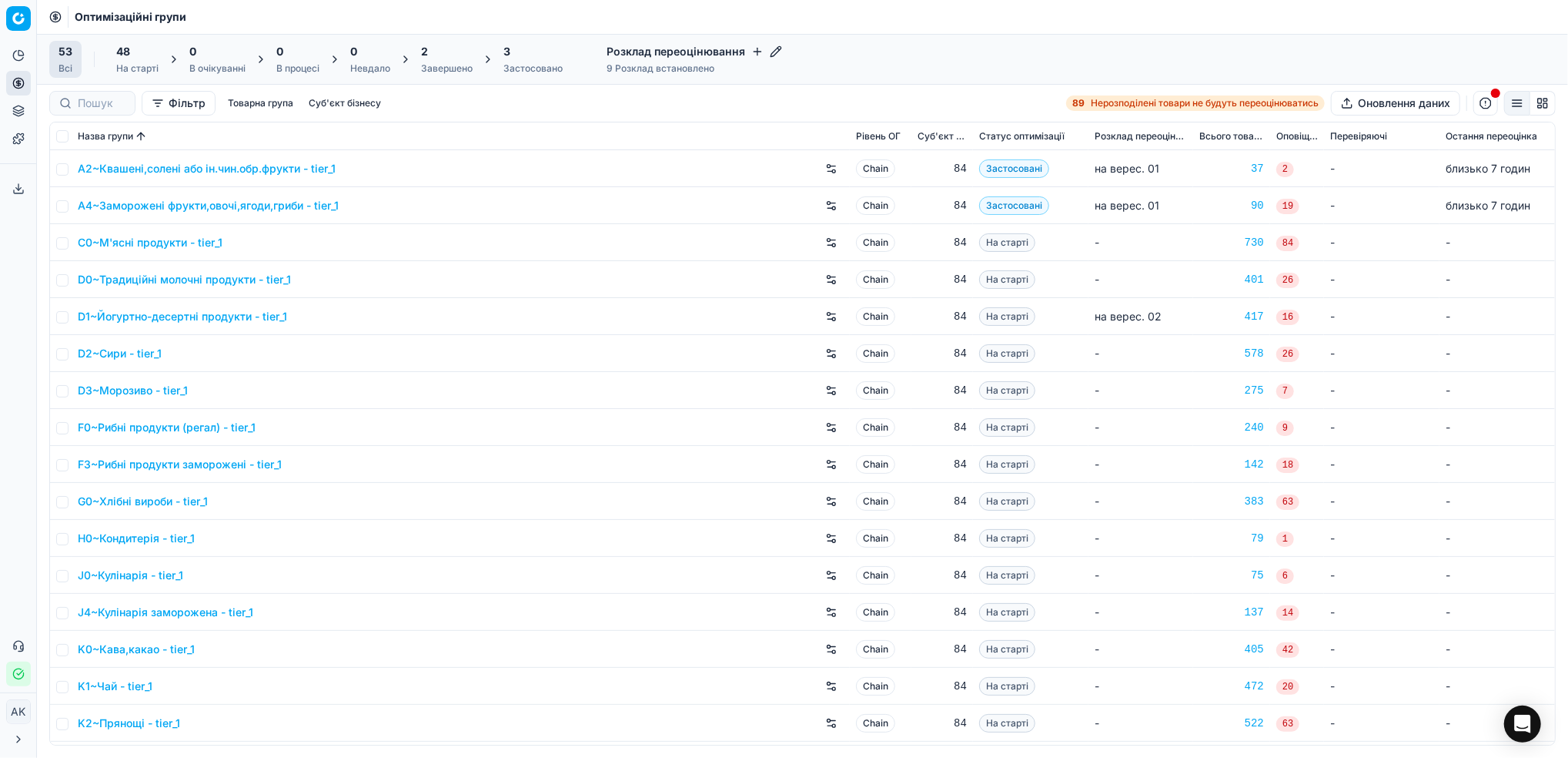
click at [426, 63] on div "Завершено" at bounding box center [447, 68] width 51 height 12
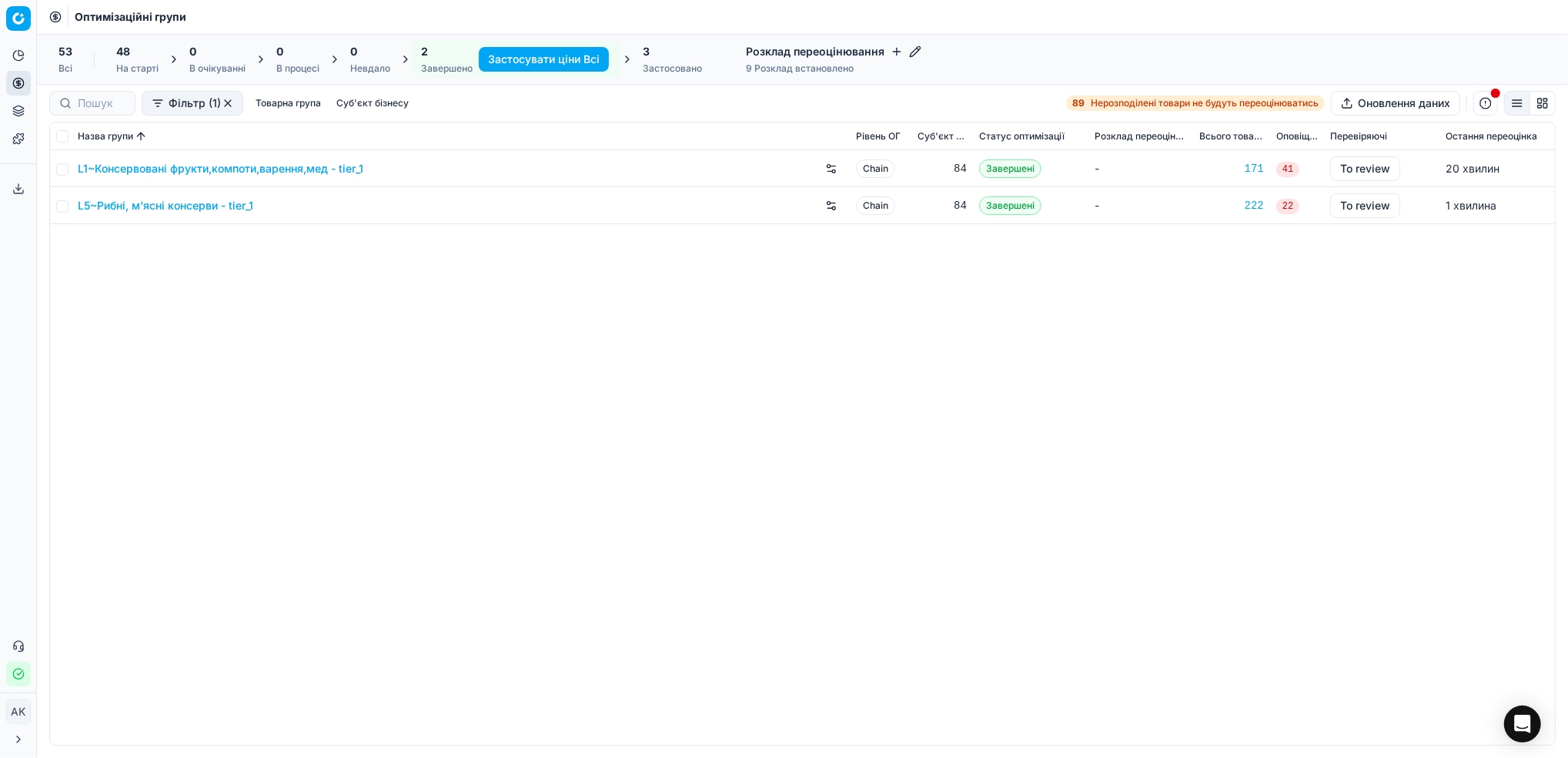
click at [163, 171] on link "L1~Консервовані фрукти,компоти,варення,мед - tier_1" at bounding box center [220, 168] width 286 height 15
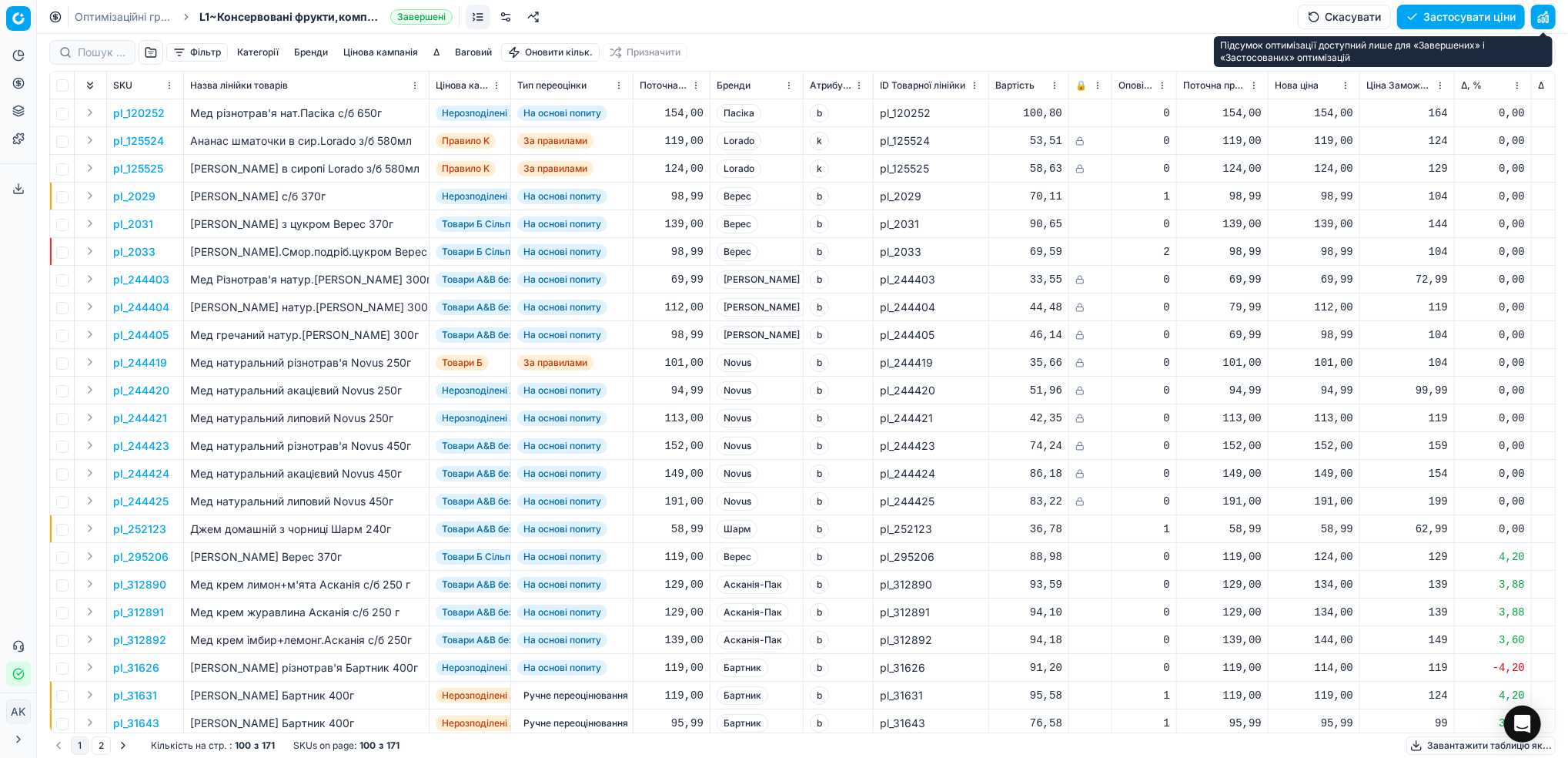
click at [1545, 15] on button "button" at bounding box center [1543, 17] width 25 height 25
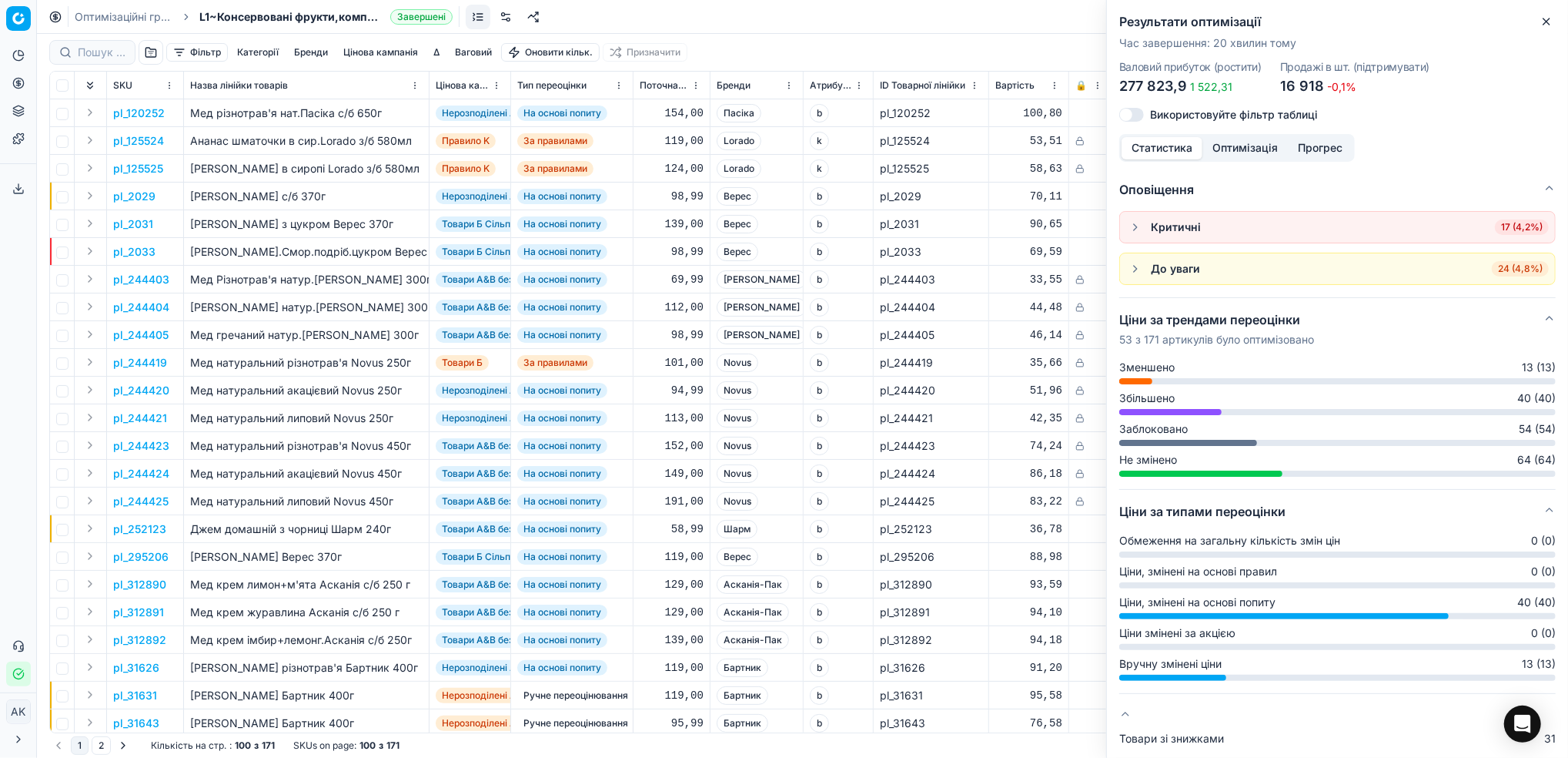
click at [1553, 16] on icon "button" at bounding box center [1546, 21] width 12 height 12
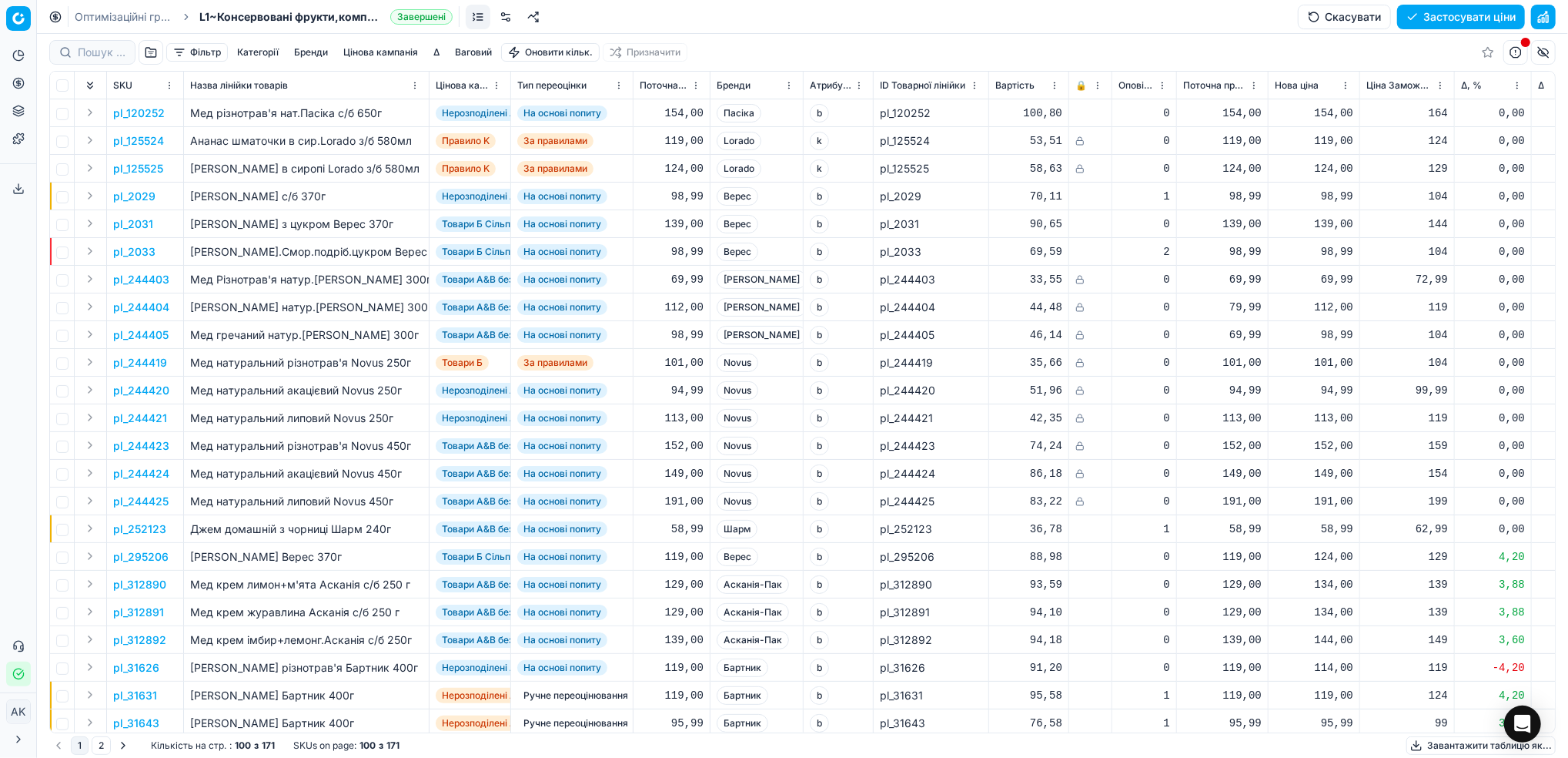
click at [1484, 13] on button "Застосувати ціни" at bounding box center [1461, 17] width 128 height 25
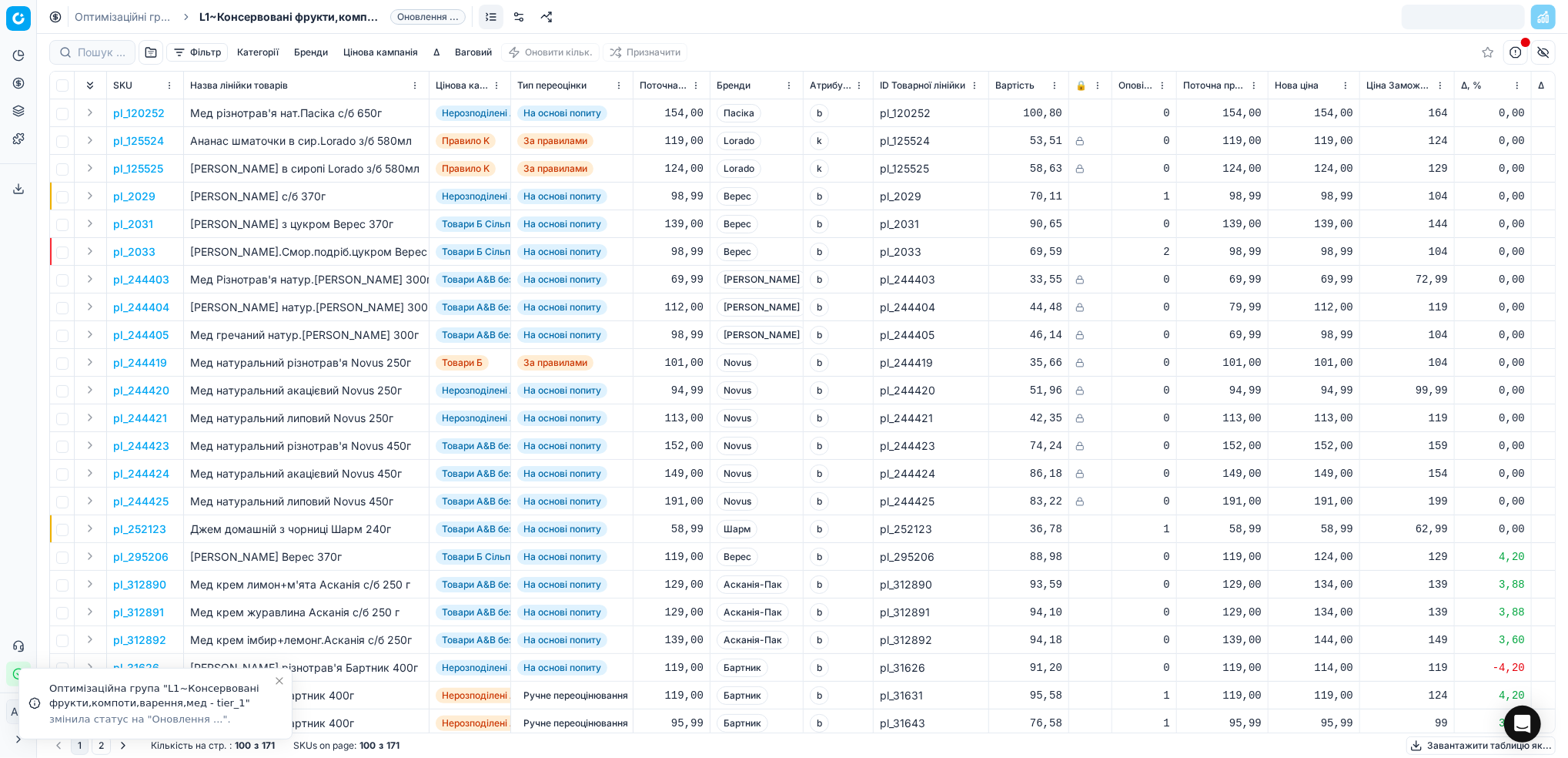
drag, startPoint x: 126, startPoint y: 16, endPoint x: 154, endPoint y: 39, distance: 36.2
click at [126, 16] on link "Оптимізаційні групи" at bounding box center [124, 16] width 98 height 15
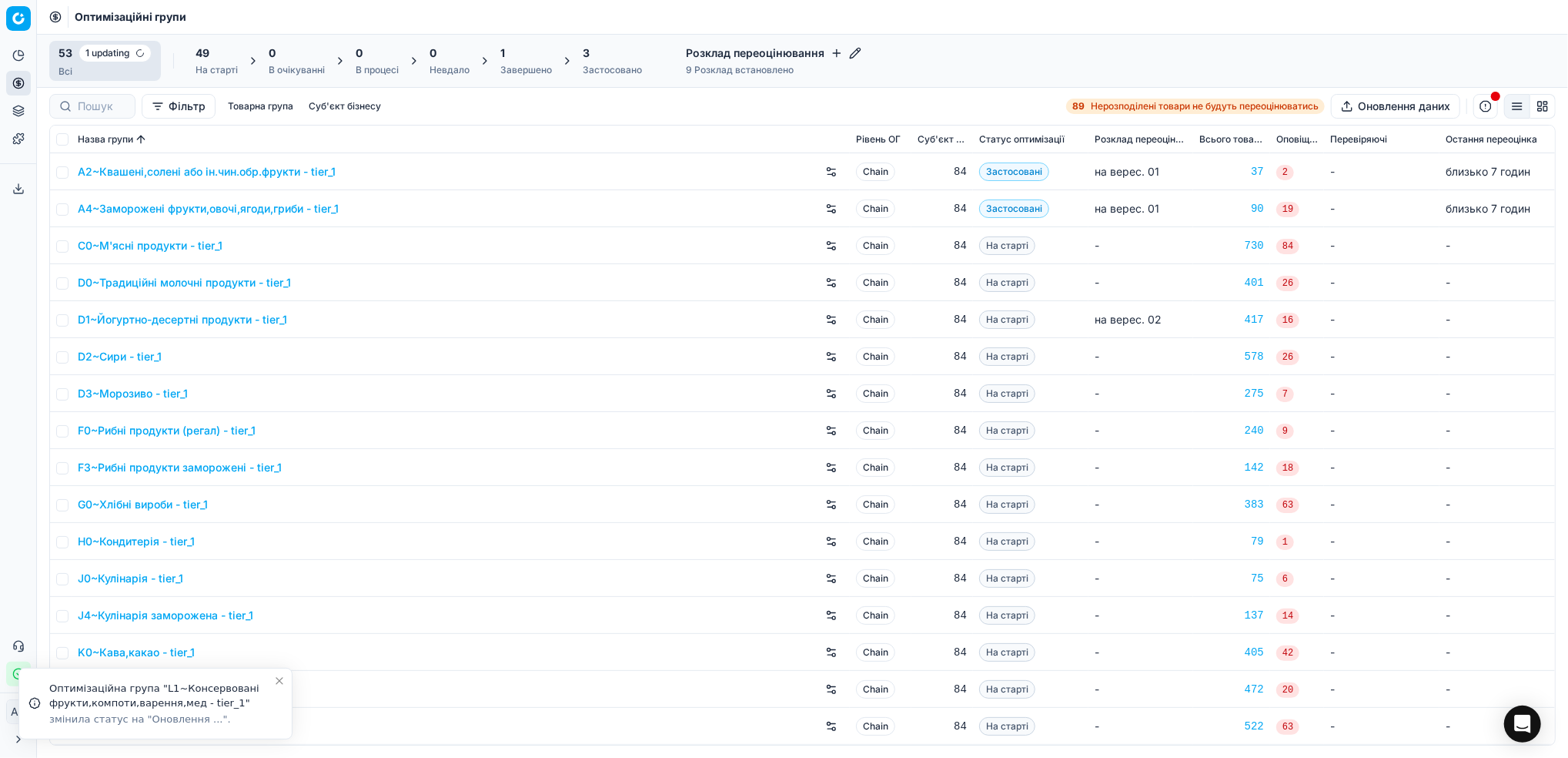
click at [508, 60] on div "1" at bounding box center [526, 52] width 51 height 15
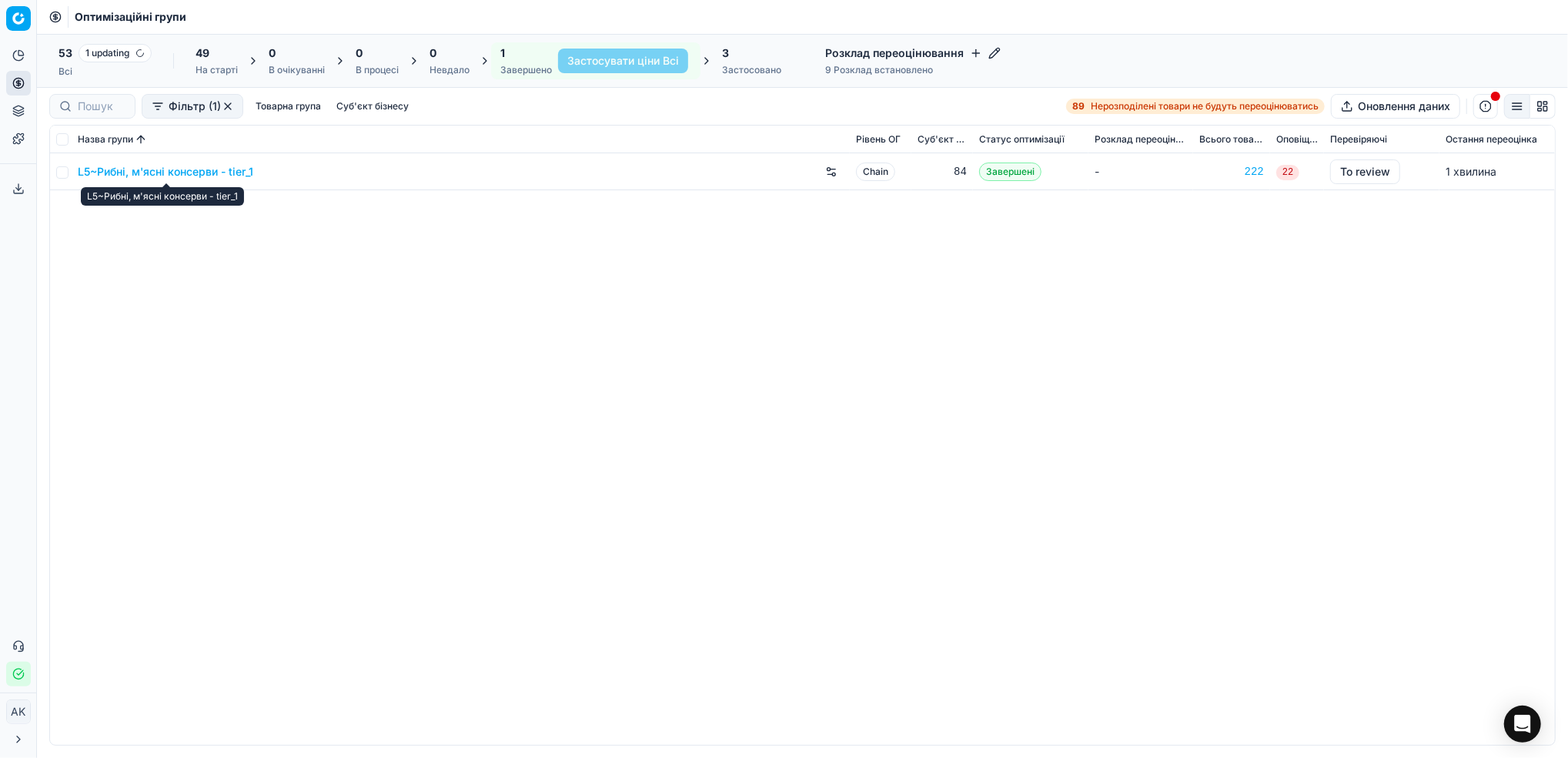
click at [142, 168] on link "L5~Рибні, м'ясні консерви - tier_1" at bounding box center [166, 171] width 175 height 15
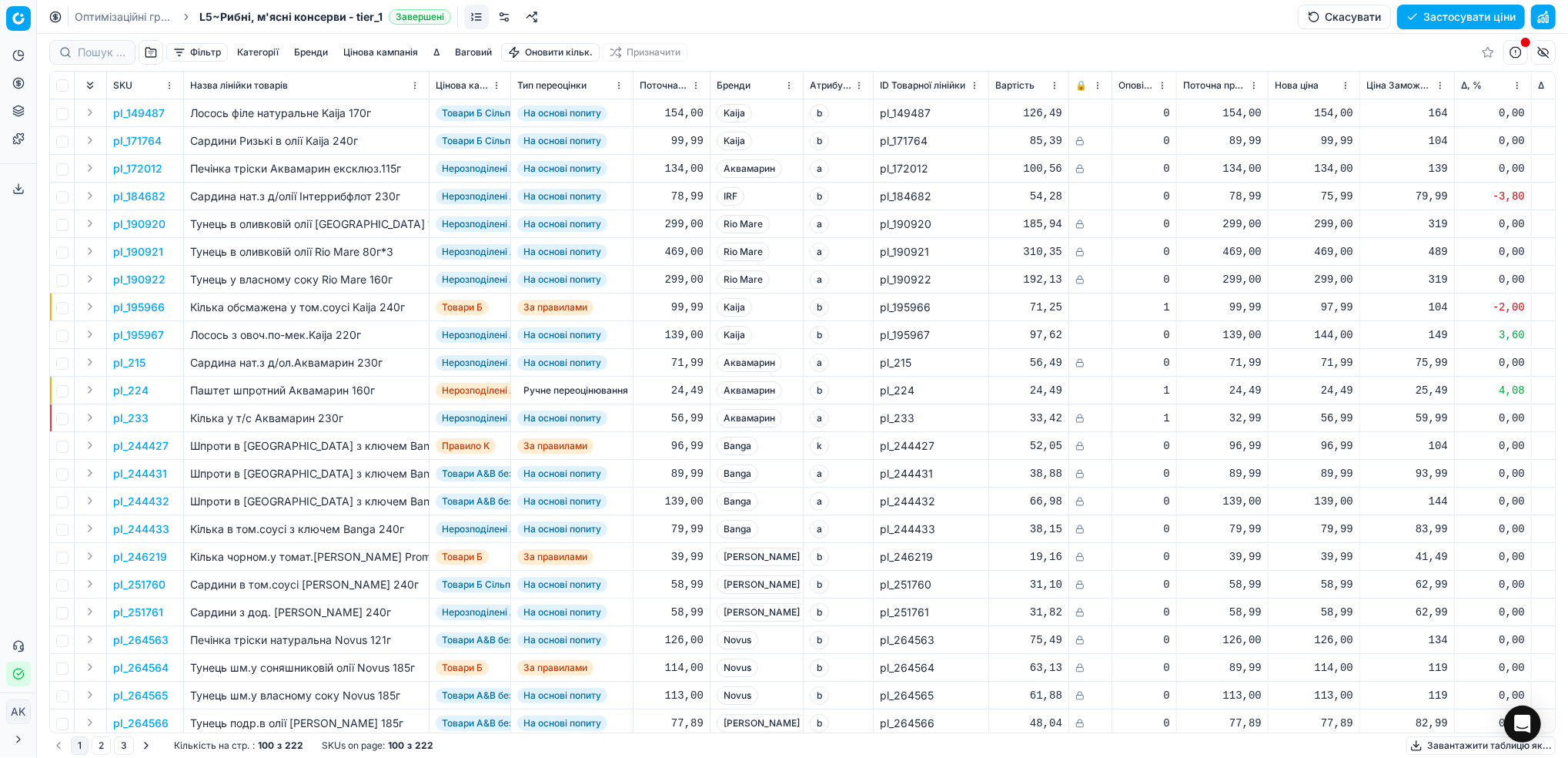
click at [1546, 19] on button "button" at bounding box center [1543, 17] width 25 height 25
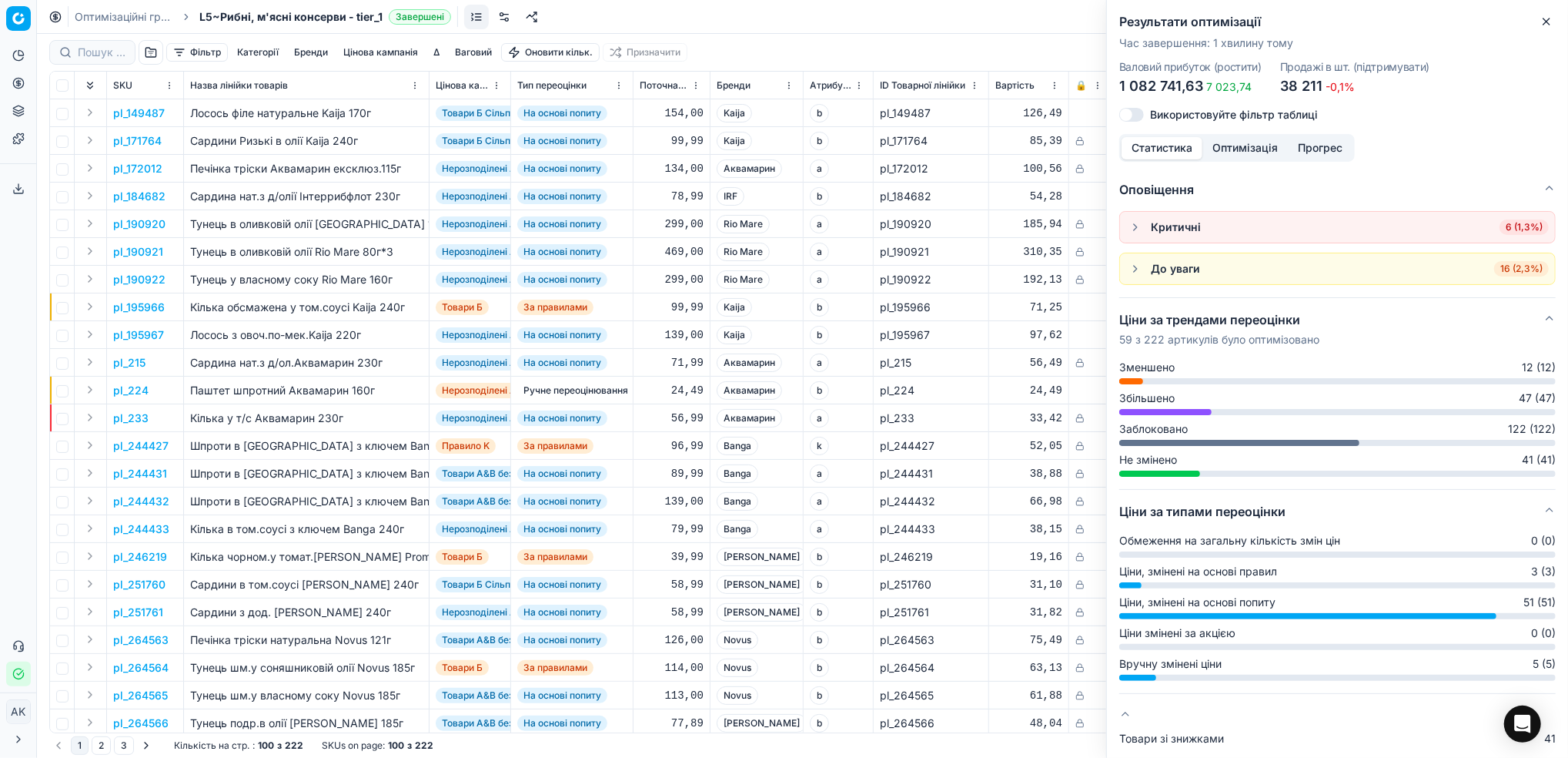
click at [1547, 17] on icon "button" at bounding box center [1546, 21] width 12 height 12
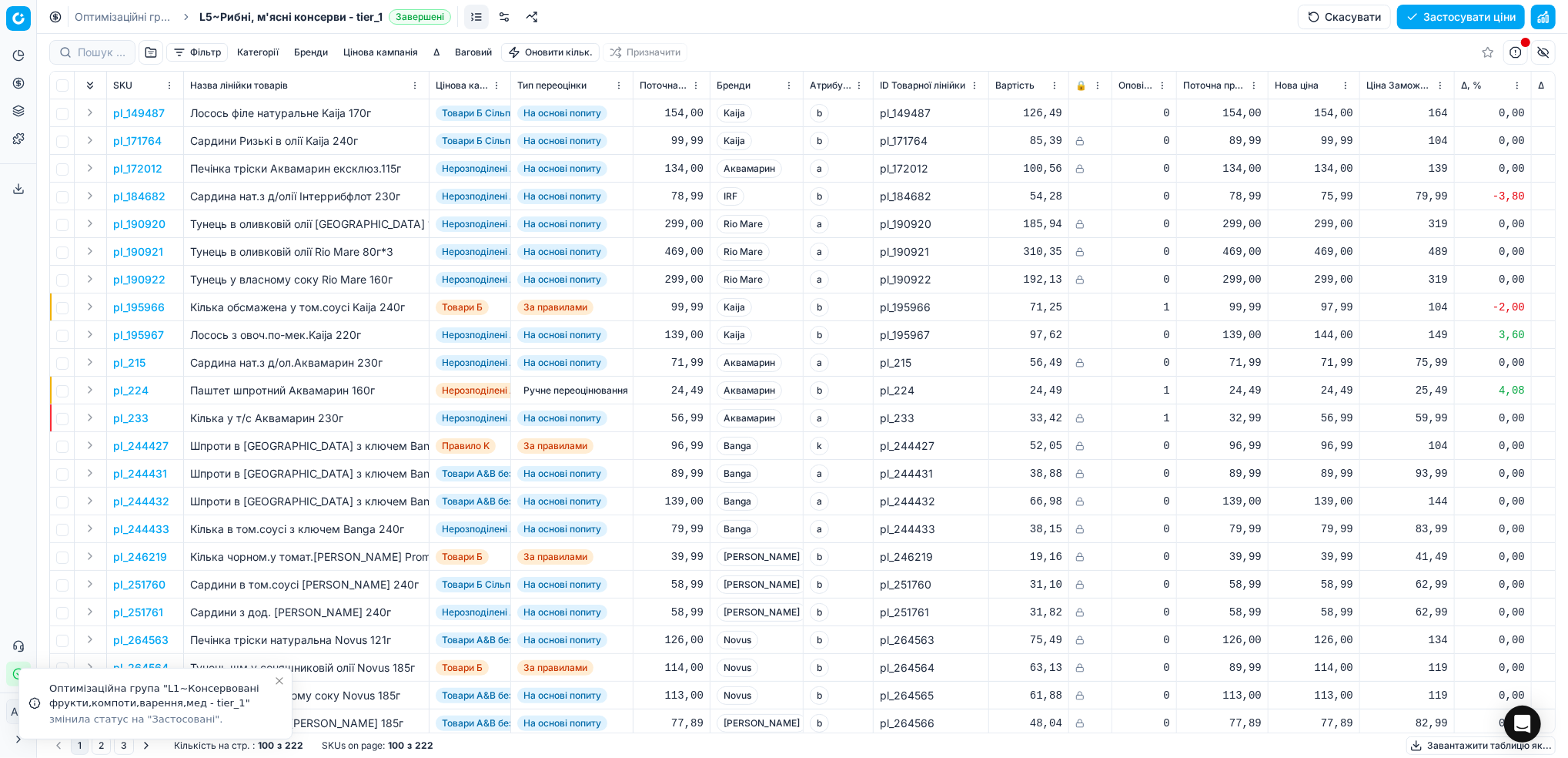
click at [1455, 14] on button "Застосувати ціни" at bounding box center [1461, 17] width 128 height 25
click at [97, 19] on link "Оптимізаційні групи" at bounding box center [124, 16] width 98 height 15
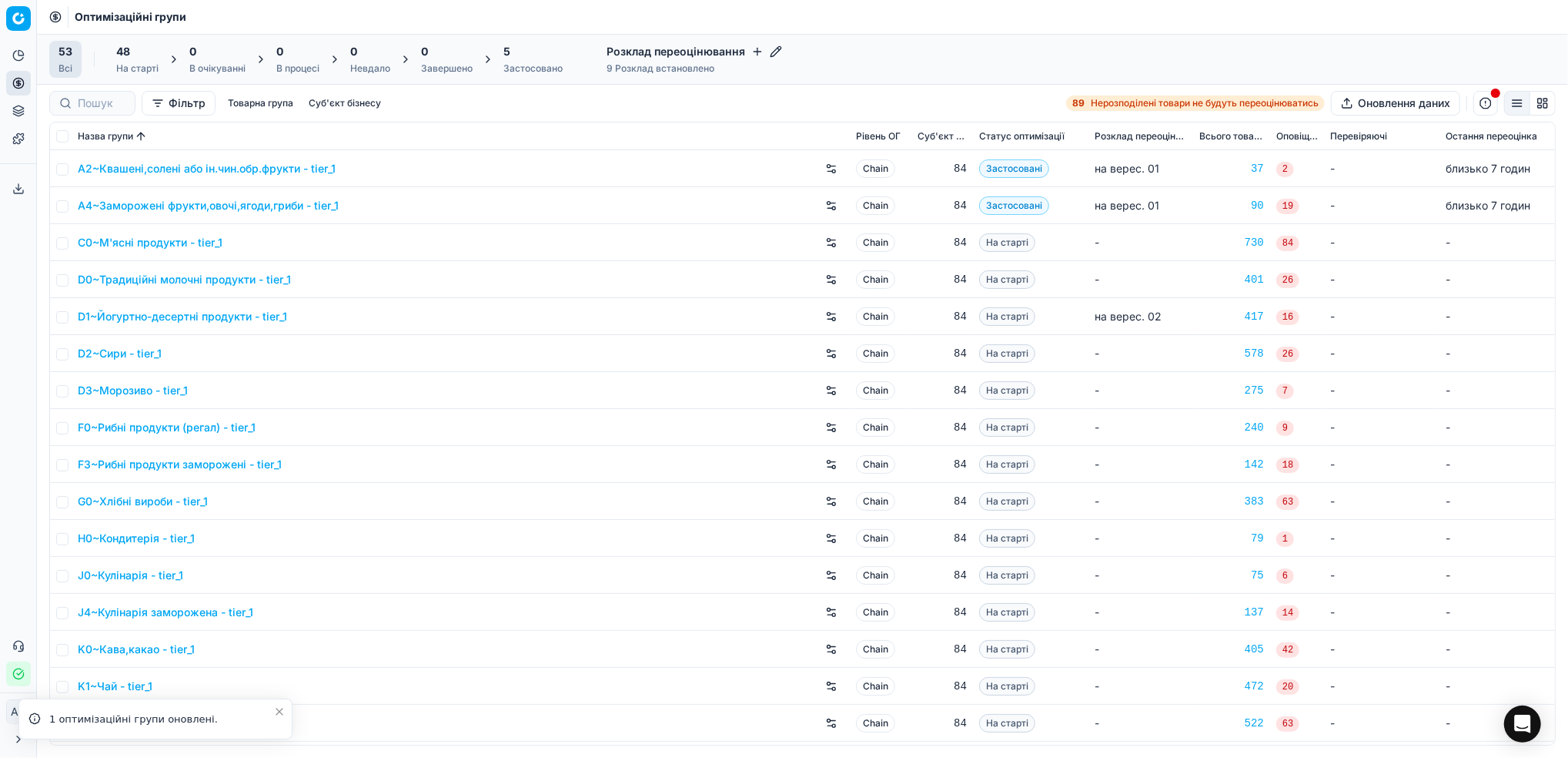
click at [688, 143] on div "Назва групи" at bounding box center [461, 136] width 766 height 15
click at [533, 65] on div "Застосовано" at bounding box center [533, 68] width 60 height 12
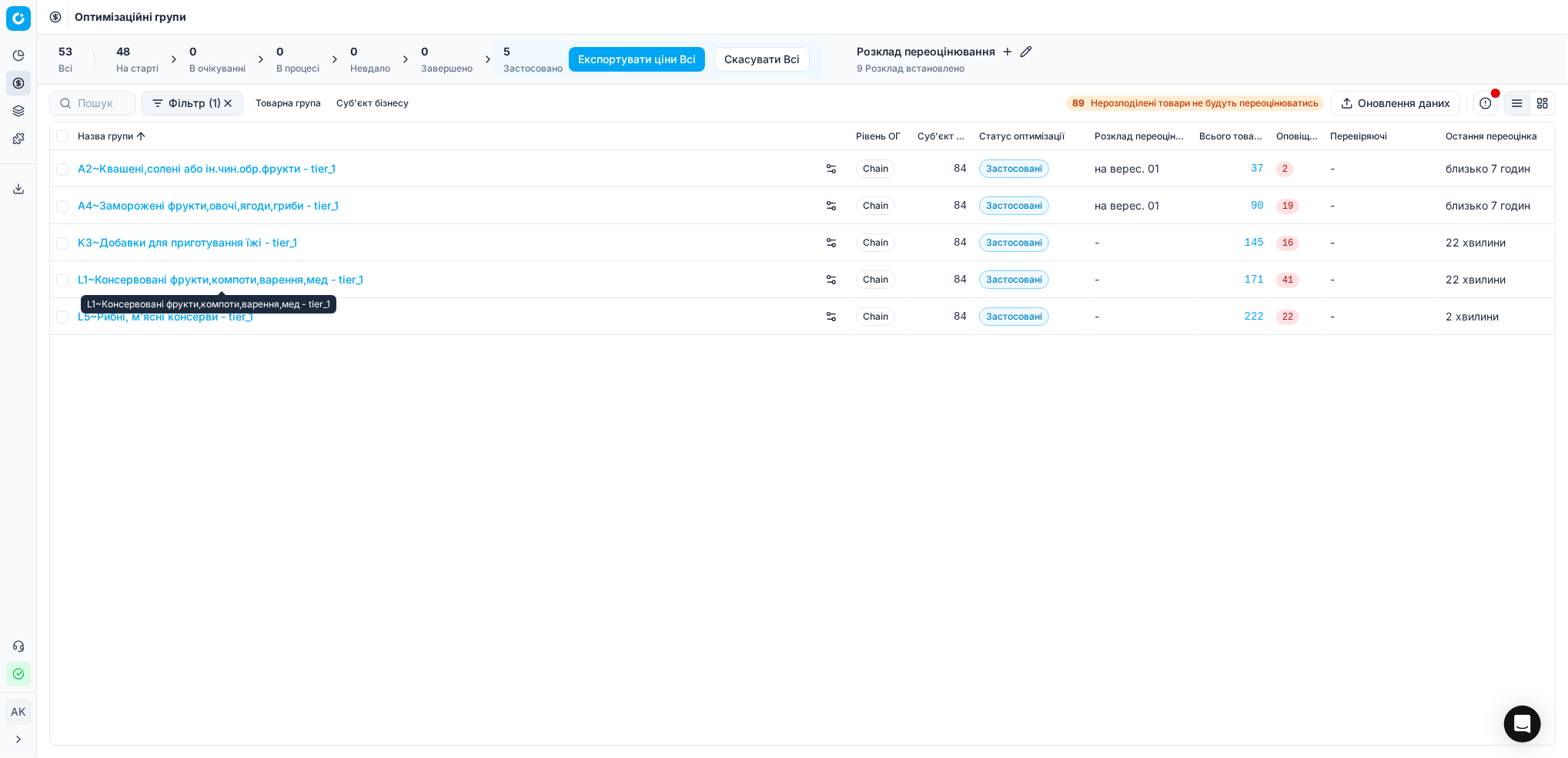
click at [200, 278] on link "L1~Консервовані фрукти,компоти,варення,мед - tier_1" at bounding box center [220, 279] width 286 height 15
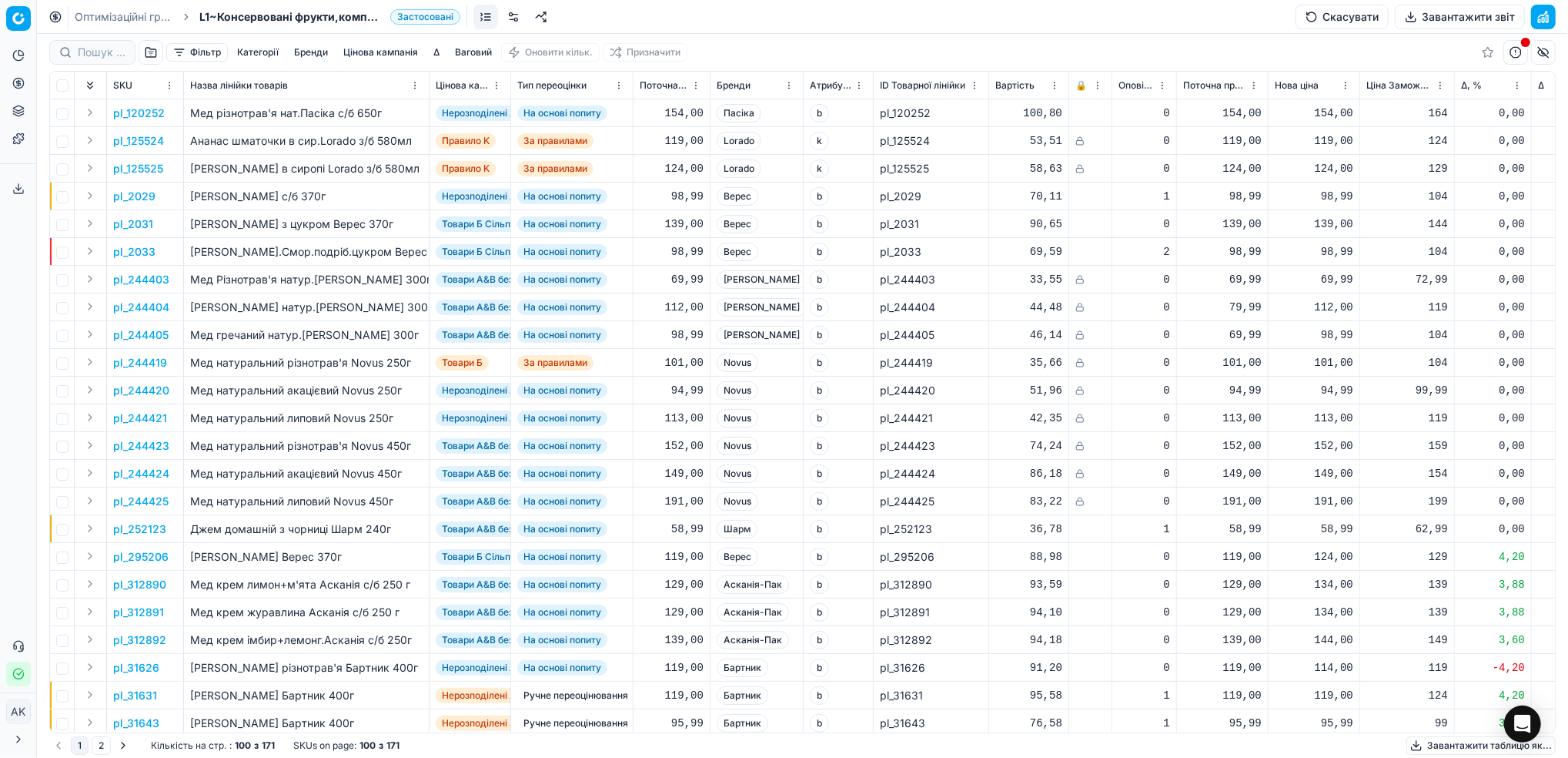
click at [1438, 13] on button "Завантажити звіт" at bounding box center [1460, 17] width 130 height 25
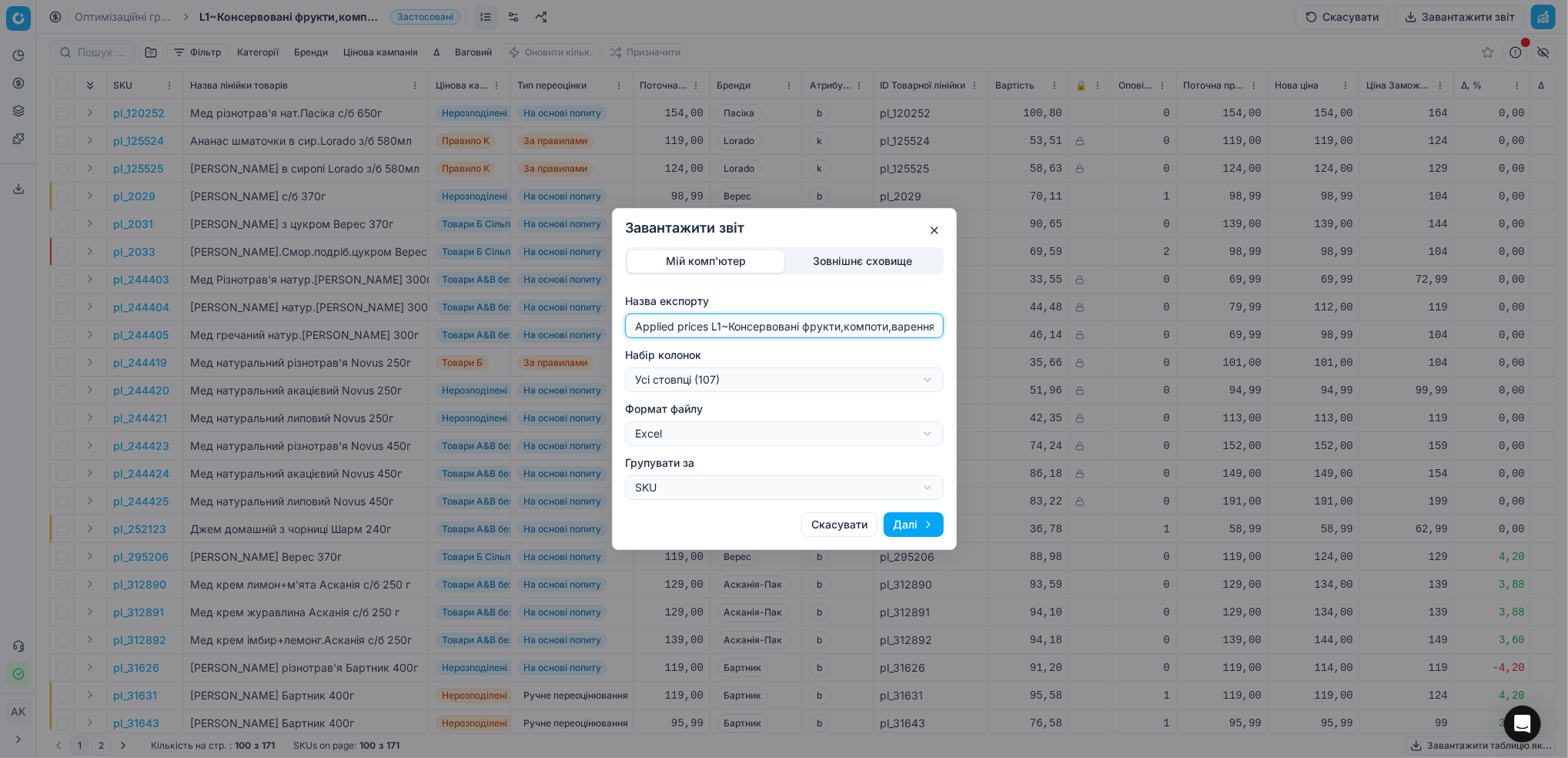
drag, startPoint x: 722, startPoint y: 330, endPoint x: 599, endPoint y: 336, distance: 123.1
click at [599, 336] on div "Завантажити звіт Мій комп'ютер Зовнішнє сховище Назва експорту Applied prices L…" at bounding box center [784, 379] width 1568 height 758
type input "20250901~Консервовані фрукти,компоти,варення,мед - tier_1"
click at [927, 377] on div "Завантажити звіт Мій комп'ютер Зовнішнє сховище Назва експорту 20250901~Консерв…" at bounding box center [784, 379] width 1568 height 758
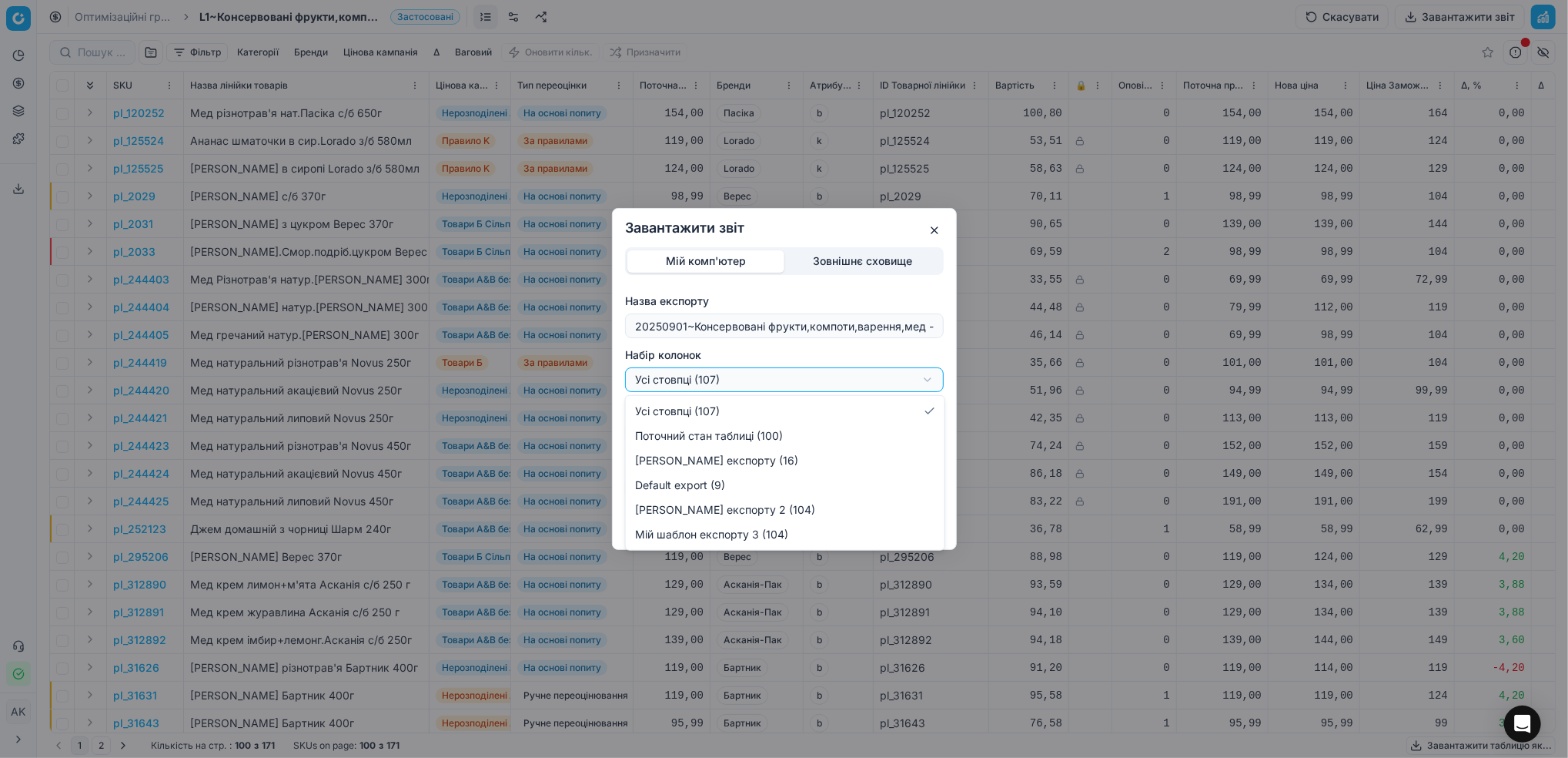
select select "custom"
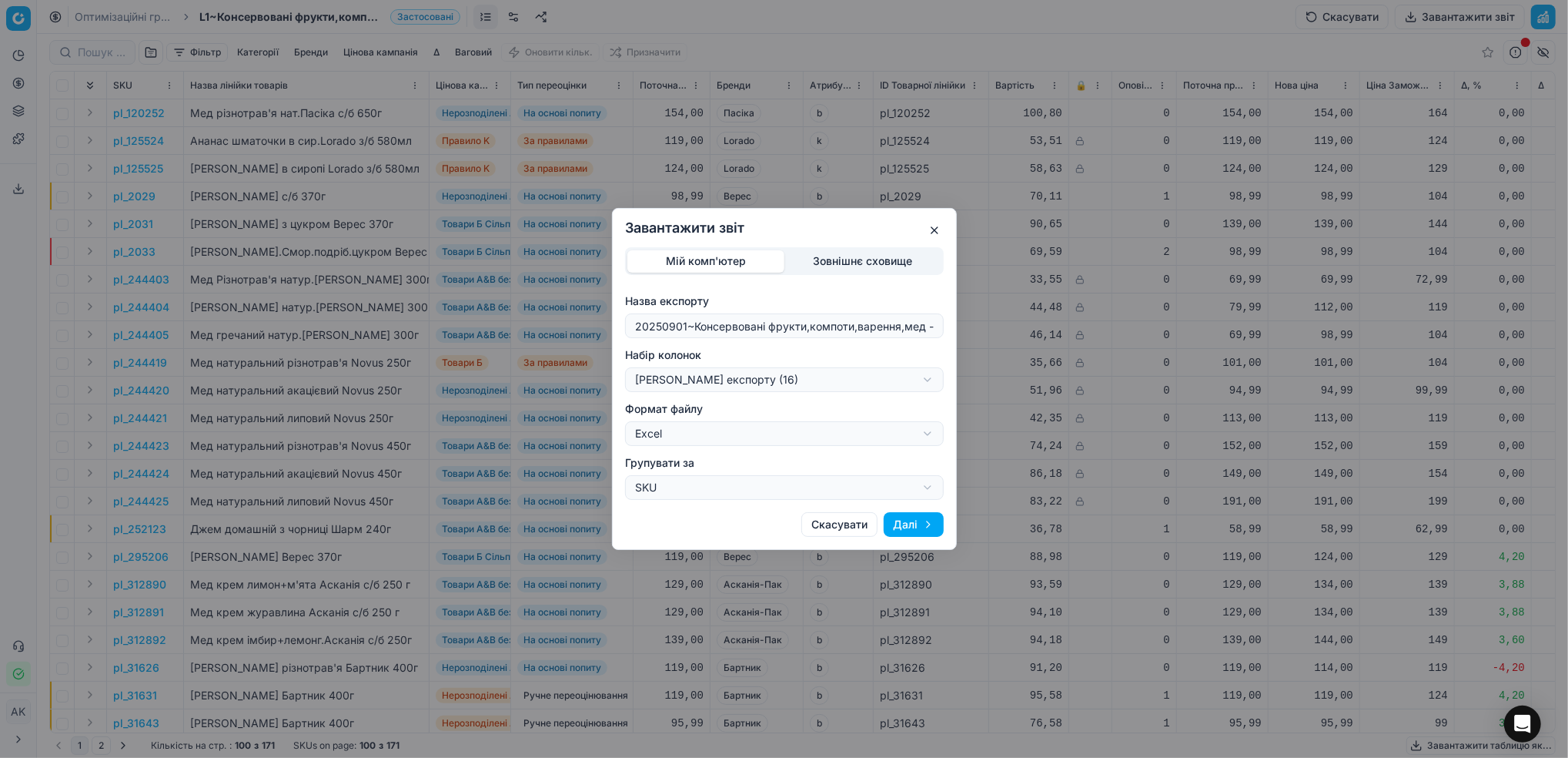
click at [919, 530] on button "Далі" at bounding box center [913, 524] width 60 height 25
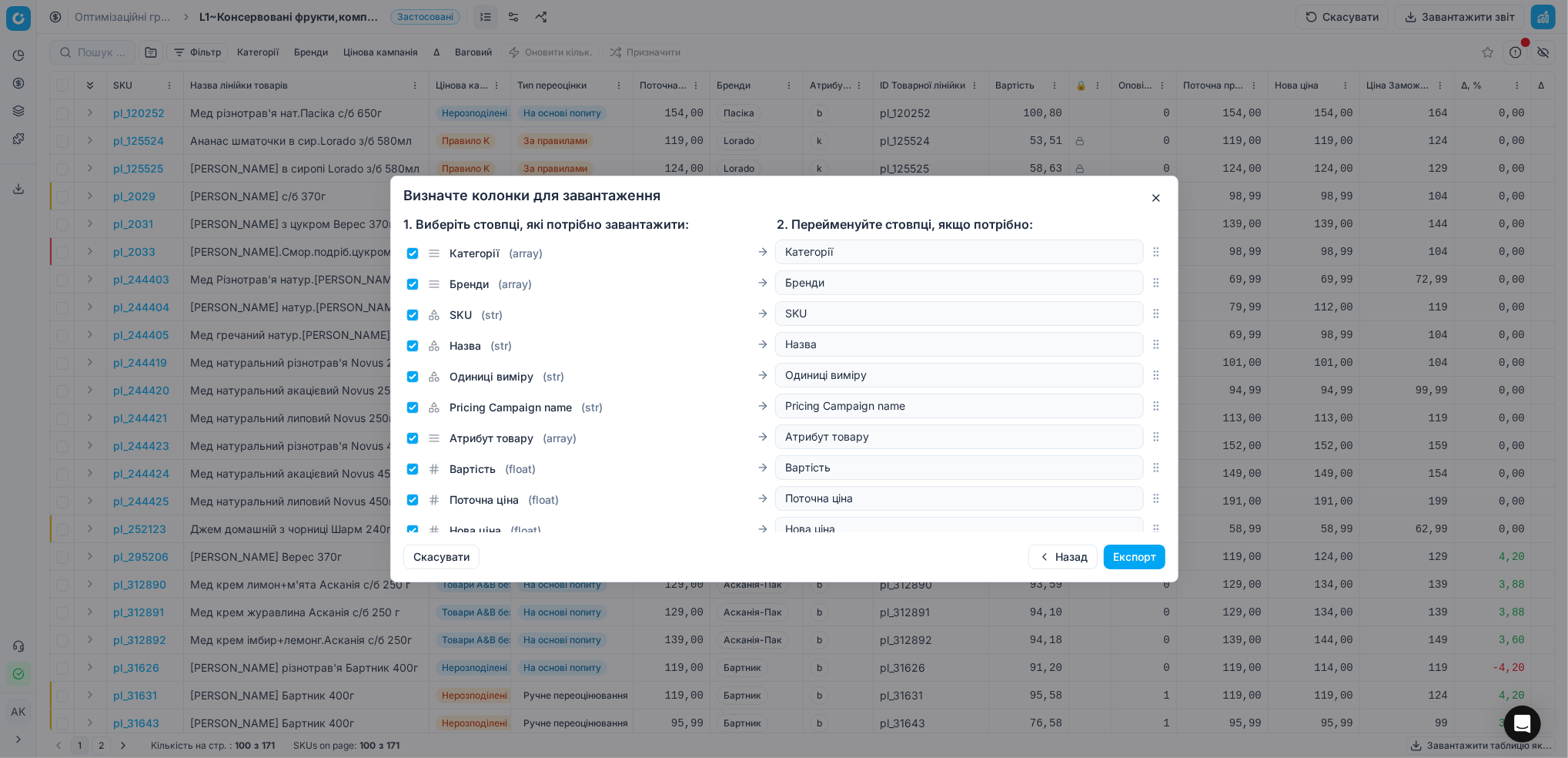
click at [1130, 559] on button "Експорт" at bounding box center [1134, 556] width 62 height 25
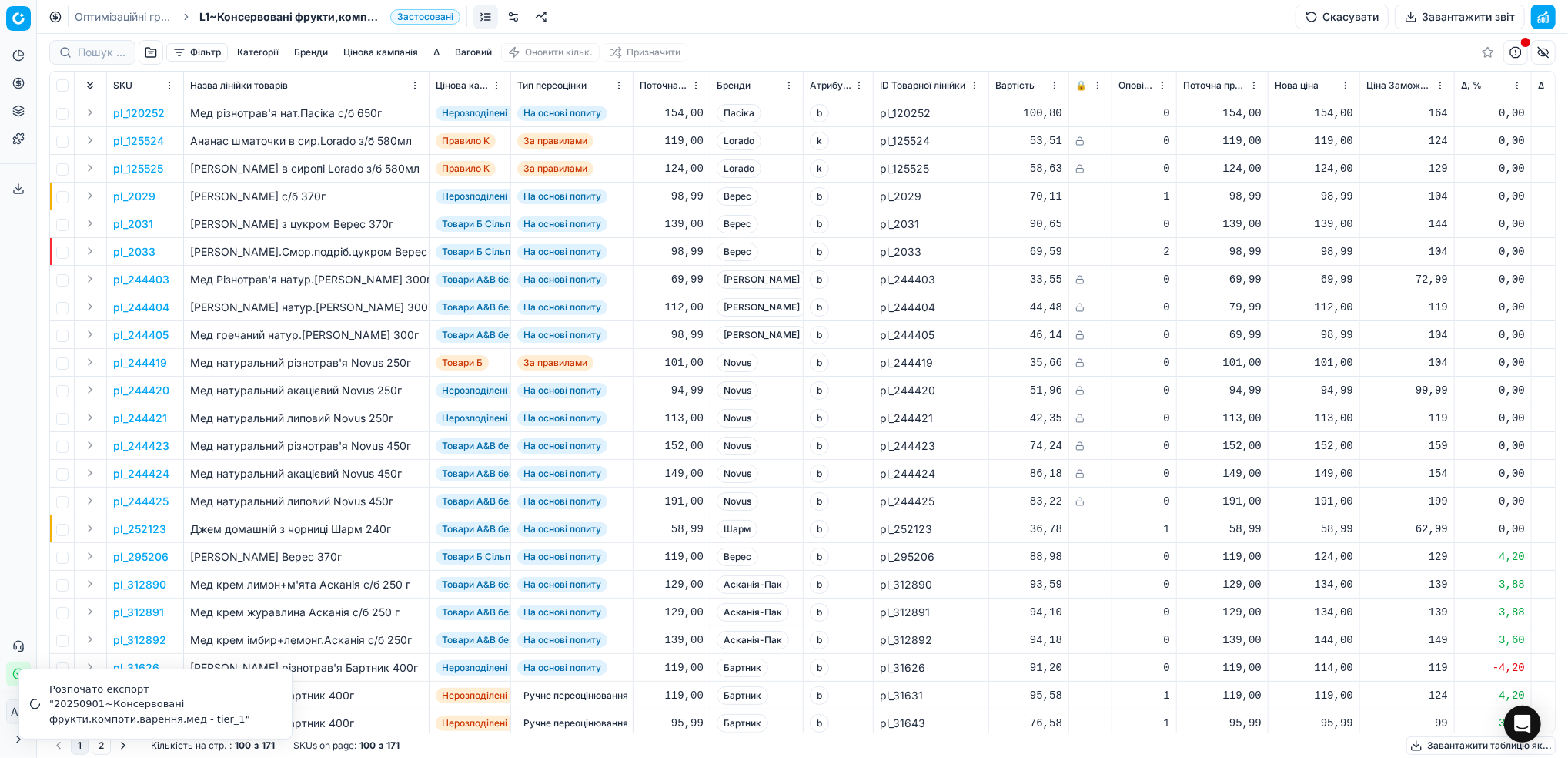
click at [119, 19] on link "Оптимізаційні групи" at bounding box center [124, 16] width 98 height 15
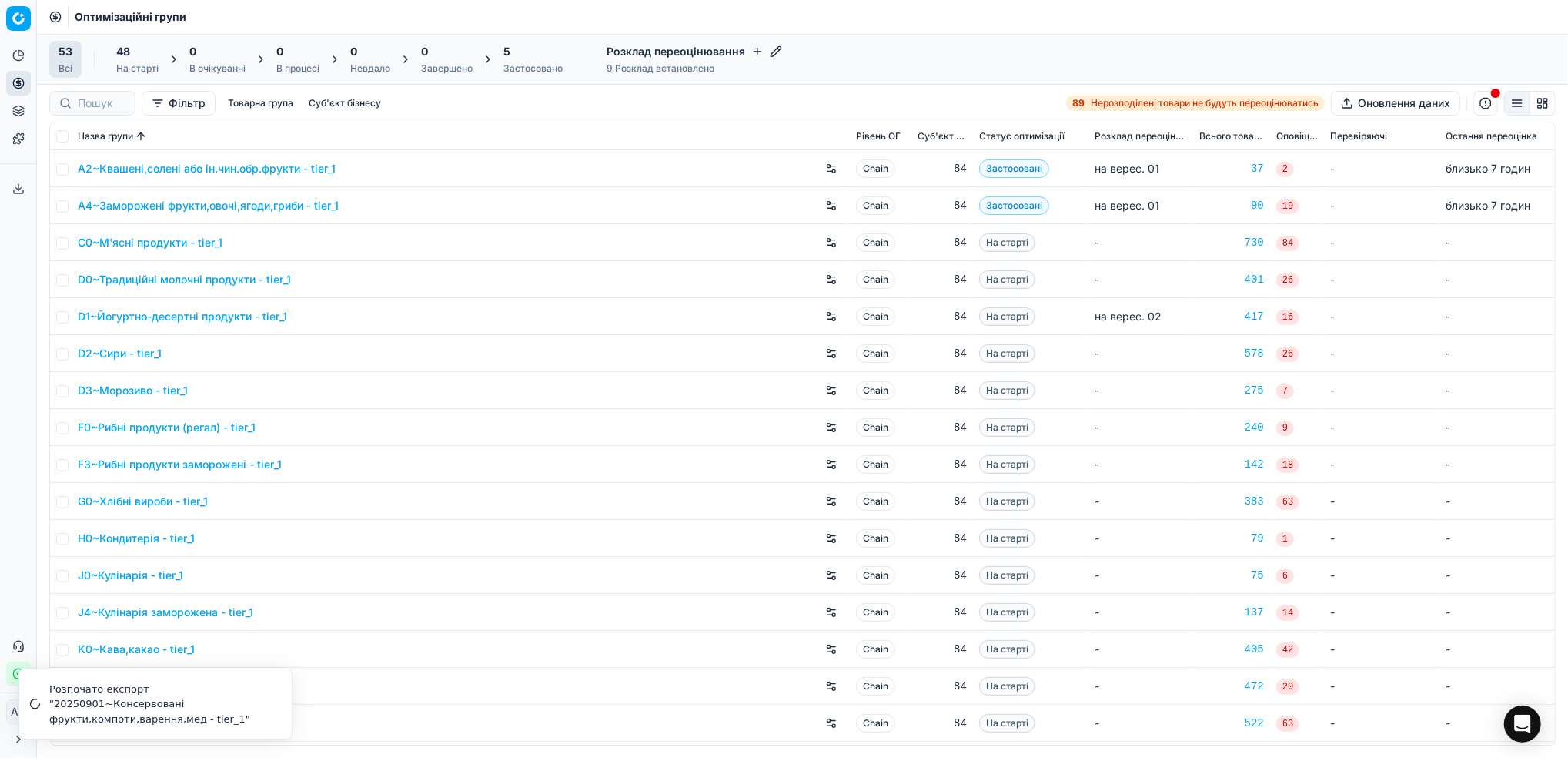
click at [512, 64] on div "Застосовано" at bounding box center [533, 68] width 60 height 12
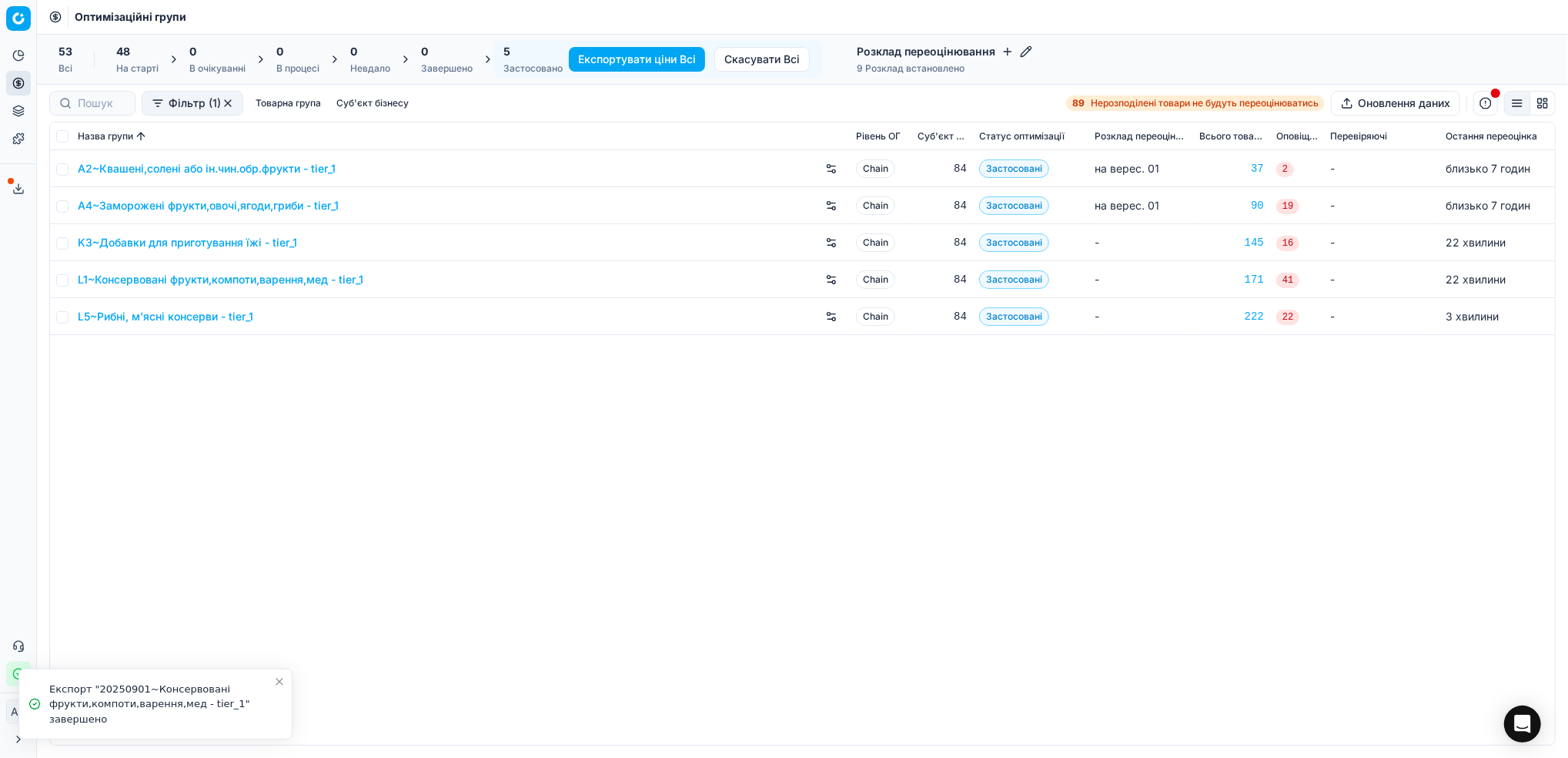
click at [138, 319] on link "L5~Рибні, м'ясні консерви - tier_1" at bounding box center [166, 316] width 175 height 15
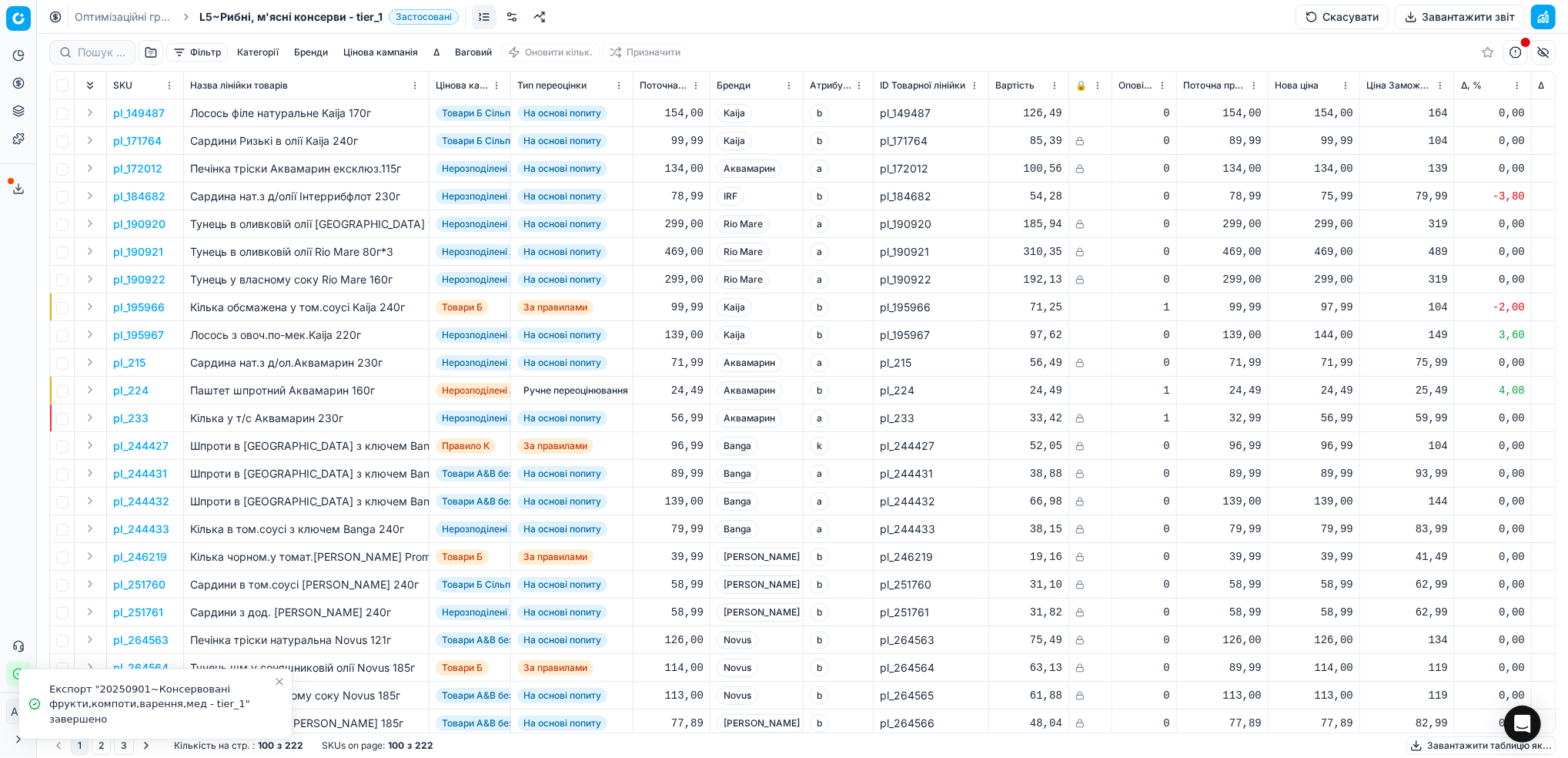
click at [1469, 14] on button "Завантажити звіт" at bounding box center [1460, 17] width 130 height 25
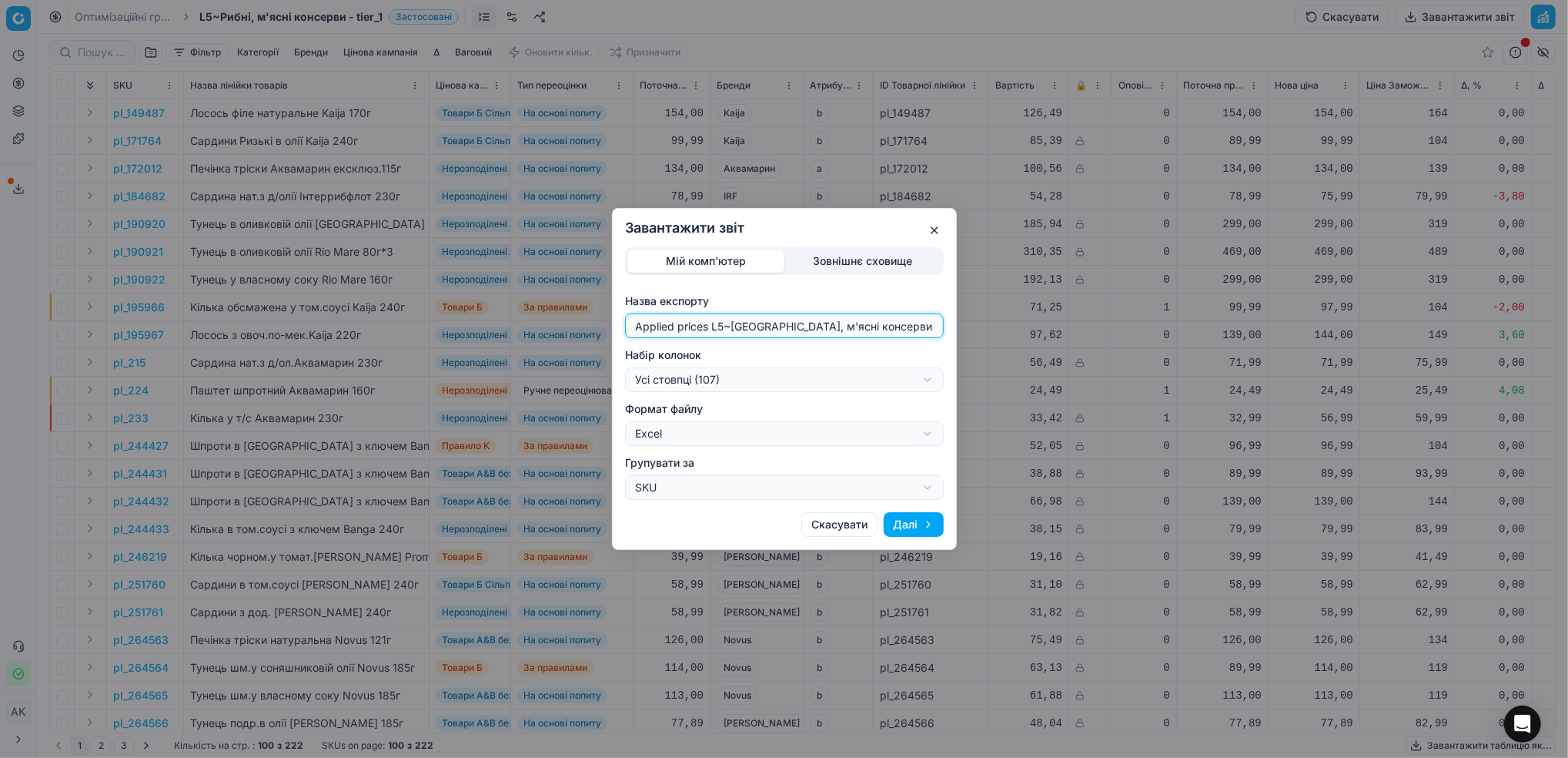
drag, startPoint x: 721, startPoint y: 328, endPoint x: 593, endPoint y: 365, distance: 133.2
click at [593, 365] on div "Завантажити звіт Мій комп'ютер Зовнішнє сховище Назва експорту Applied prices L…" at bounding box center [784, 379] width 1568 height 758
type input "20250901~[GEOGRAPHIC_DATA], м'ясні консерви - tier_1"
click at [929, 384] on div "Завантажити звіт Мій комп'ютер Зовнішнє сховище Назва експорту 20250901~[GEOGRA…" at bounding box center [784, 379] width 1568 height 758
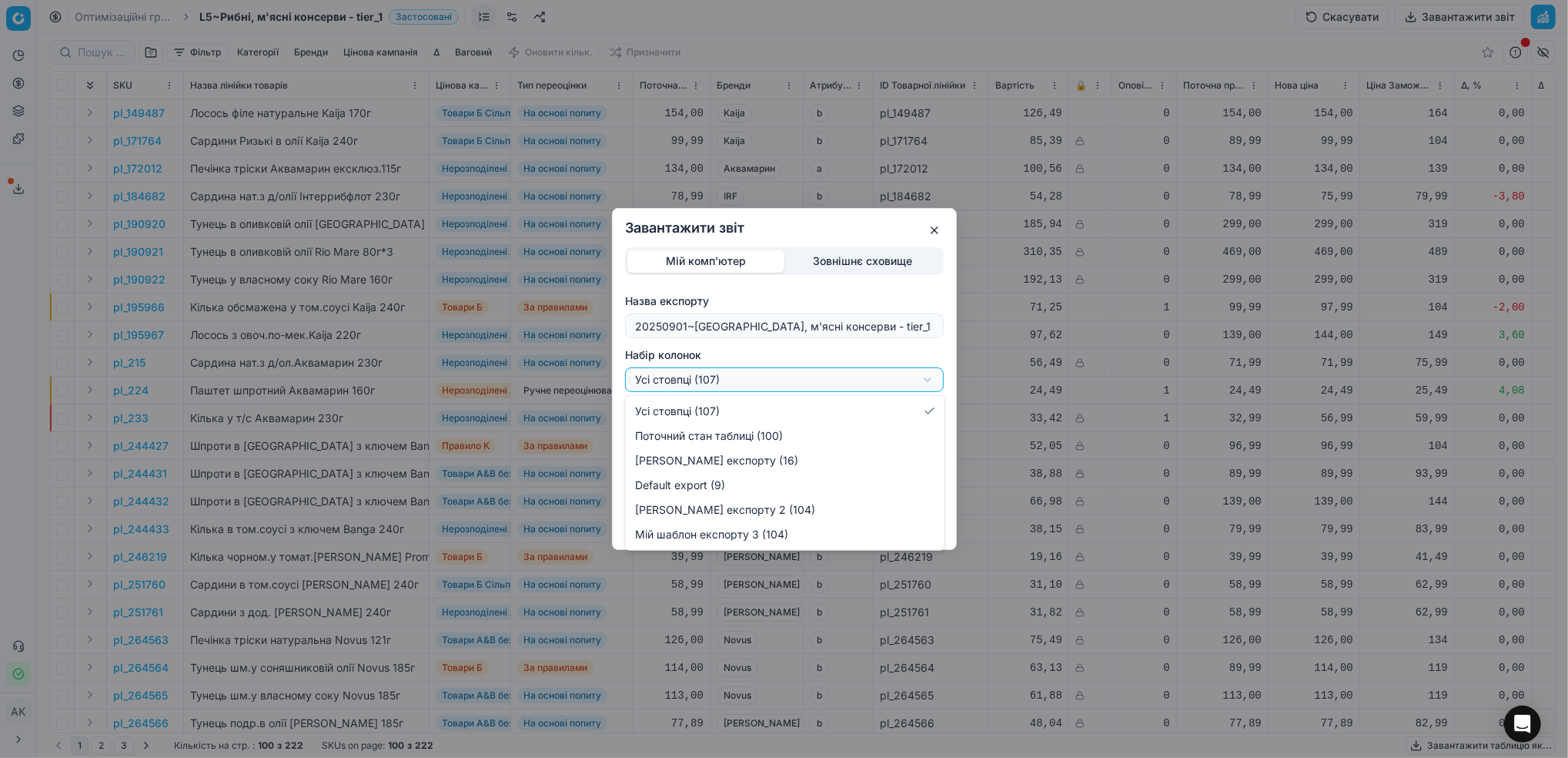
select select "custom"
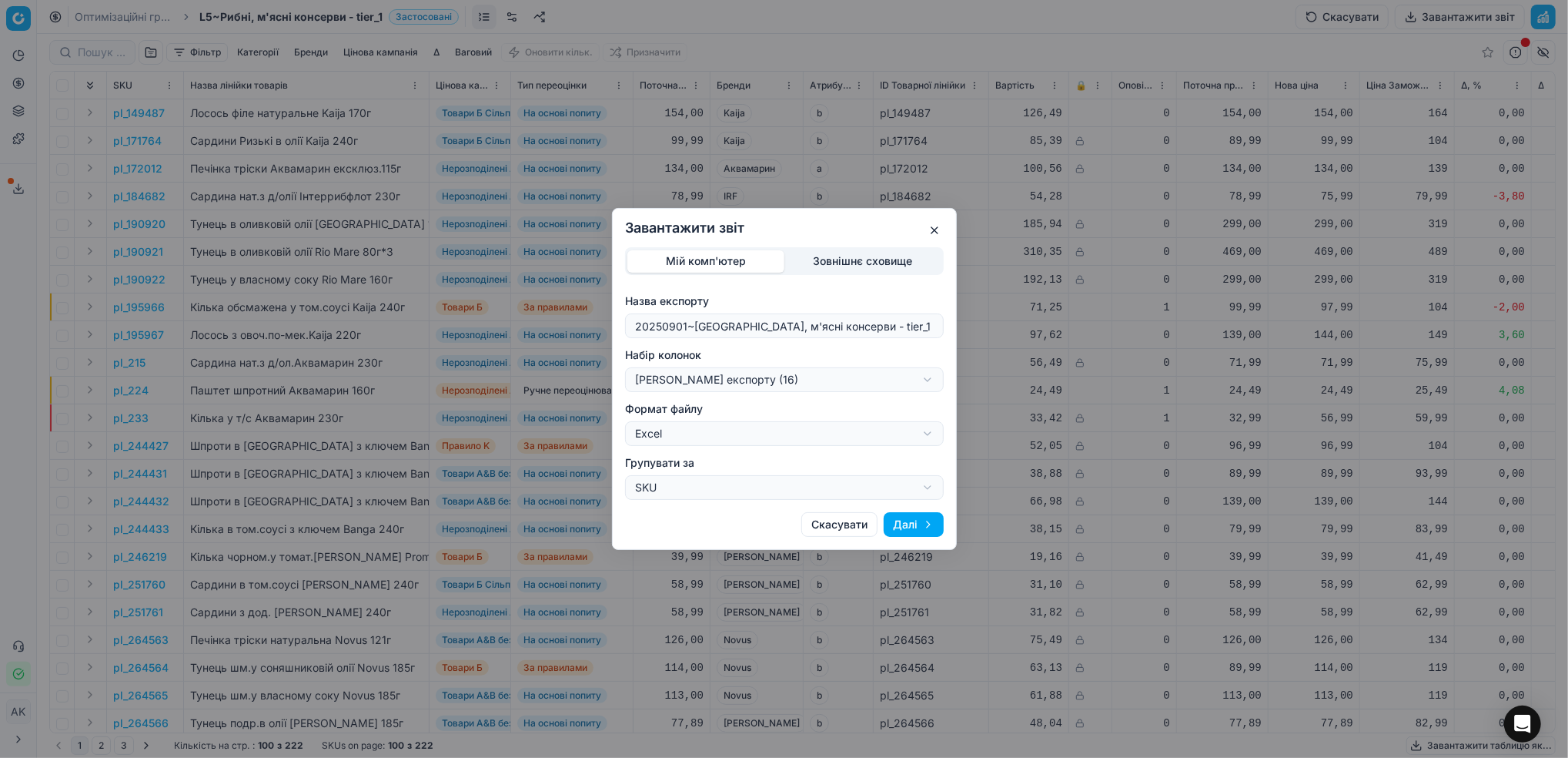
click at [918, 532] on button "Далі" at bounding box center [913, 524] width 60 height 25
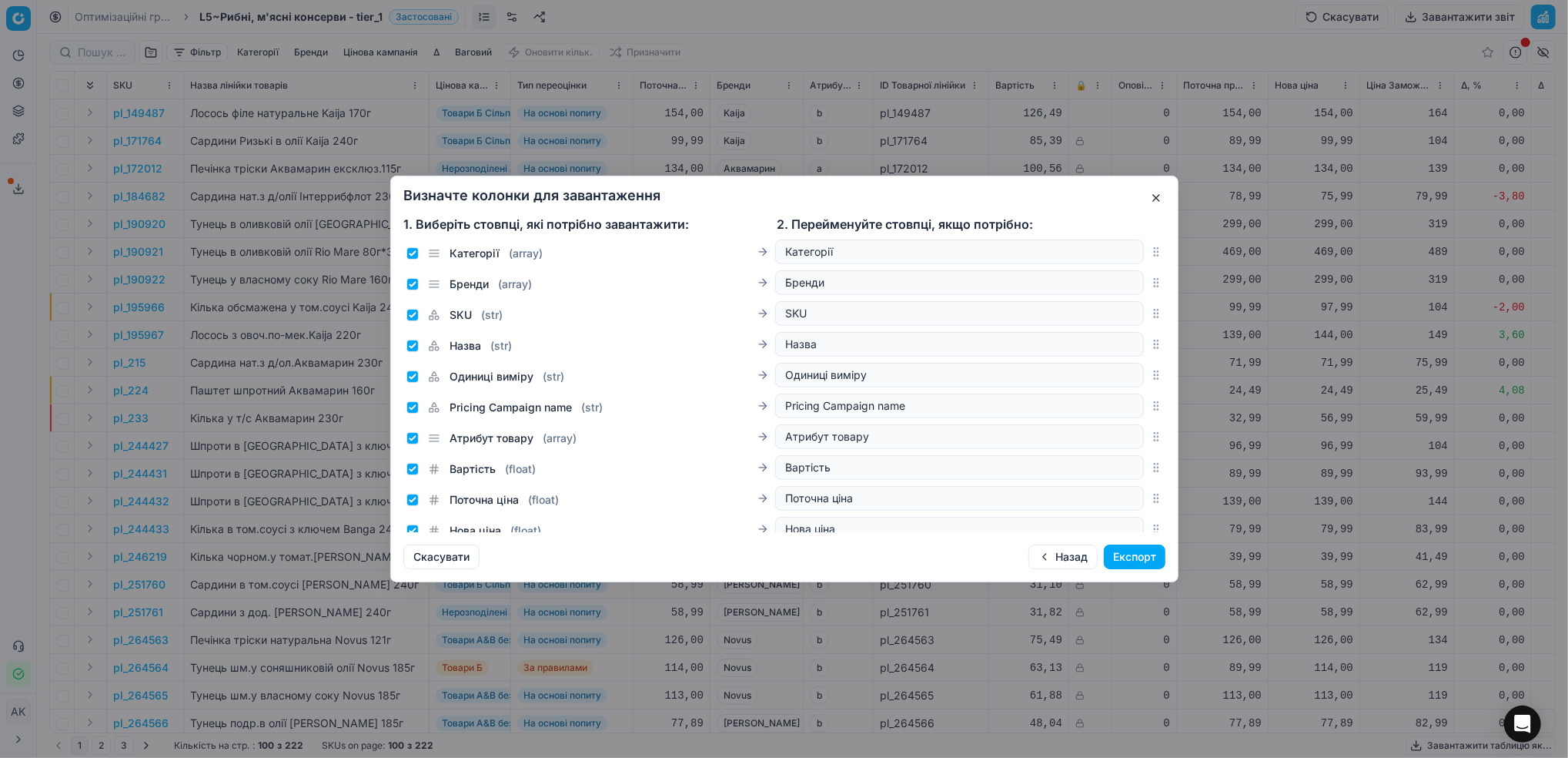
click at [1130, 552] on button "Експорт" at bounding box center [1134, 556] width 62 height 25
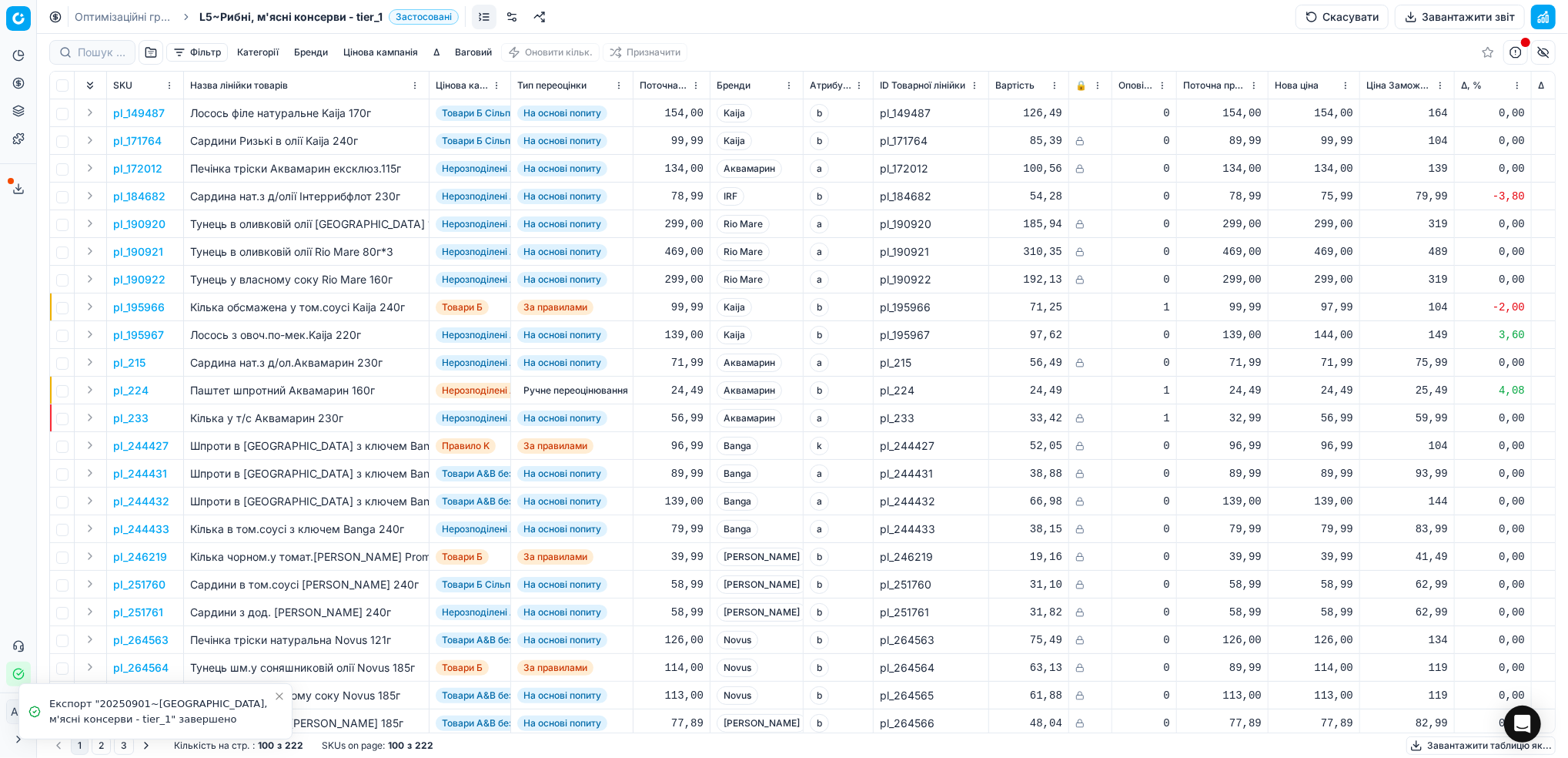
click at [121, 22] on link "Оптимізаційні групи" at bounding box center [124, 16] width 98 height 15
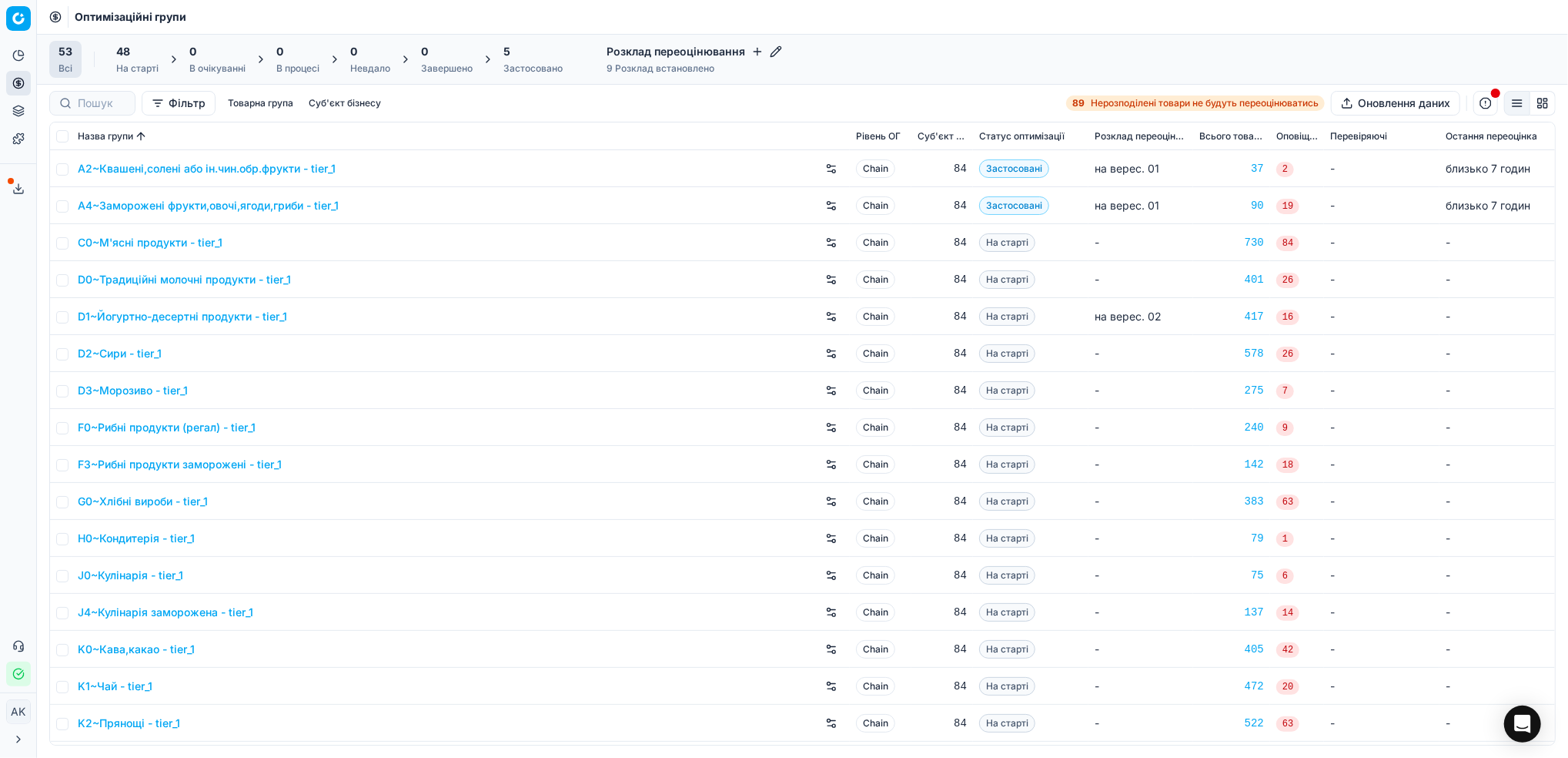
click at [16, 183] on icon at bounding box center [18, 188] width 12 height 12
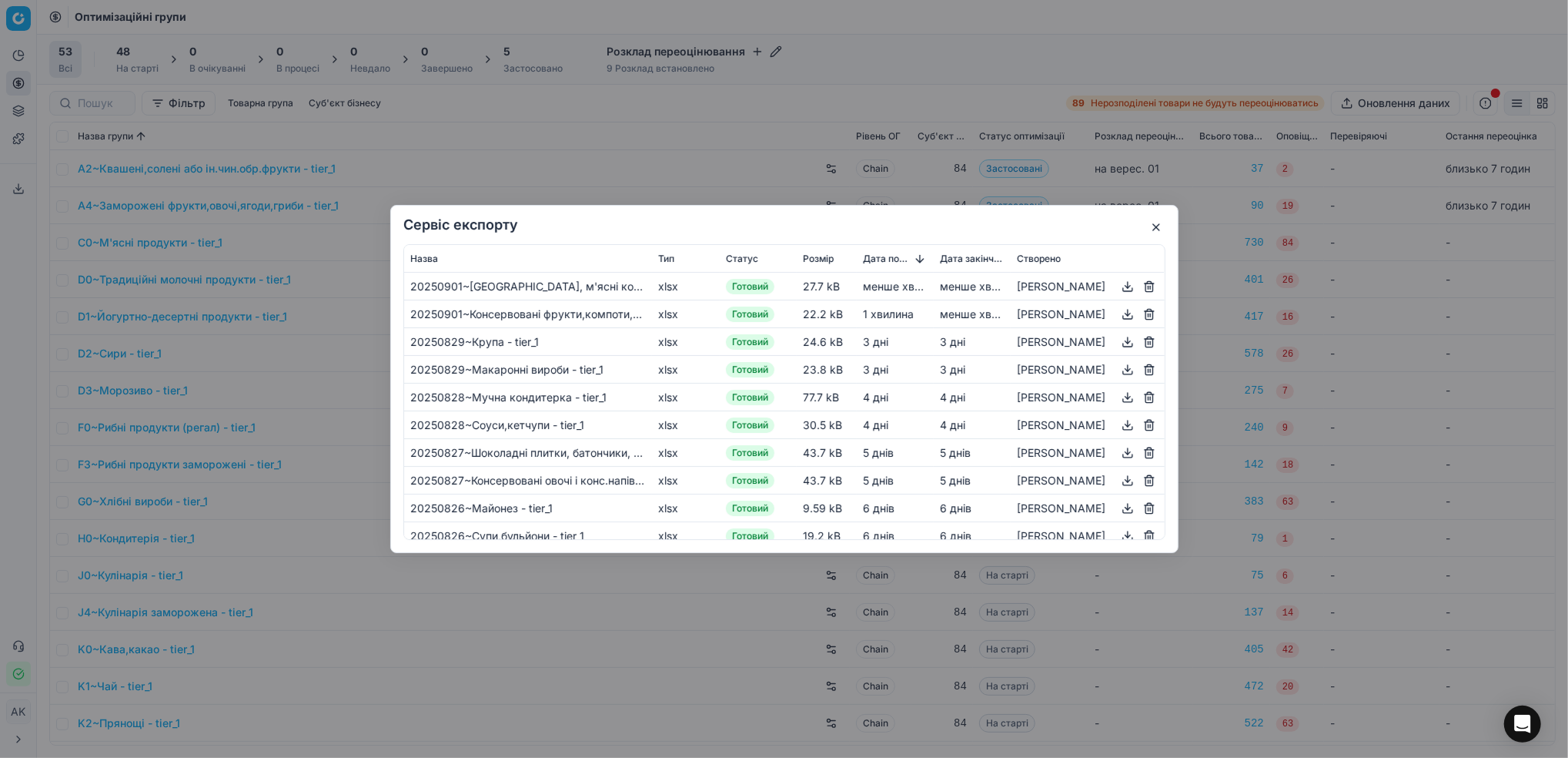
click at [1125, 314] on button "button" at bounding box center [1127, 314] width 19 height 19
click at [839, 56] on div "Сервіс експорту Назва Тип Статус Розмір Дата початку Дата закінчення Створено 2…" at bounding box center [784, 379] width 1568 height 758
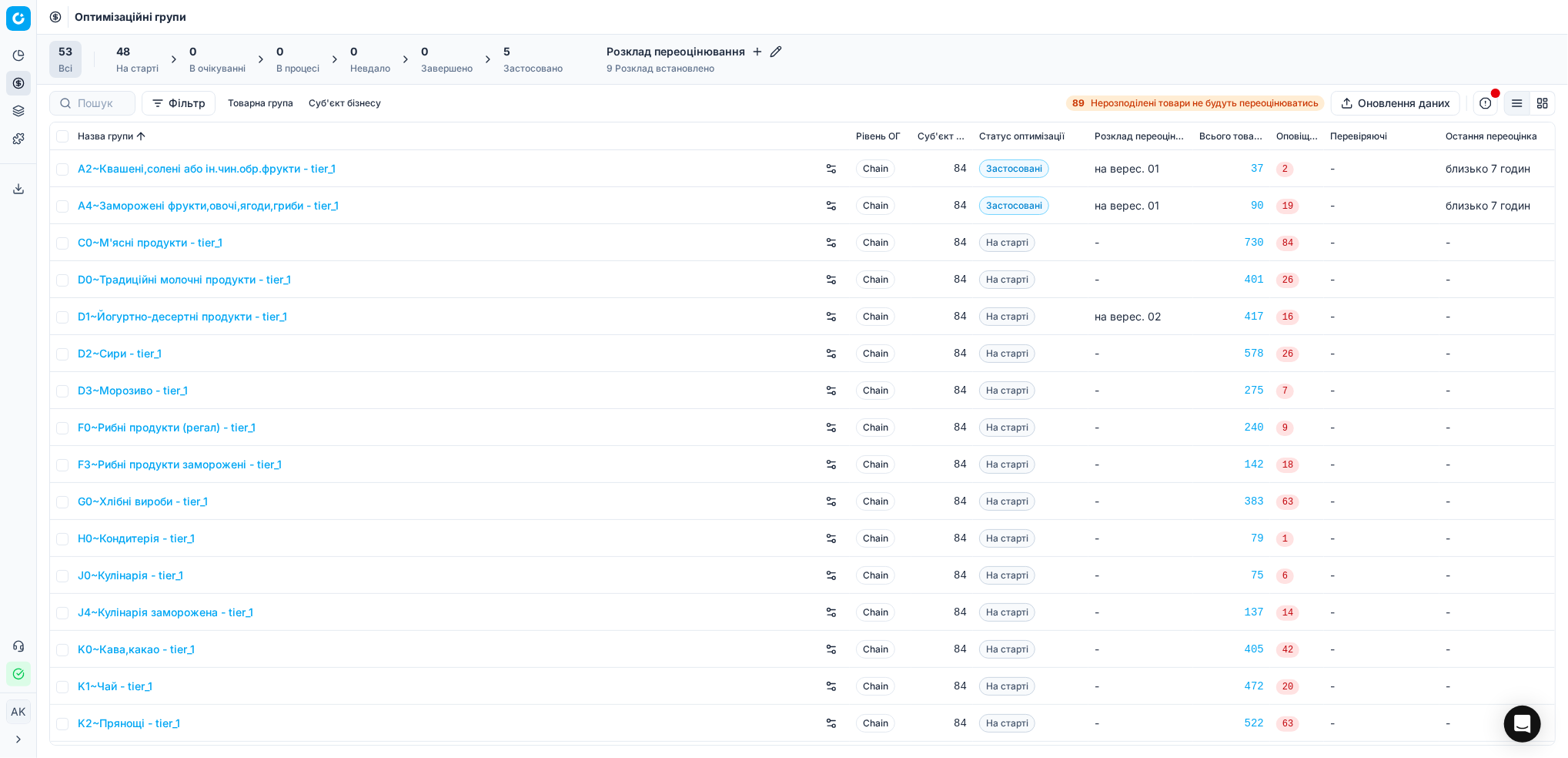
click at [20, 191] on icon at bounding box center [18, 188] width 12 height 12
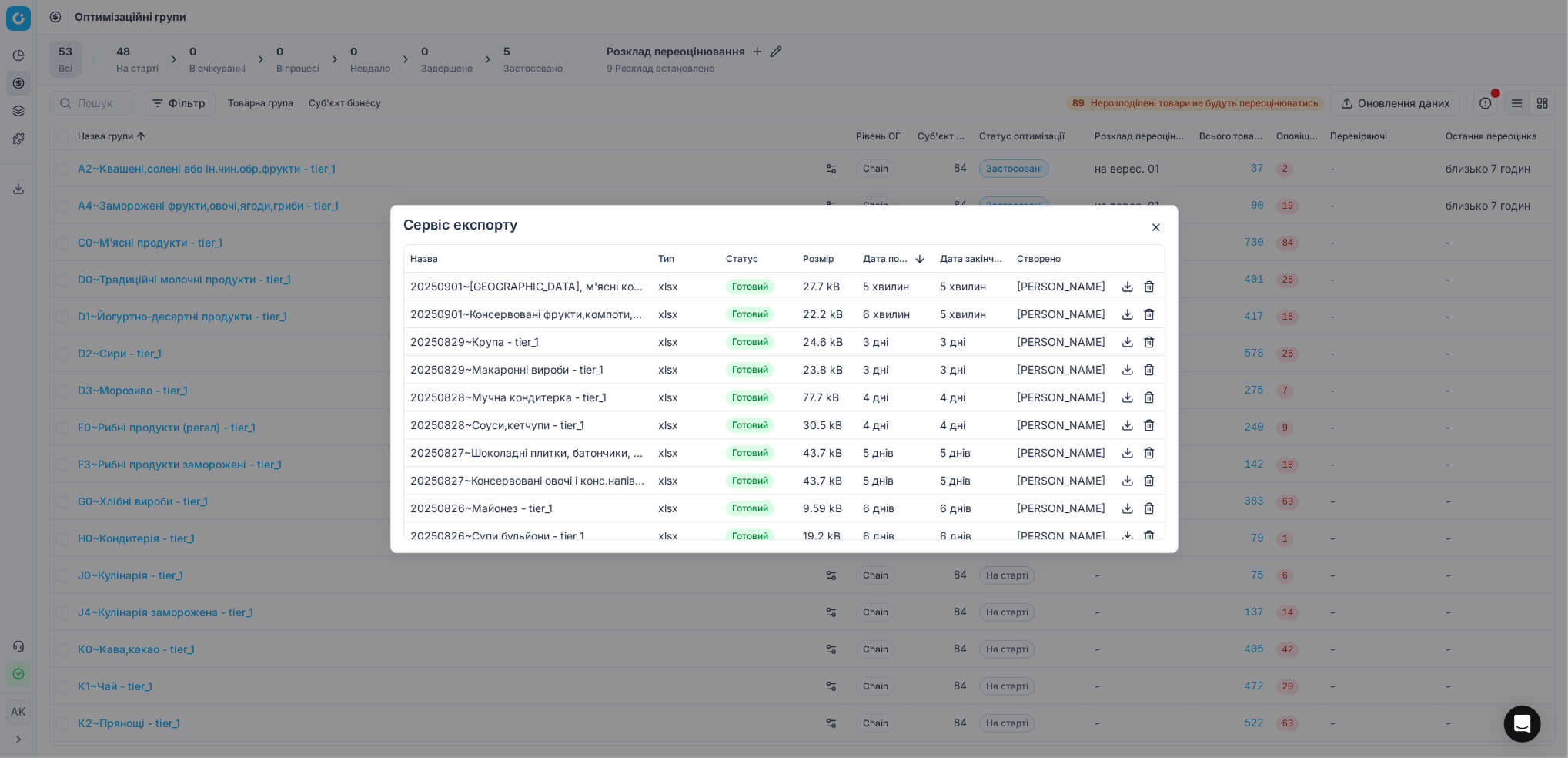
click at [1124, 290] on button "button" at bounding box center [1127, 286] width 19 height 19
click at [1150, 220] on button "button" at bounding box center [1156, 227] width 19 height 19
